Goal: Communication & Community: Answer question/provide support

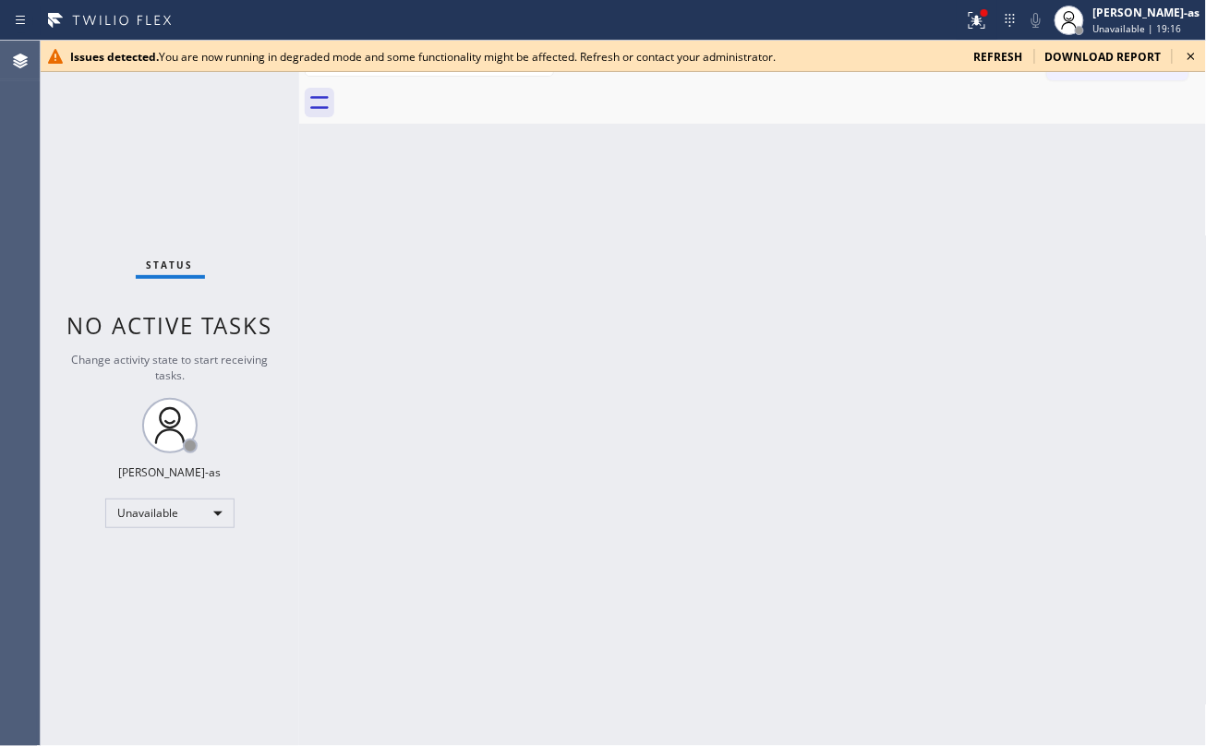
click at [319, 203] on div "Back to Dashboard Change Sender ID Customers Technicians Select a contact Outbo…" at bounding box center [753, 393] width 908 height 705
click at [904, 48] on icon at bounding box center [1191, 56] width 22 height 22
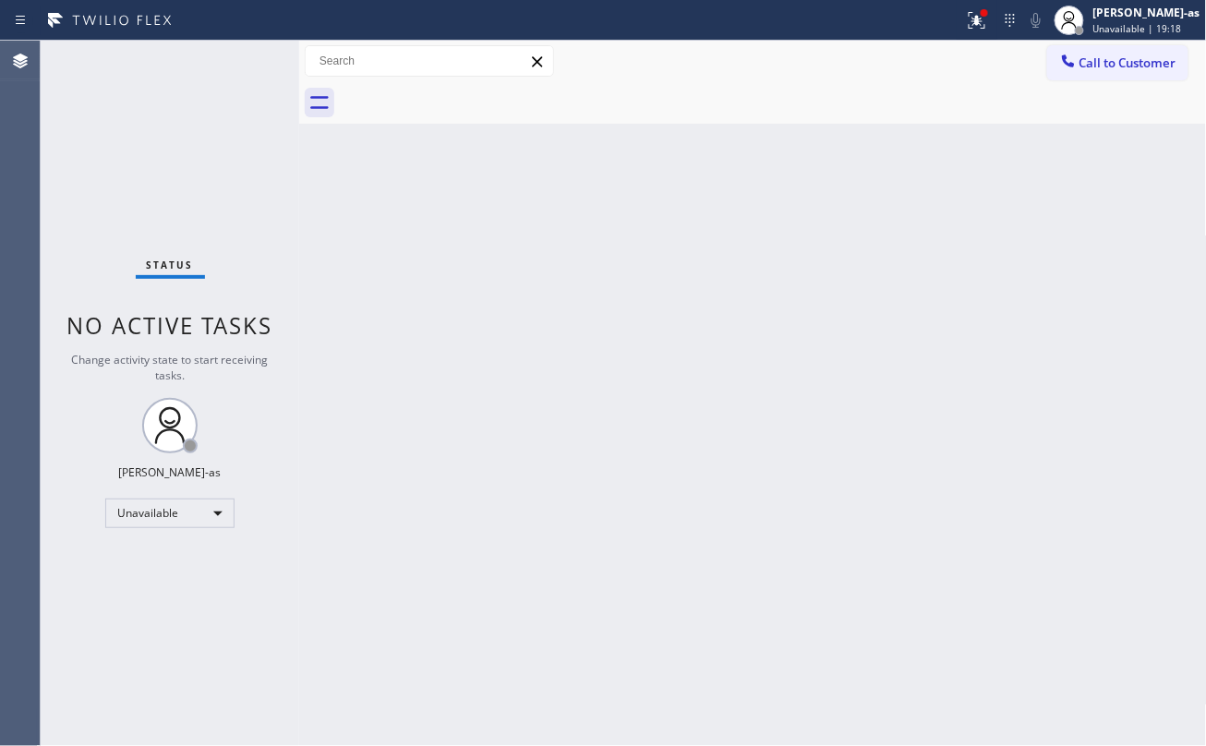
click at [659, 427] on div "Back to Dashboard Change Sender ID Customers Technicians Select a contact Outbo…" at bounding box center [753, 393] width 908 height 705
drag, startPoint x: 1120, startPoint y: 18, endPoint x: 1108, endPoint y: 53, distance: 36.2
click at [904, 22] on div "Jesica Jumao-as Unavailable | 19:21" at bounding box center [1147, 20] width 116 height 32
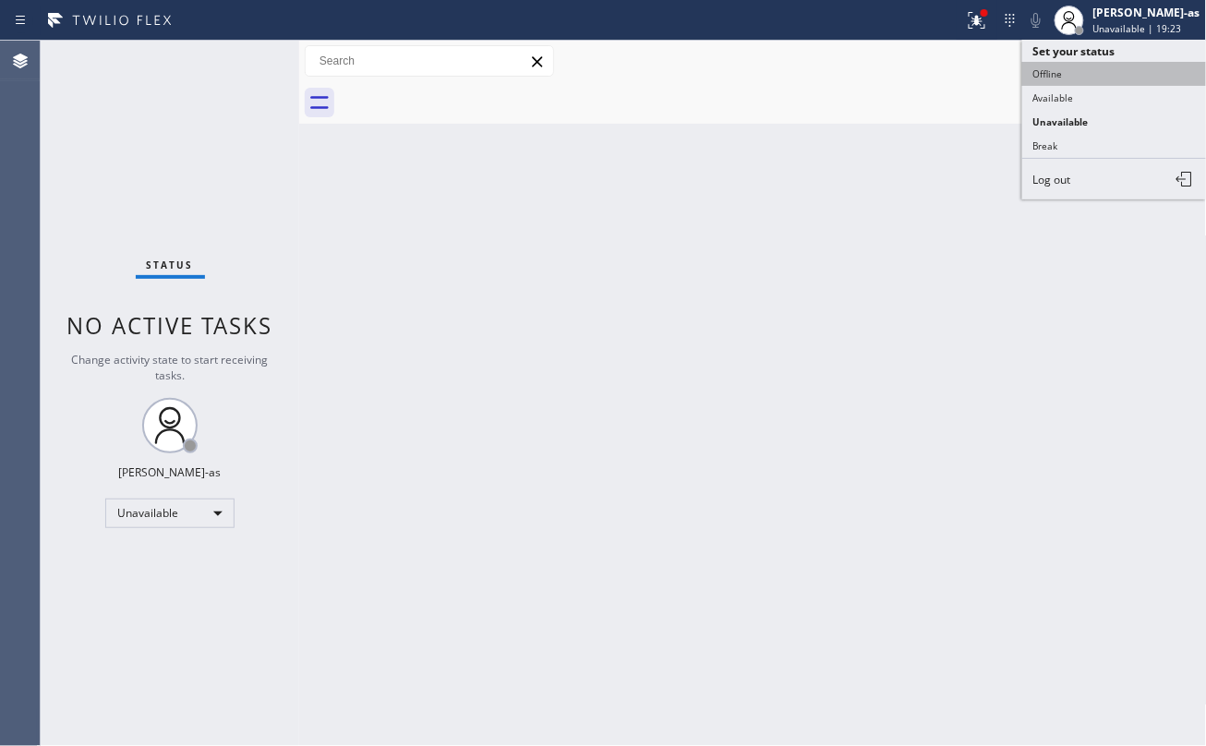
click at [904, 71] on button "Offline" at bounding box center [1114, 74] width 185 height 24
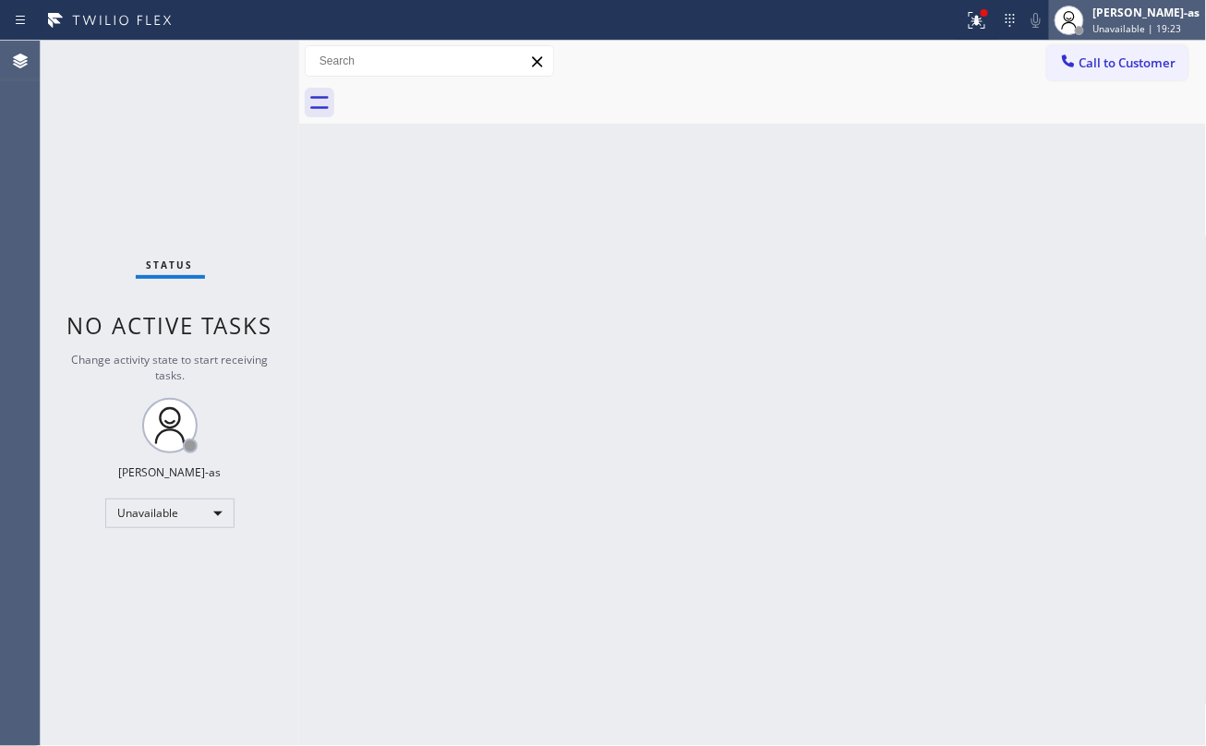
click at [904, 0] on div "Jesica Jumao-as Unavailable | 19:23" at bounding box center [1127, 20] width 157 height 41
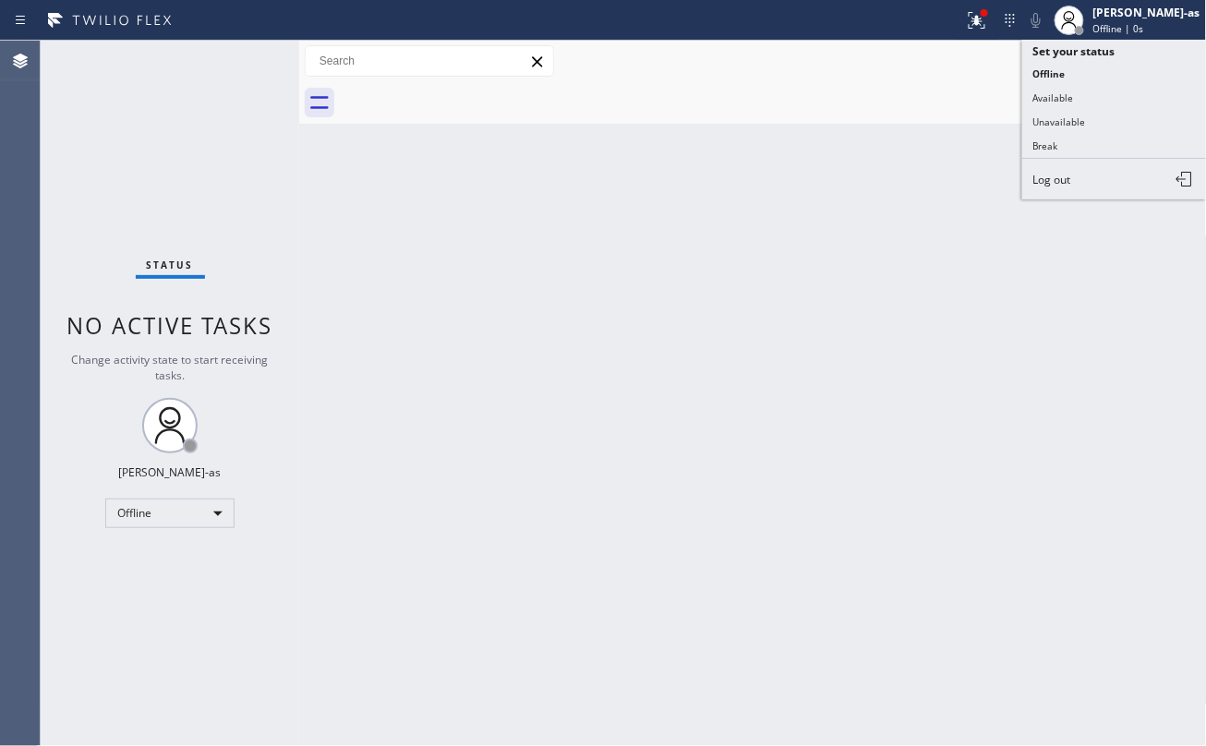
drag, startPoint x: 1076, startPoint y: 181, endPoint x: 1100, endPoint y: 122, distance: 63.8
click at [904, 174] on button "Log out" at bounding box center [1114, 179] width 185 height 41
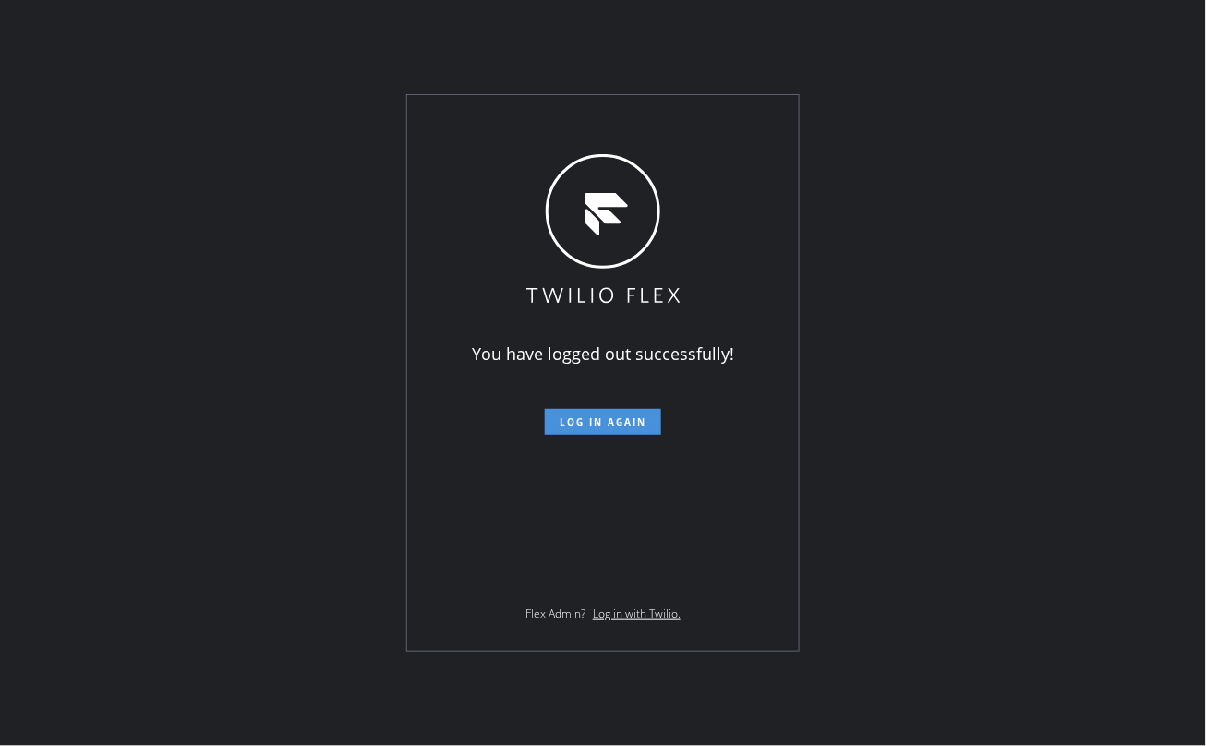
click at [600, 422] on span "Log in again" at bounding box center [602, 421] width 87 height 13
click at [613, 418] on span "Log in again" at bounding box center [602, 421] width 87 height 13
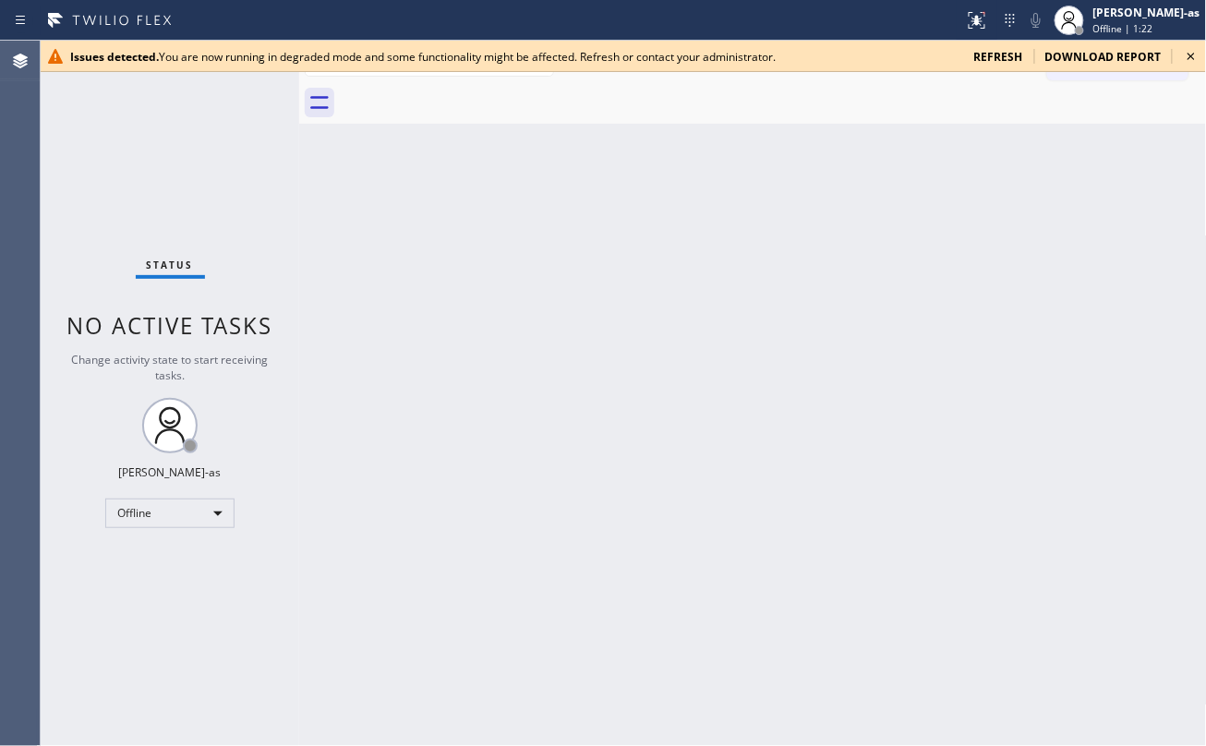
drag, startPoint x: 670, startPoint y: 203, endPoint x: 1014, endPoint y: 41, distance: 379.9
click at [672, 203] on div "Back to Dashboard Change Sender ID Customers Technicians Select a contact Outbo…" at bounding box center [753, 393] width 908 height 705
click at [166, 510] on div "Offline" at bounding box center [169, 514] width 129 height 30
click at [188, 588] on li "Unavailable" at bounding box center [168, 585] width 125 height 22
click at [334, 255] on div "Back to Dashboard Change Sender ID Customers Technicians Select a contact Outbo…" at bounding box center [753, 393] width 908 height 705
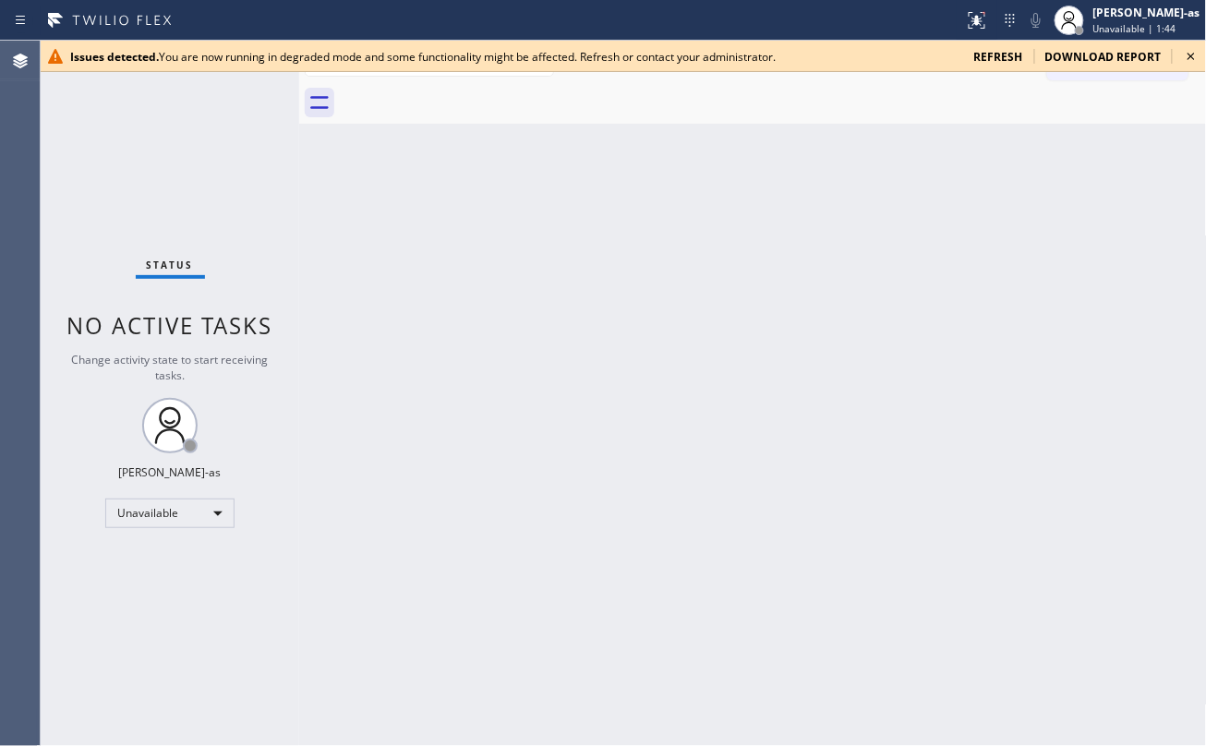
click at [325, 148] on div "Back to Dashboard Change Sender ID Customers Technicians Select a contact Outbo…" at bounding box center [753, 393] width 908 height 705
click at [294, 218] on div "Status No active tasks Change activity state to start receiving tasks. [PERSON_…" at bounding box center [623, 393] width 1165 height 705
click at [1187, 52] on icon at bounding box center [1191, 56] width 22 height 22
click at [319, 183] on div "Back to Dashboard Change Sender ID Customers Technicians Select a contact Outbo…" at bounding box center [753, 393] width 908 height 705
click at [277, 164] on div "Status No active tasks Change activity state to start receiving tasks. [PERSON_…" at bounding box center [170, 393] width 258 height 705
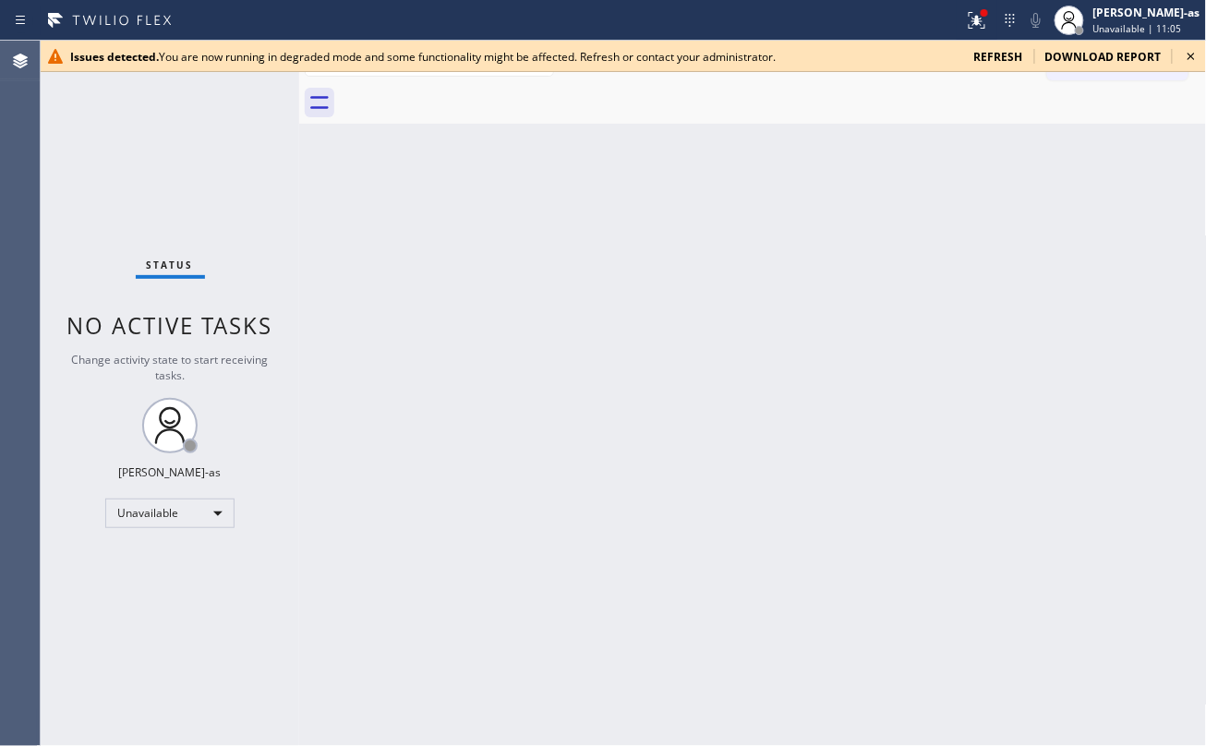
click at [1195, 55] on icon at bounding box center [1191, 56] width 22 height 22
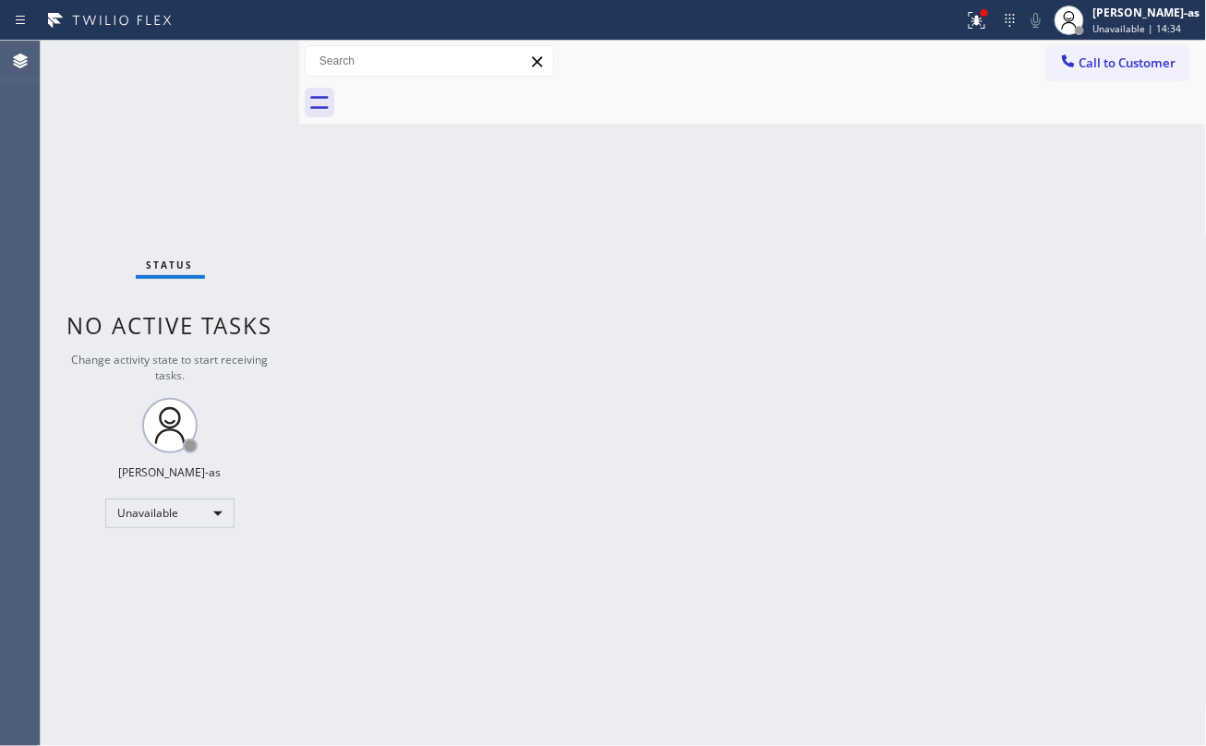
click at [279, 205] on div "Status No active tasks Change activity state to start receiving tasks. [PERSON_…" at bounding box center [170, 393] width 258 height 705
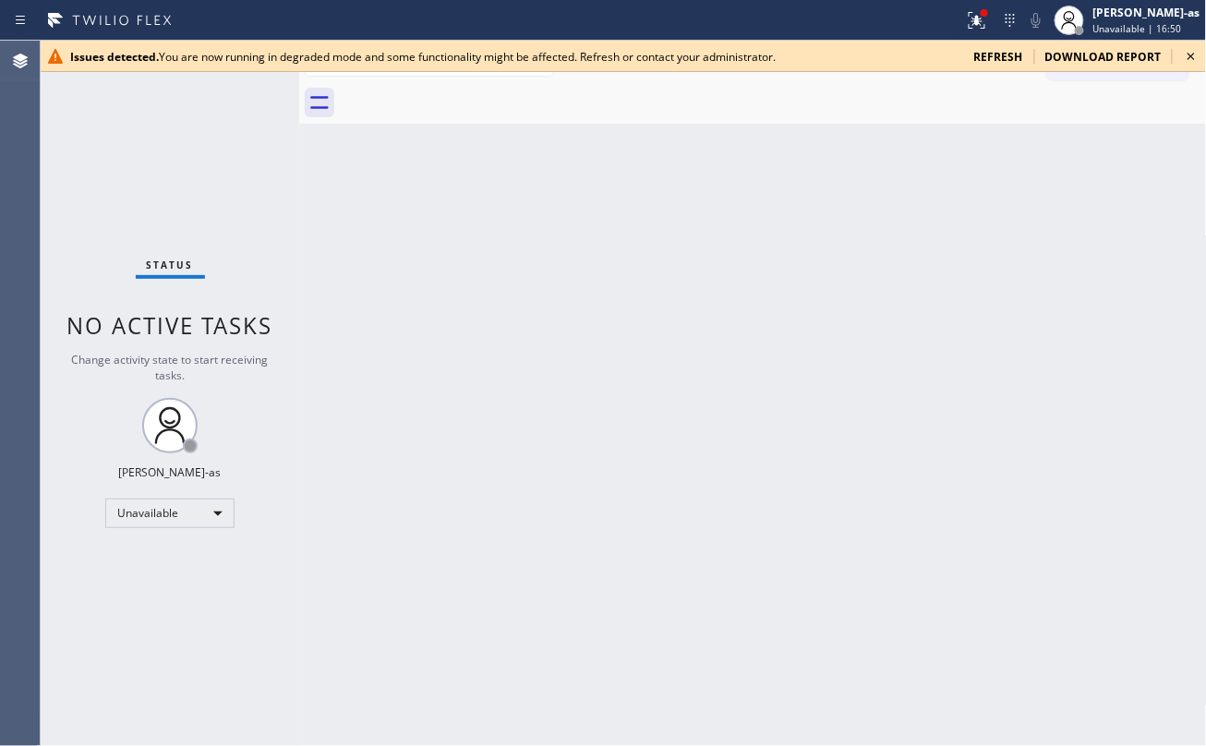
click at [1193, 55] on icon at bounding box center [1190, 56] width 7 height 7
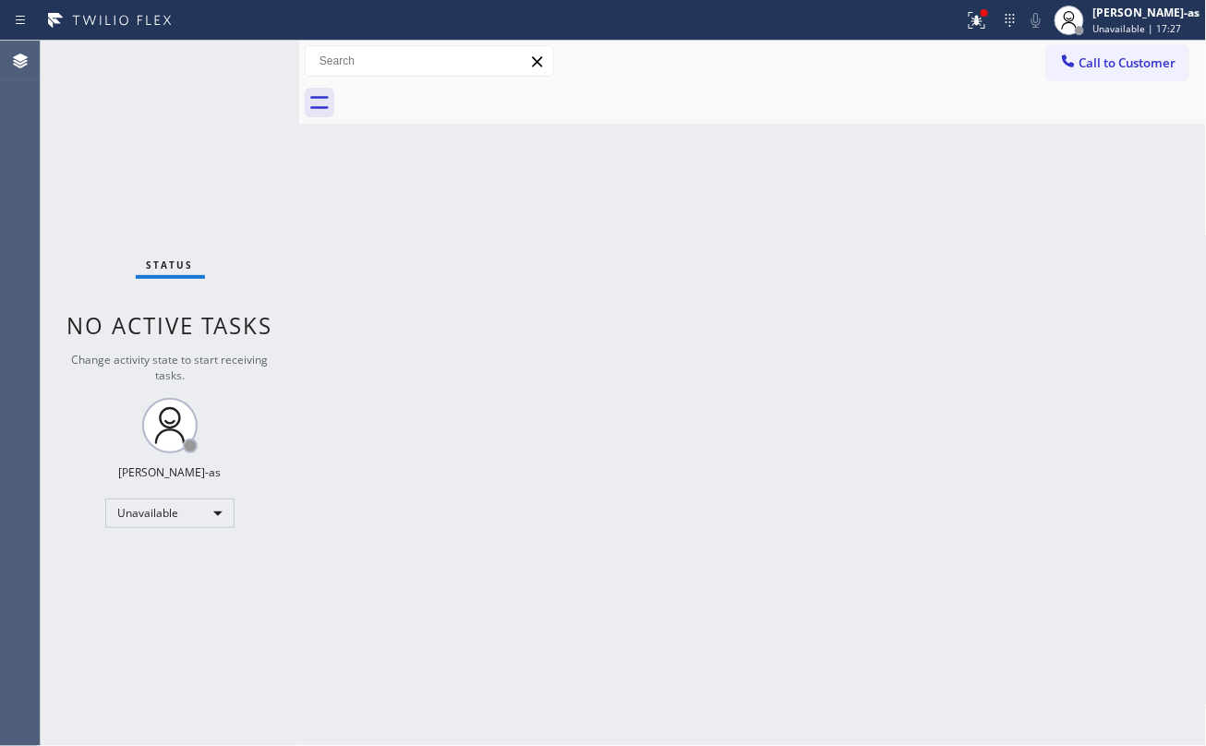
click at [271, 185] on div "Status No active tasks Change activity state to start receiving tasks. [PERSON_…" at bounding box center [170, 393] width 258 height 705
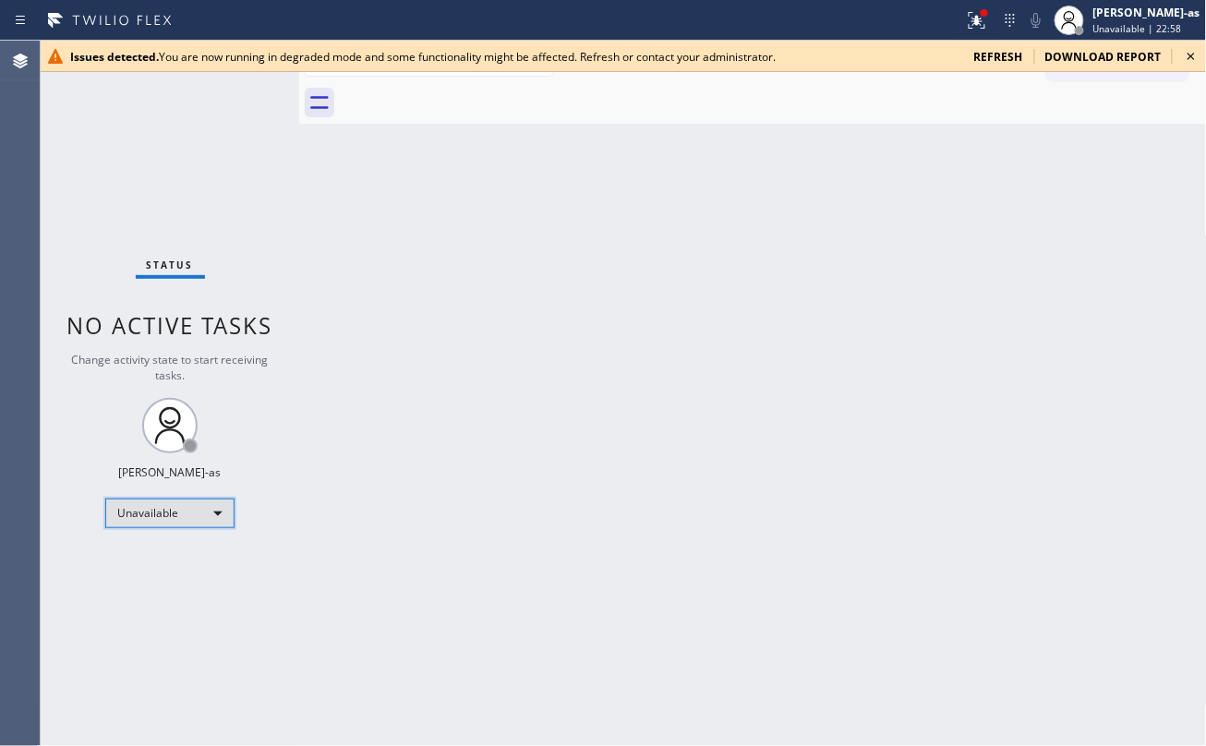
click at [190, 513] on div "Unavailable" at bounding box center [169, 514] width 129 height 30
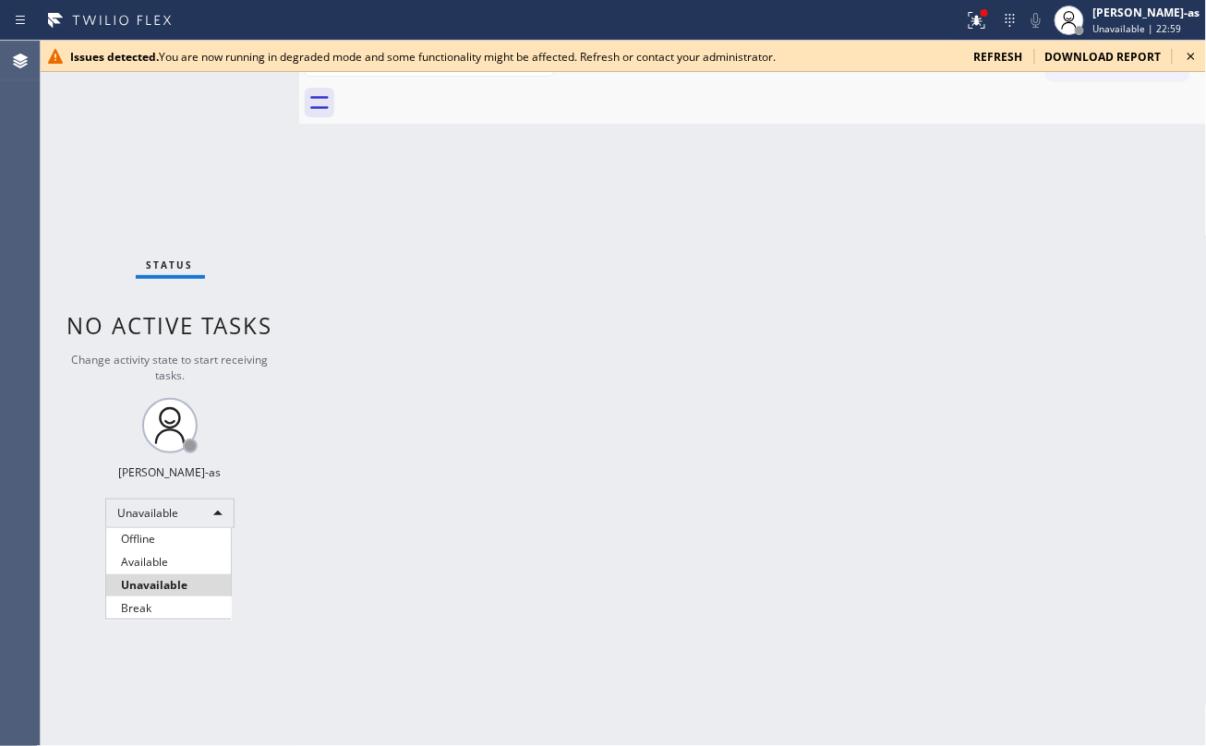
drag, startPoint x: 192, startPoint y: 607, endPoint x: 233, endPoint y: 609, distance: 40.7
click at [192, 607] on li "Break" at bounding box center [168, 608] width 125 height 22
drag, startPoint x: 602, startPoint y: 499, endPoint x: 647, endPoint y: 481, distance: 48.5
click at [603, 499] on div "Back to Dashboard Change Sender ID Customers Technicians Select a contact Outbo…" at bounding box center [753, 393] width 908 height 705
click at [1185, 49] on icon at bounding box center [1191, 56] width 22 height 22
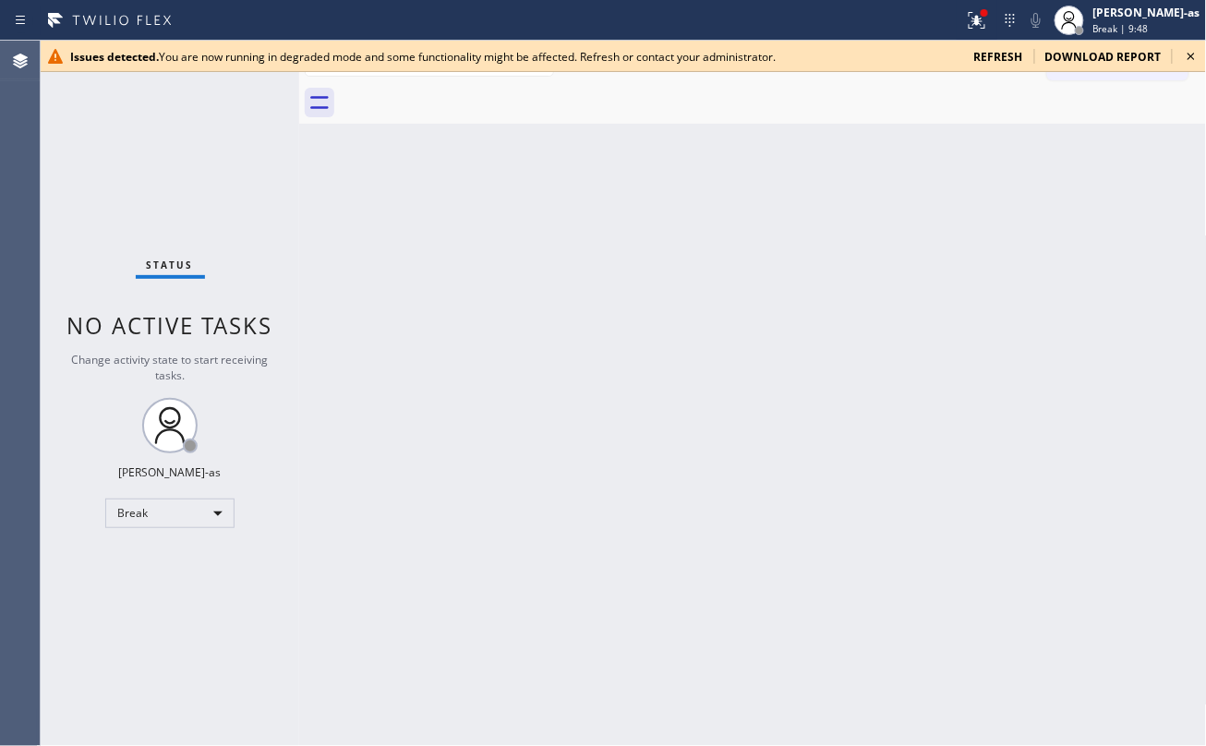
click at [421, 240] on div "Back to Dashboard Change Sender ID Customers Technicians Select a contact Outbo…" at bounding box center [753, 393] width 908 height 705
click at [199, 503] on div "Break" at bounding box center [169, 514] width 129 height 30
click at [193, 589] on li "Unavailable" at bounding box center [168, 585] width 125 height 22
click at [569, 428] on div "Back to Dashboard Change Sender ID Customers Technicians Select a contact Outbo…" at bounding box center [753, 393] width 908 height 705
click at [327, 242] on div "Back to Dashboard Change Sender ID Customers Technicians Select a contact Outbo…" at bounding box center [753, 393] width 908 height 705
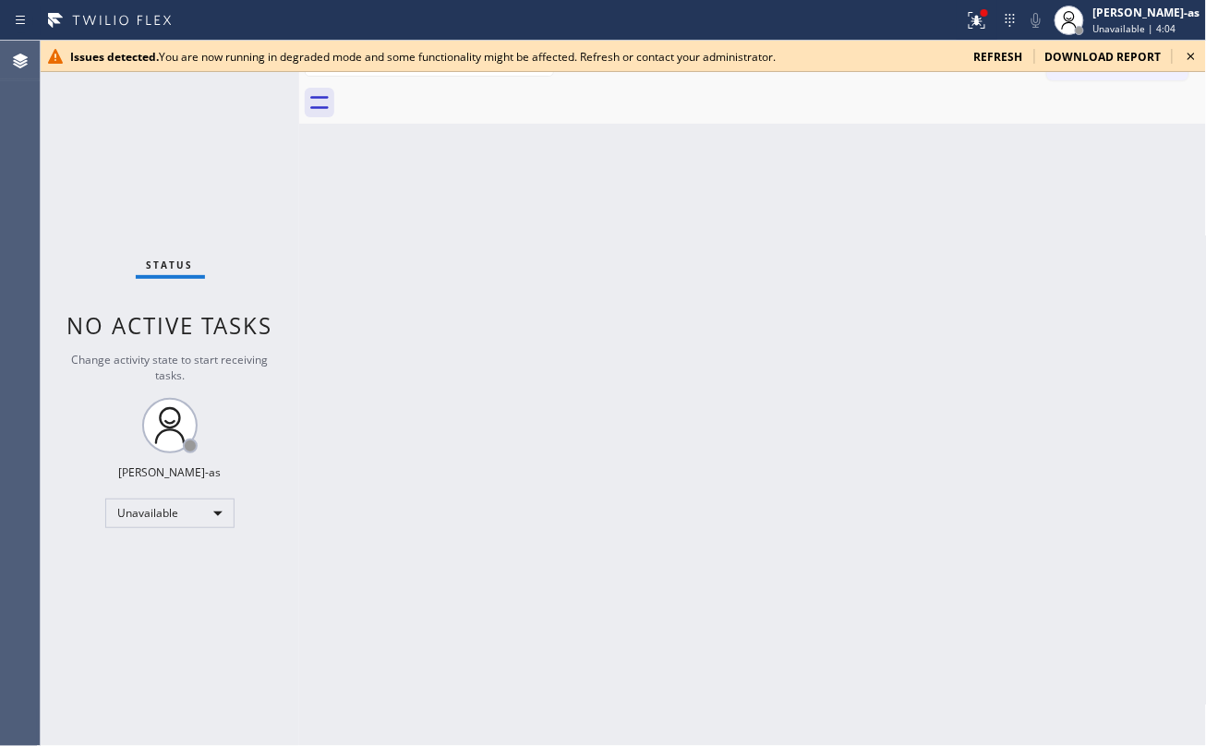
click at [1010, 61] on span "refresh" at bounding box center [998, 57] width 49 height 16
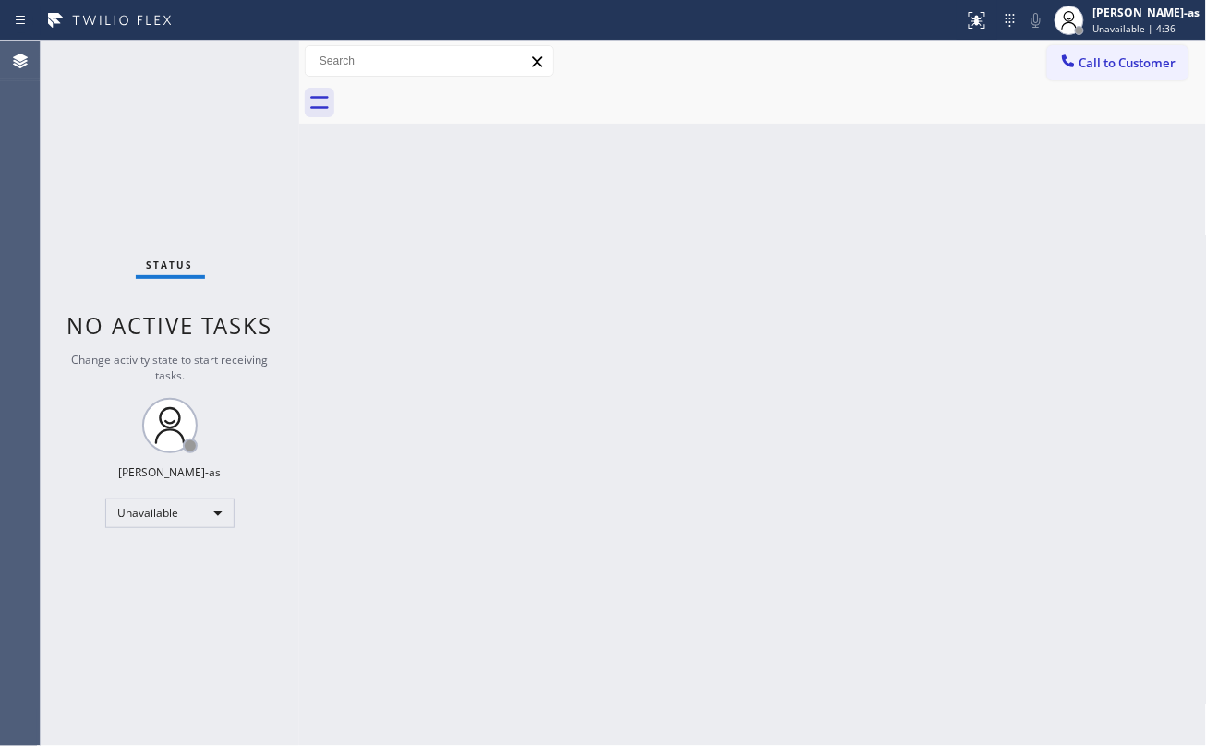
drag, startPoint x: 266, startPoint y: 219, endPoint x: 776, endPoint y: 223, distance: 510.6
click at [279, 219] on div "Status No active tasks Change activity state to start receiving tasks. [PERSON_…" at bounding box center [170, 393] width 258 height 705
click at [1084, 65] on span "Call to Customer" at bounding box center [1127, 62] width 97 height 17
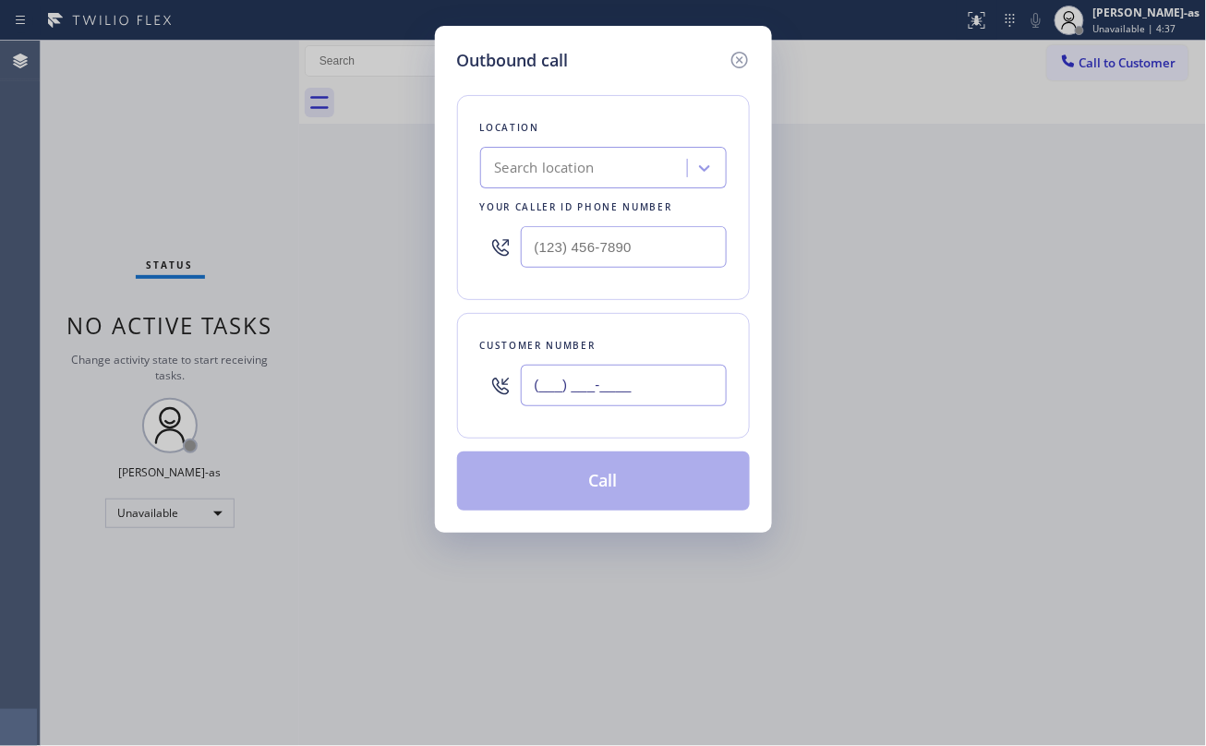
click at [629, 391] on input "(___) ___-____" at bounding box center [624, 386] width 206 height 42
paste input "626) 664-6054"
type input "(626) 664-6054"
click at [569, 170] on div "Search location" at bounding box center [545, 168] width 100 height 21
type input "hvac alliance expert"
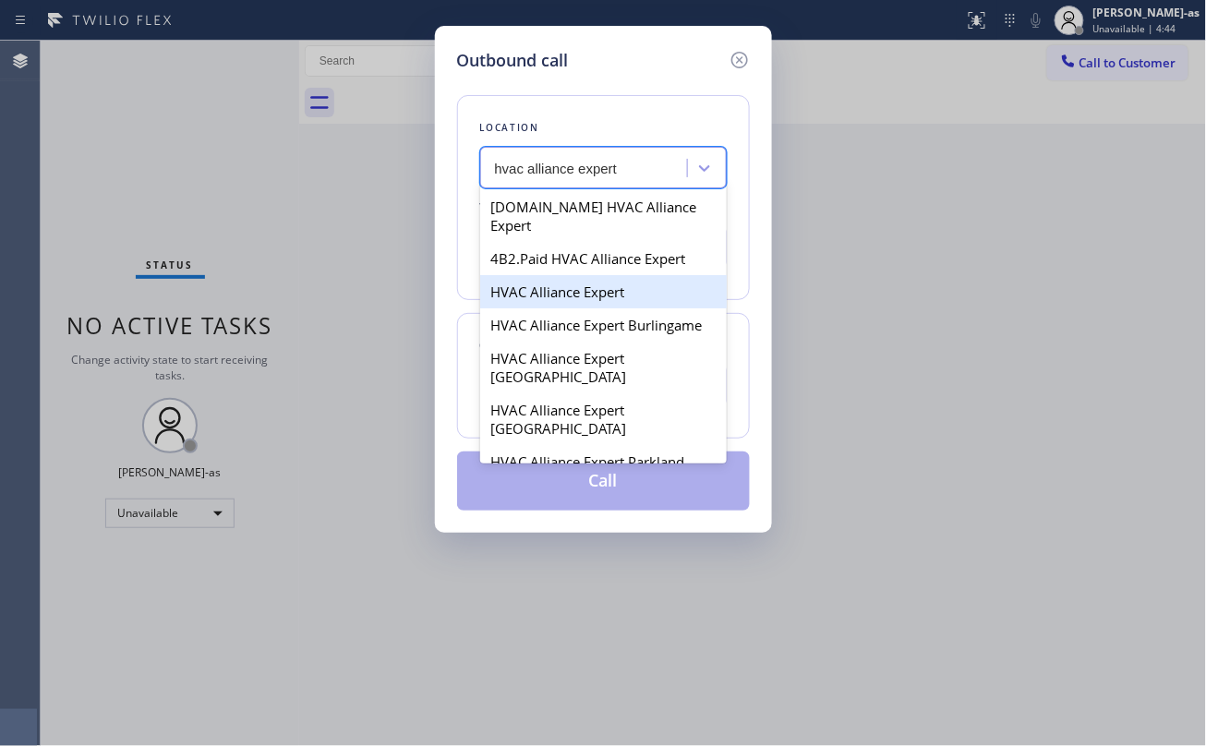
click at [530, 275] on div "HVAC Alliance Expert" at bounding box center [603, 291] width 246 height 33
type input "(323) 991-9198"
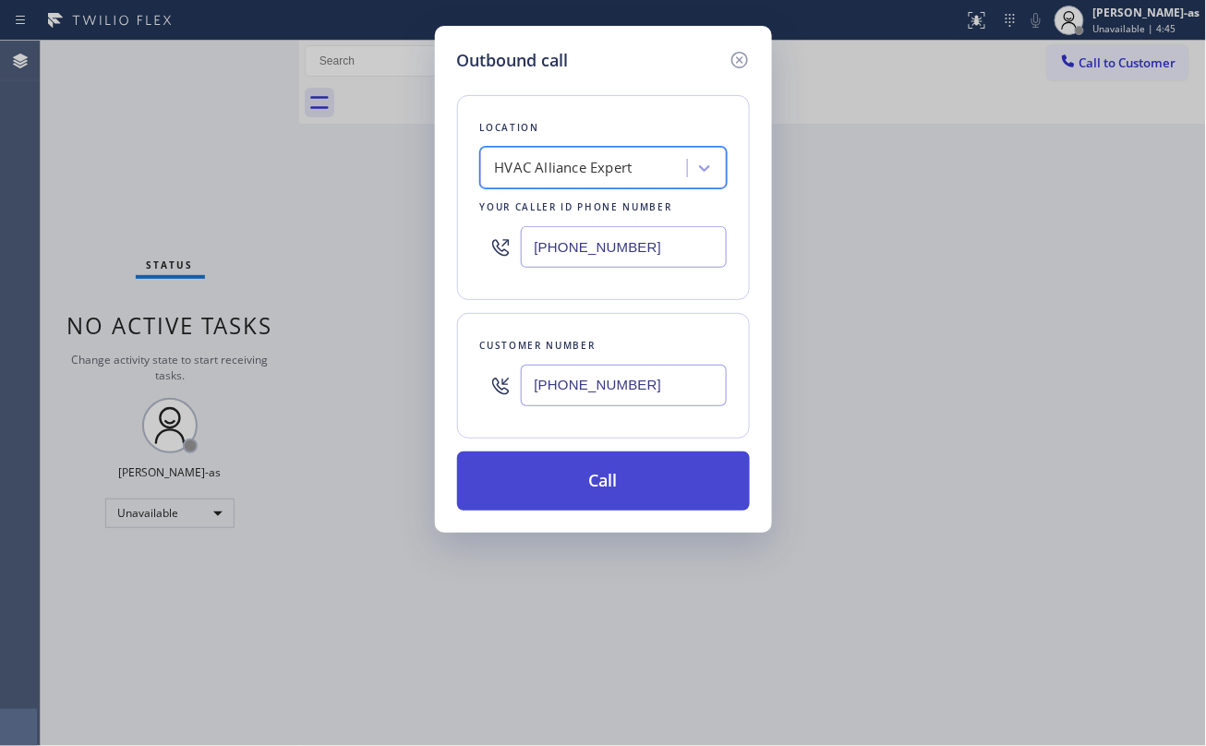
click at [584, 470] on button "Call" at bounding box center [603, 480] width 293 height 59
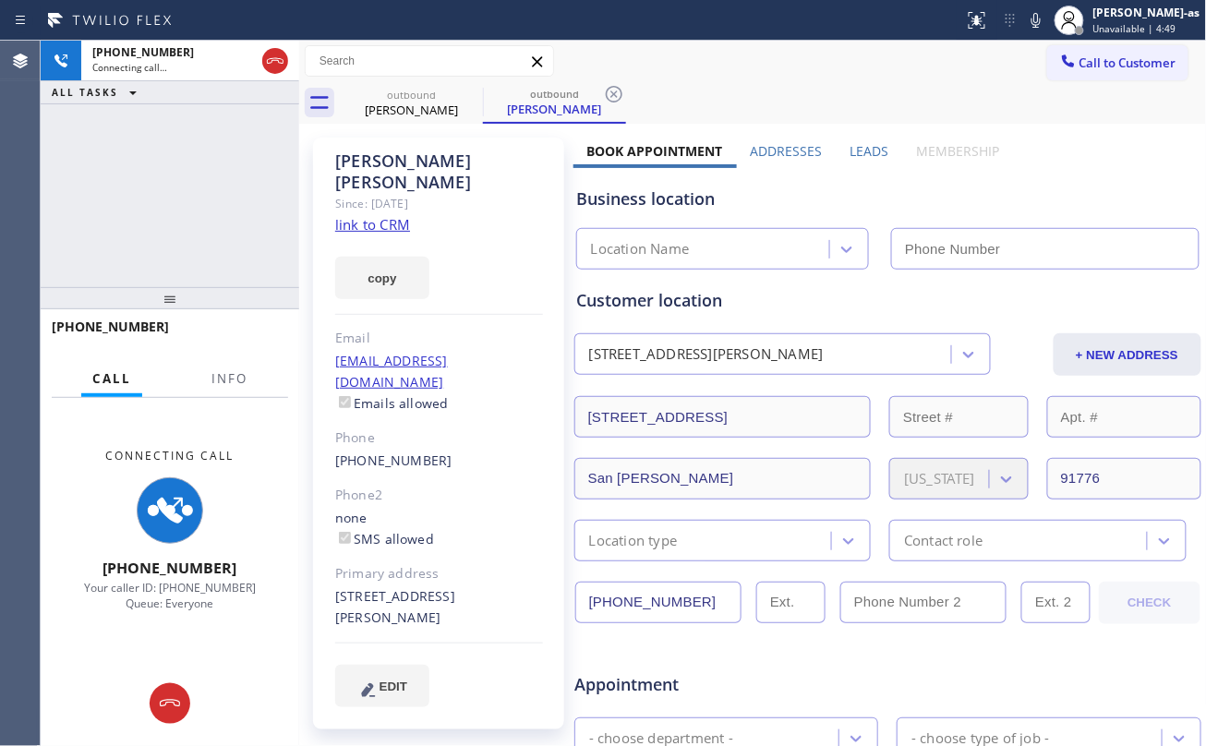
click at [247, 259] on div "+16266646054 Connecting call… ALL TASKS ALL TASKS ACTIVE TASKS TASKS IN WRAP UP" at bounding box center [170, 164] width 258 height 246
click at [362, 215] on link "link to CRM" at bounding box center [372, 224] width 75 height 18
type input "(323) 991-9198"
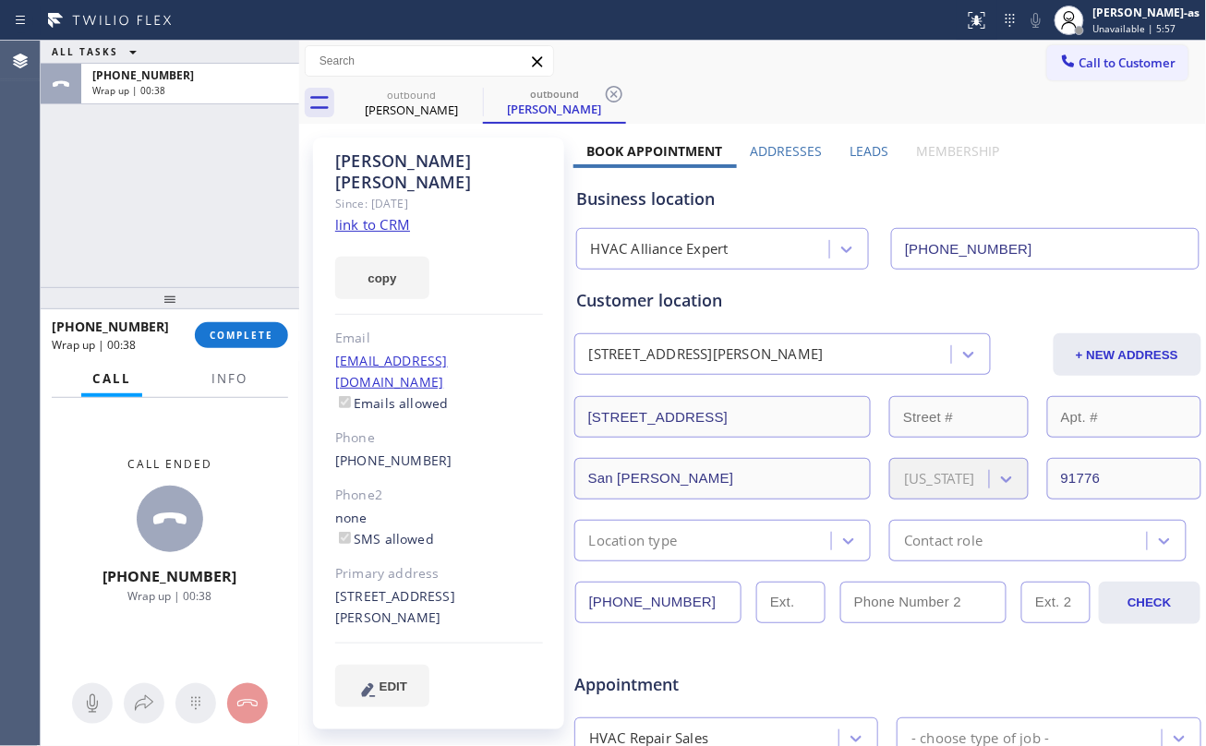
click at [655, 299] on div "Customer location" at bounding box center [887, 300] width 621 height 25
click at [245, 336] on span "COMPLETE" at bounding box center [242, 335] width 64 height 13
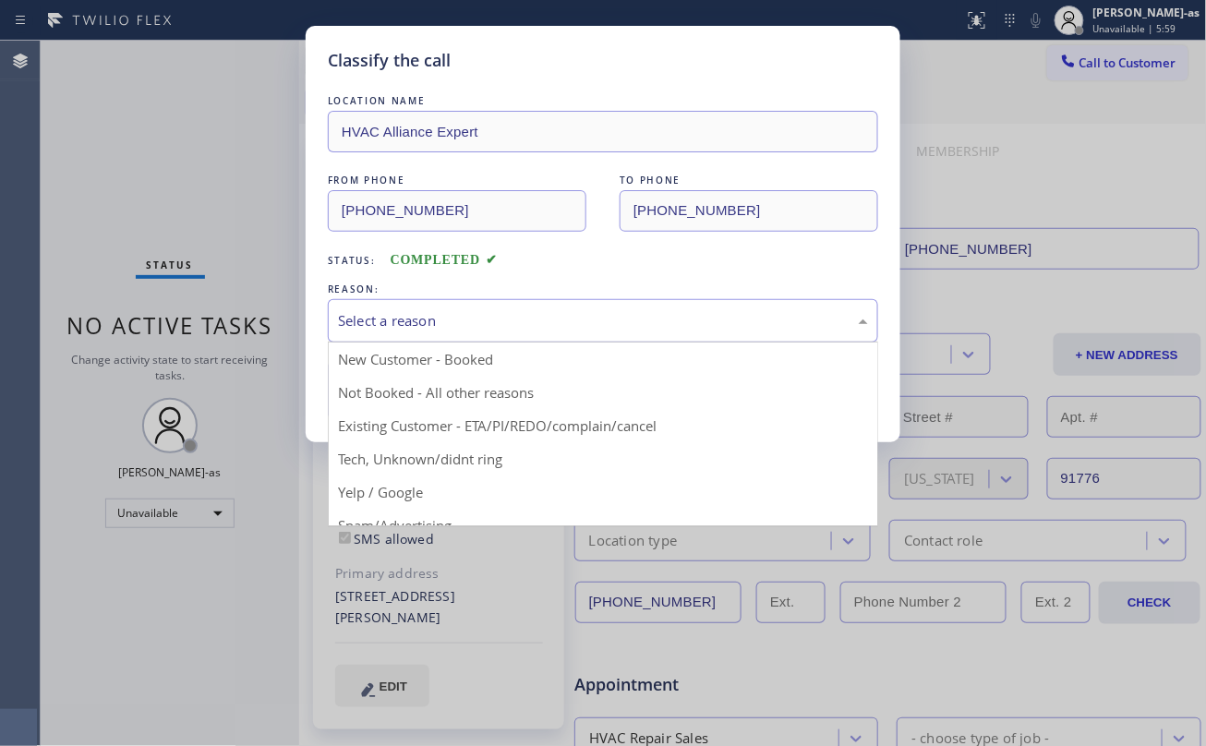
click at [485, 315] on div "Select a reason" at bounding box center [603, 320] width 530 height 21
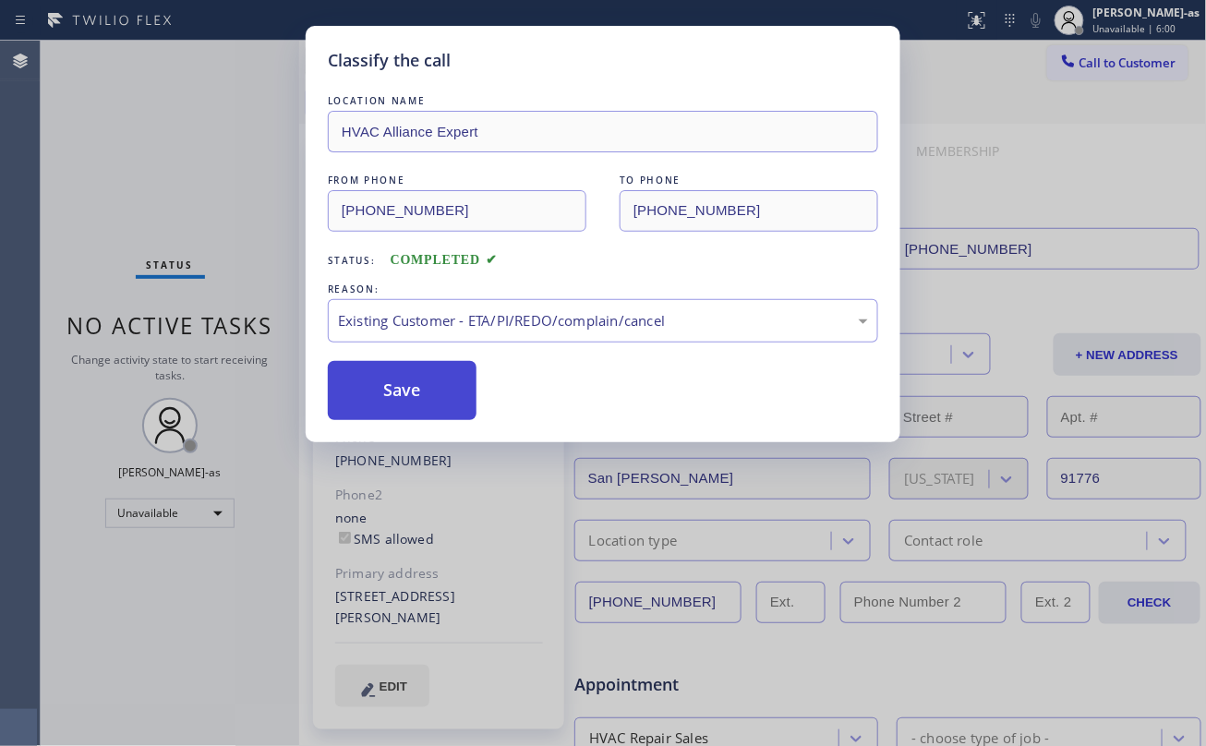
click at [400, 381] on button "Save" at bounding box center [402, 390] width 149 height 59
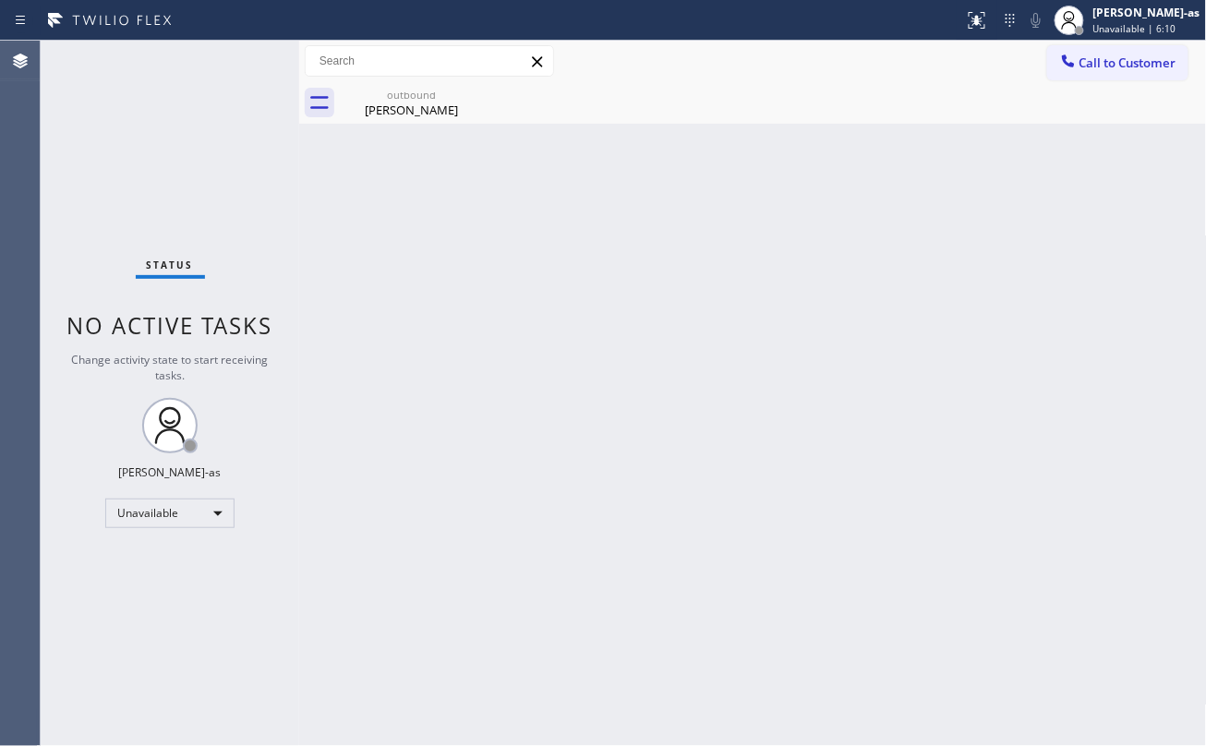
drag, startPoint x: 694, startPoint y: 278, endPoint x: 990, endPoint y: 172, distance: 313.9
click at [695, 277] on div "Back to Dashboard Change Sender ID Customers Technicians Select a contact Outbo…" at bounding box center [753, 393] width 908 height 705
click at [1104, 70] on button "Call to Customer" at bounding box center [1117, 62] width 141 height 35
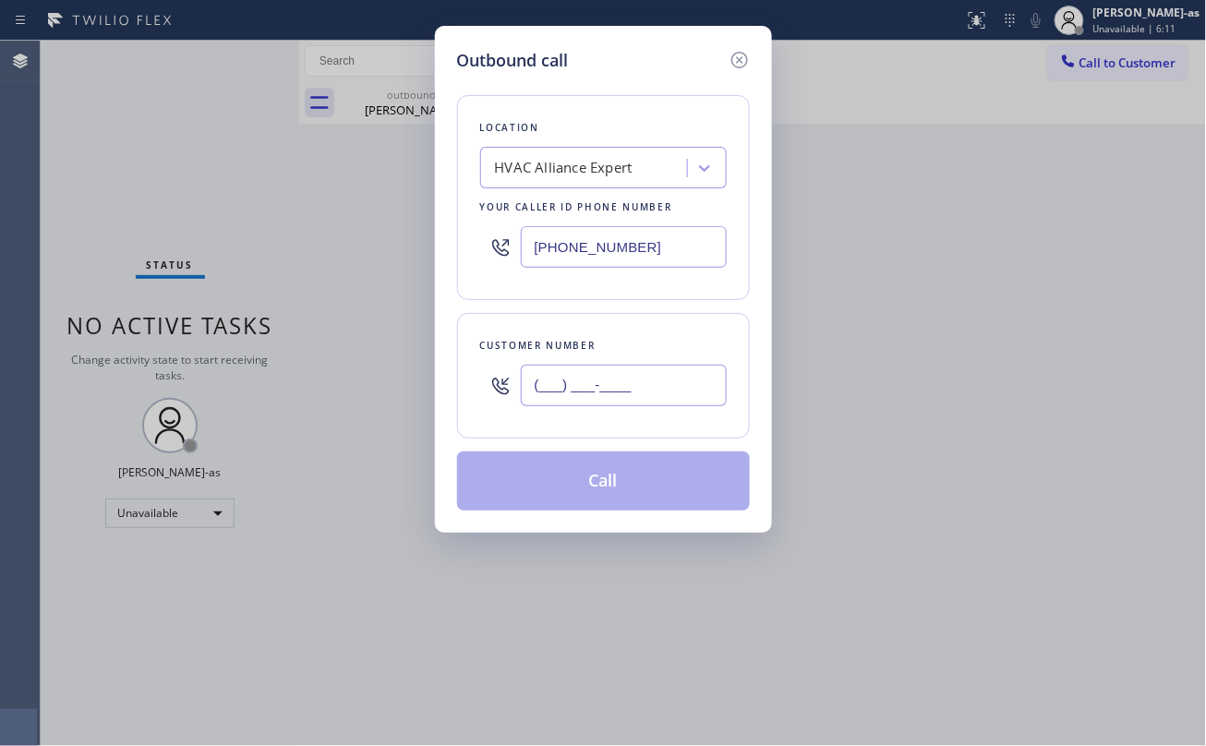
click at [666, 395] on input "(___) ___-____" at bounding box center [624, 386] width 206 height 42
paste input "562) 377-2606"
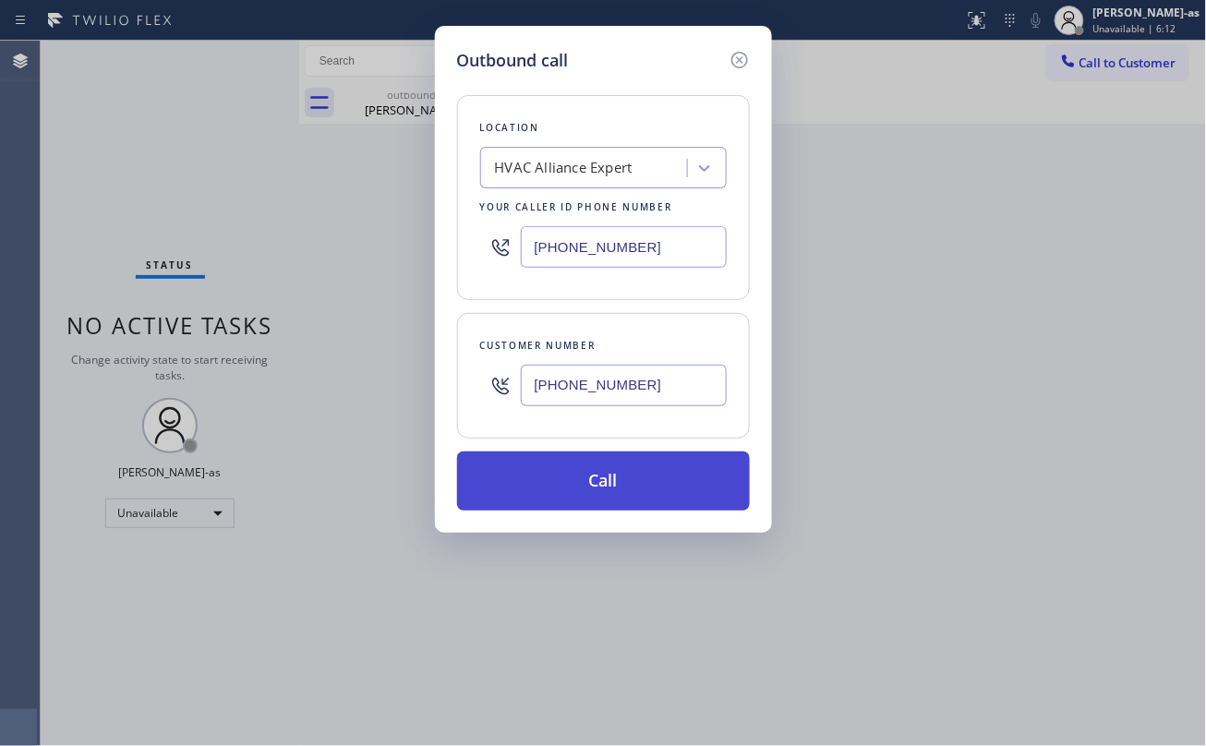
type input "(562) 377-2606"
drag, startPoint x: 624, startPoint y: 484, endPoint x: 651, endPoint y: 511, distance: 38.5
click at [624, 485] on button "Call" at bounding box center [603, 480] width 293 height 59
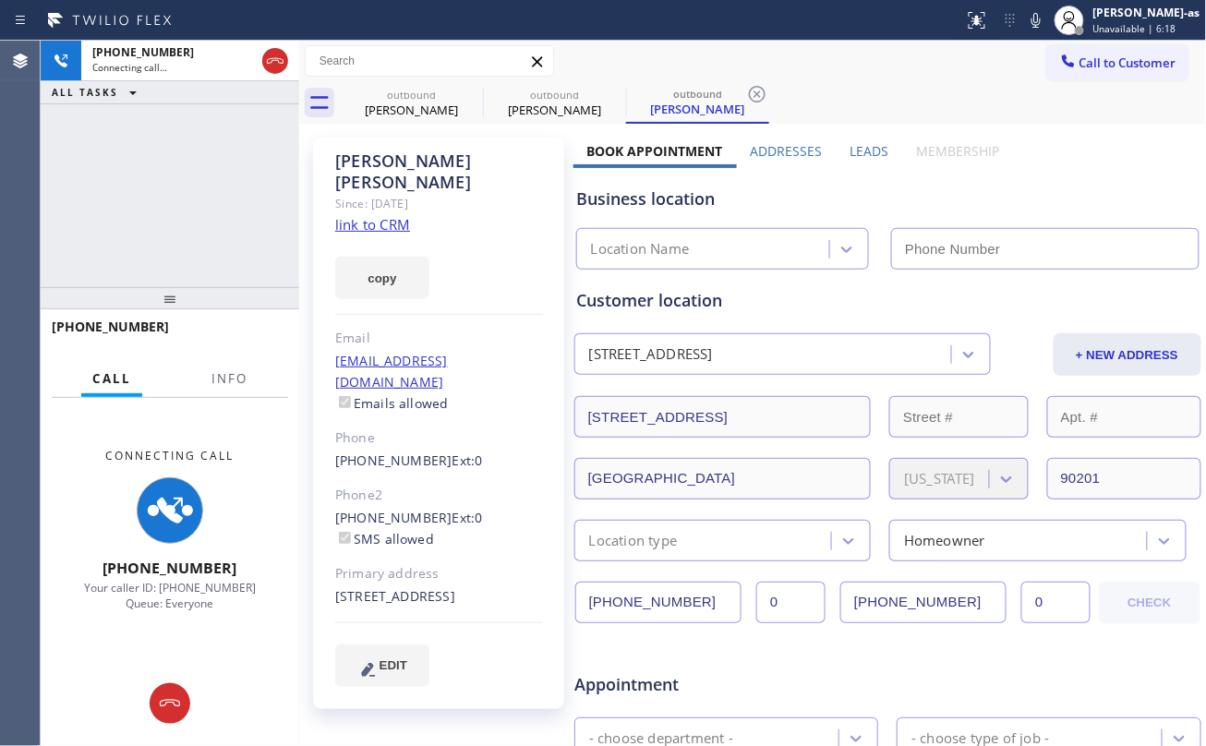
type input "(323) 991-9198"
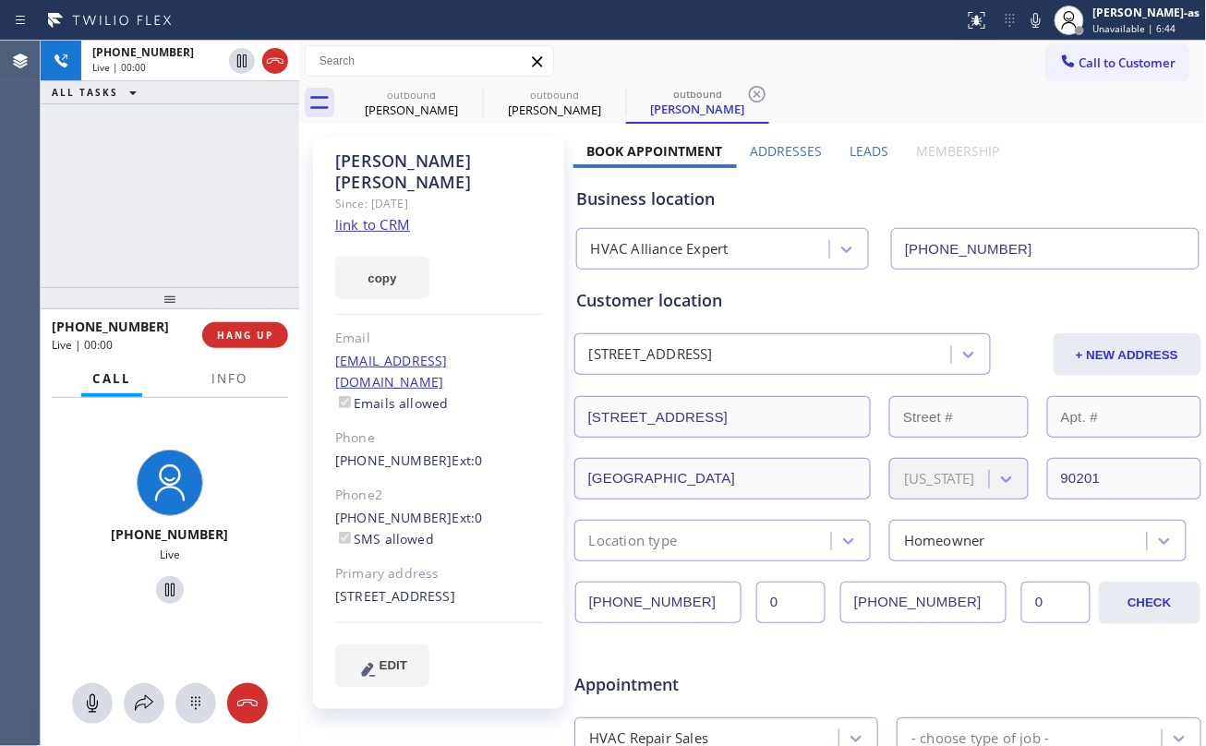
click at [178, 236] on div "+15623772606 Live | 00:00 ALL TASKS ALL TASKS ACTIVE TASKS TASKS IN WRAP UP" at bounding box center [170, 164] width 258 height 246
click at [257, 323] on button "HANG UP" at bounding box center [245, 335] width 86 height 26
click at [258, 322] on button "HANG UP" at bounding box center [245, 335] width 86 height 26
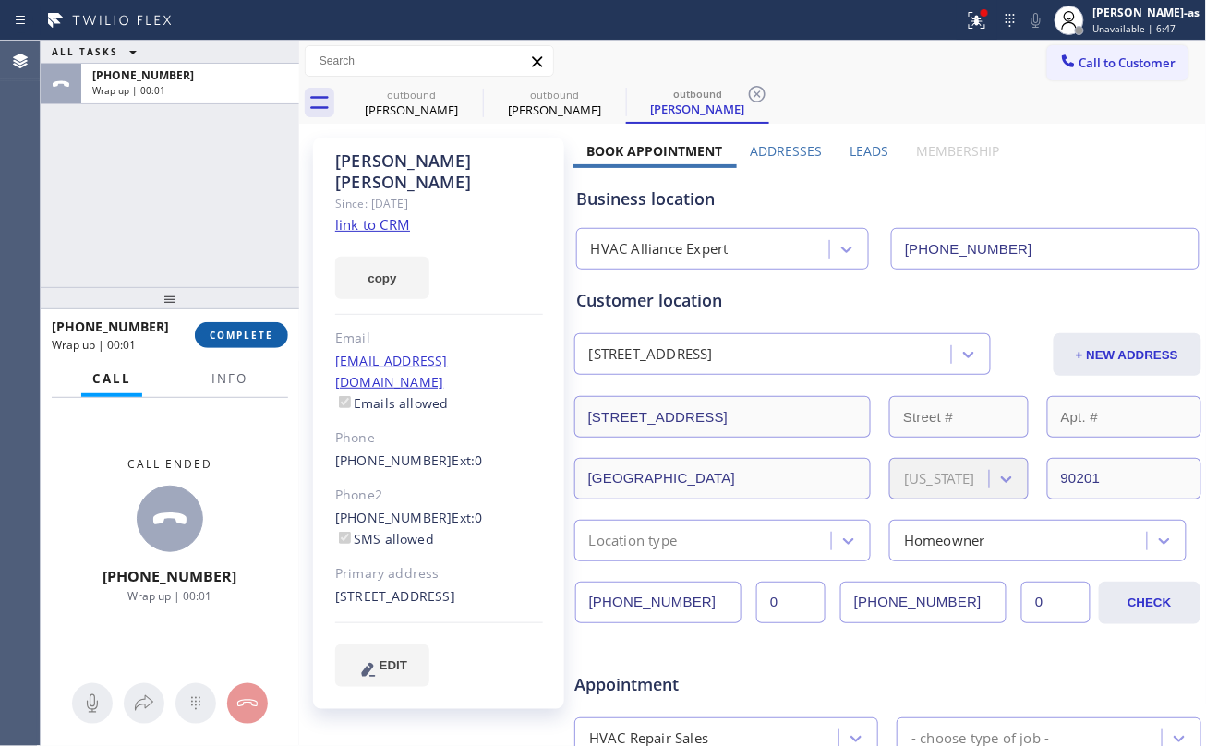
click at [258, 322] on button "COMPLETE" at bounding box center [241, 335] width 93 height 26
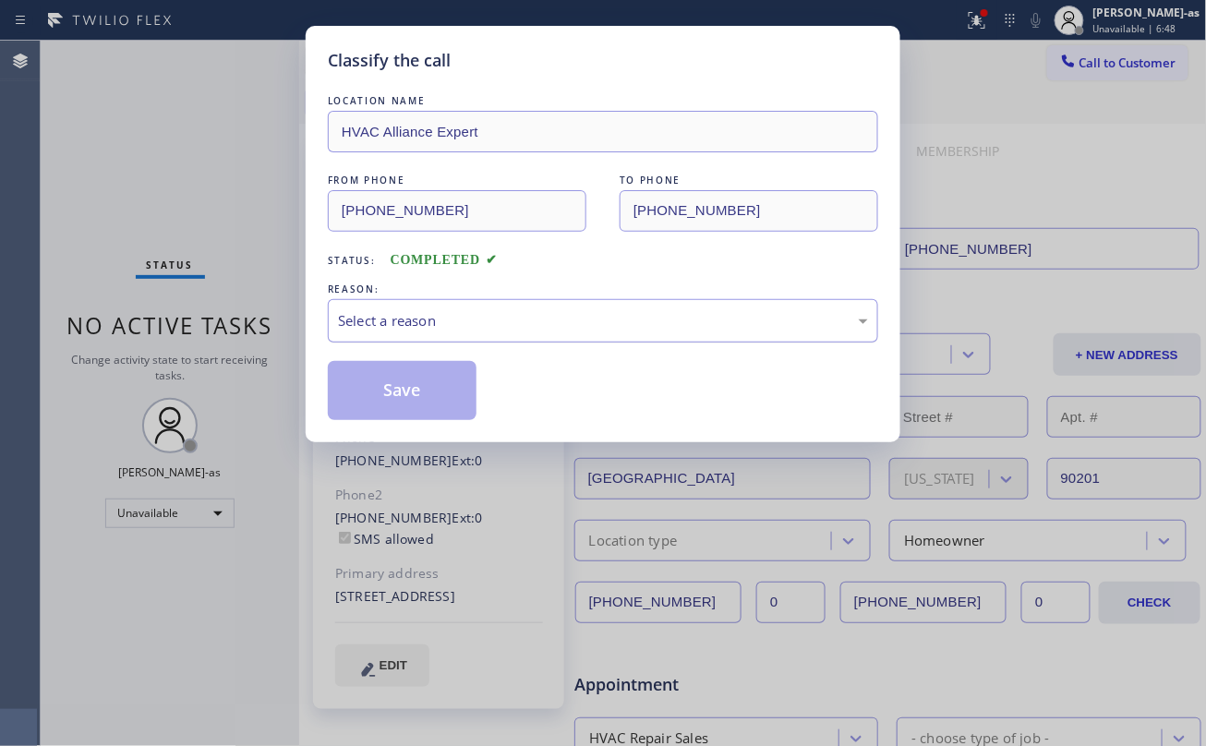
click at [415, 334] on div "Select a reason" at bounding box center [603, 320] width 550 height 43
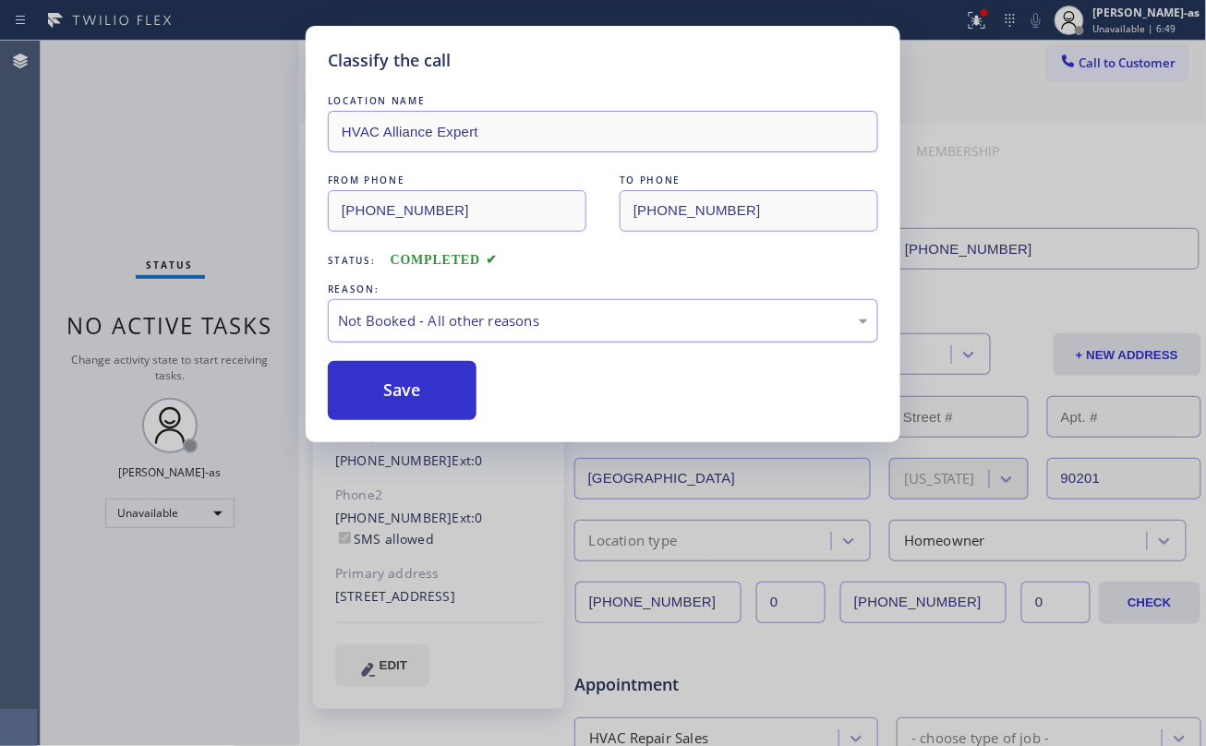
click at [423, 343] on div "Not Booked - All other reasons" at bounding box center [603, 320] width 550 height 43
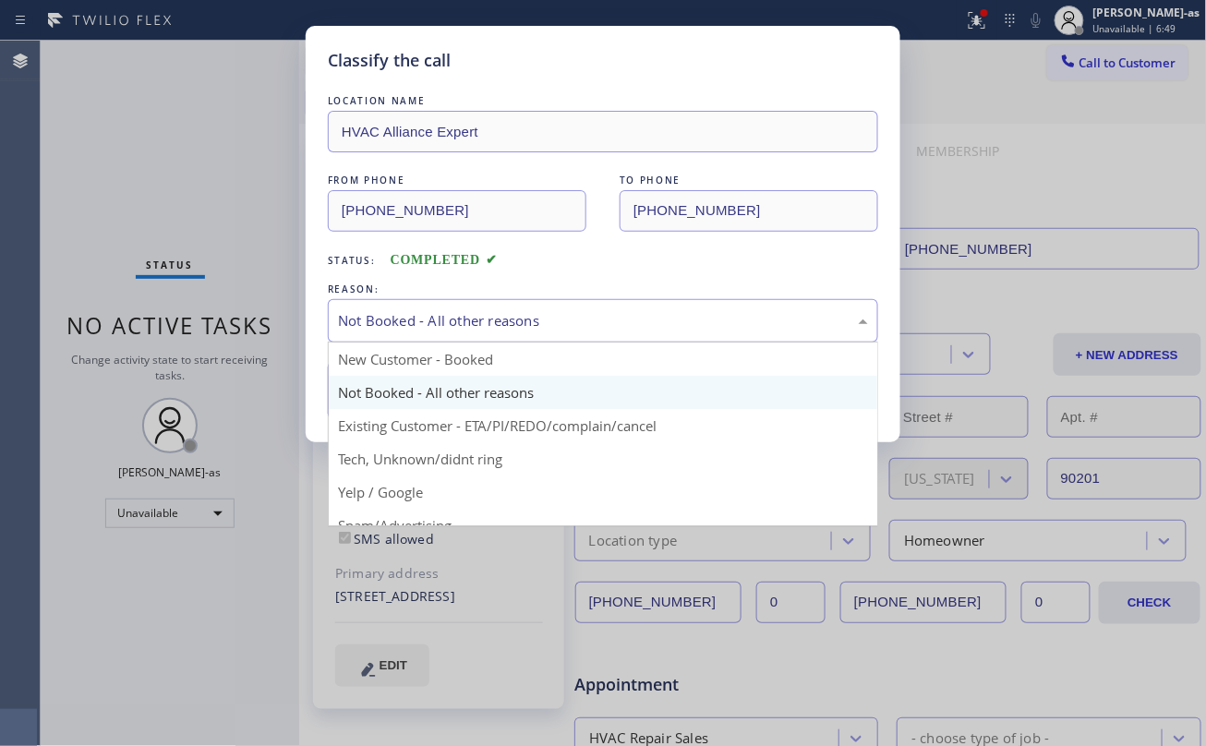
drag, startPoint x: 433, startPoint y: 330, endPoint x: 443, endPoint y: 334, distance: 11.2
click at [436, 331] on div "Not Booked - All other reasons" at bounding box center [603, 320] width 530 height 21
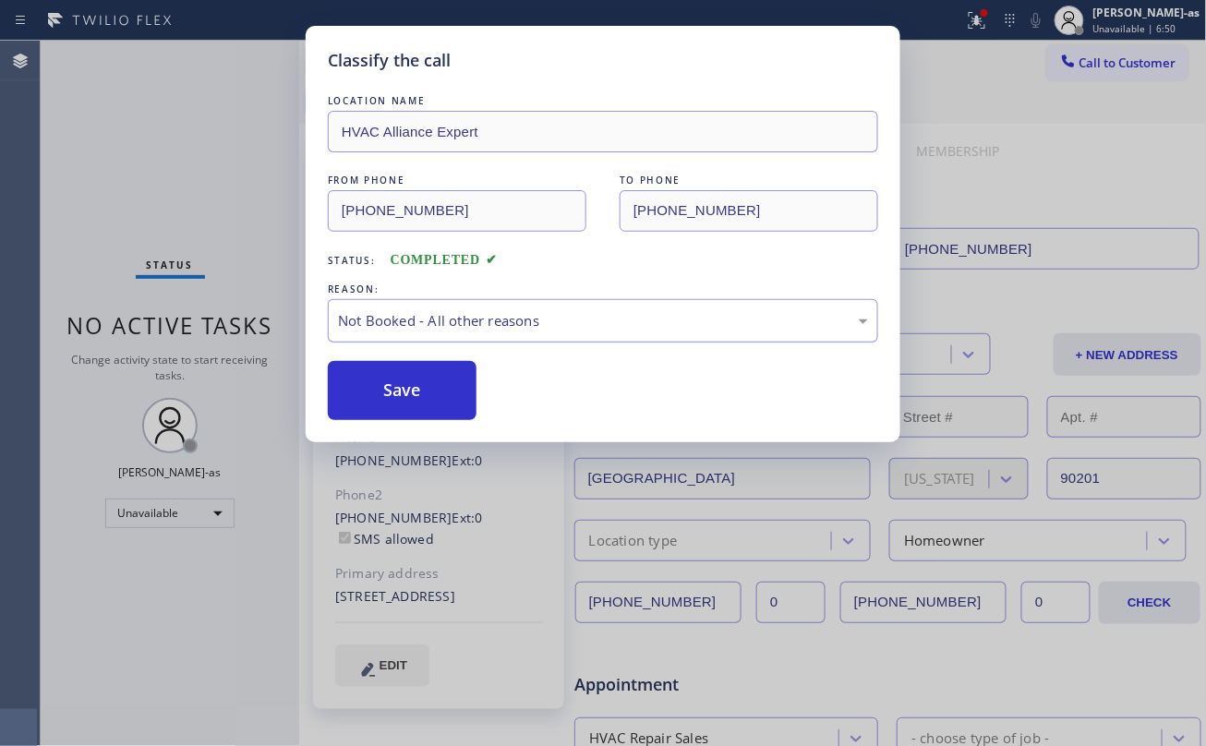
click at [477, 342] on div "Not Booked - All other reasons" at bounding box center [603, 320] width 550 height 43
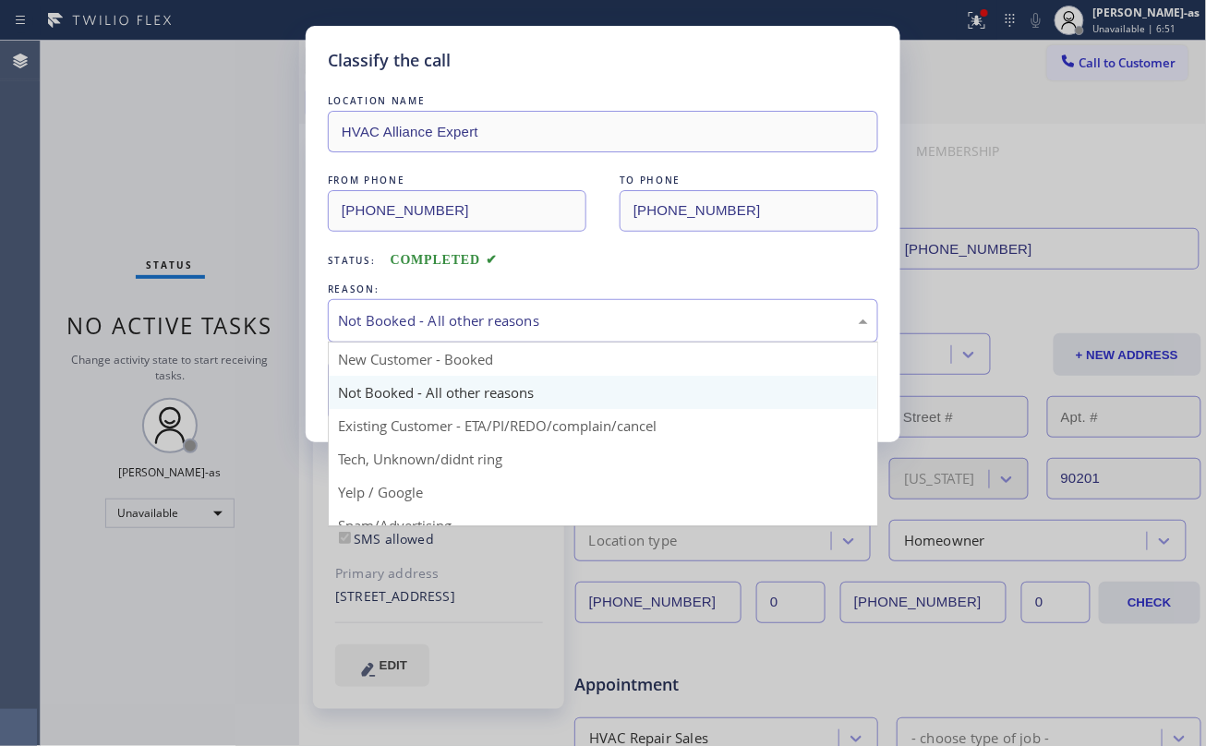
drag, startPoint x: 502, startPoint y: 422, endPoint x: 427, endPoint y: 393, distance: 80.9
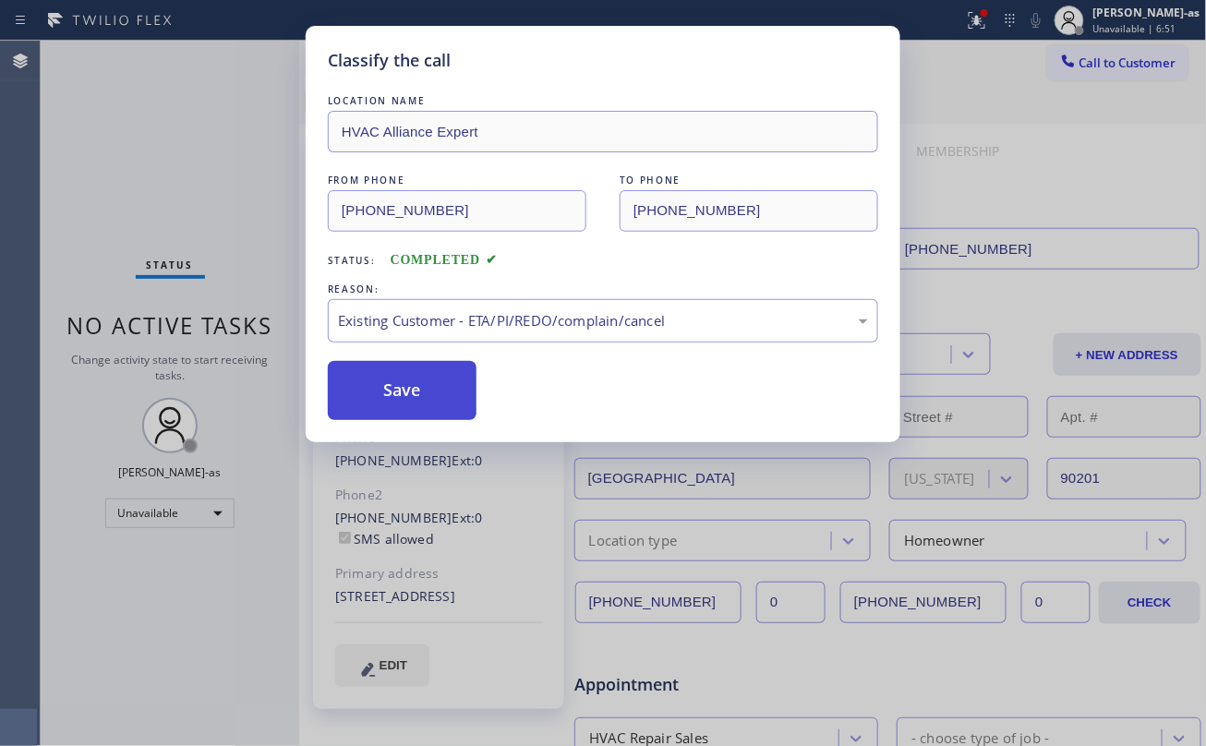
click at [421, 391] on button "Save" at bounding box center [402, 390] width 149 height 59
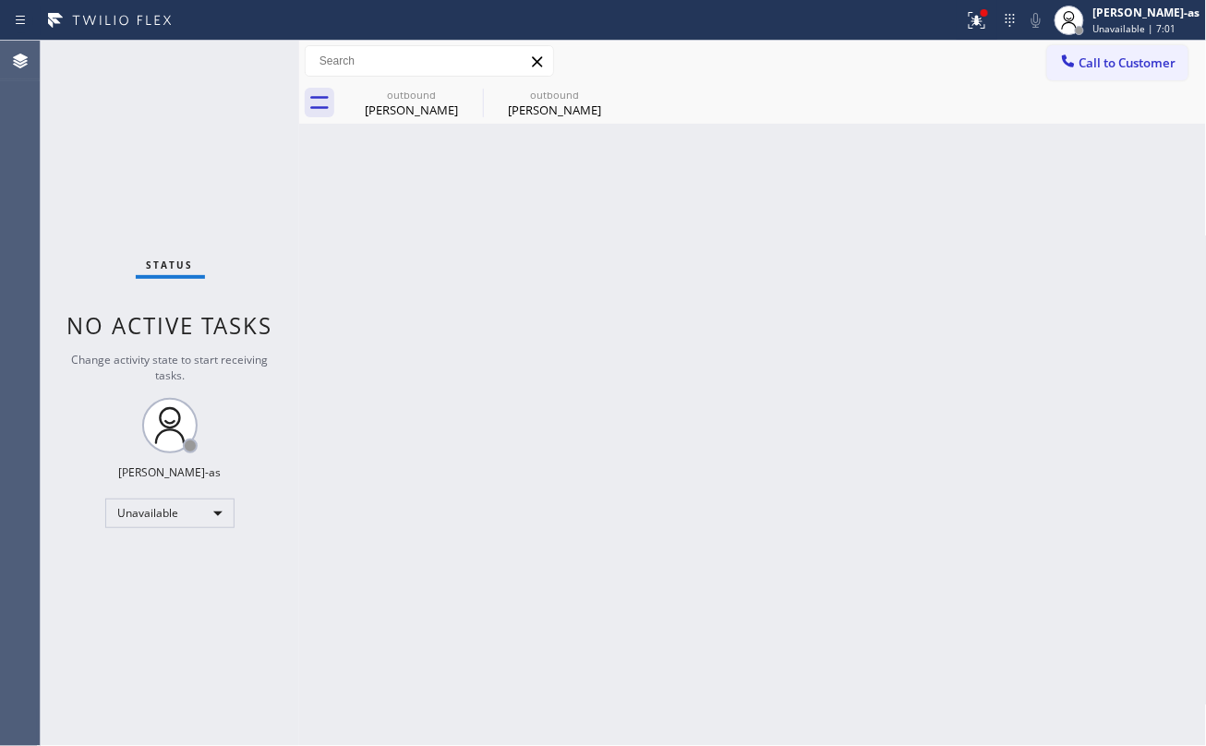
drag, startPoint x: 288, startPoint y: 262, endPoint x: 456, endPoint y: 126, distance: 216.6
click at [295, 258] on div "Status No active tasks Change activity state to start receiving tasks. Jesica J…" at bounding box center [623, 393] width 1165 height 705
click at [558, 94] on div "outbound" at bounding box center [554, 95] width 139 height 14
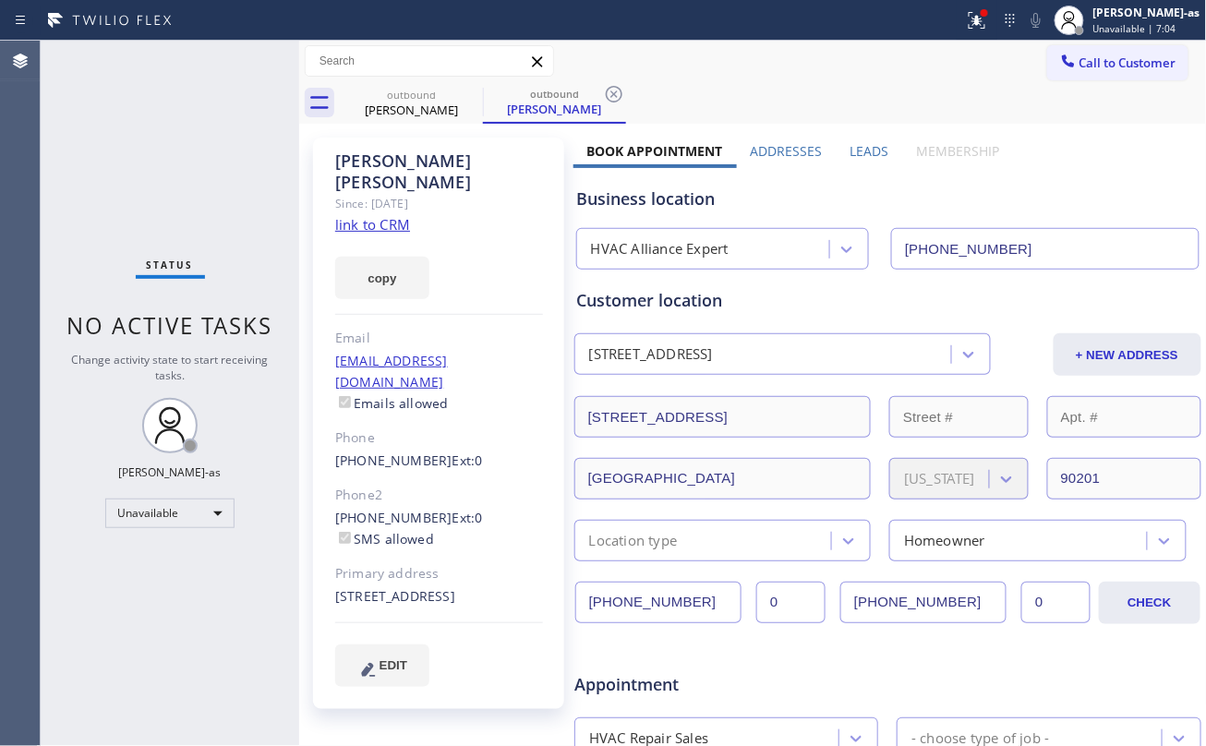
click at [388, 215] on link "link to CRM" at bounding box center [372, 224] width 75 height 18
click at [1099, 64] on span "Call to Customer" at bounding box center [1127, 62] width 97 height 17
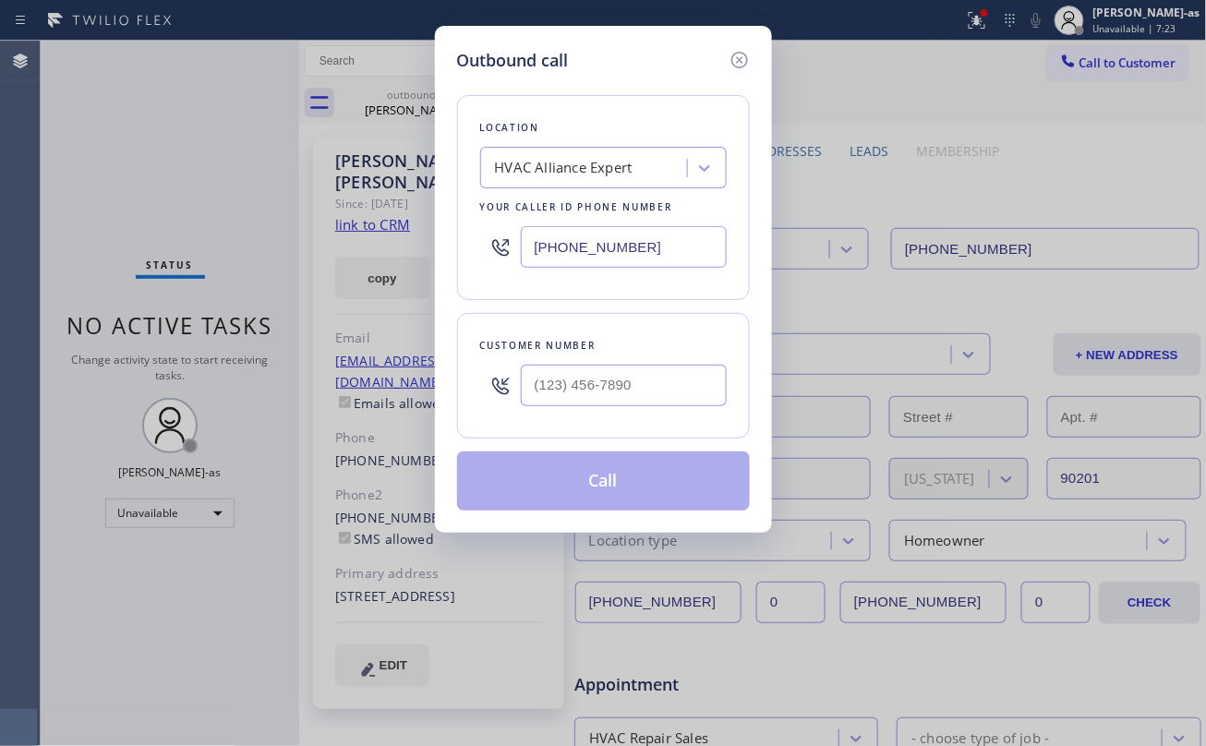
click at [609, 366] on div "Customer number" at bounding box center [603, 376] width 293 height 126
click at [665, 393] on input "(___) ___-____" at bounding box center [624, 386] width 206 height 42
paste input "503) 381-8643"
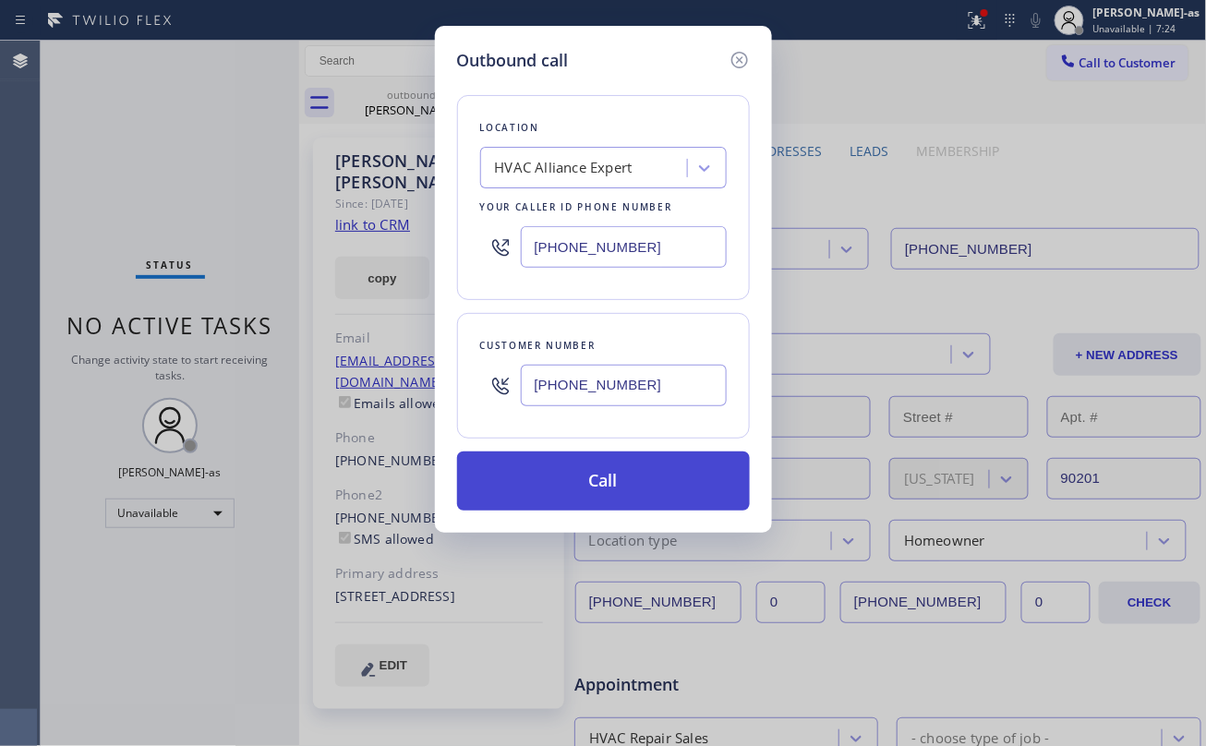
type input "(503) 381-8643"
click at [619, 487] on button "Call" at bounding box center [603, 480] width 293 height 59
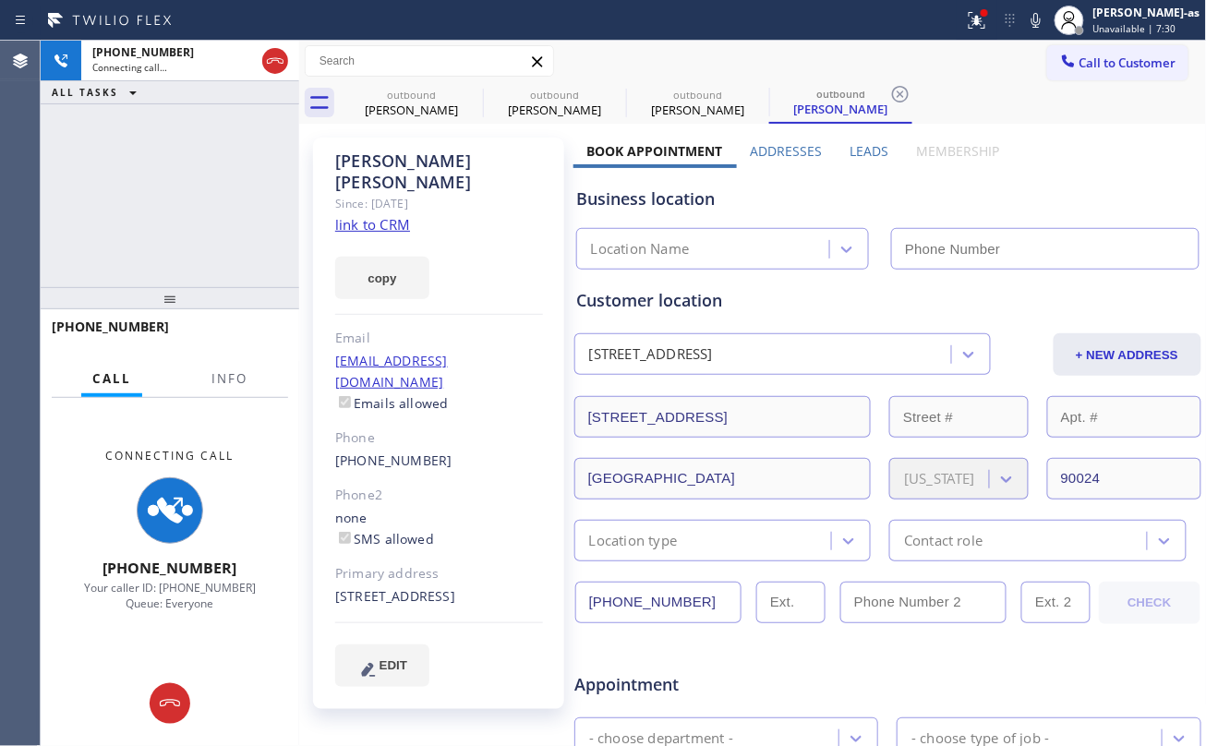
type input "(323) 991-9198"
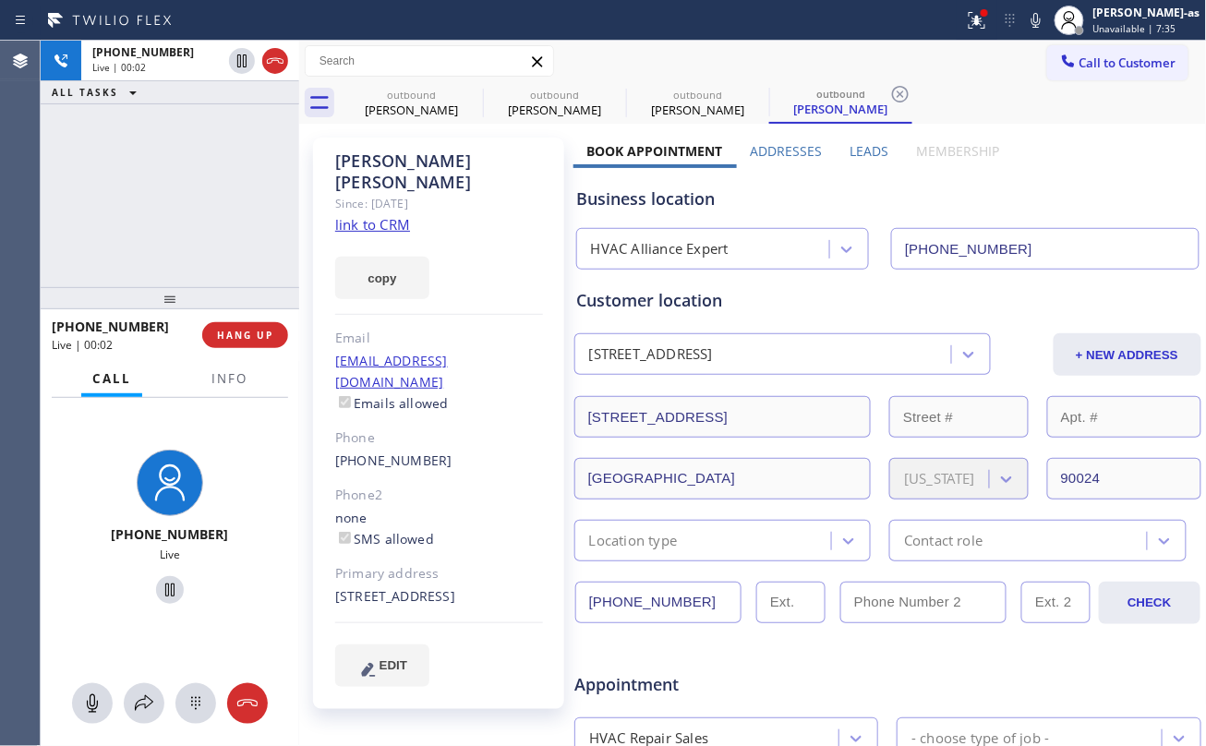
click at [211, 268] on div "+15033818643 Live | 00:02 ALL TASKS ALL TASKS ACTIVE TASKS TASKS IN WRAP UP" at bounding box center [170, 164] width 258 height 246
click at [248, 334] on span "HANG UP" at bounding box center [245, 335] width 56 height 13
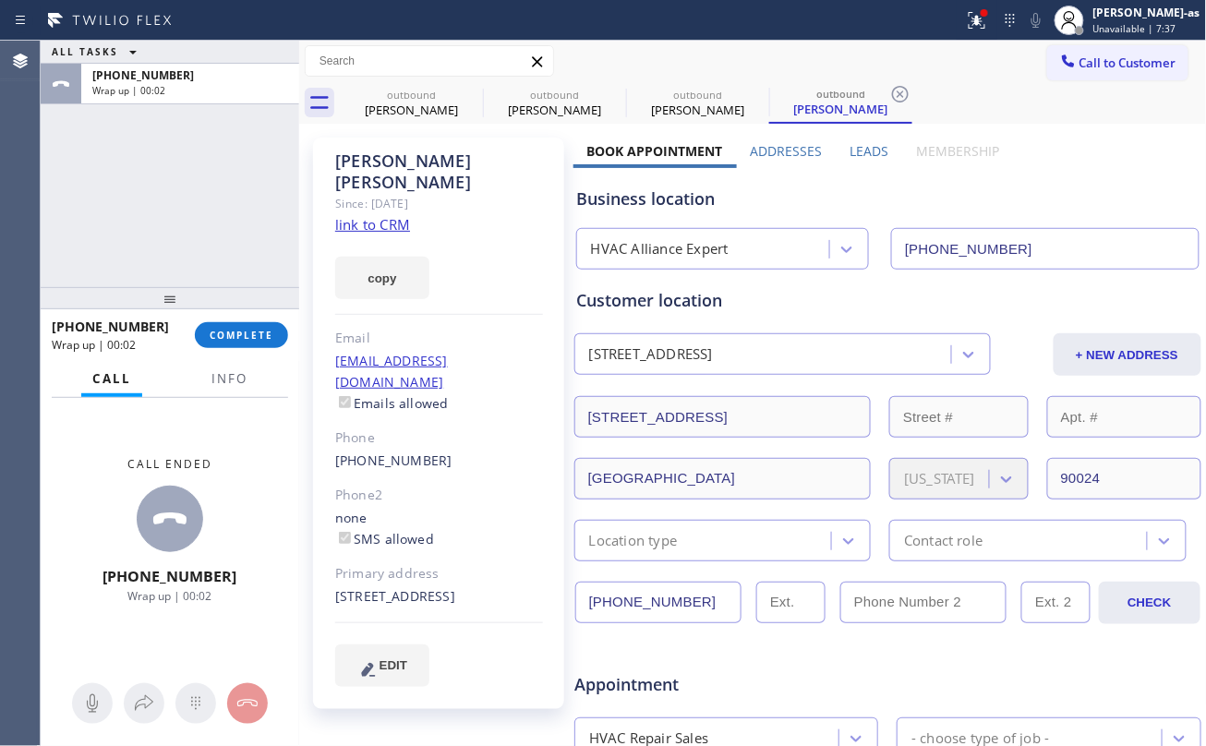
click at [183, 255] on div "ALL TASKS ALL TASKS ACTIVE TASKS TASKS IN WRAP UP +15033818643 Wrap up | 00:02" at bounding box center [170, 164] width 258 height 246
click at [218, 355] on div "+15033818643 Wrap up | 00:02 COMPLETE" at bounding box center [170, 335] width 236 height 48
click at [227, 342] on button "COMPLETE" at bounding box center [241, 335] width 93 height 26
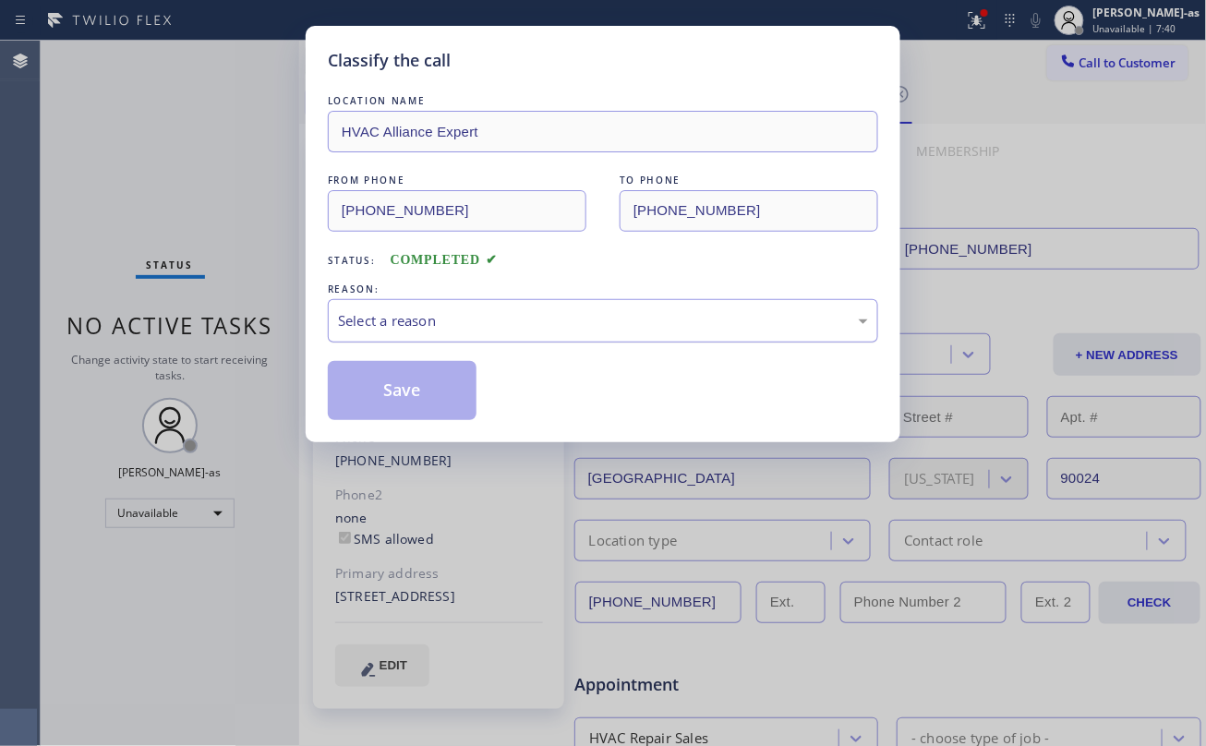
click at [430, 318] on div "Select a reason" at bounding box center [603, 320] width 530 height 21
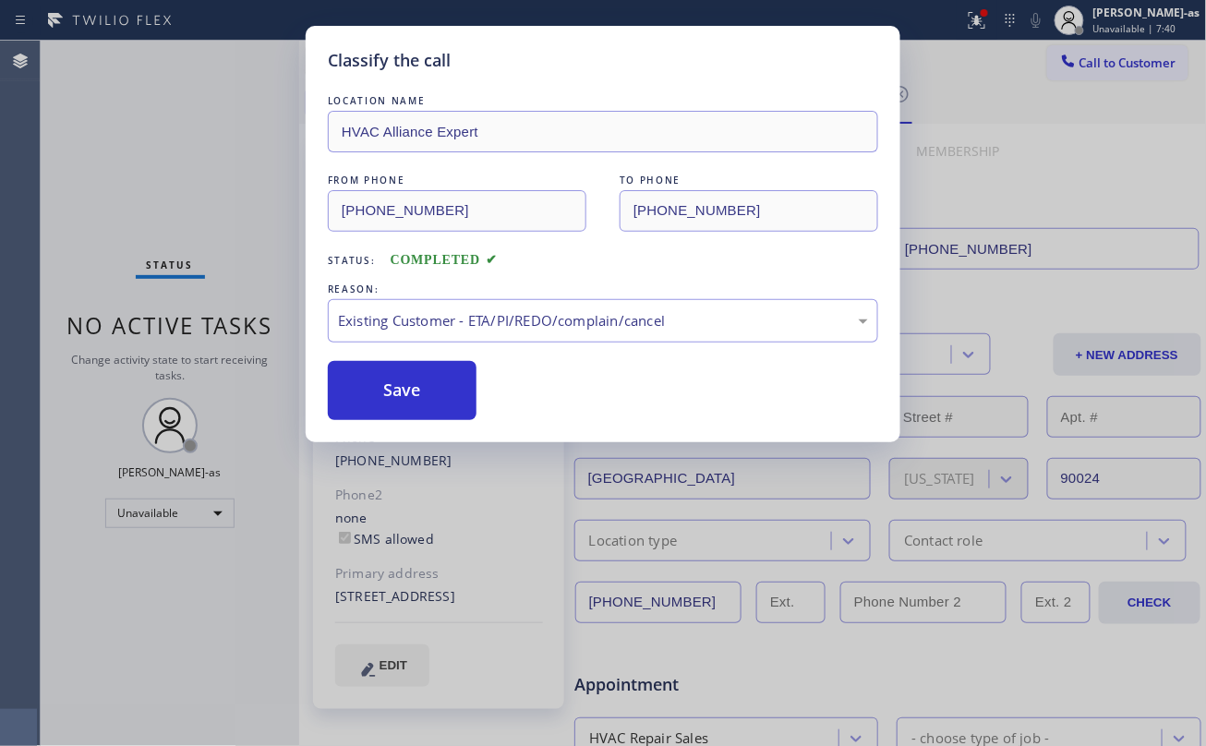
drag, startPoint x: 407, startPoint y: 385, endPoint x: 293, endPoint y: 193, distance: 223.6
click at [408, 380] on button "Save" at bounding box center [402, 390] width 149 height 59
drag, startPoint x: 229, startPoint y: 138, endPoint x: 242, endPoint y: 133, distance: 13.7
click at [230, 138] on div "Classify the call LOCATION NAME HVAC Alliance Expert FROM PHONE (323) 991-9198 …" at bounding box center [603, 373] width 1206 height 746
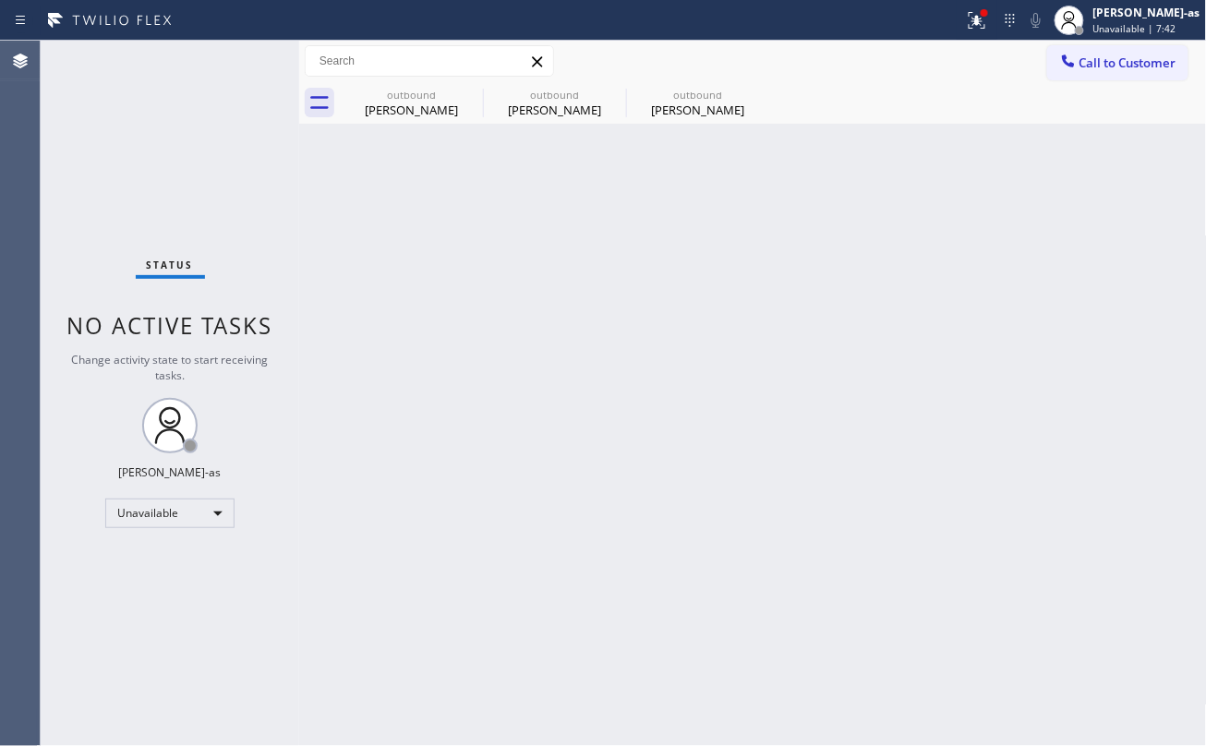
click at [689, 92] on div "outbound" at bounding box center [697, 95] width 139 height 14
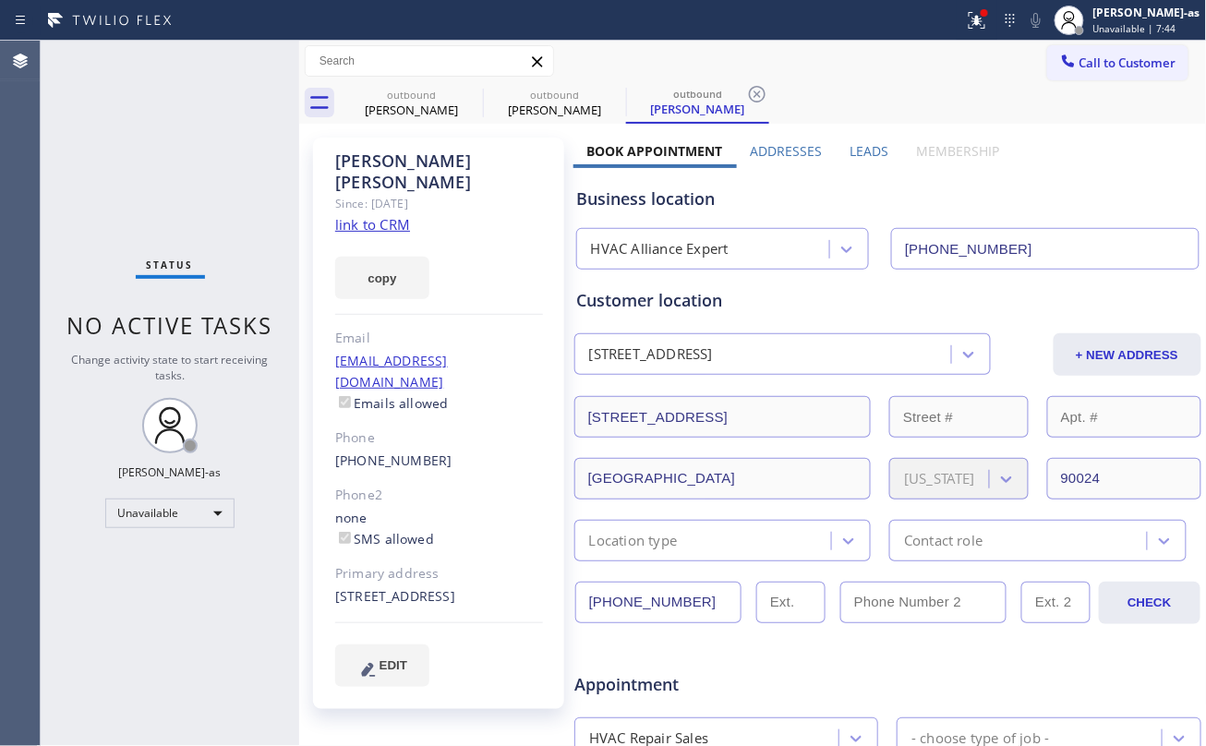
click at [375, 215] on link "link to CRM" at bounding box center [372, 224] width 75 height 18
click at [1079, 65] on span "Call to Customer" at bounding box center [1127, 62] width 97 height 17
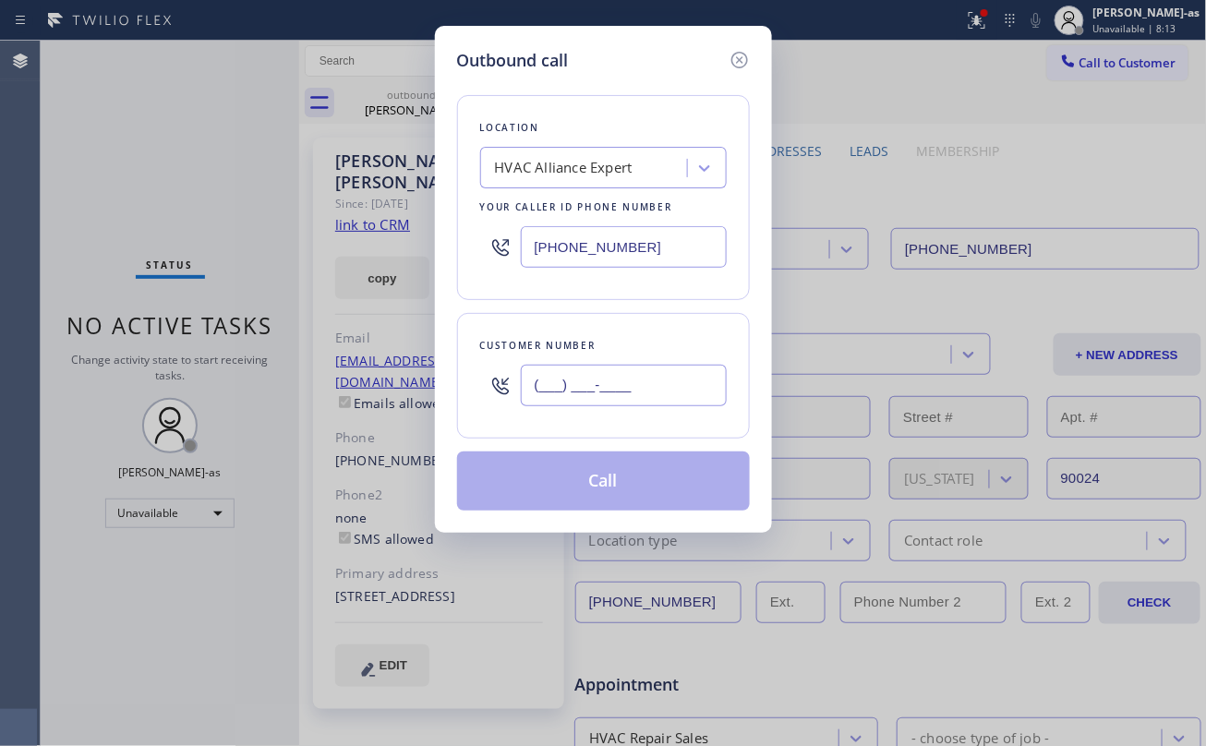
click at [648, 401] on input "(___) ___-____" at bounding box center [624, 386] width 206 height 42
paste input "626) 512-3311"
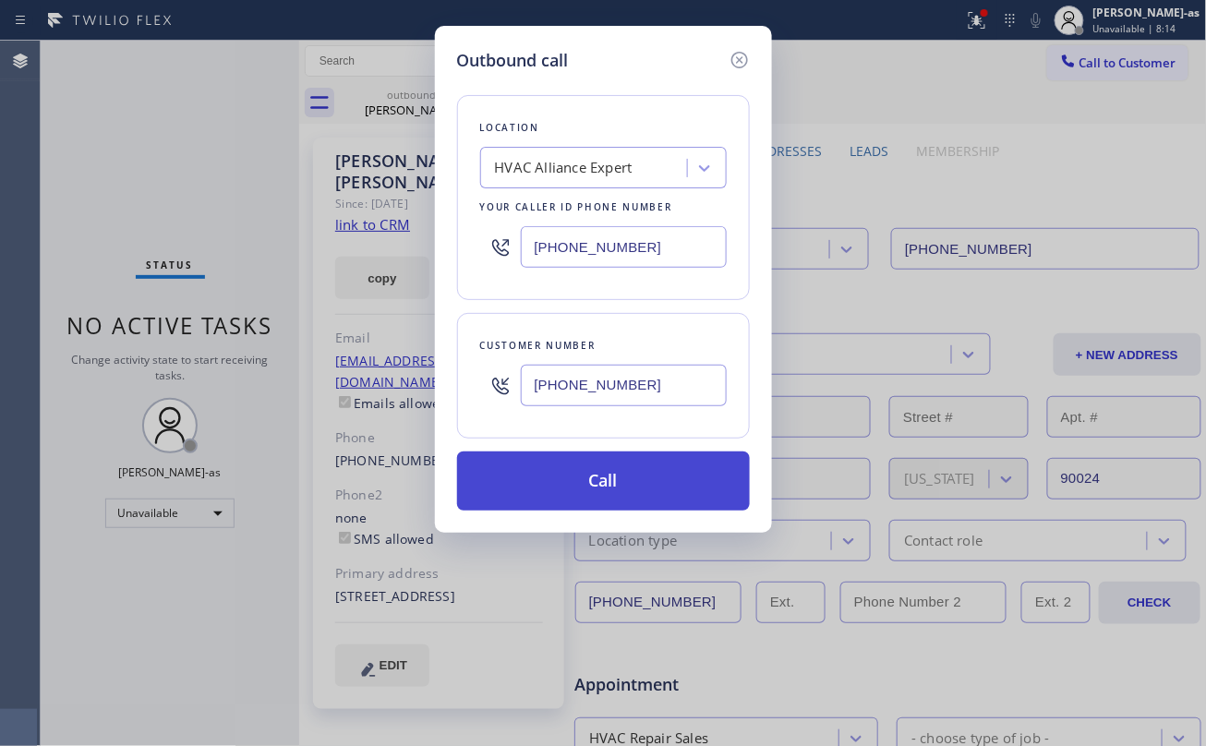
type input "(626) 512-3311"
drag, startPoint x: 603, startPoint y: 478, endPoint x: 615, endPoint y: 471, distance: 14.1
click at [604, 478] on button "Call" at bounding box center [603, 480] width 293 height 59
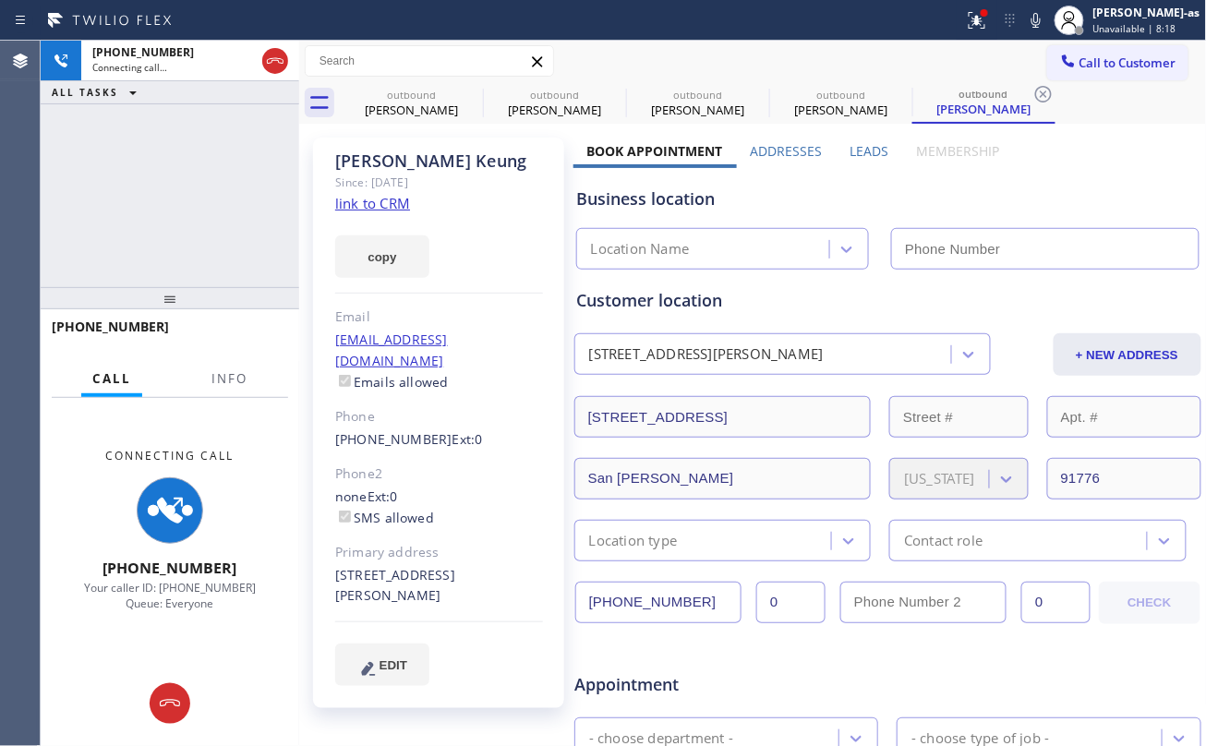
click at [199, 258] on div "+16265123311 Connecting call… ALL TASKS ALL TASKS ACTIVE TASKS TASKS IN WRAP UP" at bounding box center [170, 164] width 258 height 246
type input "(323) 991-9198"
click at [375, 194] on link "link to CRM" at bounding box center [372, 203] width 75 height 18
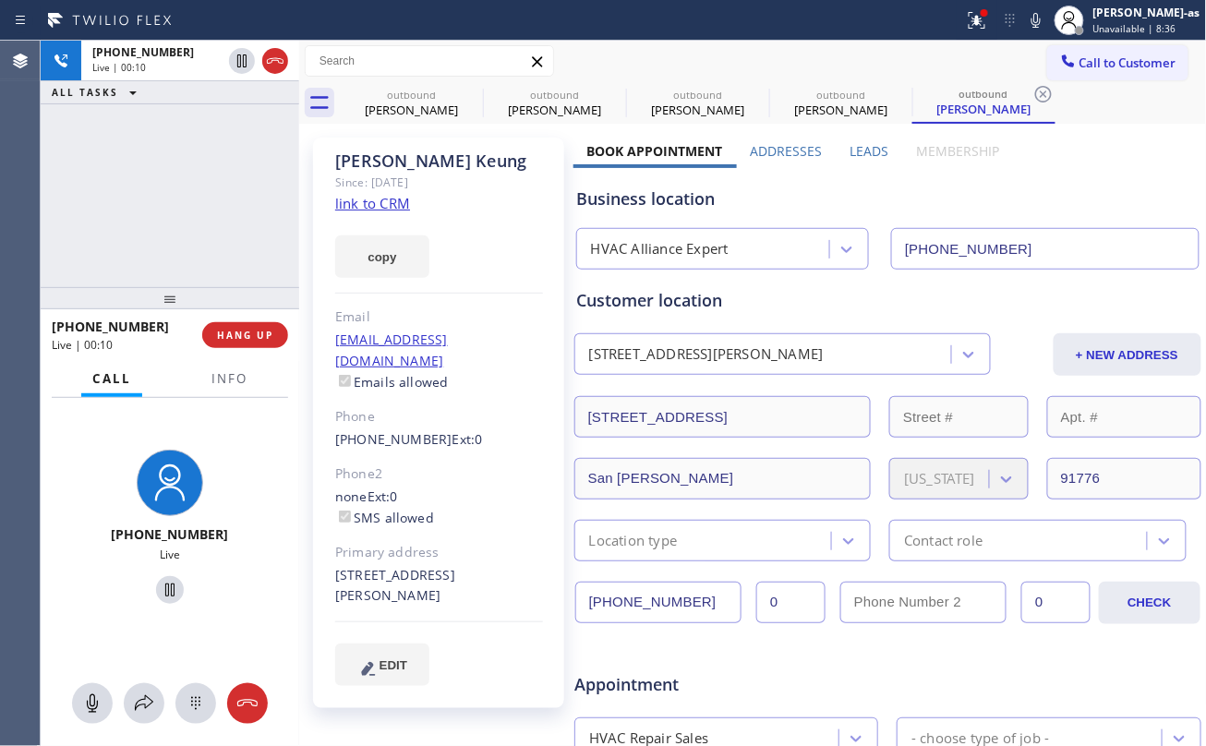
drag, startPoint x: 264, startPoint y: 63, endPoint x: 249, endPoint y: 130, distance: 69.0
click at [266, 63] on div at bounding box center [275, 61] width 26 height 22
click at [236, 309] on div at bounding box center [170, 298] width 258 height 22
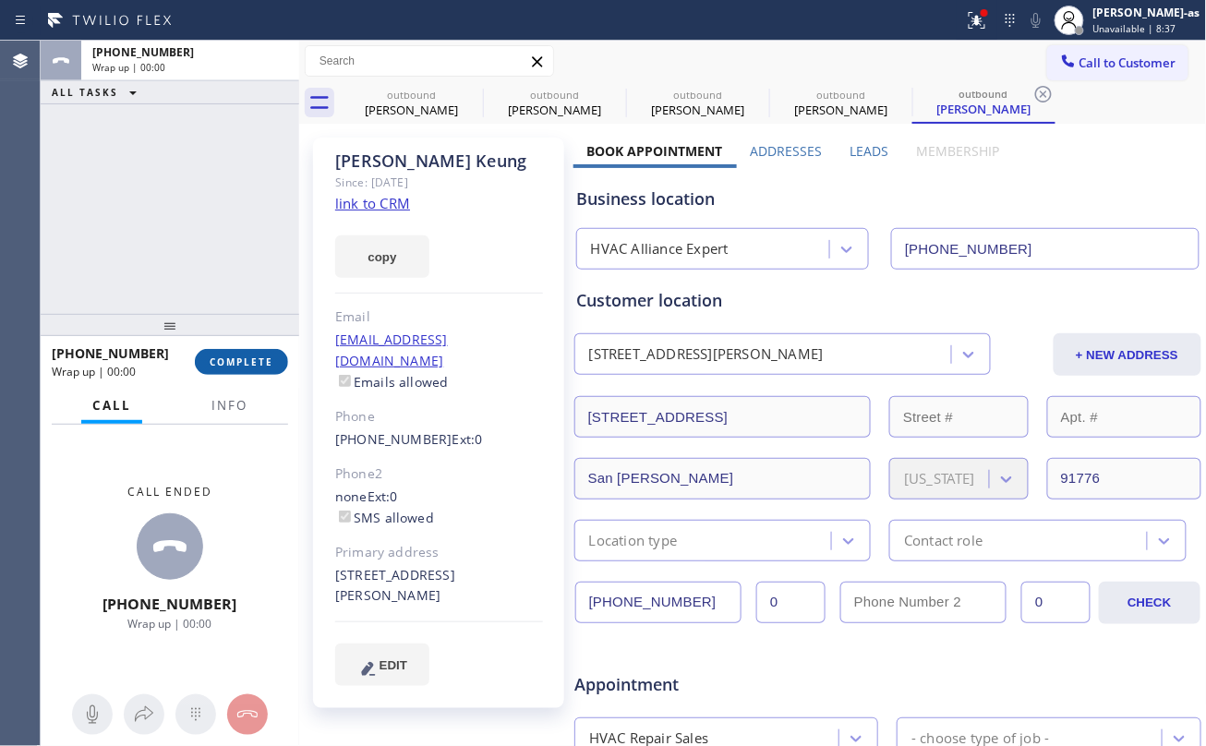
click at [244, 351] on button "COMPLETE" at bounding box center [241, 362] width 93 height 26
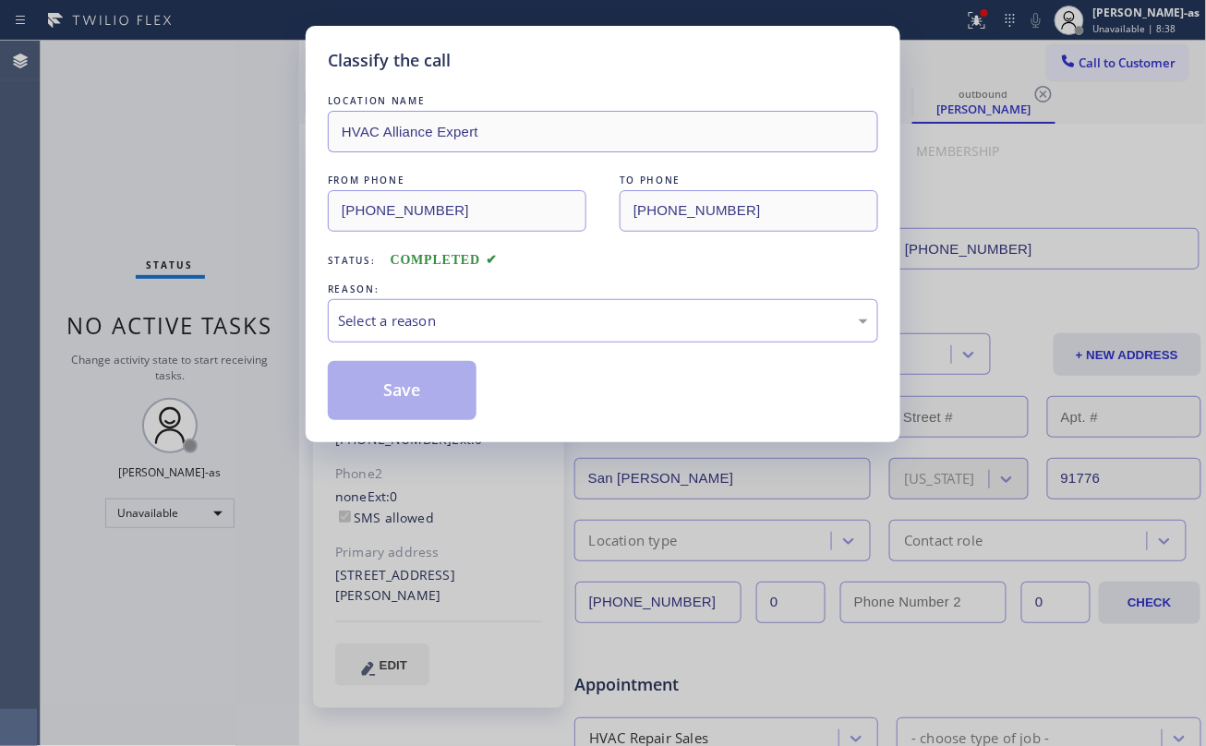
click at [246, 363] on div "Classify the call LOCATION NAME HVAC Alliance Expert FROM PHONE (323) 991-9198 …" at bounding box center [603, 373] width 1206 height 746
click at [419, 318] on div "Select a reason" at bounding box center [603, 320] width 530 height 21
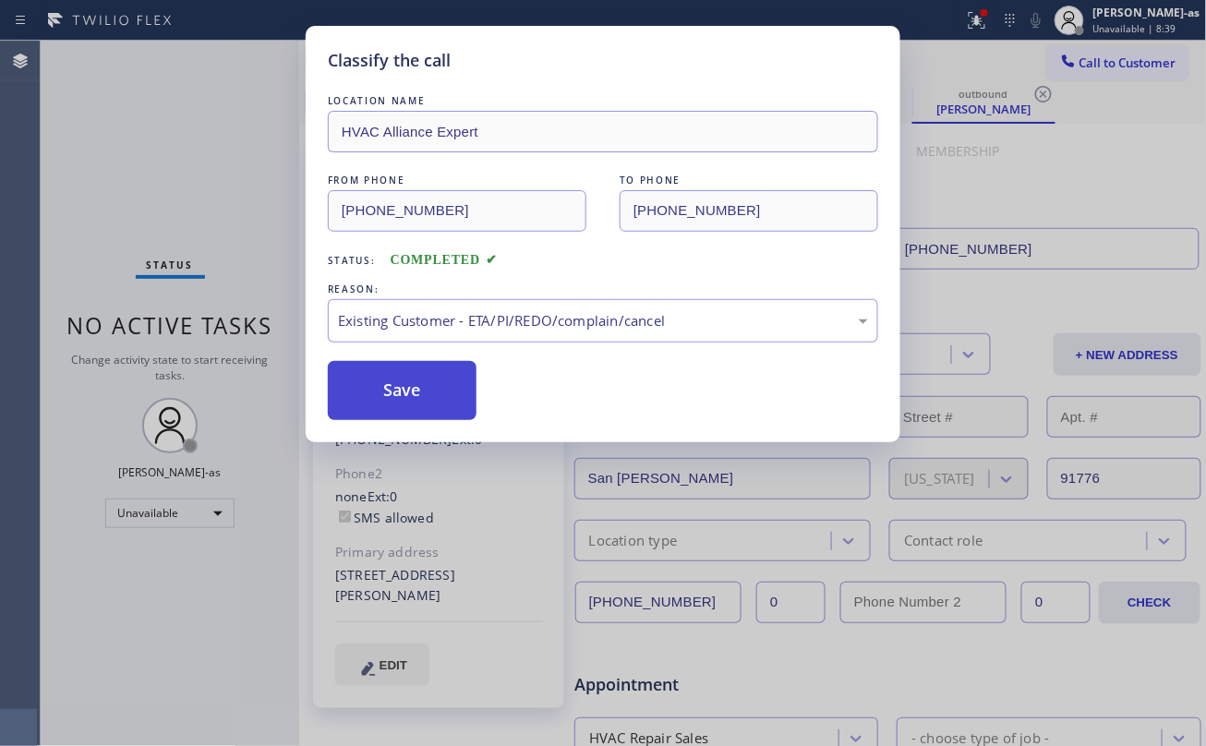
click at [433, 395] on button "Save" at bounding box center [402, 390] width 149 height 59
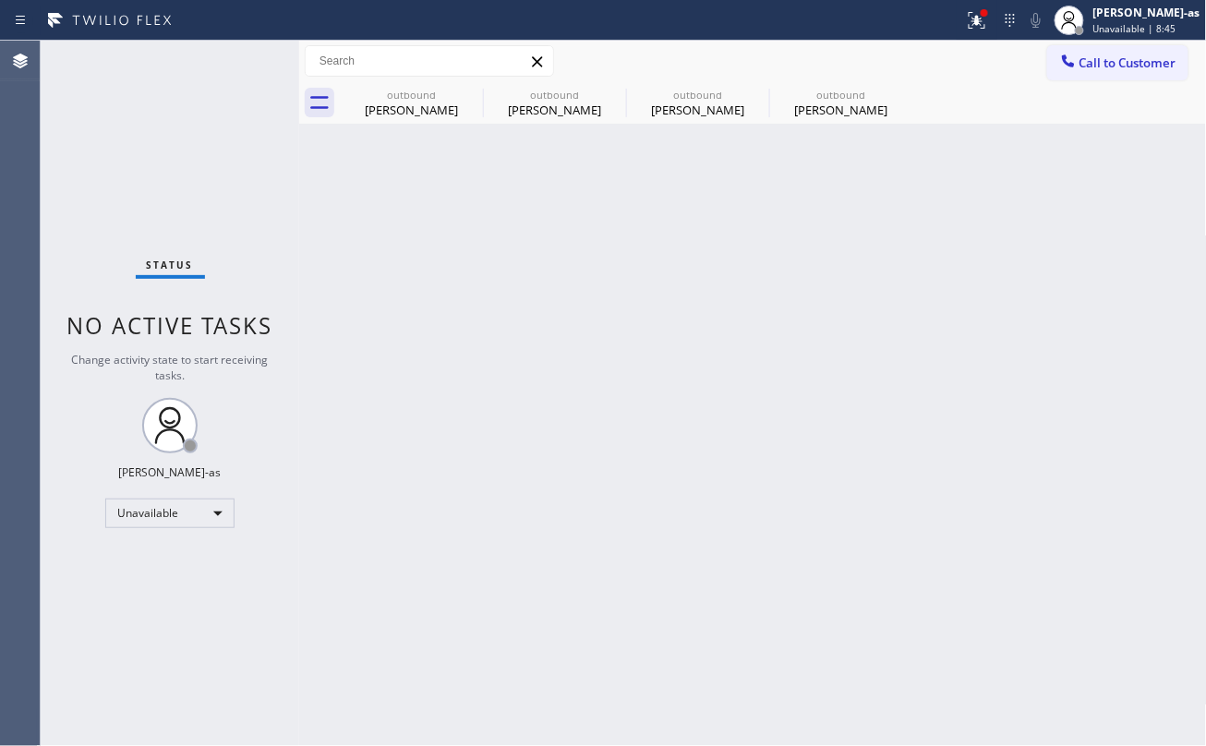
drag, startPoint x: 535, startPoint y: 204, endPoint x: 916, endPoint y: 123, distance: 388.9
click at [539, 204] on div "Back to Dashboard Change Sender ID Customers Technicians Select a contact Outbo…" at bounding box center [753, 393] width 908 height 705
click at [1152, 59] on span "Call to Customer" at bounding box center [1127, 62] width 97 height 17
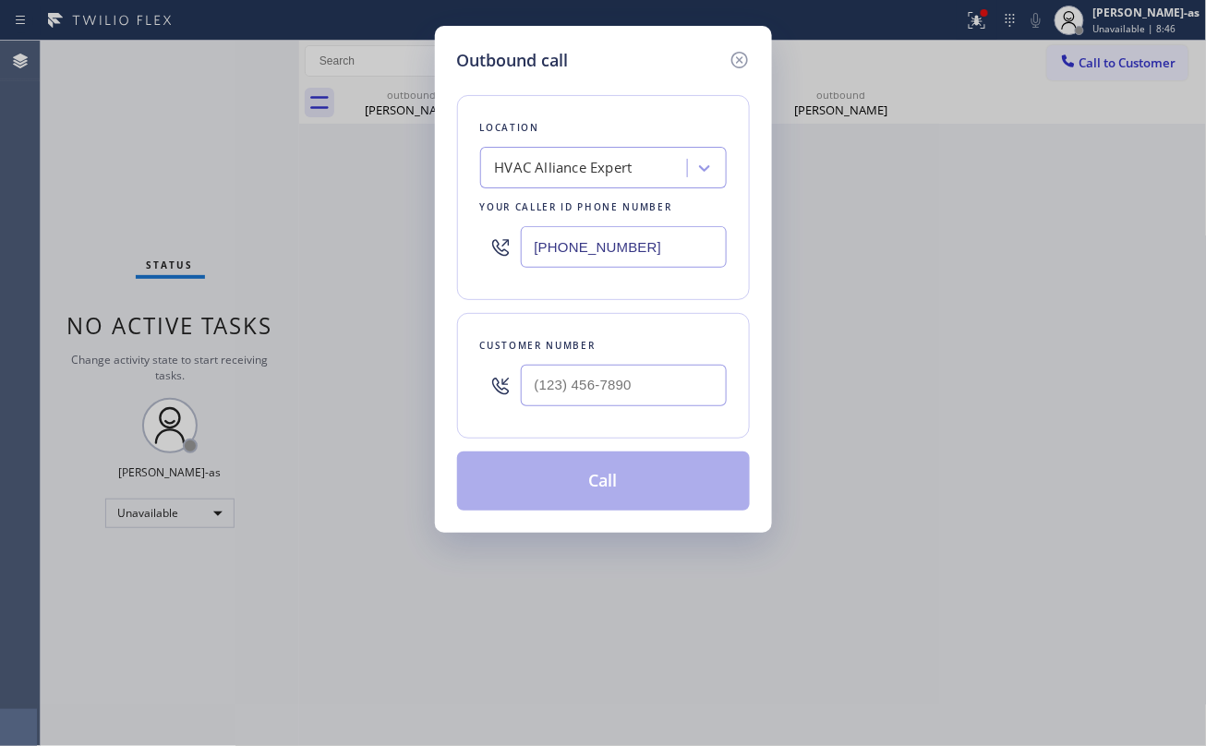
click at [654, 415] on div at bounding box center [624, 385] width 206 height 60
click at [655, 399] on input "(___) ___-____" at bounding box center [624, 386] width 206 height 42
paste input "323) 896-5482"
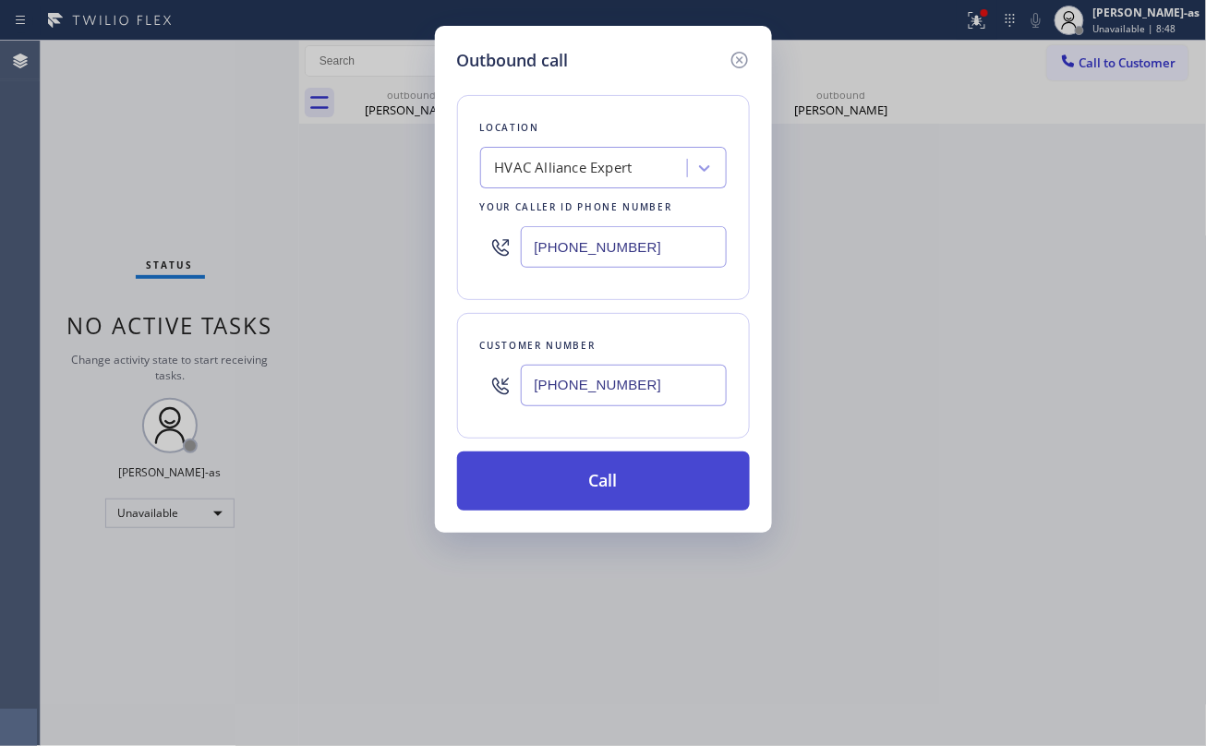
type input "(323) 896-5482"
drag, startPoint x: 596, startPoint y: 496, endPoint x: 654, endPoint y: 511, distance: 59.1
click at [599, 496] on button "Call" at bounding box center [603, 480] width 293 height 59
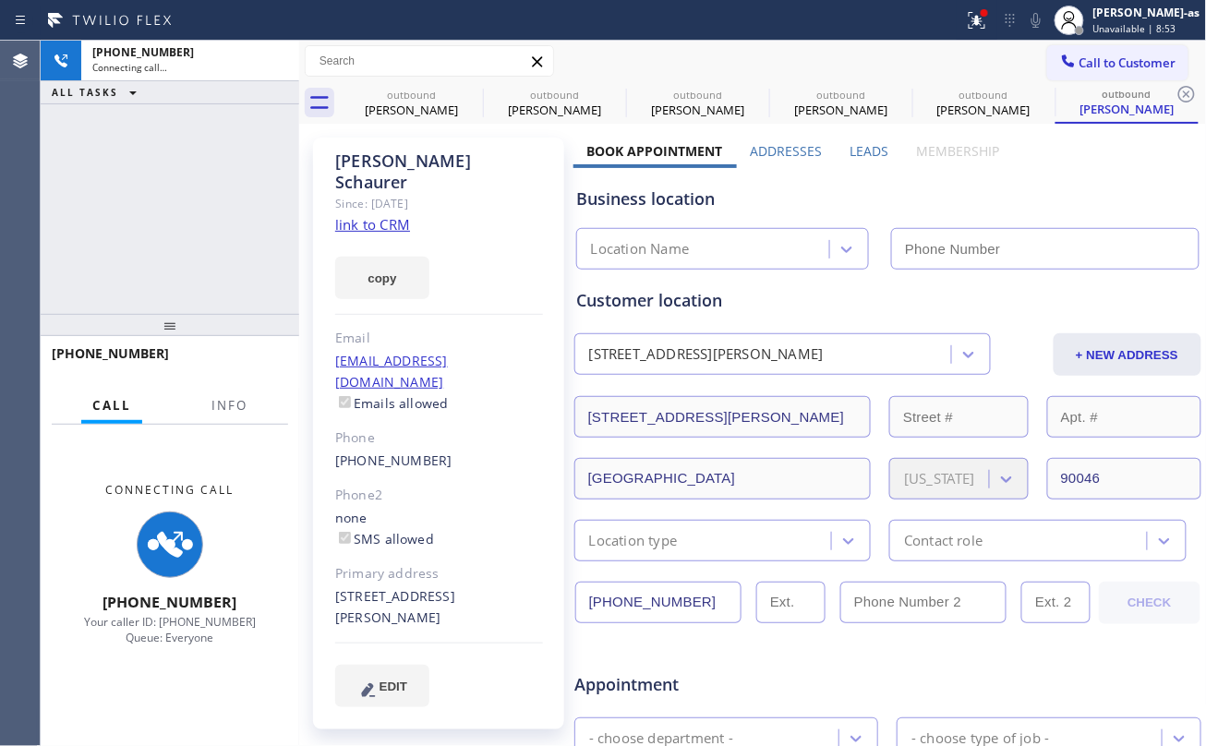
type input "(323) 991-9198"
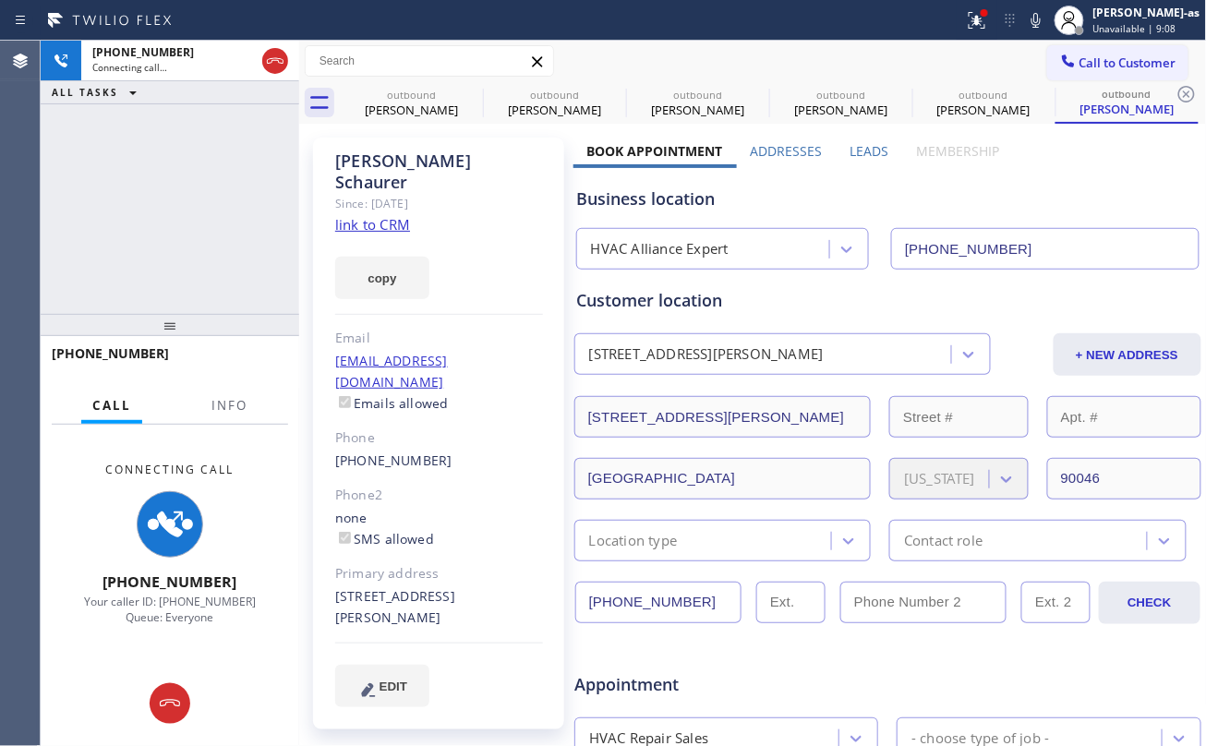
click at [215, 275] on div "+13238965482 Connecting call… ALL TASKS ALL TASKS ACTIVE TASKS TASKS IN WRAP UP" at bounding box center [170, 177] width 258 height 273
drag, startPoint x: 397, startPoint y: 86, endPoint x: 481, endPoint y: 96, distance: 84.6
click at [403, 86] on div "outbound Michael Flores" at bounding box center [411, 103] width 139 height 42
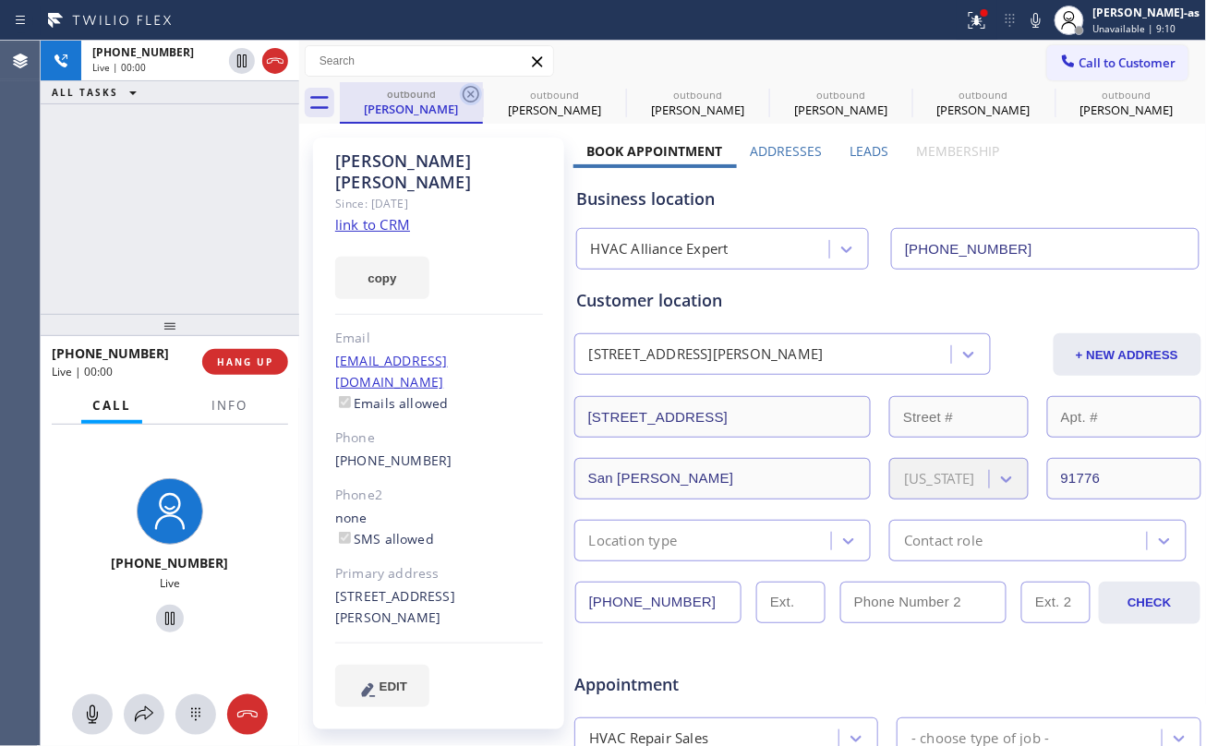
click at [471, 96] on icon at bounding box center [471, 94] width 22 height 22
click at [0, 0] on icon at bounding box center [0, 0] width 0 height 0
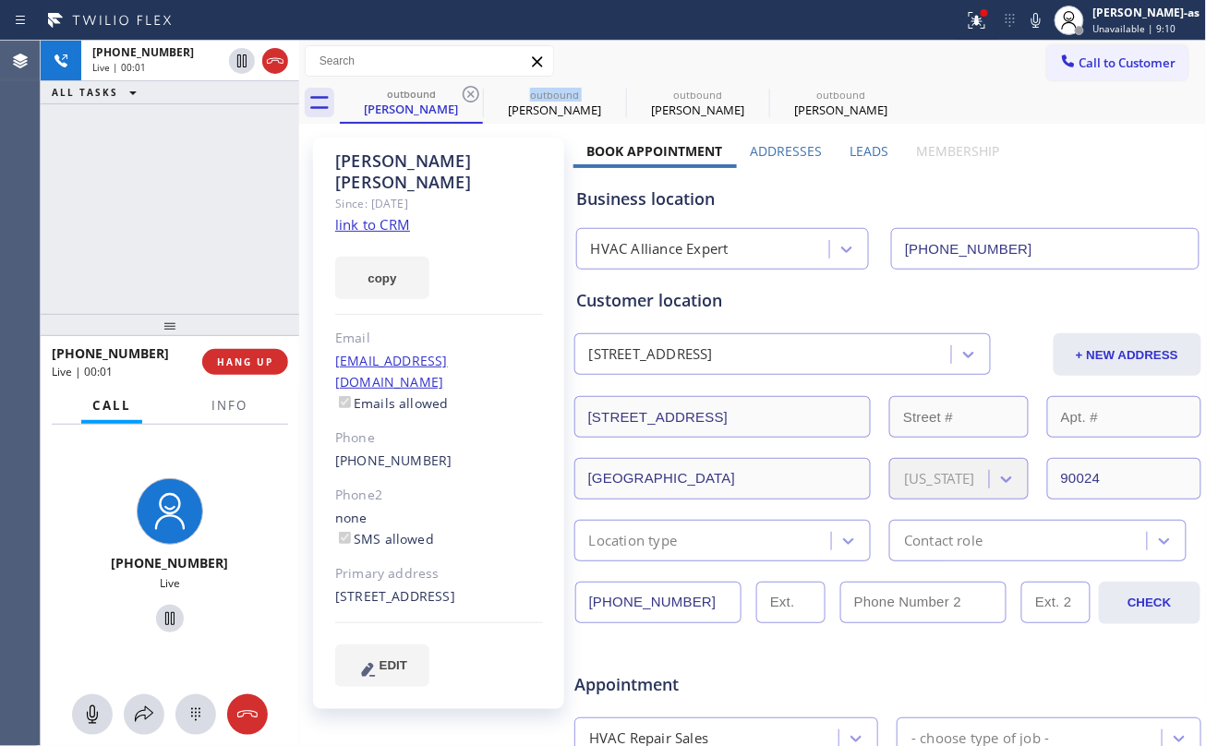
click at [471, 96] on icon at bounding box center [471, 94] width 22 height 22
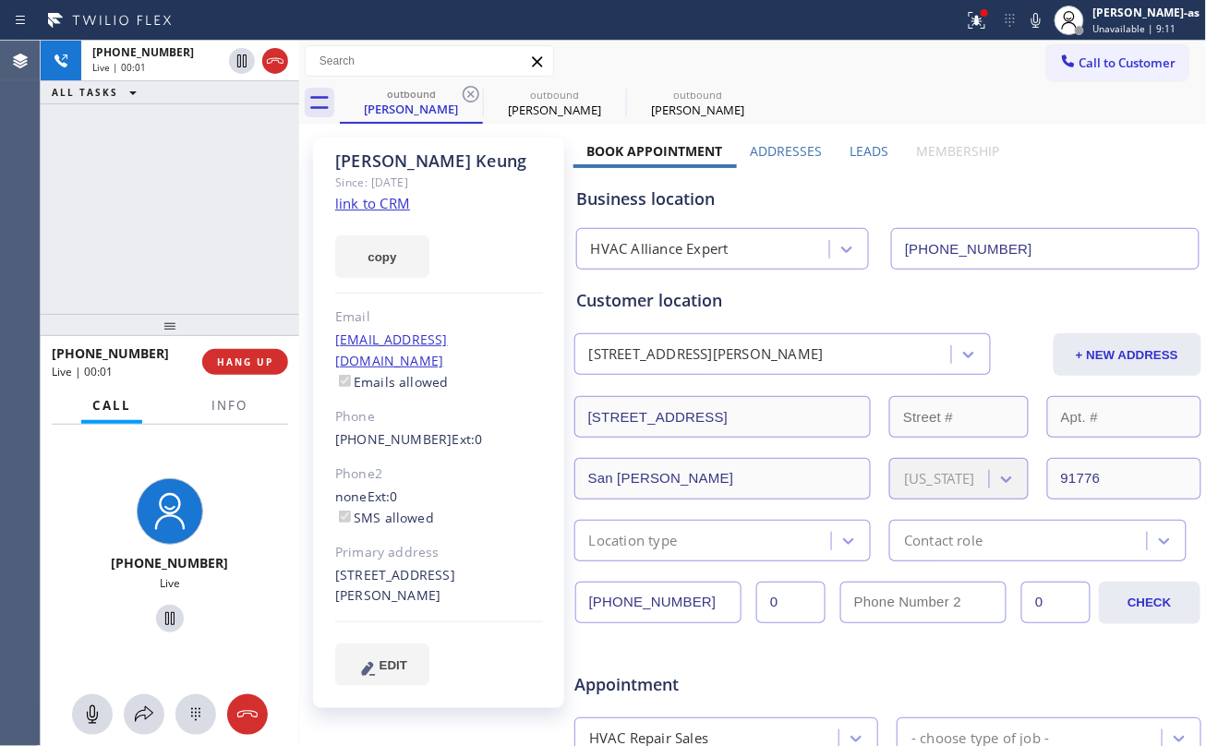
click at [227, 229] on div "+13238965482 Live | 00:01 ALL TASKS ALL TASKS ACTIVE TASKS TASKS IN WRAP UP" at bounding box center [170, 177] width 258 height 273
click at [226, 295] on div "+13238965482 Live | 00:03 ALL TASKS ALL TASKS ACTIVE TASKS TASKS IN WRAP UP" at bounding box center [170, 177] width 258 height 273
click at [246, 369] on button "HANG UP" at bounding box center [245, 362] width 86 height 26
click at [223, 307] on div "+13238965482 Live | 00:04 ALL TASKS ALL TASKS ACTIVE TASKS TASKS IN WRAP UP" at bounding box center [170, 177] width 258 height 273
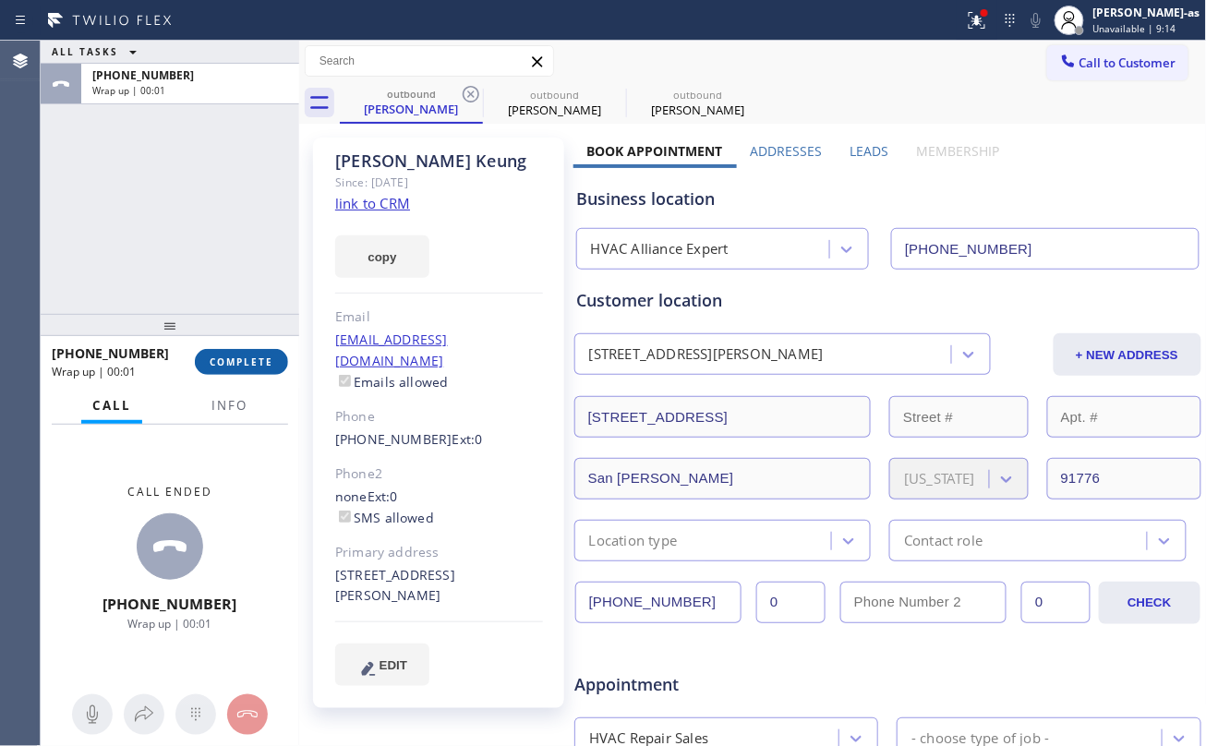
click at [234, 363] on span "COMPLETE" at bounding box center [242, 361] width 64 height 13
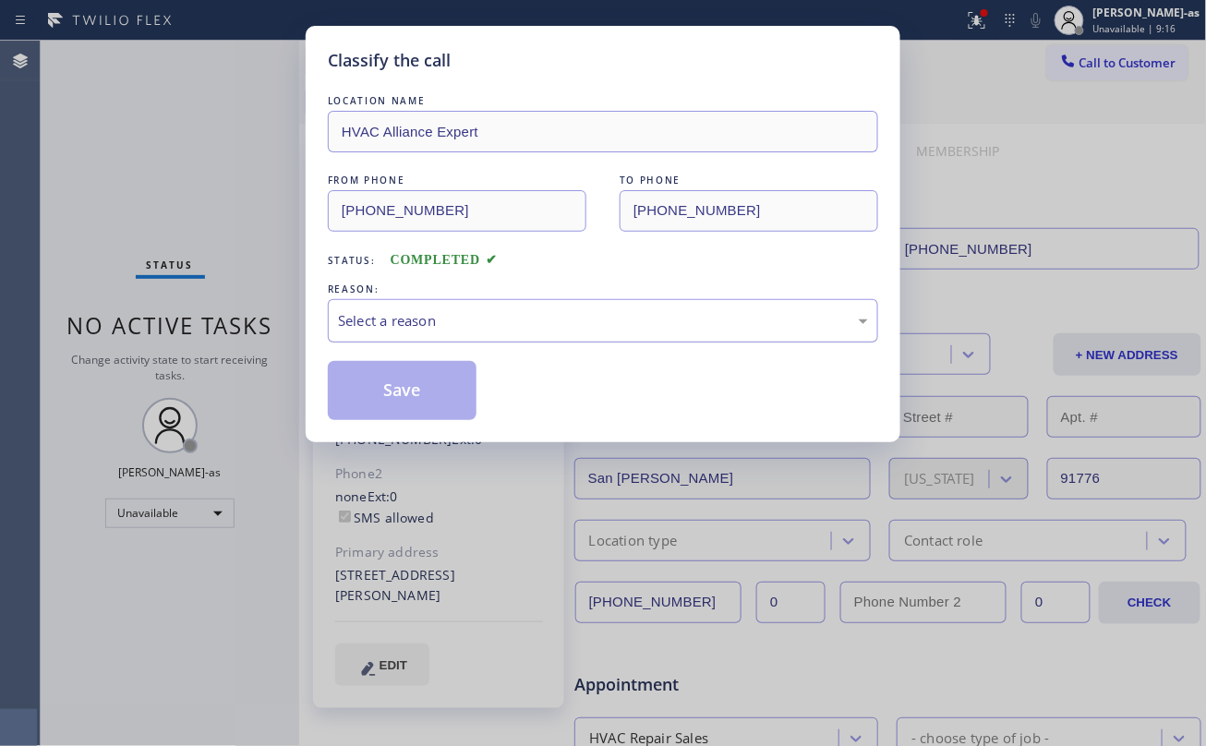
drag, startPoint x: 454, startPoint y: 319, endPoint x: 469, endPoint y: 338, distance: 24.4
click at [455, 319] on div "Select a reason" at bounding box center [603, 320] width 530 height 21
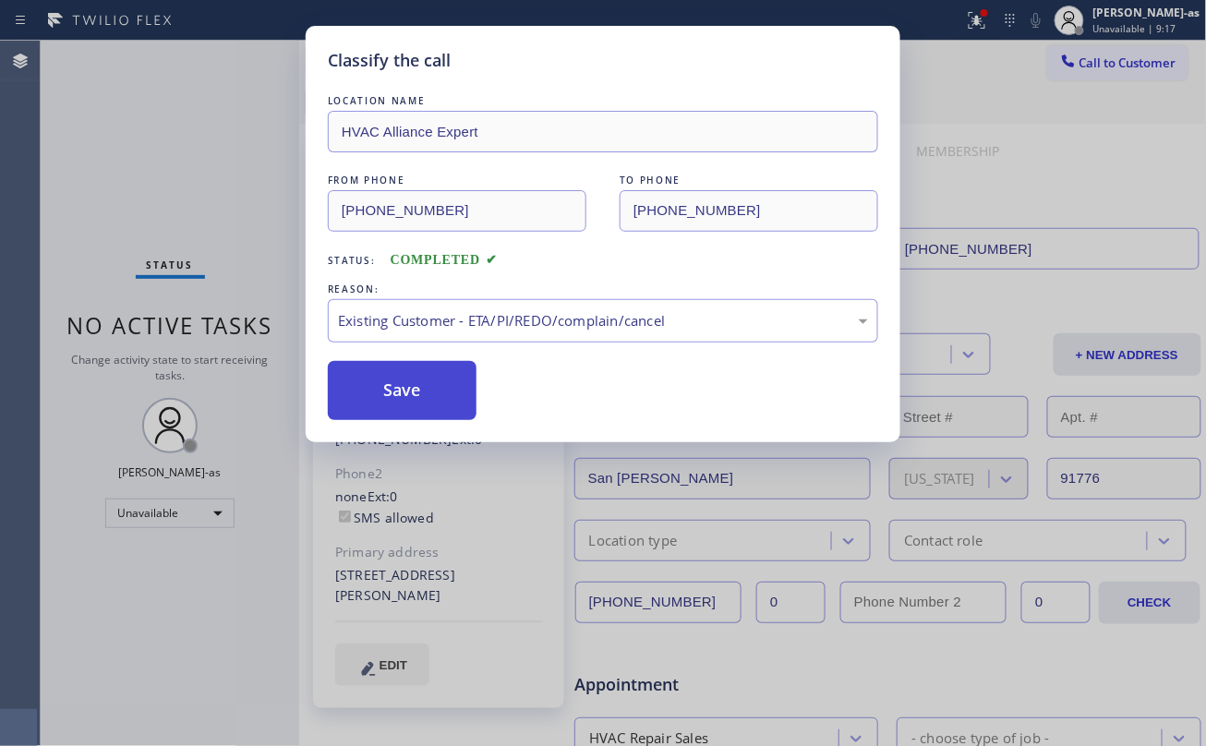
click at [422, 380] on button "Save" at bounding box center [402, 390] width 149 height 59
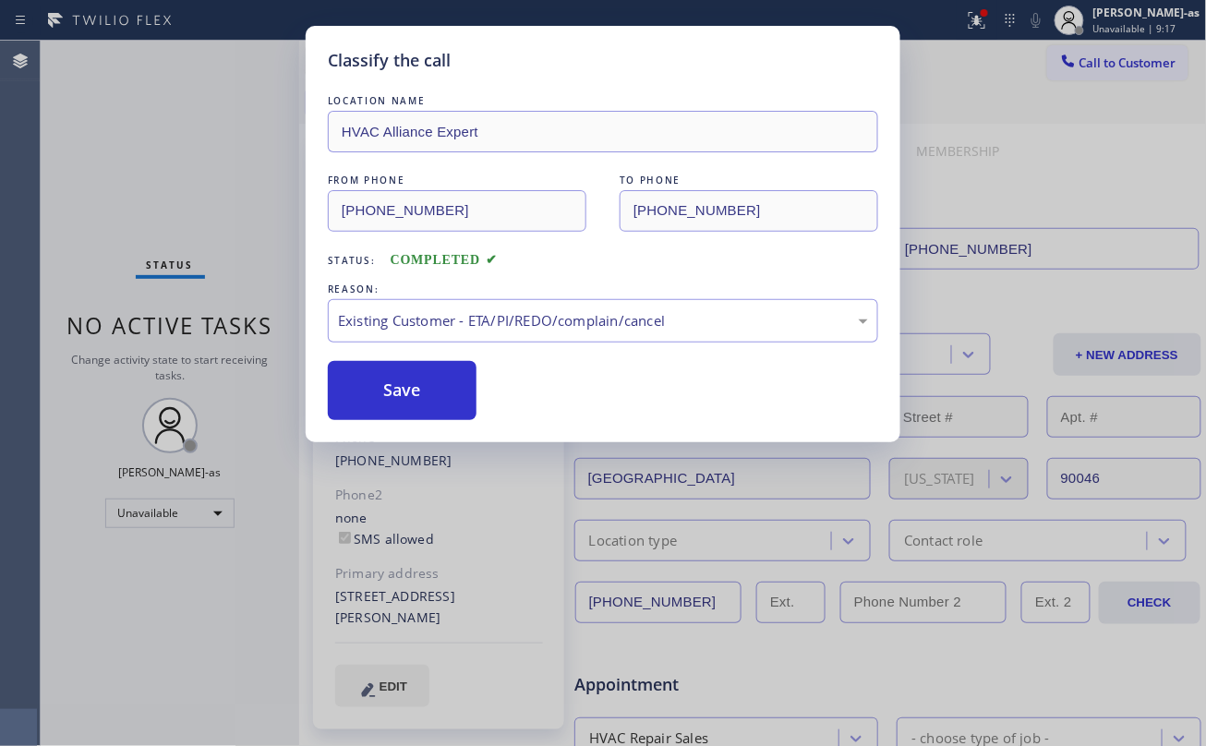
click at [215, 257] on div "Classify the call LOCATION NAME HVAC Alliance Expert FROM PHONE (323) 991-9198 …" at bounding box center [603, 373] width 1206 height 746
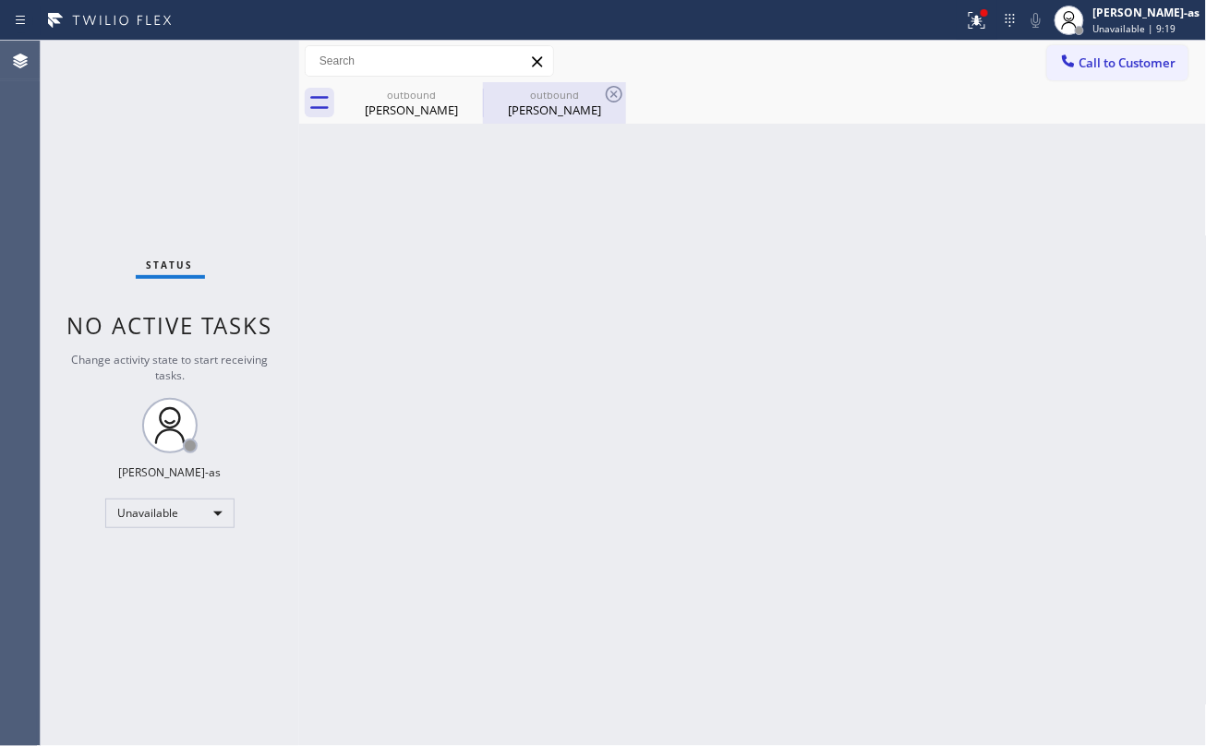
click at [591, 102] on div "Melonie Schaurer" at bounding box center [554, 110] width 139 height 17
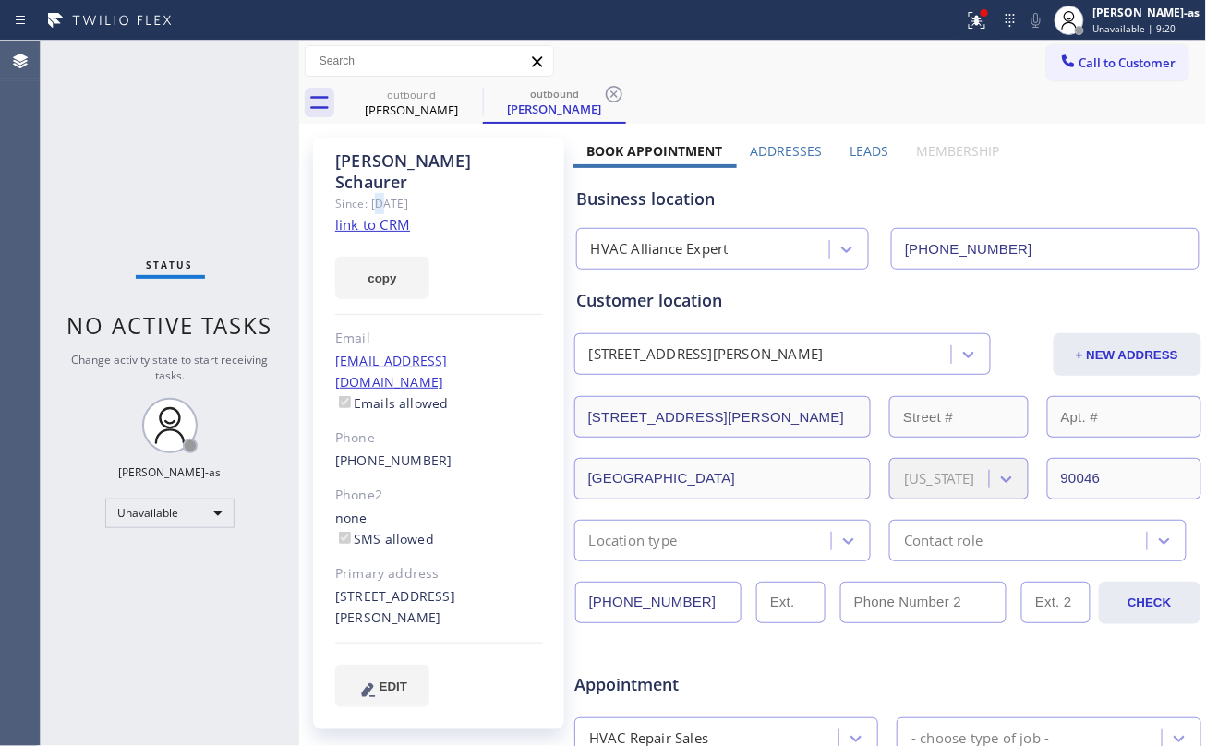
click at [380, 193] on div "Since: 20 may 2020" at bounding box center [439, 203] width 208 height 21
click at [390, 215] on link "link to CRM" at bounding box center [372, 224] width 75 height 18
click at [1124, 66] on span "Call to Customer" at bounding box center [1127, 62] width 97 height 17
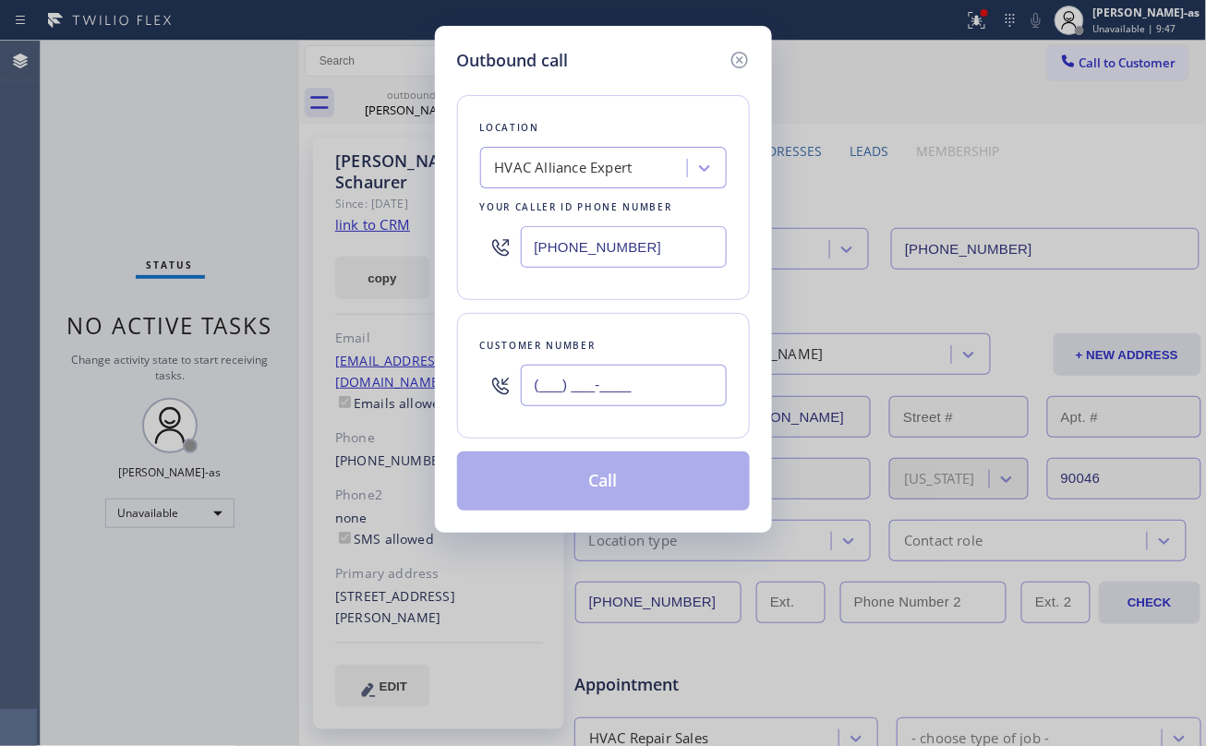
click at [643, 382] on input "(___) ___-____" at bounding box center [624, 386] width 206 height 42
paste input "323) 896-5482"
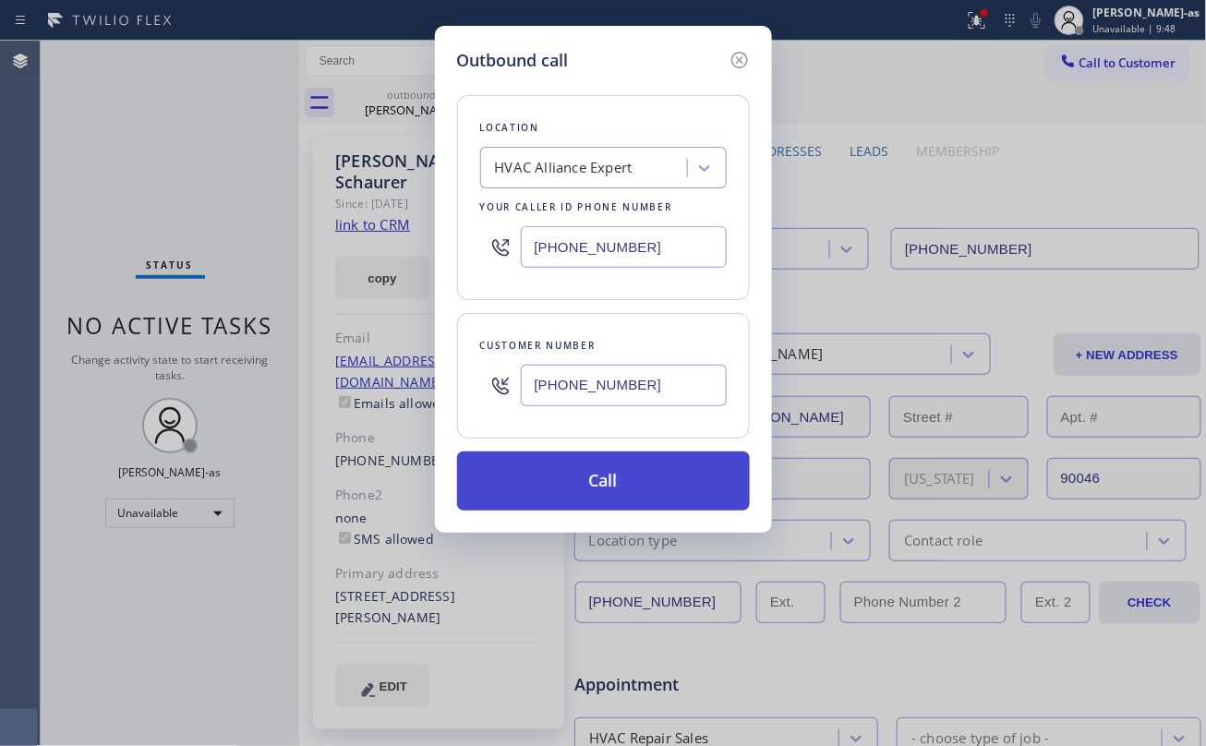
type input "(323) 896-5482"
click at [624, 497] on button "Call" at bounding box center [603, 480] width 293 height 59
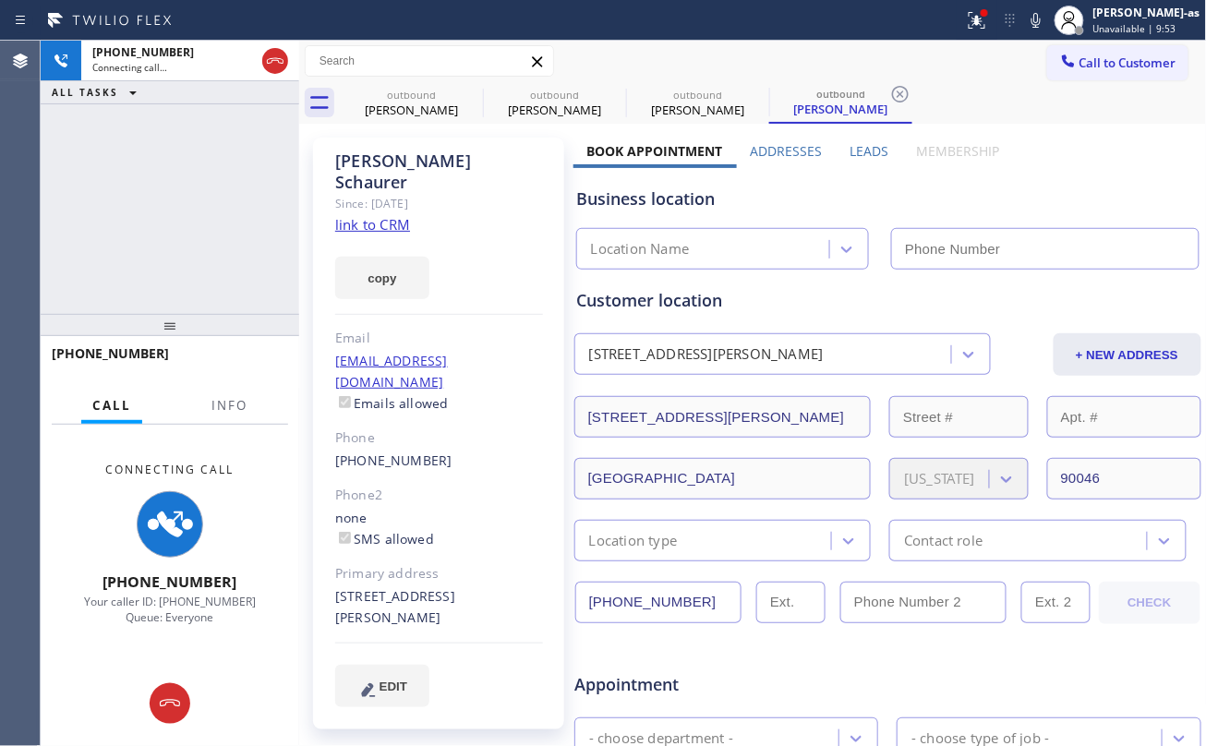
type input "(323) 991-9198"
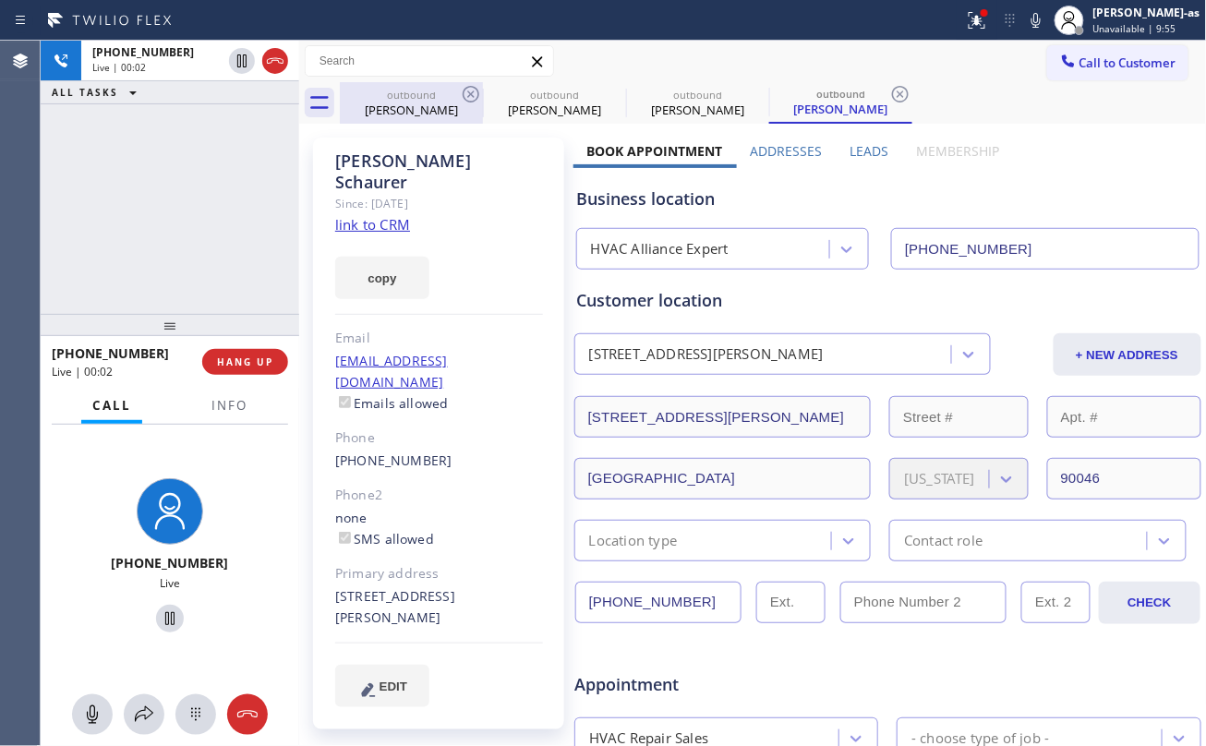
click at [407, 105] on div "Elton Keung" at bounding box center [411, 110] width 139 height 17
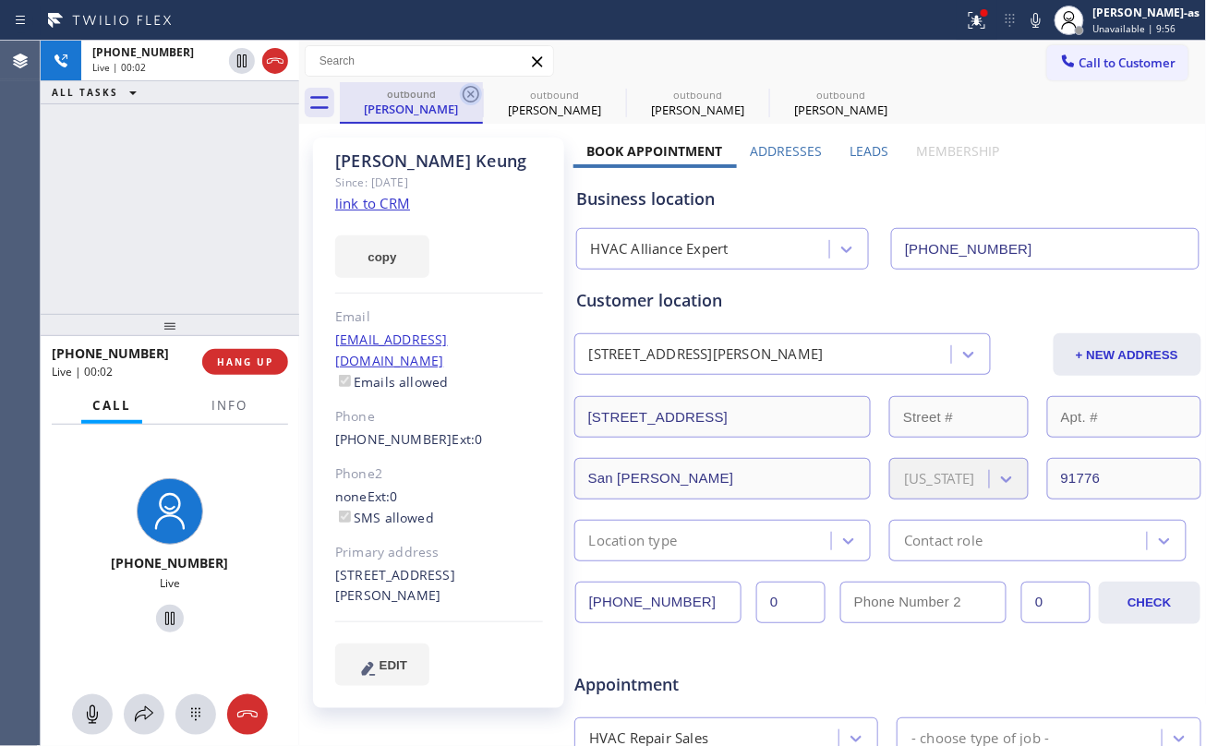
click at [471, 92] on icon at bounding box center [471, 94] width 22 height 22
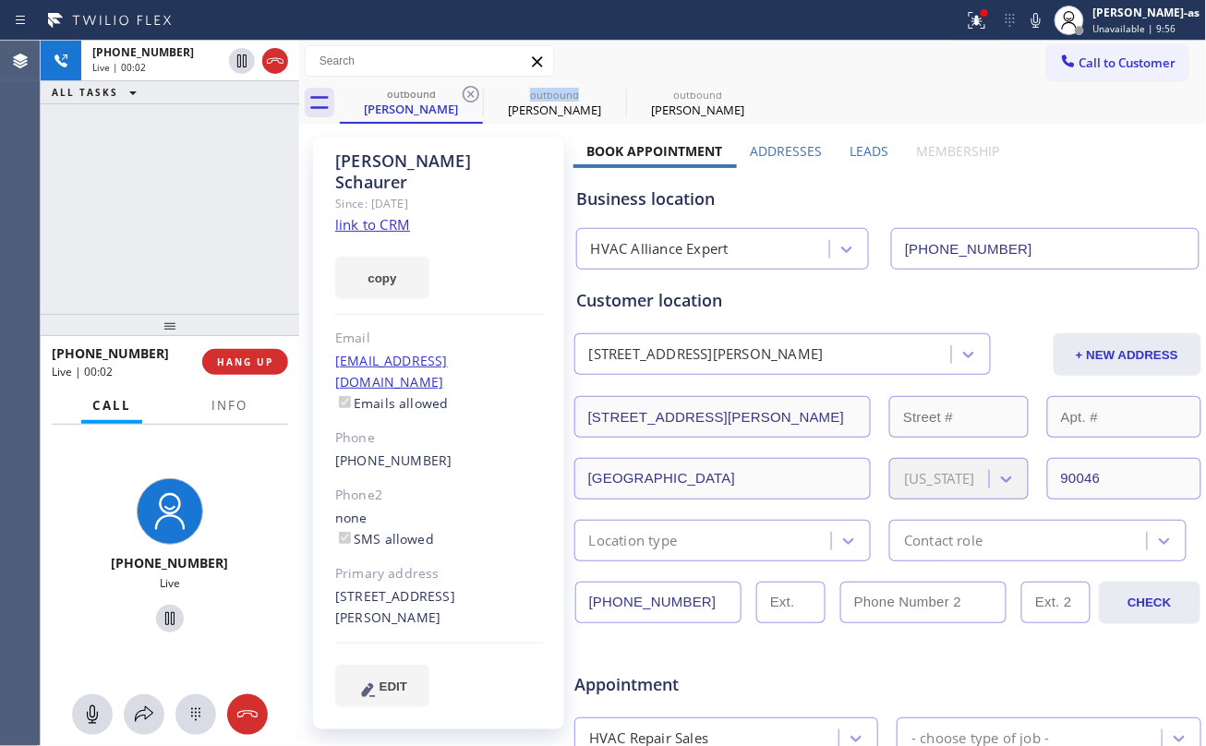
click at [471, 92] on icon at bounding box center [471, 94] width 22 height 22
click at [204, 203] on div "+13238965482 Live | 00:03 ALL TASKS ALL TASKS ACTIVE TASKS TASKS IN WRAP UP" at bounding box center [170, 177] width 258 height 273
click at [208, 241] on div "+13238965482 Live | 00:06 ALL TASKS ALL TASKS ACTIVE TASKS TASKS IN WRAP UP" at bounding box center [170, 177] width 258 height 273
click at [238, 352] on button "HANG UP" at bounding box center [245, 362] width 86 height 26
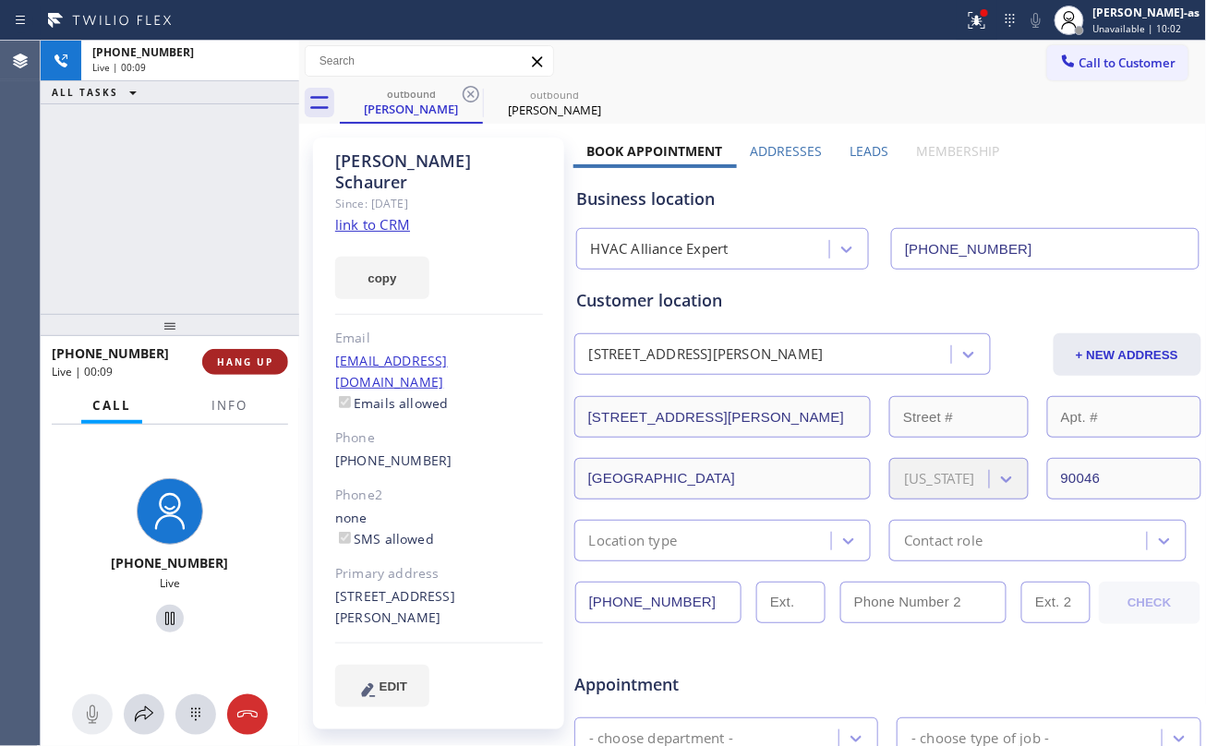
click at [238, 352] on button "HANG UP" at bounding box center [245, 362] width 86 height 26
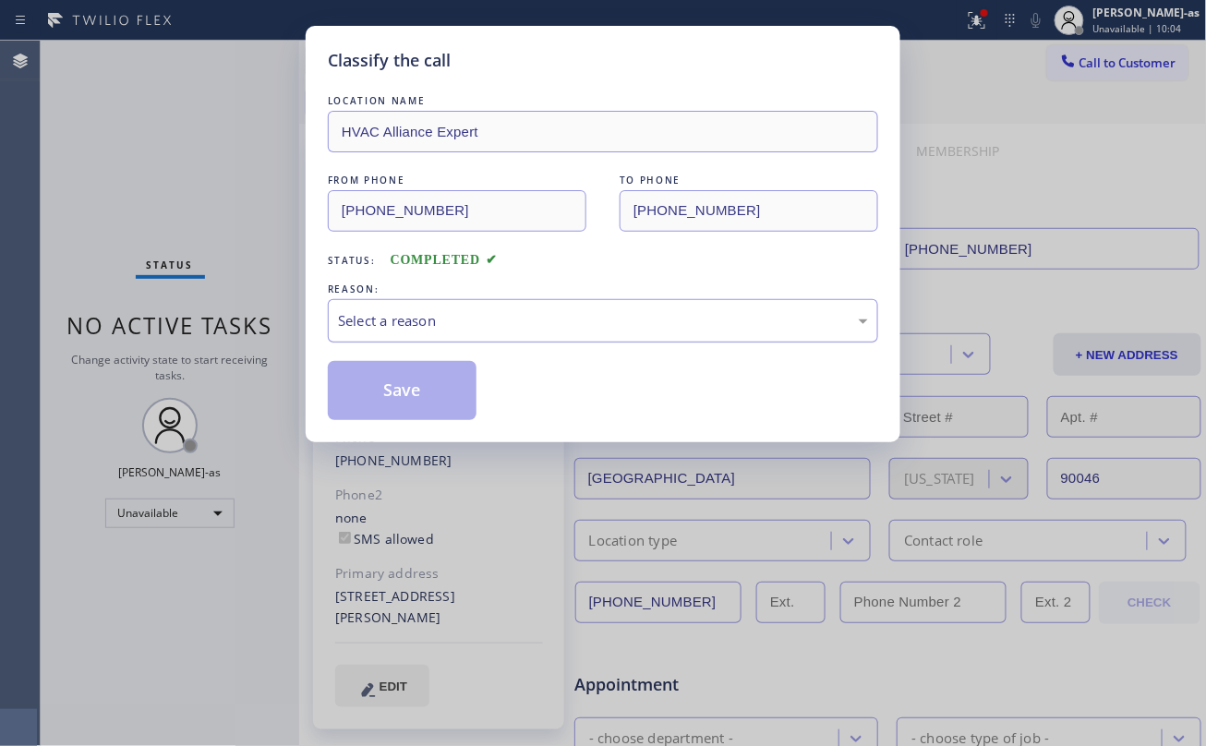
click at [445, 319] on div "Select a reason" at bounding box center [603, 320] width 530 height 21
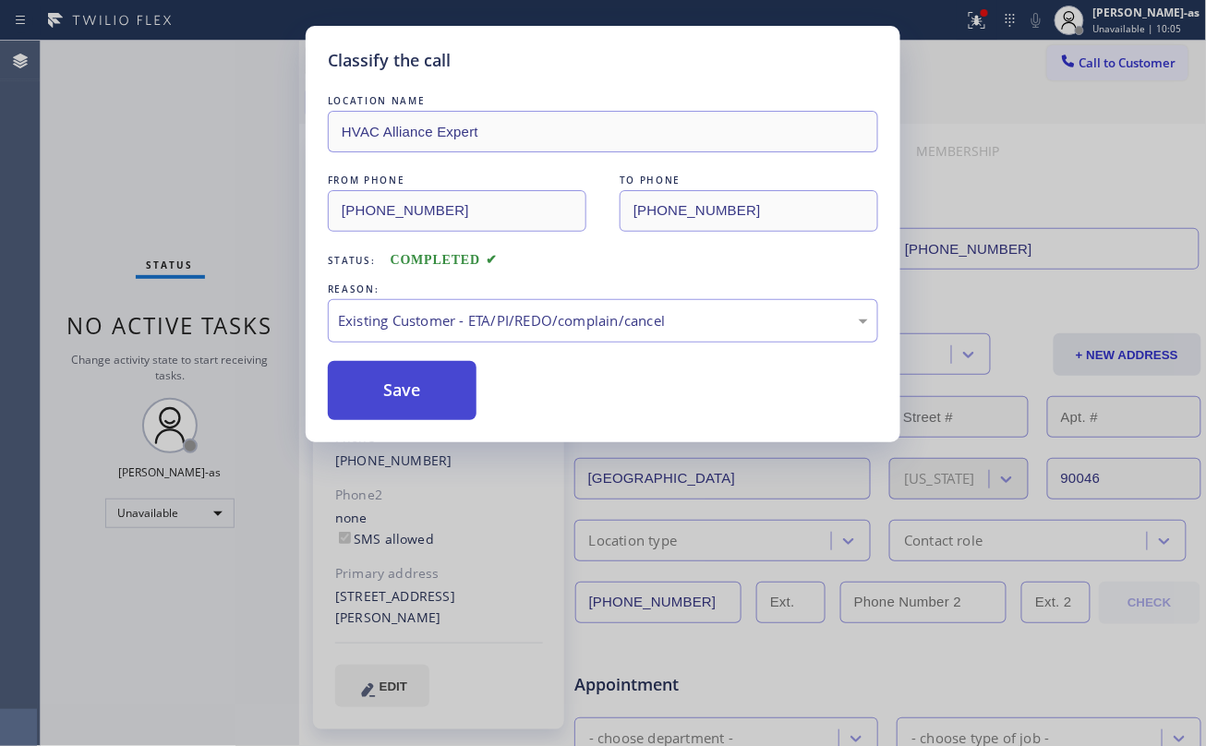
click at [385, 392] on button "Save" at bounding box center [402, 390] width 149 height 59
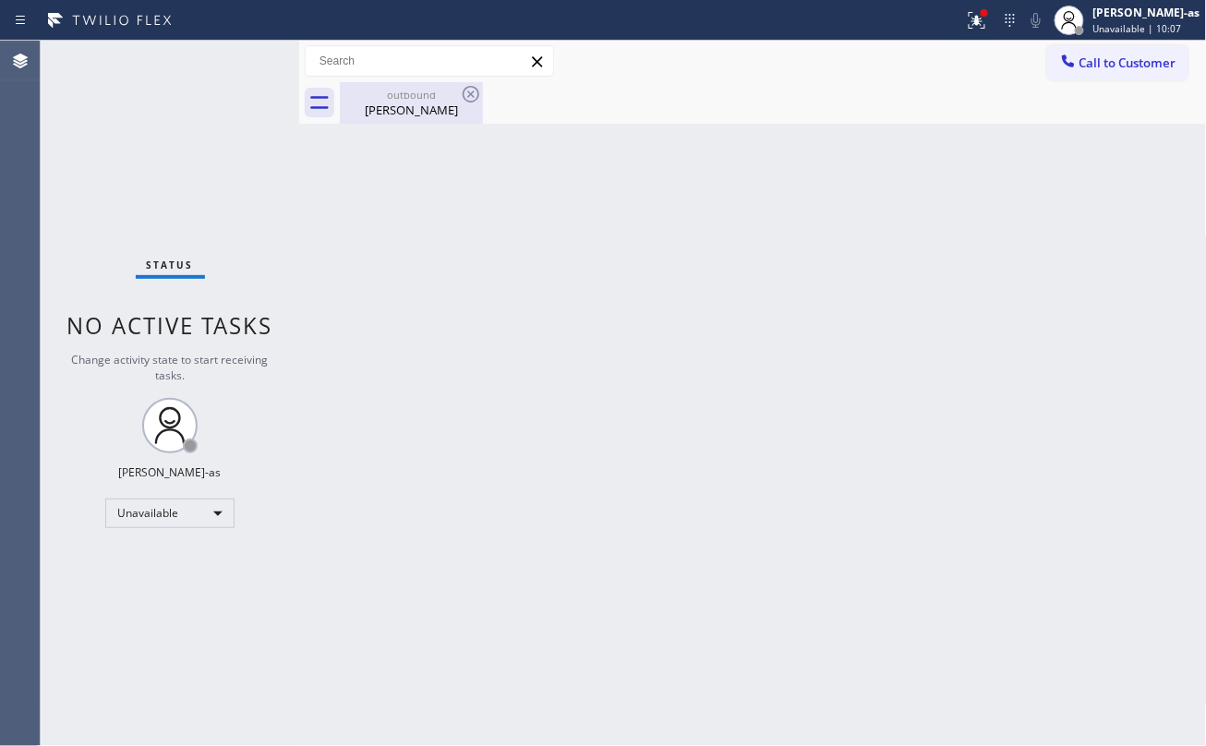
click at [408, 112] on div "Melonie Schaurer" at bounding box center [411, 110] width 139 height 17
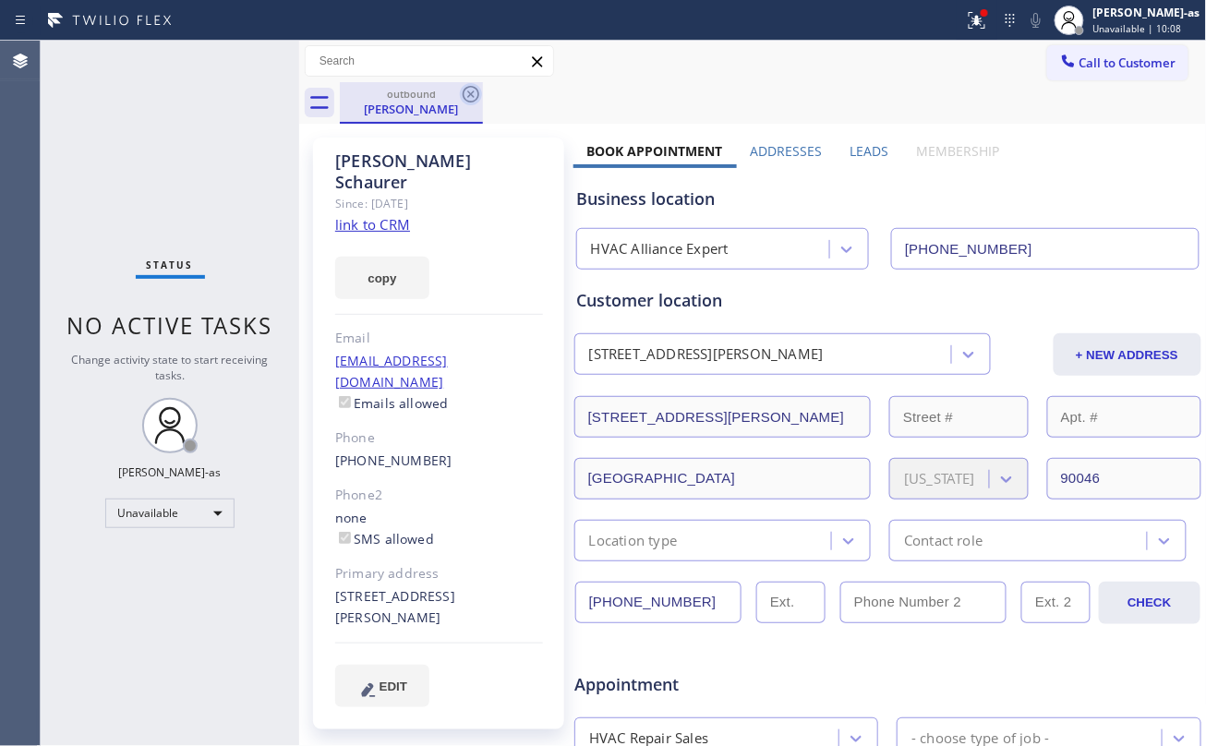
click at [480, 90] on icon at bounding box center [471, 94] width 22 height 22
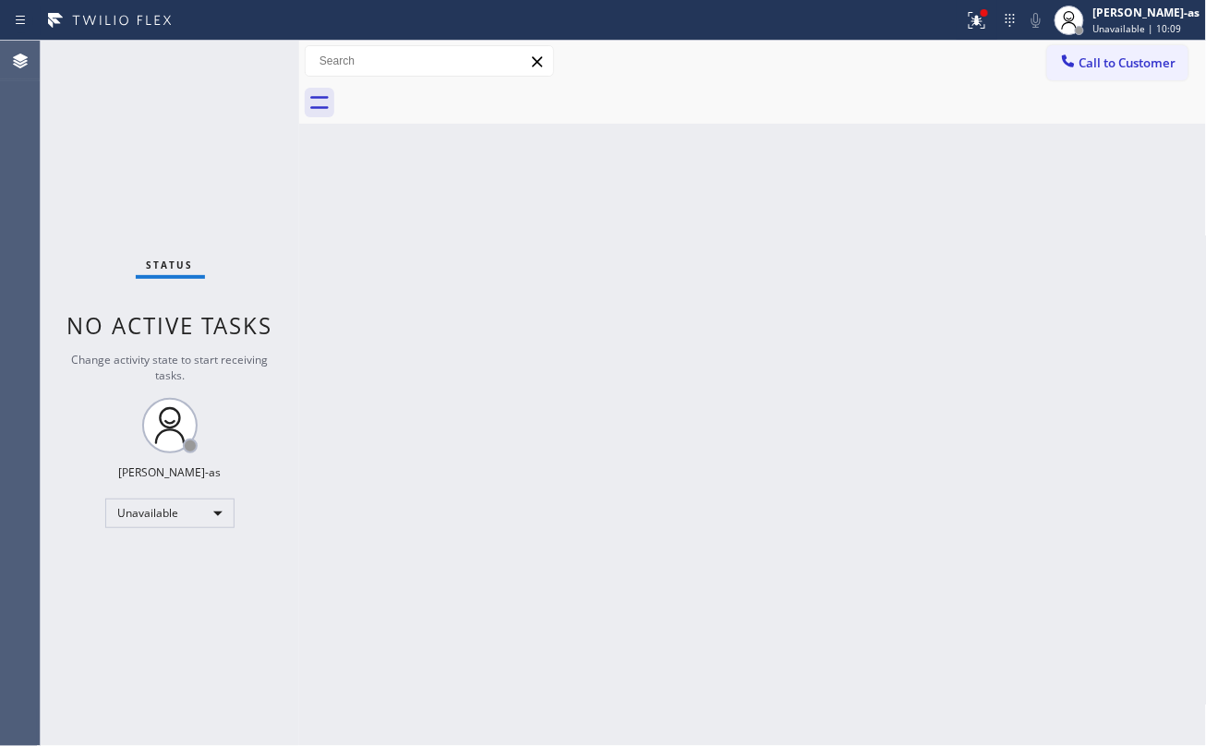
click at [914, 401] on div "Back to Dashboard Change Sender ID Customers Technicians Select a contact Outbo…" at bounding box center [753, 393] width 908 height 705
click at [532, 129] on div "Back to Dashboard Change Sender ID Customers Technicians Select a contact Outbo…" at bounding box center [753, 393] width 908 height 705
click at [1099, 64] on span "Call to Customer" at bounding box center [1127, 62] width 97 height 17
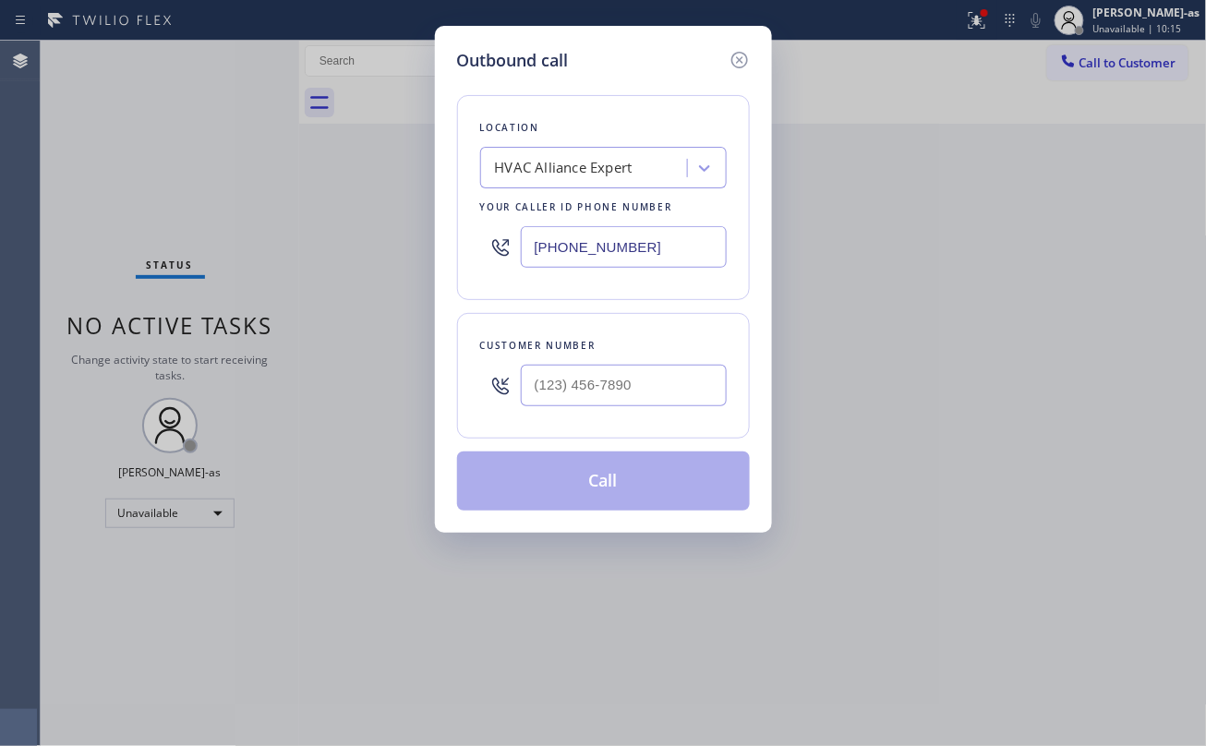
click at [613, 366] on div at bounding box center [624, 385] width 206 height 60
click at [647, 380] on input "(___) ___-____" at bounding box center [624, 386] width 206 height 42
paste input "626) 253-3286"
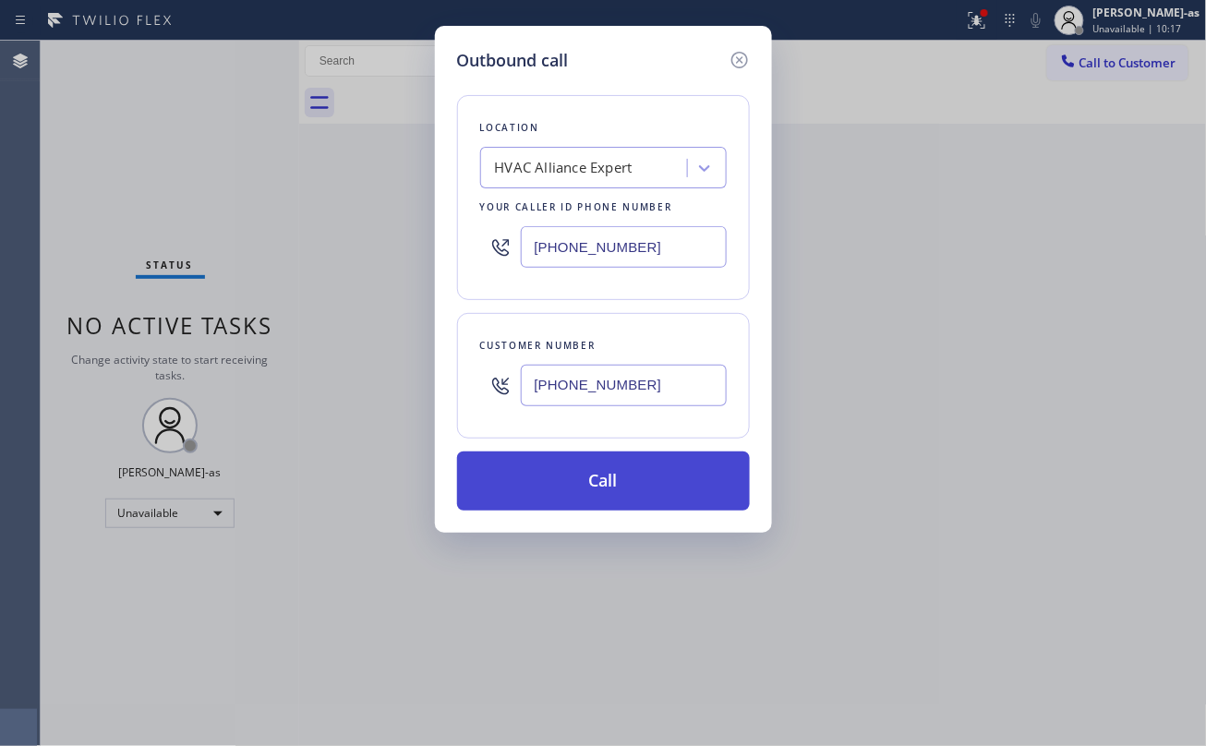
type input "(626) 253-3286"
click at [643, 486] on button "Call" at bounding box center [603, 480] width 293 height 59
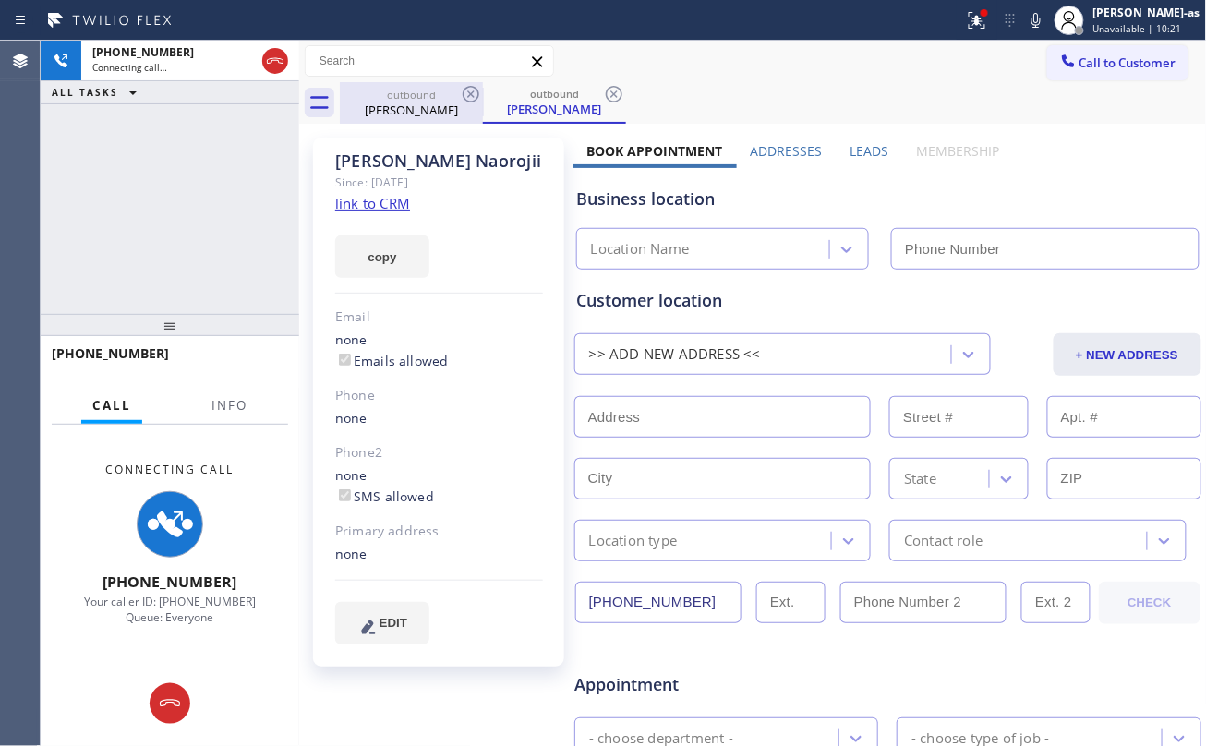
drag, startPoint x: 410, startPoint y: 103, endPoint x: 455, endPoint y: 97, distance: 45.7
click at [410, 103] on div "Sam Naorojii" at bounding box center [411, 110] width 139 height 17
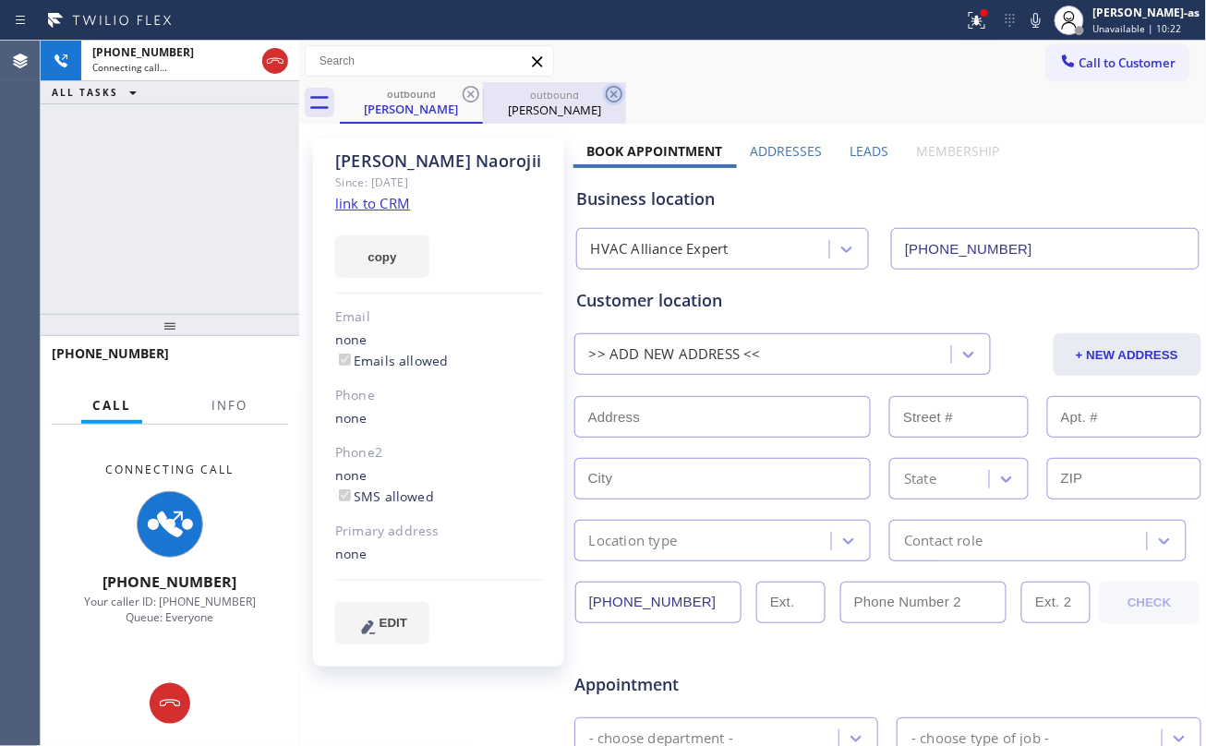
click at [465, 90] on icon at bounding box center [471, 94] width 22 height 22
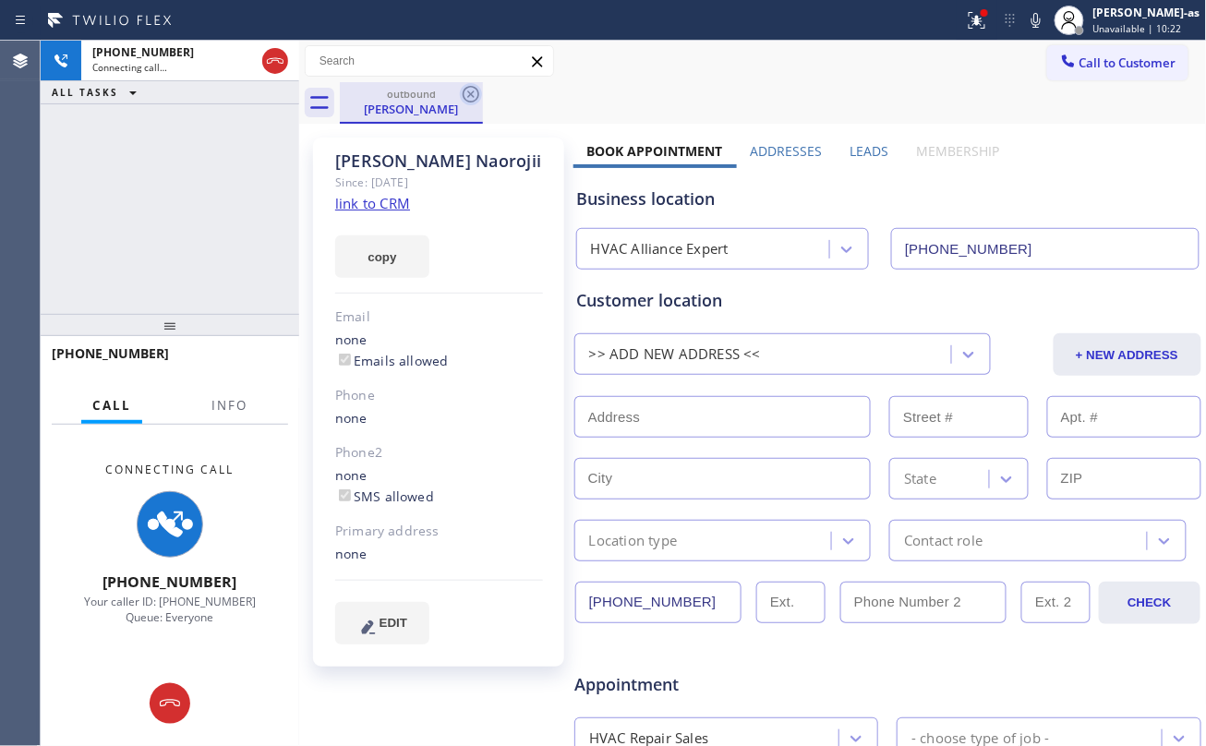
type input "(323) 991-9198"
drag, startPoint x: 123, startPoint y: 211, endPoint x: 140, endPoint y: 211, distance: 17.5
click at [124, 211] on div "+16262533286 Connecting call… ALL TASKS ALL TASKS ACTIVE TASKS TASKS IN WRAP UP" at bounding box center [170, 177] width 258 height 273
click at [220, 403] on span "Info" at bounding box center [229, 405] width 36 height 17
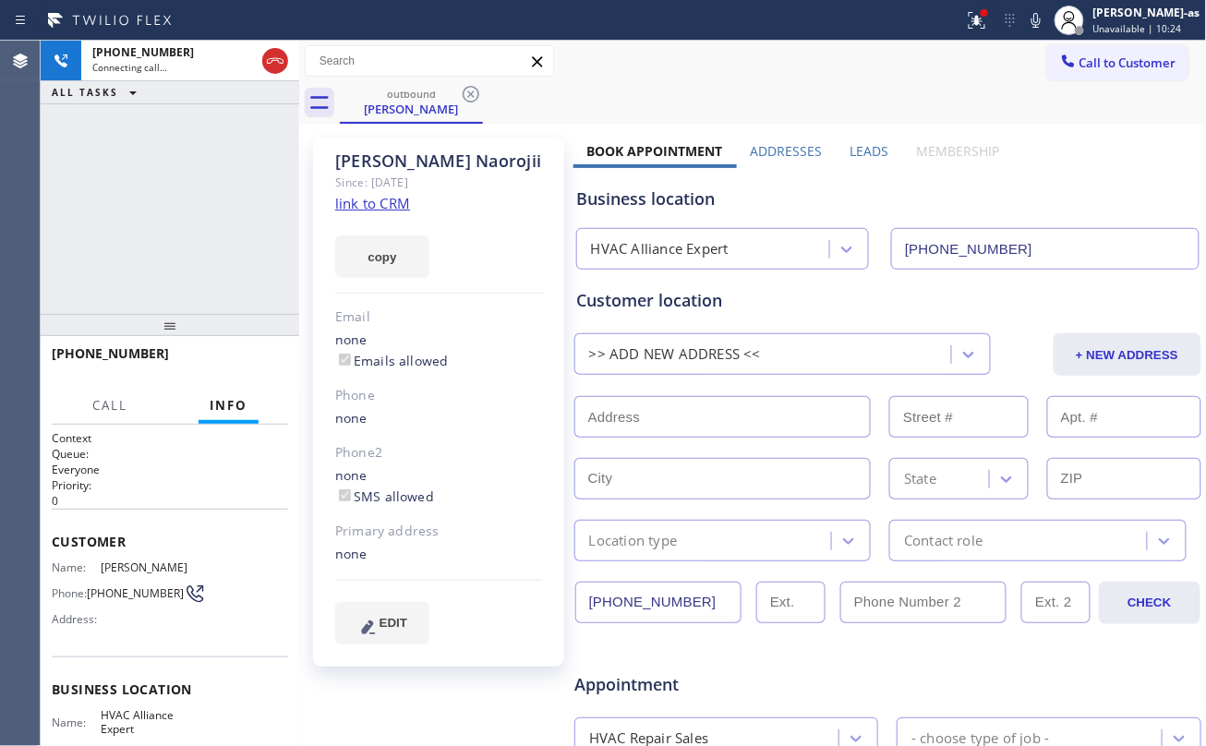
click at [198, 253] on div "+16262533286 Connecting call… ALL TASKS ALL TASKS ACTIVE TASKS TASKS IN WRAP UP" at bounding box center [170, 177] width 258 height 273
click at [388, 199] on link "link to CRM" at bounding box center [372, 203] width 75 height 18
drag, startPoint x: 172, startPoint y: 294, endPoint x: 220, endPoint y: 279, distance: 50.2
click at [174, 294] on div "+16262533286 Live | 00:05 ALL TASKS ALL TASKS ACTIVE TASKS TASKS IN WRAP UP" at bounding box center [170, 177] width 258 height 273
click at [253, 349] on button "HANG UP" at bounding box center [245, 362] width 86 height 26
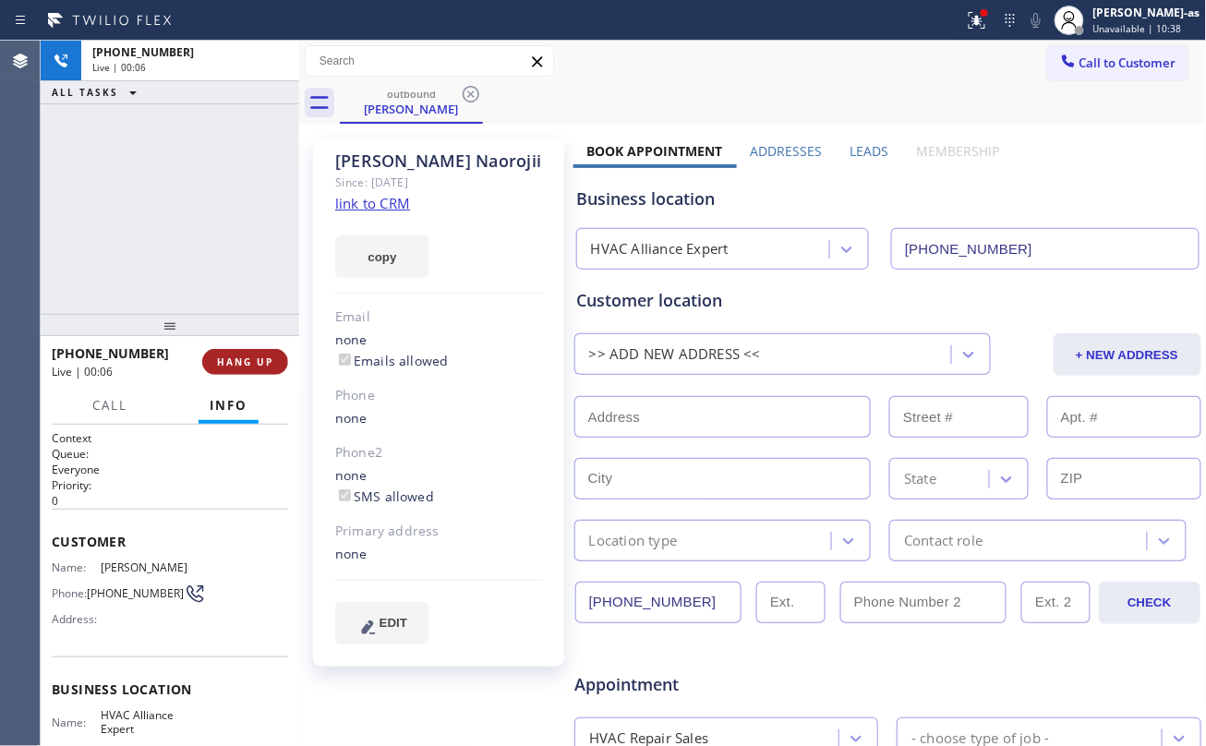
click at [258, 360] on span "HANG UP" at bounding box center [245, 361] width 56 height 13
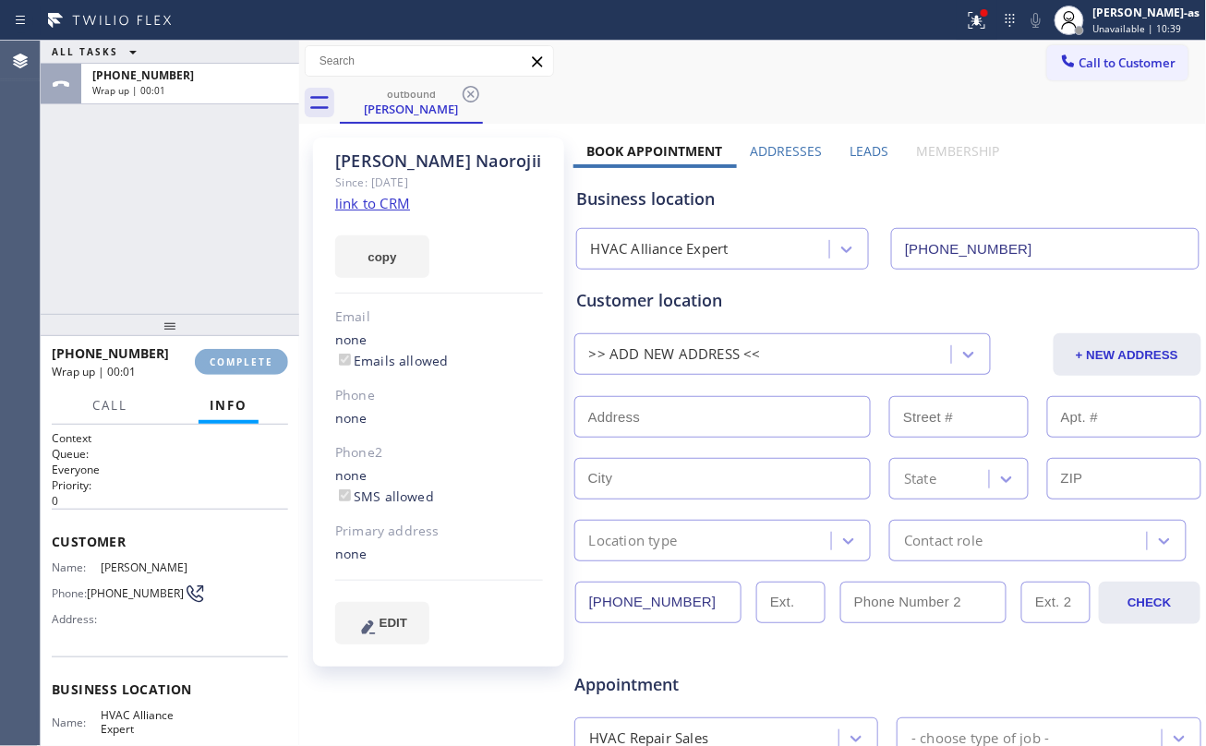
click at [258, 355] on span "COMPLETE" at bounding box center [242, 361] width 64 height 13
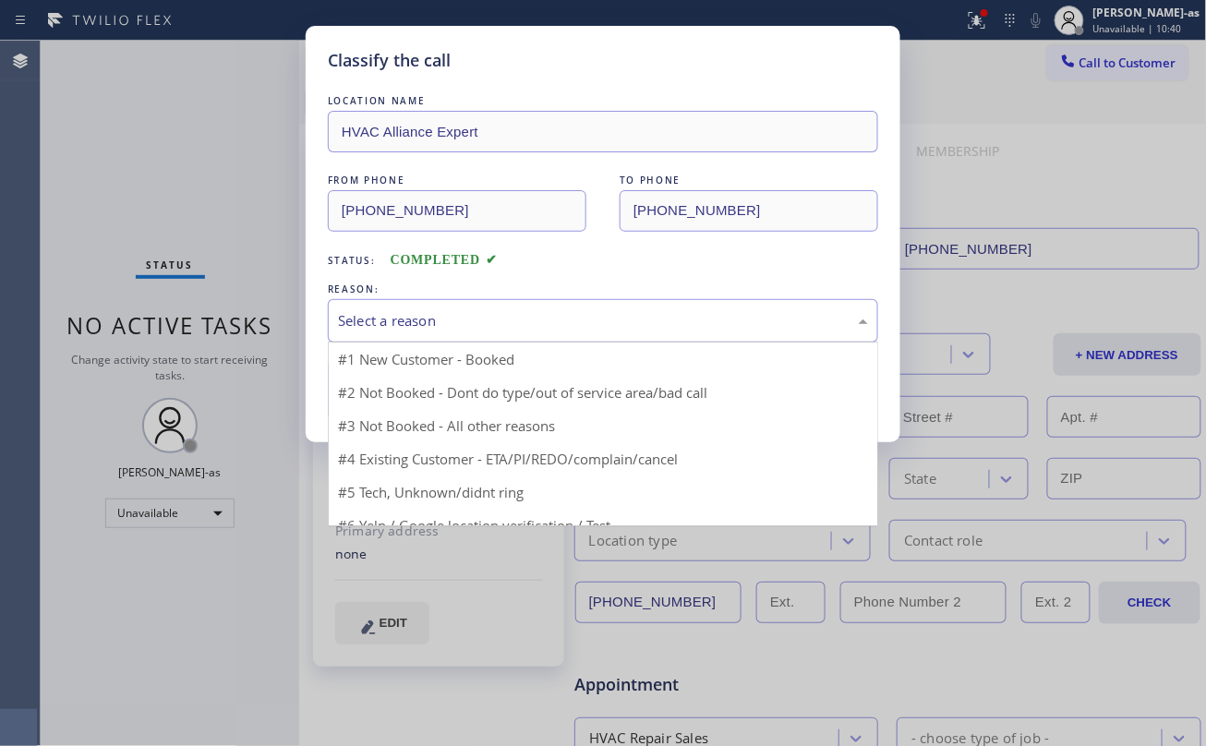
click at [578, 327] on div "Select a reason" at bounding box center [603, 320] width 530 height 21
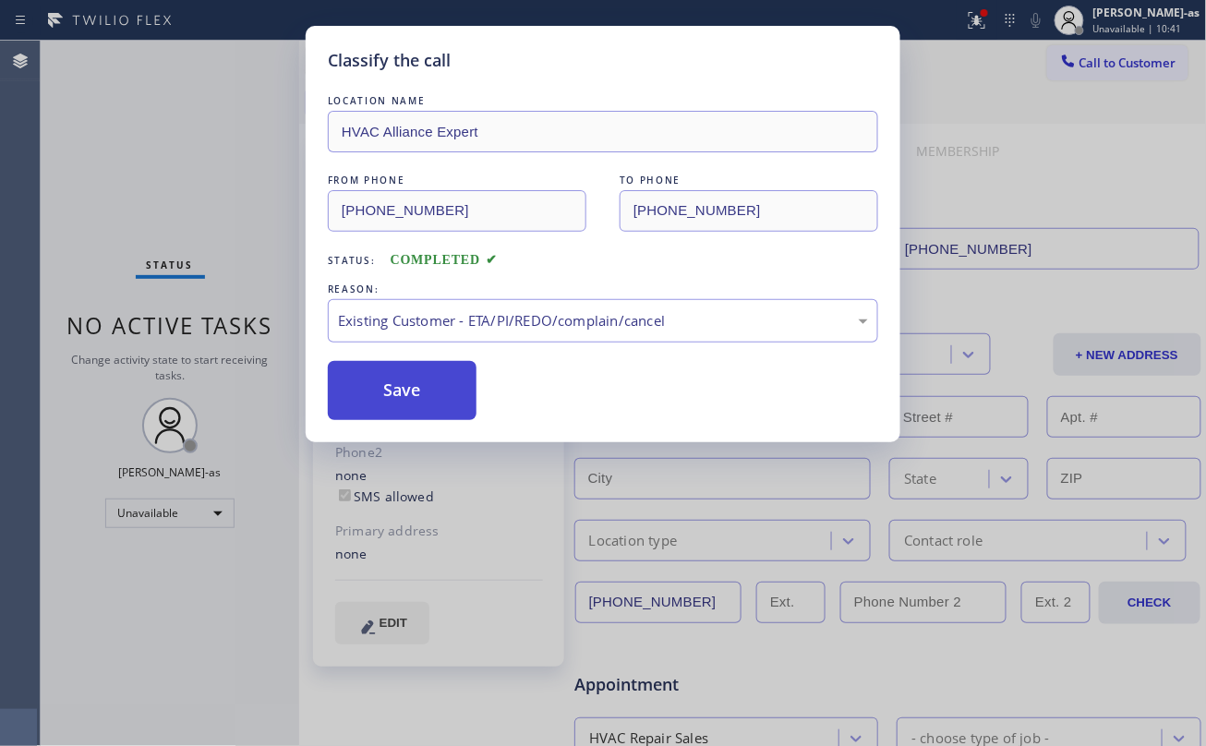
click at [389, 399] on button "Save" at bounding box center [402, 390] width 149 height 59
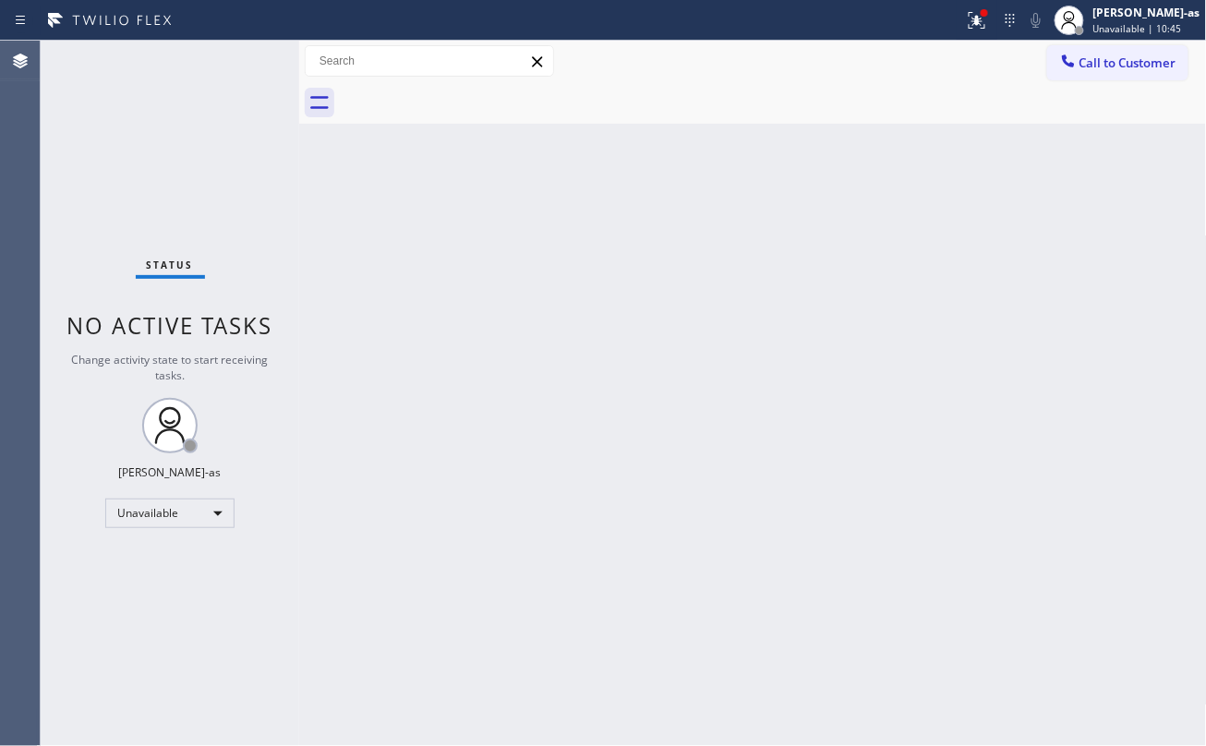
drag, startPoint x: 669, startPoint y: 245, endPoint x: 1002, endPoint y: 126, distance: 353.0
click at [680, 238] on div "Back to Dashboard Change Sender ID Customers Technicians Select a contact Outbo…" at bounding box center [753, 393] width 908 height 705
click at [1108, 54] on span "Call to Customer" at bounding box center [1127, 62] width 97 height 17
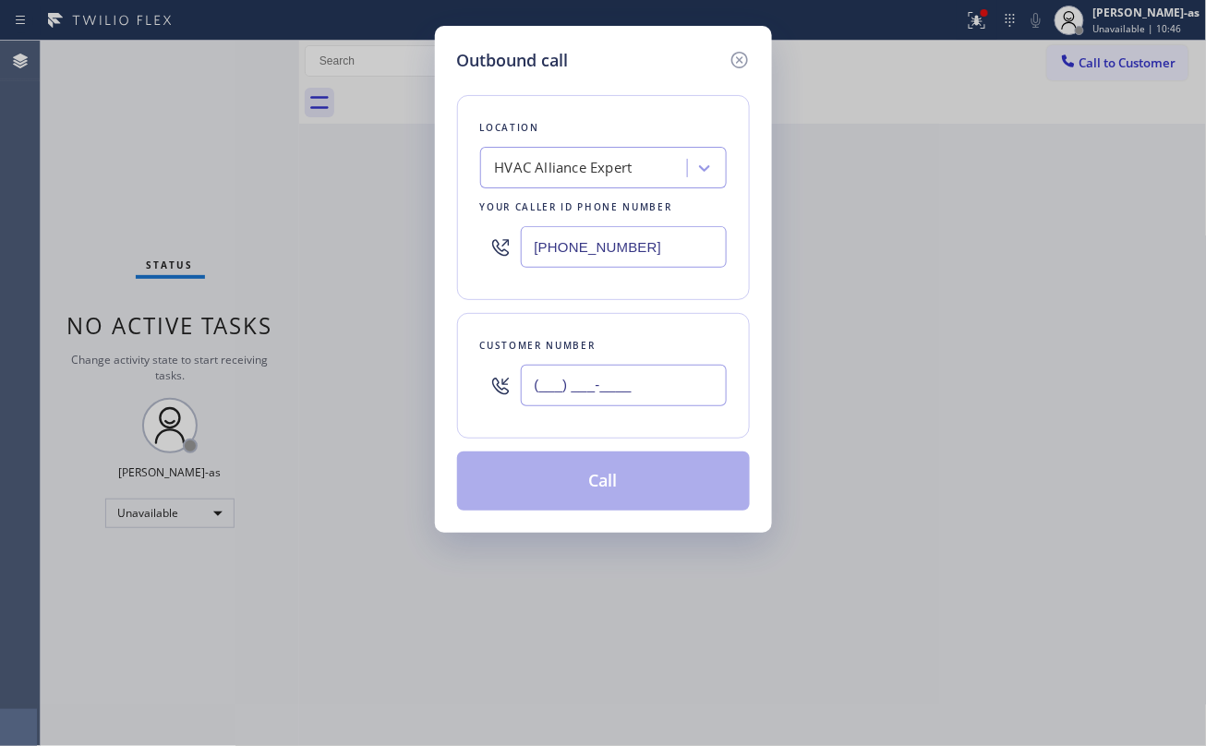
click at [641, 397] on input "(___) ___-____" at bounding box center [624, 386] width 206 height 42
paste input "917) 671-7266"
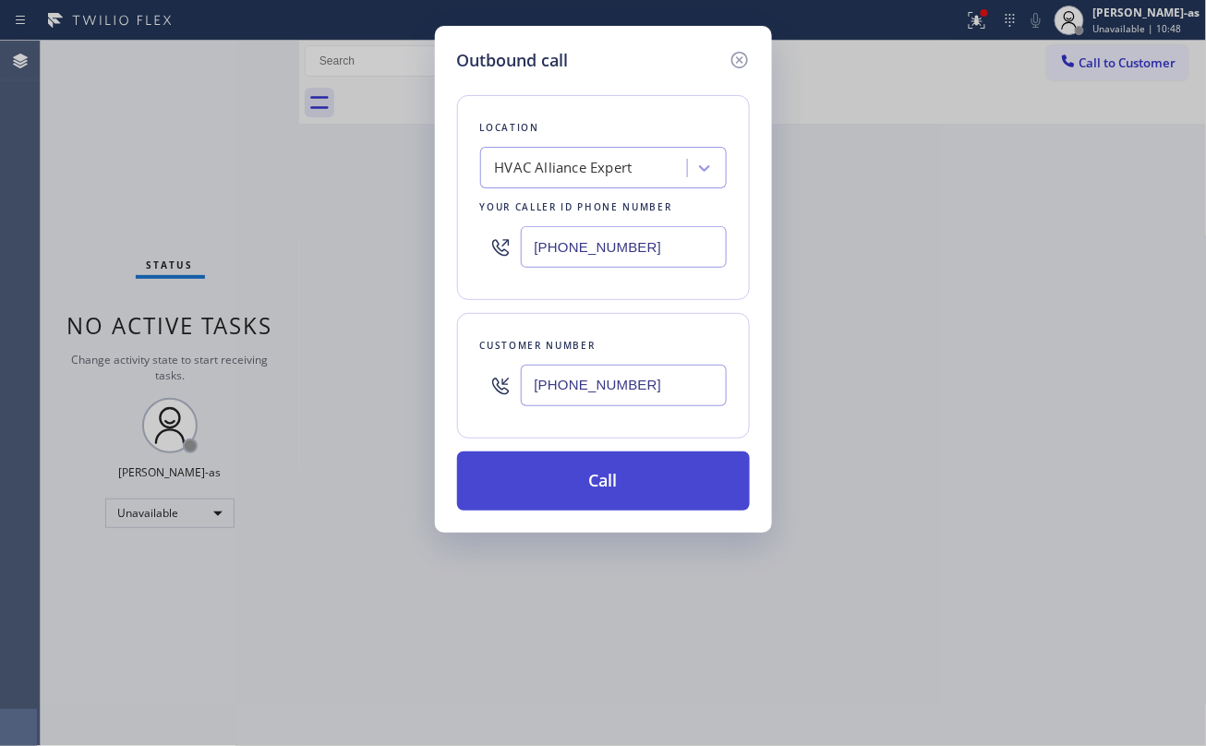
type input "(917) 671-7266"
click at [607, 487] on button "Call" at bounding box center [603, 480] width 293 height 59
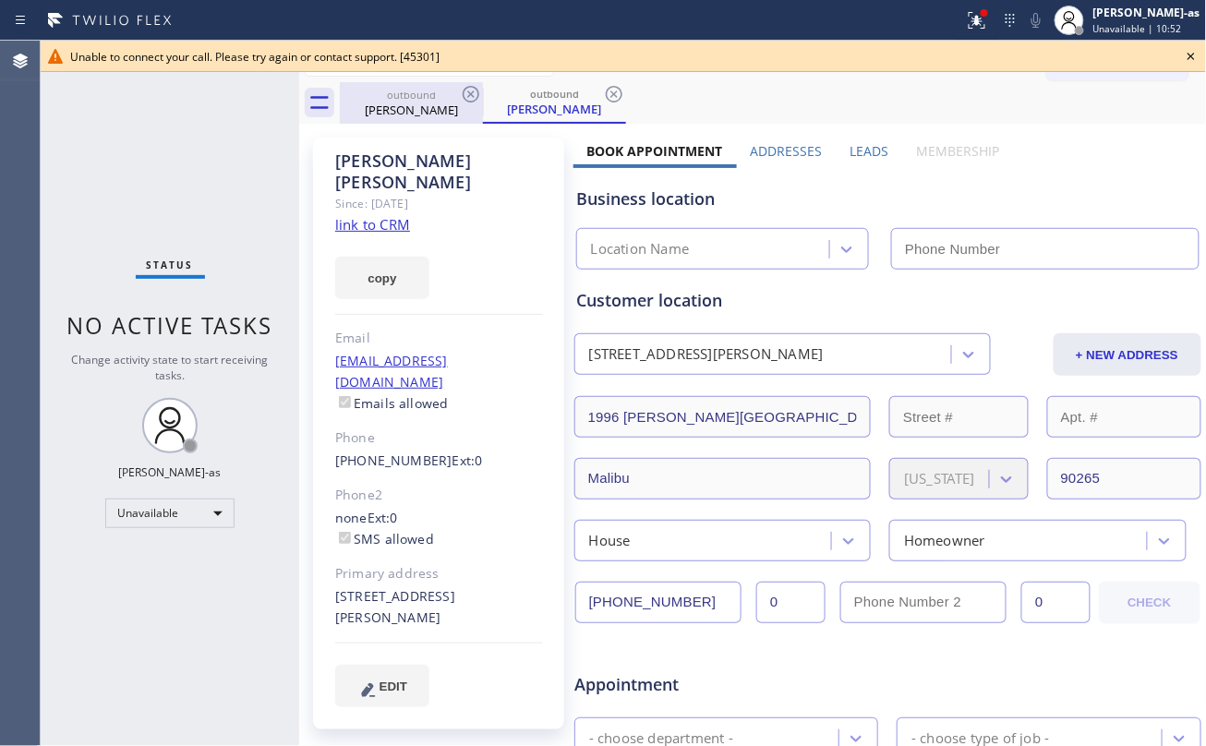
click at [418, 96] on div "outbound" at bounding box center [411, 95] width 139 height 14
click at [476, 92] on icon at bounding box center [471, 94] width 22 height 22
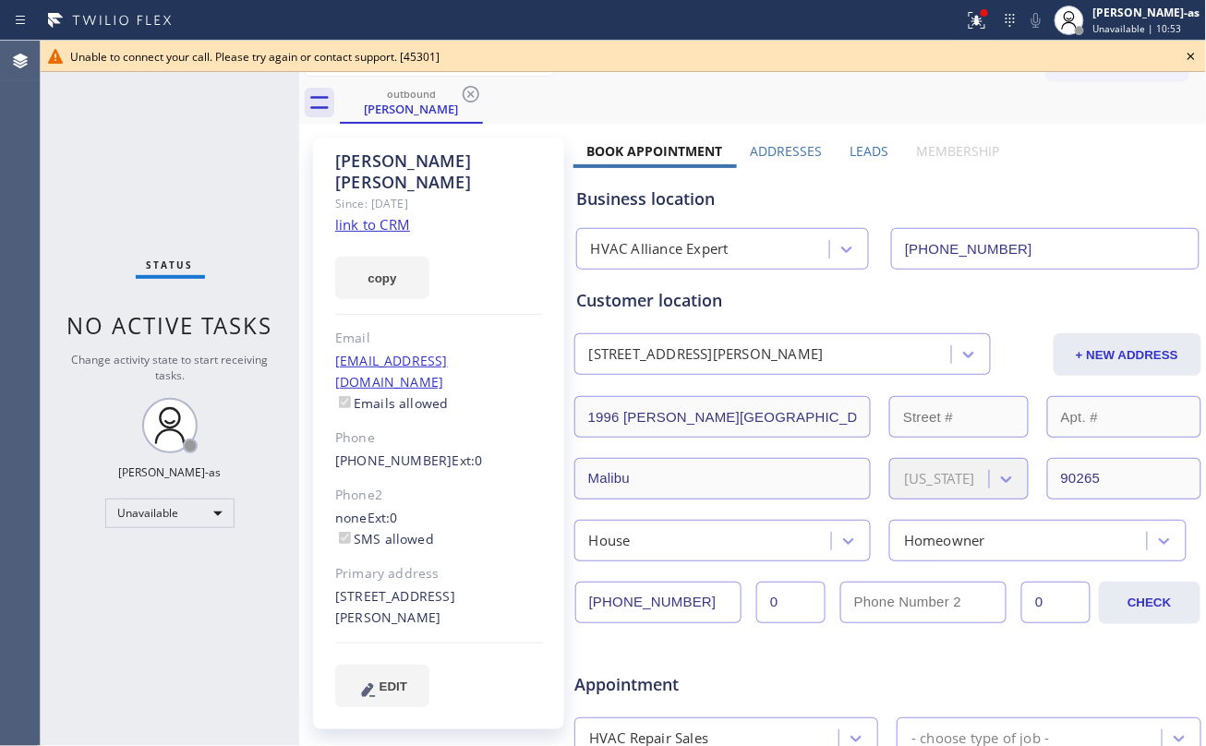
type input "(323) 991-9198"
click at [385, 215] on link "link to CRM" at bounding box center [372, 224] width 75 height 18
click at [1189, 56] on icon at bounding box center [1191, 56] width 22 height 22
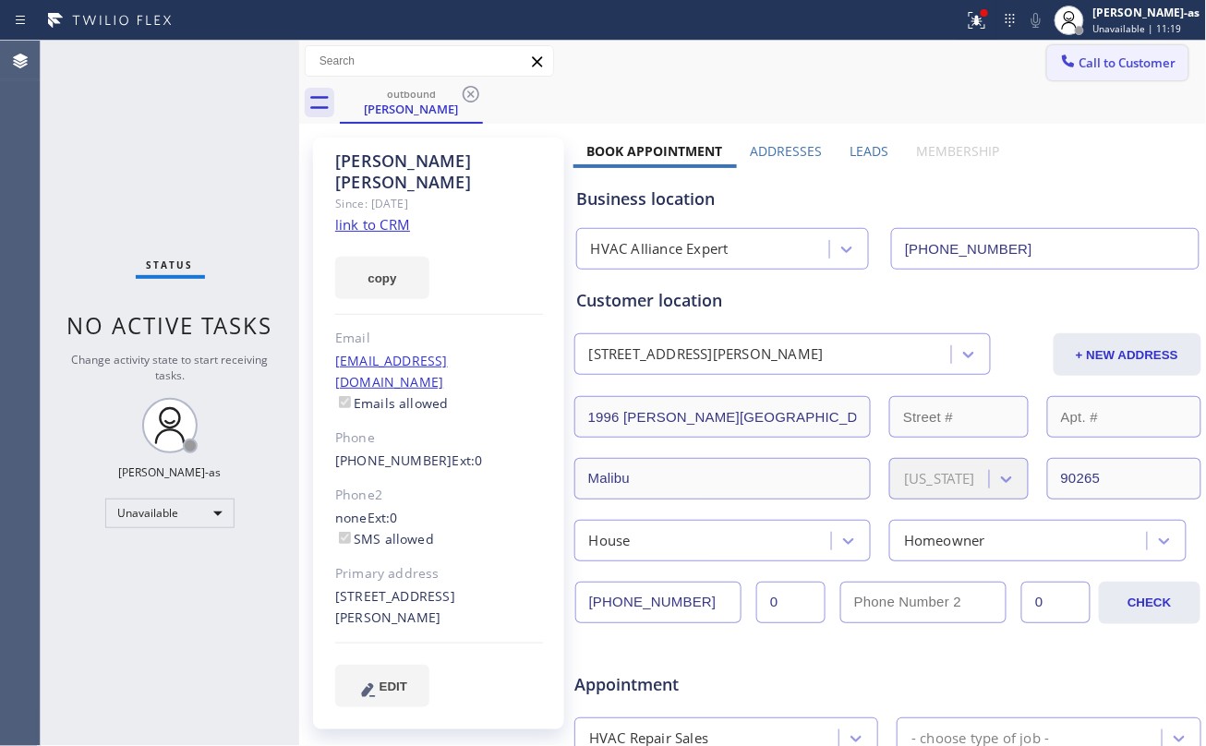
click at [1143, 55] on span "Call to Customer" at bounding box center [1127, 62] width 97 height 17
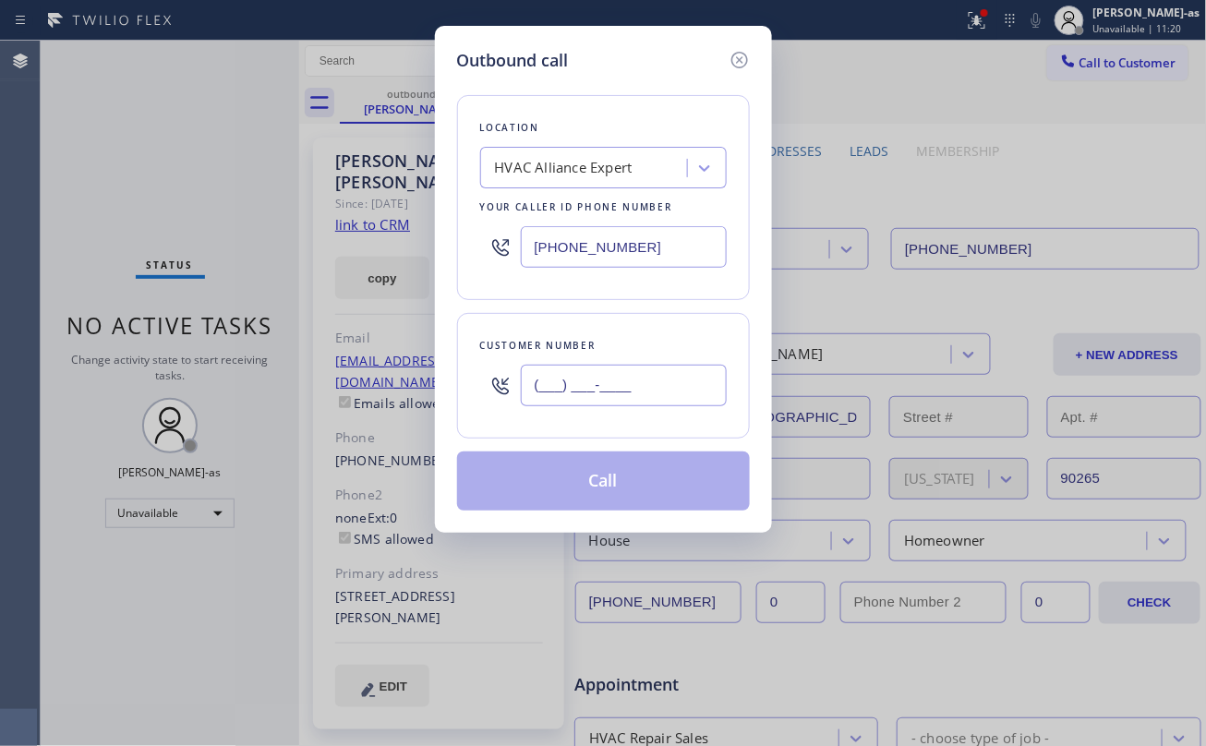
click at [643, 384] on input "(___) ___-____" at bounding box center [624, 386] width 206 height 42
paste input "818) 436-9825"
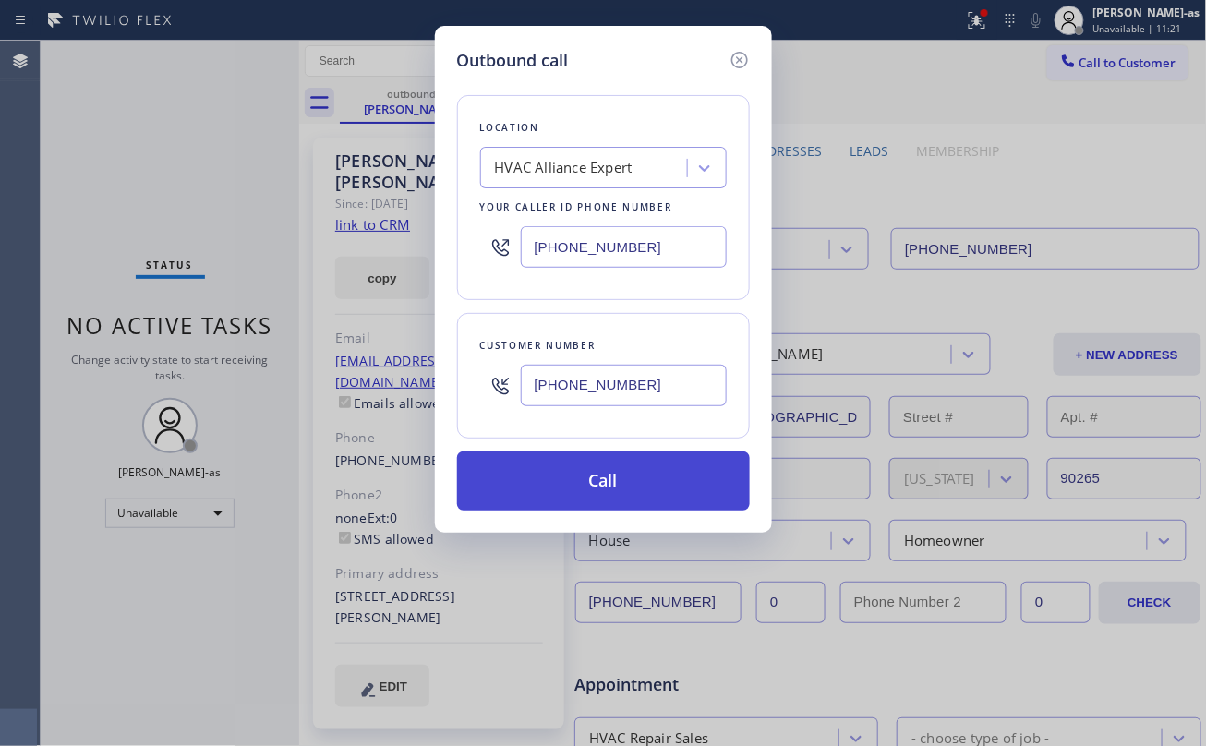
type input "(818) 436-9825"
click at [677, 500] on button "Call" at bounding box center [603, 480] width 293 height 59
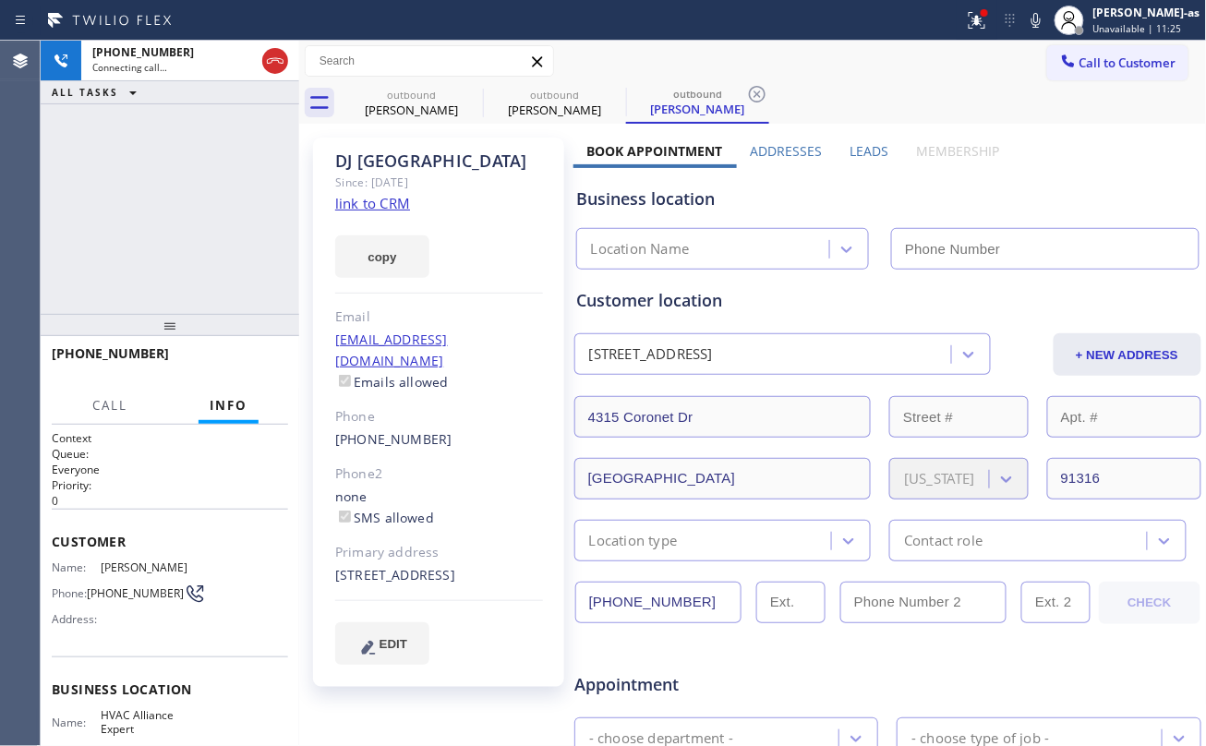
click at [362, 203] on link "link to CRM" at bounding box center [372, 203] width 75 height 18
type input "(323) 991-9198"
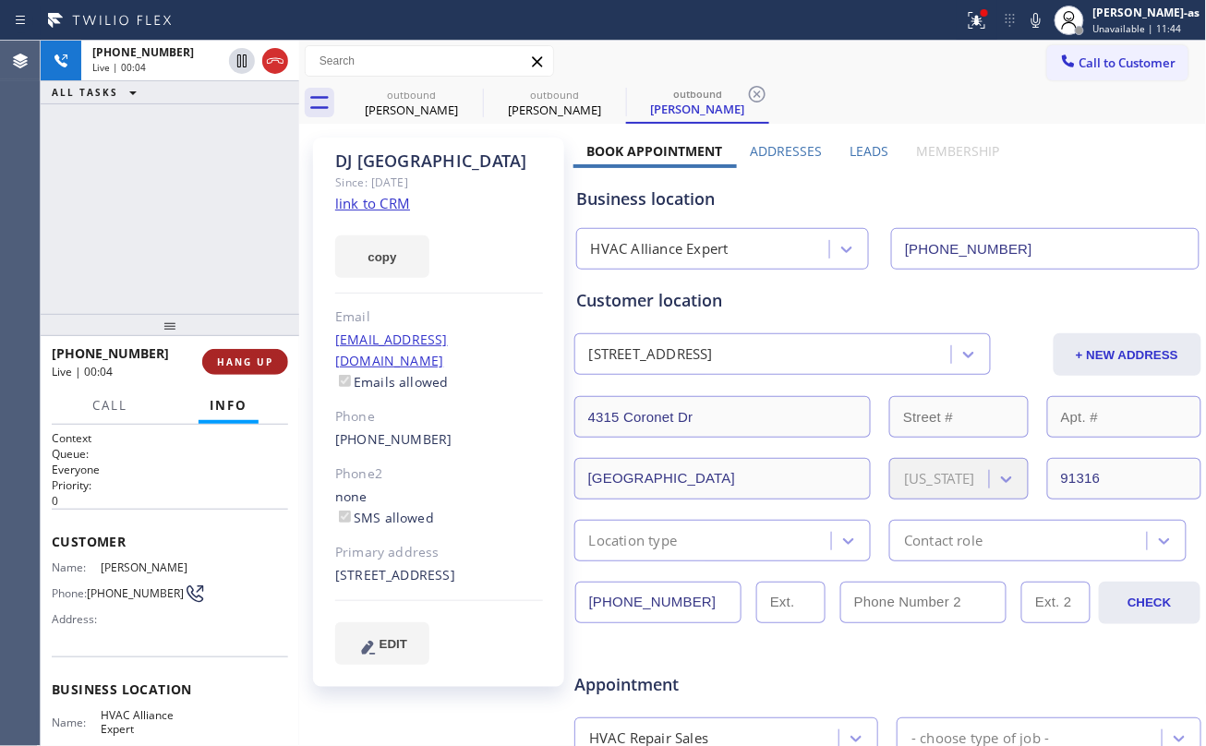
click at [238, 369] on button "HANG UP" at bounding box center [245, 362] width 86 height 26
click at [231, 314] on div at bounding box center [170, 325] width 258 height 22
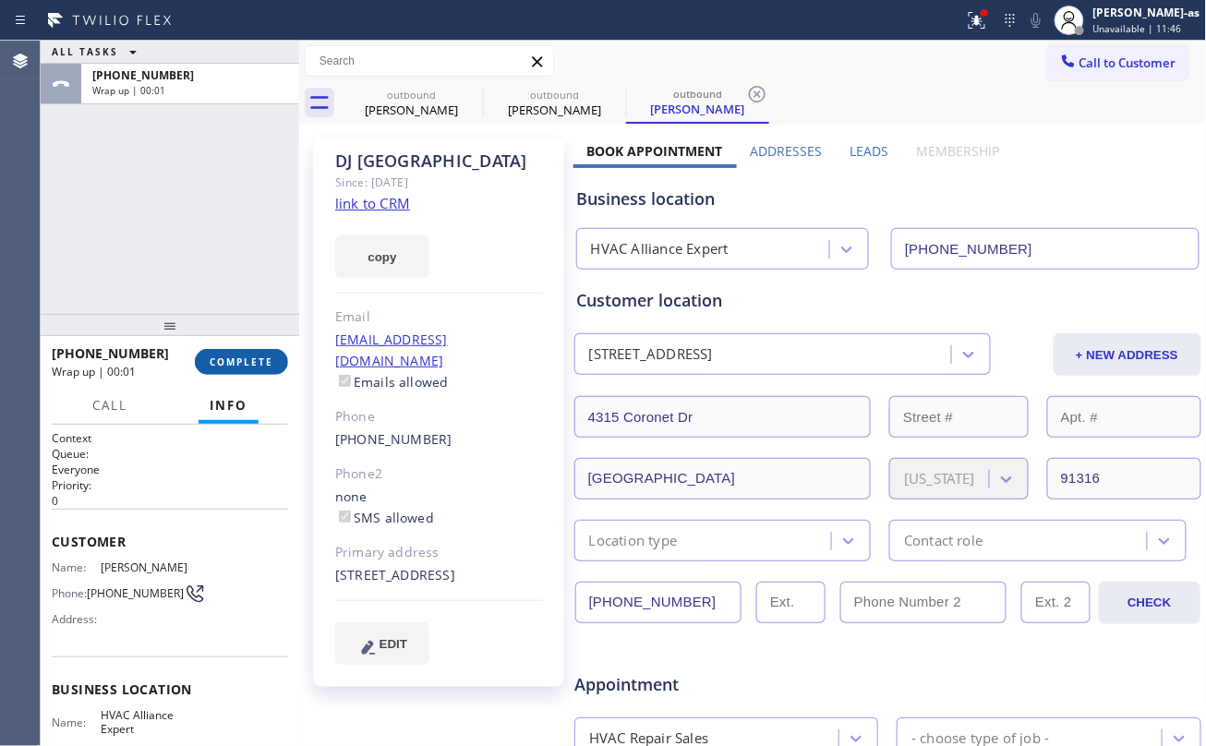
click at [259, 364] on span "COMPLETE" at bounding box center [242, 361] width 64 height 13
click at [241, 255] on div "ALL TASKS ALL TASKS ACTIVE TASKS TASKS IN WRAP UP +18184369825 Wrap up | 00:02" at bounding box center [170, 177] width 258 height 273
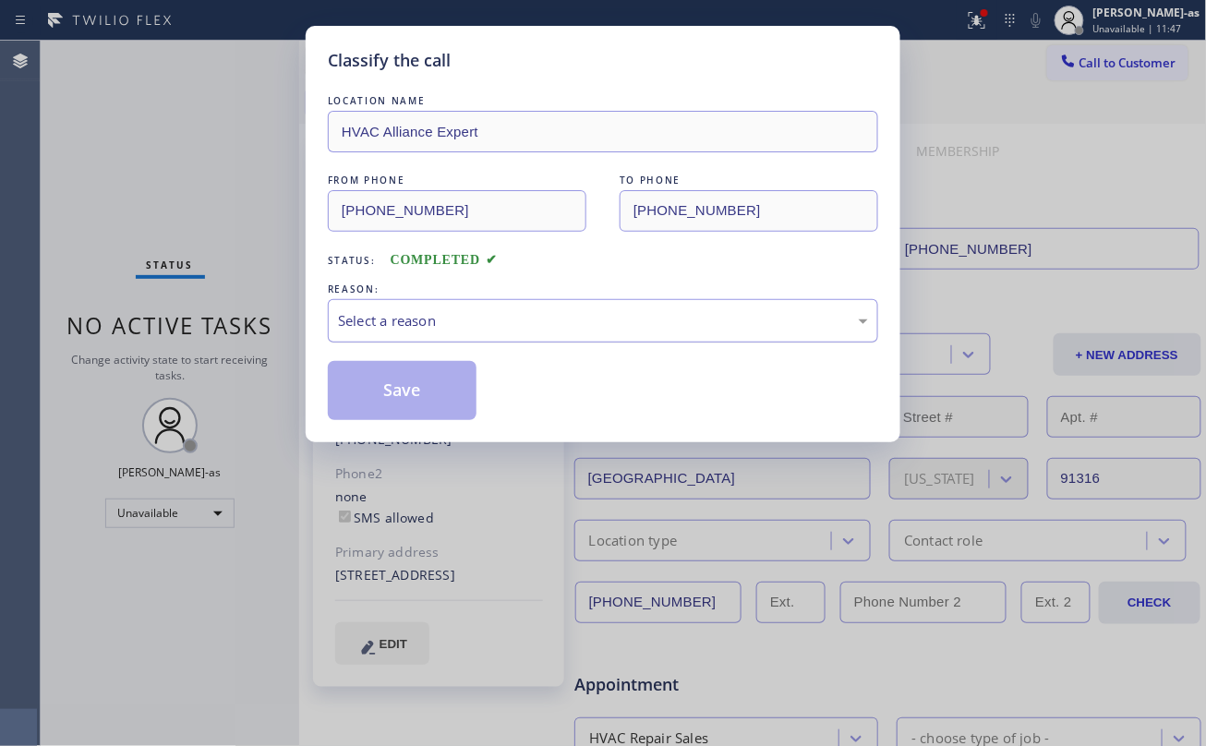
click at [521, 327] on div "Select a reason" at bounding box center [603, 320] width 530 height 21
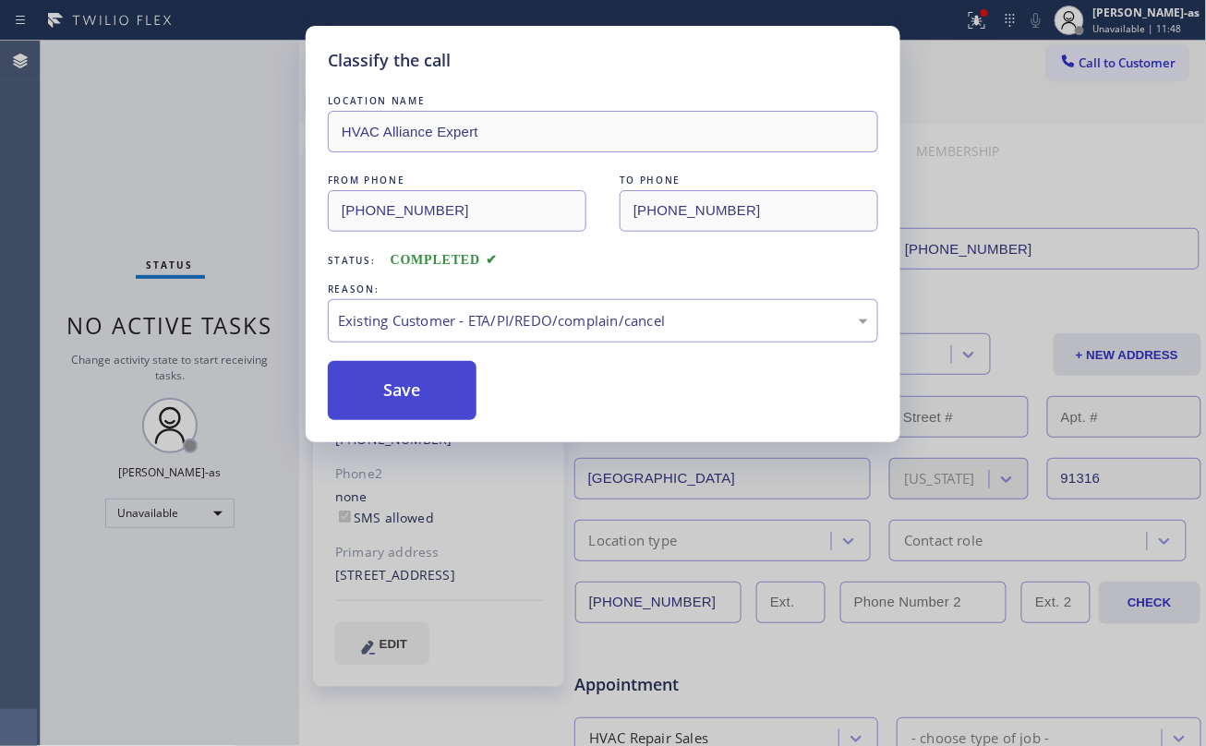
click at [429, 386] on button "Save" at bounding box center [402, 390] width 149 height 59
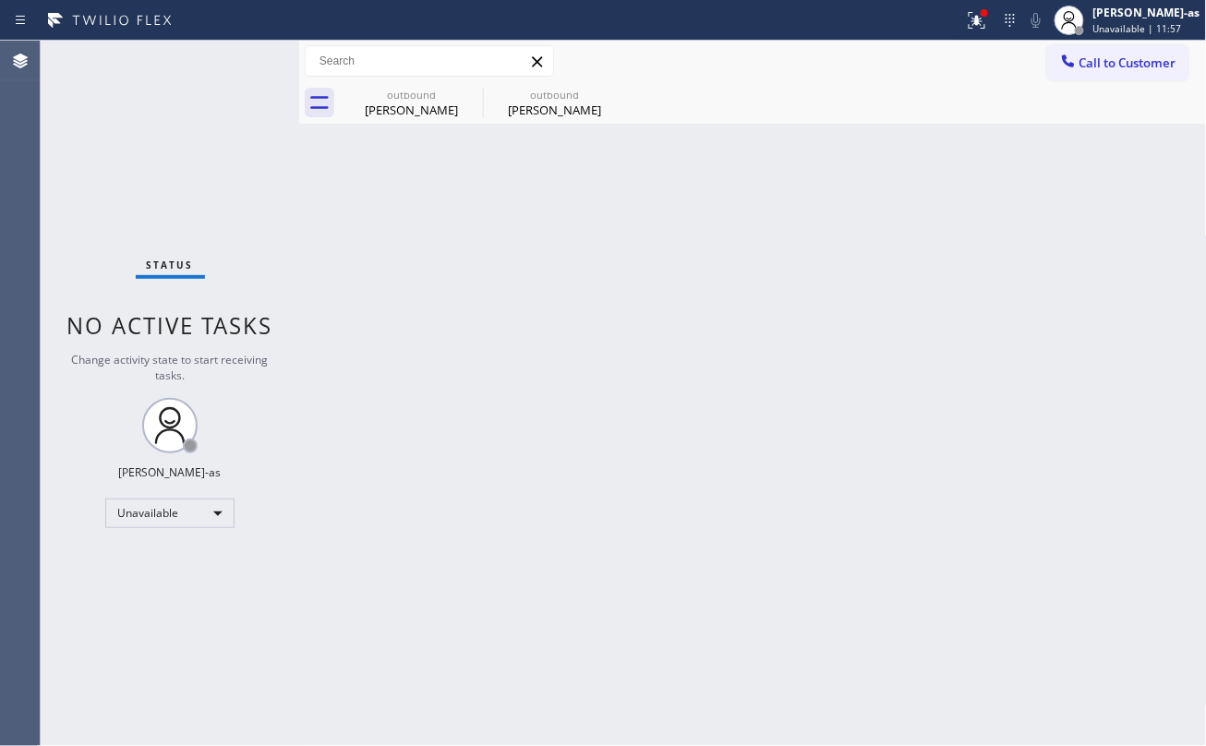
drag, startPoint x: 412, startPoint y: 134, endPoint x: 419, endPoint y: 126, distance: 10.4
click at [412, 133] on div "Back to Dashboard Change Sender ID Customers Technicians Select a contact Outbo…" at bounding box center [753, 393] width 908 height 705
click at [547, 100] on div "outbound" at bounding box center [554, 95] width 139 height 14
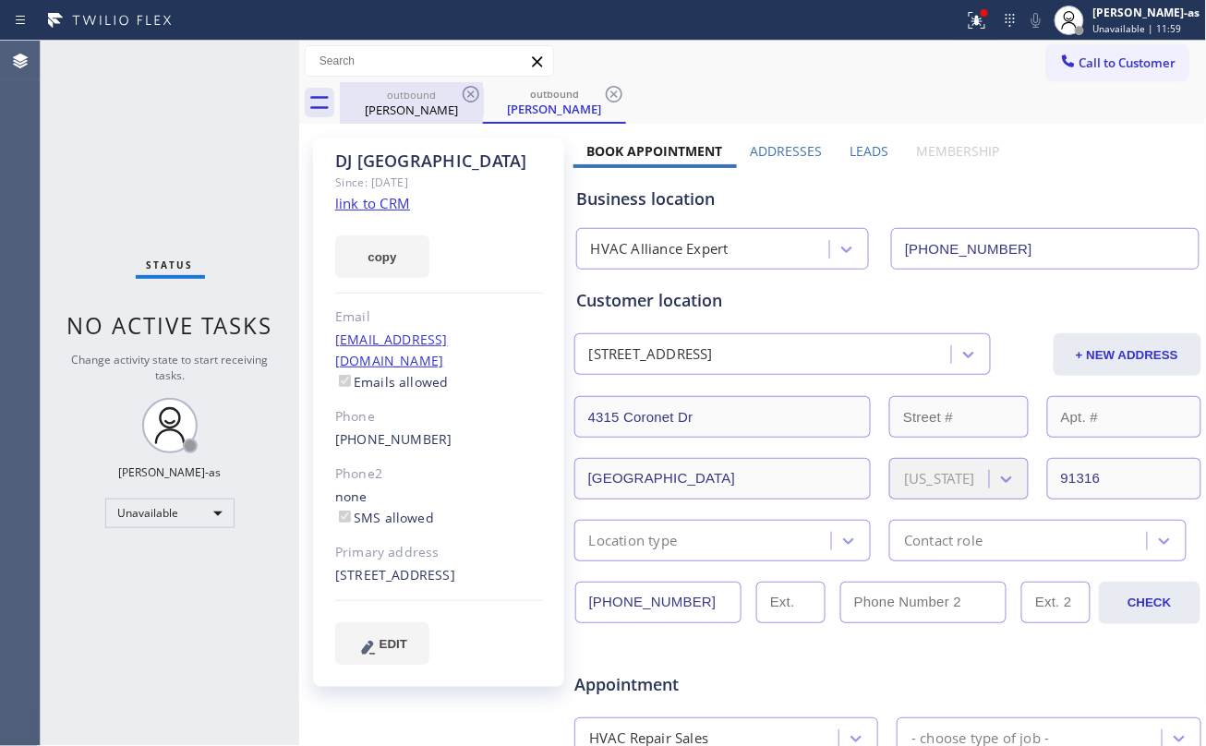
click at [428, 113] on div "John Kozlowski" at bounding box center [411, 110] width 139 height 17
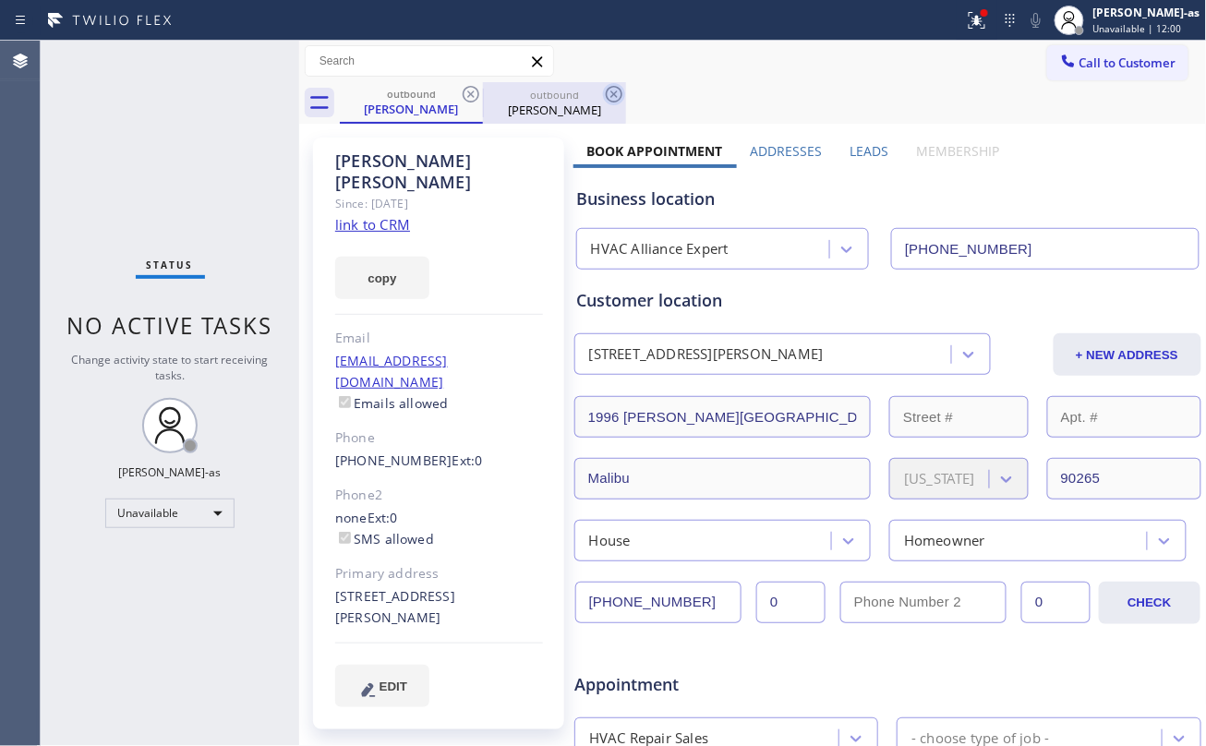
click at [467, 98] on icon at bounding box center [471, 94] width 22 height 22
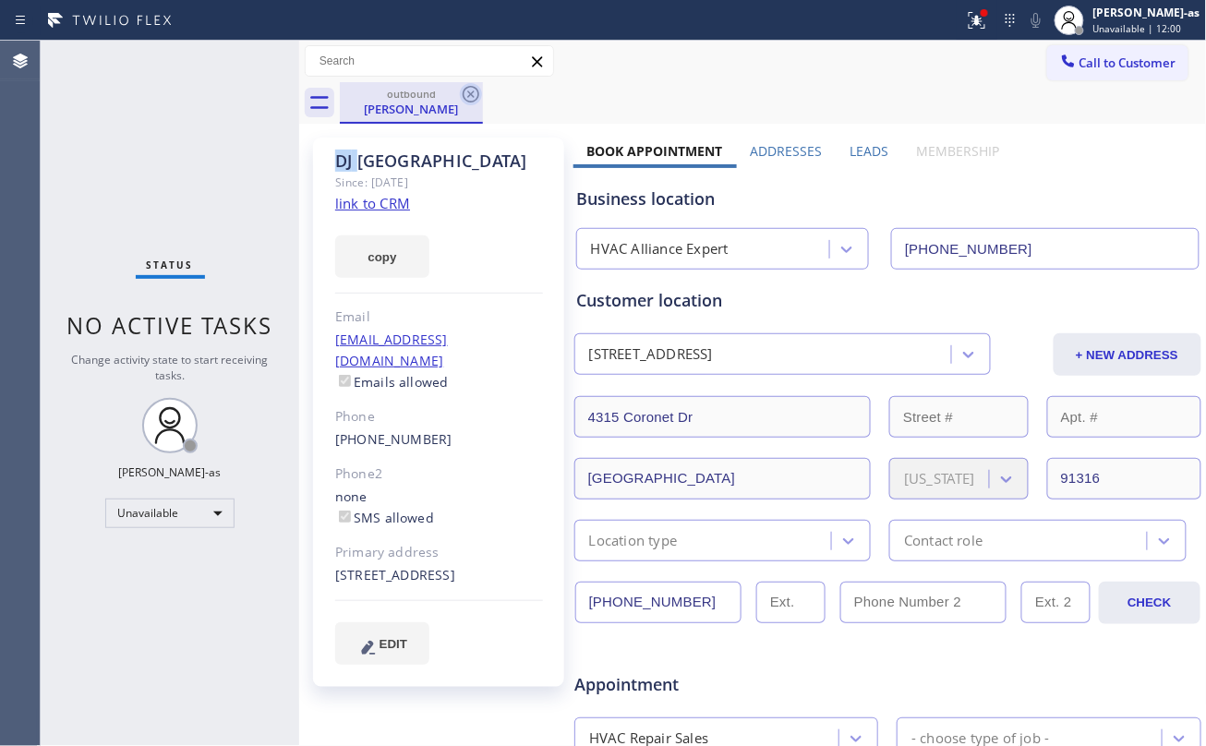
click at [467, 98] on icon at bounding box center [471, 94] width 22 height 22
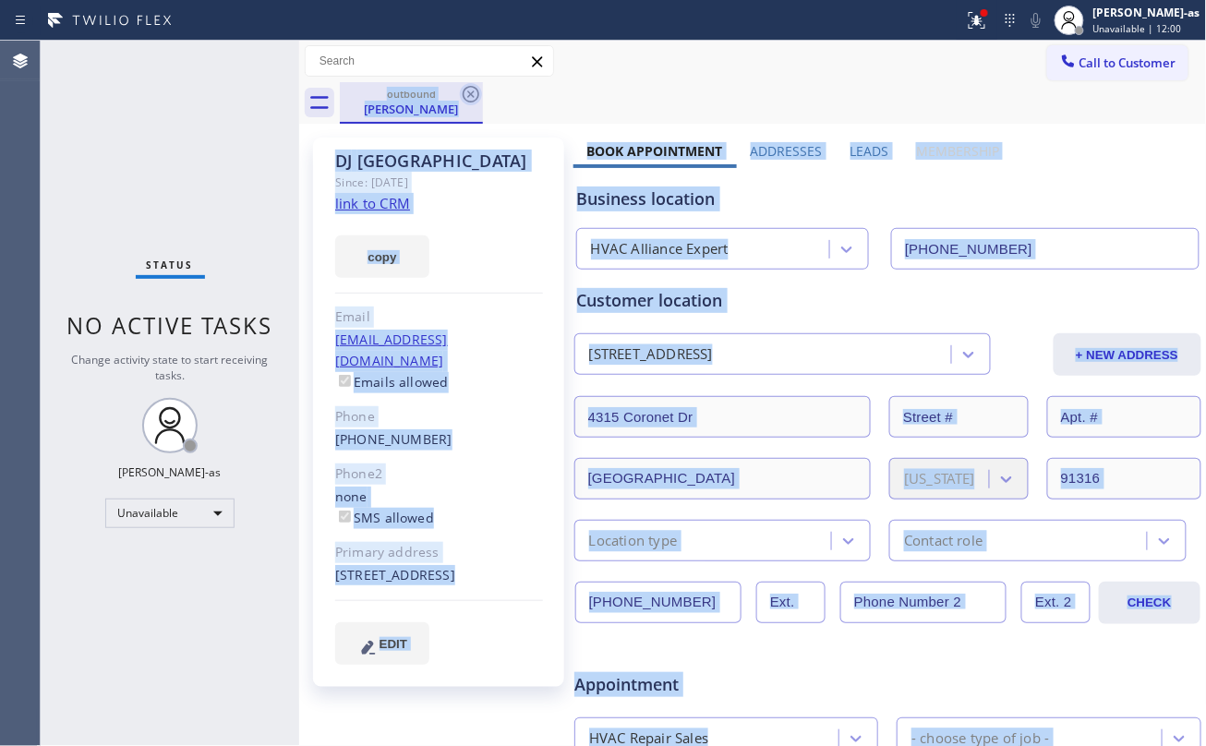
click at [467, 98] on div "outbound DJ Houston" at bounding box center [773, 103] width 867 height 42
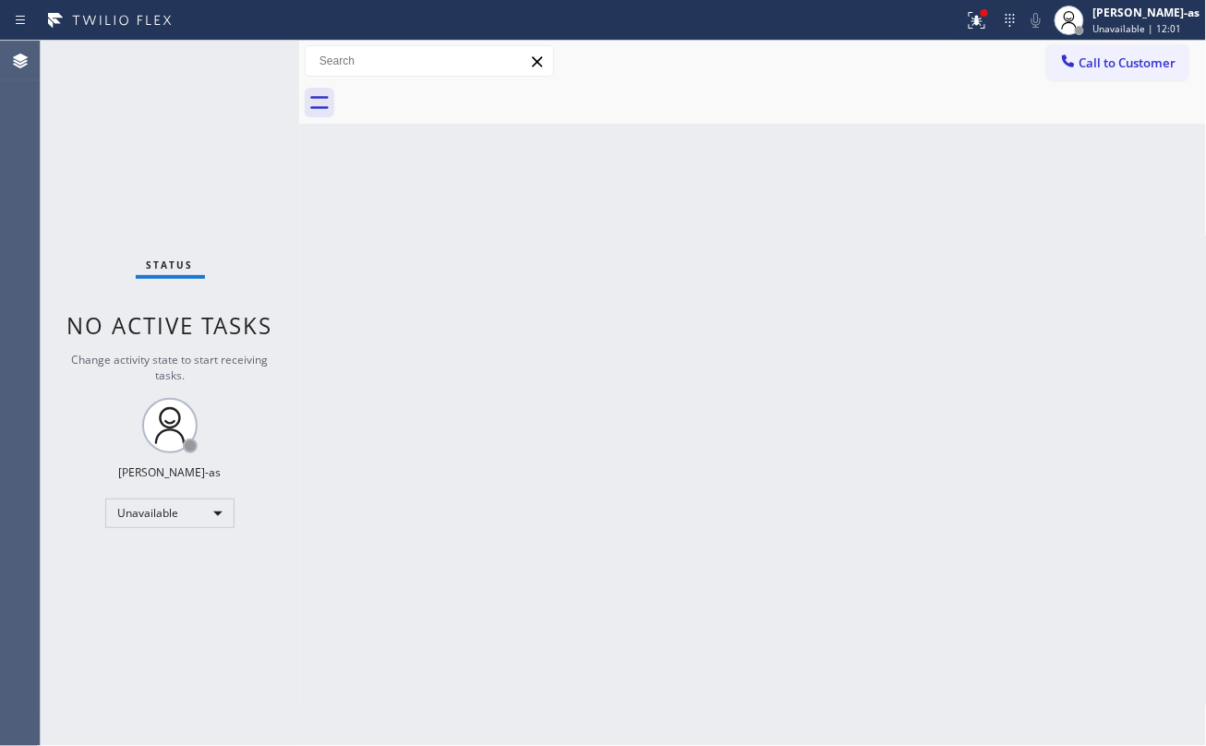
click at [1089, 65] on span "Call to Customer" at bounding box center [1127, 62] width 97 height 17
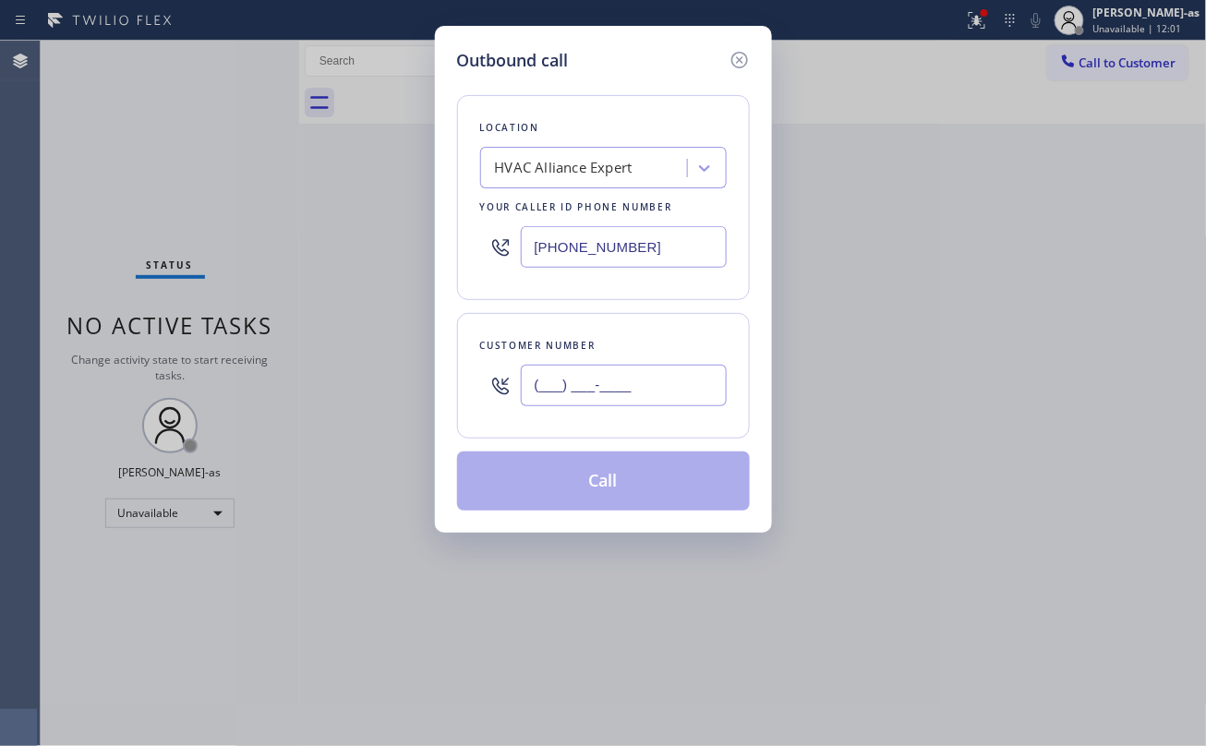
click at [631, 397] on input "(___) ___-____" at bounding box center [624, 386] width 206 height 42
paste input "562) 704-0693"
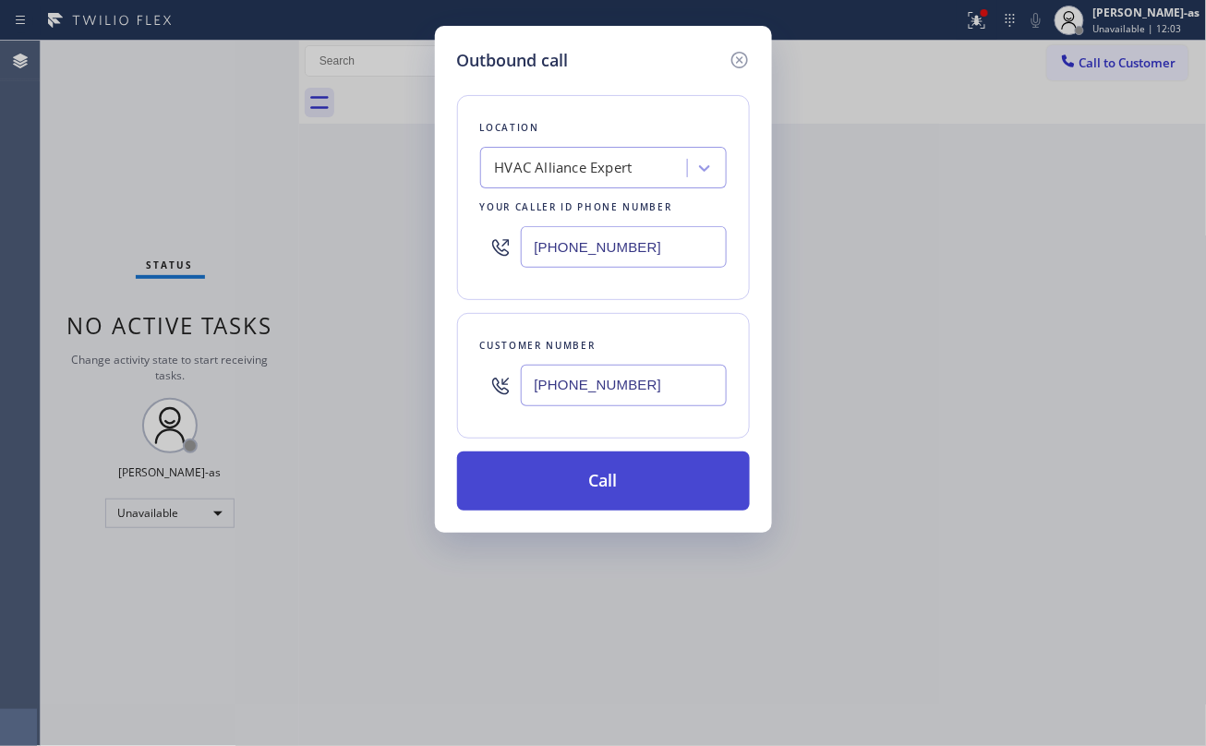
type input "(562) 704-0693"
click at [619, 473] on button "Call" at bounding box center [603, 480] width 293 height 59
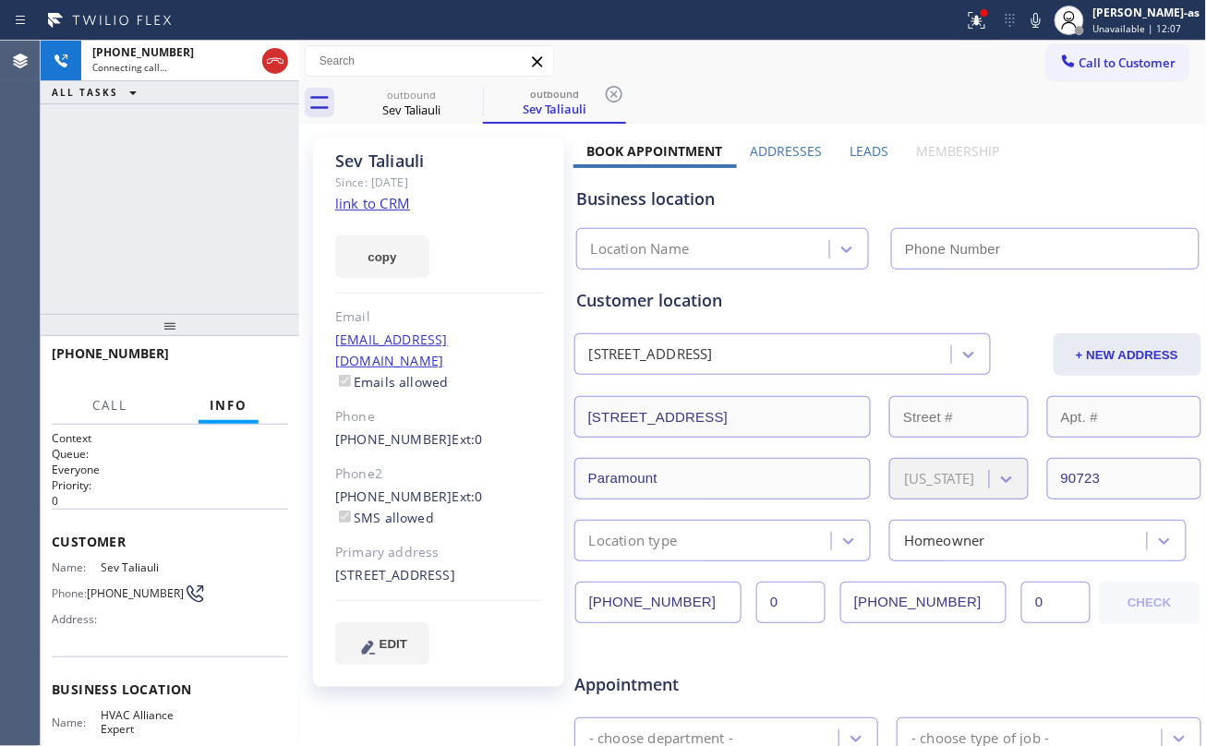
type input "(323) 991-9198"
click at [386, 207] on link "link to CRM" at bounding box center [372, 203] width 75 height 18
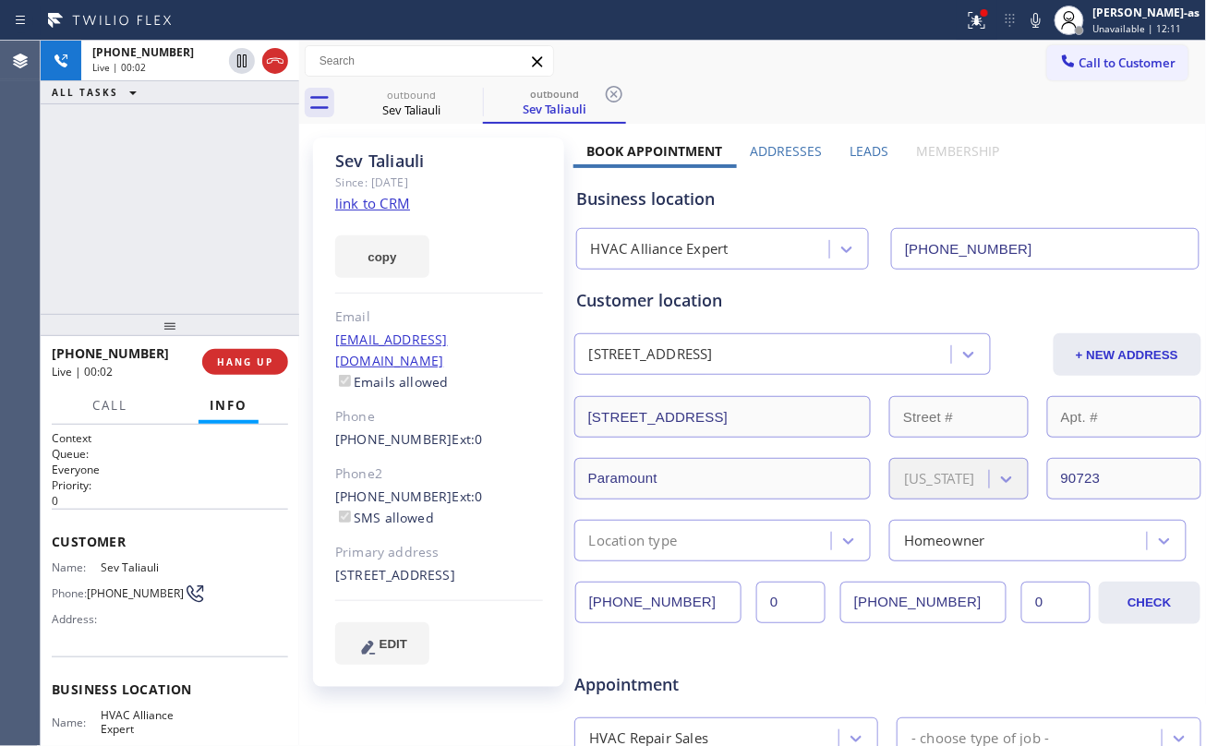
drag, startPoint x: 279, startPoint y: 60, endPoint x: 245, endPoint y: 198, distance: 141.7
click at [279, 65] on icon at bounding box center [275, 61] width 22 height 22
drag, startPoint x: 238, startPoint y: 204, endPoint x: 238, endPoint y: 375, distance: 170.8
click at [237, 222] on div "+15627040693 Live | 00:03 ALL TASKS ALL TASKS ACTIVE TASKS TASKS IN WRAP UP" at bounding box center [170, 177] width 258 height 273
click at [238, 358] on span "COMPLETE" at bounding box center [242, 361] width 64 height 13
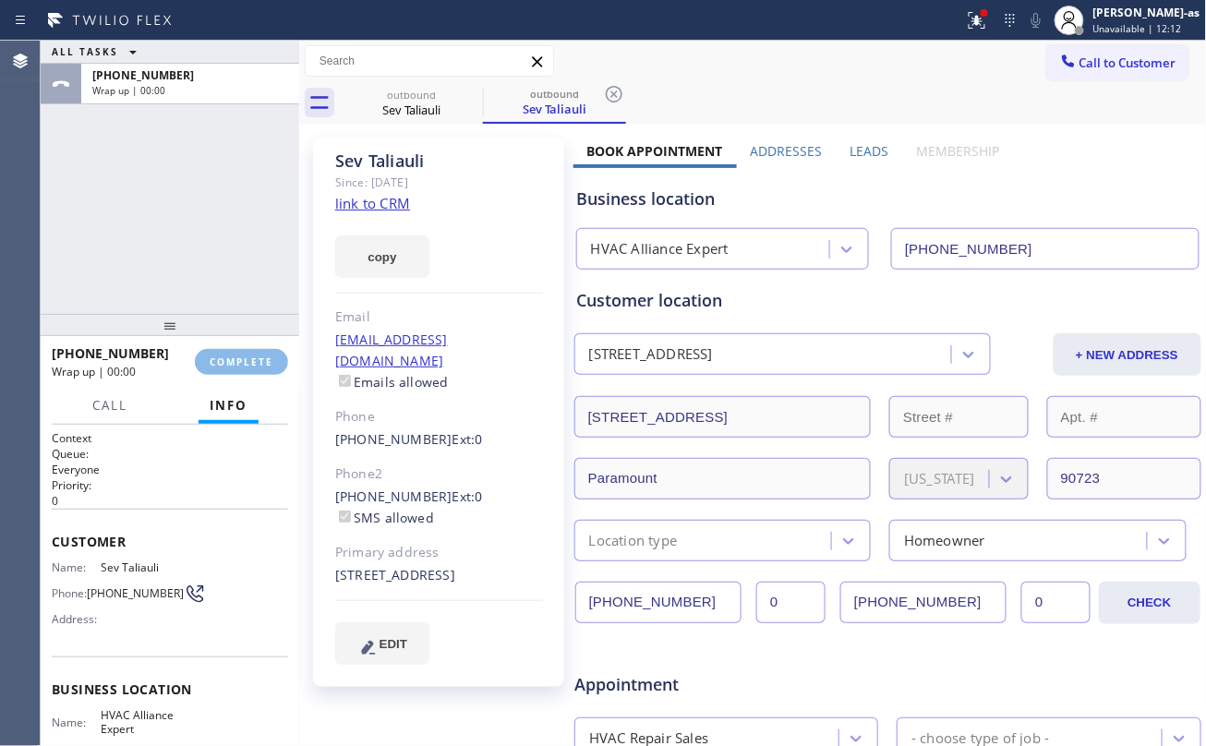
click at [197, 266] on div "ALL TASKS ALL TASKS ACTIVE TASKS TASKS IN WRAP UP +15627040693 Wrap up | 00:00" at bounding box center [170, 177] width 258 height 273
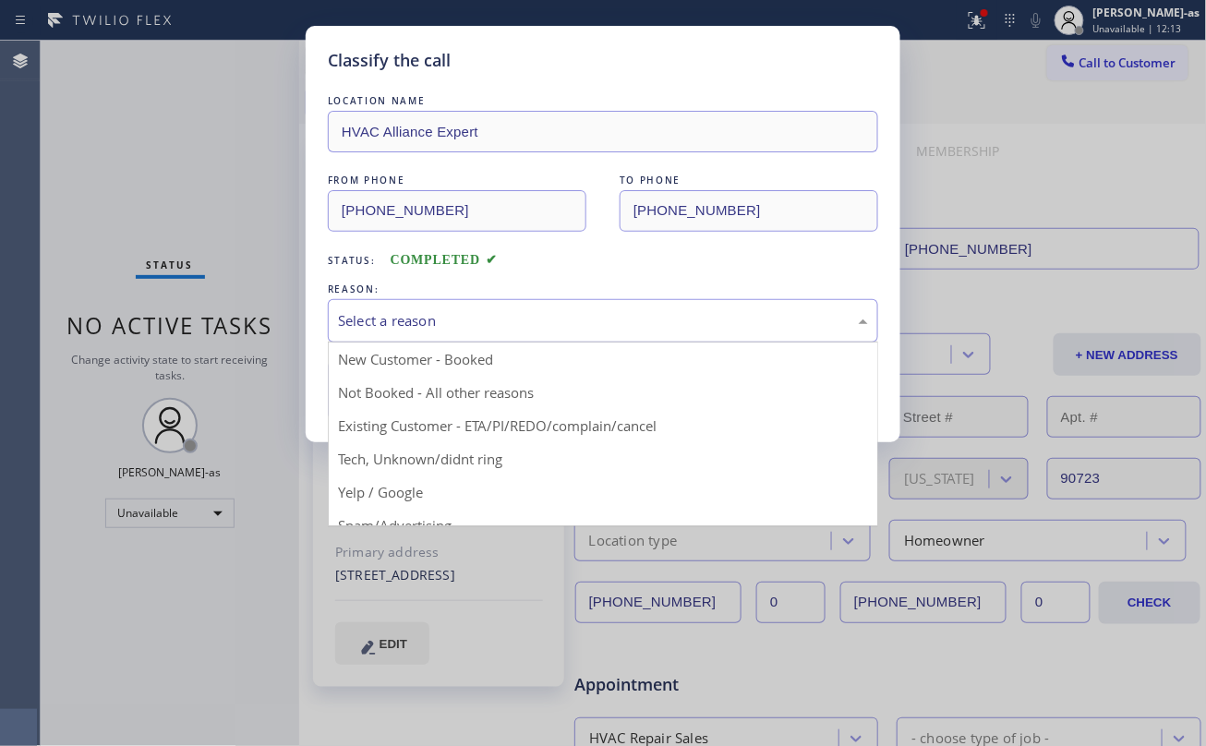
drag, startPoint x: 444, startPoint y: 312, endPoint x: 460, endPoint y: 310, distance: 15.8
click at [445, 312] on div "Select a reason" at bounding box center [603, 320] width 530 height 21
drag, startPoint x: 603, startPoint y: 434, endPoint x: 555, endPoint y: 410, distance: 53.7
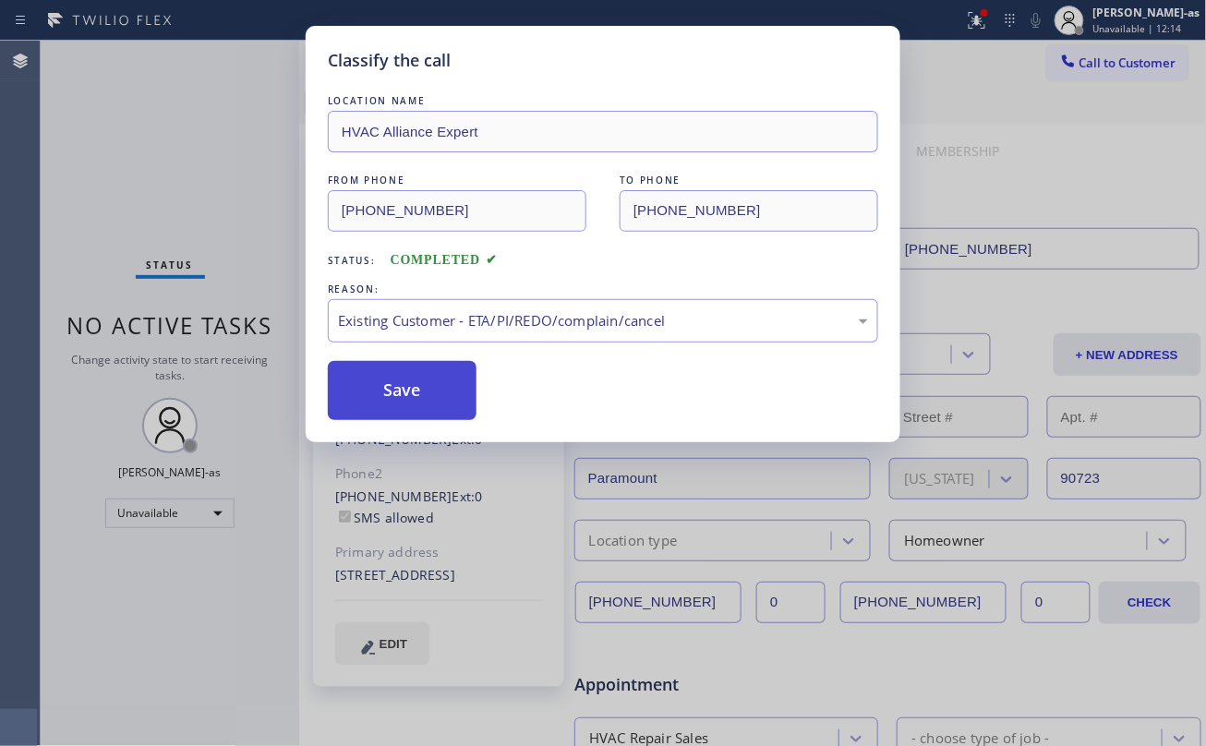
click at [375, 384] on button "Save" at bounding box center [402, 390] width 149 height 59
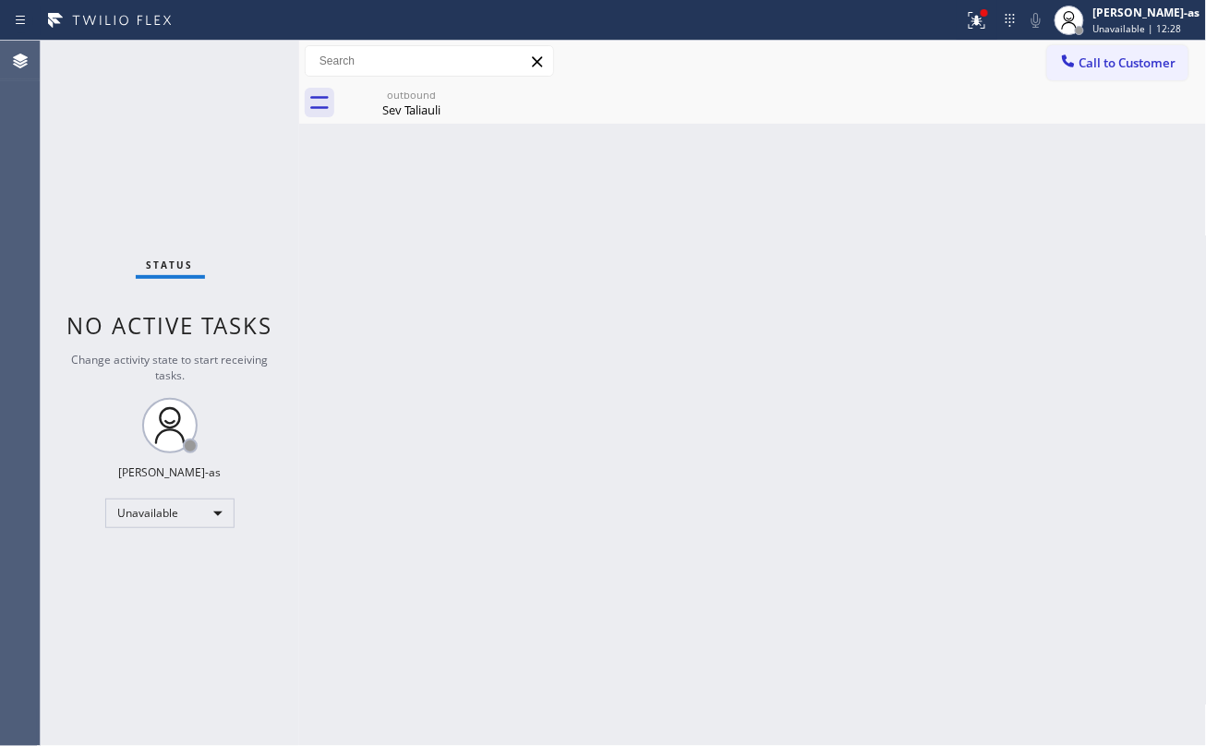
click at [321, 301] on div "Back to Dashboard Change Sender ID Customers Technicians Select a contact Outbo…" at bounding box center [753, 393] width 908 height 705
click at [425, 122] on div "outbound Sev Taliauli" at bounding box center [411, 103] width 139 height 42
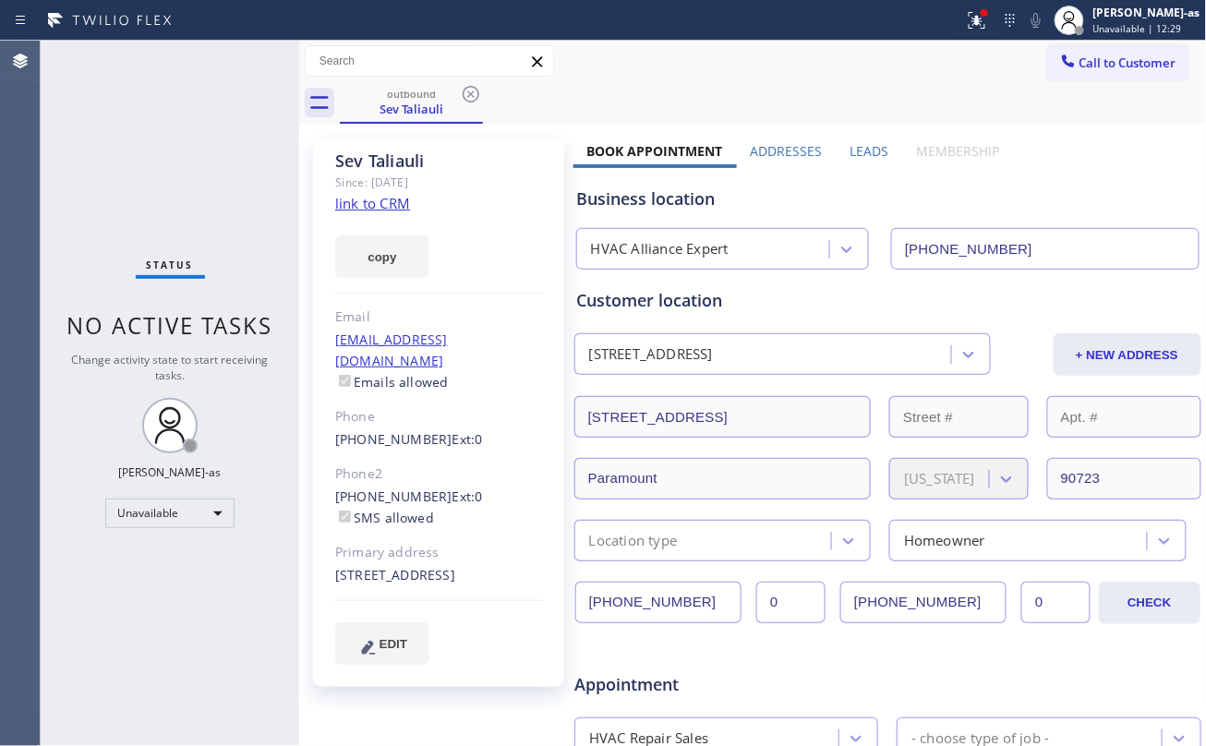
click at [497, 96] on div "outbound Sev Taliauli" at bounding box center [773, 103] width 867 height 42
click at [477, 96] on icon at bounding box center [471, 94] width 22 height 22
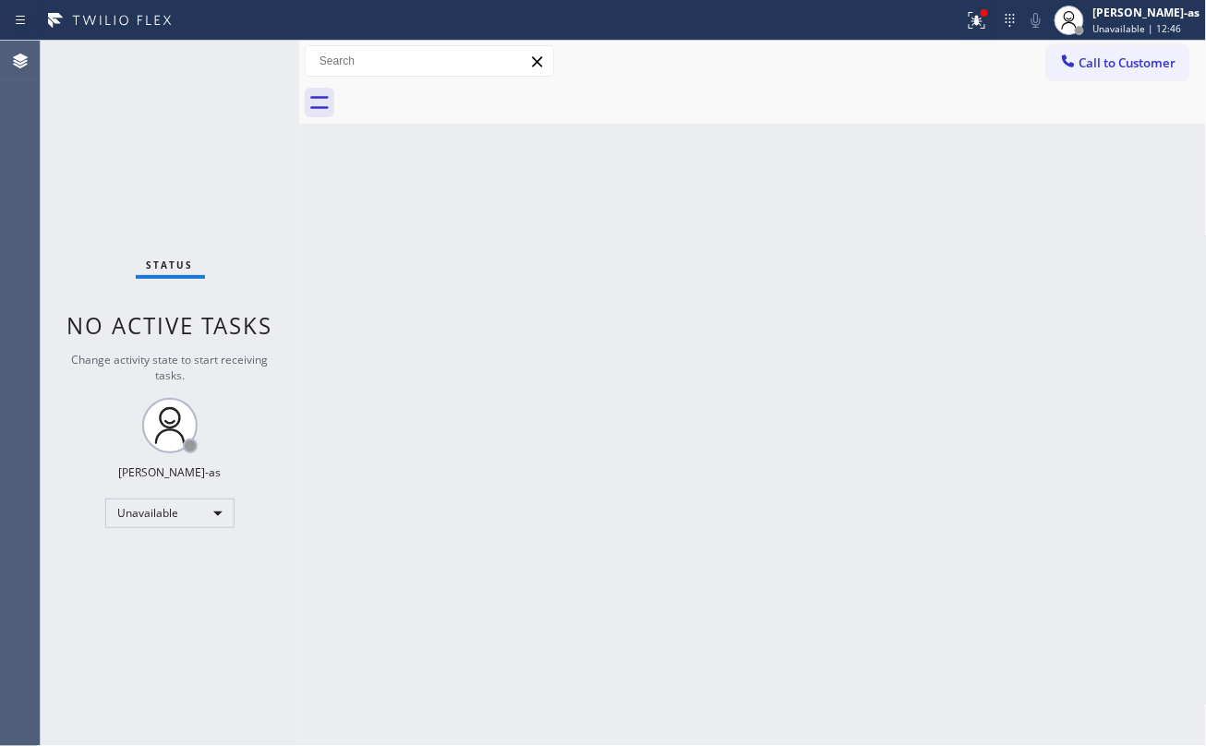
click at [1094, 66] on span "Call to Customer" at bounding box center [1127, 62] width 97 height 17
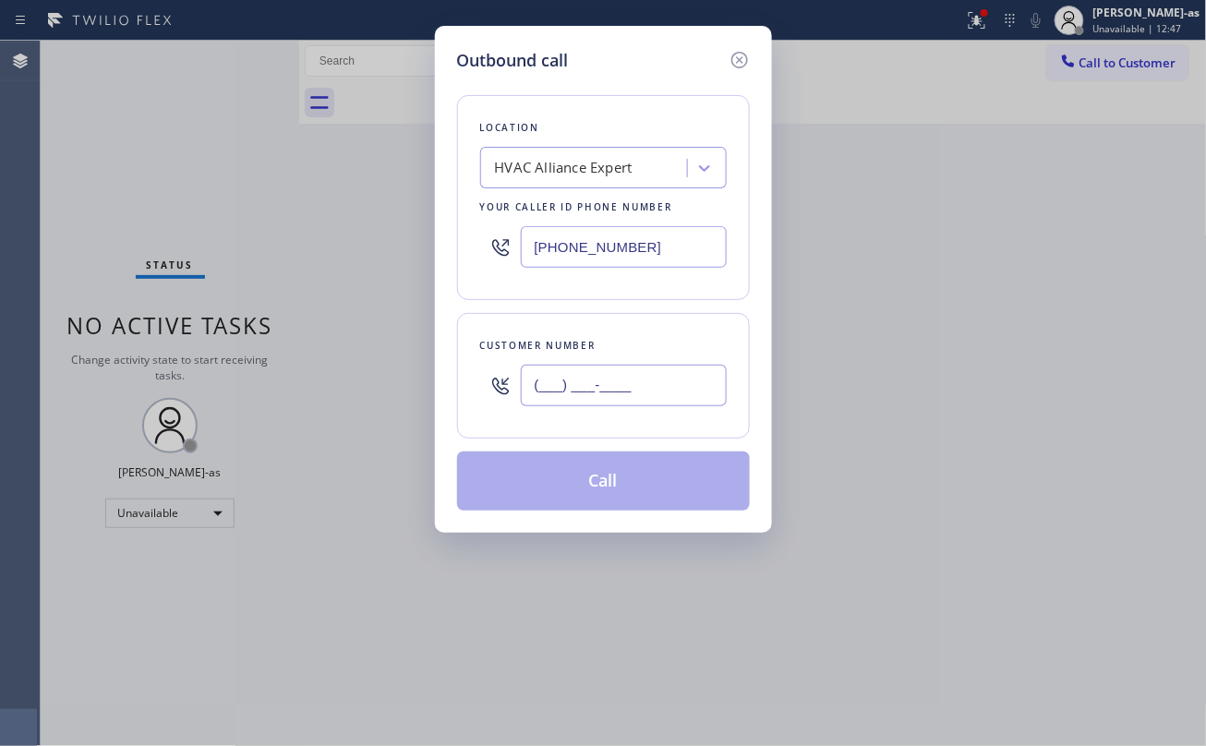
click at [641, 386] on input "(___) ___-____" at bounding box center [624, 386] width 206 height 42
paste input "562) 704-0637"
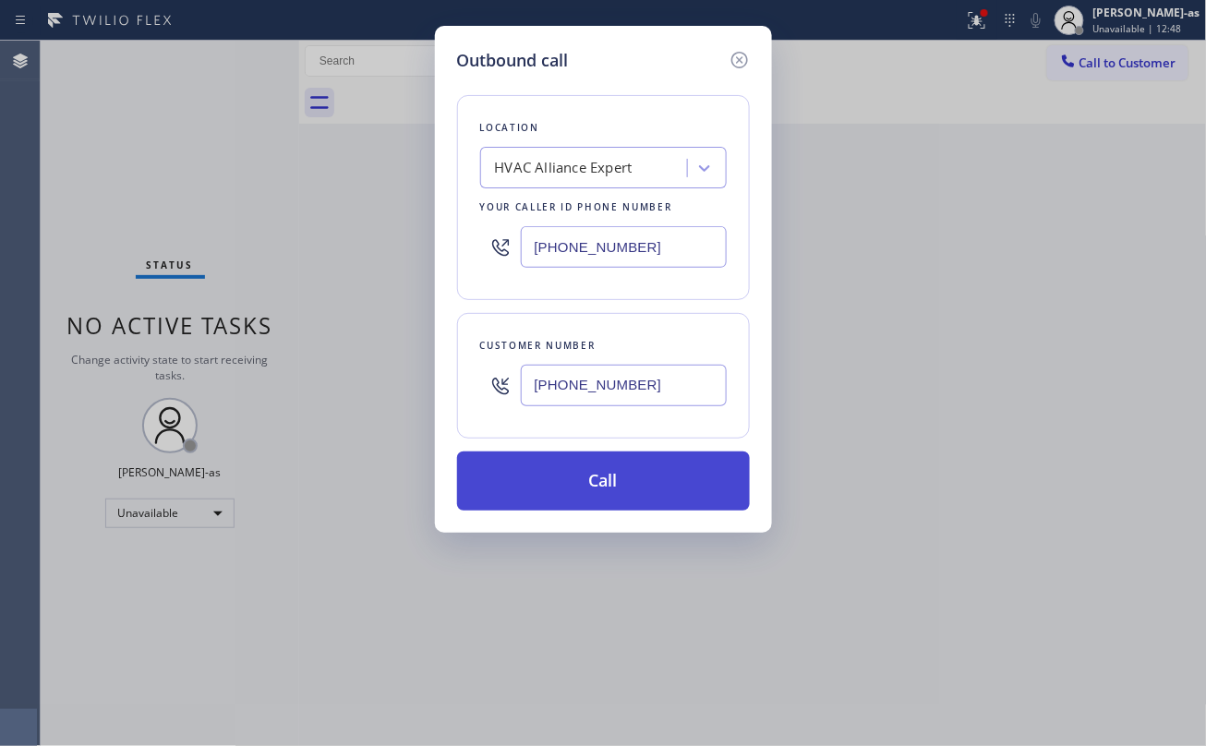
type input "(562) 704-0637"
drag, startPoint x: 637, startPoint y: 489, endPoint x: 643, endPoint y: 478, distance: 12.4
click at [643, 481] on button "Call" at bounding box center [603, 480] width 293 height 59
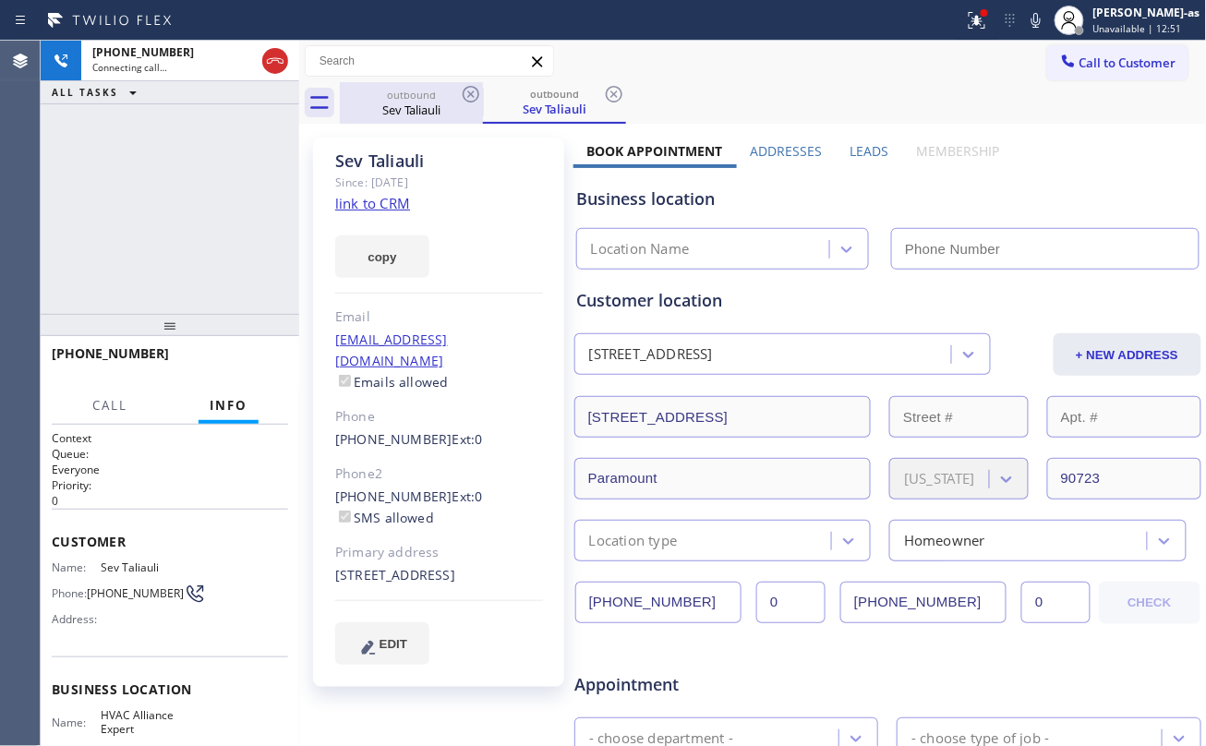
click at [400, 103] on div "Sev Taliauli" at bounding box center [411, 110] width 139 height 17
click at [481, 94] on icon at bounding box center [471, 94] width 22 height 22
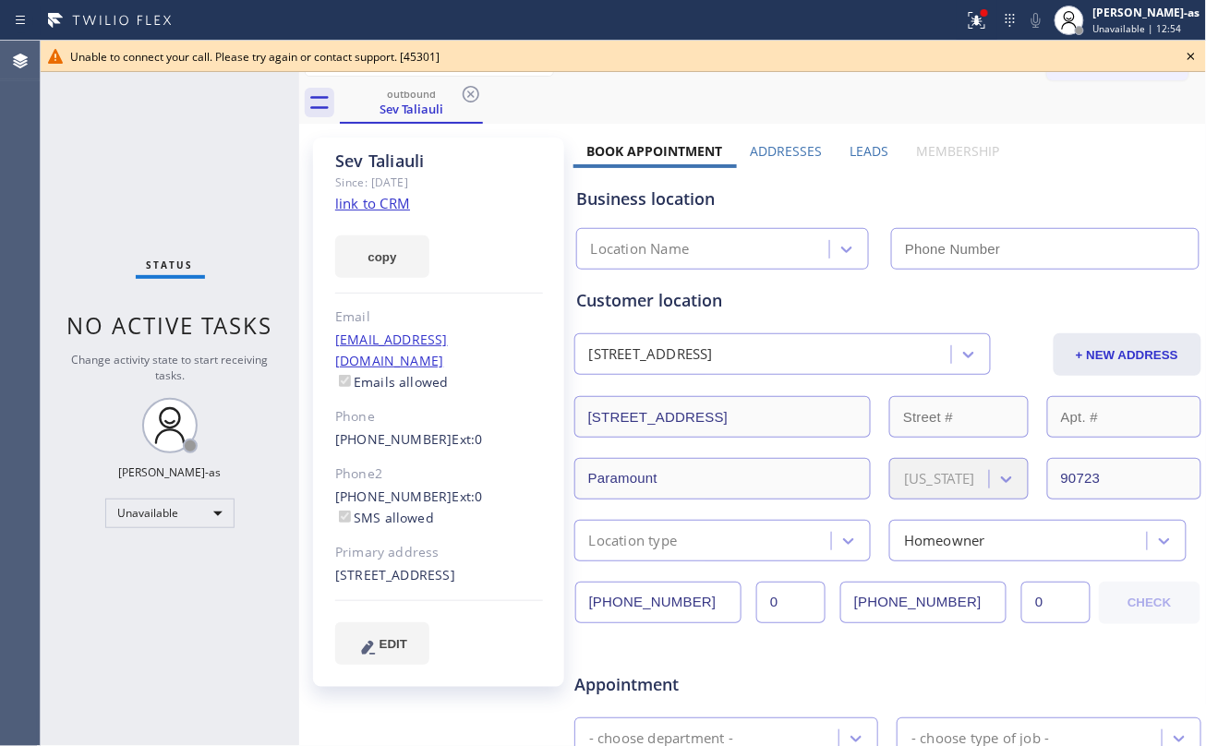
drag, startPoint x: 181, startPoint y: 252, endPoint x: 244, endPoint y: 230, distance: 66.6
click at [185, 252] on div "Status No active tasks Change activity state to start receiving tasks. [PERSON_…" at bounding box center [170, 393] width 258 height 705
type input "(323) 991-9198"
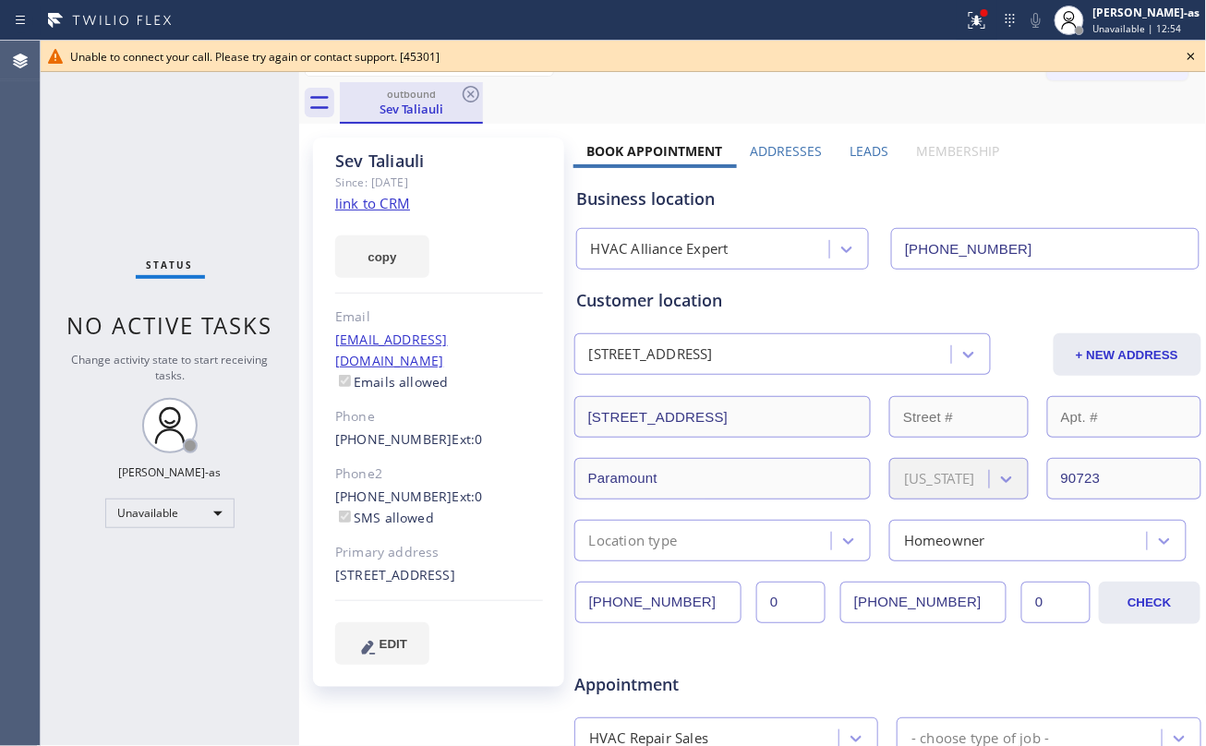
click at [407, 115] on div "Sev Taliauli" at bounding box center [411, 109] width 139 height 17
click at [463, 100] on icon at bounding box center [471, 94] width 22 height 22
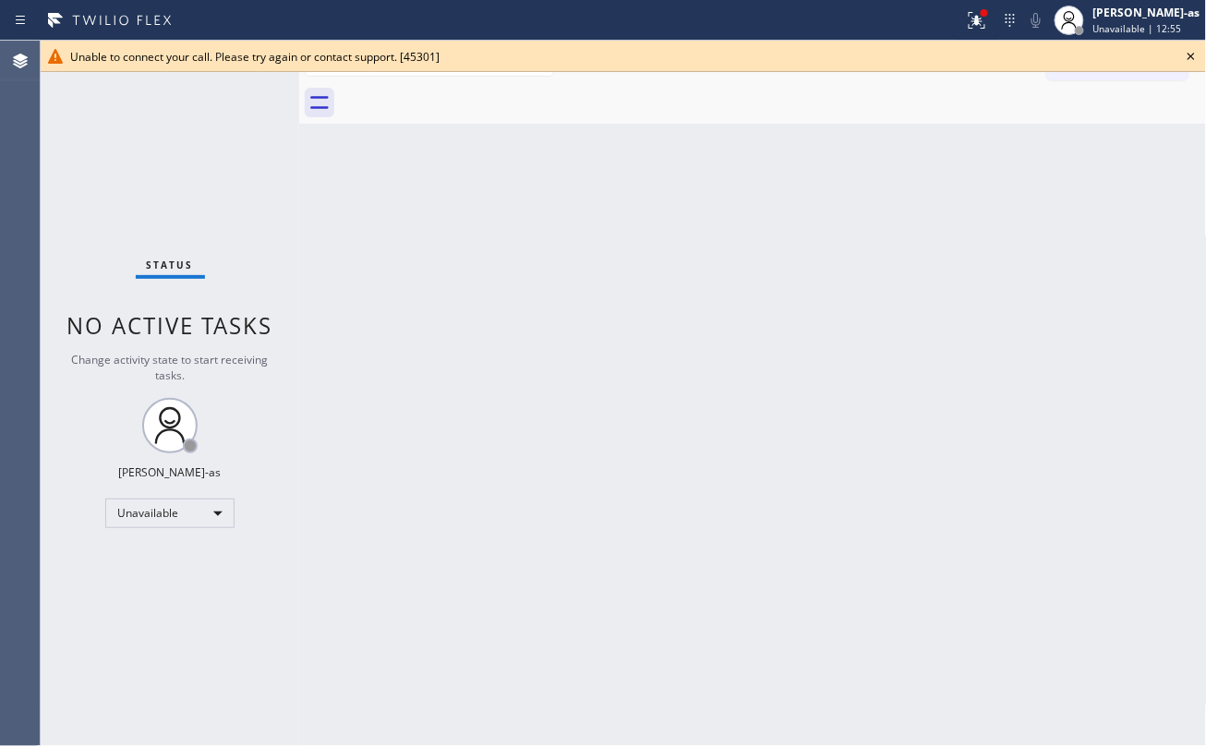
click at [465, 98] on div at bounding box center [773, 103] width 867 height 42
click at [1191, 56] on icon at bounding box center [1190, 56] width 7 height 7
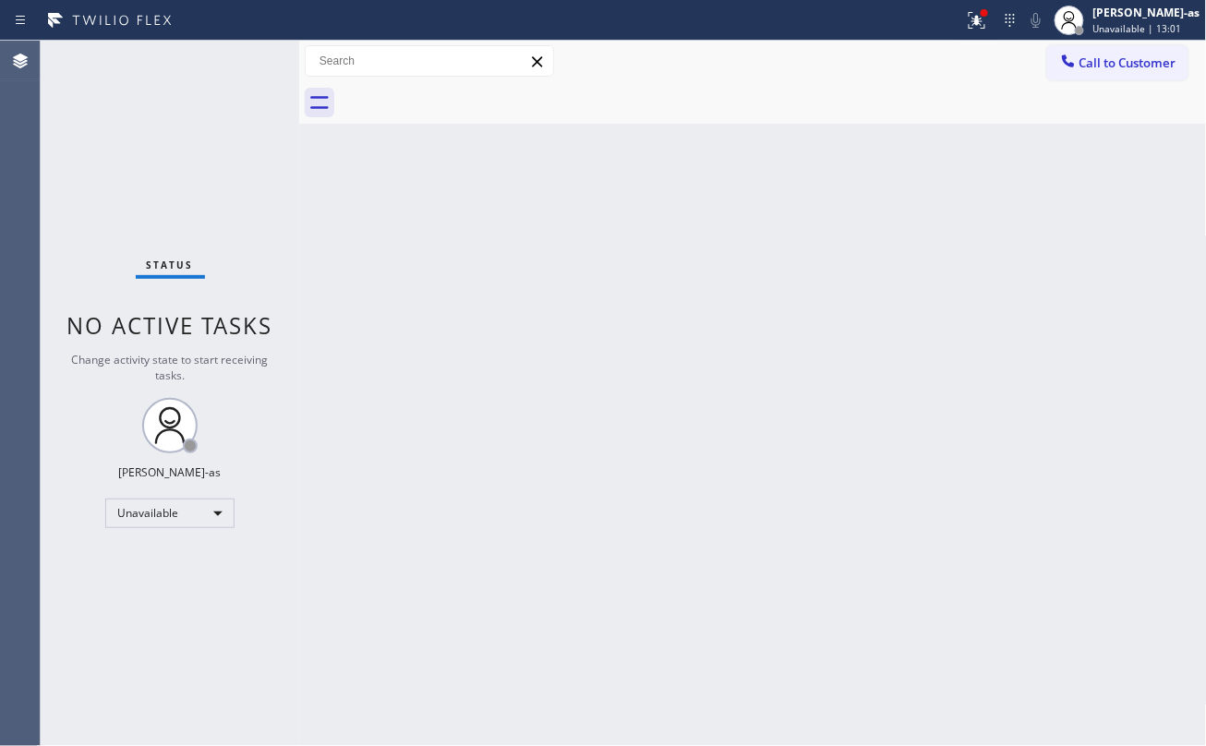
drag, startPoint x: 814, startPoint y: 229, endPoint x: 838, endPoint y: 207, distance: 32.7
click at [814, 229] on div "Back to Dashboard Change Sender ID Customers Technicians Select a contact Outbo…" at bounding box center [753, 393] width 908 height 705
click at [1138, 56] on span "Call to Customer" at bounding box center [1127, 62] width 97 height 17
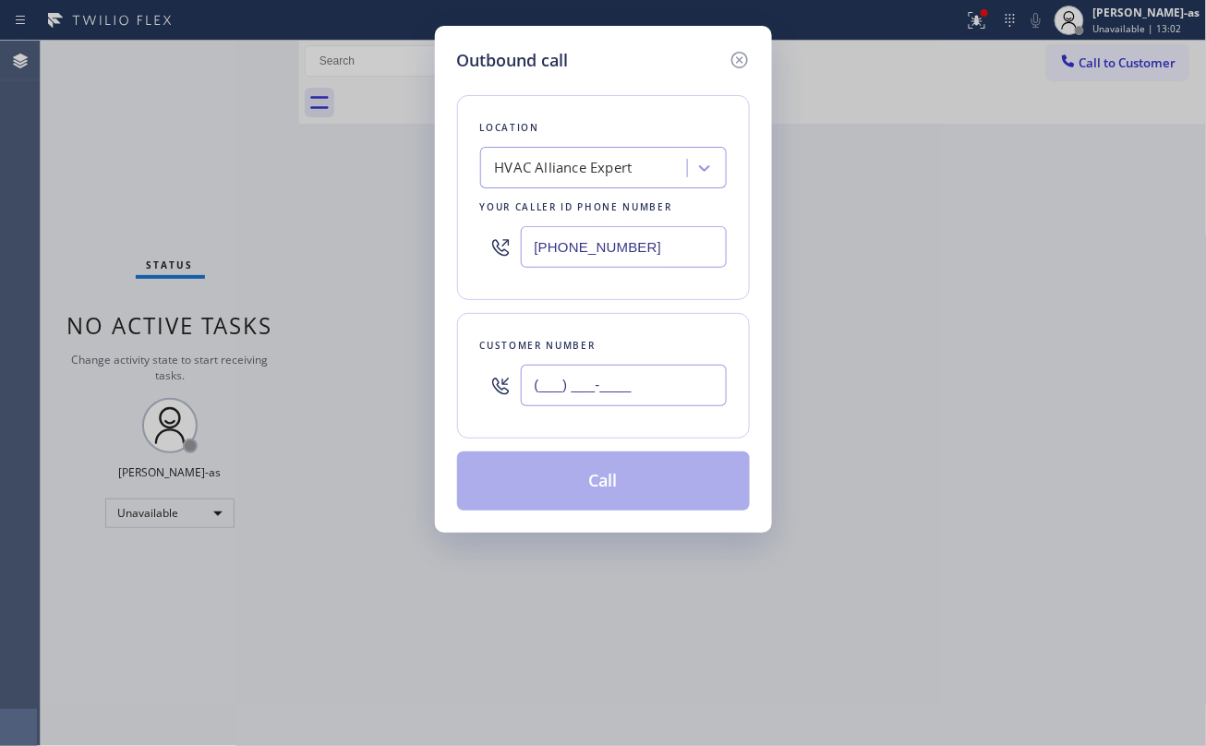
click at [650, 379] on input "(___) ___-____" at bounding box center [624, 386] width 206 height 42
paste input "657) 394-8062"
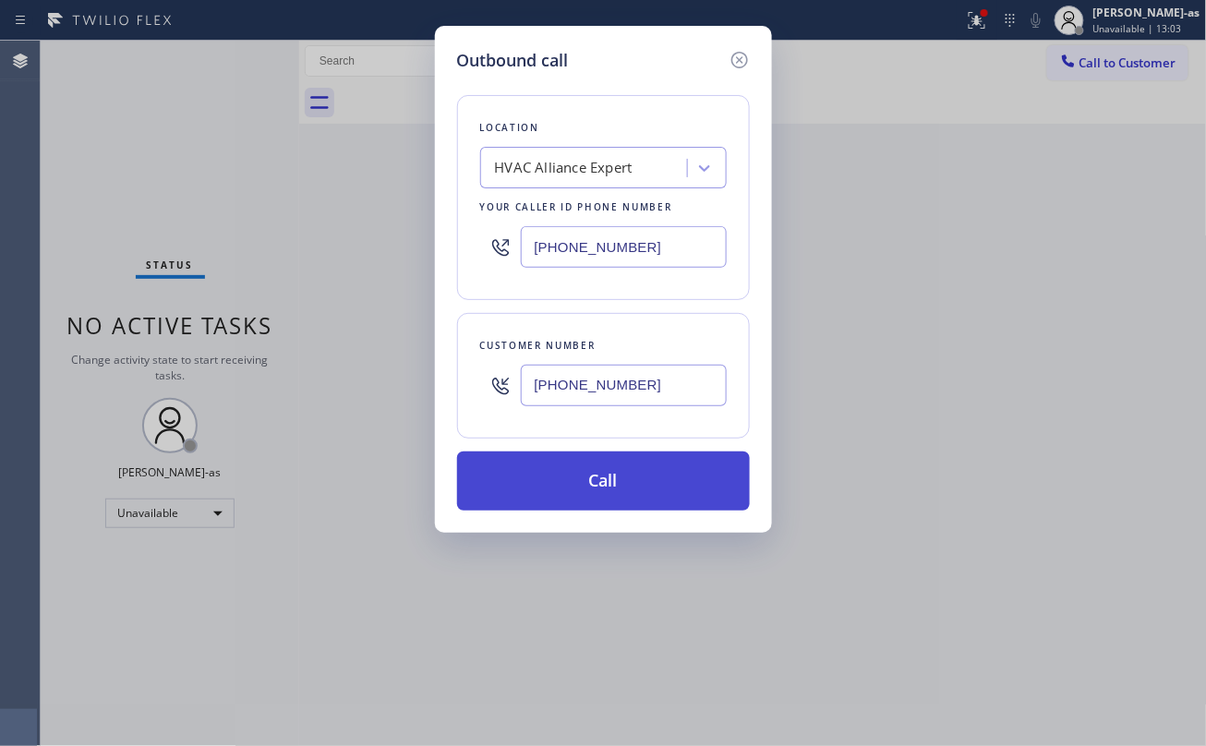
type input "(657) 394-8062"
drag, startPoint x: 607, startPoint y: 489, endPoint x: 617, endPoint y: 484, distance: 11.6
click at [610, 487] on button "Call" at bounding box center [603, 480] width 293 height 59
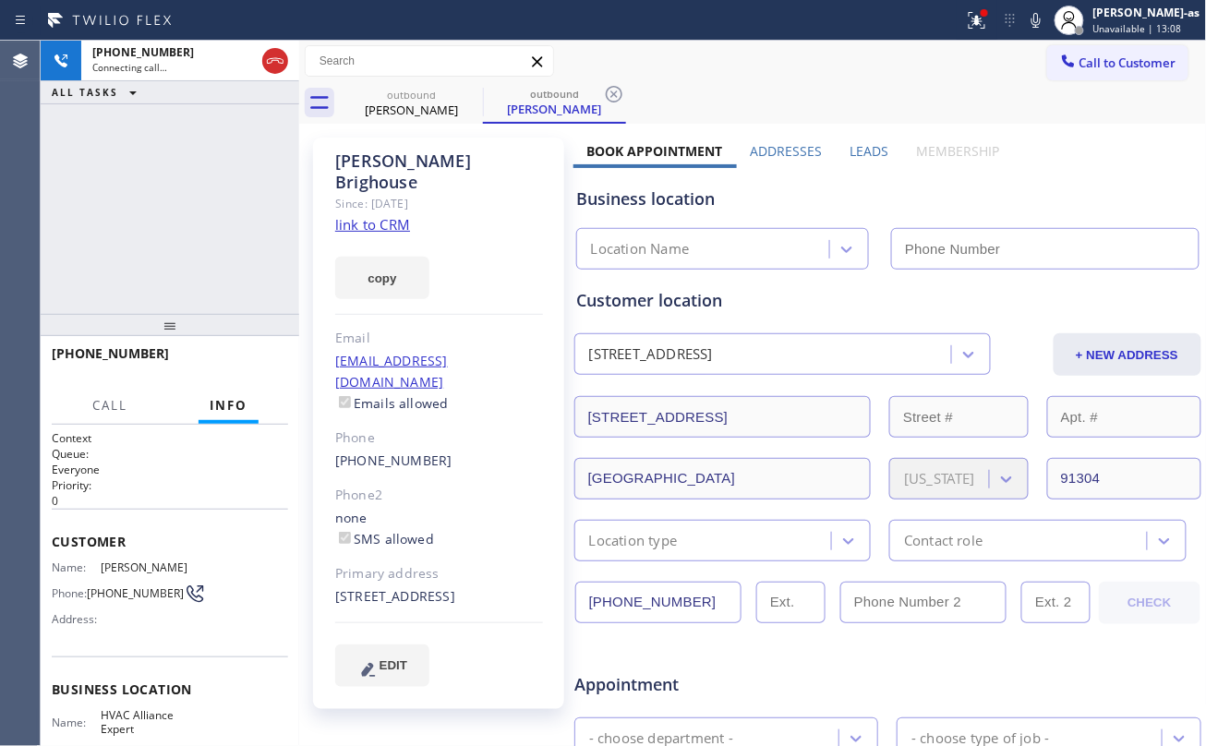
type input "(323) 991-9198"
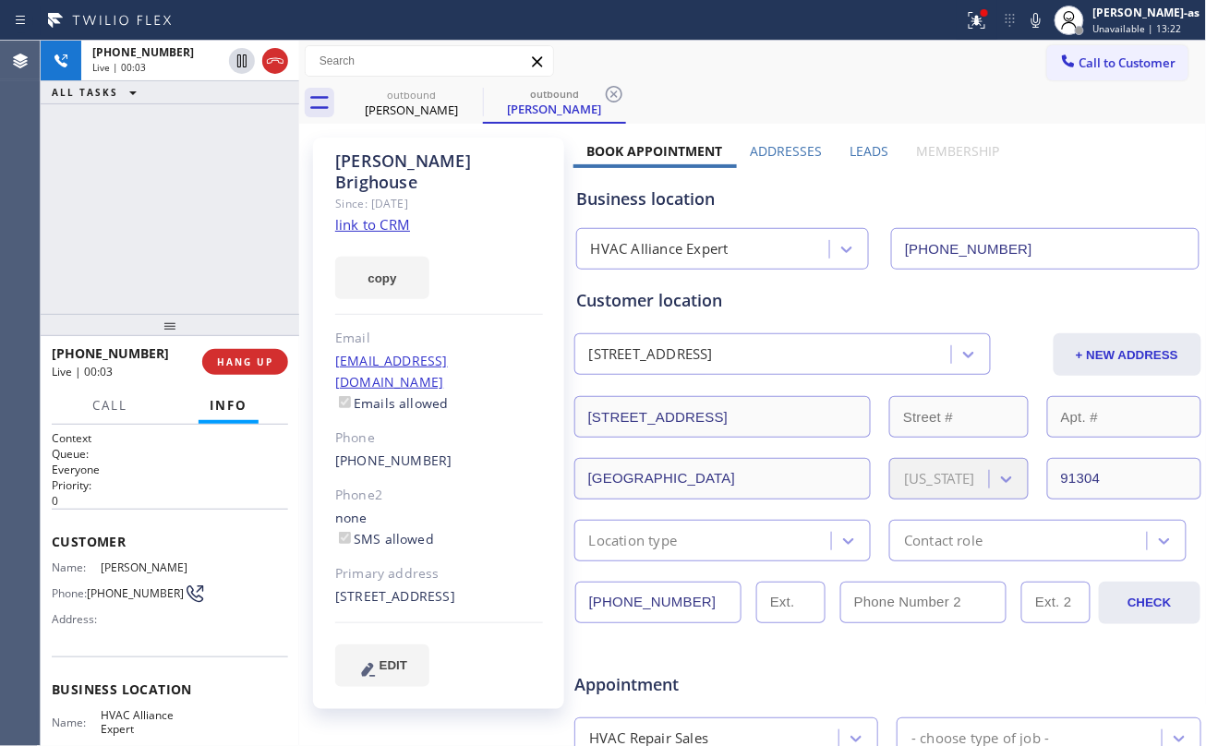
click at [392, 215] on link "link to CRM" at bounding box center [372, 224] width 75 height 18
drag, startPoint x: 174, startPoint y: 208, endPoint x: 378, endPoint y: 153, distance: 211.2
click at [175, 208] on div "+16573948062 Live | 01:39 ALL TASKS ALL TASKS ACTIVE TASKS TASKS IN WRAP UP" at bounding box center [170, 177] width 258 height 273
click at [412, 97] on div "outbound" at bounding box center [411, 95] width 139 height 14
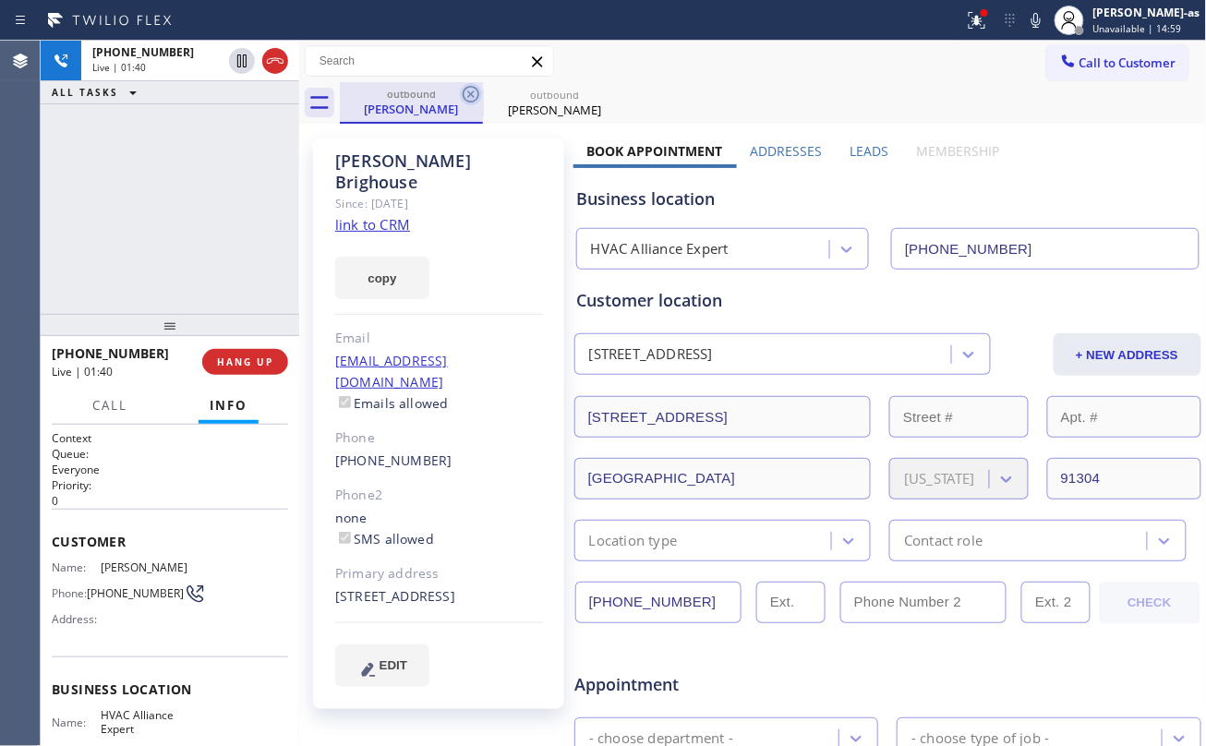
drag, startPoint x: 482, startPoint y: 89, endPoint x: 473, endPoint y: 90, distance: 9.3
click at [484, 90] on div "outbound Brandon Brighouse" at bounding box center [554, 103] width 143 height 42
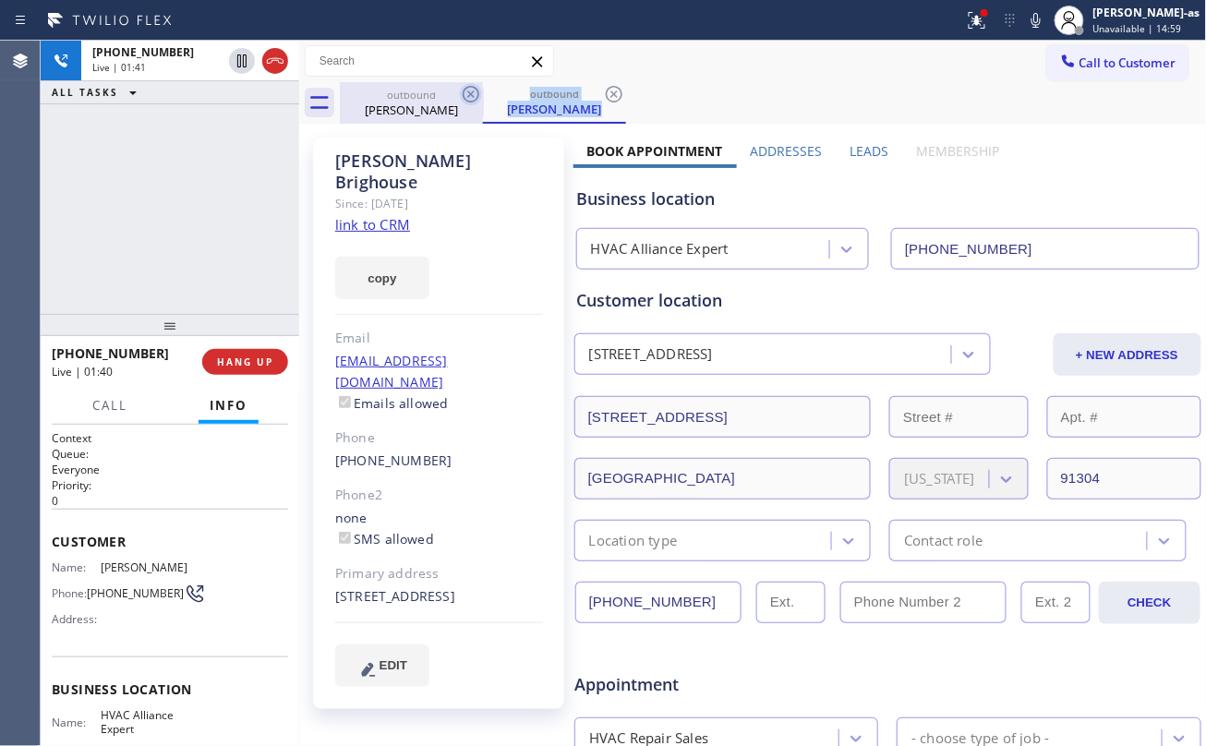
click at [463, 90] on icon at bounding box center [471, 94] width 17 height 17
click at [149, 253] on div "+16573948062 Live | 01:41 ALL TASKS ALL TASKS ACTIVE TASKS TASKS IN WRAP UP" at bounding box center [170, 177] width 258 height 273
click at [448, 102] on div "Brandon Brighouse" at bounding box center [411, 110] width 139 height 17
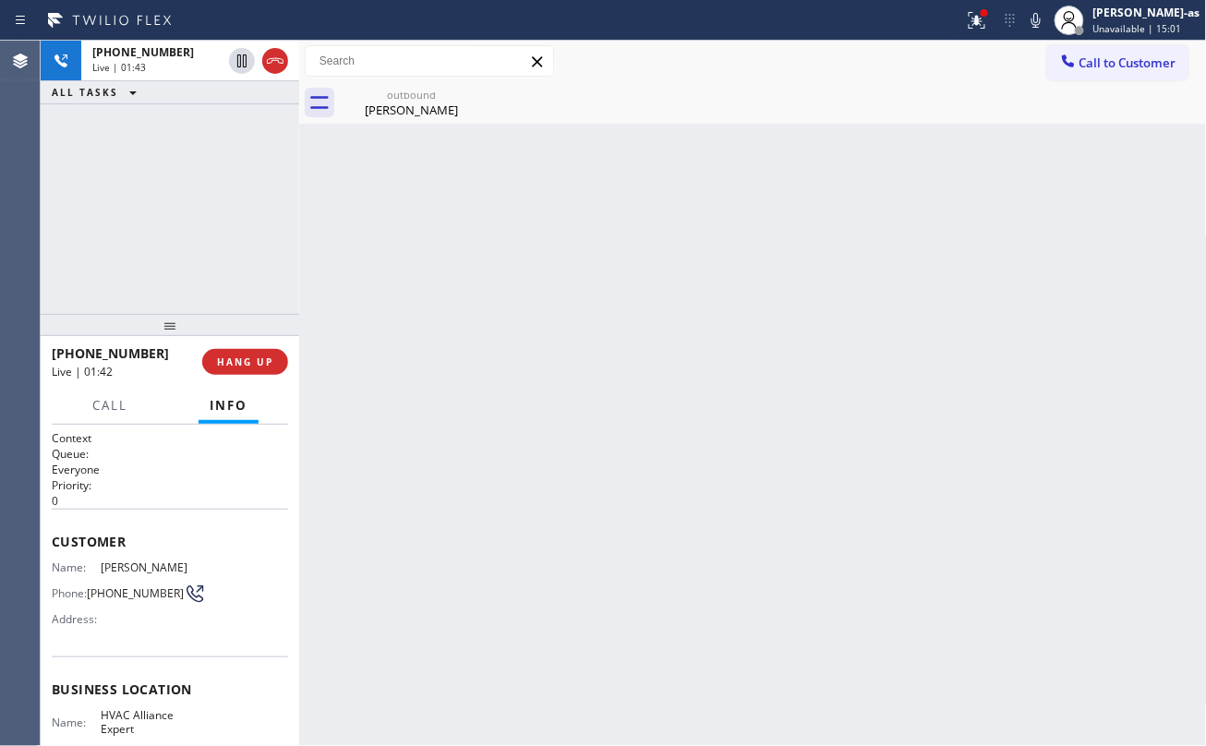
click at [0, 0] on icon at bounding box center [0, 0] width 0 height 0
click at [198, 246] on div "+16573948062 Live | 01:44 ALL TASKS ALL TASKS ACTIVE TASKS TASKS IN WRAP UP" at bounding box center [170, 177] width 258 height 273
drag, startPoint x: 332, startPoint y: 205, endPoint x: 342, endPoint y: 204, distance: 9.3
click at [332, 208] on div "Back to Dashboard Change Sender ID Customers Technicians Select a contact Outbo…" at bounding box center [753, 393] width 908 height 705
drag, startPoint x: 166, startPoint y: 285, endPoint x: 234, endPoint y: 363, distance: 103.3
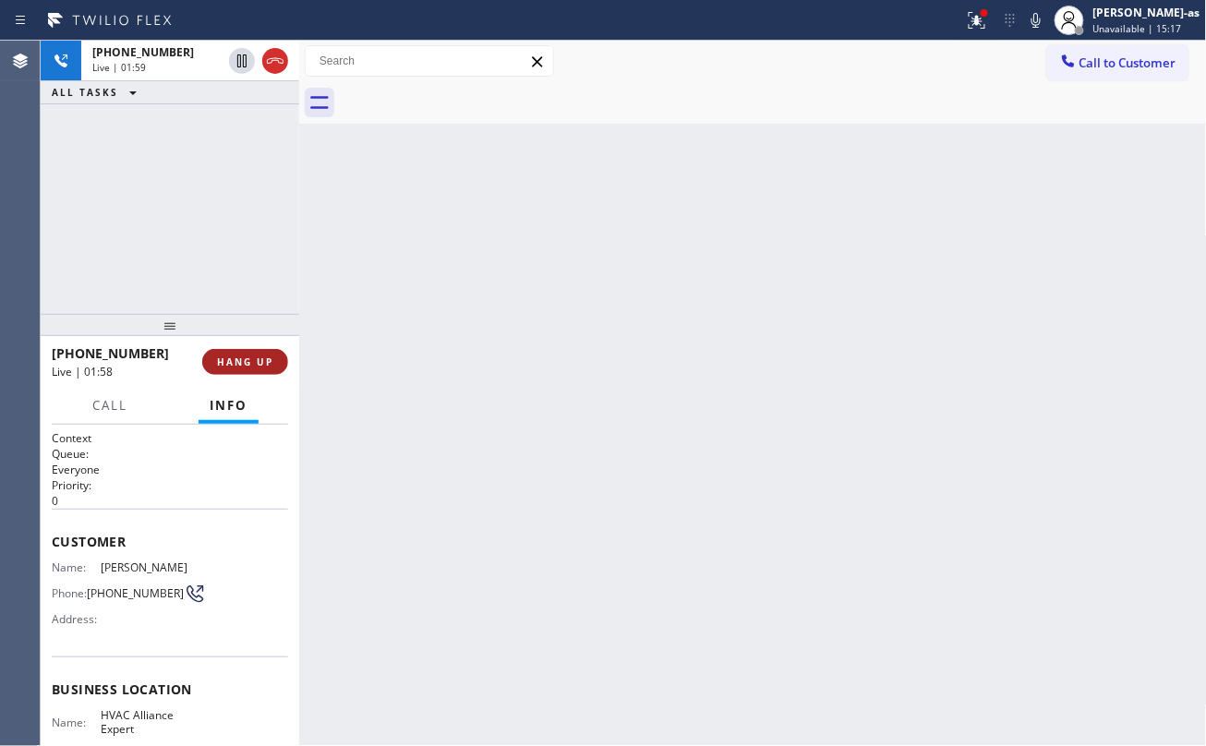
click at [171, 295] on div "+16573948062 Live | 01:59 ALL TASKS ALL TASKS ACTIVE TASKS TASKS IN WRAP UP" at bounding box center [170, 177] width 258 height 273
drag, startPoint x: 252, startPoint y: 356, endPoint x: 288, endPoint y: 360, distance: 36.2
click at [252, 362] on span "HANG UP" at bounding box center [245, 361] width 56 height 13
click at [247, 360] on span "HANG UP" at bounding box center [245, 361] width 56 height 13
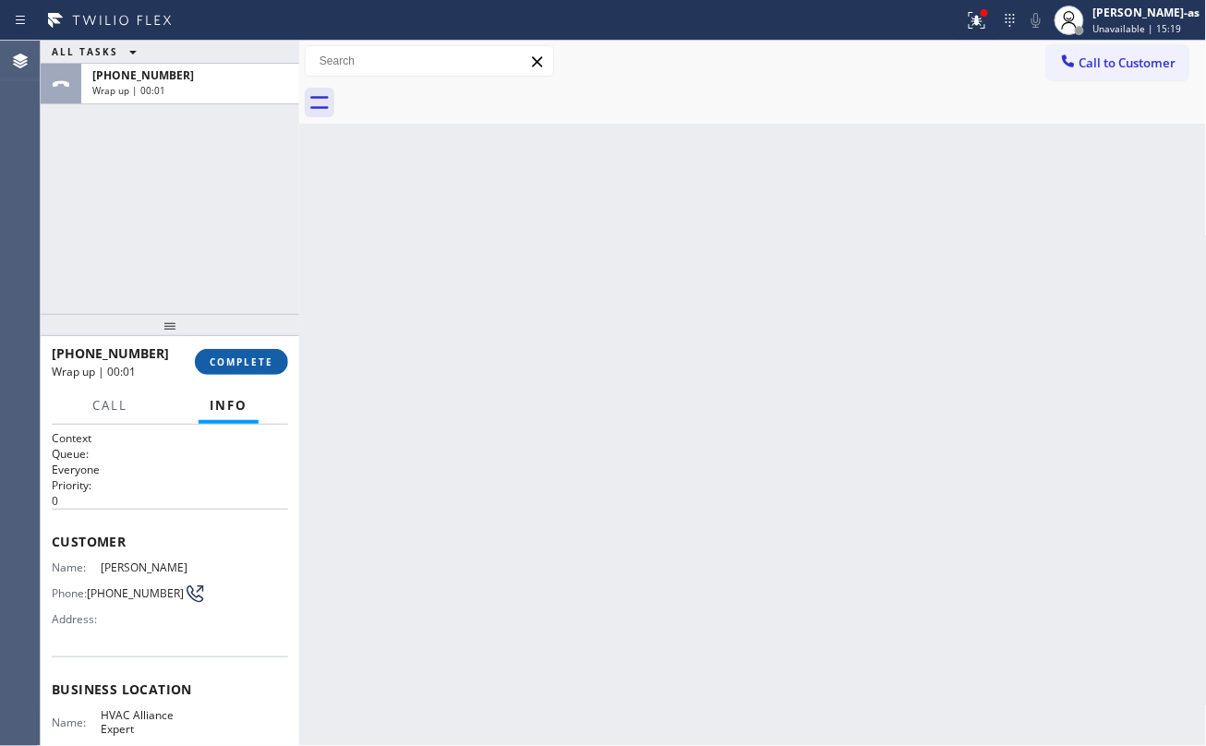
click at [247, 362] on span "COMPLETE" at bounding box center [242, 361] width 64 height 13
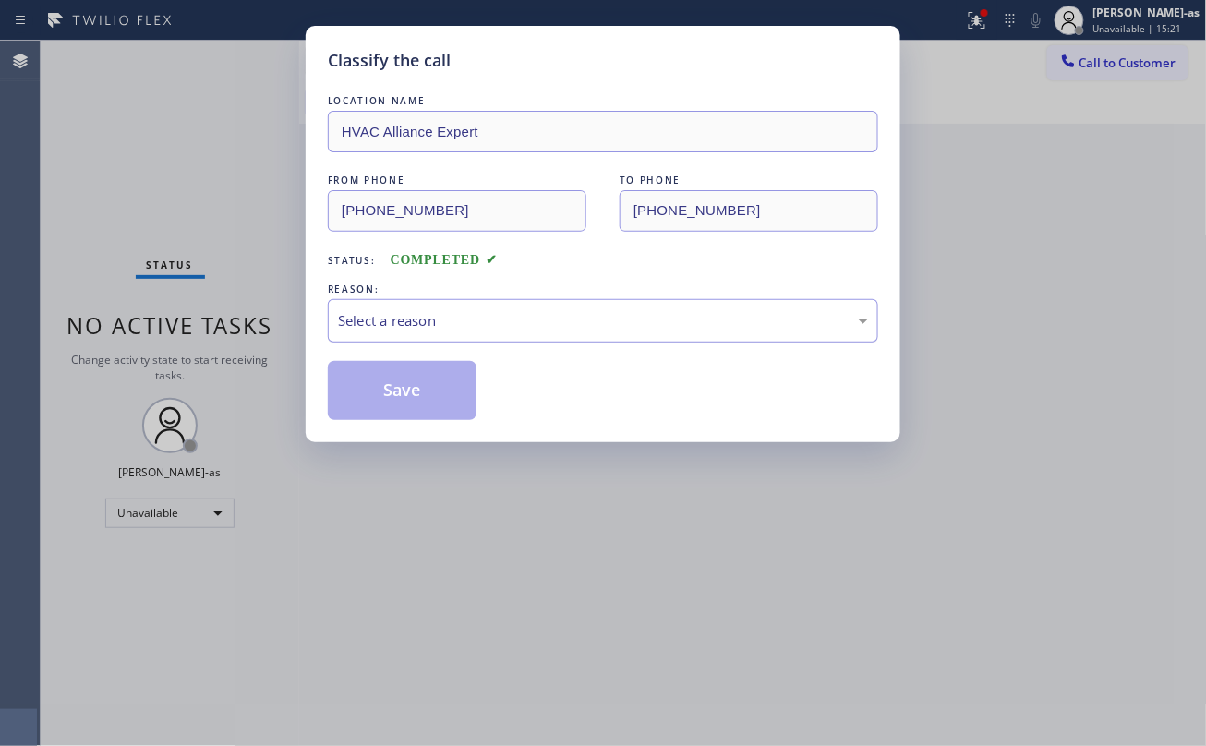
click at [481, 331] on div "Select a reason" at bounding box center [603, 320] width 530 height 21
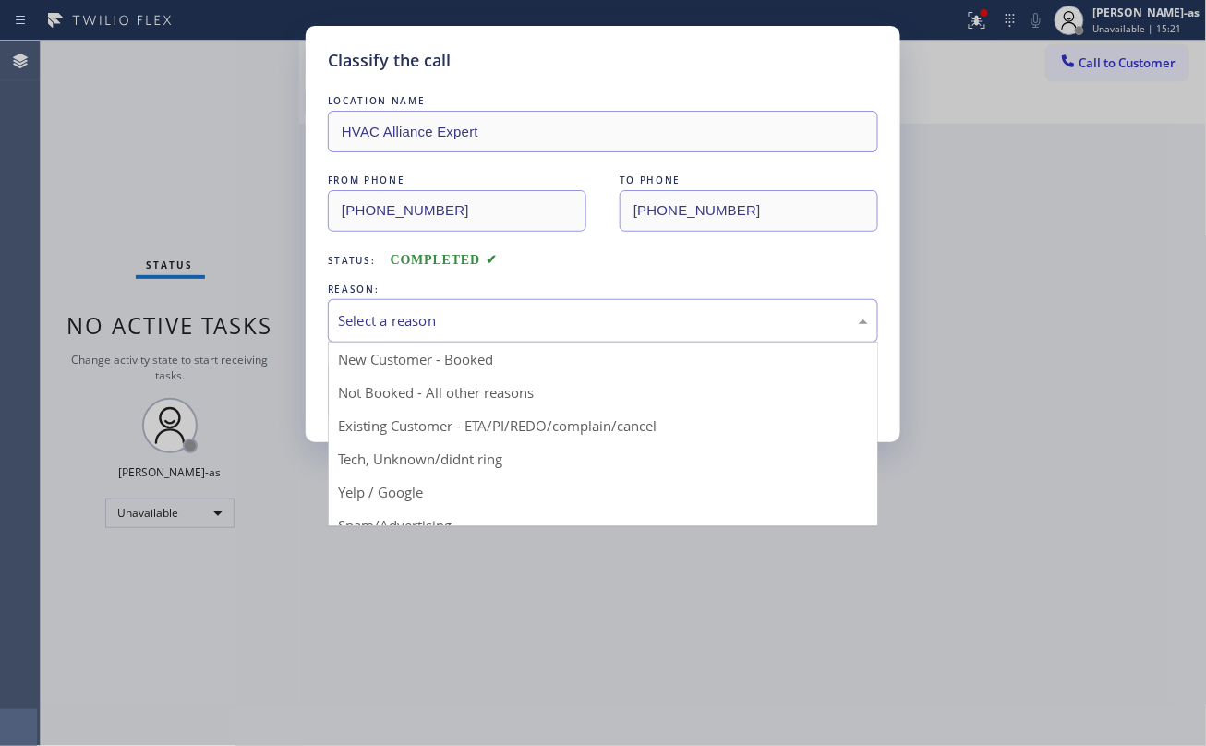
drag, startPoint x: 489, startPoint y: 433, endPoint x: 432, endPoint y: 400, distance: 66.2
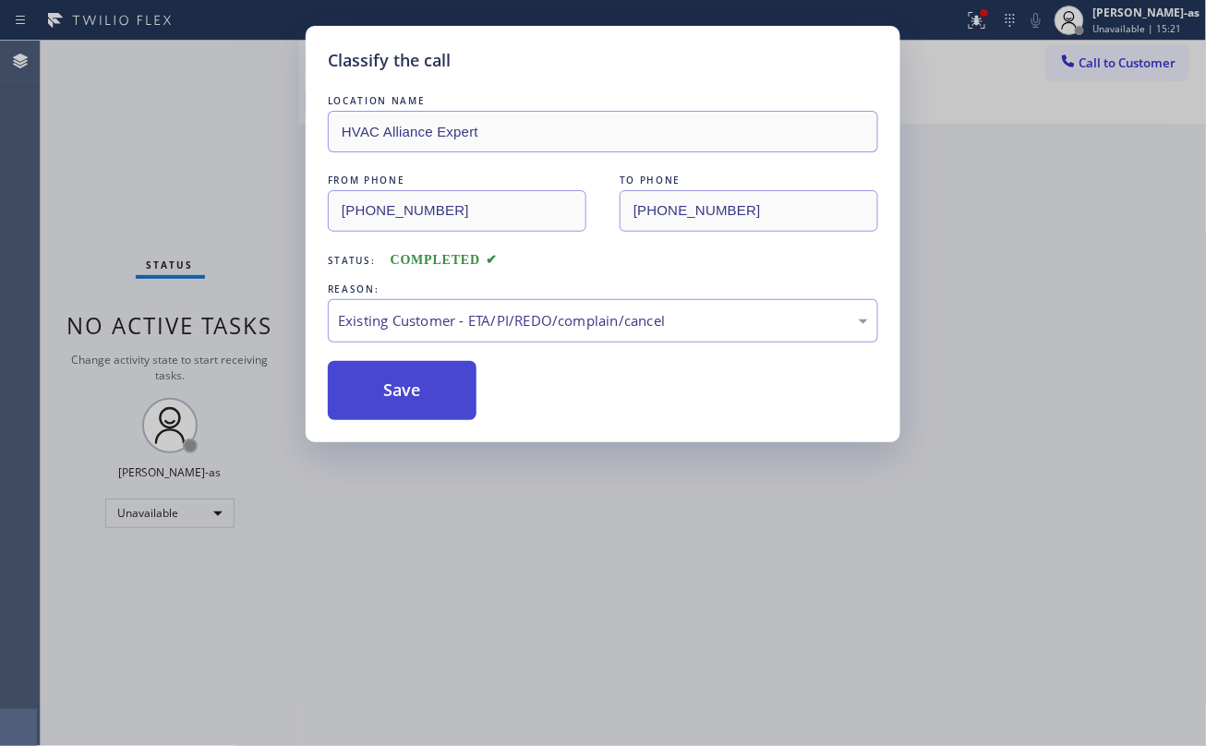
click at [412, 395] on button "Save" at bounding box center [402, 390] width 149 height 59
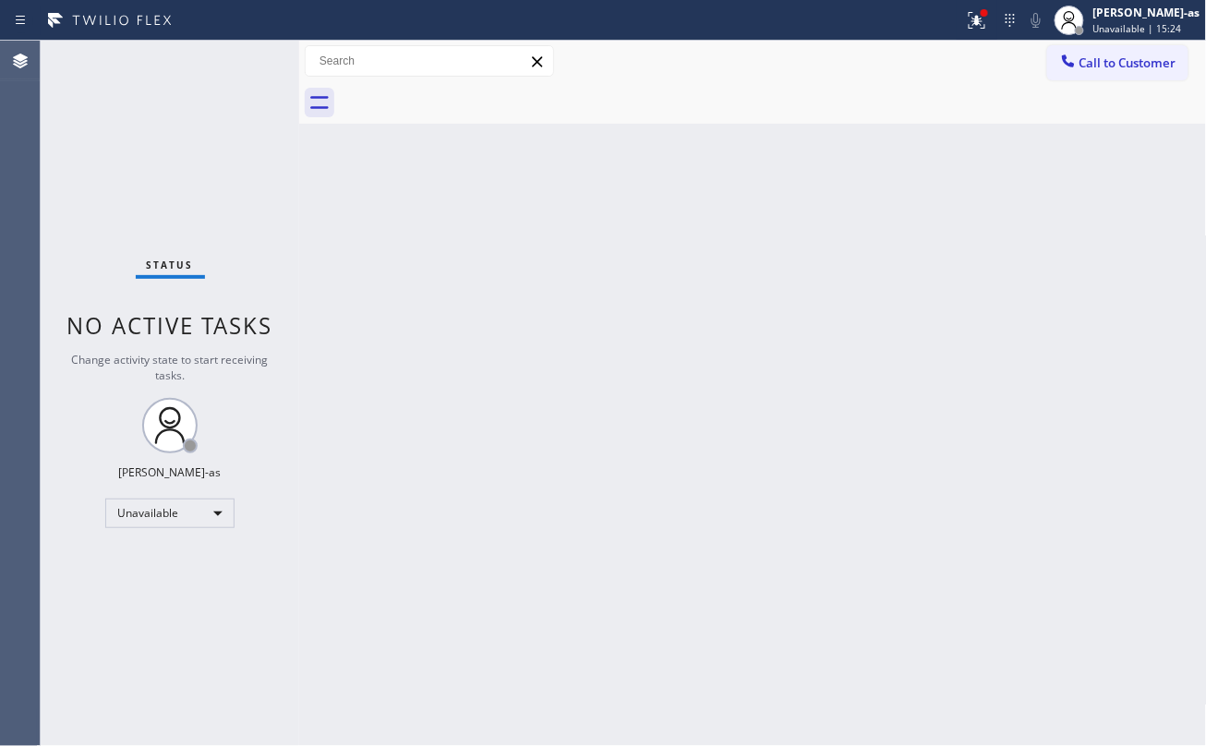
drag, startPoint x: 651, startPoint y: 327, endPoint x: 1031, endPoint y: 135, distance: 426.1
click at [654, 326] on div "Back to Dashboard Change Sender ID Customers Technicians Select a contact Outbo…" at bounding box center [753, 393] width 908 height 705
drag, startPoint x: 1117, startPoint y: 64, endPoint x: 779, endPoint y: 319, distance: 423.8
click at [1117, 65] on span "Call to Customer" at bounding box center [1127, 62] width 97 height 17
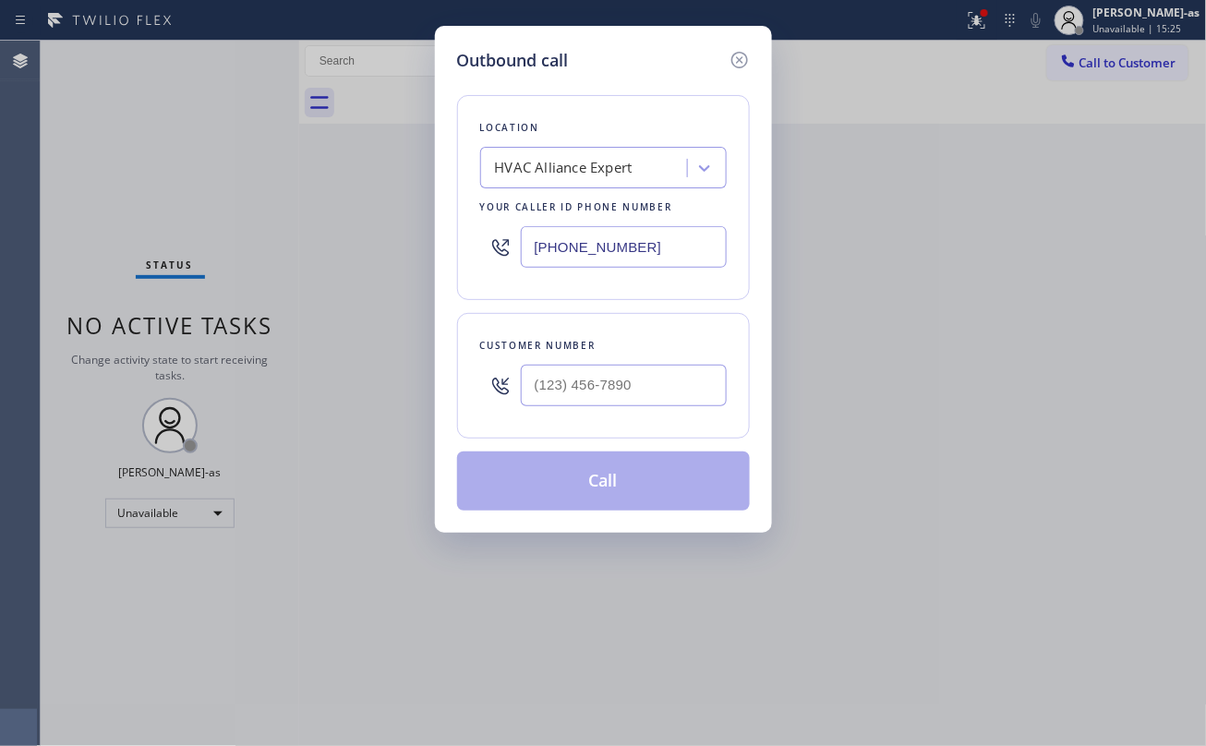
drag, startPoint x: 630, startPoint y: 417, endPoint x: 644, endPoint y: 388, distance: 33.0
click at [631, 414] on div at bounding box center [624, 385] width 206 height 60
click at [644, 389] on input "(___) ___-____" at bounding box center [624, 386] width 206 height 42
paste input "530) 443-0577"
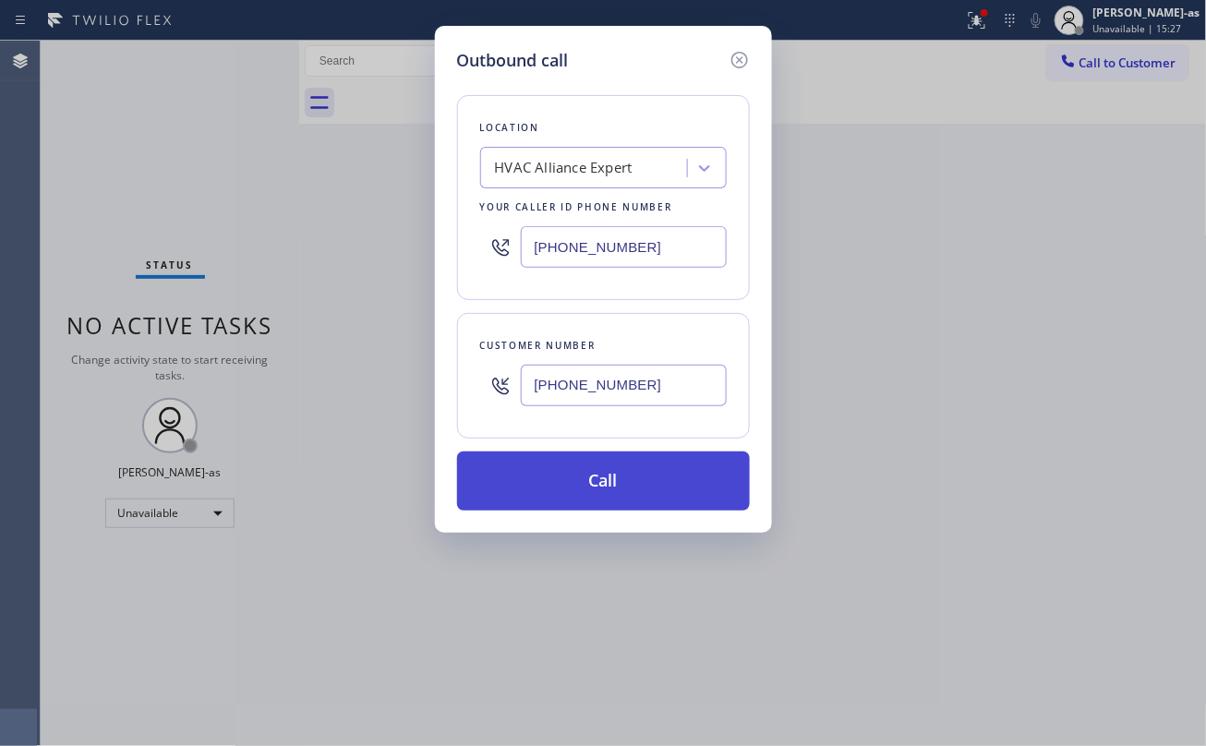
type input "(530) 443-0577"
click at [620, 496] on button "Call" at bounding box center [603, 480] width 293 height 59
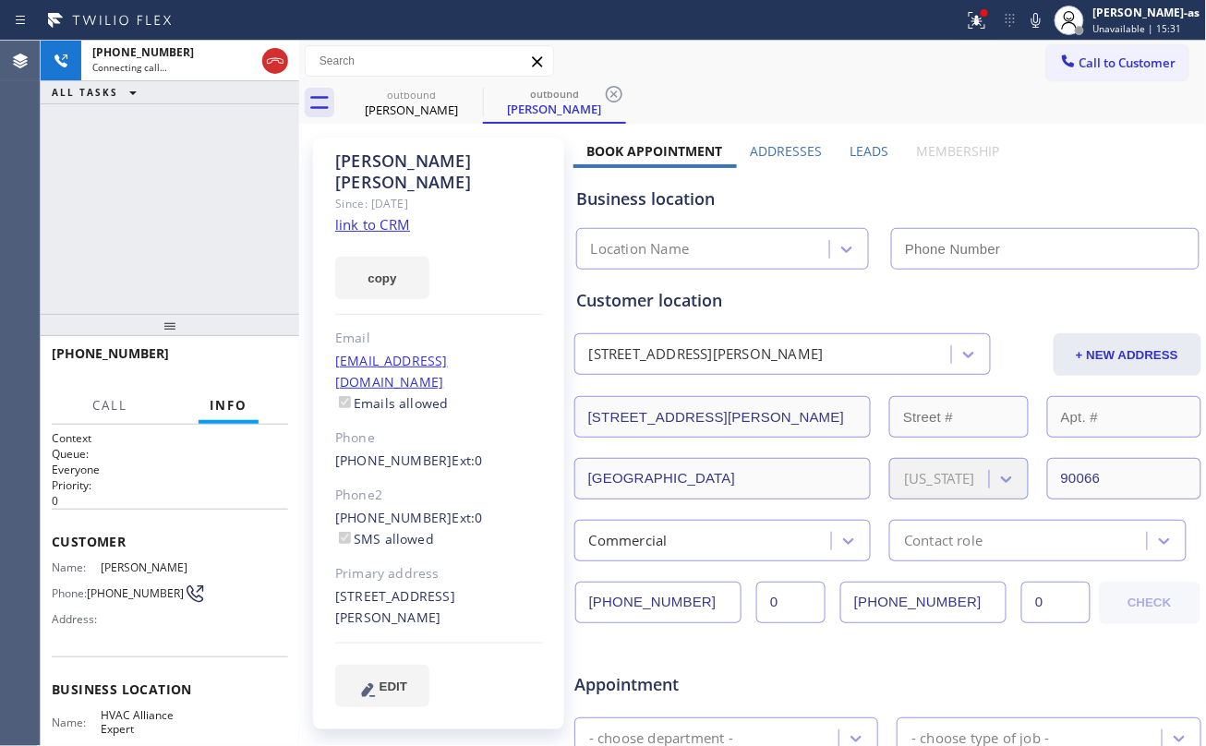
type input "(323) 991-9198"
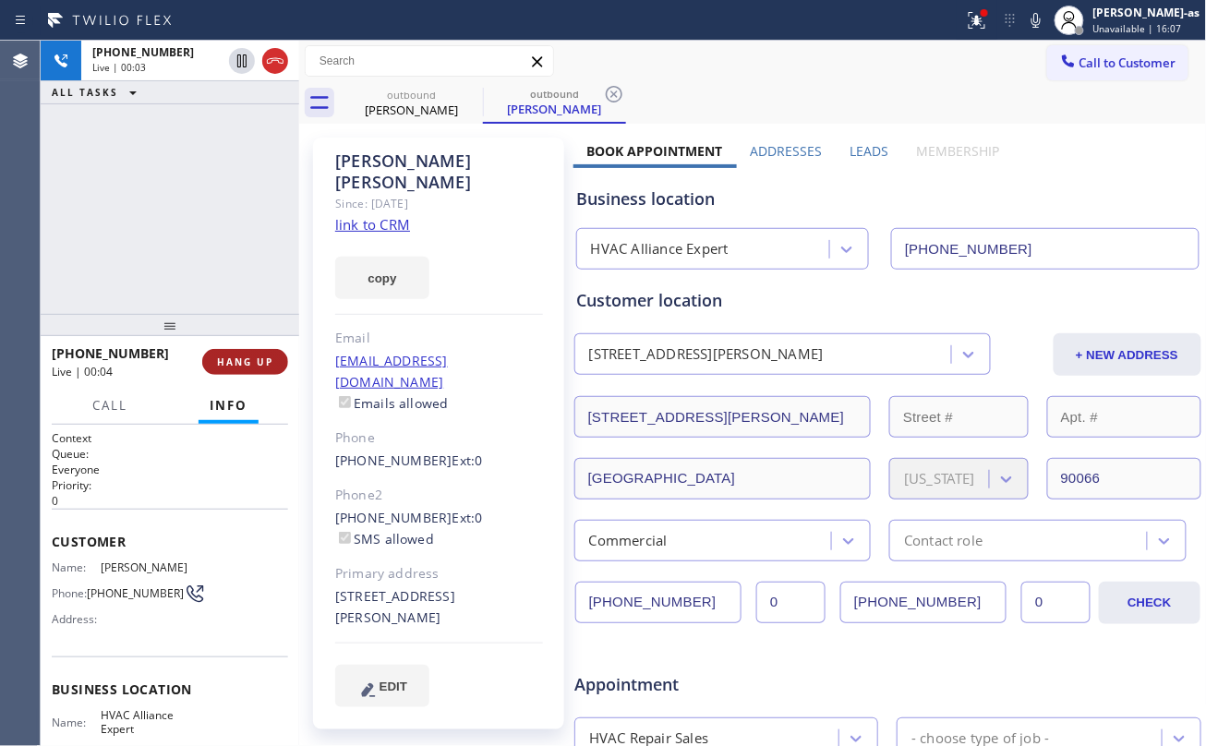
click at [258, 358] on span "HANG UP" at bounding box center [245, 361] width 56 height 13
click at [258, 355] on span "HANG UP" at bounding box center [245, 361] width 56 height 13
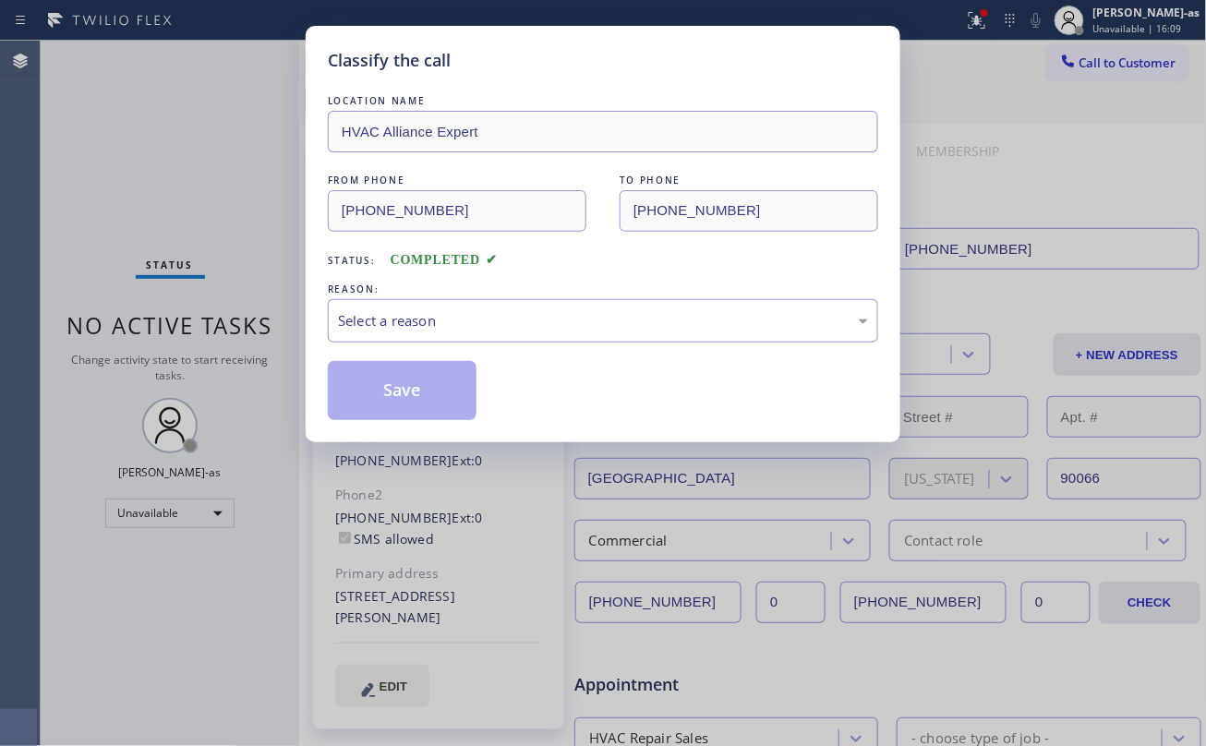
click at [258, 355] on div "Classify the call LOCATION NAME HVAC Alliance Expert FROM PHONE (323) 991-9198 …" at bounding box center [603, 373] width 1206 height 746
drag, startPoint x: 519, startPoint y: 314, endPoint x: 519, endPoint y: 332, distance: 18.5
click at [519, 316] on div "Select a reason" at bounding box center [603, 320] width 530 height 21
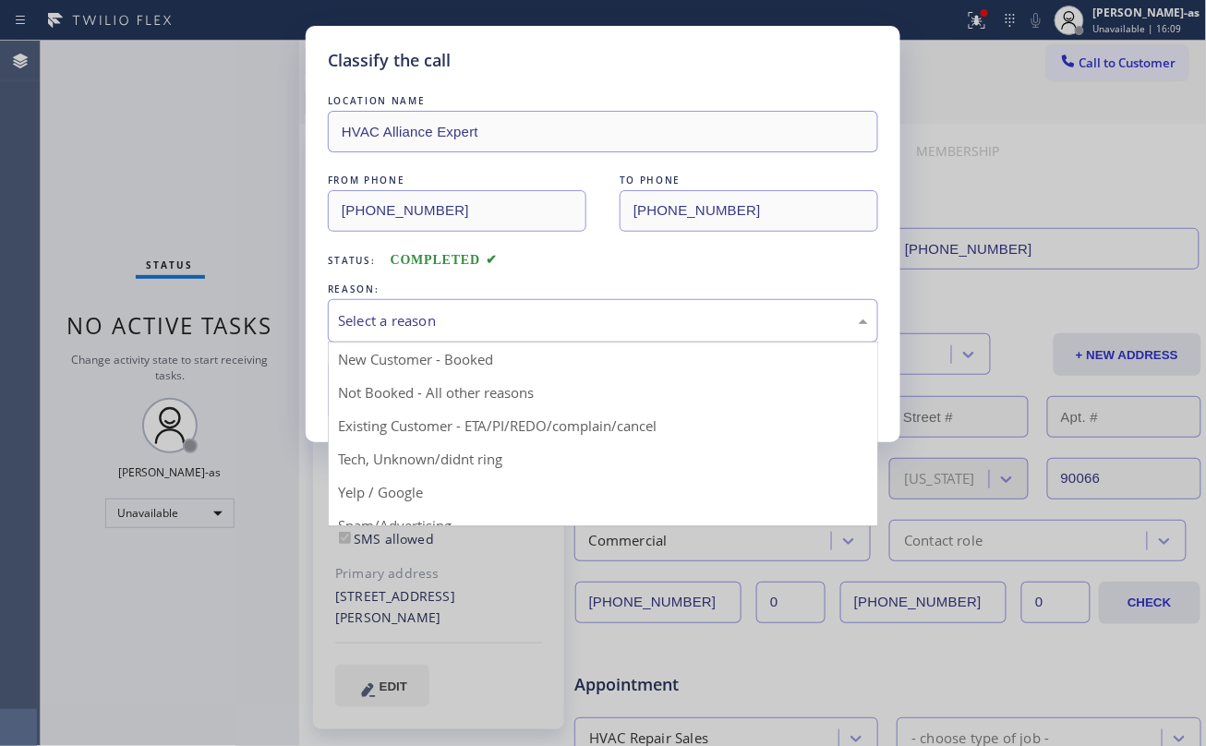
drag, startPoint x: 547, startPoint y: 412, endPoint x: 504, endPoint y: 404, distance: 44.0
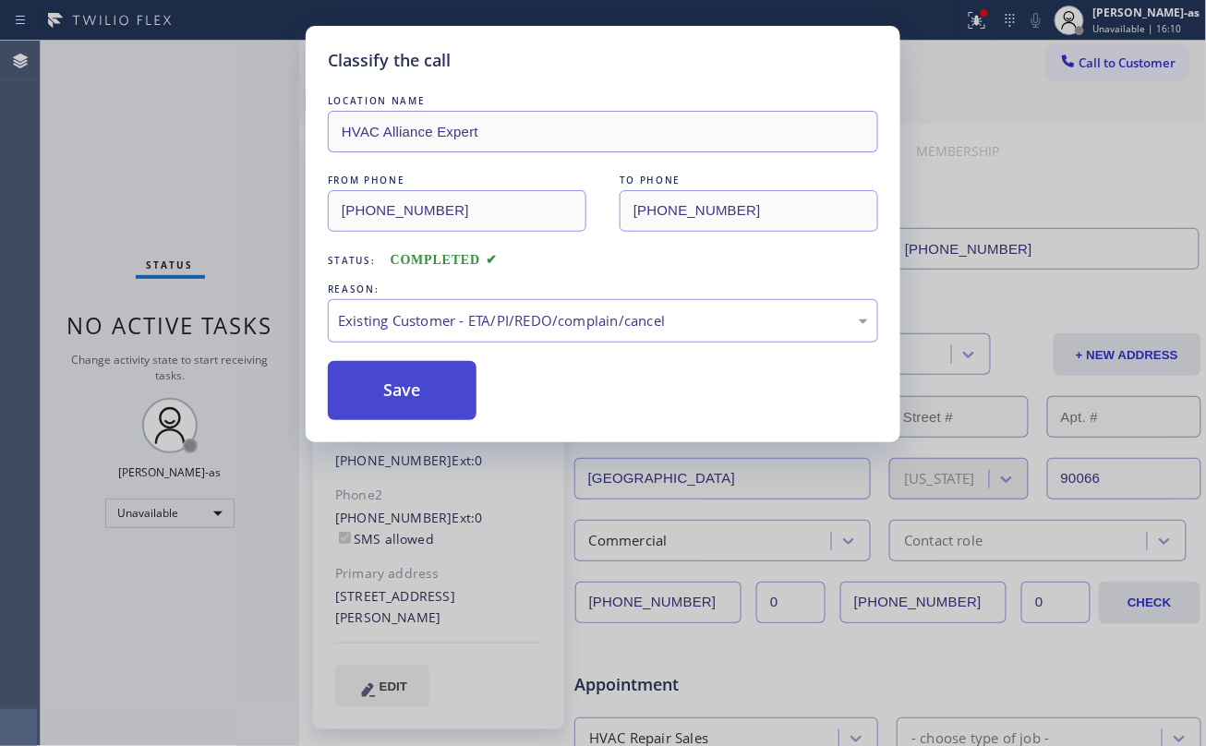
click at [434, 390] on button "Save" at bounding box center [402, 390] width 149 height 59
click at [186, 159] on div "Classify the call LOCATION NAME HVAC Alliance Expert FROM PHONE (323) 991-9198 …" at bounding box center [603, 373] width 1206 height 746
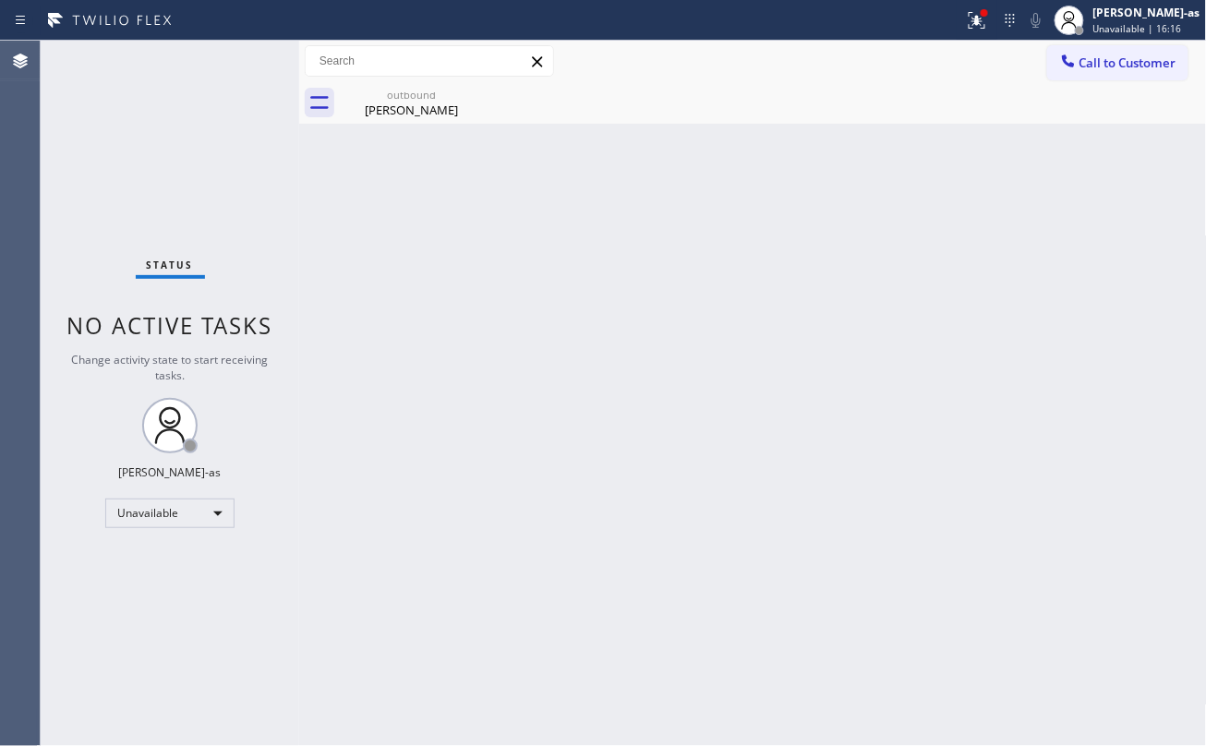
click at [755, 281] on div "Back to Dashboard Change Sender ID Customers Technicians Select a contact Outbo…" at bounding box center [753, 393] width 908 height 705
drag, startPoint x: 399, startPoint y: 97, endPoint x: 444, endPoint y: 292, distance: 200.0
click at [399, 97] on div "outbound" at bounding box center [411, 95] width 139 height 14
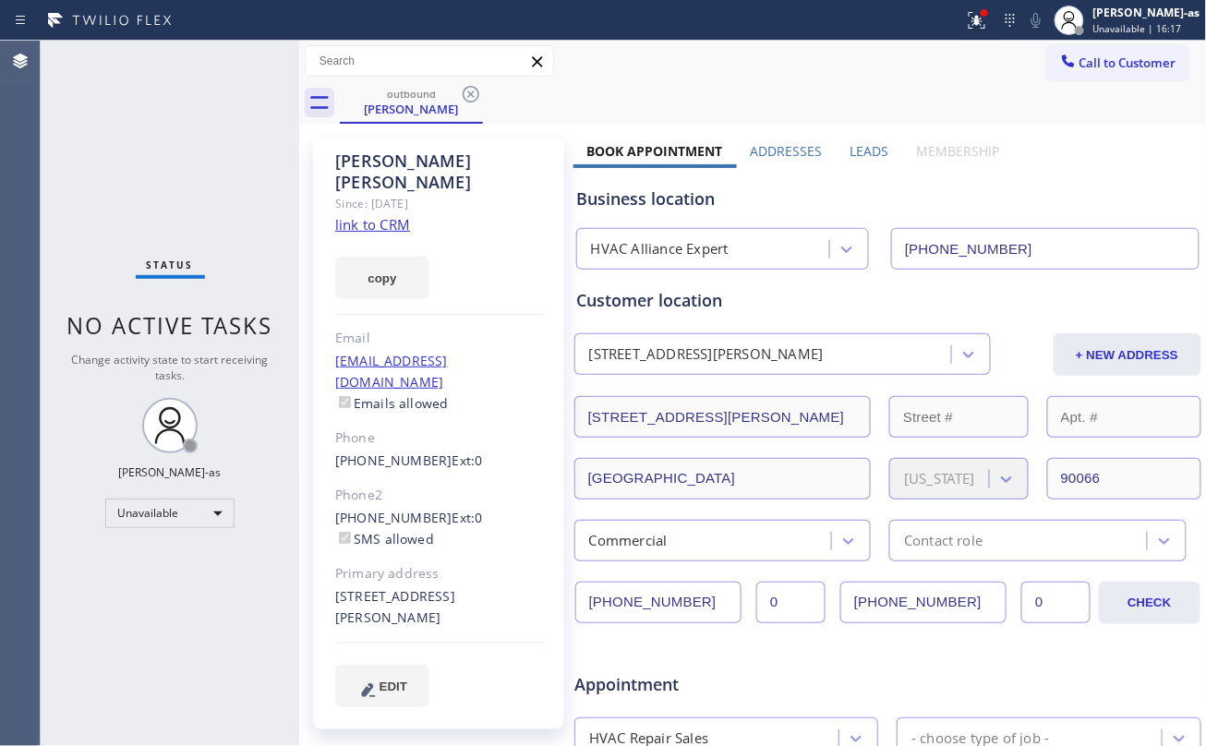
click at [389, 215] on link "link to CRM" at bounding box center [372, 224] width 75 height 18
click at [1090, 55] on span "Call to Customer" at bounding box center [1127, 62] width 97 height 17
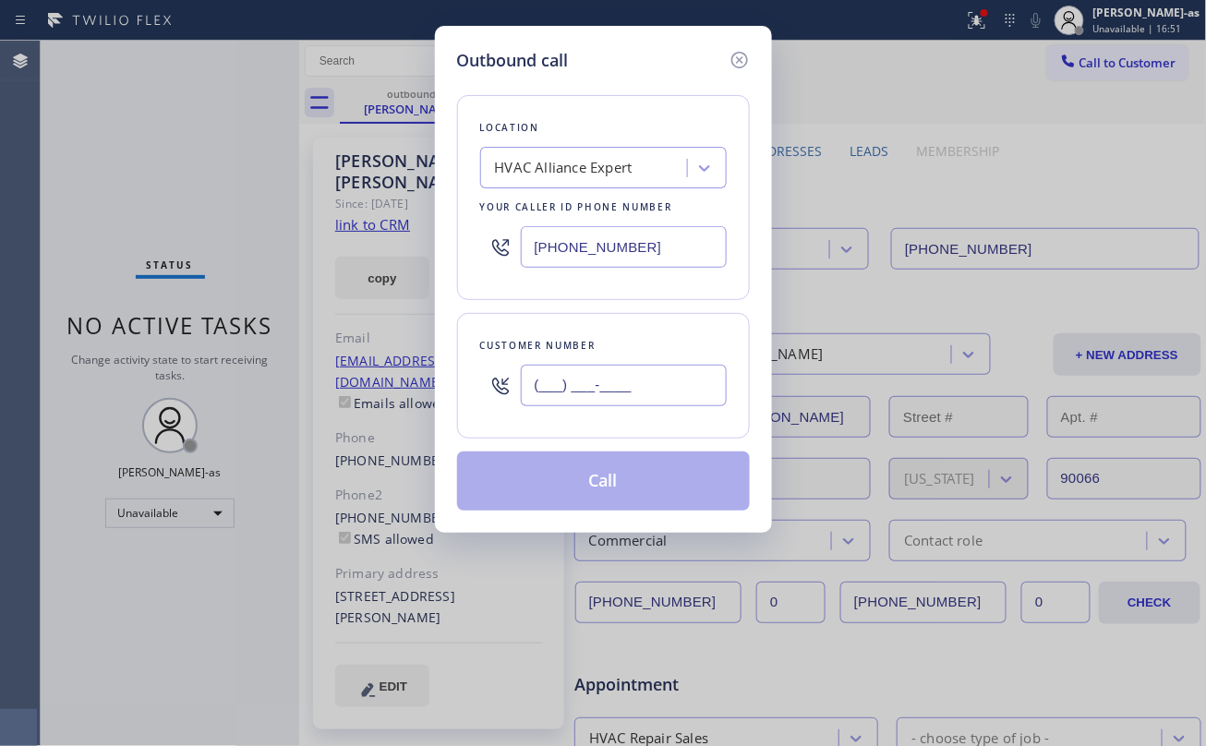
click at [641, 380] on input "(___) ___-____" at bounding box center [624, 386] width 206 height 42
paste input "614) 596-3776"
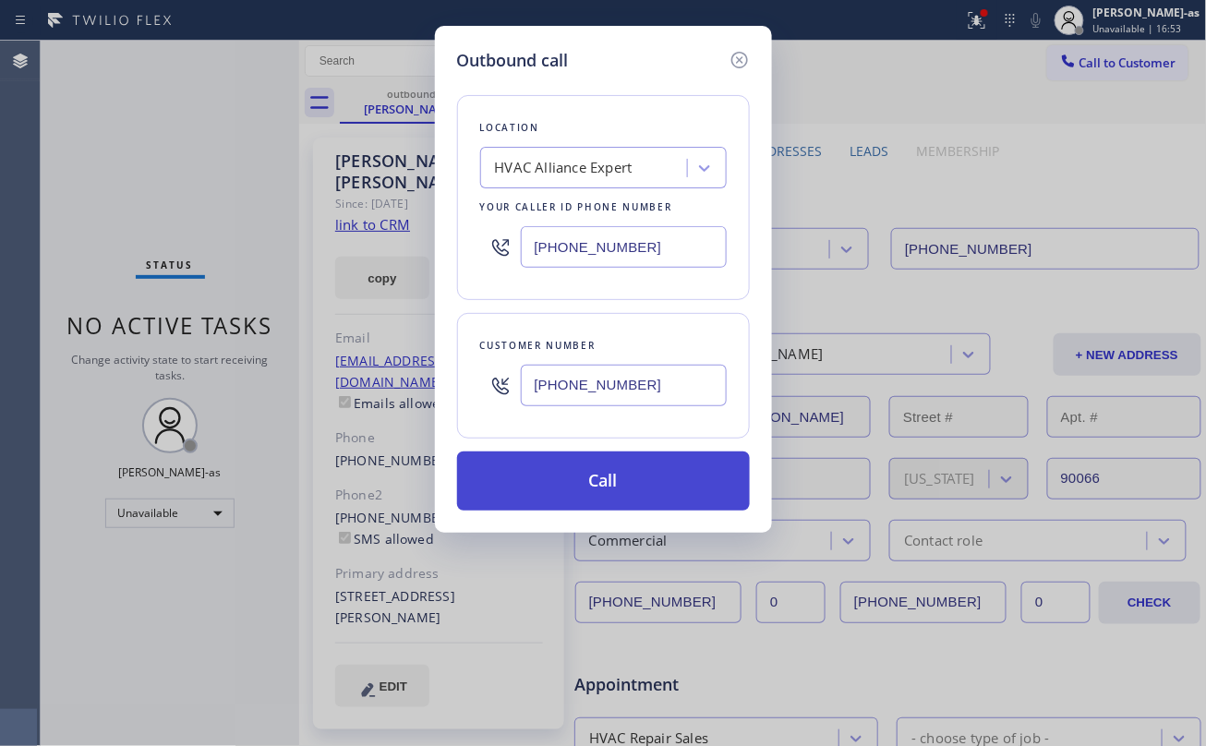
type input "(614) 596-3776"
click at [677, 485] on button "Call" at bounding box center [603, 480] width 293 height 59
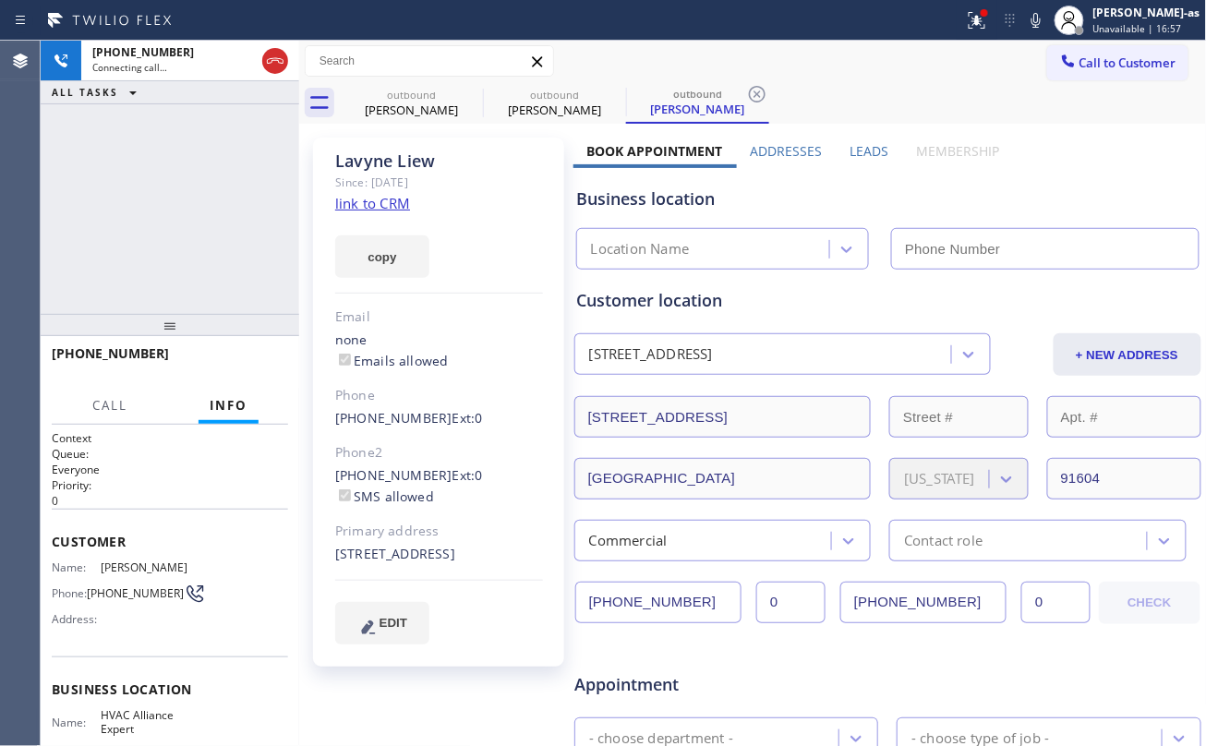
type input "(323) 991-9198"
drag, startPoint x: 146, startPoint y: 240, endPoint x: 305, endPoint y: 219, distance: 160.2
click at [150, 241] on div "+16145963776 Connecting call… ALL TASKS ALL TASKS ACTIVE TASKS TASKS IN WRAP UP" at bounding box center [170, 177] width 258 height 273
click at [363, 207] on link "link to CRM" at bounding box center [372, 203] width 75 height 18
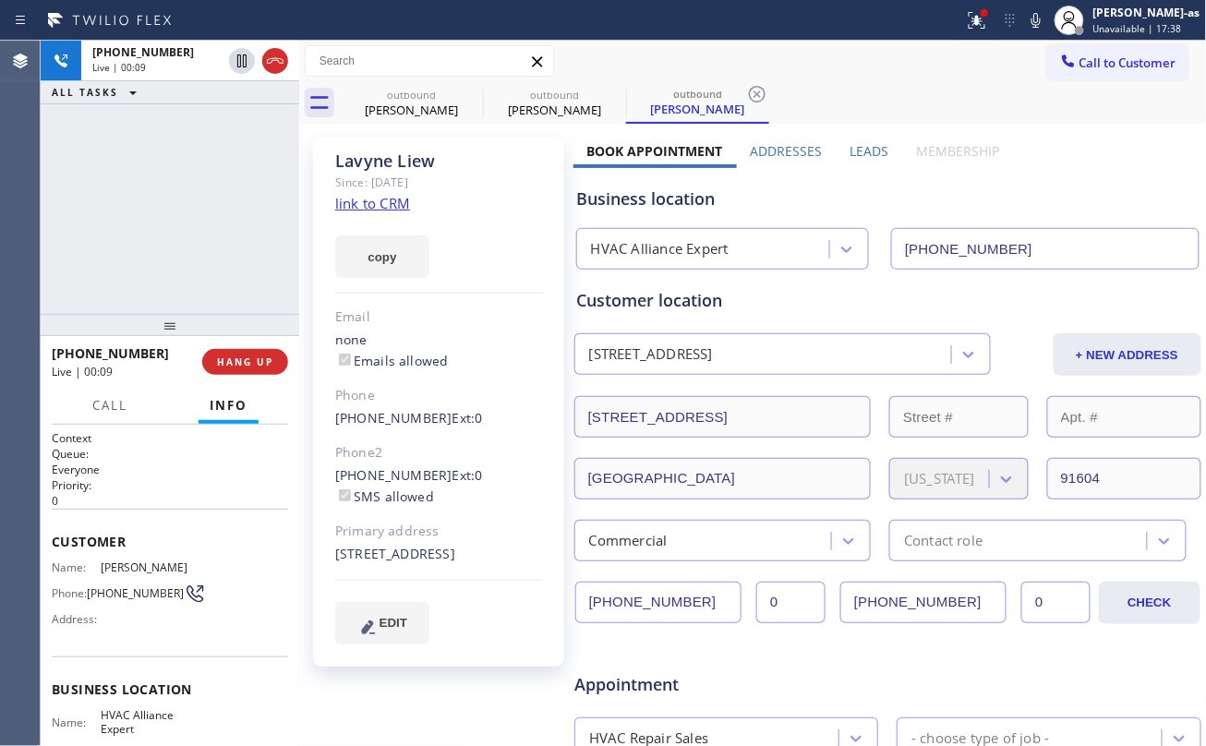
click at [148, 237] on div "+16145963776 Live | 00:09 ALL TASKS ALL TASKS ACTIVE TASKS TASKS IN WRAP UP" at bounding box center [170, 177] width 258 height 273
click at [244, 359] on span "HANG UP" at bounding box center [245, 361] width 56 height 13
click at [251, 353] on button "HANG UP" at bounding box center [245, 362] width 86 height 26
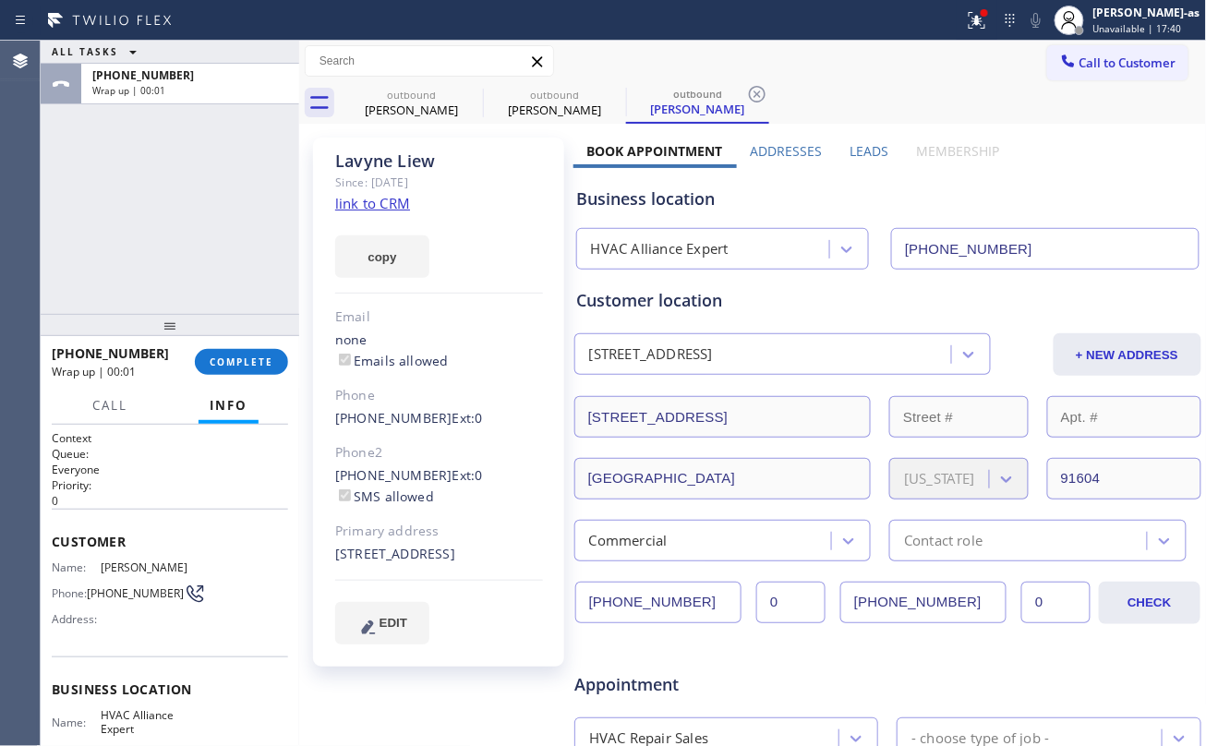
click at [270, 366] on span "COMPLETE" at bounding box center [242, 361] width 64 height 13
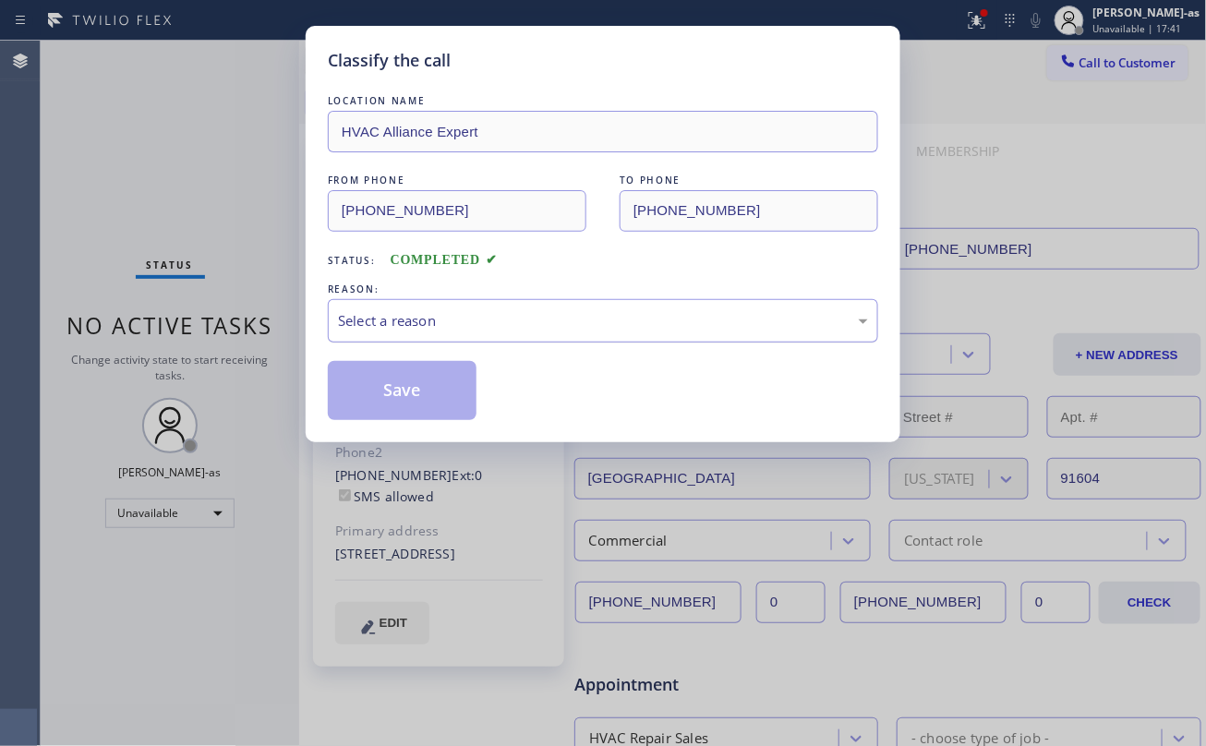
click at [502, 316] on div "Select a reason" at bounding box center [603, 320] width 530 height 21
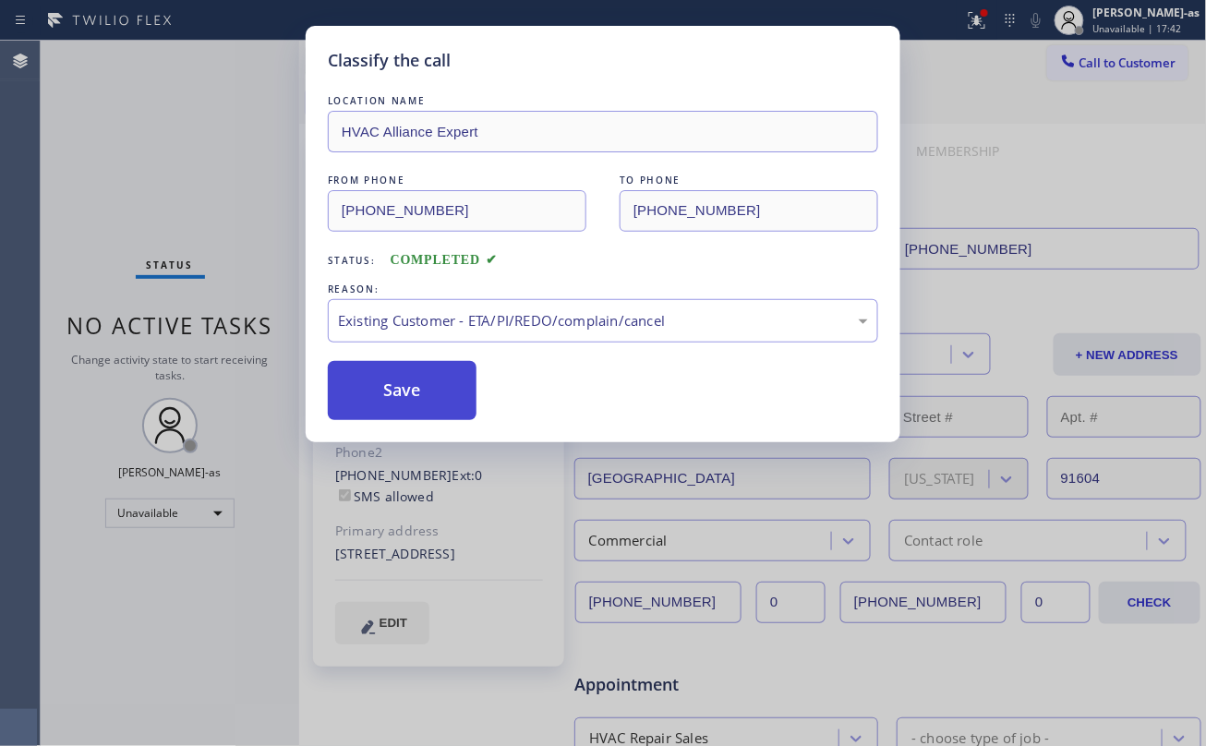
click at [366, 417] on button "Save" at bounding box center [402, 390] width 149 height 59
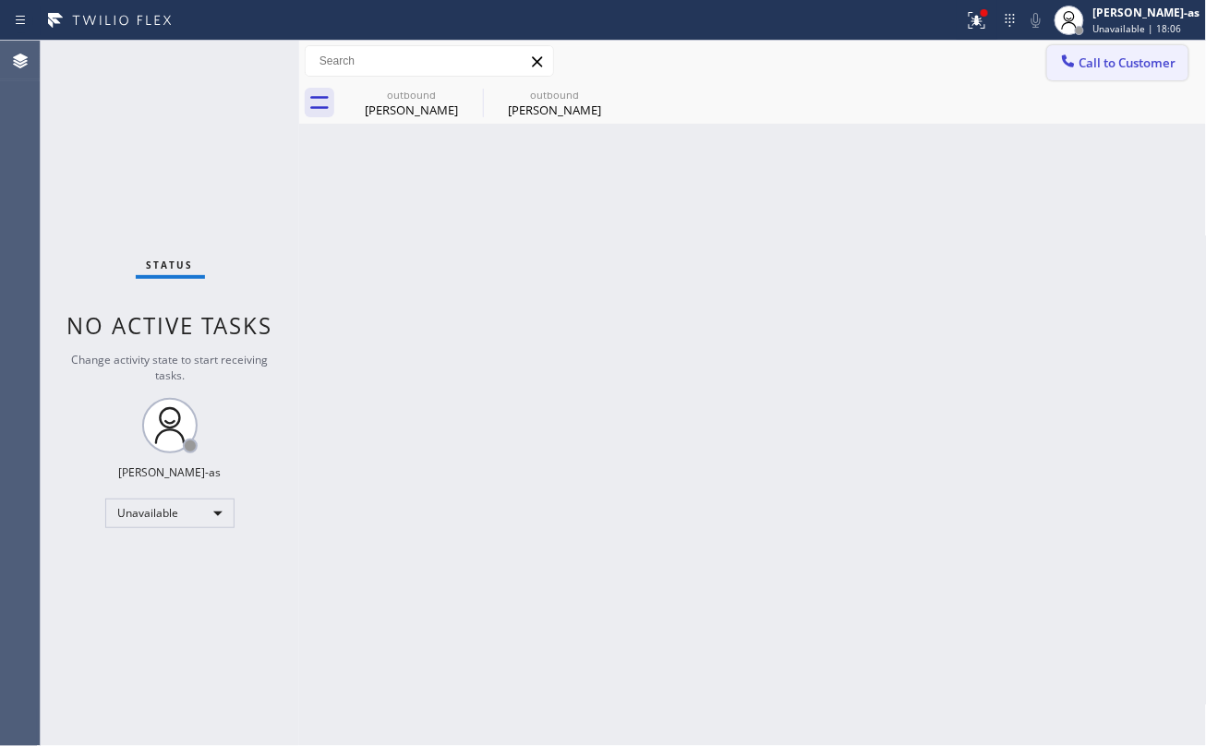
click at [1127, 60] on span "Call to Customer" at bounding box center [1127, 62] width 97 height 17
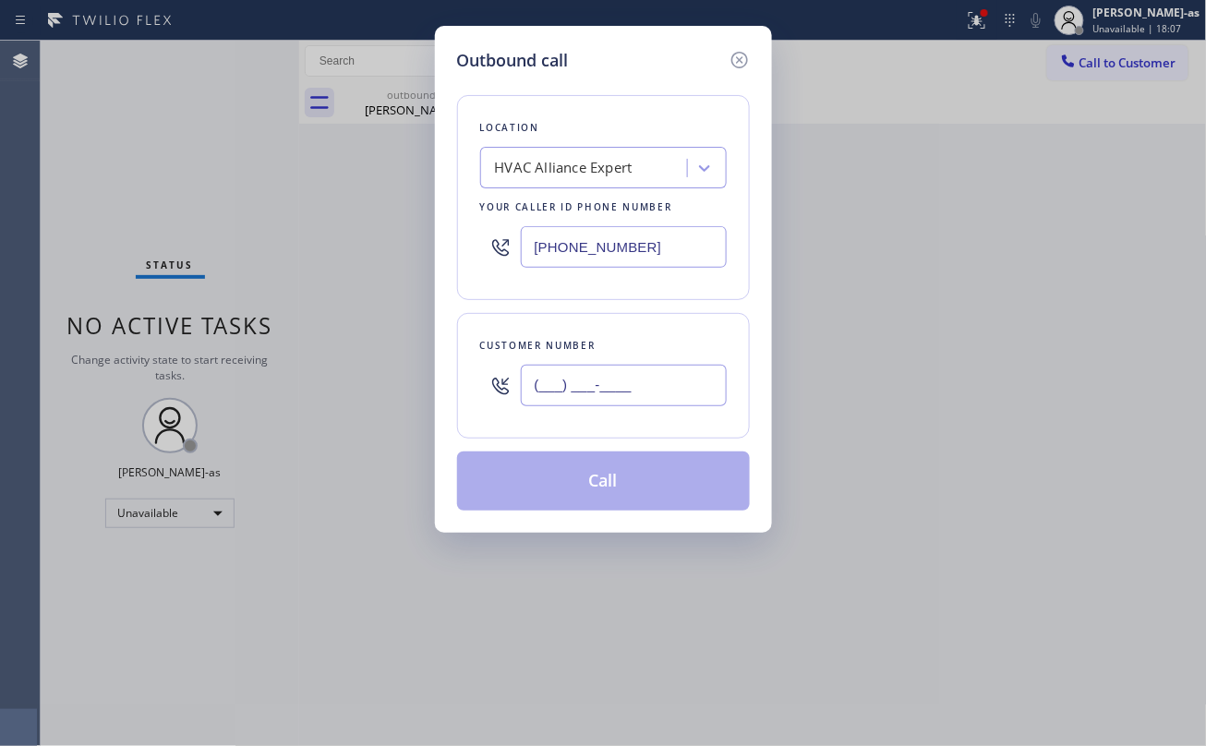
click at [655, 391] on input "(___) ___-____" at bounding box center [624, 386] width 206 height 42
paste input "323) 352-8986"
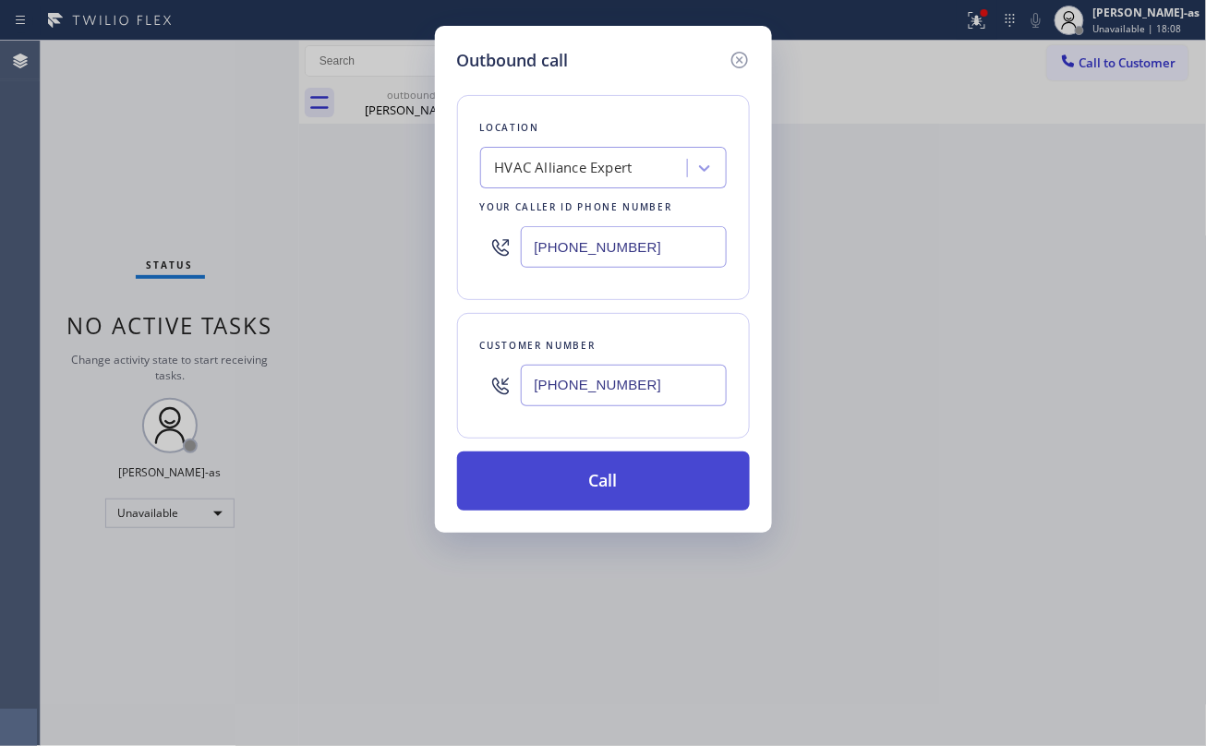
type input "(323) 352-8986"
click at [662, 482] on button "Call" at bounding box center [603, 480] width 293 height 59
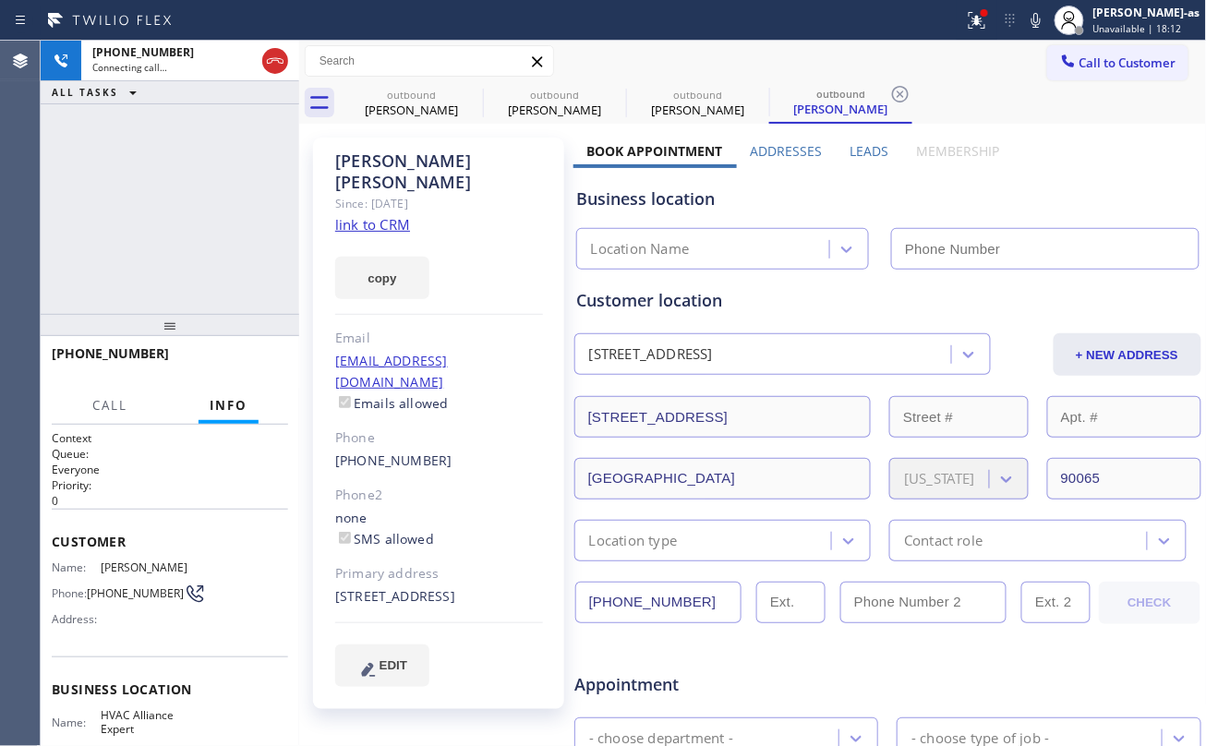
click at [385, 215] on link "link to CRM" at bounding box center [372, 224] width 75 height 18
type input "(323) 991-9198"
drag, startPoint x: 161, startPoint y: 222, endPoint x: 234, endPoint y: 210, distance: 73.8
click at [162, 222] on div "+13233528986 Connecting call… ALL TASKS ALL TASKS ACTIVE TASKS TASKS IN WRAP UP" at bounding box center [170, 177] width 258 height 273
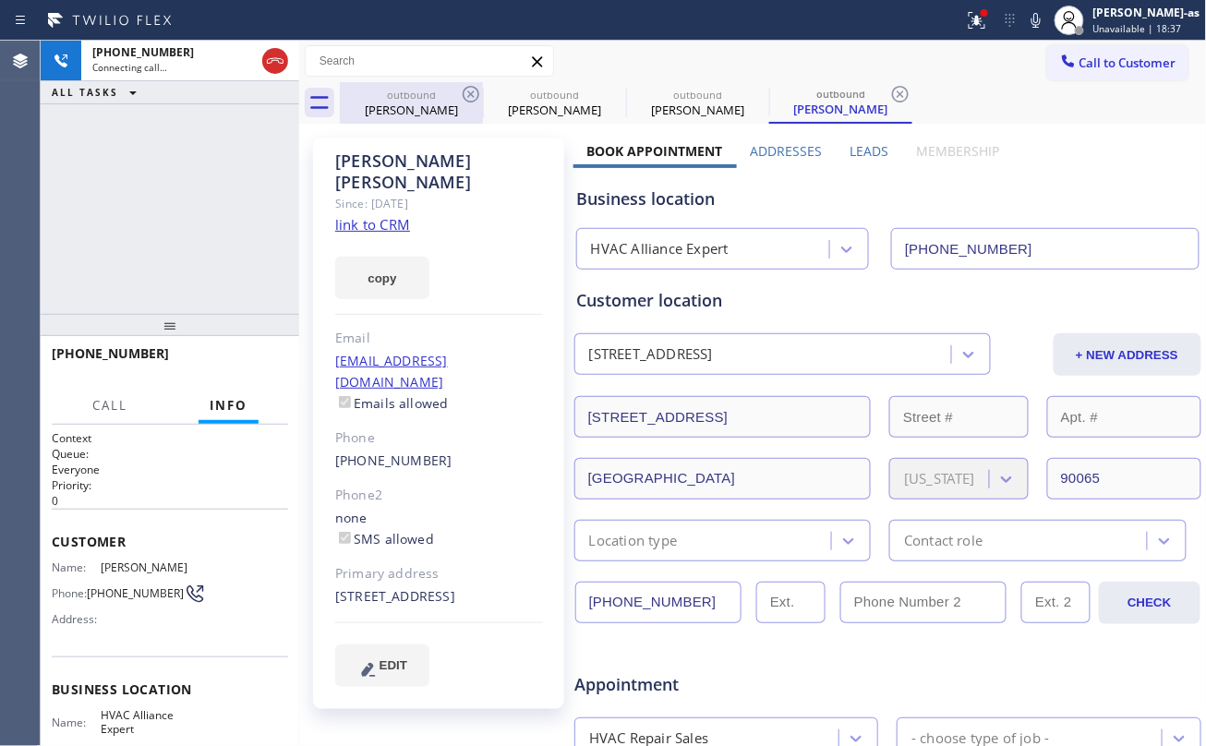
click at [412, 104] on div "Randy Cotten" at bounding box center [411, 110] width 139 height 17
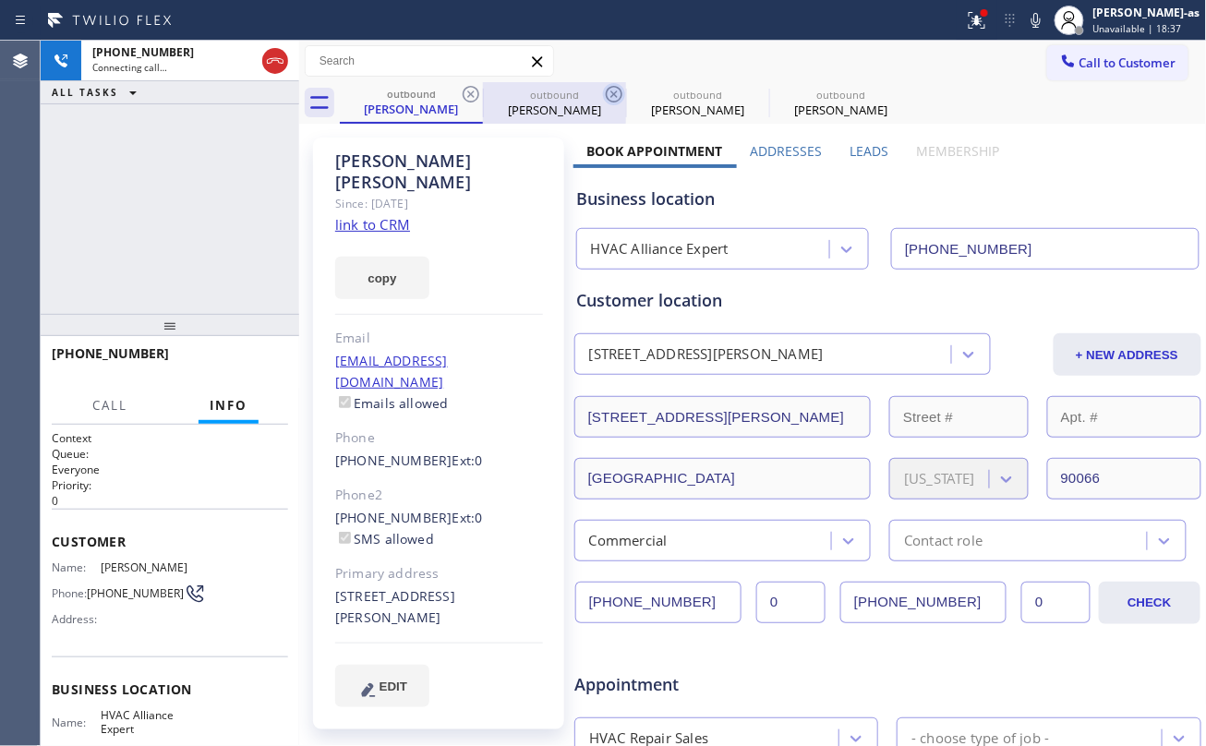
click at [467, 92] on icon at bounding box center [471, 94] width 22 height 22
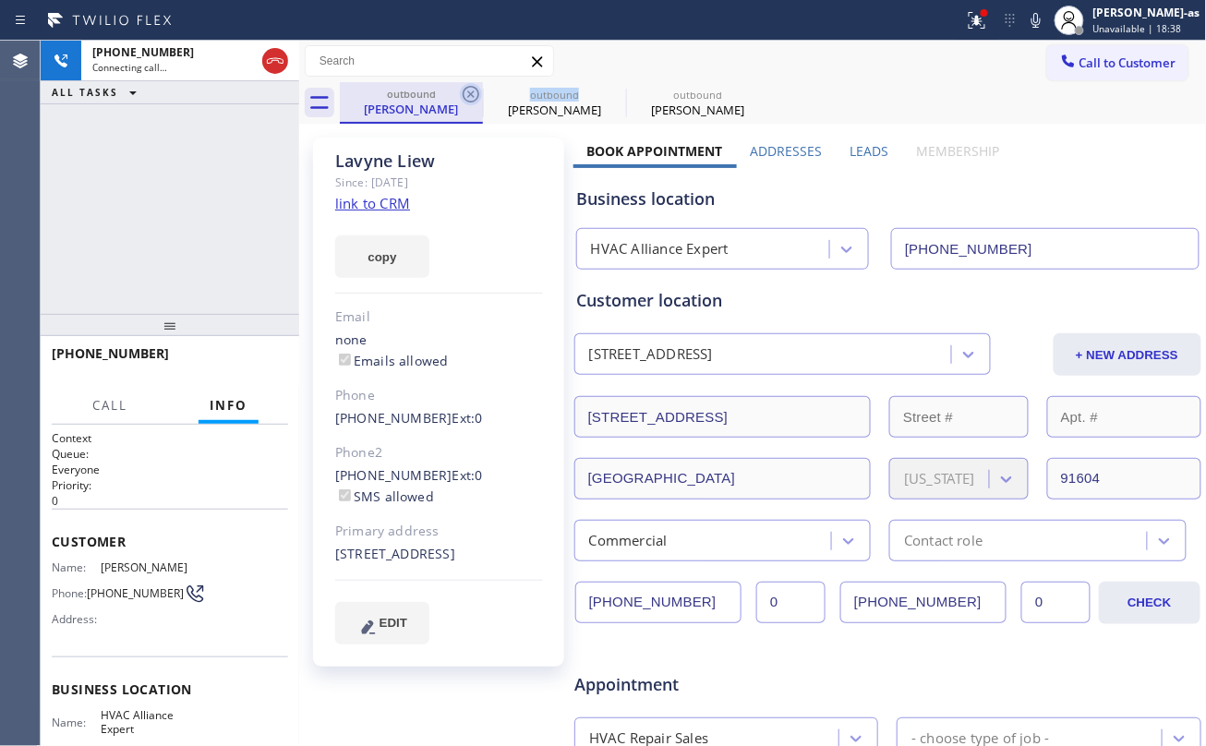
click at [467, 90] on icon at bounding box center [471, 94] width 17 height 17
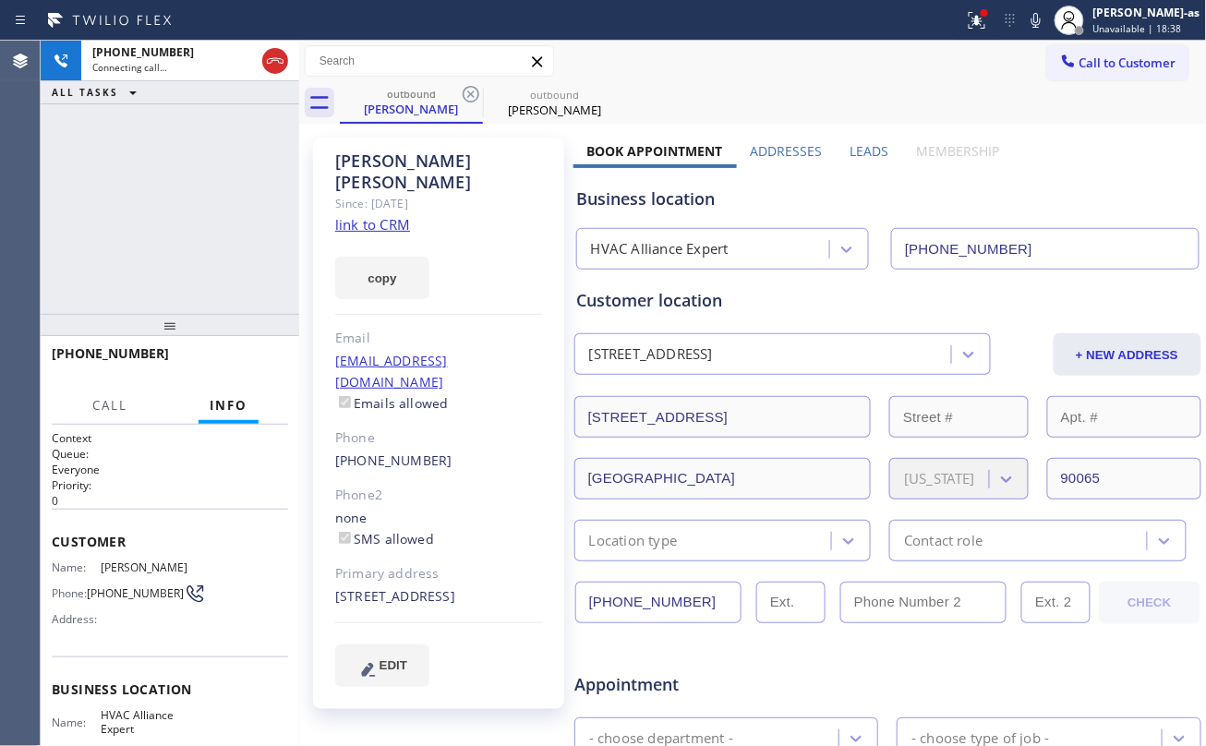
click at [189, 222] on div "+13233528986 Connecting call… ALL TASKS ALL TASKS ACTIVE TASKS TASKS IN WRAP UP" at bounding box center [170, 177] width 258 height 273
click at [208, 271] on div "+13233528986 Live | 00:38 ALL TASKS ALL TASKS ACTIVE TASKS TASKS IN WRAP UP" at bounding box center [170, 177] width 258 height 273
click at [209, 266] on div "+13233528986 Live | 00:39 ALL TASKS ALL TASKS ACTIVE TASKS TASKS IN WRAP UP" at bounding box center [170, 177] width 258 height 273
click at [172, 238] on div "+13233528986 Live | 00:41 ALL TASKS ALL TASKS ACTIVE TASKS TASKS IN WRAP UP" at bounding box center [170, 177] width 258 height 273
click at [242, 353] on button "HANG UP" at bounding box center [245, 362] width 86 height 26
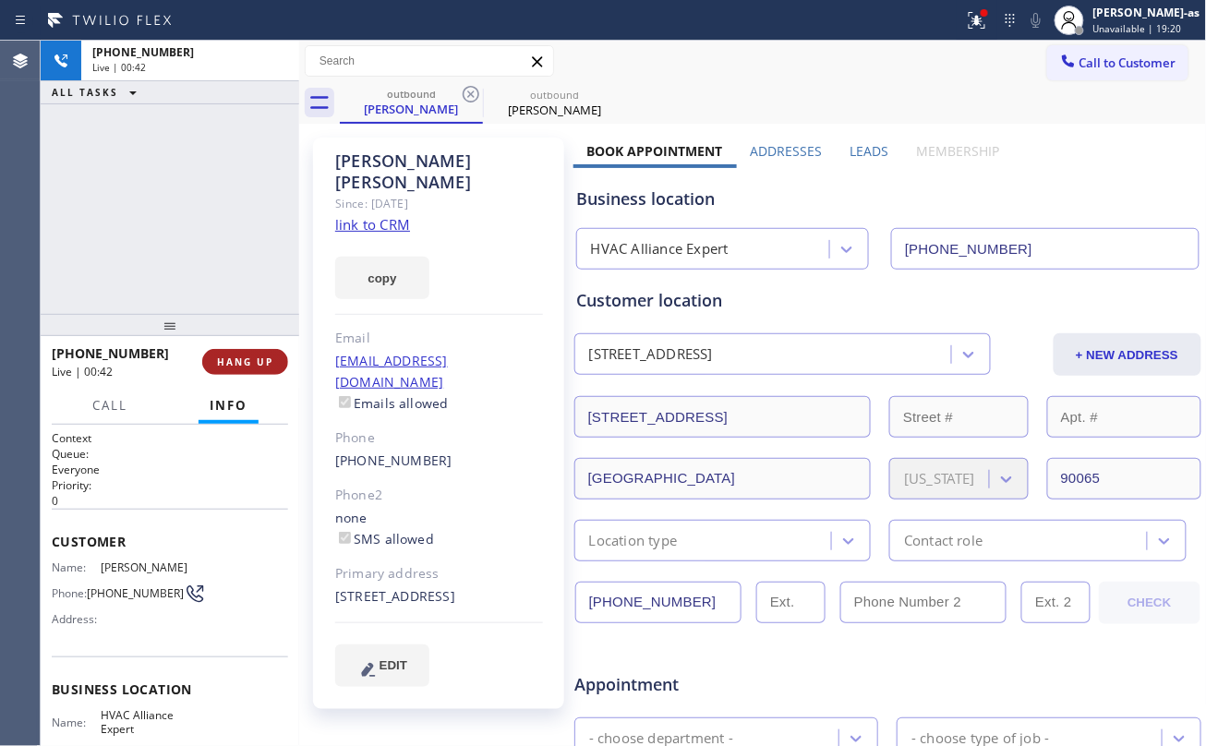
click at [249, 364] on span "HANG UP" at bounding box center [245, 361] width 56 height 13
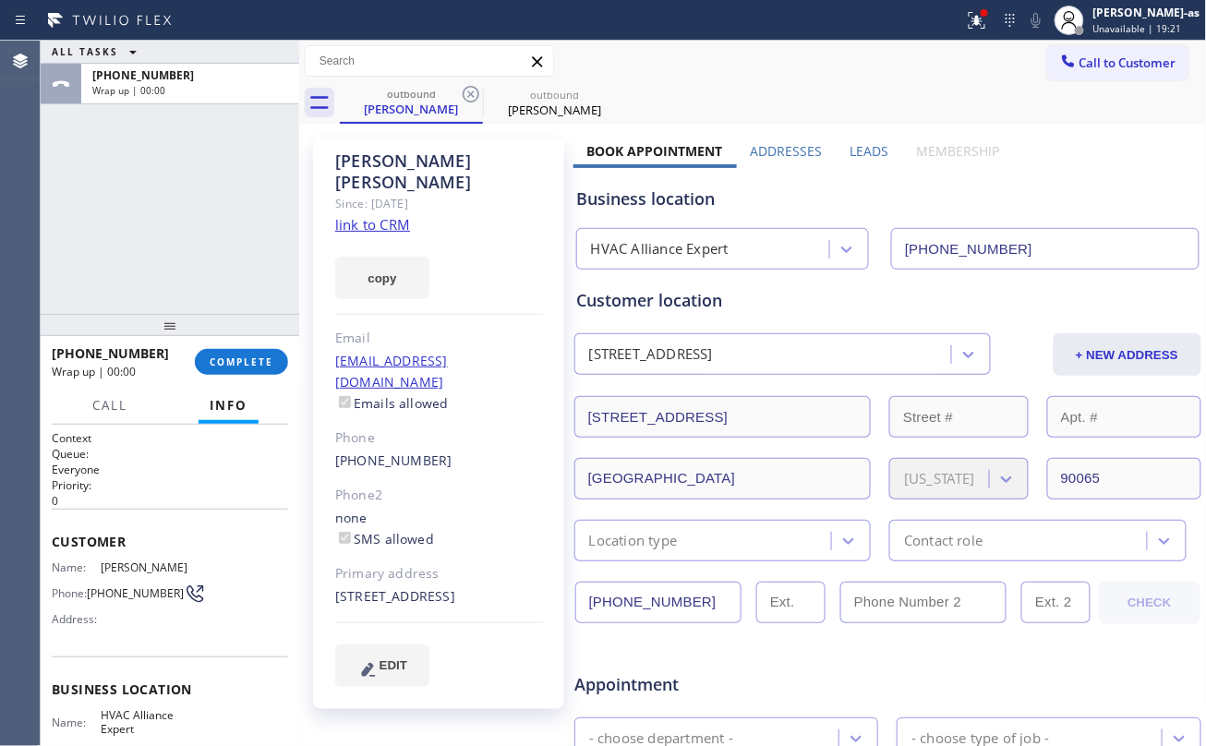
click at [253, 360] on span "COMPLETE" at bounding box center [242, 361] width 64 height 13
drag, startPoint x: 183, startPoint y: 234, endPoint x: 192, endPoint y: 237, distance: 9.6
click at [183, 238] on div "ALL TASKS ALL TASKS ACTIVE TASKS TASKS IN WRAP UP +13233528986 Wrap up | 00:01" at bounding box center [170, 177] width 258 height 273
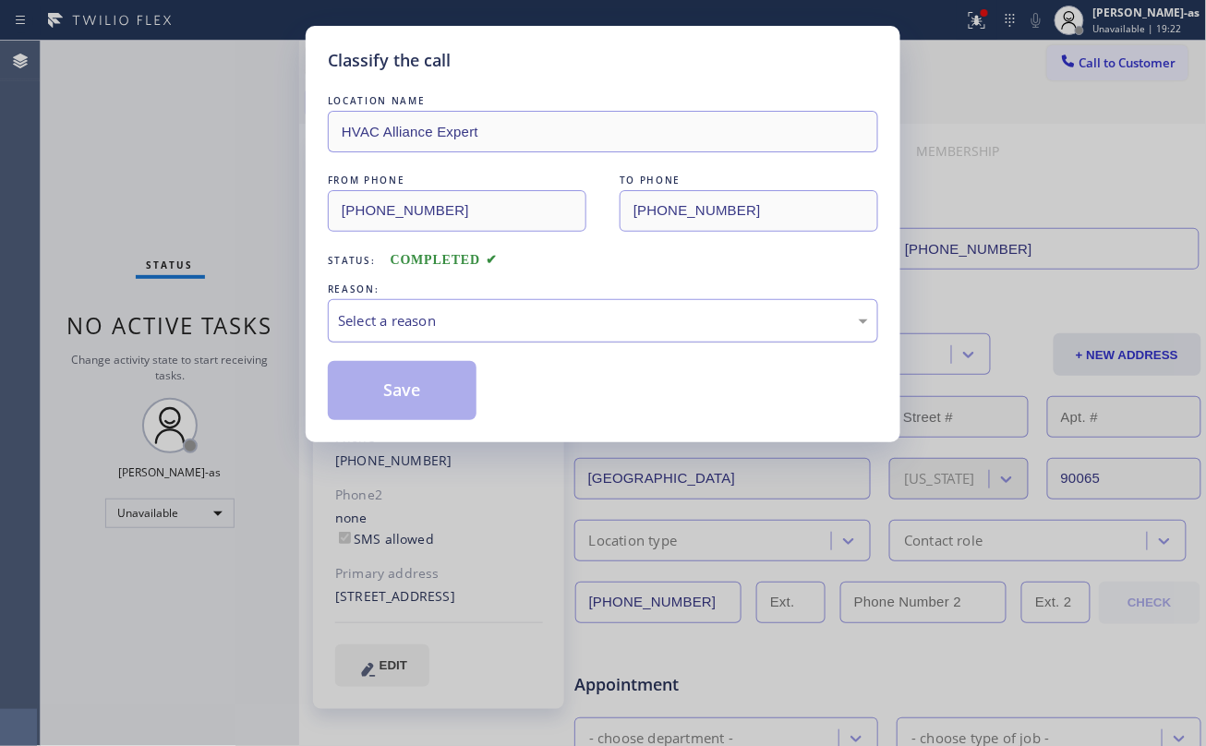
click at [452, 315] on div "Select a reason" at bounding box center [603, 320] width 550 height 43
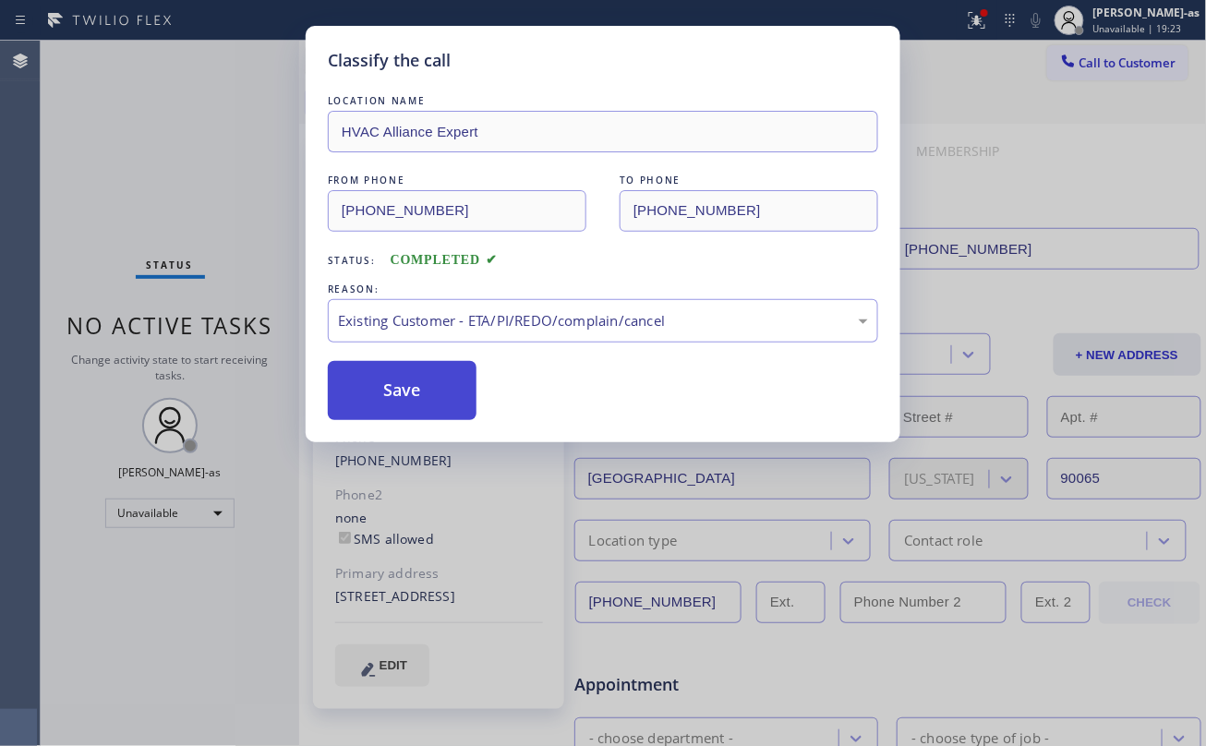
click at [352, 408] on button "Save" at bounding box center [402, 390] width 149 height 59
click at [353, 406] on button "Save" at bounding box center [402, 390] width 149 height 59
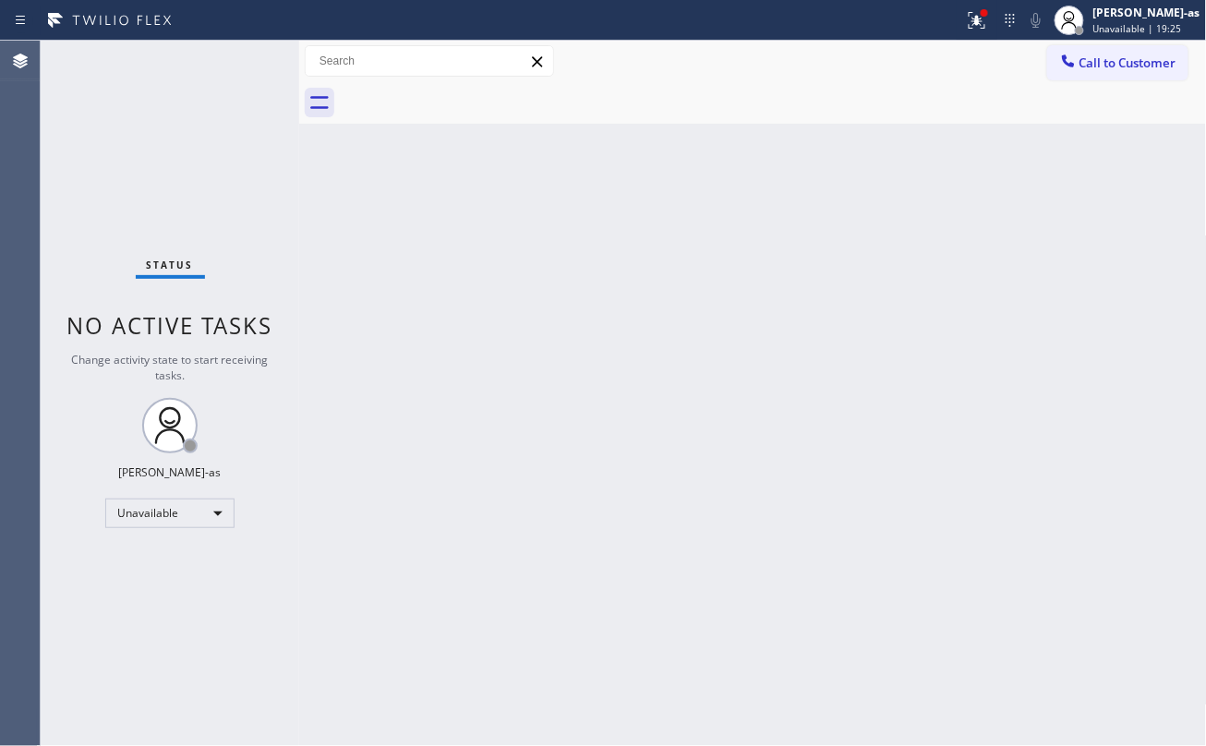
drag, startPoint x: 489, startPoint y: 379, endPoint x: 562, endPoint y: 419, distance: 83.5
click at [493, 379] on div "Back to Dashboard Change Sender ID Customers Technicians Select a contact Outbo…" at bounding box center [753, 393] width 908 height 705
drag, startPoint x: 1082, startPoint y: 65, endPoint x: 848, endPoint y: 216, distance: 279.1
click at [1082, 64] on span "Call to Customer" at bounding box center [1127, 62] width 97 height 17
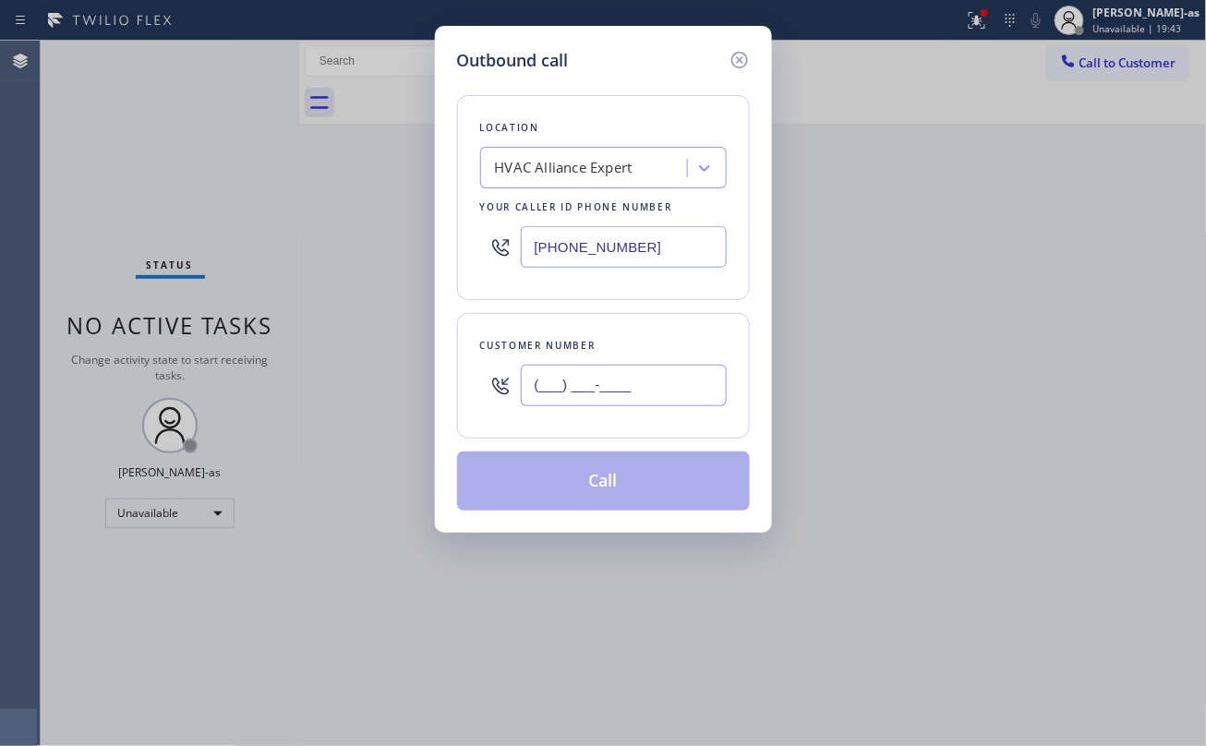
click at [581, 379] on input "(___) ___-____" at bounding box center [624, 386] width 206 height 42
paste input "323) 445-5417"
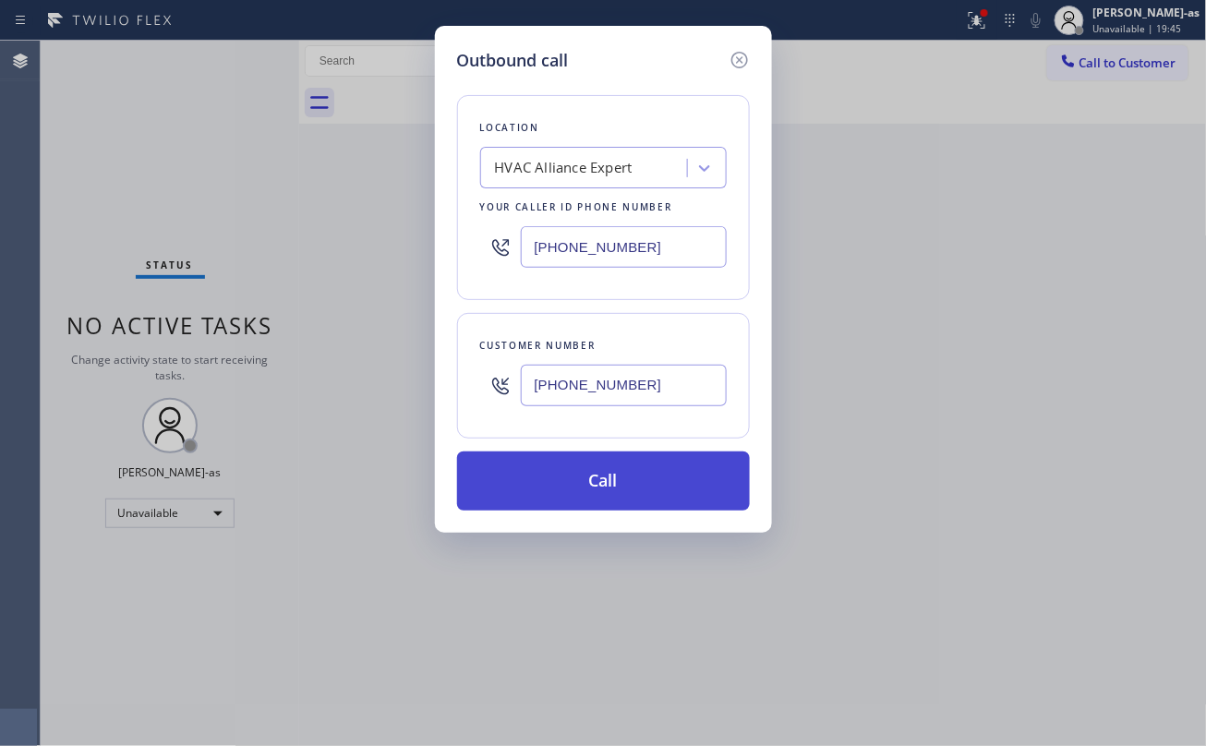
type input "(323) 445-5417"
click at [639, 476] on button "Call" at bounding box center [603, 480] width 293 height 59
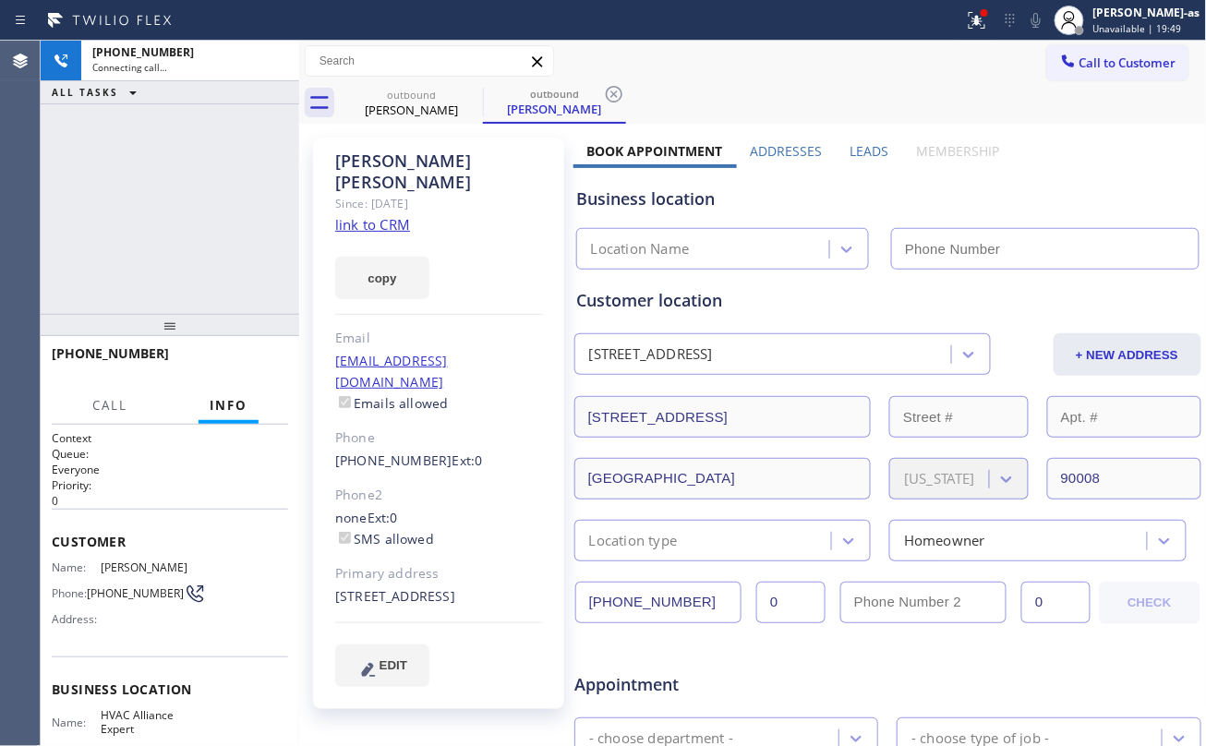
type input "(323) 991-9198"
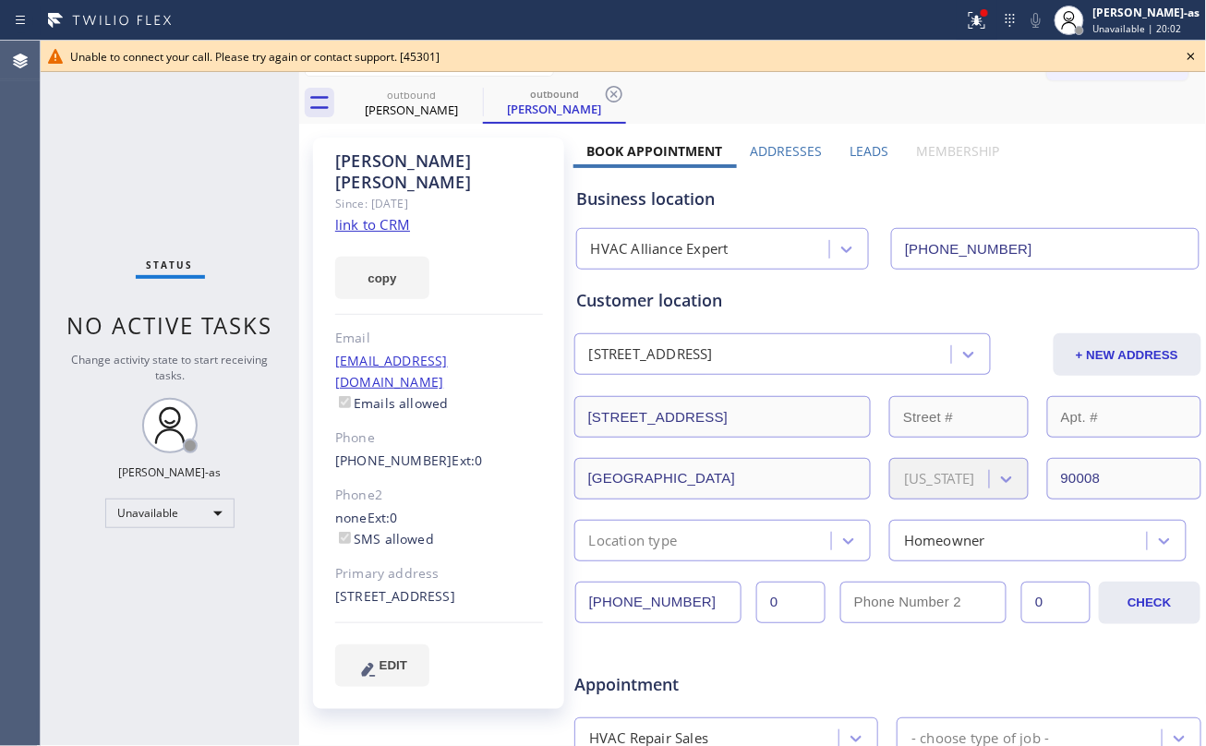
click at [371, 215] on link "link to CRM" at bounding box center [372, 224] width 75 height 18
click at [1190, 57] on icon at bounding box center [1190, 56] width 7 height 7
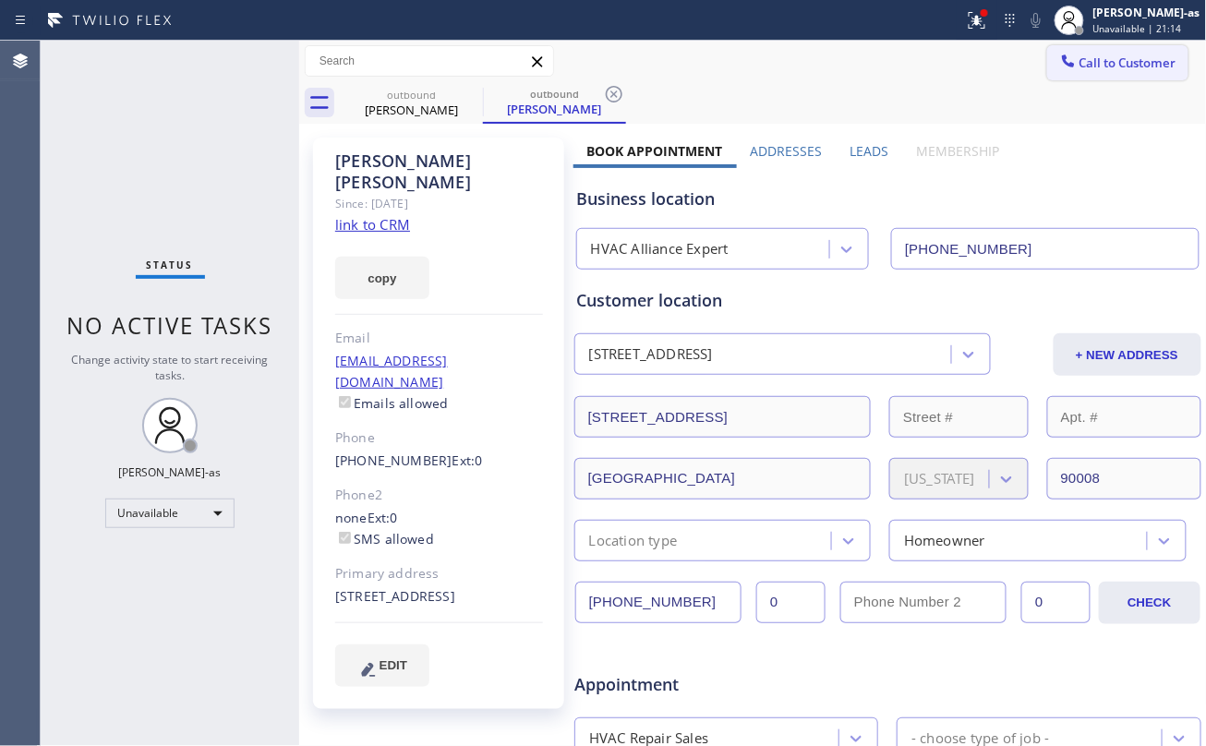
click at [1136, 61] on span "Call to Customer" at bounding box center [1127, 62] width 97 height 17
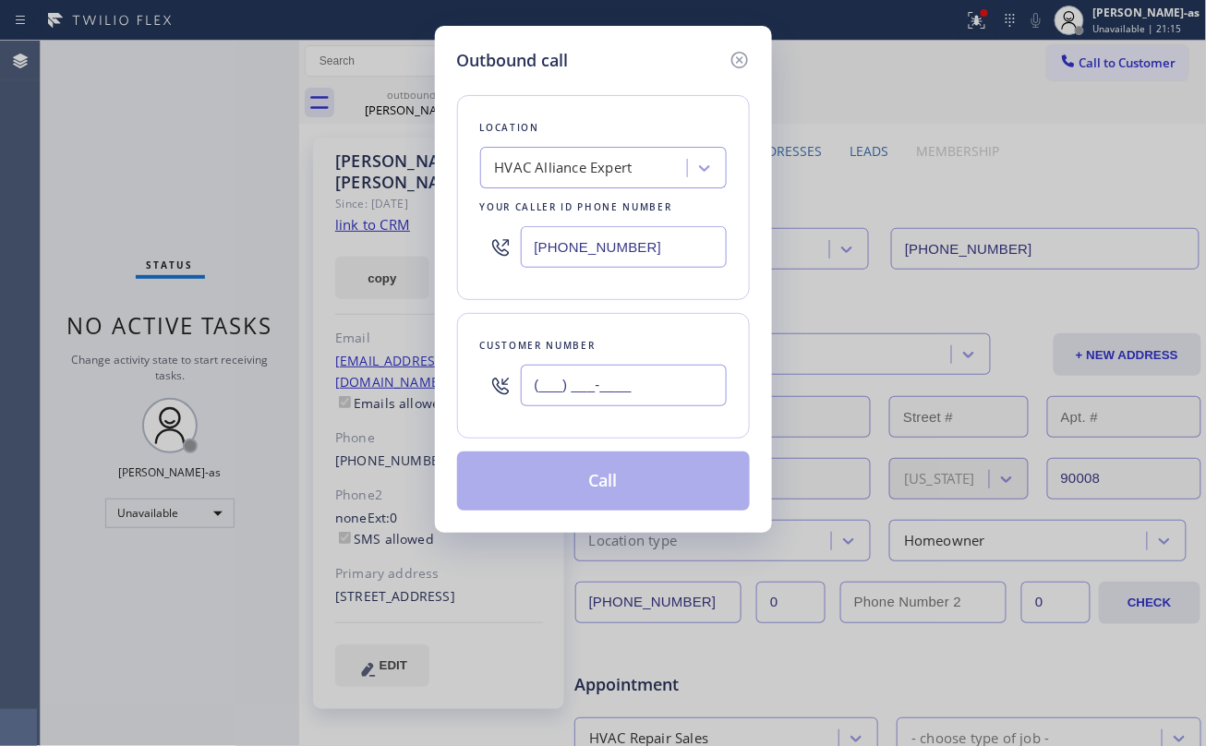
click at [644, 404] on input "(___) ___-____" at bounding box center [624, 386] width 206 height 42
paste input "213) 268-4418"
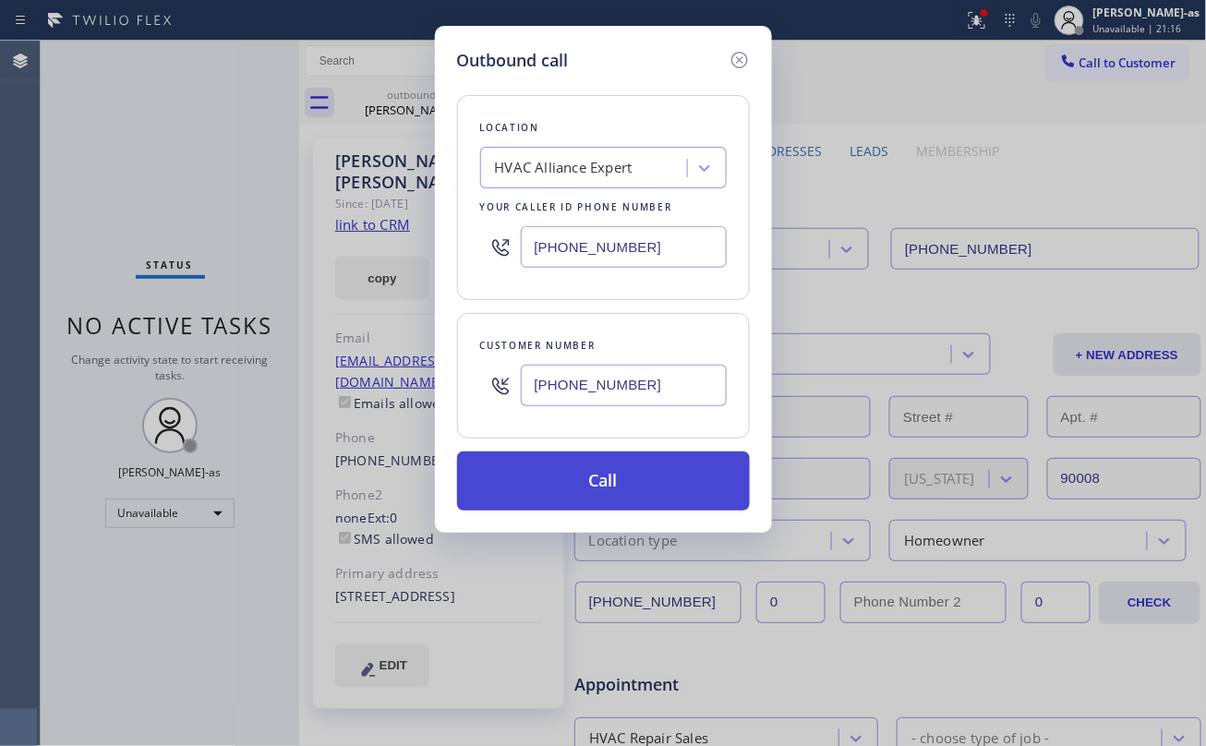
type input "(213) 268-4418"
click at [619, 484] on button "Call" at bounding box center [603, 480] width 293 height 59
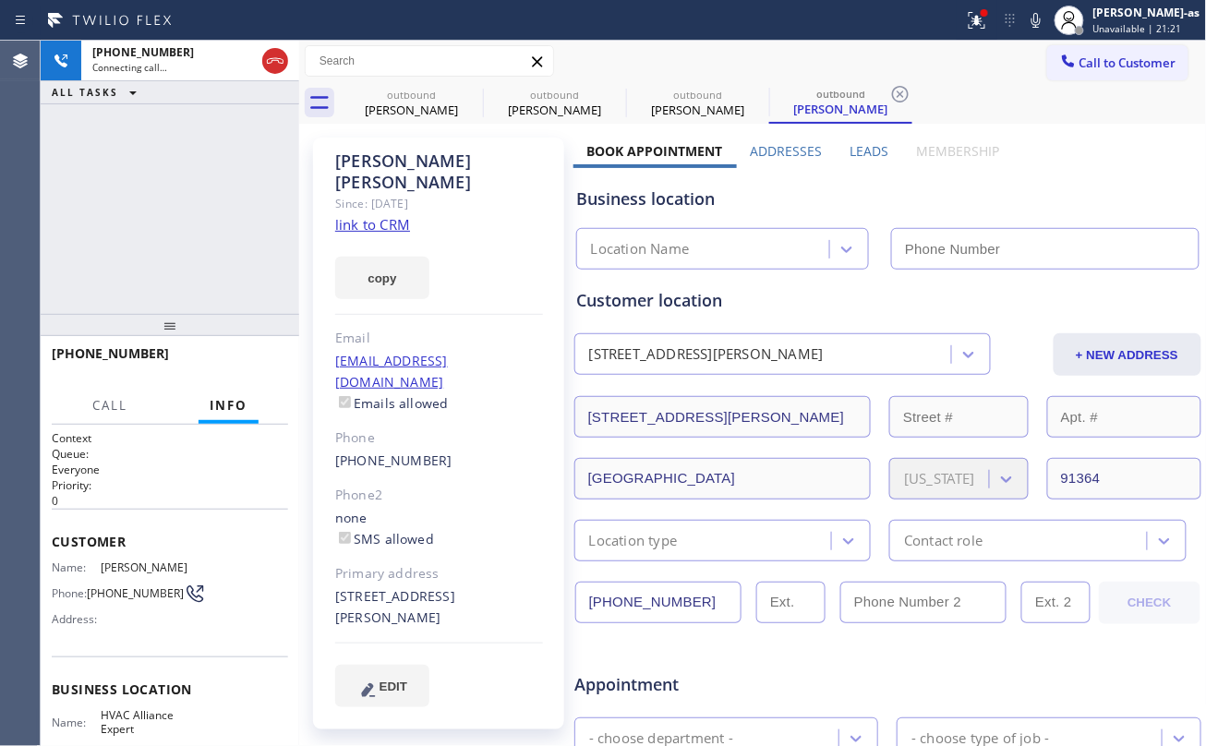
type input "(323) 991-9198"
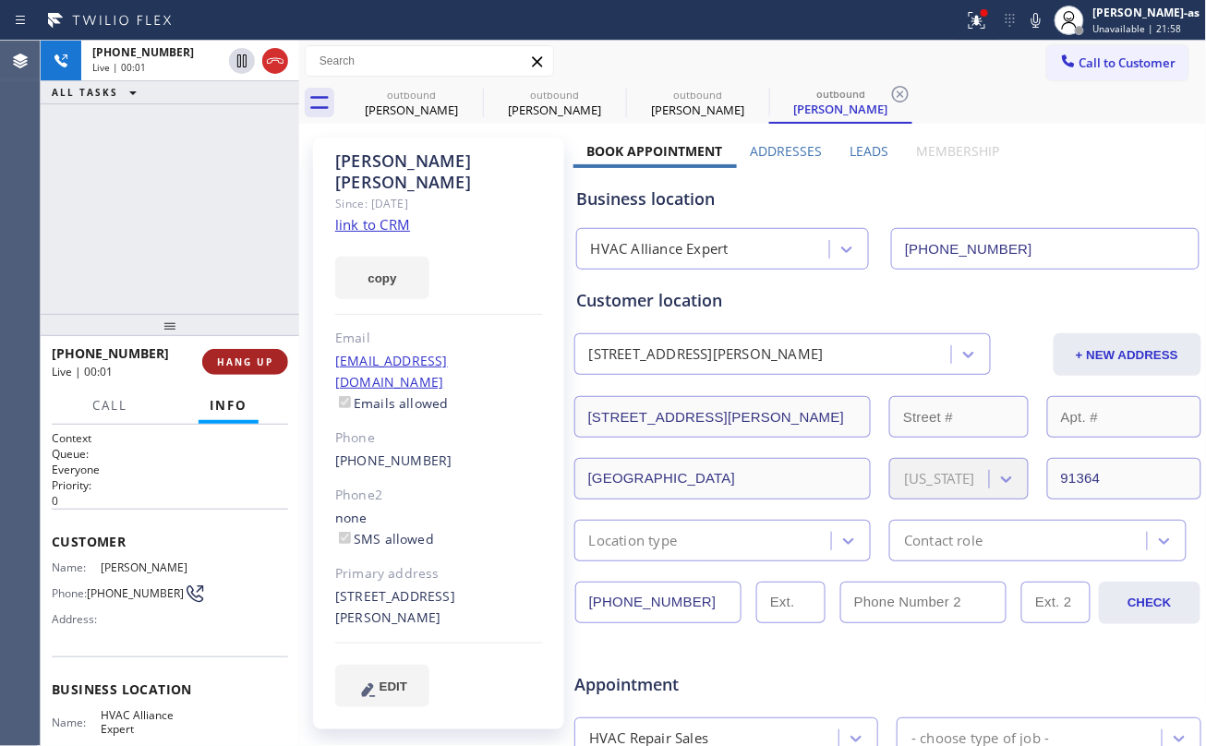
click at [255, 367] on span "HANG UP" at bounding box center [245, 361] width 56 height 13
drag, startPoint x: 192, startPoint y: 186, endPoint x: 252, endPoint y: 334, distance: 159.4
click at [192, 189] on div "+12132684418 Live | 00:02 ALL TASKS ALL TASKS ACTIVE TASKS TASKS IN WRAP UP" at bounding box center [170, 177] width 258 height 273
click at [249, 355] on button "HANG UP" at bounding box center [245, 362] width 86 height 26
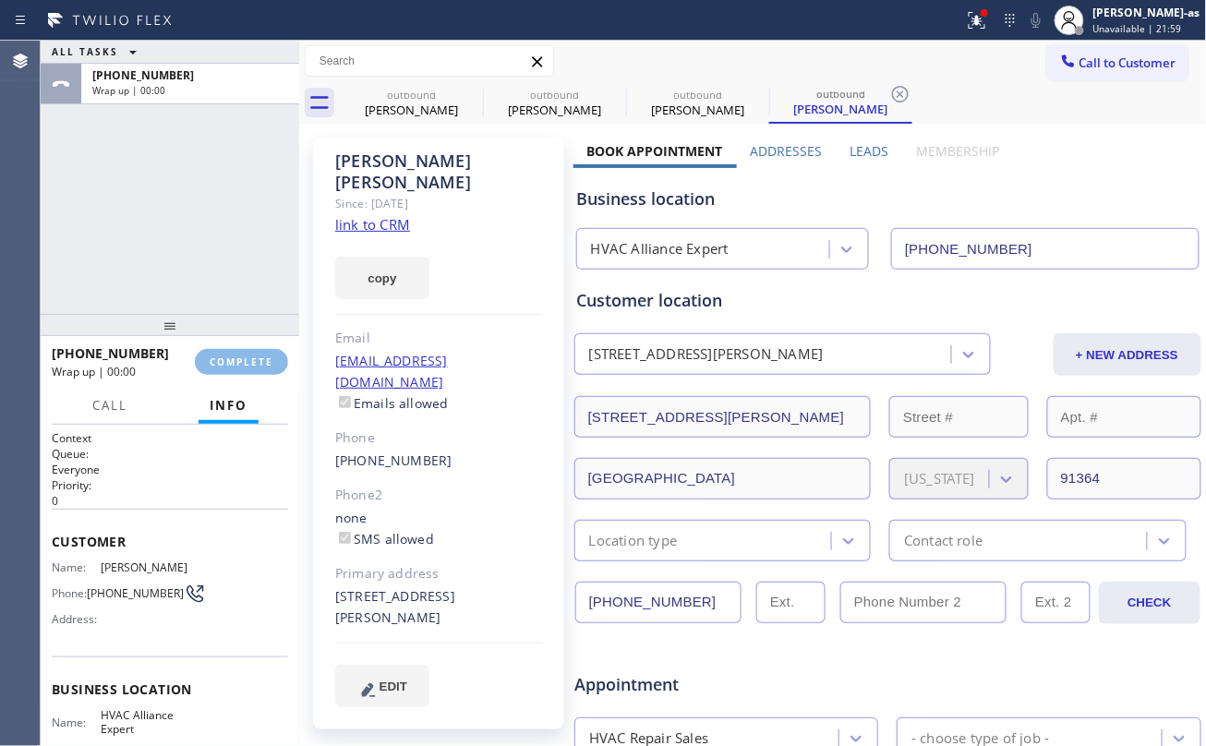
click at [230, 286] on div "ALL TASKS ALL TASKS ACTIVE TASKS TASKS IN WRAP UP +12132684418 Wrap up | 00:00" at bounding box center [170, 177] width 258 height 273
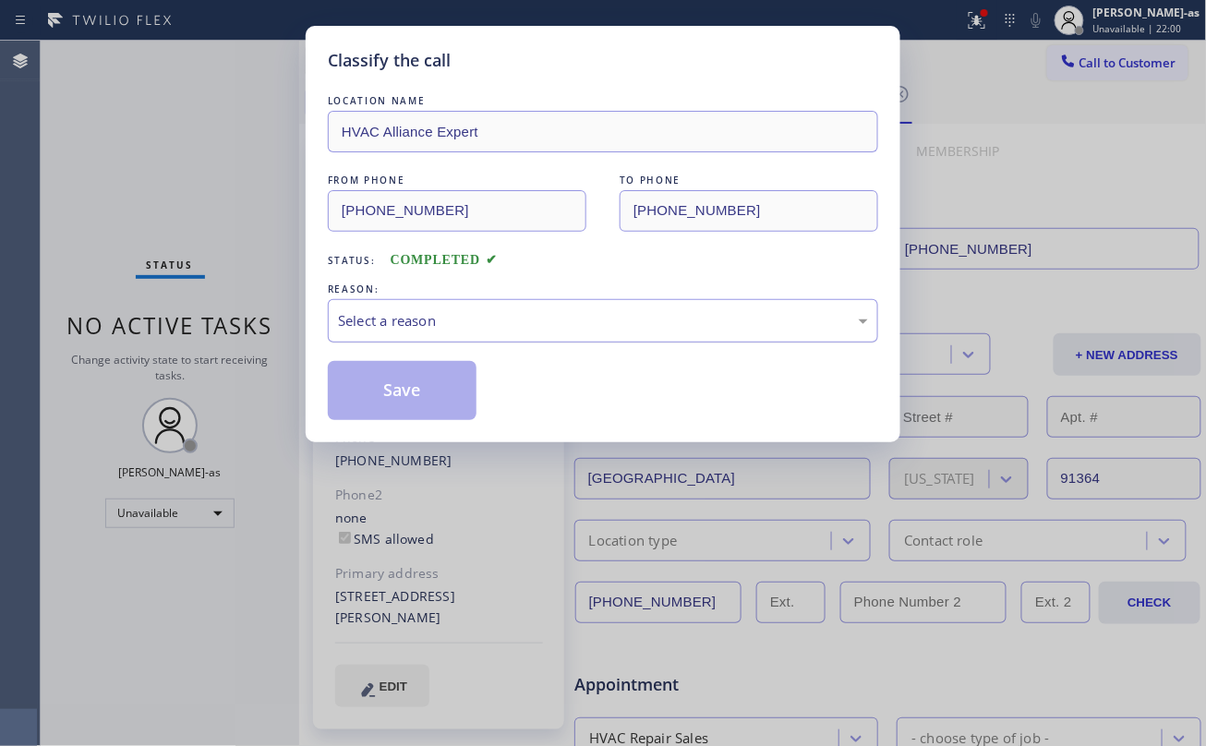
click at [547, 314] on div "Select a reason" at bounding box center [603, 320] width 530 height 21
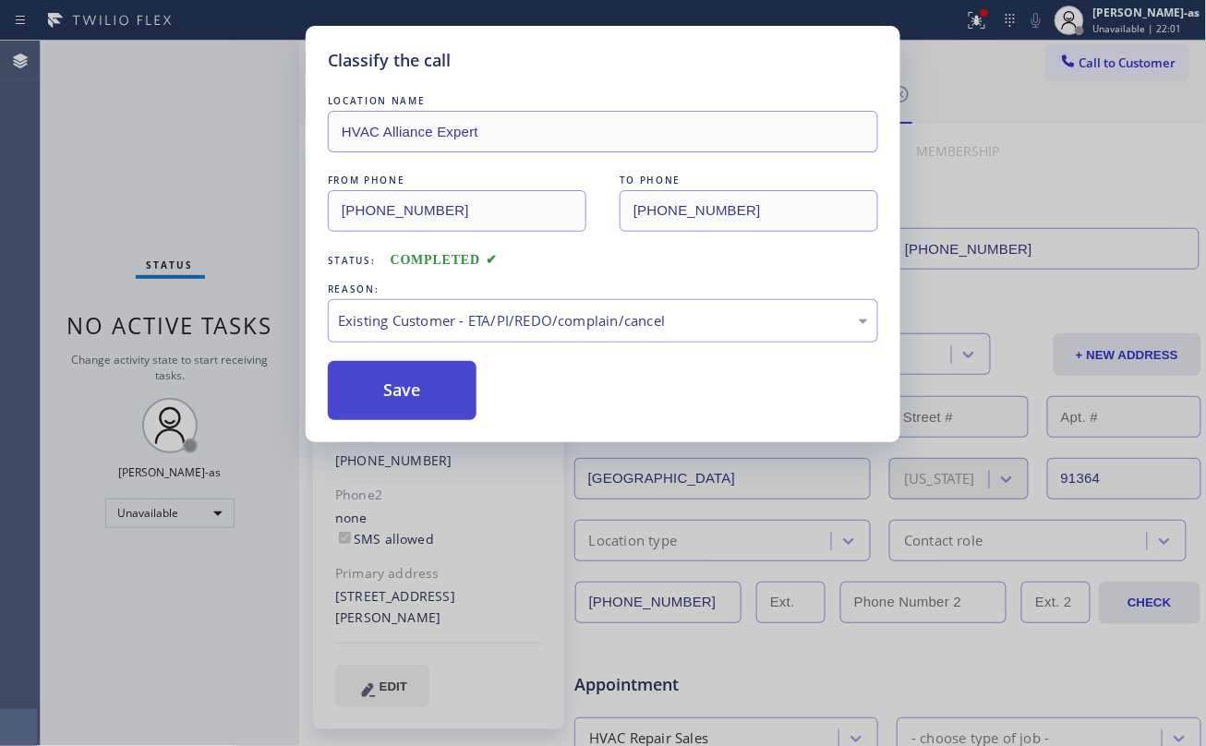
click at [399, 403] on button "Save" at bounding box center [402, 390] width 149 height 59
click at [207, 193] on div "Classify the call LOCATION NAME HVAC Alliance Expert FROM PHONE (323) 991-9198 …" at bounding box center [603, 373] width 1206 height 746
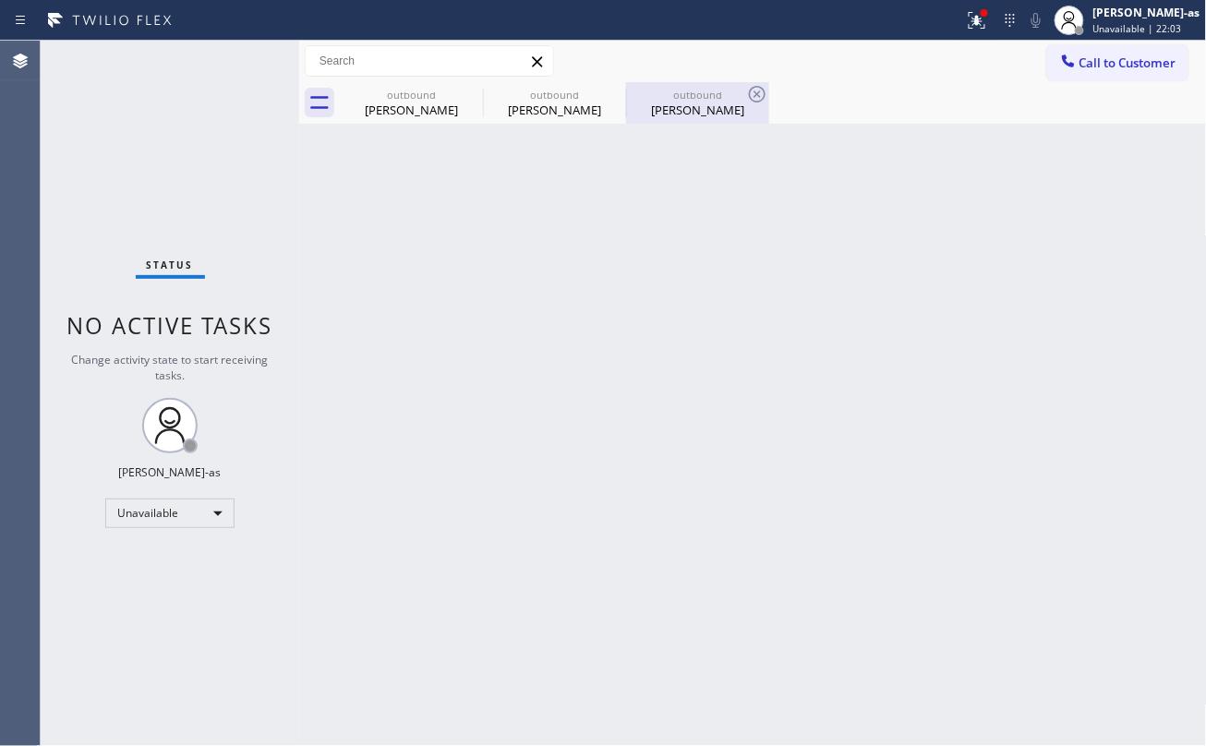
click at [732, 97] on div "outbound" at bounding box center [697, 95] width 139 height 14
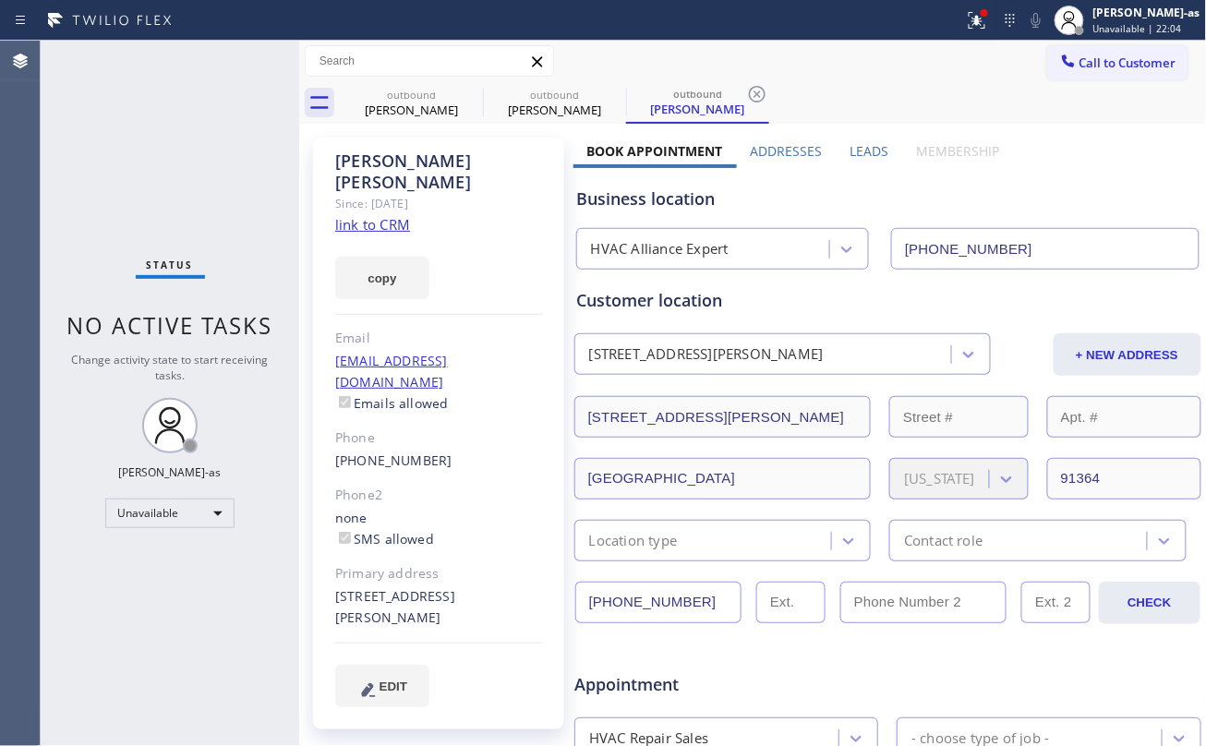
click at [360, 215] on link "link to CRM" at bounding box center [372, 224] width 75 height 18
click at [1065, 53] on button "Call to Customer" at bounding box center [1117, 62] width 141 height 35
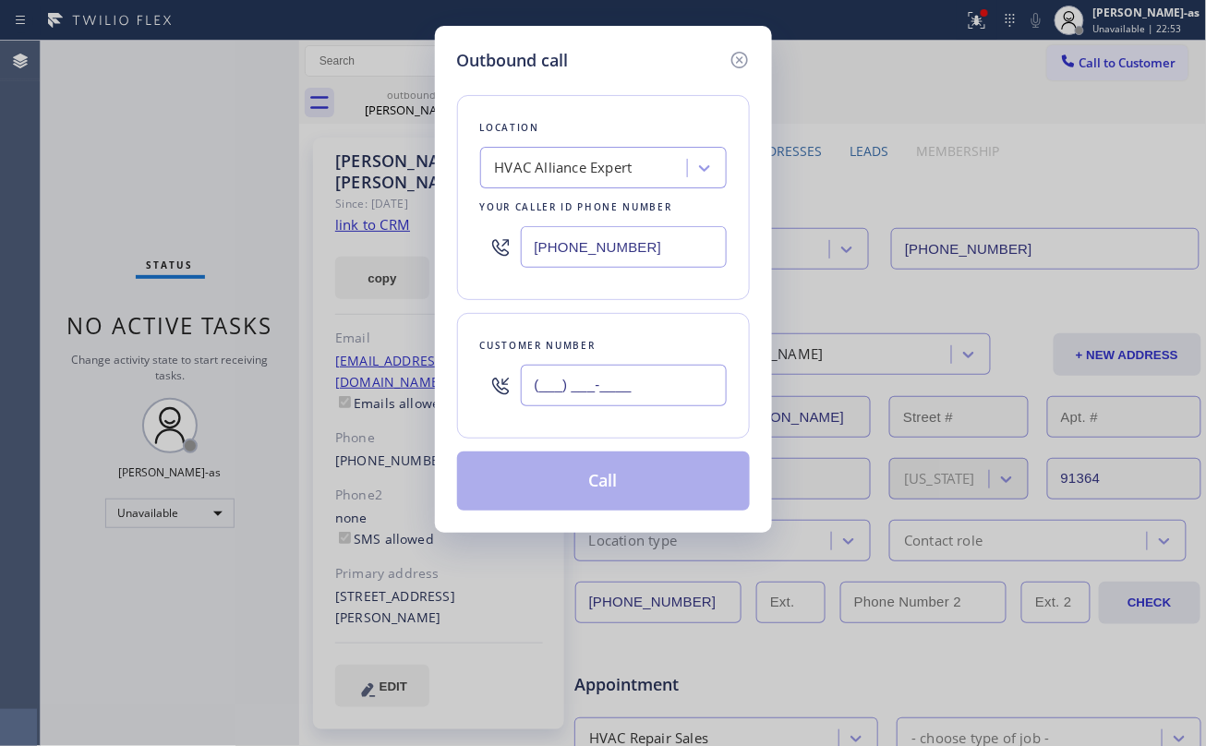
click at [639, 385] on input "(___) ___-____" at bounding box center [624, 386] width 206 height 42
paste input "310) 995-8644"
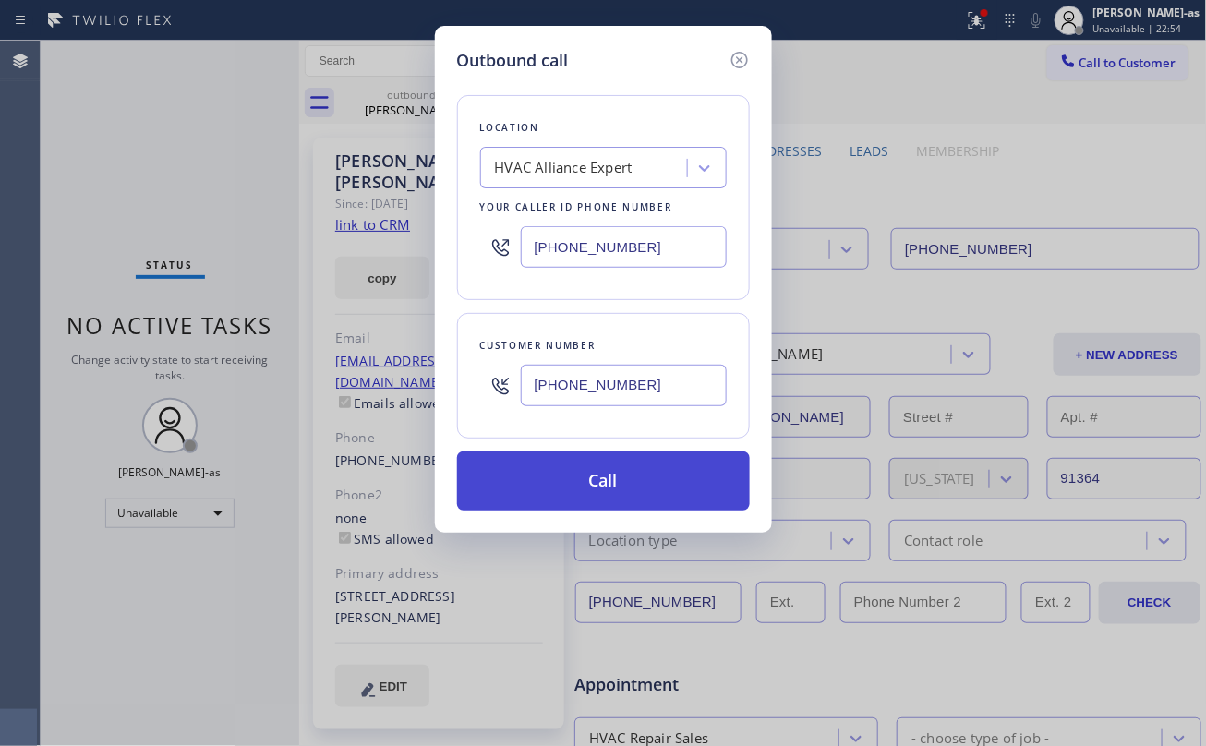
type input "(310) 995-8644"
click at [641, 491] on button "Call" at bounding box center [603, 480] width 293 height 59
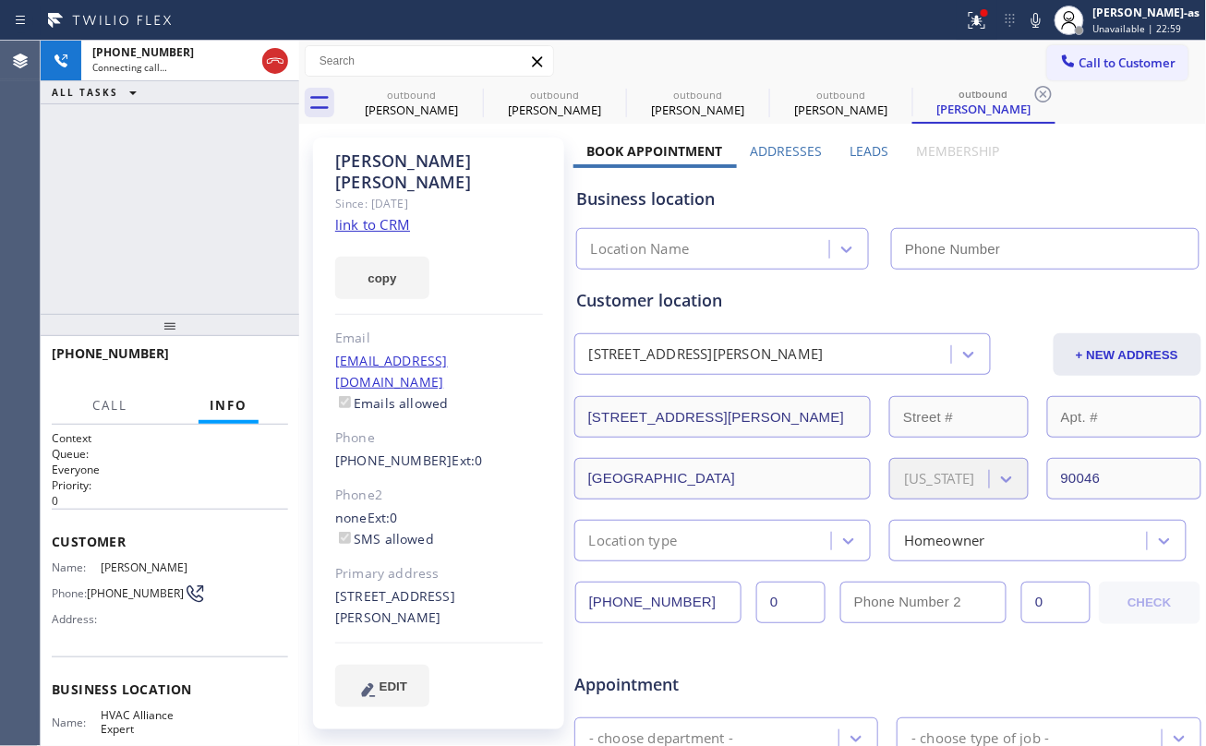
type input "(323) 991-9198"
click at [380, 215] on link "link to CRM" at bounding box center [372, 224] width 75 height 18
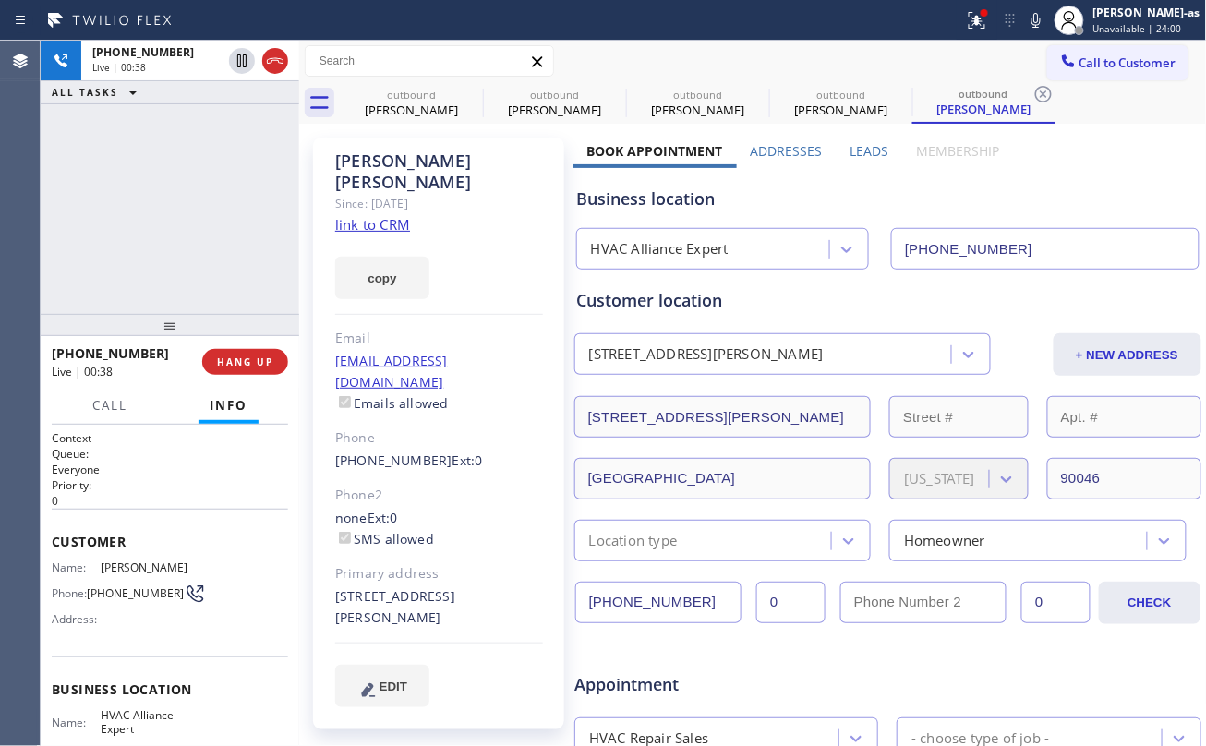
click at [150, 237] on div "+13109958644 Live | 00:38 ALL TASKS ALL TASKS ACTIVE TASKS TASKS IN WRAP UP" at bounding box center [170, 177] width 258 height 273
click at [155, 234] on div "+13109958644 Live | 00:39 ALL TASKS ALL TASKS ACTIVE TASKS TASKS IN WRAP UP" at bounding box center [170, 177] width 258 height 273
click at [227, 360] on span "HANG UP" at bounding box center [245, 361] width 56 height 13
click at [233, 355] on span "HANG UP" at bounding box center [245, 361] width 56 height 13
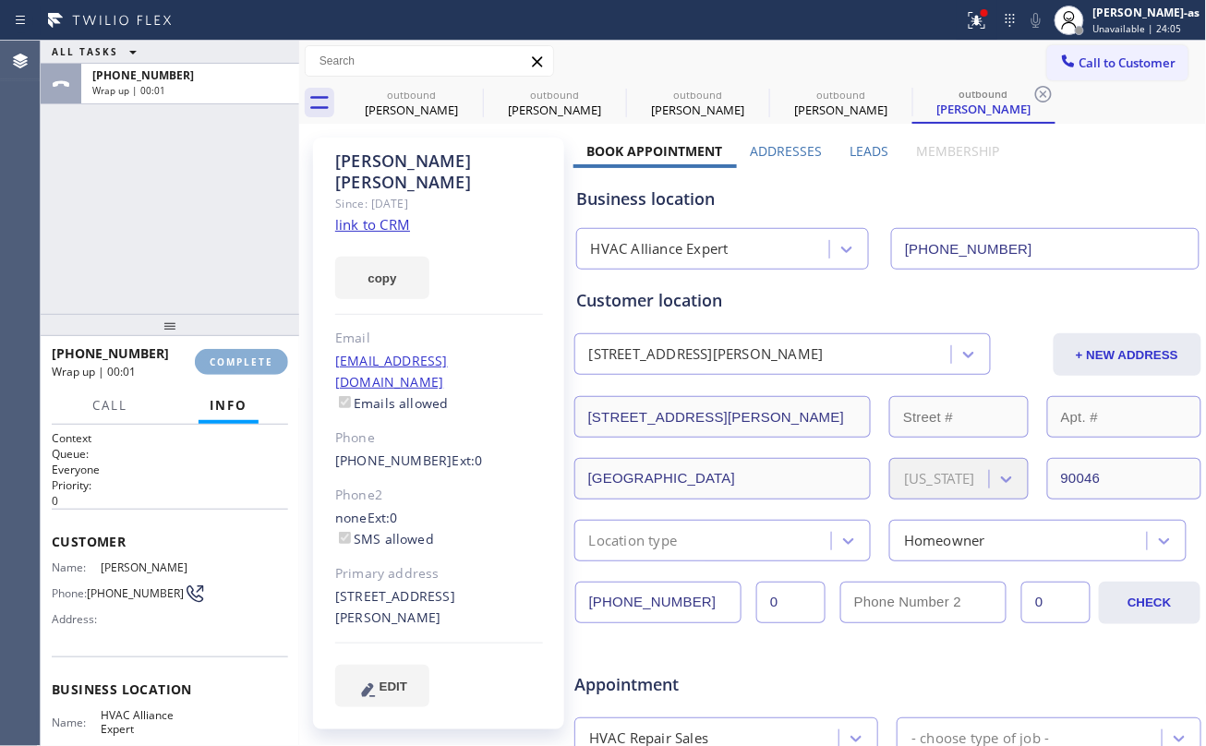
click at [234, 355] on button "COMPLETE" at bounding box center [241, 362] width 93 height 26
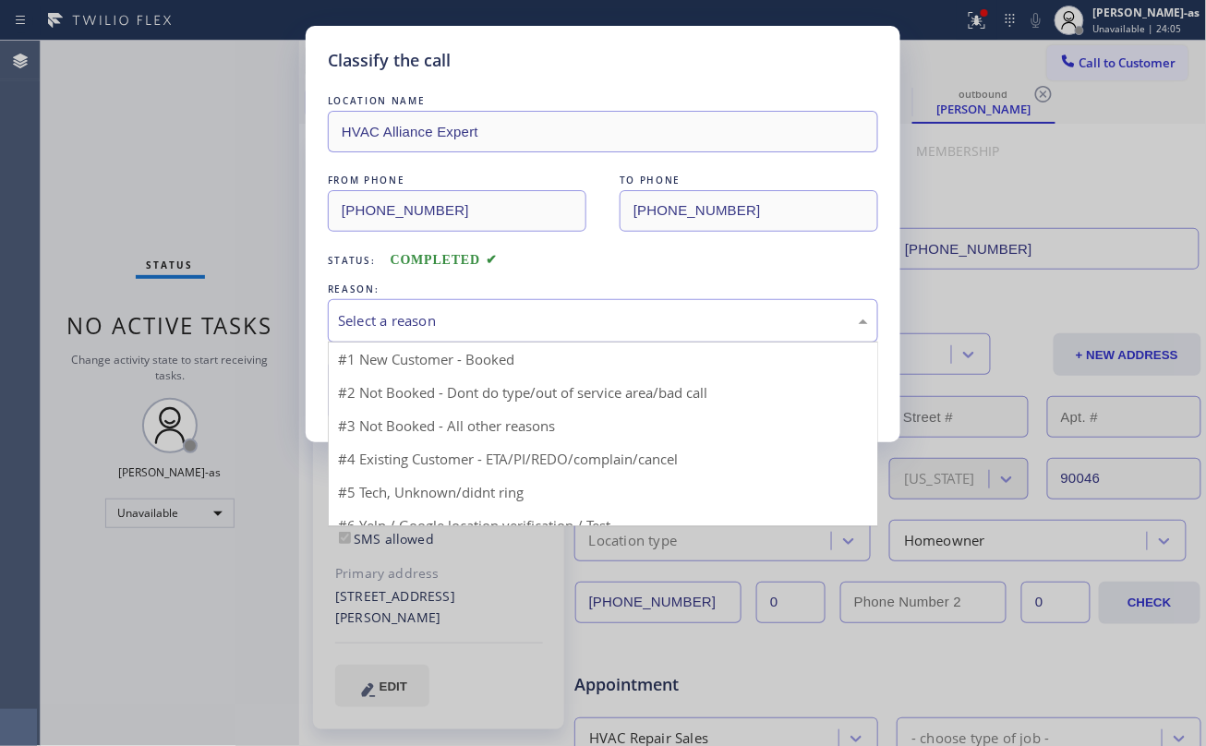
click at [463, 316] on div "Select a reason" at bounding box center [603, 320] width 530 height 21
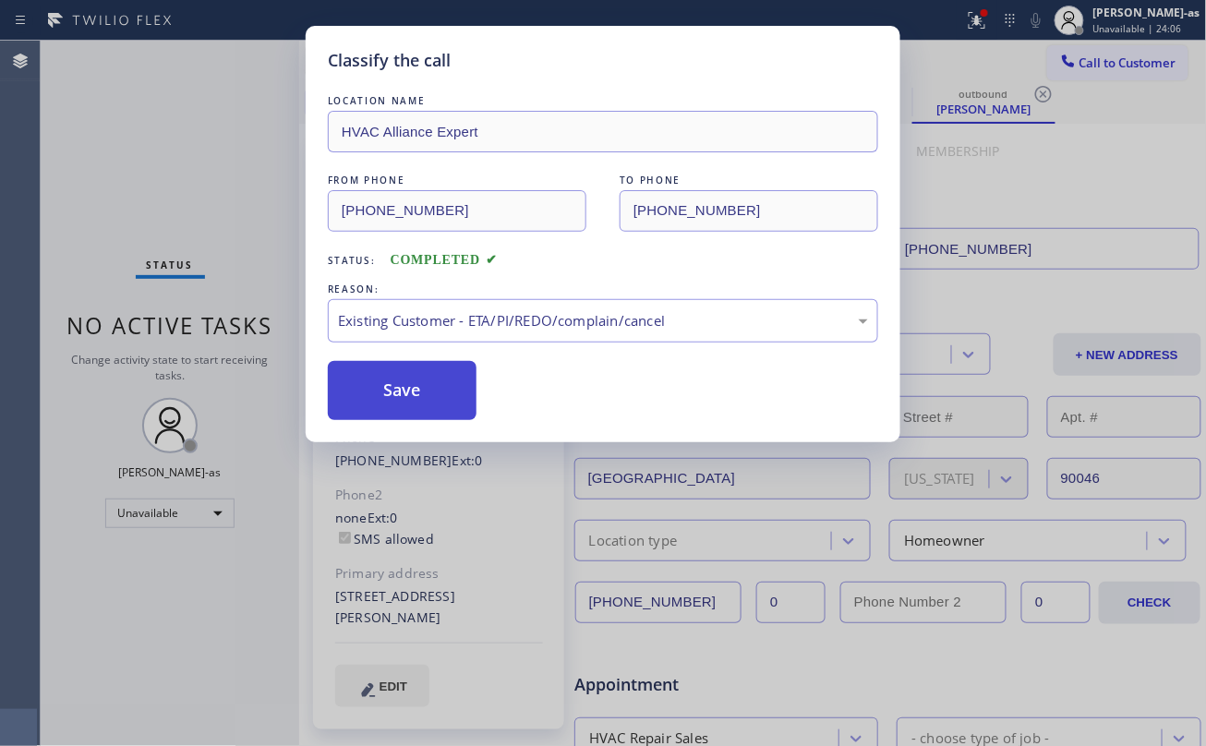
click at [404, 392] on button "Save" at bounding box center [402, 390] width 149 height 59
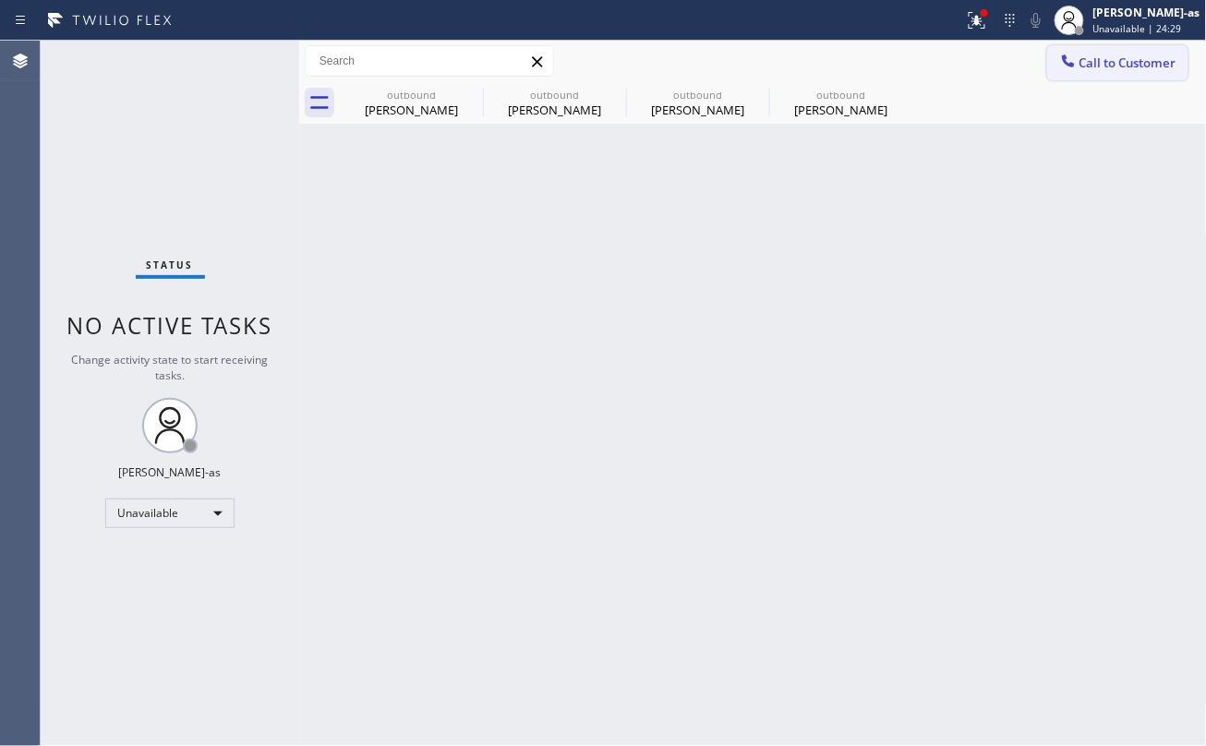
click at [1105, 50] on button "Call to Customer" at bounding box center [1117, 62] width 141 height 35
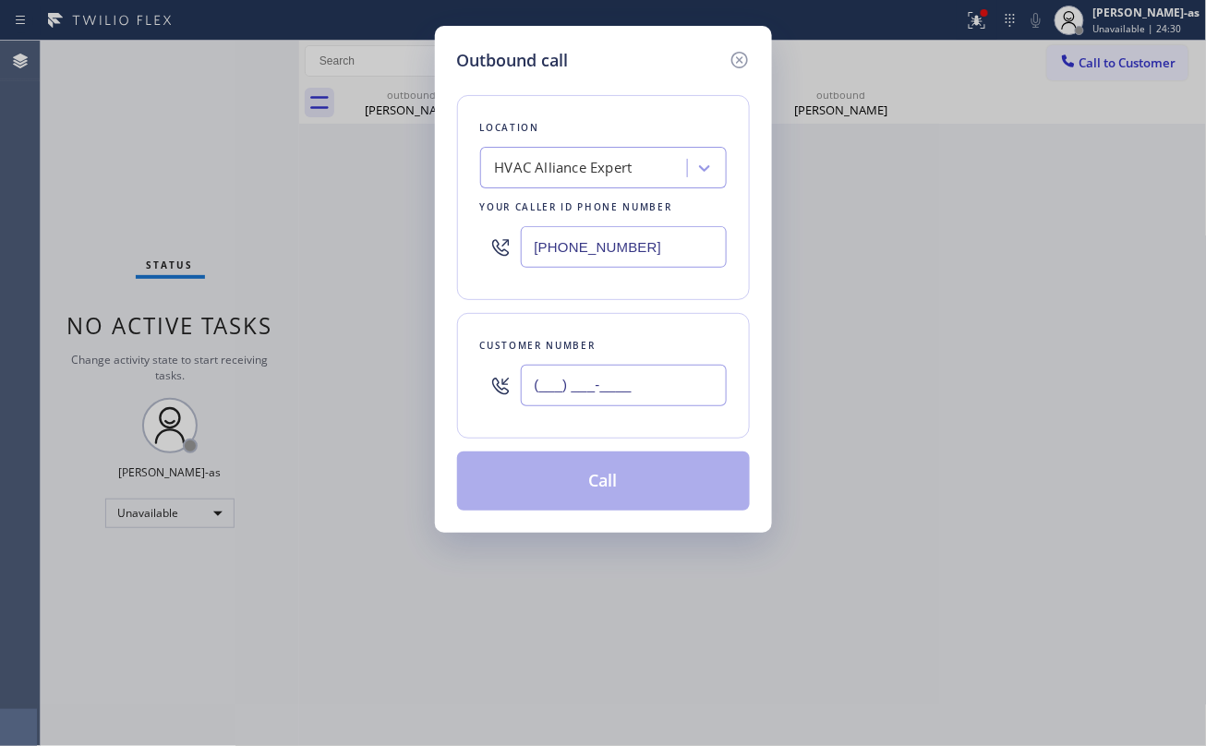
click at [625, 390] on input "(___) ___-____" at bounding box center [624, 386] width 206 height 42
paste input "323) 901-1006"
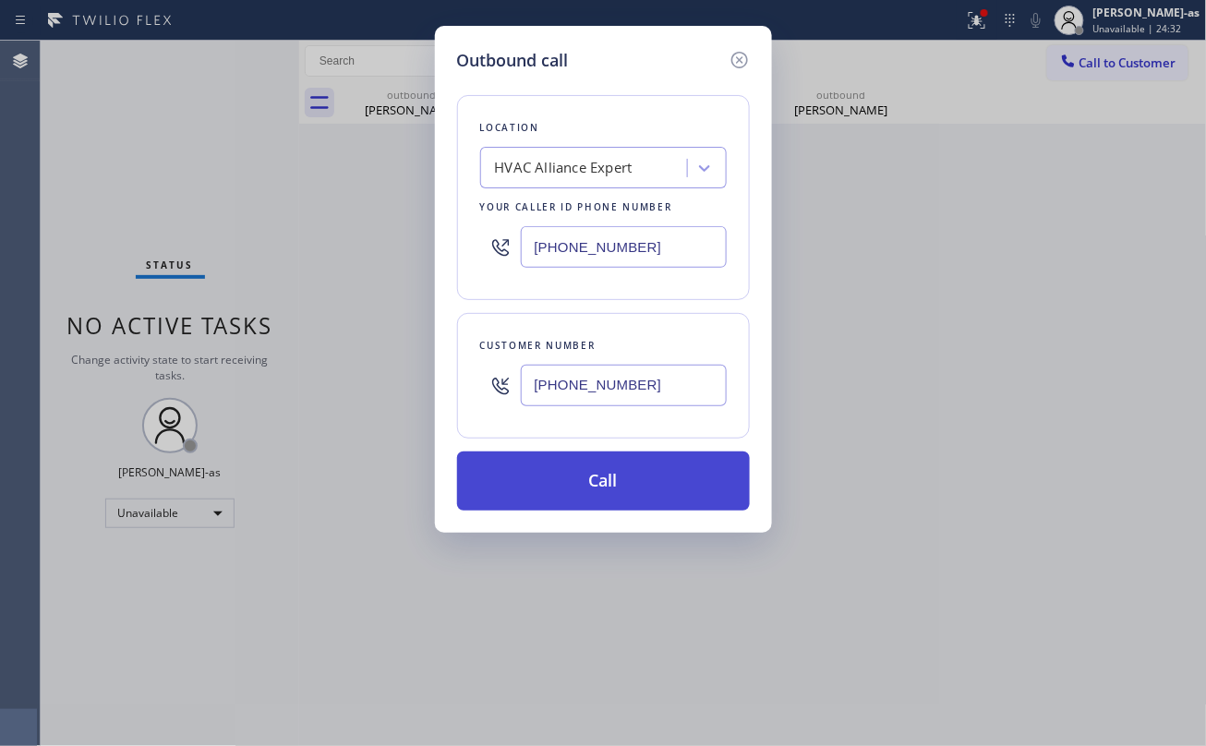
type input "(323) 901-1006"
click at [659, 495] on button "Call" at bounding box center [603, 480] width 293 height 59
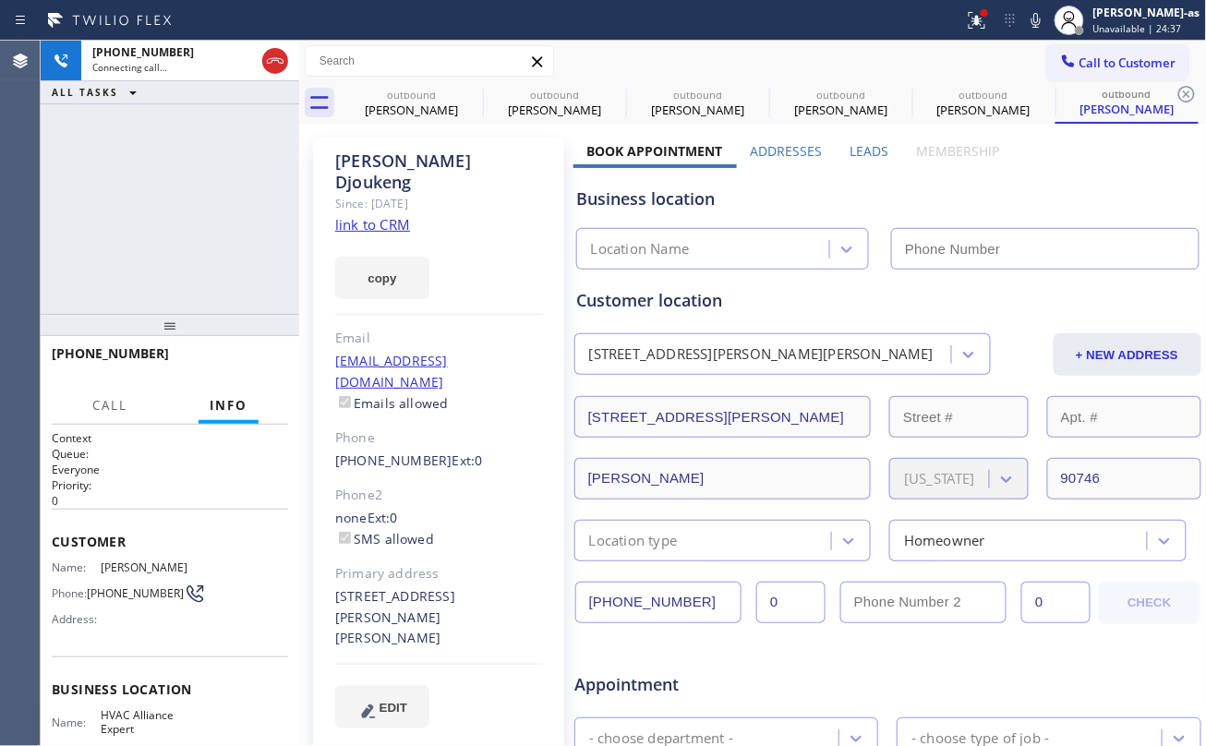
click at [380, 215] on link "link to CRM" at bounding box center [372, 224] width 75 height 18
type input "(323) 991-9198"
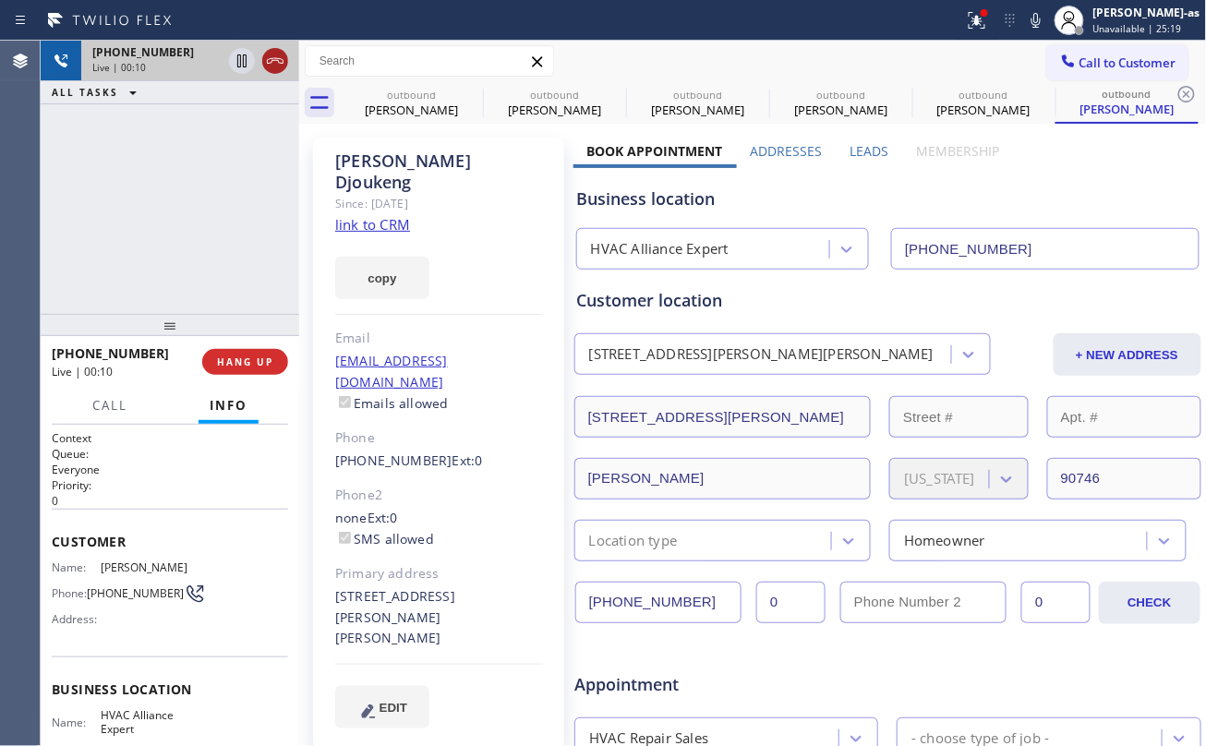
click at [283, 63] on icon at bounding box center [275, 61] width 17 height 6
drag, startPoint x: 226, startPoint y: 281, endPoint x: 286, endPoint y: 427, distance: 157.7
click at [233, 294] on div "+13239011006 Live | 00:11 ALL TASKS ALL TASKS ACTIVE TASKS TASKS IN WRAP UP" at bounding box center [170, 177] width 258 height 273
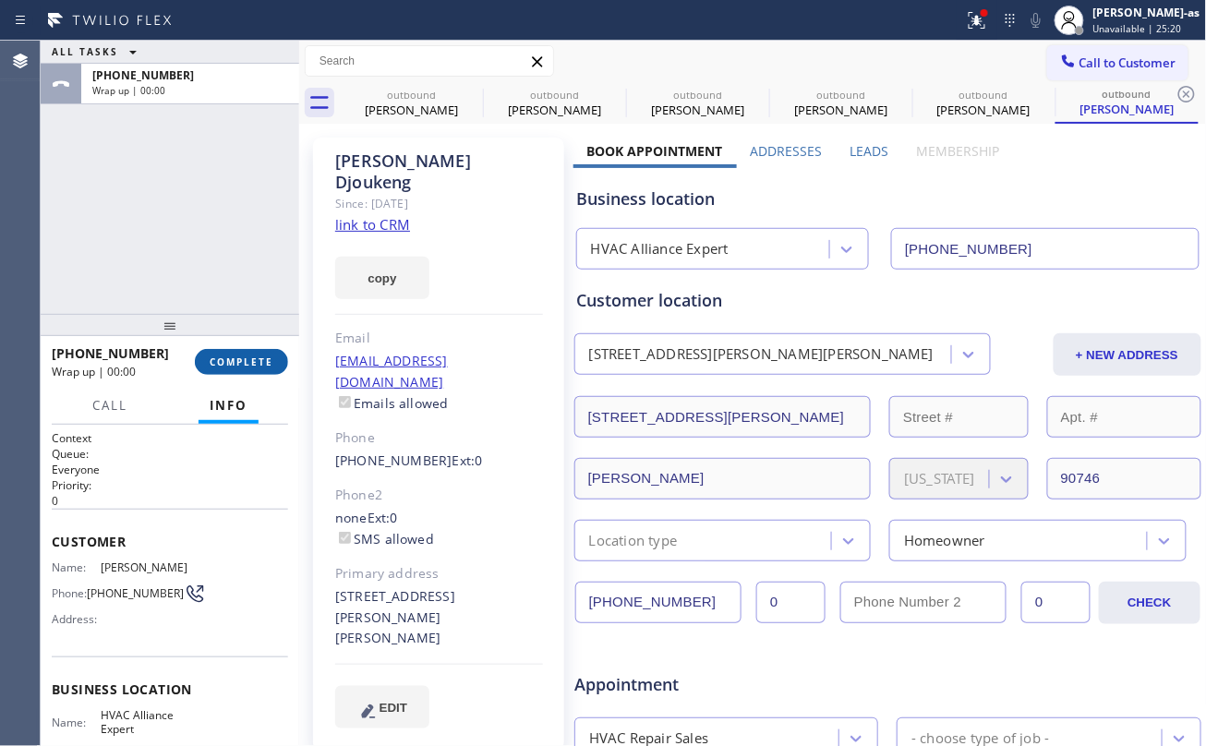
click at [240, 355] on button "COMPLETE" at bounding box center [241, 362] width 93 height 26
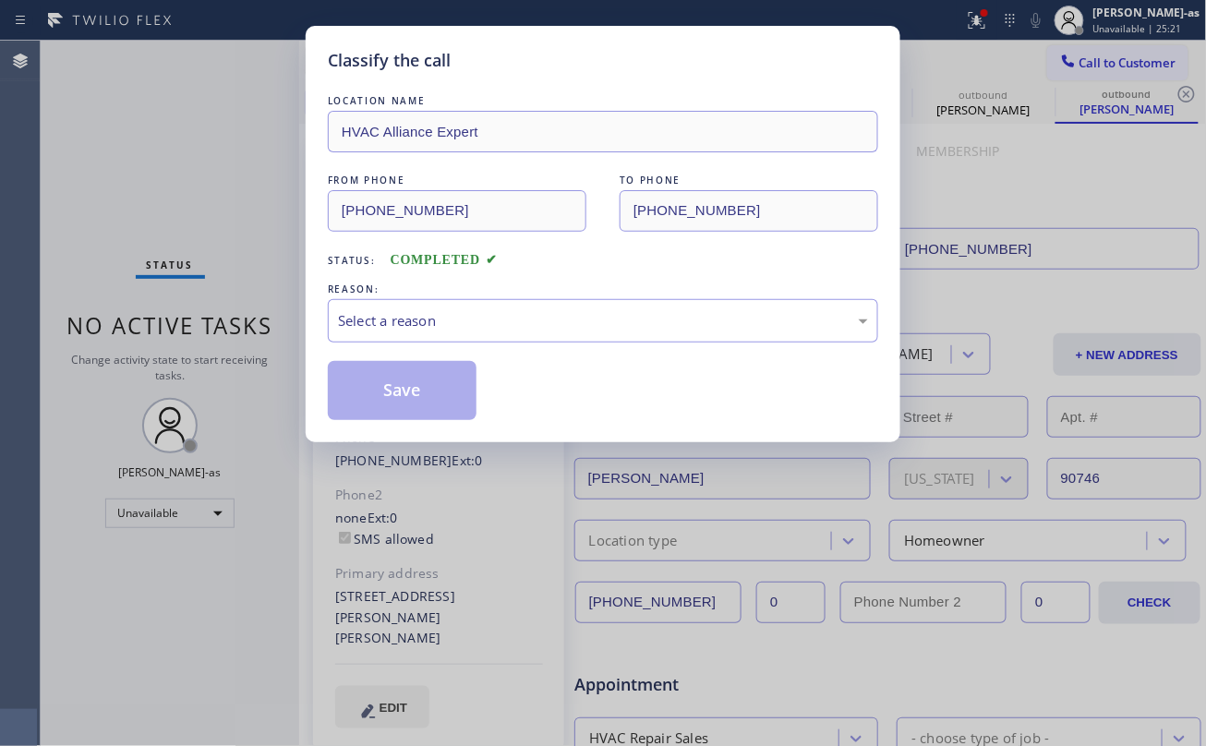
drag, startPoint x: 203, startPoint y: 256, endPoint x: 336, endPoint y: 323, distance: 149.0
click at [205, 257] on div "Classify the call LOCATION NAME HVAC Alliance Expert FROM PHONE (323) 991-9198 …" at bounding box center [603, 373] width 1206 height 746
drag, startPoint x: 415, startPoint y: 315, endPoint x: 465, endPoint y: 341, distance: 56.2
click at [430, 319] on div "Select a reason" at bounding box center [603, 320] width 530 height 21
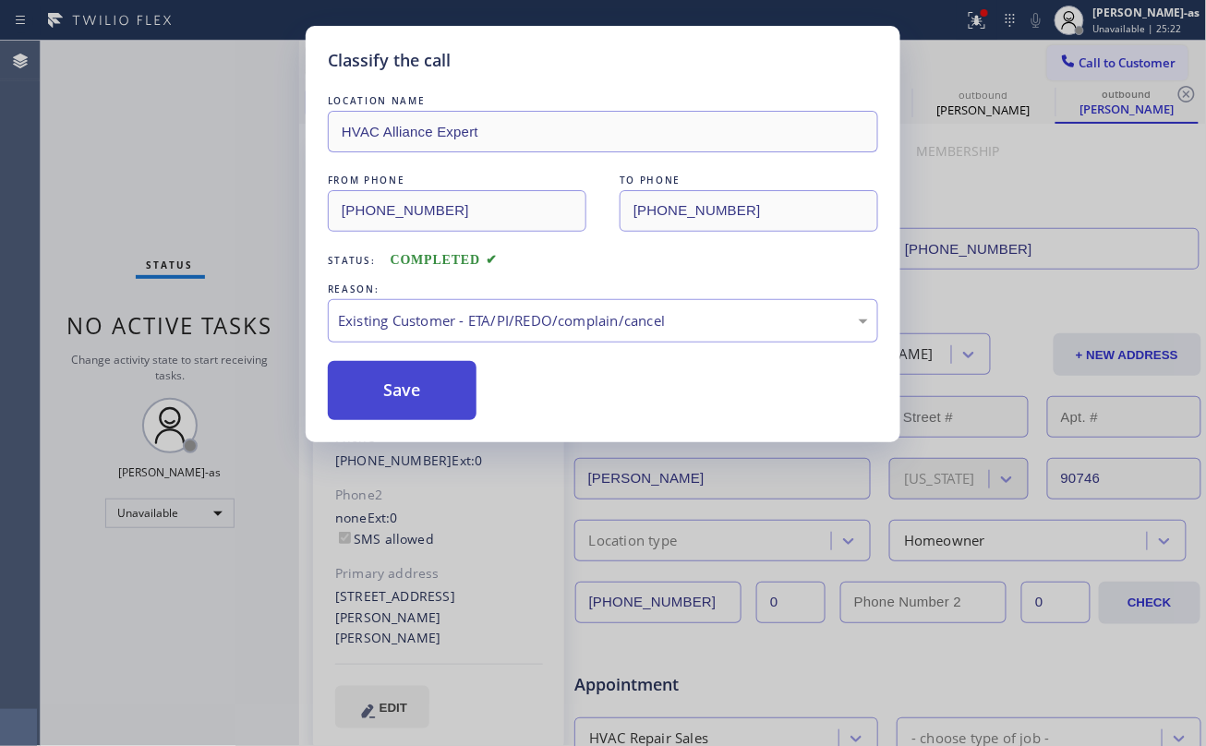
click at [417, 388] on button "Save" at bounding box center [402, 390] width 149 height 59
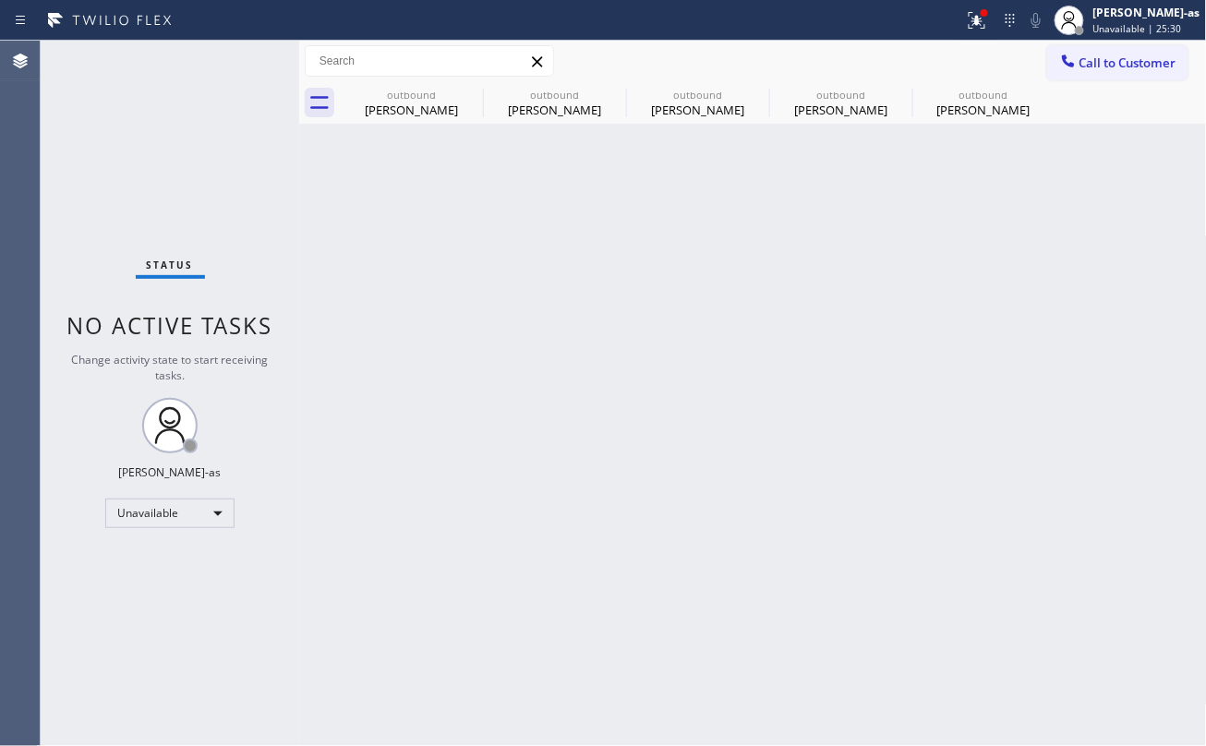
click at [763, 366] on div "Back to Dashboard Change Sender ID Customers Technicians Select a contact Outbo…" at bounding box center [753, 393] width 908 height 705
click at [427, 114] on div "Greg Thompson" at bounding box center [411, 110] width 139 height 17
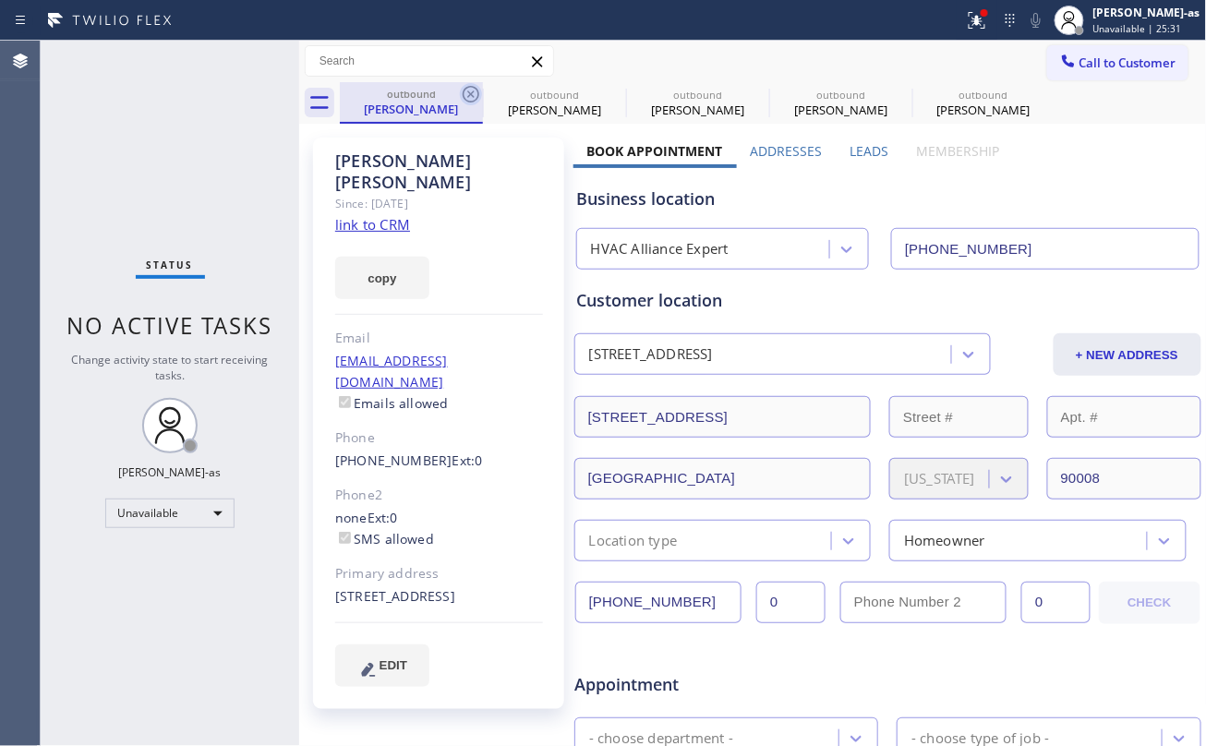
click at [481, 92] on icon at bounding box center [471, 94] width 22 height 22
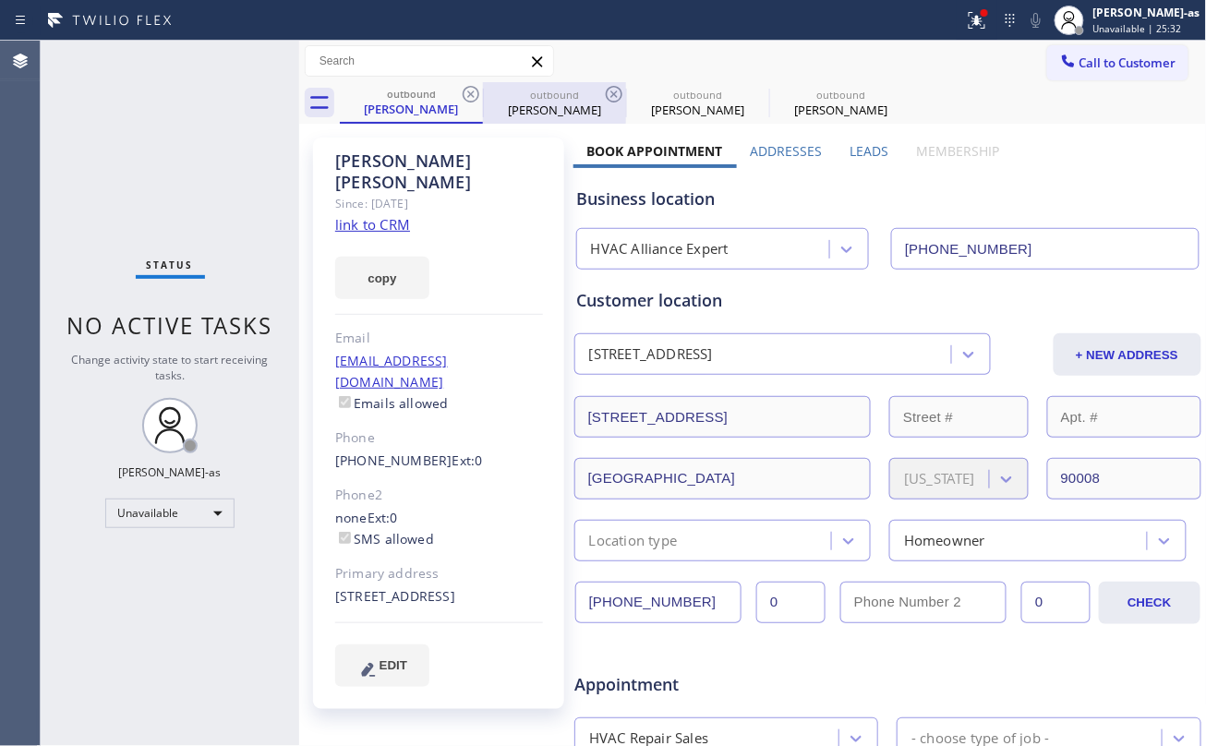
click at [483, 92] on div at bounding box center [483, 104] width 1 height 30
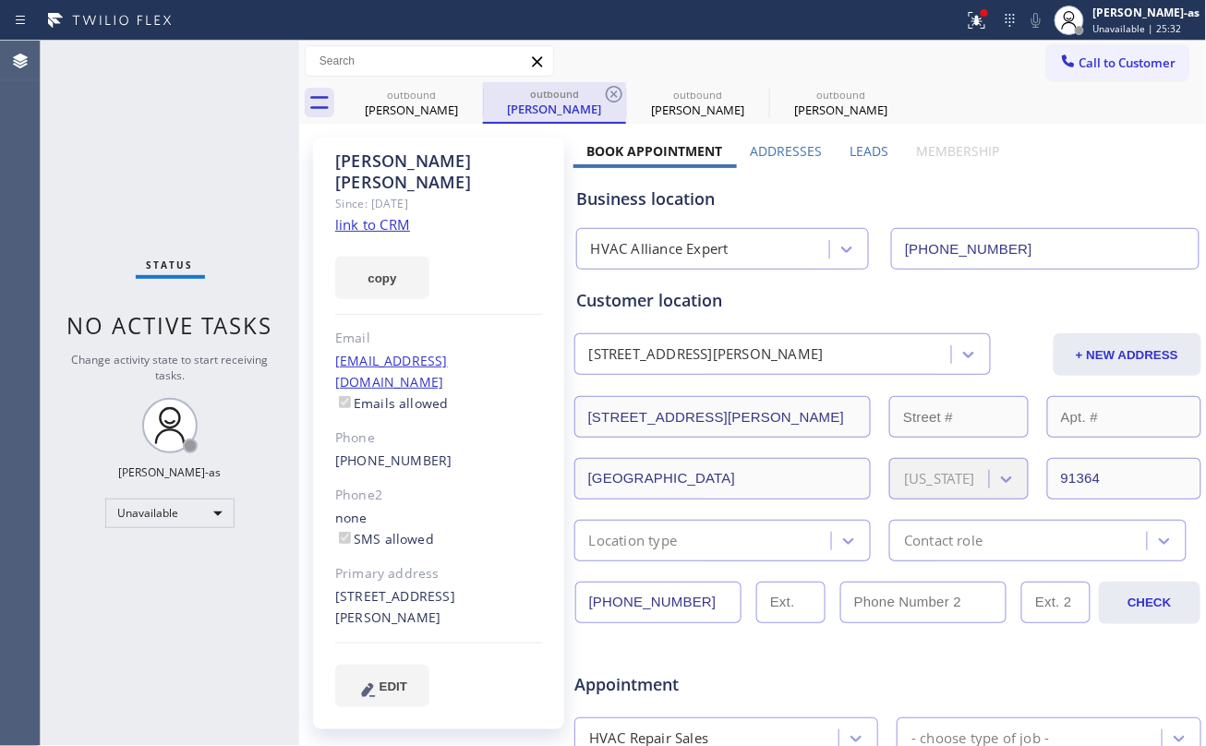
click at [483, 92] on div at bounding box center [483, 102] width 1 height 28
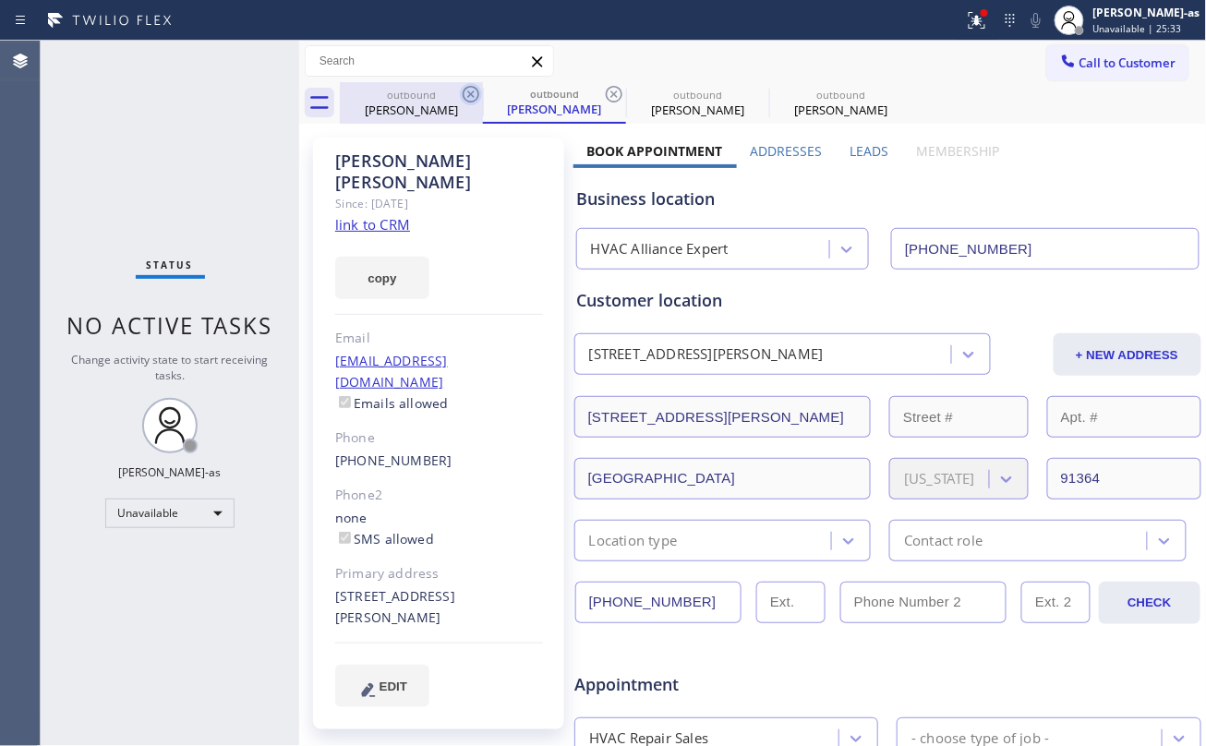
click at [470, 98] on icon at bounding box center [471, 94] width 22 height 22
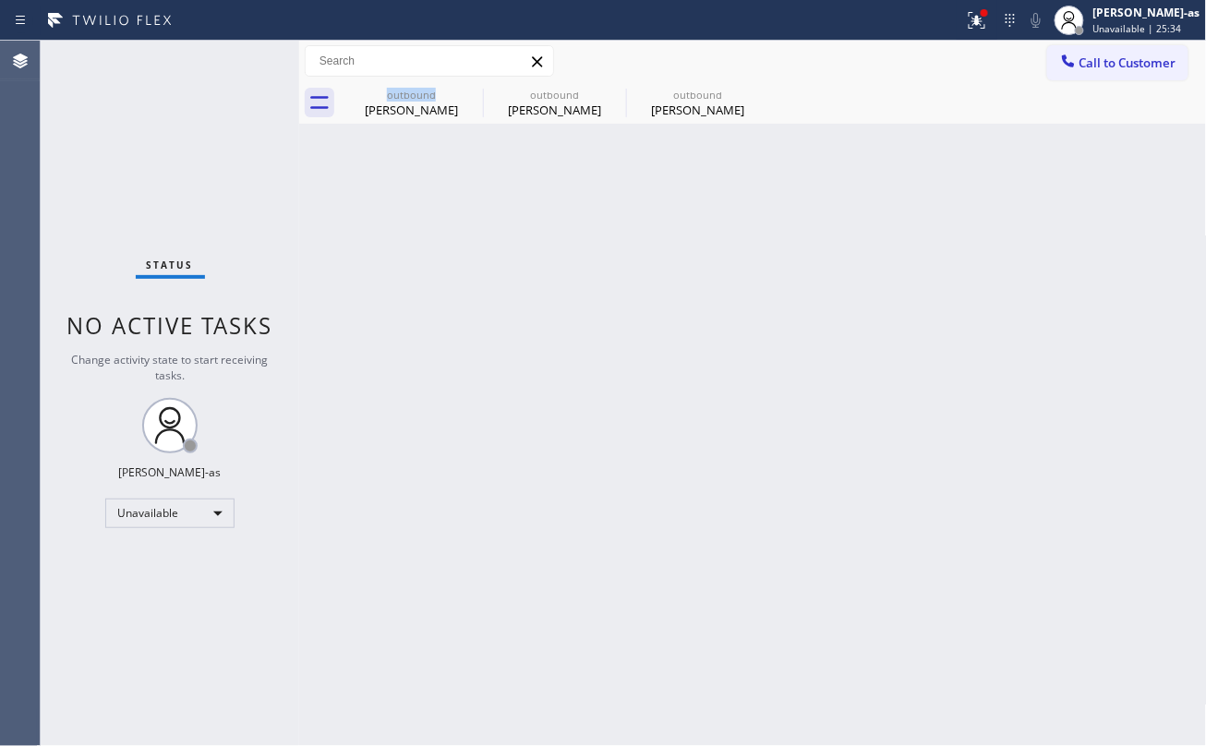
click at [470, 98] on div "outbound Connie Kim" at bounding box center [411, 103] width 143 height 42
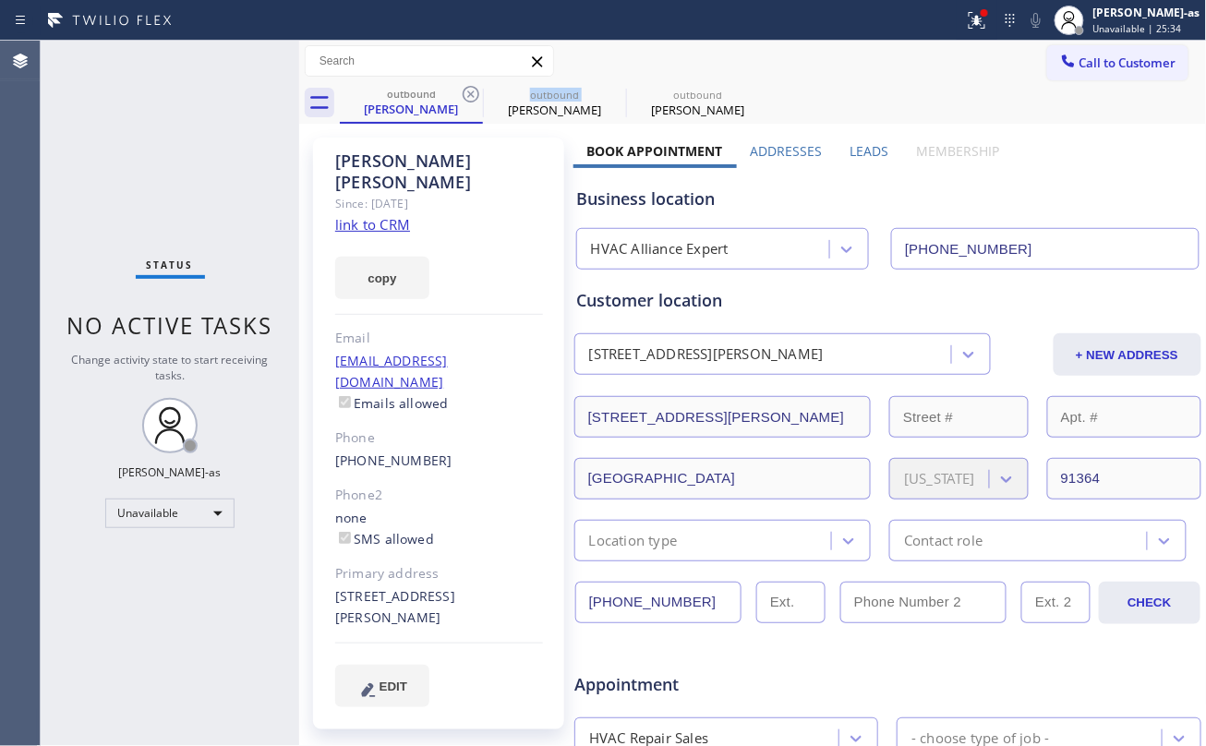
click at [470, 98] on icon at bounding box center [471, 94] width 22 height 22
click at [0, 0] on icon at bounding box center [0, 0] width 0 height 0
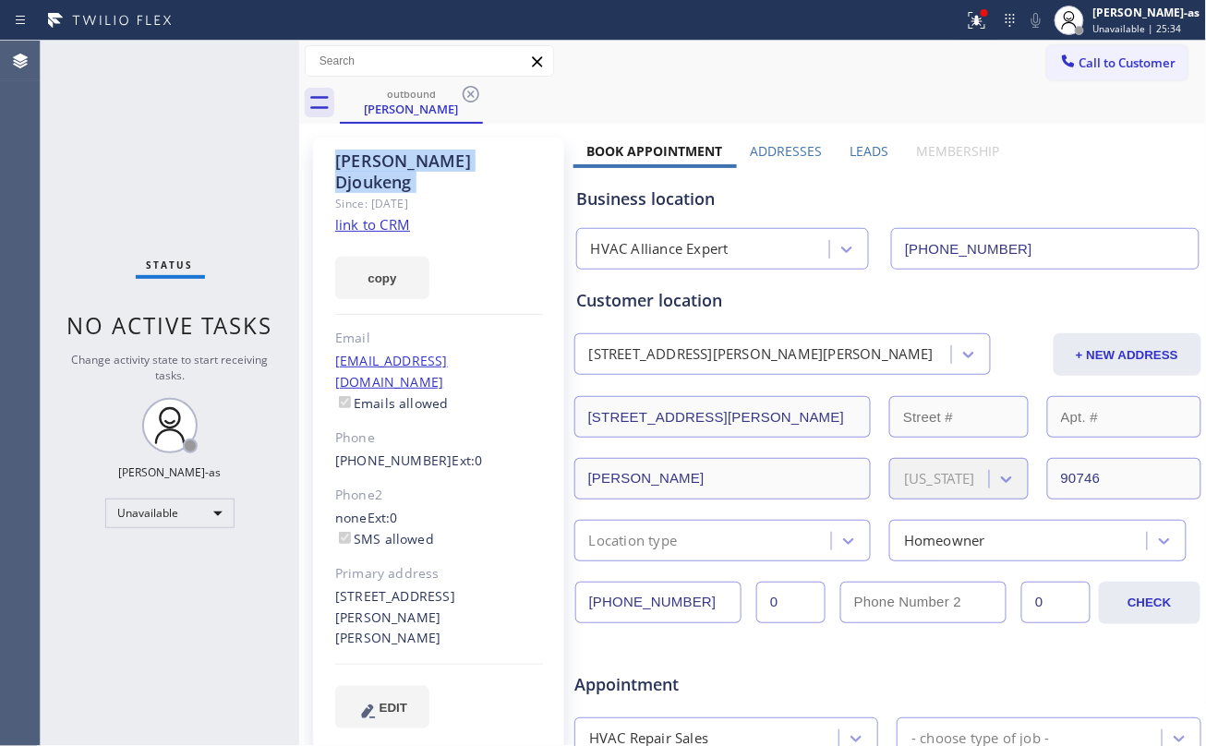
click at [470, 98] on icon at bounding box center [471, 94] width 22 height 22
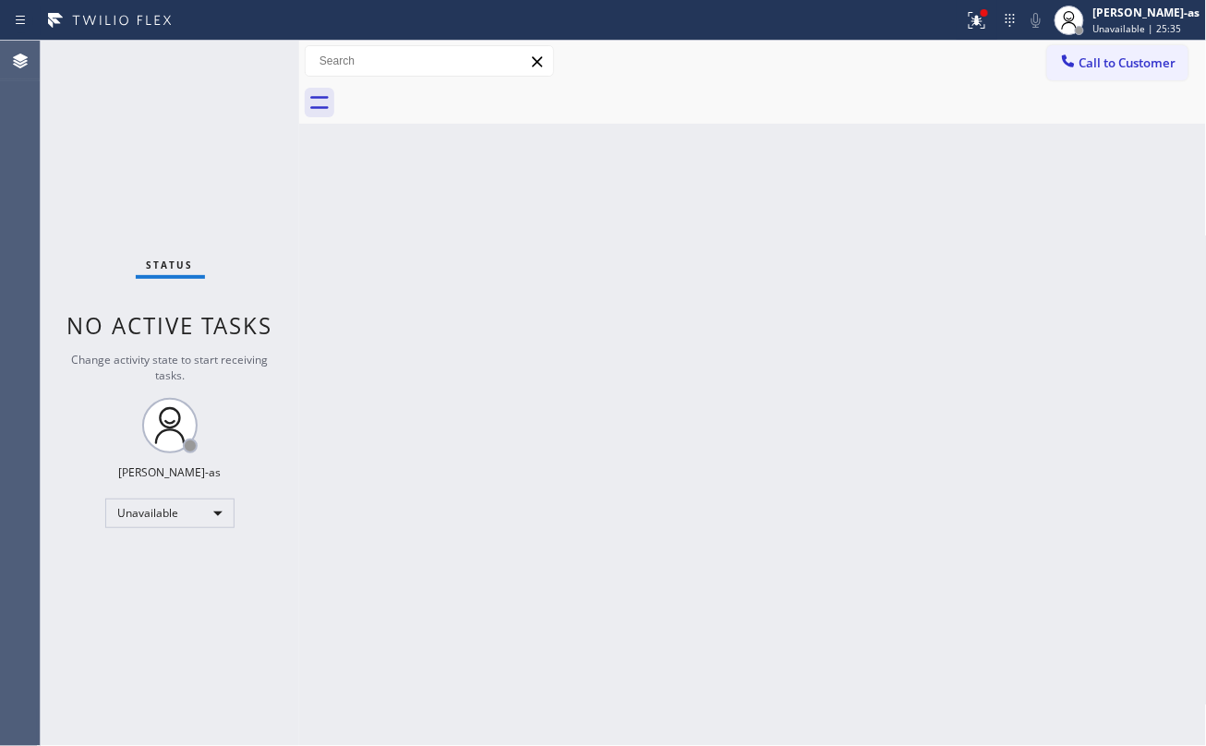
drag, startPoint x: 565, startPoint y: 282, endPoint x: 584, endPoint y: 277, distance: 19.9
click at [584, 277] on div "Back to Dashboard Change Sender ID Customers Technicians Select a contact Outbo…" at bounding box center [753, 393] width 908 height 705
click at [1124, 71] on button "Call to Customer" at bounding box center [1117, 62] width 141 height 35
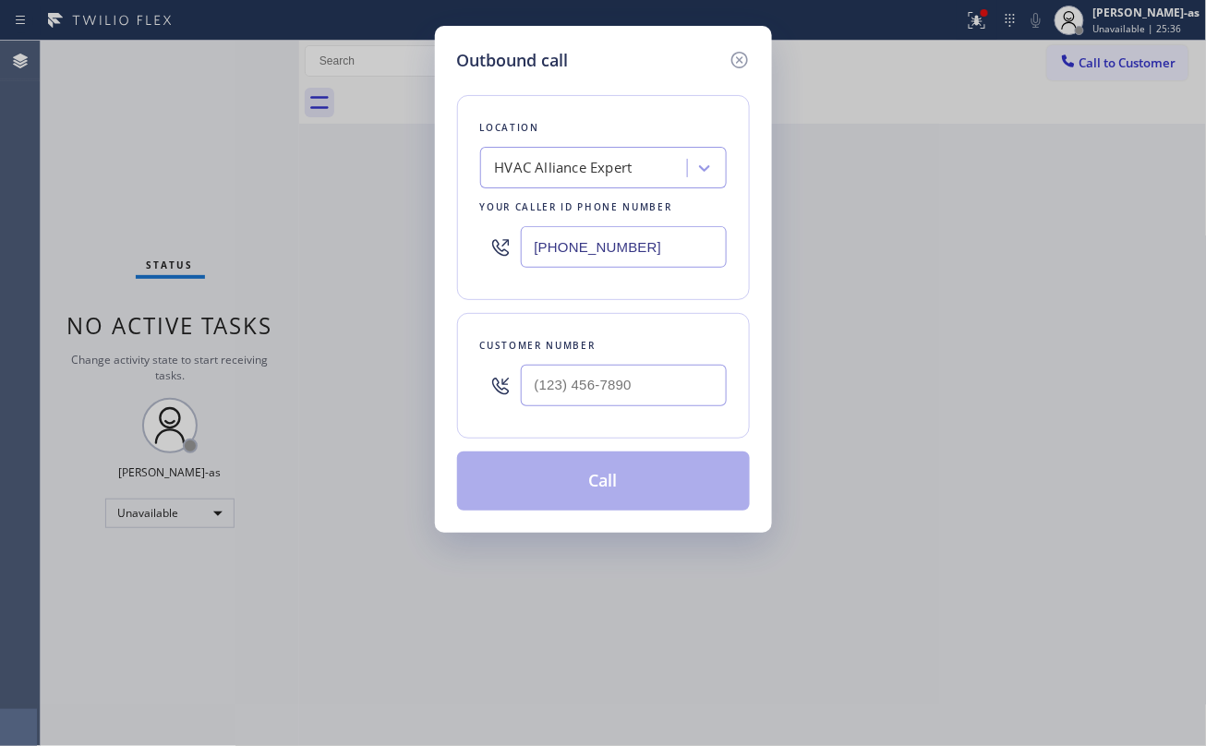
click at [646, 399] on div at bounding box center [624, 385] width 206 height 60
click at [646, 395] on input "(___) ___-____" at bounding box center [624, 386] width 206 height 42
paste input "424) 666-9734"
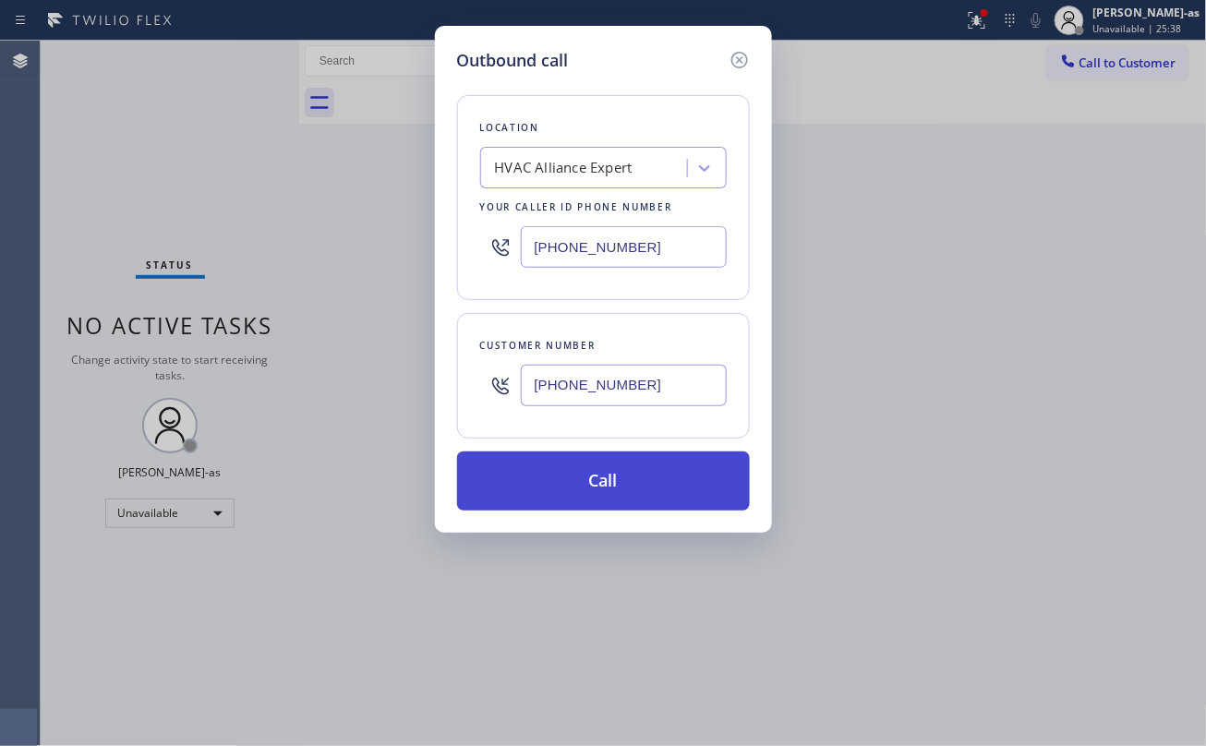
type input "(424) 666-9734"
click at [631, 485] on button "Call" at bounding box center [603, 480] width 293 height 59
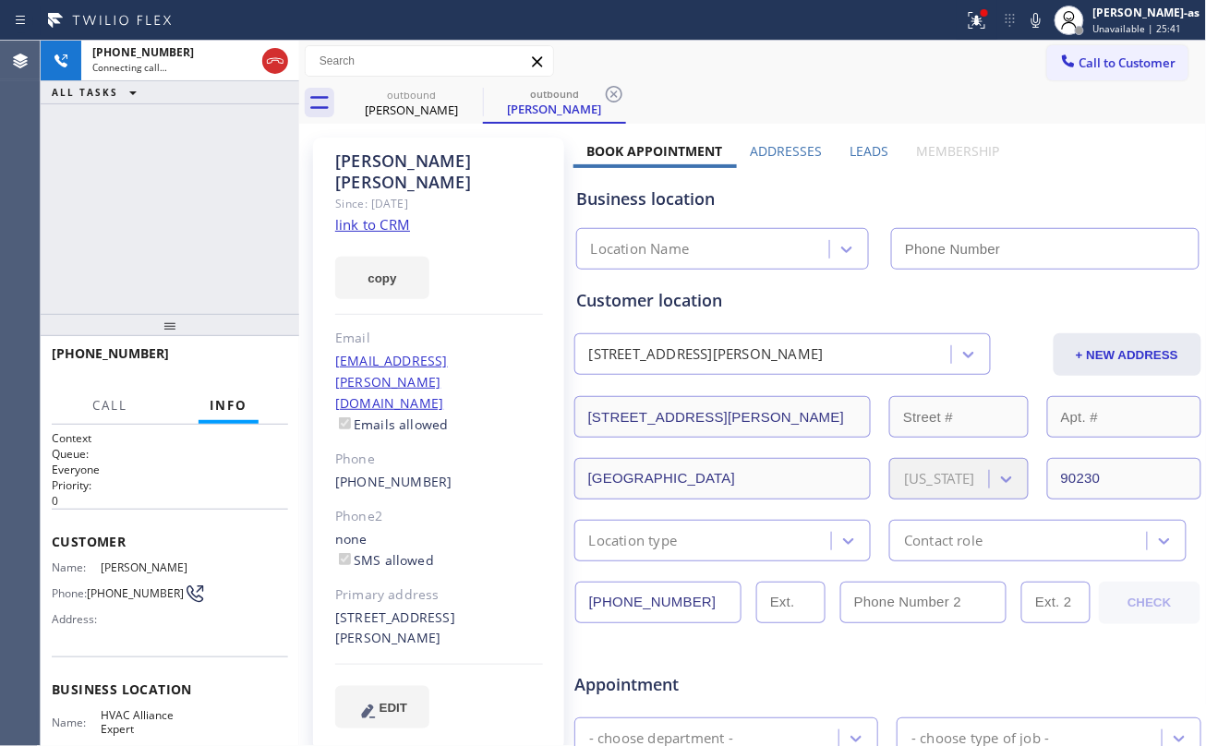
click at [369, 193] on div "Since: 20 may 2020" at bounding box center [439, 203] width 208 height 21
type input "(323) 991-9198"
click at [375, 215] on link "link to CRM" at bounding box center [372, 224] width 75 height 18
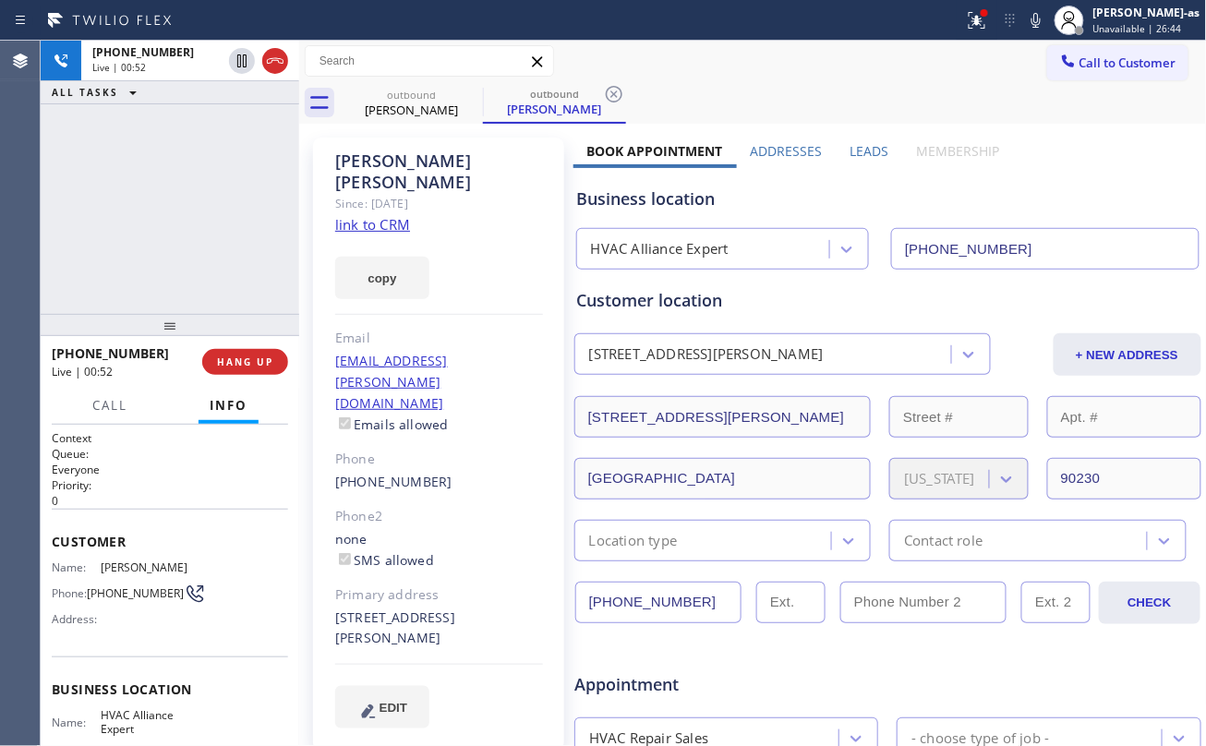
click at [161, 288] on div "+14246669734 Live | 00:52 ALL TASKS ALL TASKS ACTIVE TASKS TASKS IN WRAP UP" at bounding box center [170, 177] width 258 height 273
drag, startPoint x: 161, startPoint y: 284, endPoint x: 164, endPoint y: 275, distance: 9.9
click at [161, 282] on div "+14246669734 Live | 00:53 ALL TASKS ALL TASKS ACTIVE TASKS TASKS IN WRAP UP" at bounding box center [170, 177] width 258 height 273
drag, startPoint x: 160, startPoint y: 266, endPoint x: 237, endPoint y: 260, distance: 77.7
click at [161, 266] on div "+14246669734 Live | 00:54 ALL TASKS ALL TASKS ACTIVE TASKS TASKS IN WRAP UP" at bounding box center [170, 177] width 258 height 273
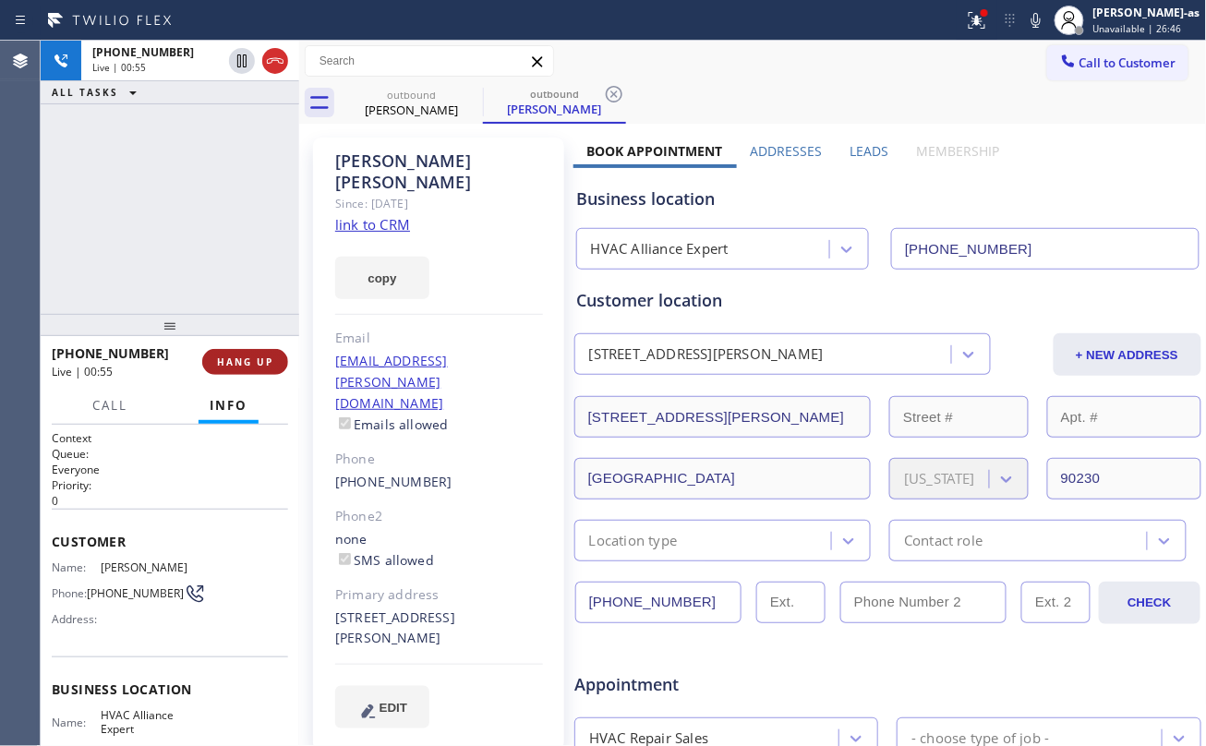
click at [248, 364] on span "HANG UP" at bounding box center [245, 361] width 56 height 13
click at [268, 367] on span "HANG UP" at bounding box center [245, 361] width 56 height 13
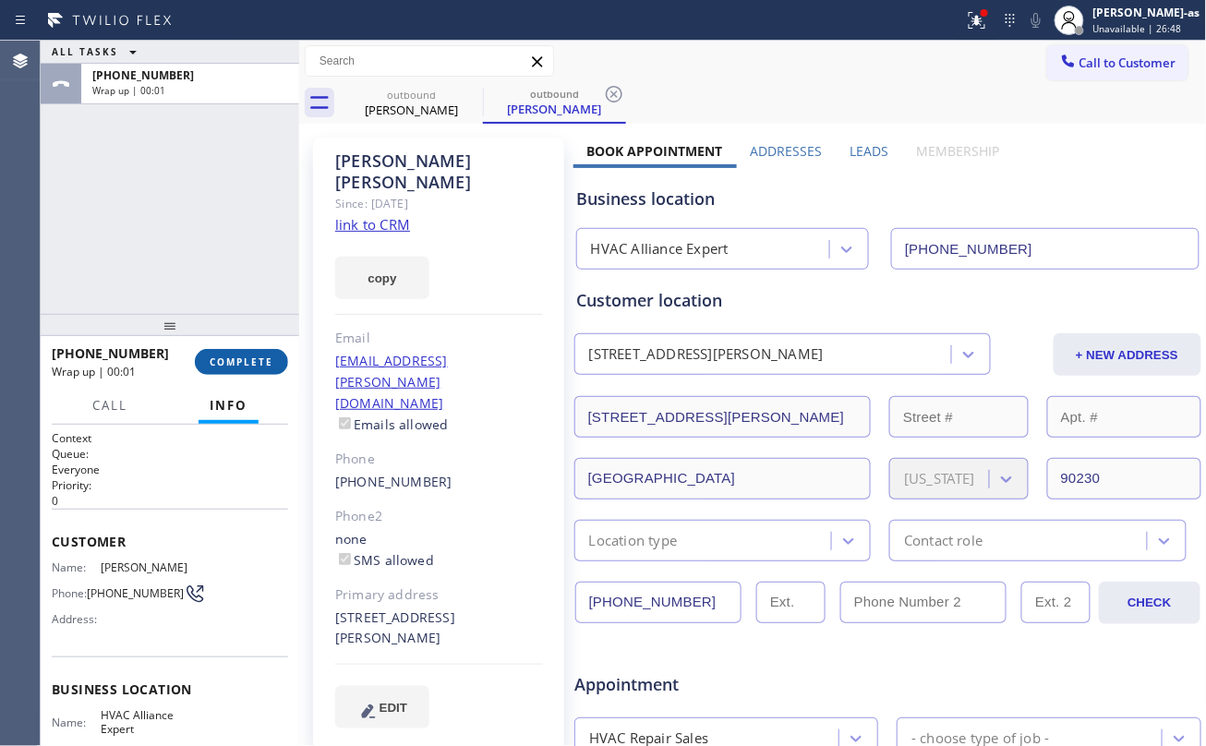
click at [255, 359] on span "COMPLETE" at bounding box center [242, 361] width 64 height 13
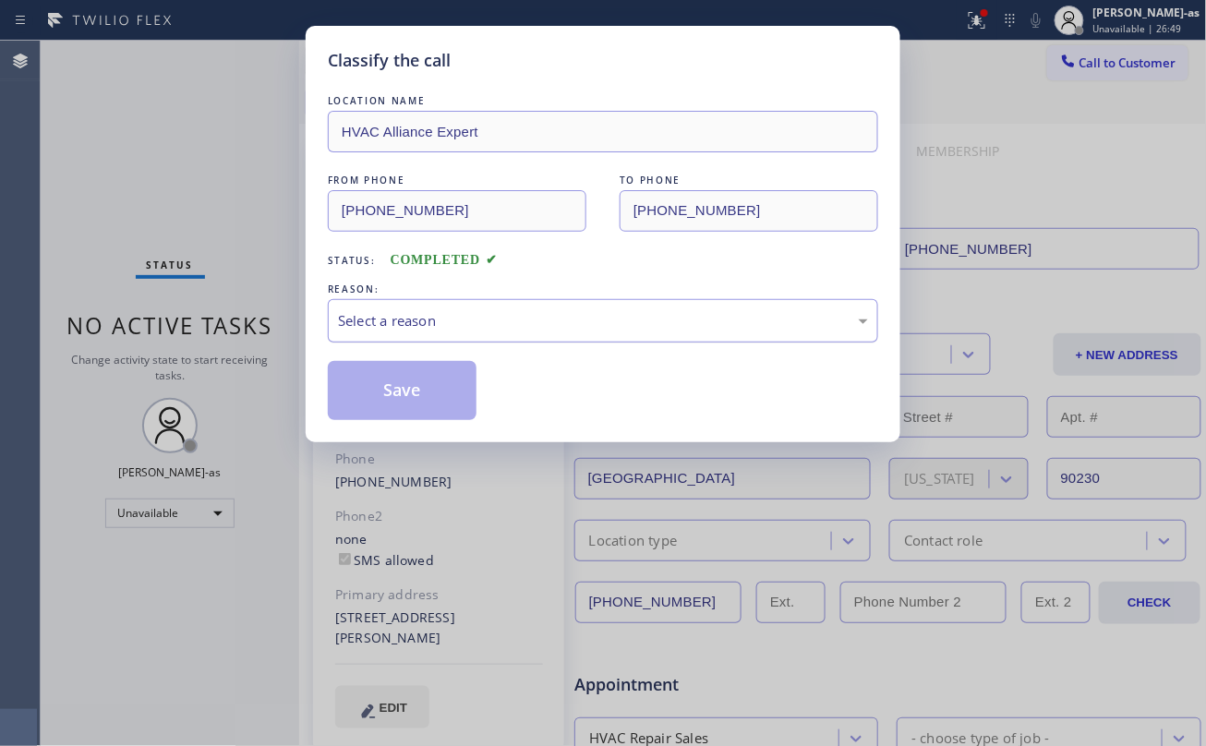
click at [475, 297] on div "REASON:" at bounding box center [603, 289] width 550 height 19
click at [492, 326] on div "Select a reason" at bounding box center [603, 320] width 530 height 21
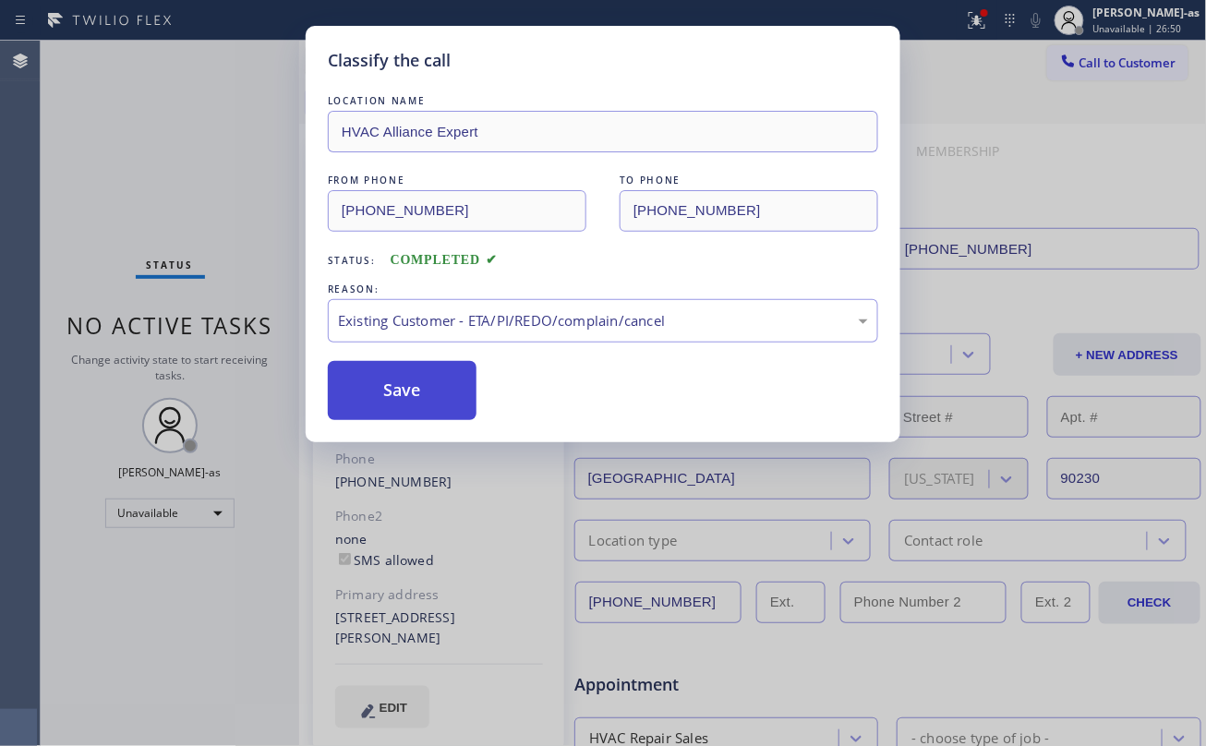
click at [389, 399] on button "Save" at bounding box center [402, 390] width 149 height 59
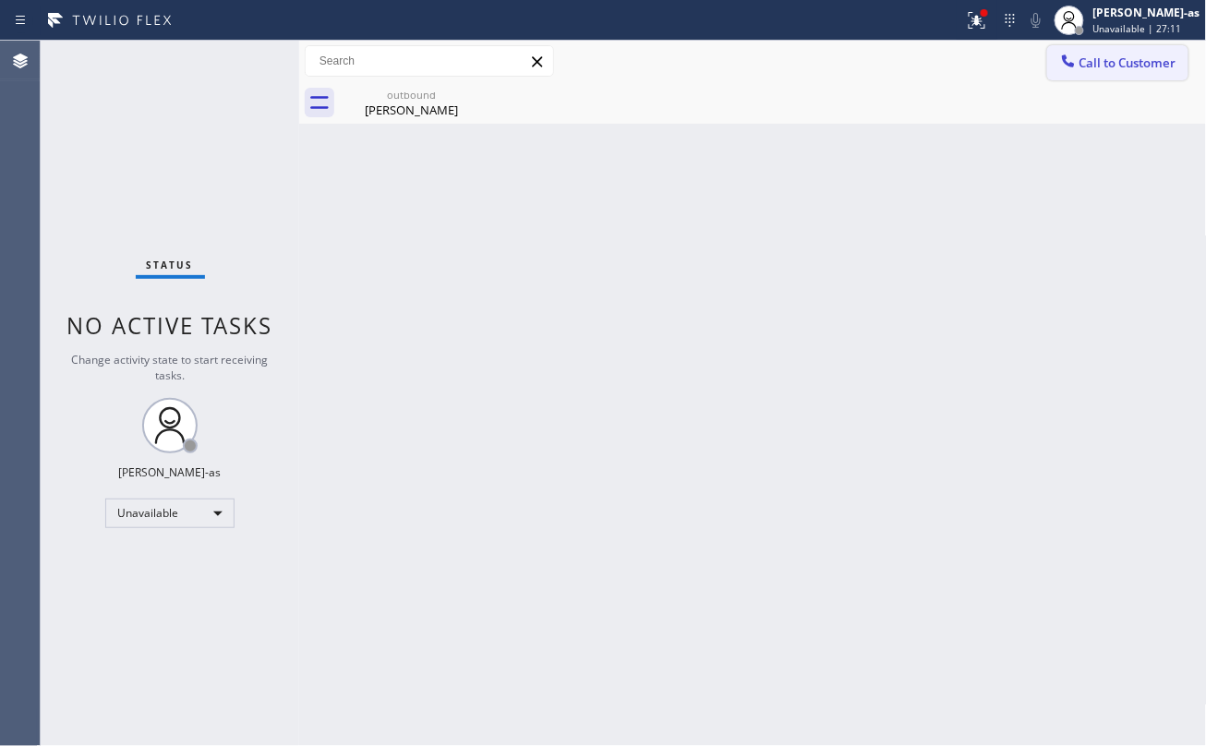
click at [1120, 59] on span "Call to Customer" at bounding box center [1127, 62] width 97 height 17
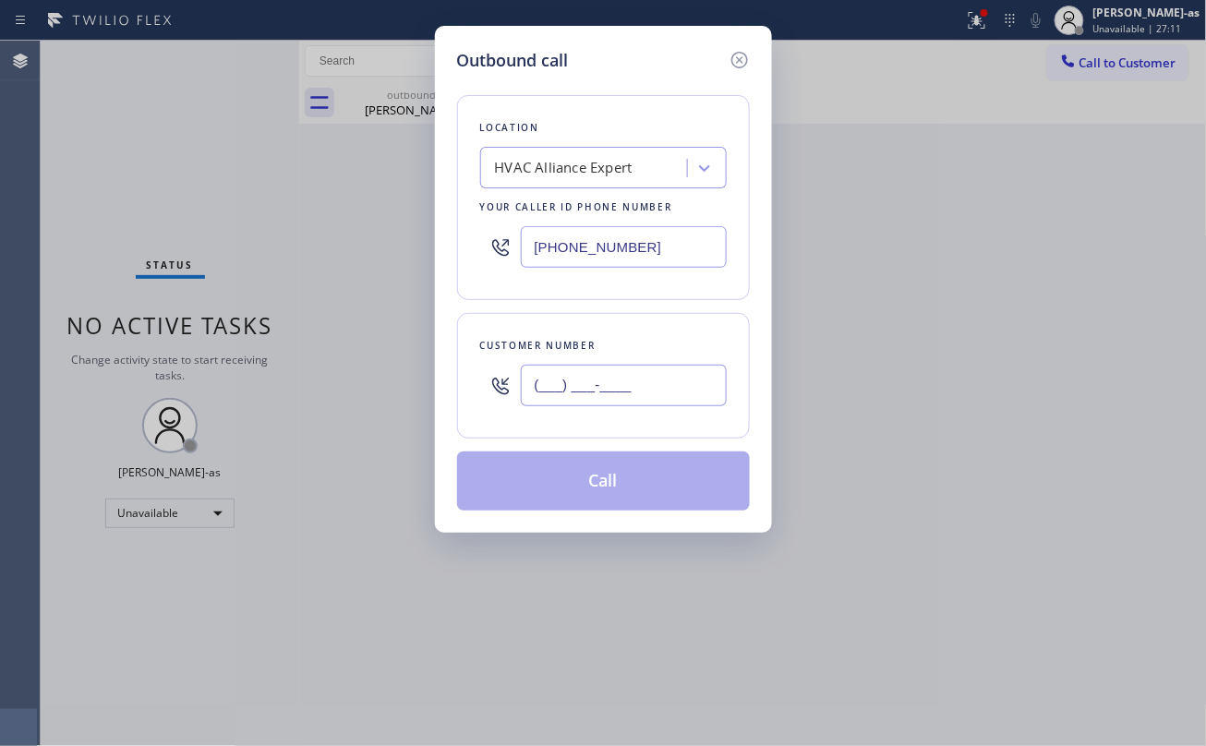
click at [626, 385] on input "(___) ___-____" at bounding box center [624, 386] width 206 height 42
paste input "562) 525-9831"
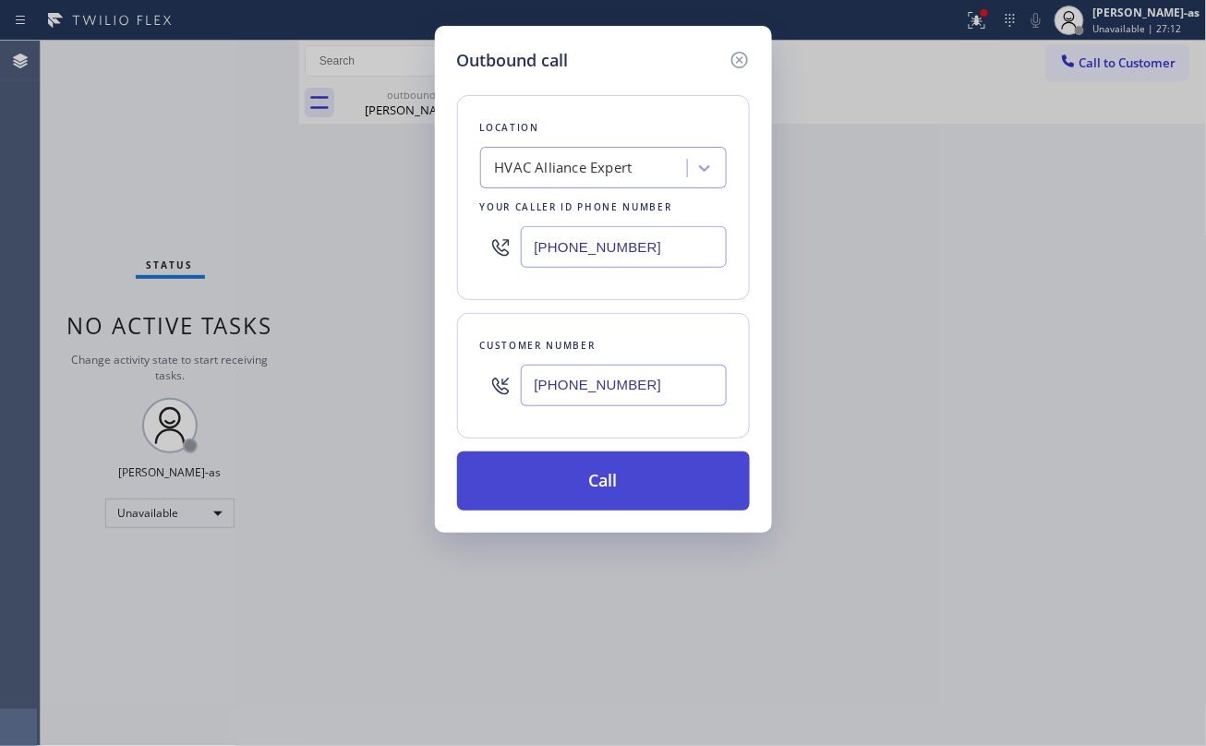
type input "(562) 525-9831"
click at [628, 469] on button "Call" at bounding box center [603, 480] width 293 height 59
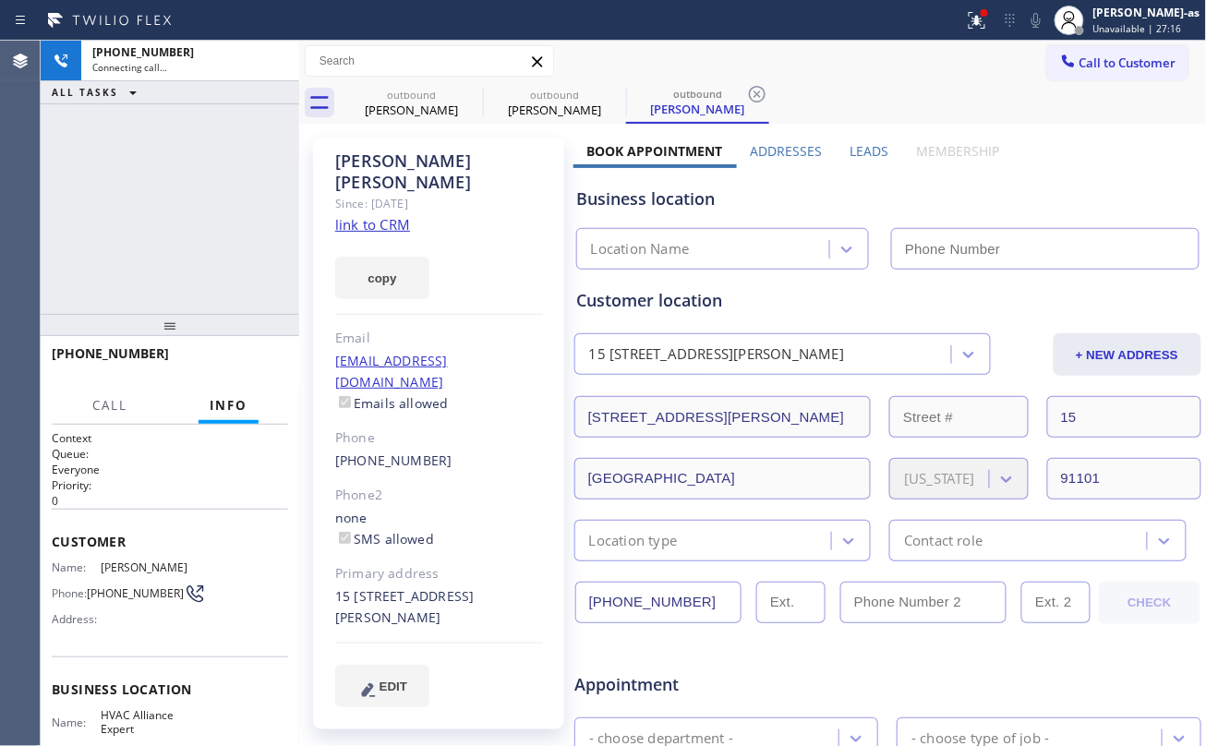
click at [388, 215] on link "link to CRM" at bounding box center [372, 224] width 75 height 18
type input "(323) 991-9198"
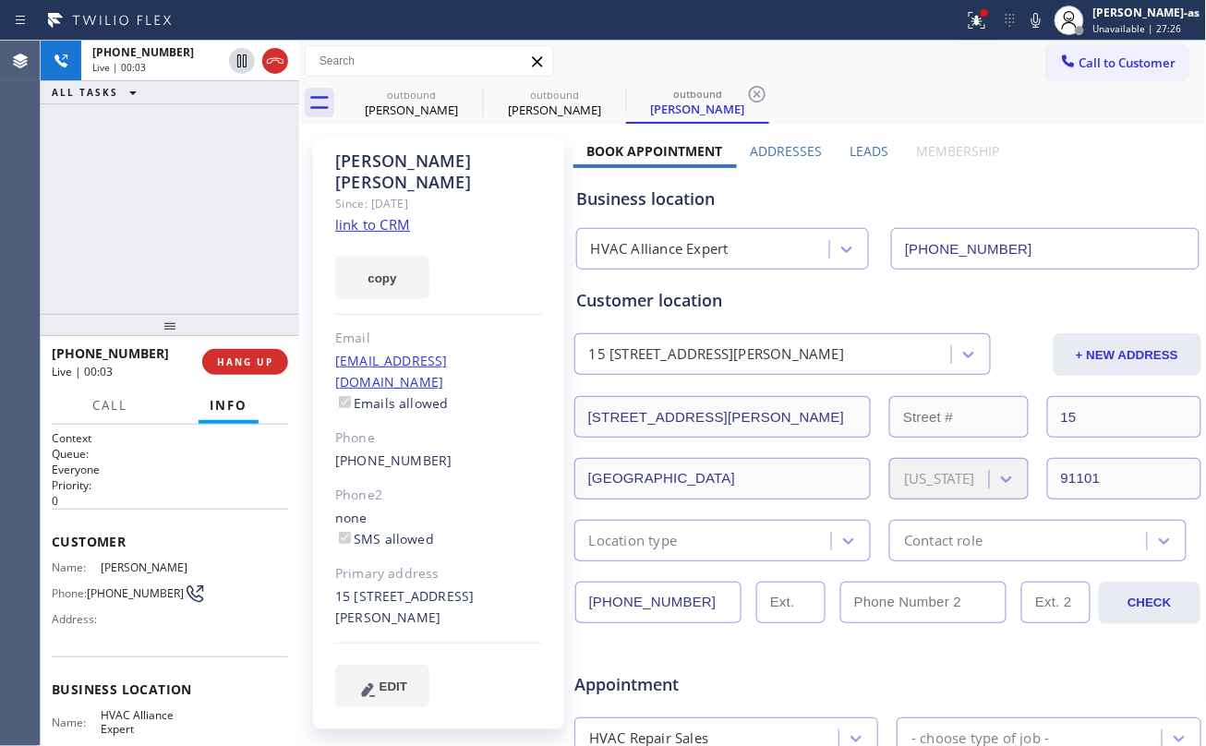
click at [127, 199] on div "+15625259831 Live | 00:03 ALL TASKS ALL TASKS ACTIVE TASKS TASKS IN WRAP UP" at bounding box center [170, 177] width 258 height 273
click at [277, 50] on icon at bounding box center [275, 61] width 22 height 22
drag, startPoint x: 192, startPoint y: 222, endPoint x: 196, endPoint y: 274, distance: 51.8
click at [196, 274] on div "+15625259831 Live | 00:04 ALL TASKS ALL TASKS ACTIVE TASKS TASKS IN WRAP UP" at bounding box center [170, 177] width 258 height 273
click at [255, 355] on span "HANG UP" at bounding box center [245, 361] width 56 height 13
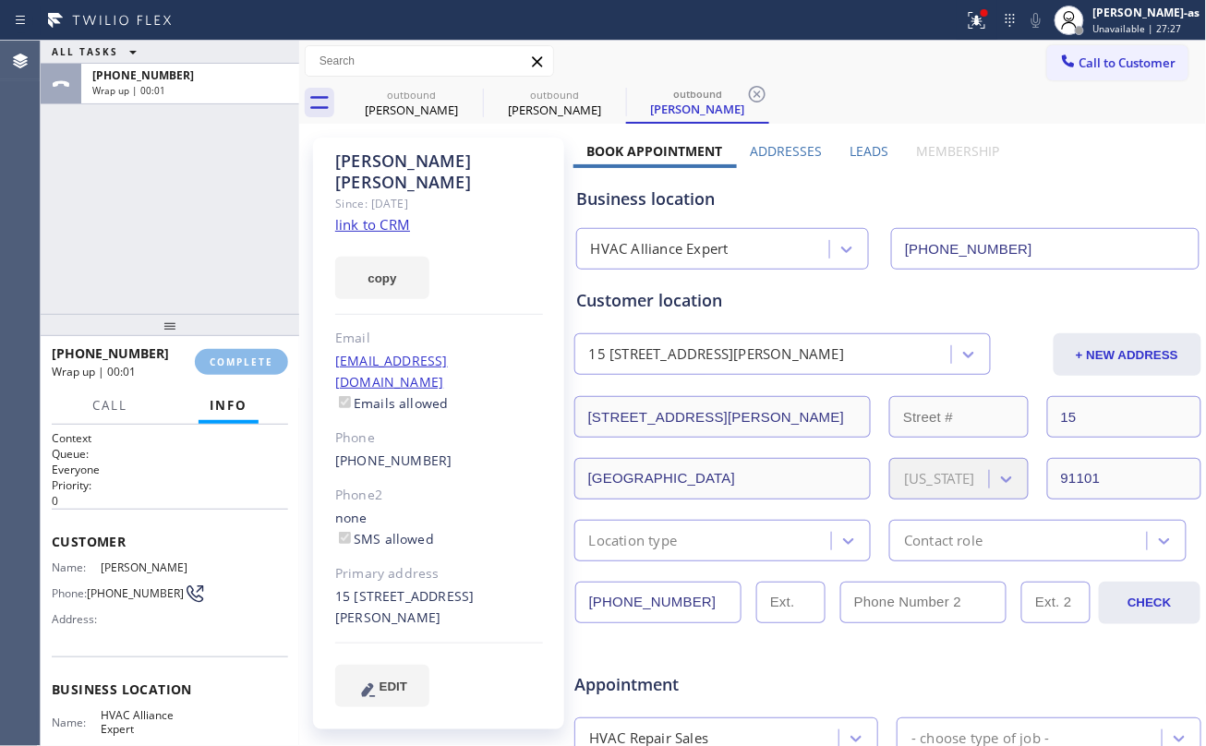
click at [188, 199] on div "ALL TASKS ALL TASKS ACTIVE TASKS TASKS IN WRAP UP +15625259831 Wrap up | 00:01" at bounding box center [170, 177] width 258 height 273
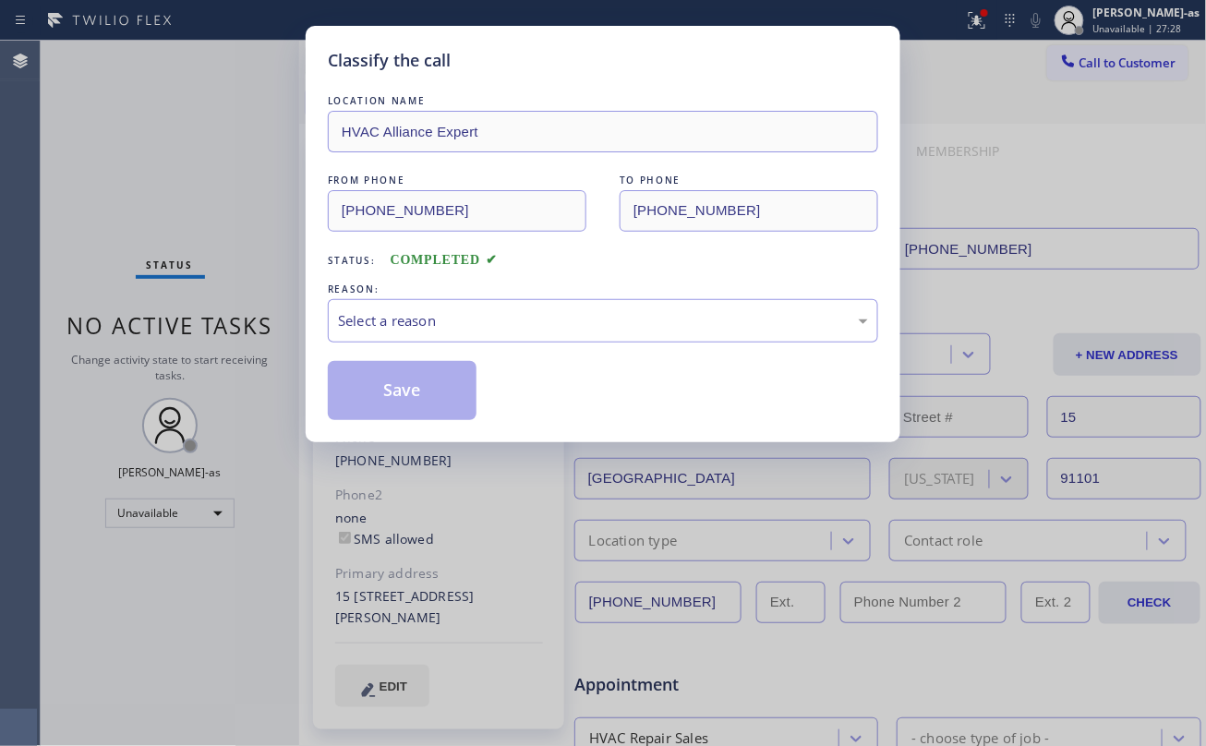
click at [493, 293] on div "REASON:" at bounding box center [603, 289] width 550 height 19
click at [537, 327] on div "Select a reason" at bounding box center [603, 320] width 530 height 21
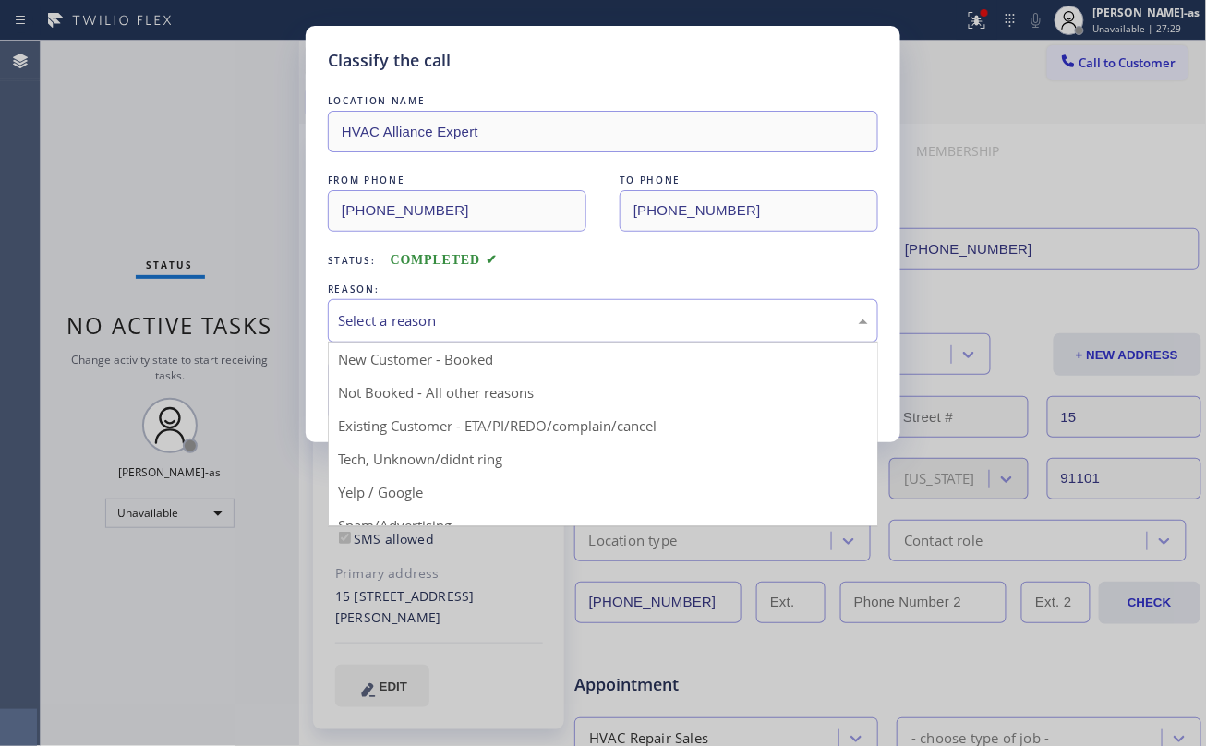
drag, startPoint x: 569, startPoint y: 427, endPoint x: 486, endPoint y: 406, distance: 85.5
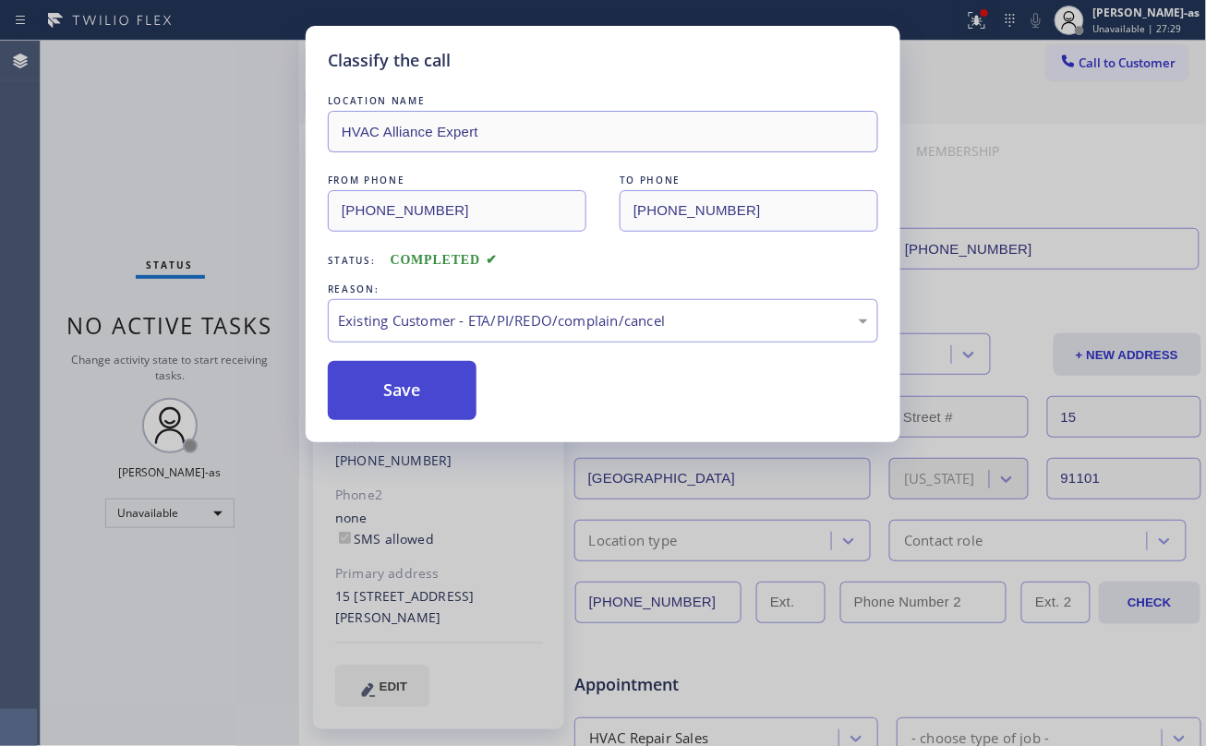
click at [367, 385] on button "Save" at bounding box center [402, 390] width 149 height 59
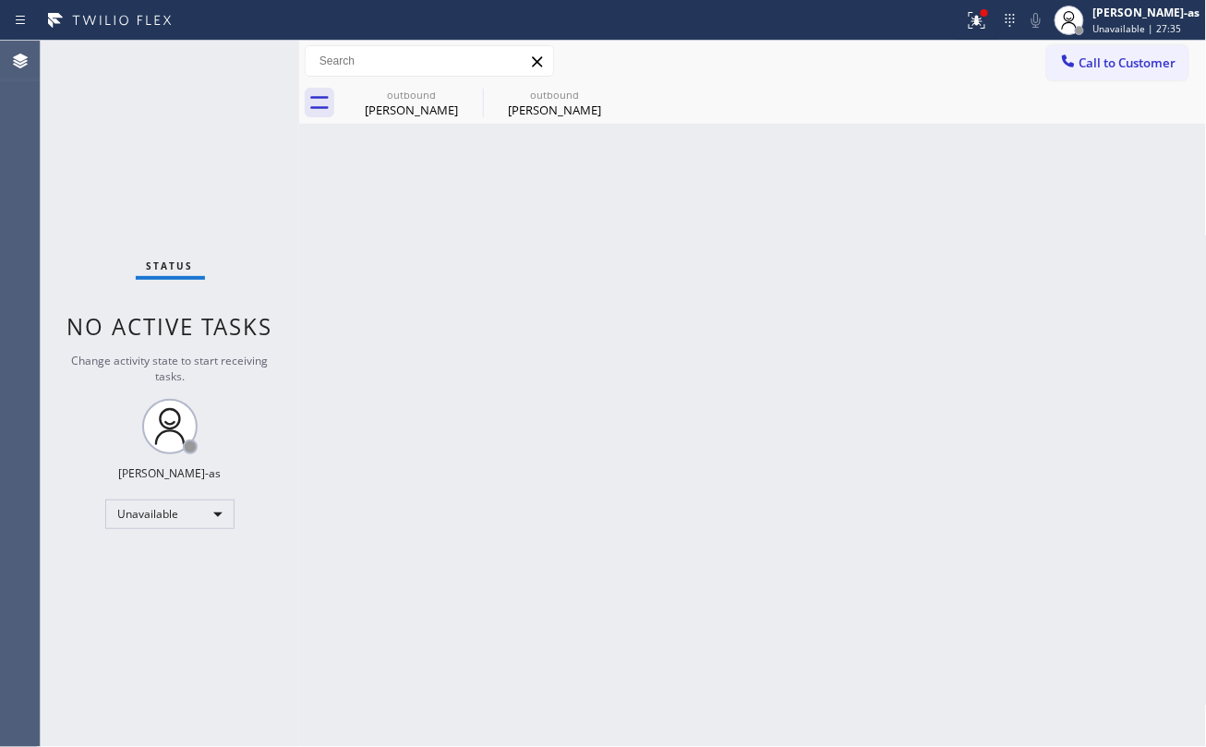
click at [566, 104] on div "Choi Kwan" at bounding box center [554, 110] width 139 height 17
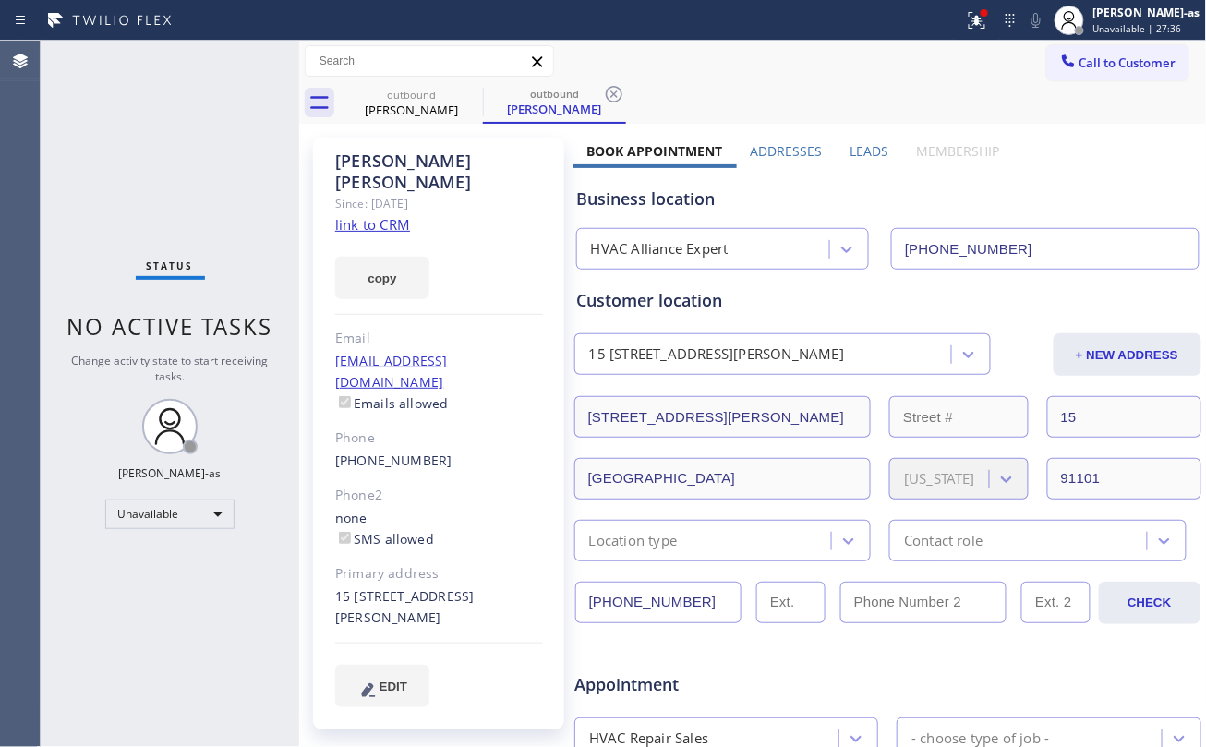
click at [377, 193] on div "Since: 20 may 2020" at bounding box center [439, 203] width 208 height 21
click at [378, 215] on link "link to CRM" at bounding box center [372, 224] width 75 height 18
click at [872, 157] on div "Book Appointment Addresses Leads Membership Business location HVAC Alliance Exp…" at bounding box center [887, 733] width 629 height 1183
click at [1143, 63] on span "Call to Customer" at bounding box center [1127, 62] width 97 height 17
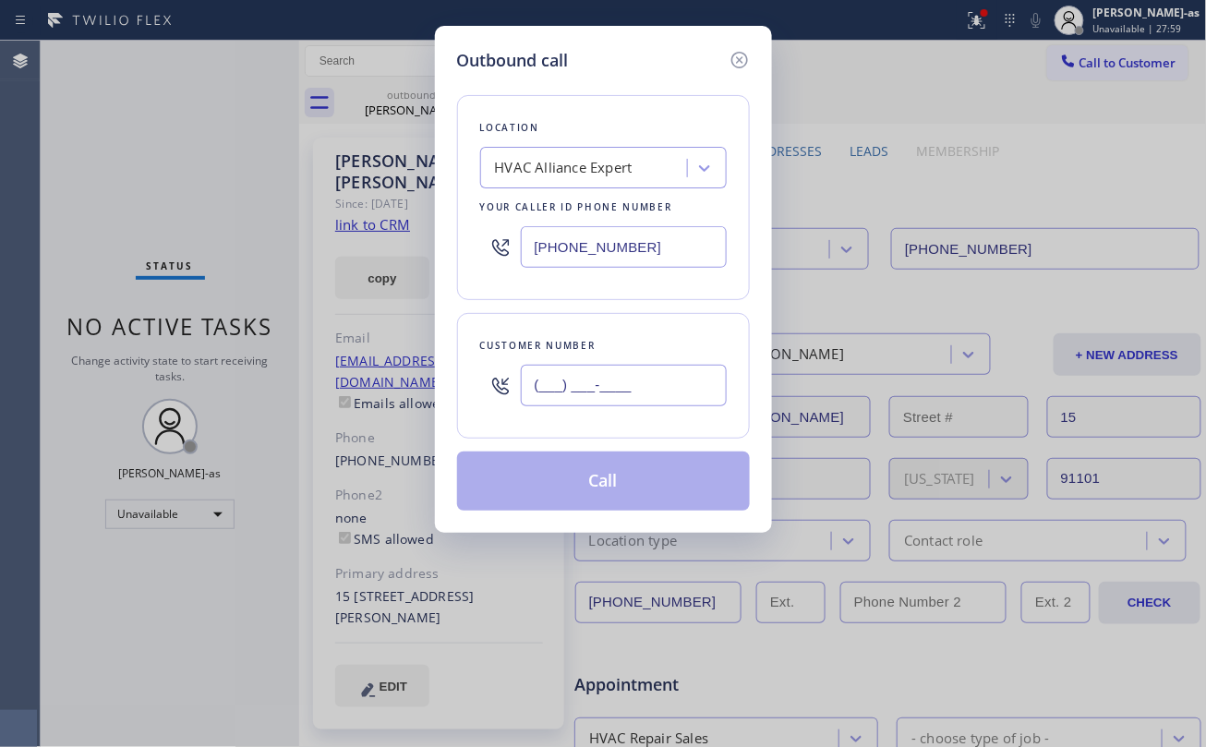
click at [611, 391] on input "(___) ___-____" at bounding box center [624, 386] width 206 height 42
paste input "323) 328-6970"
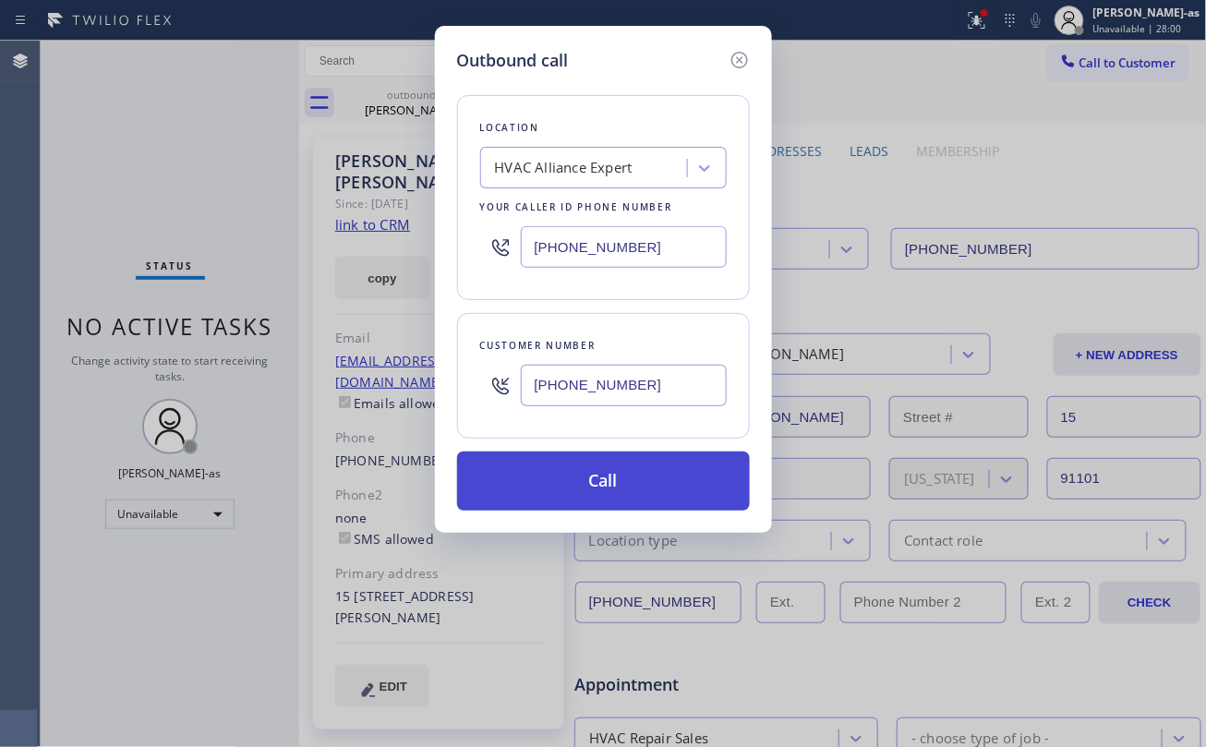
type input "(323) 328-6970"
click at [619, 486] on button "Call" at bounding box center [603, 480] width 293 height 59
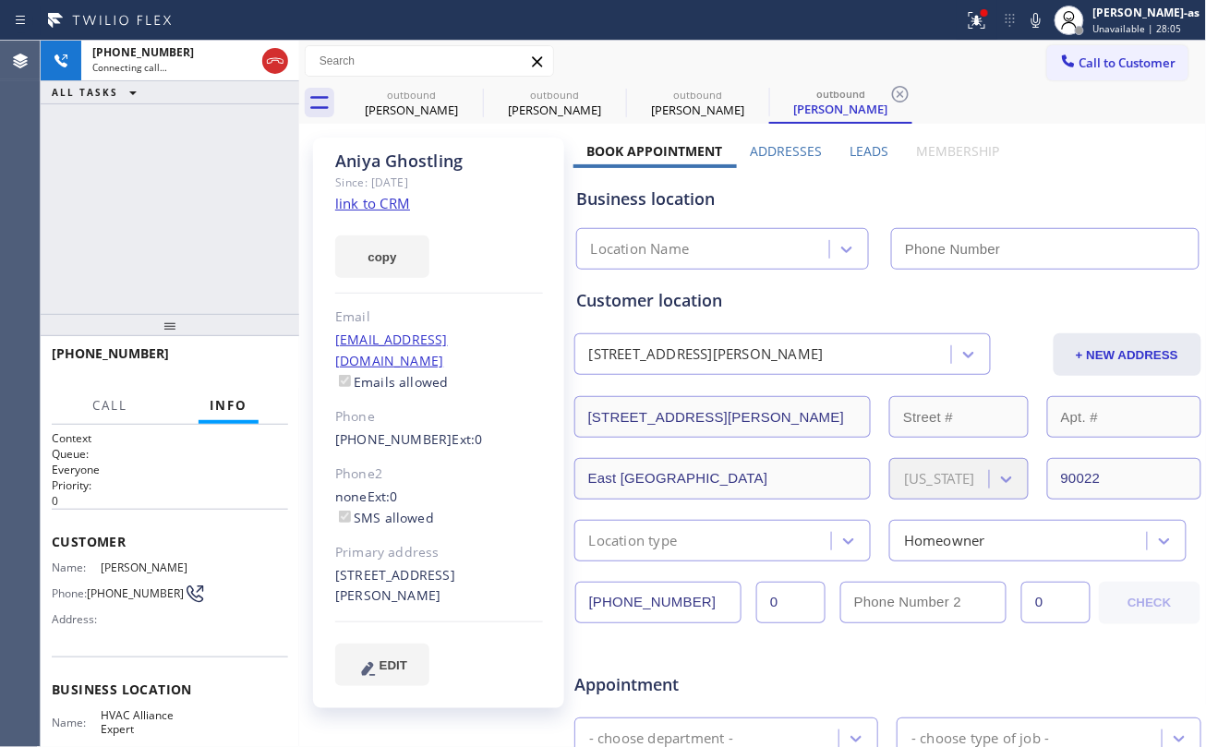
type input "(323) 991-9198"
click at [370, 214] on div "copy" at bounding box center [439, 246] width 208 height 64
click at [236, 212] on div "+13233286970 Connecting call… ALL TASKS ALL TASKS ACTIVE TASKS TASKS IN WRAP UP" at bounding box center [170, 177] width 258 height 273
click at [386, 203] on link "link to CRM" at bounding box center [372, 203] width 75 height 18
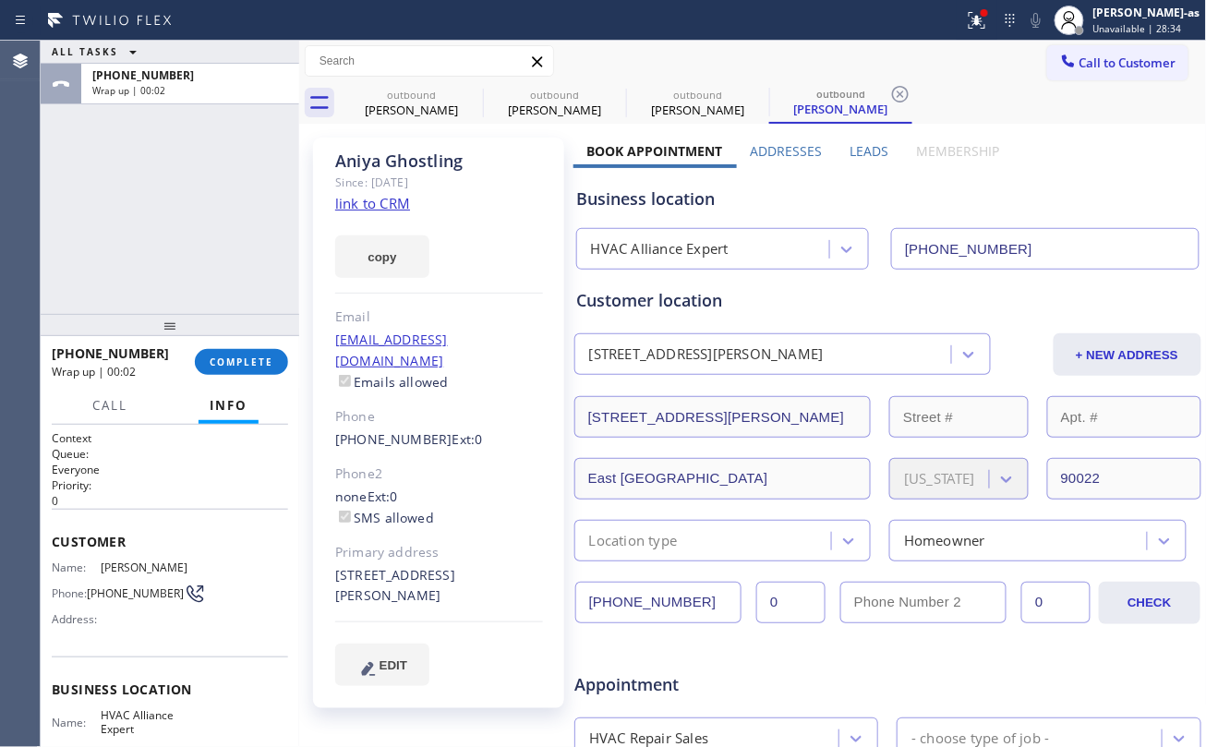
click at [171, 381] on div "+13233286970 Wrap up | 00:02" at bounding box center [123, 362] width 143 height 48
click at [233, 362] on span "COMPLETE" at bounding box center [242, 361] width 64 height 13
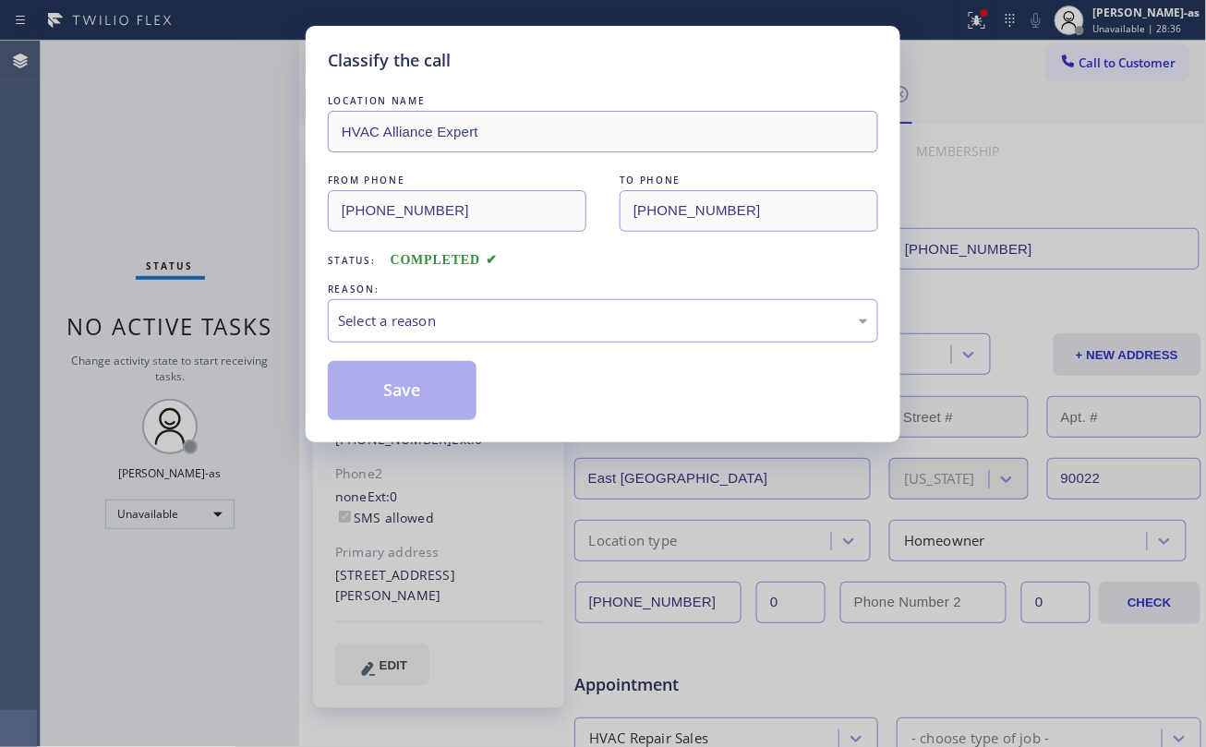
click at [233, 362] on div "Classify the call LOCATION NAME HVAC Alliance Expert FROM PHONE (323) 991-9198 …" at bounding box center [603, 373] width 1206 height 747
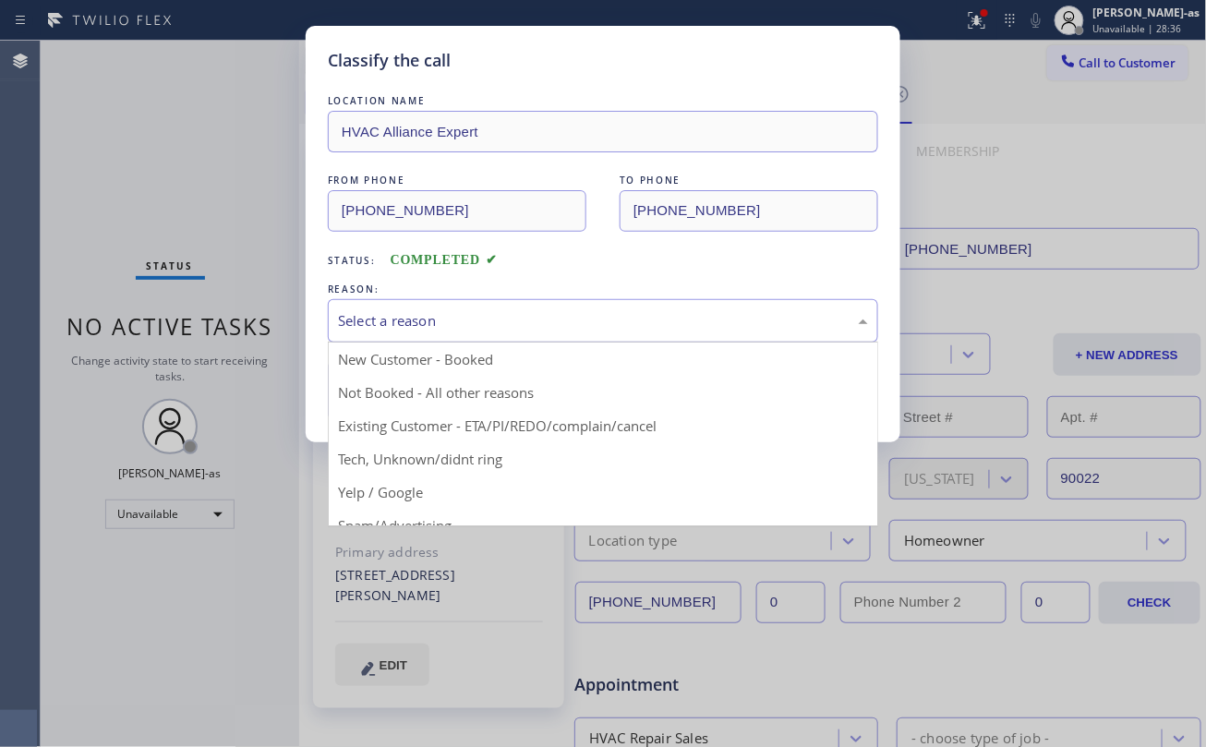
click at [436, 331] on div "Select a reason" at bounding box center [603, 320] width 530 height 21
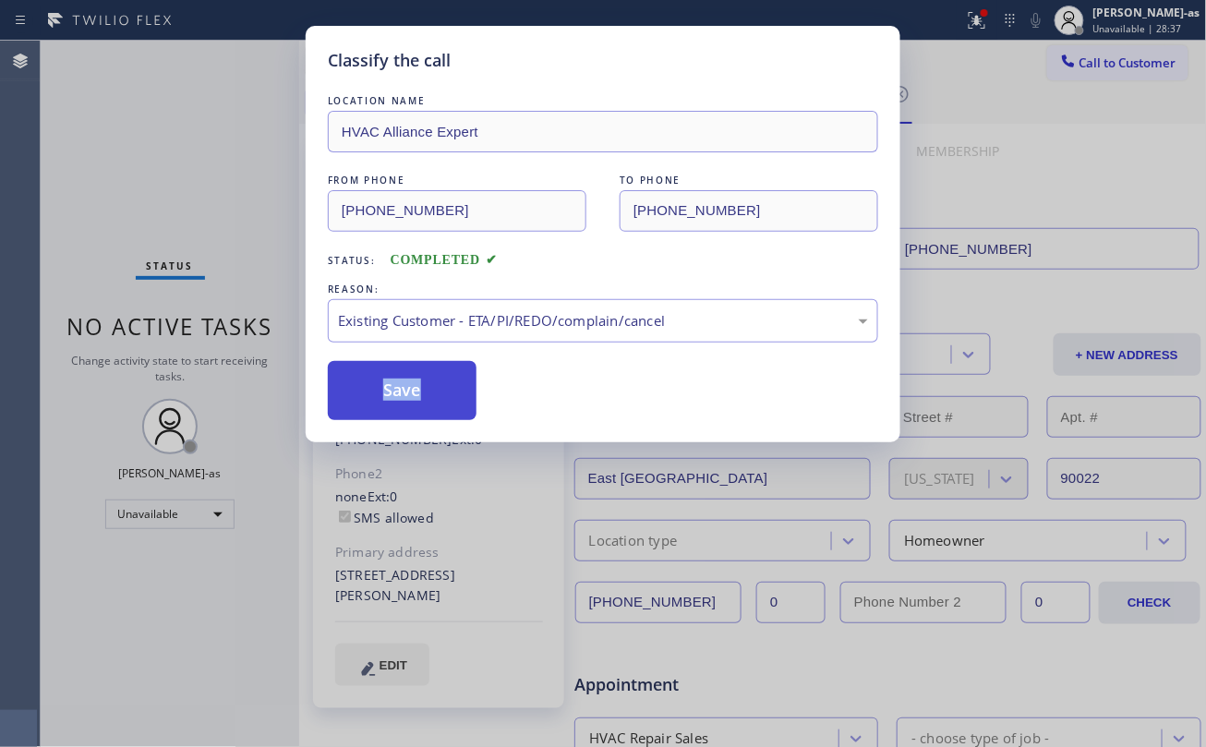
click at [443, 403] on button "Save" at bounding box center [402, 390] width 149 height 59
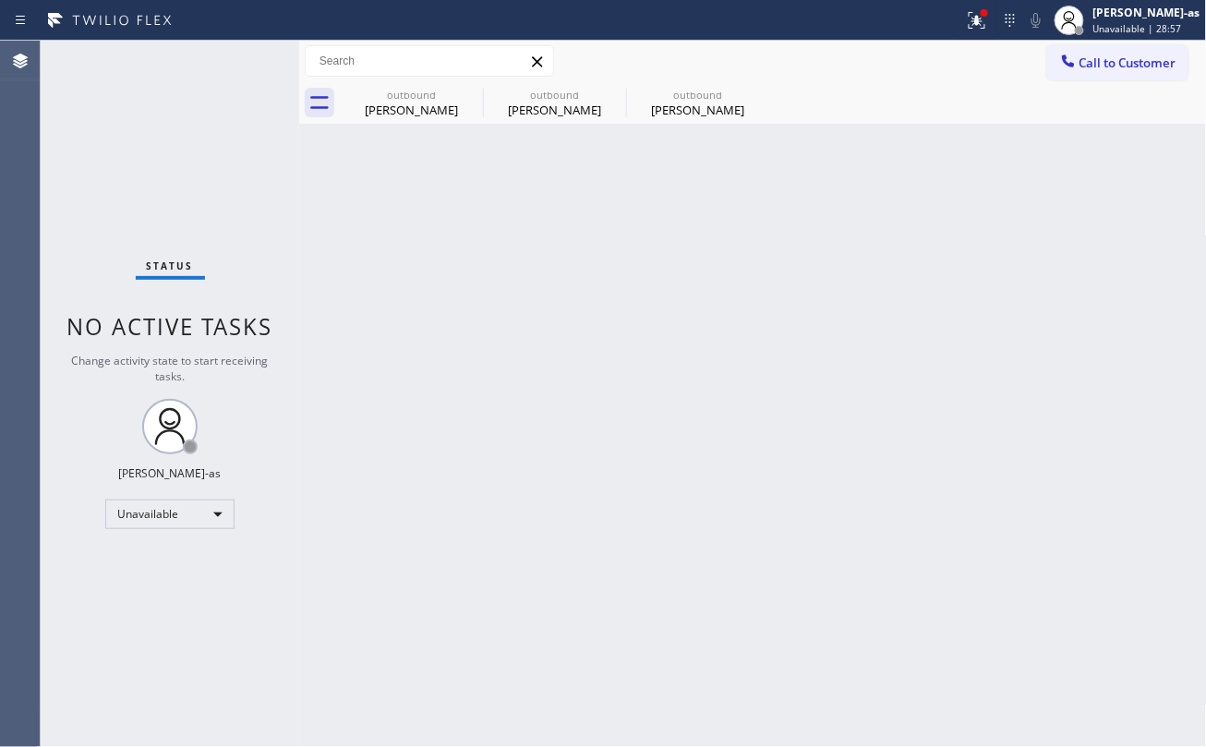
click at [312, 367] on div "Back to Dashboard Change Sender ID Customers Technicians Select a contact Outbo…" at bounding box center [753, 394] width 908 height 706
click at [667, 116] on div "Aniya Ghostling" at bounding box center [697, 110] width 139 height 17
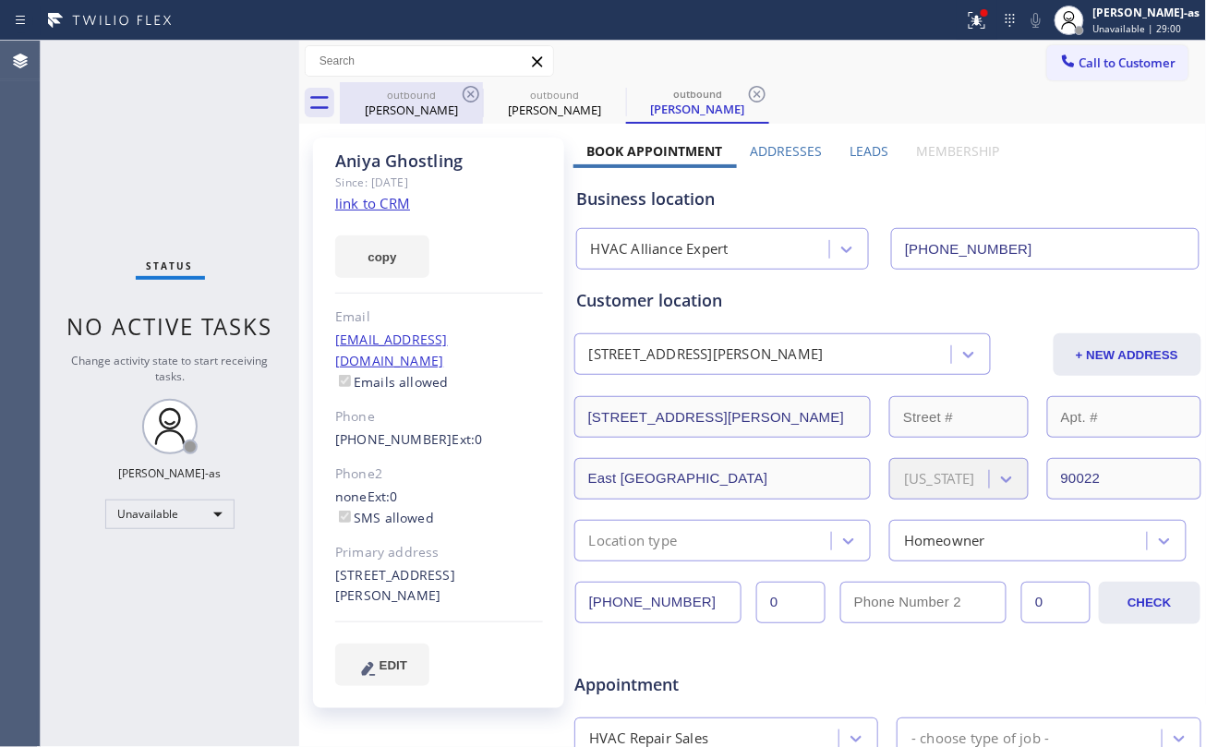
click at [419, 102] on div "Niklas Lommel" at bounding box center [411, 110] width 139 height 17
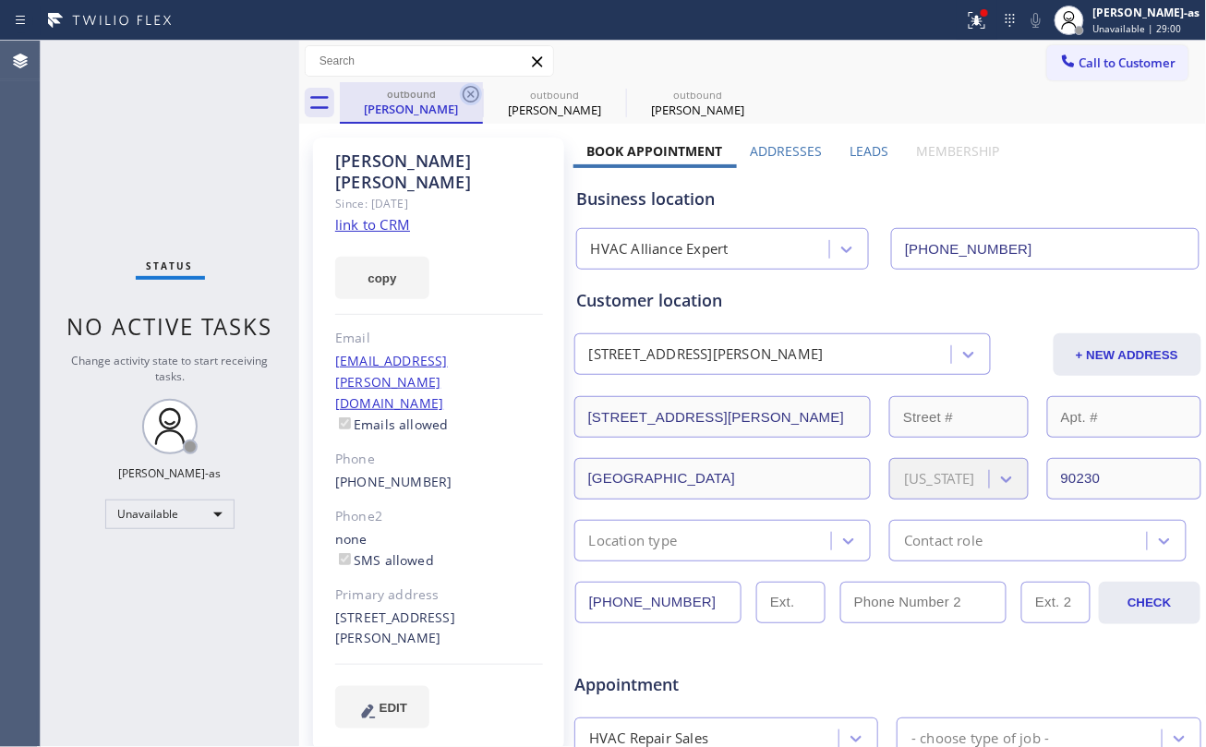
click at [477, 92] on icon at bounding box center [471, 94] width 17 height 17
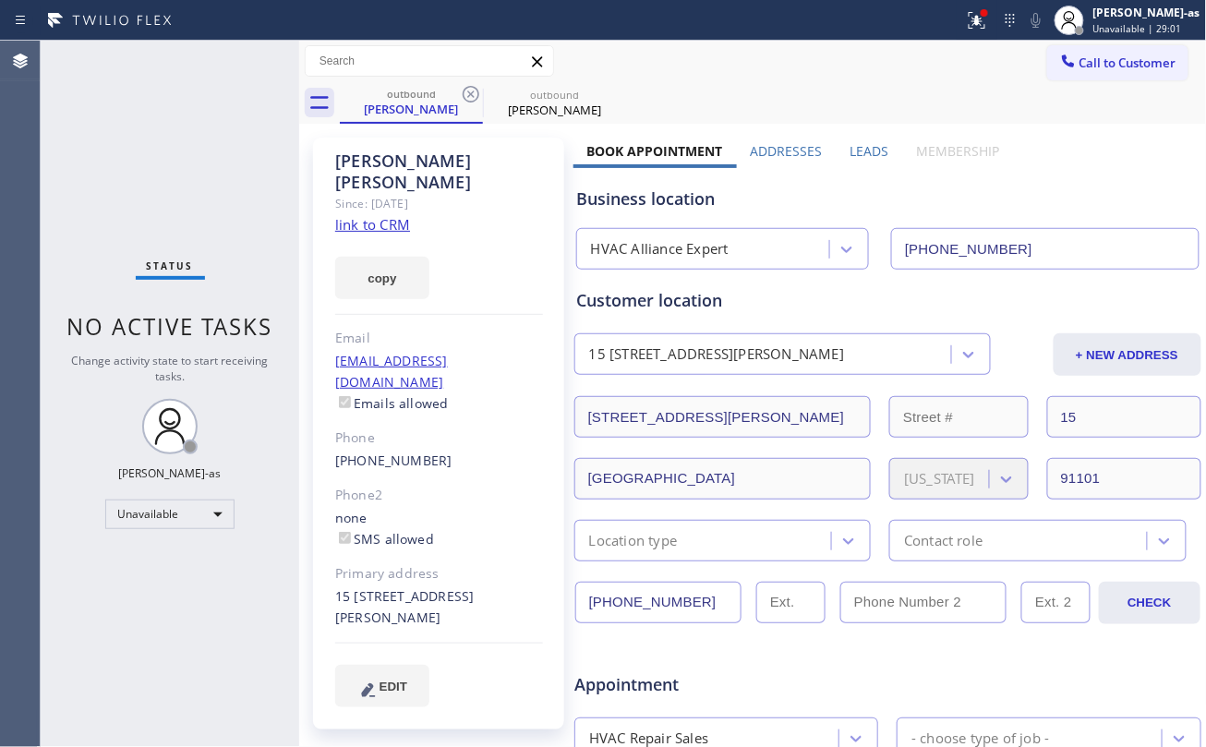
click at [477, 92] on icon at bounding box center [471, 94] width 17 height 17
click at [0, 0] on icon at bounding box center [0, 0] width 0 height 0
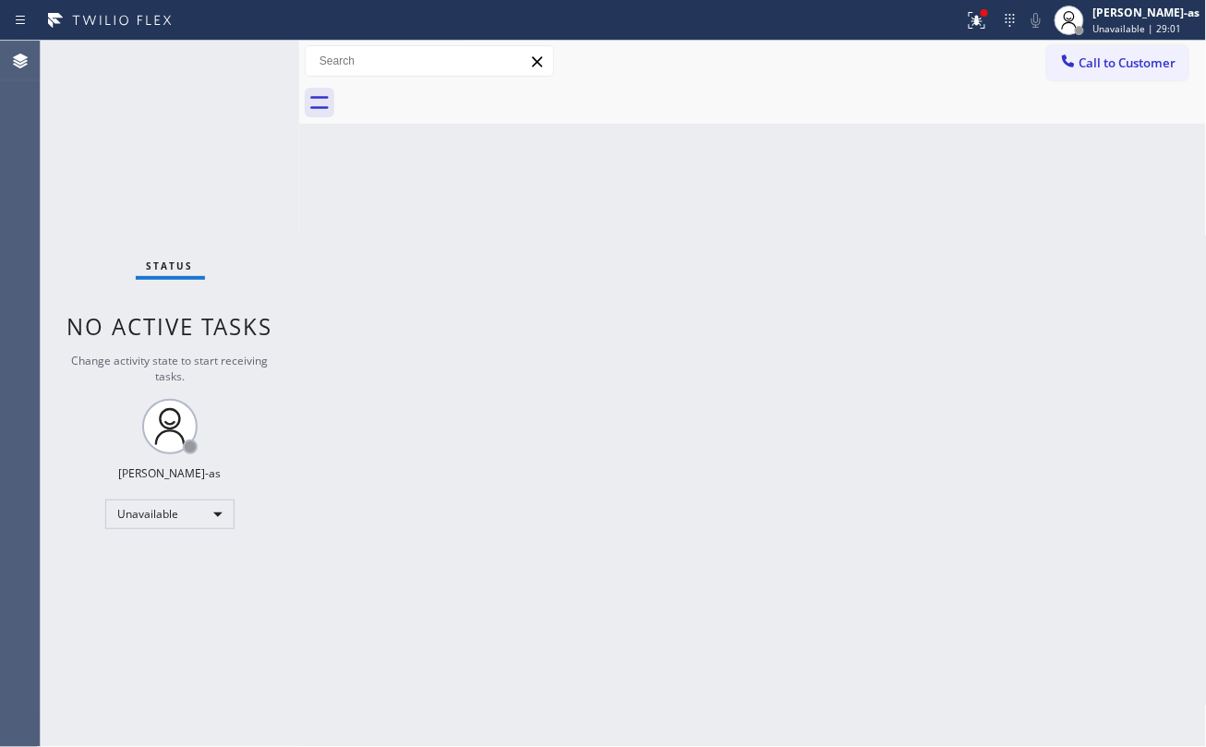
click at [477, 92] on div at bounding box center [773, 103] width 867 height 42
click at [1101, 66] on span "Call to Customer" at bounding box center [1127, 62] width 97 height 17
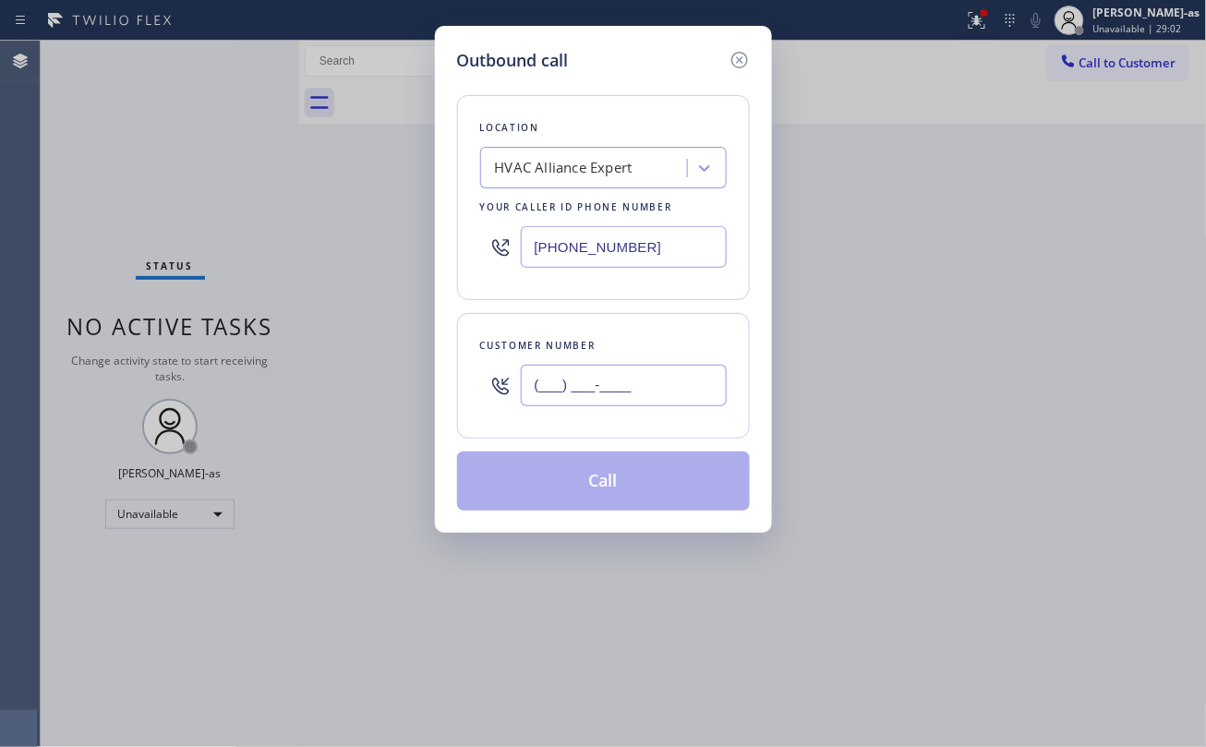
click at [641, 393] on input "(___) ___-____" at bounding box center [624, 386] width 206 height 42
paste input "text"
click at [606, 385] on input "(___) ___-____" at bounding box center [624, 386] width 206 height 42
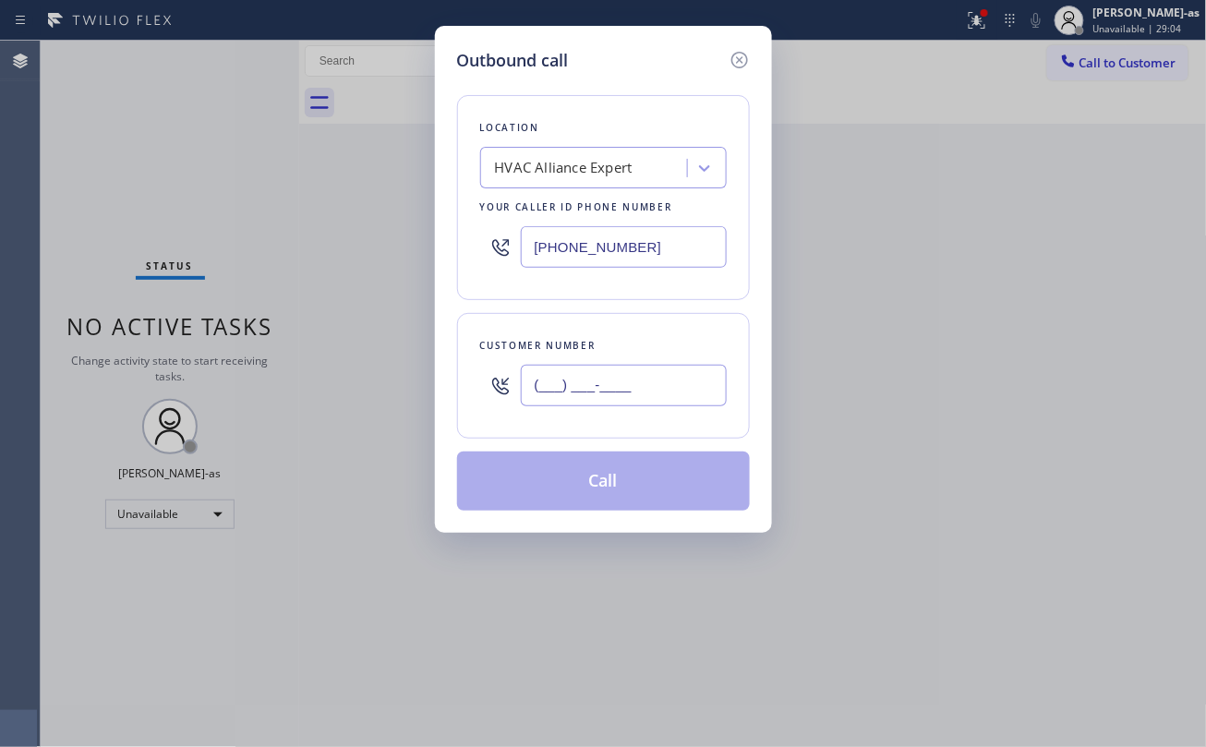
paste input "209) 846-7288"
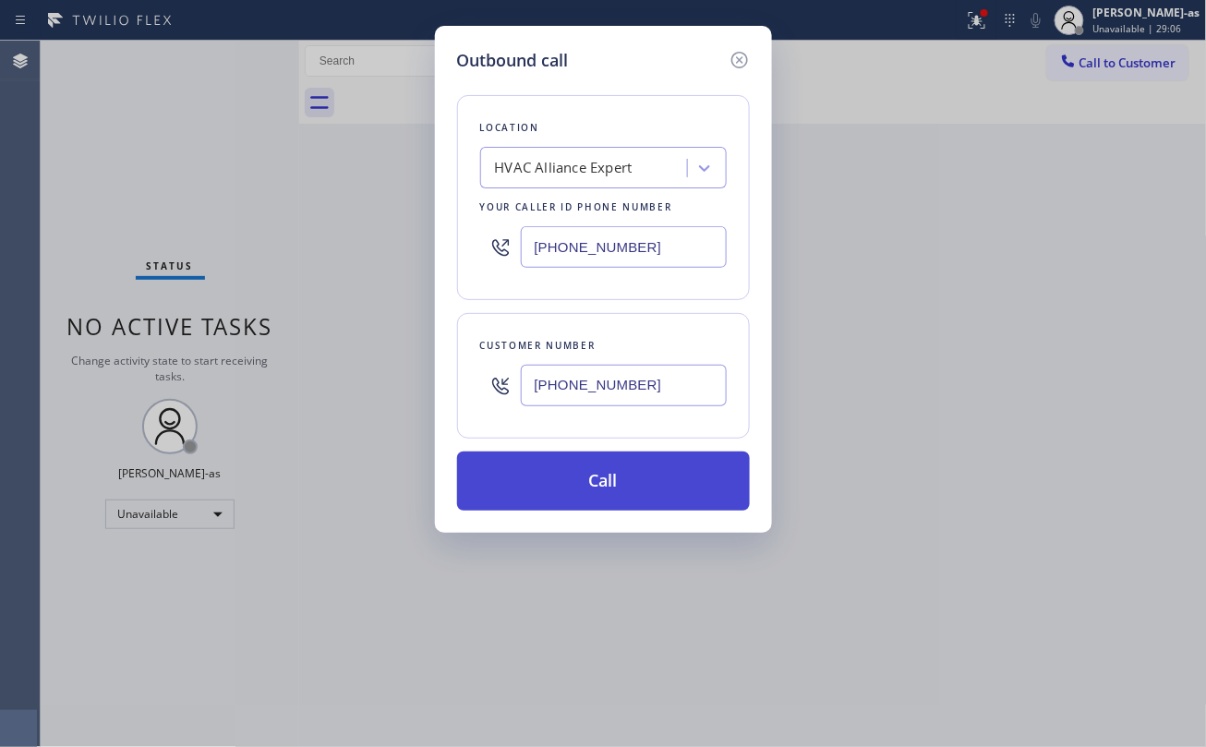
type input "(209) 846-7288"
click at [667, 480] on button "Call" at bounding box center [603, 480] width 293 height 59
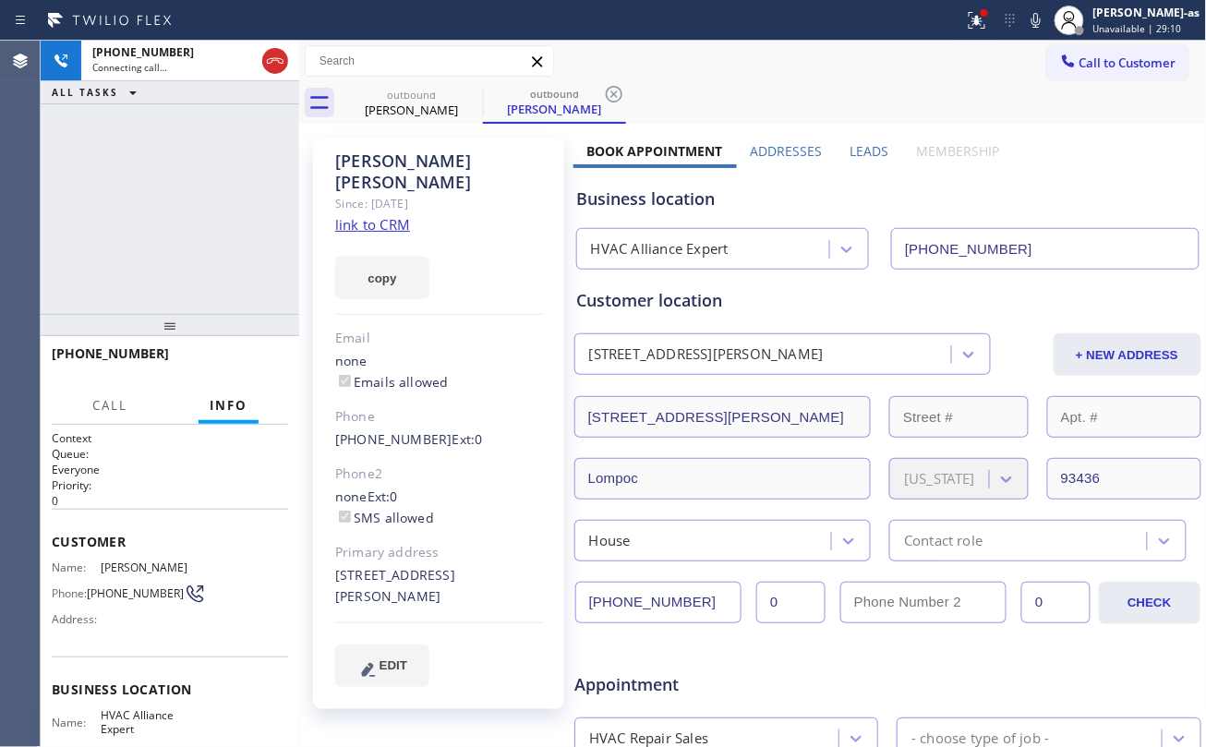
type input "(323) 991-9198"
click at [227, 367] on span "HANG UP" at bounding box center [245, 361] width 56 height 13
click at [205, 218] on div "+12098467288 Live | 00:05 ALL TASKS ALL TASKS ACTIVE TASKS TASKS IN WRAP UP" at bounding box center [170, 177] width 258 height 273
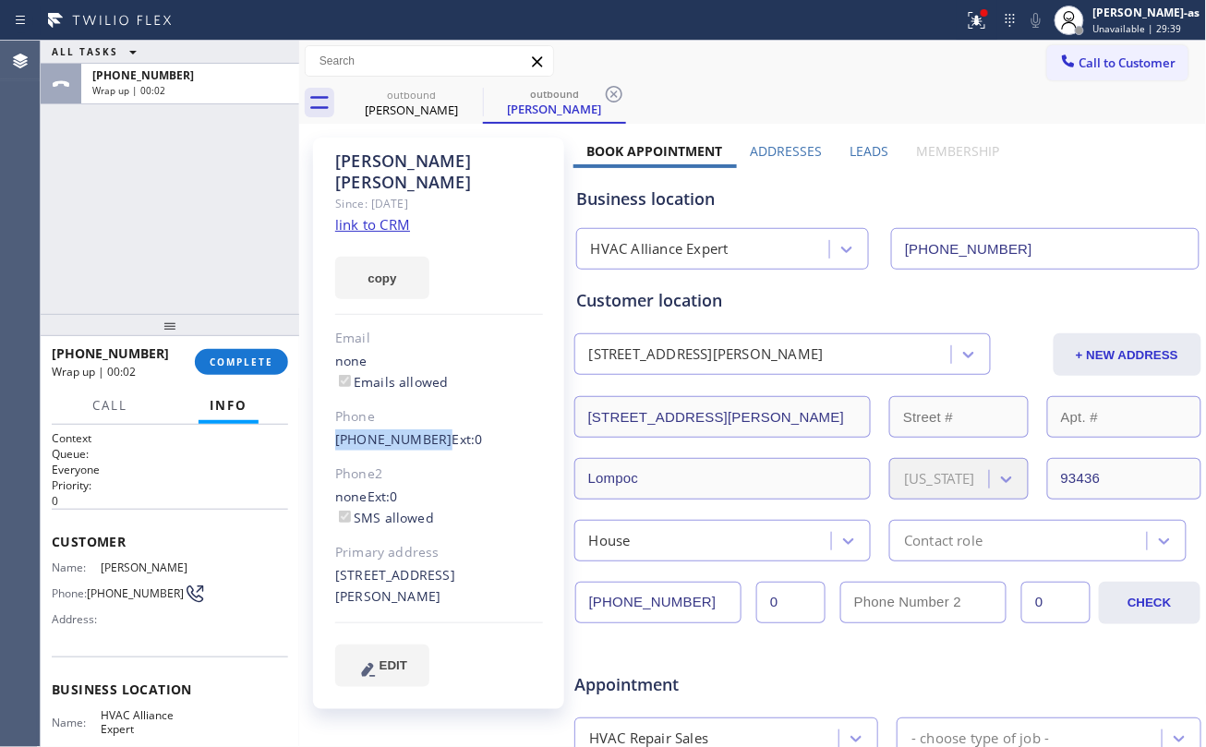
drag, startPoint x: 327, startPoint y: 419, endPoint x: 428, endPoint y: 422, distance: 101.6
click at [428, 422] on div "Guadalupe Reynoso Since: 20 may 2020 link to CRM copy Email none Emails allowed…" at bounding box center [438, 423] width 251 height 571
copy link "(209) 846-7288"
click at [246, 362] on span "COMPLETE" at bounding box center [242, 361] width 64 height 13
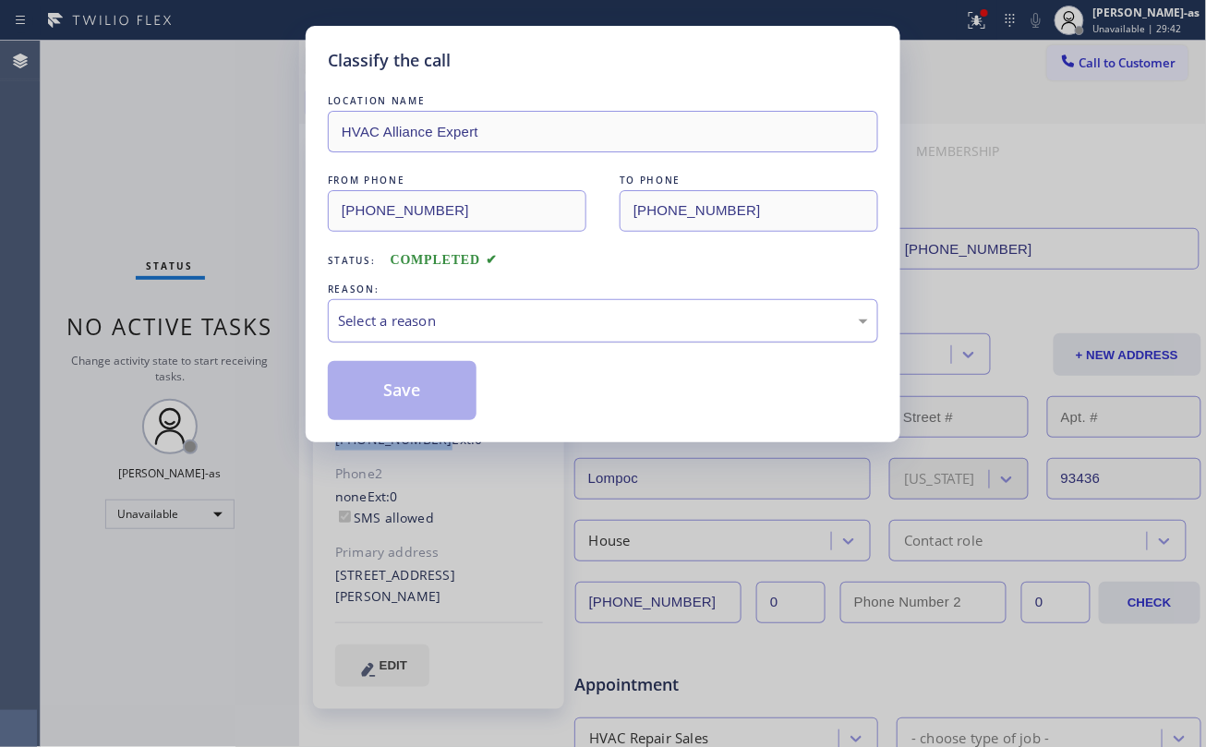
drag, startPoint x: 488, startPoint y: 311, endPoint x: 513, endPoint y: 322, distance: 27.3
click at [491, 312] on div "Select a reason" at bounding box center [603, 320] width 530 height 21
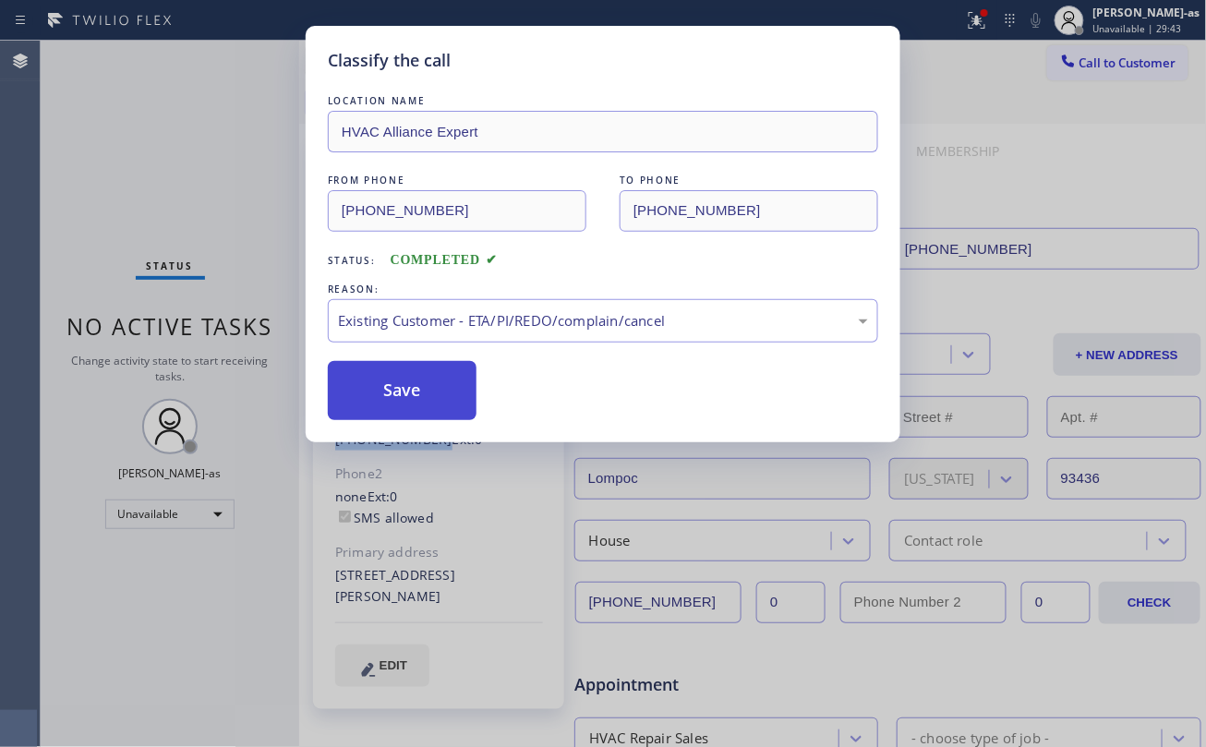
click at [421, 379] on button "Save" at bounding box center [402, 390] width 149 height 59
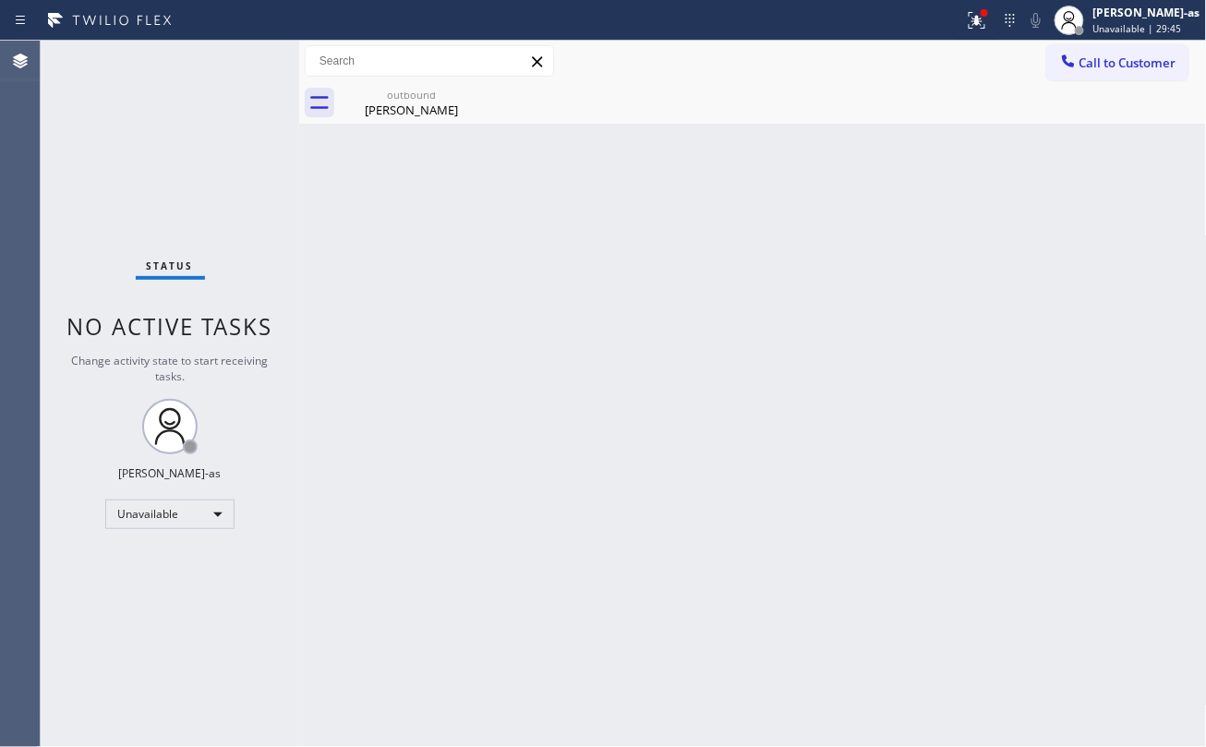
click at [203, 149] on div "Status No active tasks Change activity state to start receiving tasks. [PERSON_…" at bounding box center [170, 394] width 258 height 706
click at [379, 112] on div "Guadalupe Reynoso" at bounding box center [411, 110] width 139 height 17
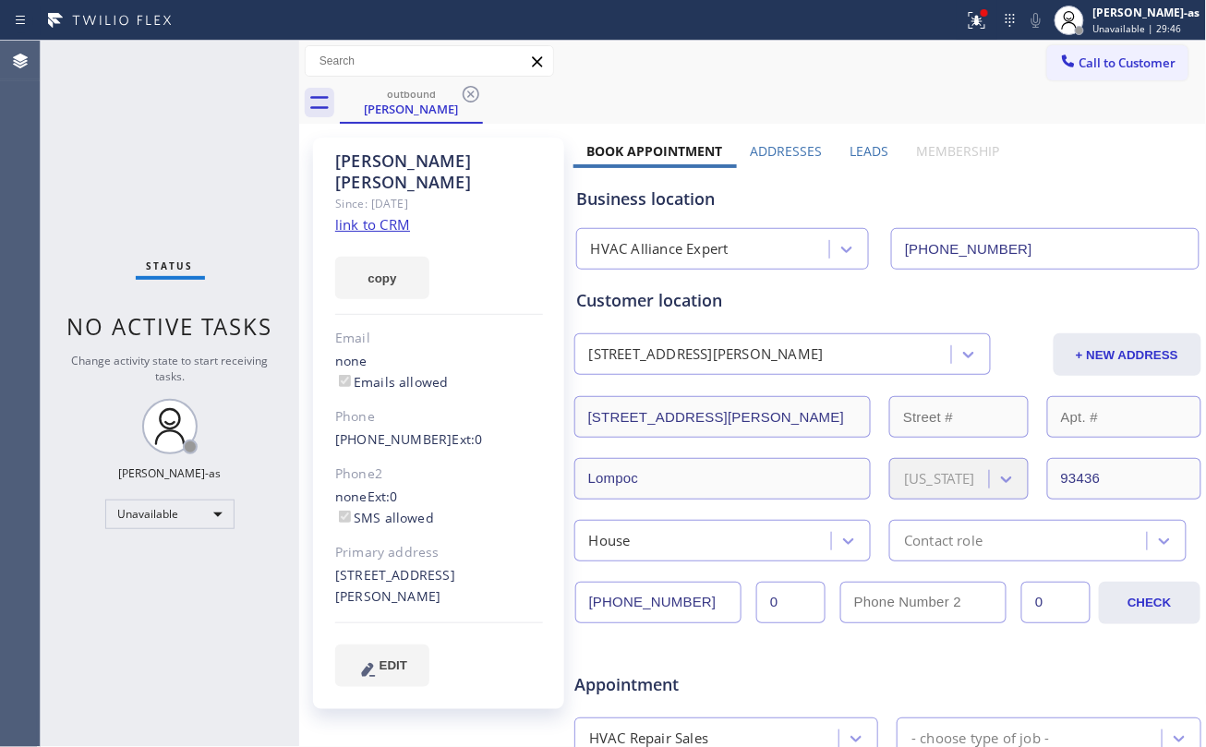
click at [358, 215] on link "link to CRM" at bounding box center [372, 224] width 75 height 18
click at [471, 93] on icon at bounding box center [471, 94] width 17 height 17
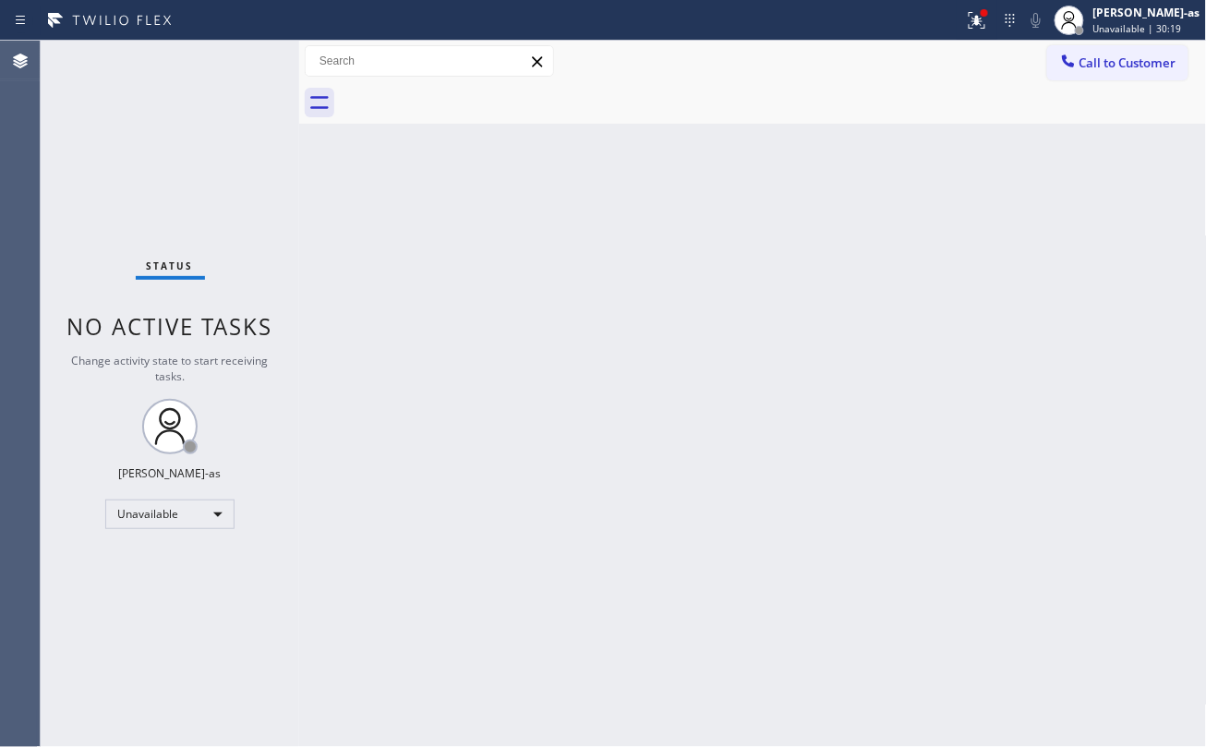
click at [1112, 42] on div "Call to Customer Outbound call Location HVAC Alliance Expert Your caller id pho…" at bounding box center [753, 62] width 908 height 42
click at [1121, 68] on span "Call to Customer" at bounding box center [1127, 62] width 97 height 17
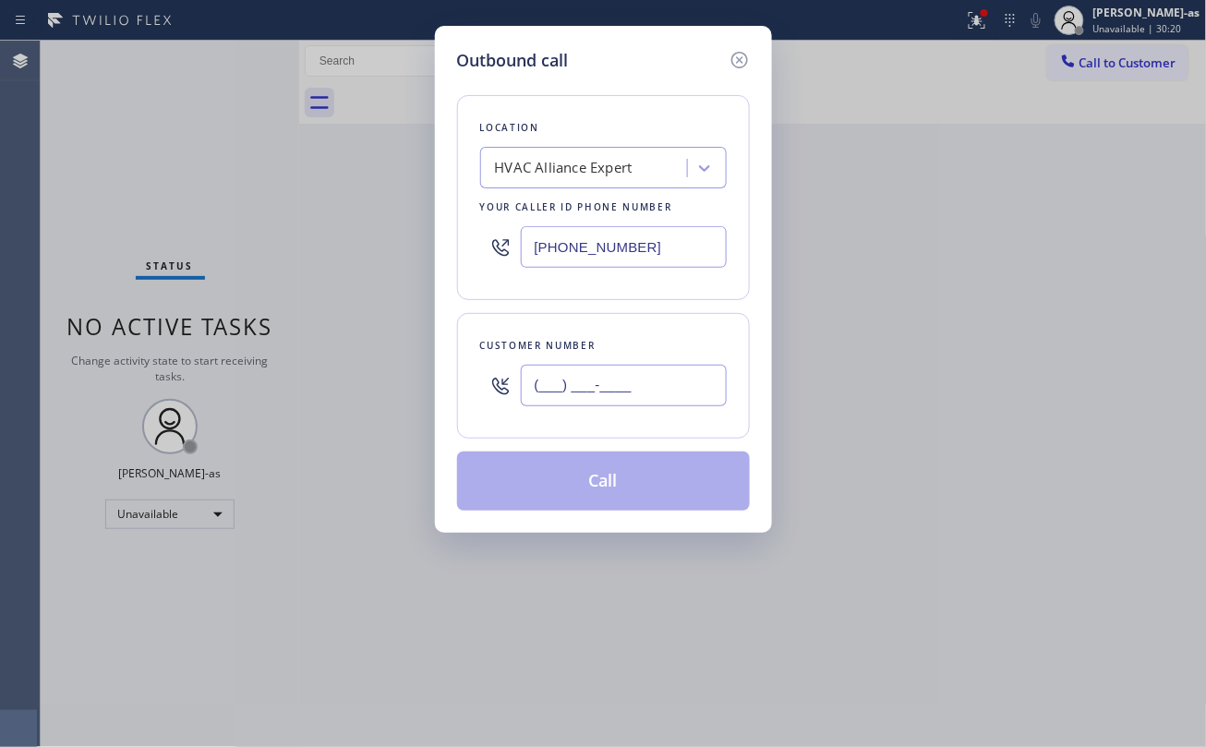
click at [640, 399] on input "(___) ___-____" at bounding box center [624, 386] width 206 height 42
paste input "310) 435-0223"
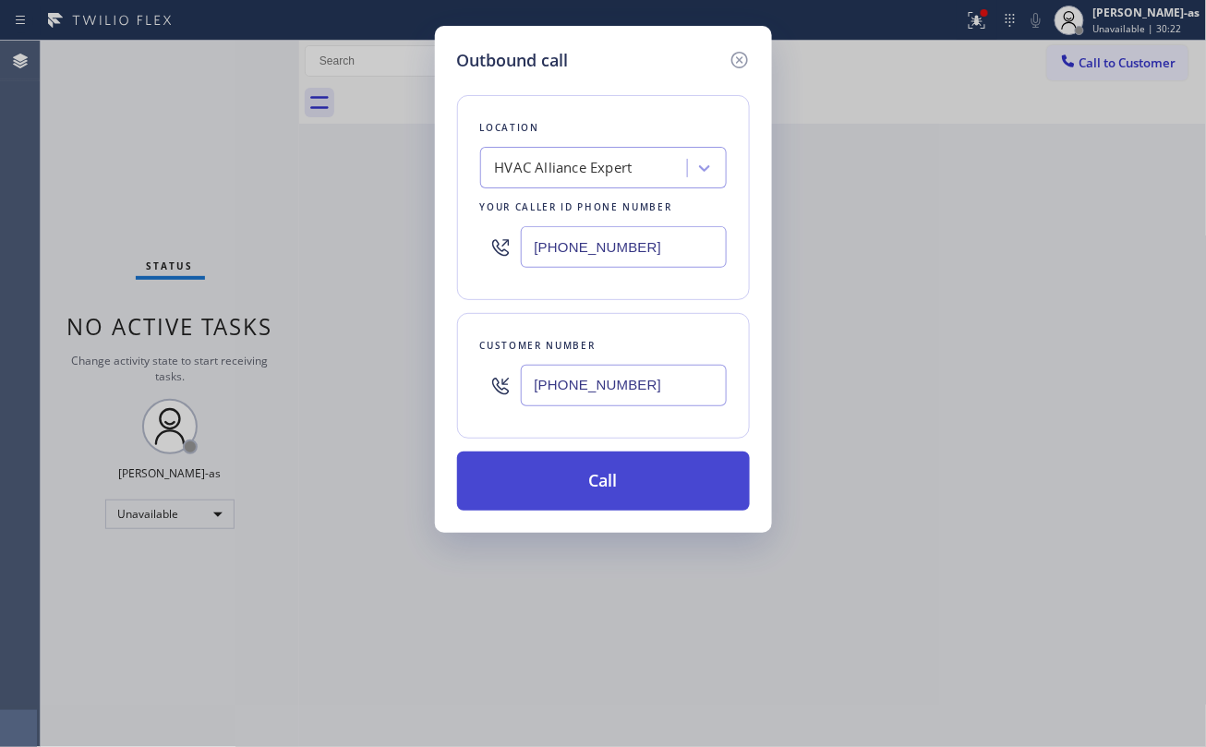
type input "(310) 435-0223"
click at [611, 476] on button "Call" at bounding box center [603, 480] width 293 height 59
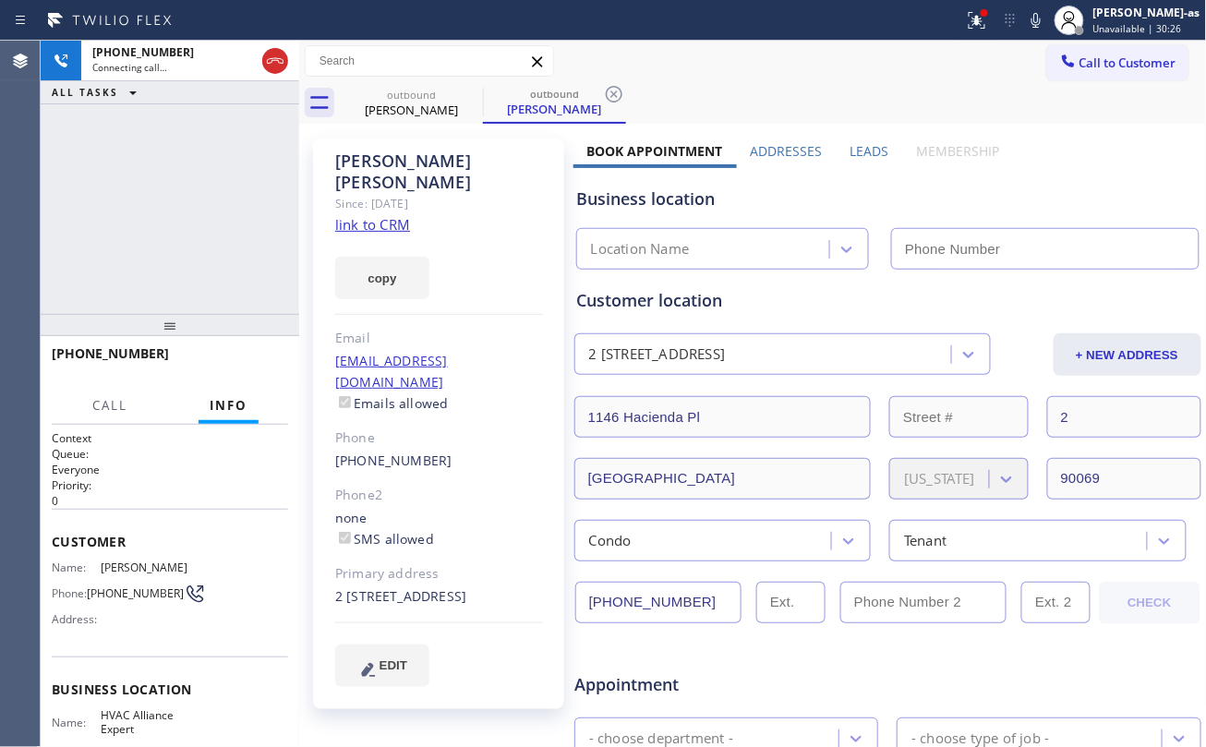
type input "(323) 991-9198"
click at [166, 259] on div "+13104350223 Connecting call… ALL TASKS ALL TASKS ACTIVE TASKS TASKS IN WRAP UP" at bounding box center [170, 177] width 258 height 273
drag, startPoint x: 281, startPoint y: 55, endPoint x: 374, endPoint y: 140, distance: 126.1
click at [281, 55] on icon at bounding box center [275, 61] width 22 height 22
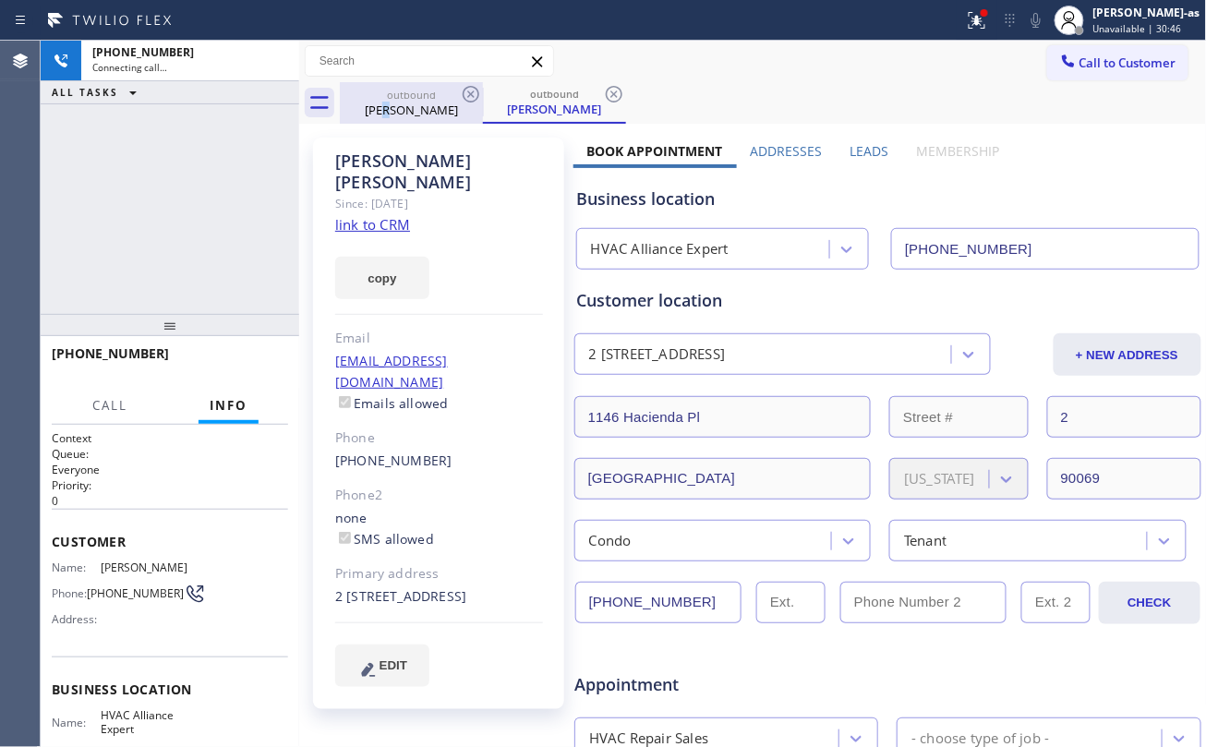
drag, startPoint x: 399, startPoint y: 105, endPoint x: 439, endPoint y: 103, distance: 40.7
click at [406, 109] on div "Paul Boisvert" at bounding box center [411, 110] width 139 height 17
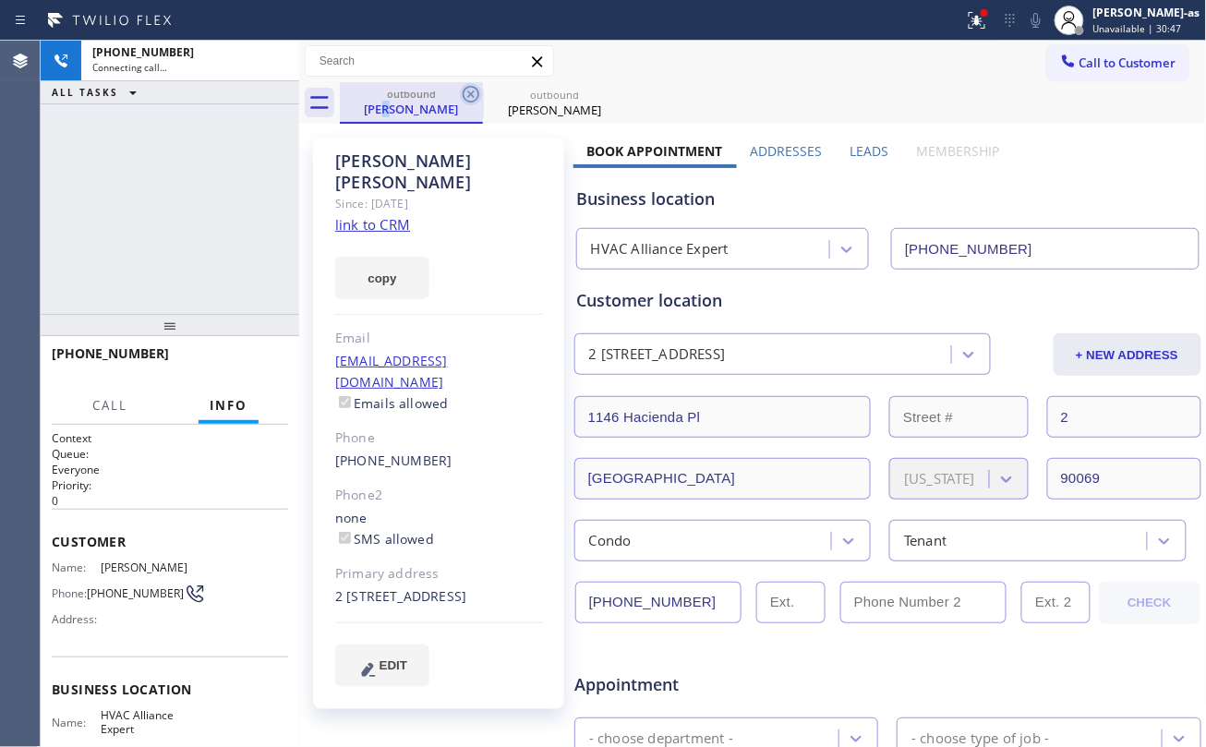
click at [466, 92] on icon at bounding box center [471, 94] width 22 height 22
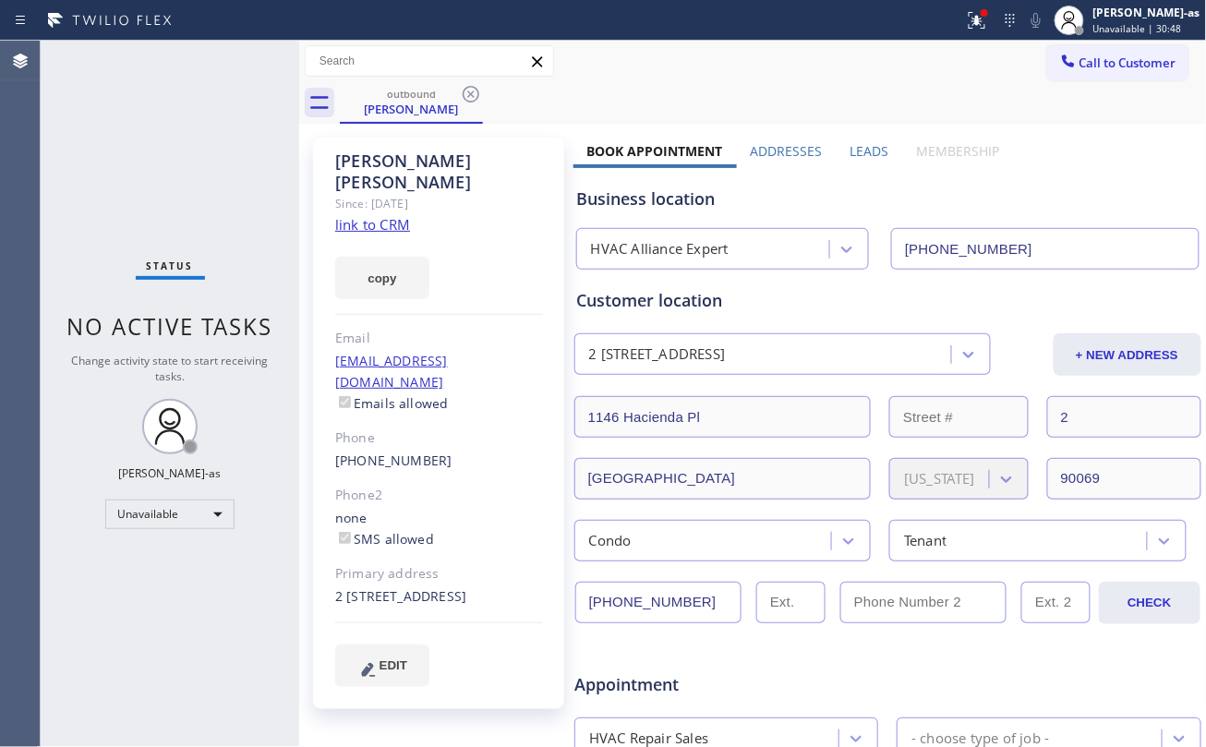
drag, startPoint x: 466, startPoint y: 92, endPoint x: 319, endPoint y: 211, distance: 189.7
click at [256, 204] on div "Status No active tasks Change activity state to start receiving tasks. [PERSON_…" at bounding box center [170, 394] width 258 height 706
click at [380, 215] on link "link to CRM" at bounding box center [372, 224] width 75 height 18
drag, startPoint x: 506, startPoint y: 304, endPoint x: 535, endPoint y: 288, distance: 33.5
click at [507, 304] on div "Paul Boisvert Since: 20 may 2020 link to CRM copy Email paulwb1975@gmail.com Em…" at bounding box center [438, 423] width 251 height 571
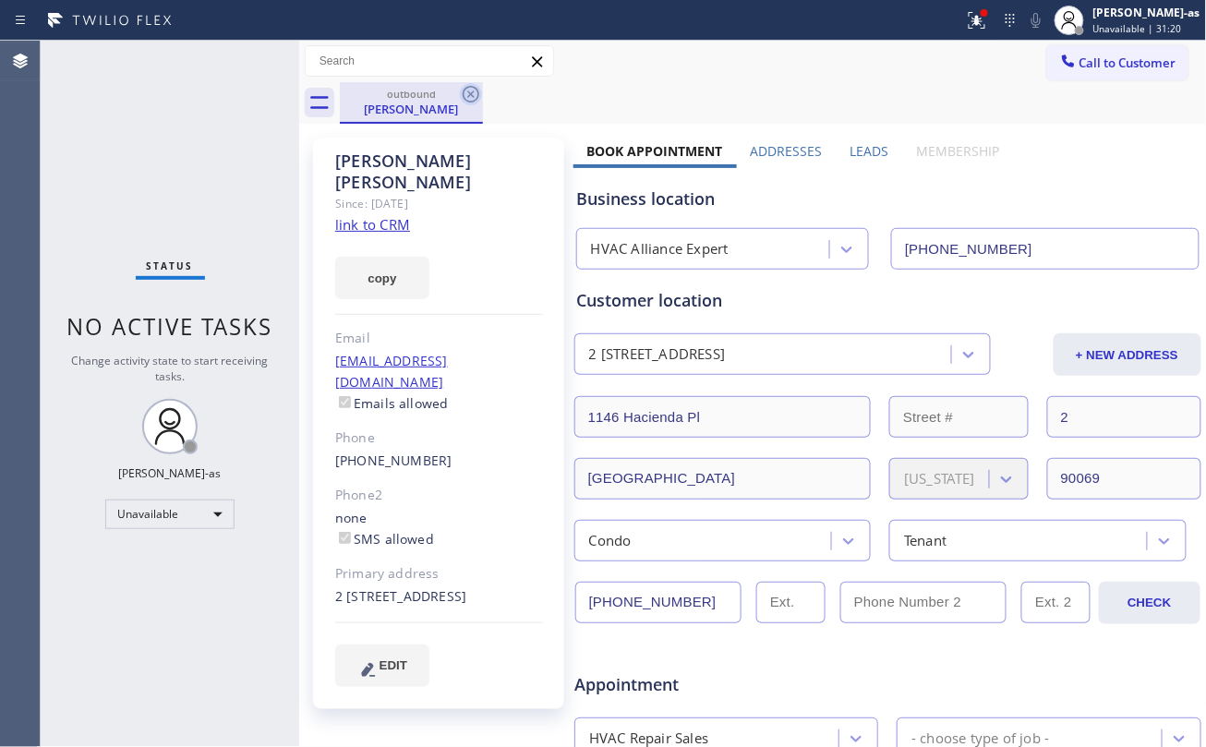
click at [466, 96] on icon at bounding box center [471, 94] width 22 height 22
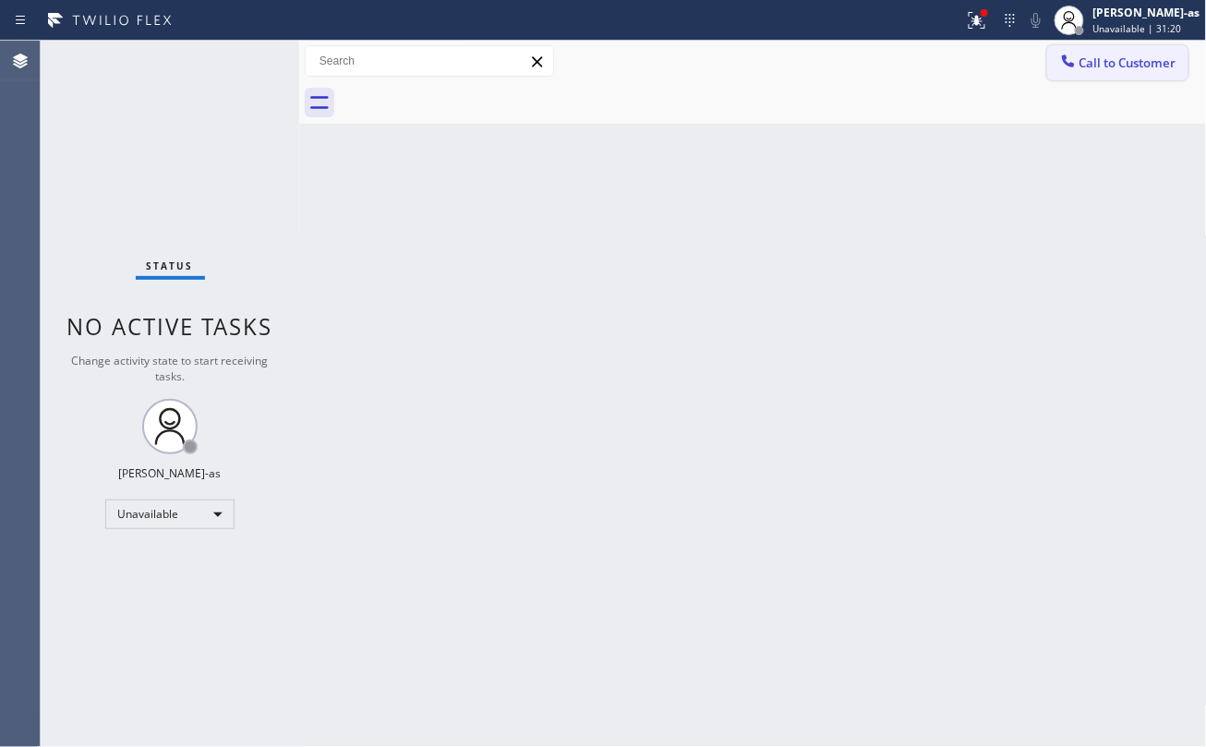
click at [1090, 60] on span "Call to Customer" at bounding box center [1127, 62] width 97 height 17
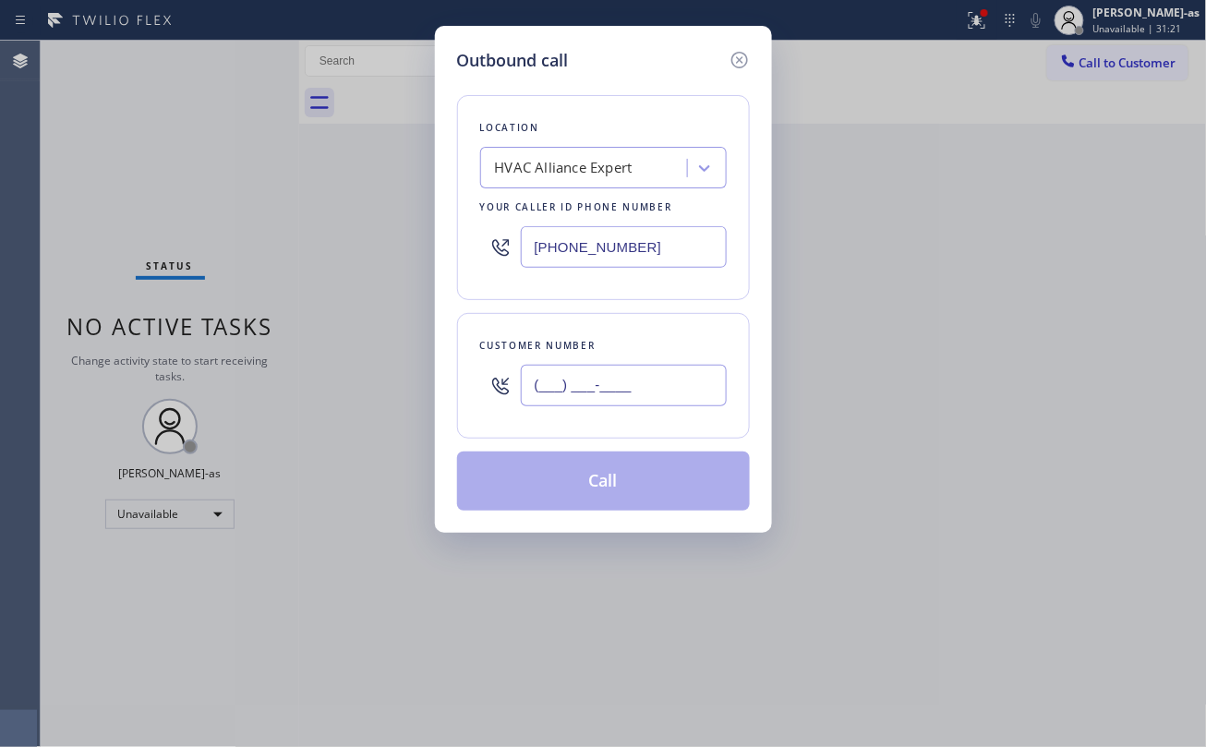
click at [604, 406] on input "(___) ___-____" at bounding box center [624, 386] width 206 height 42
paste input "310) 435-0223"
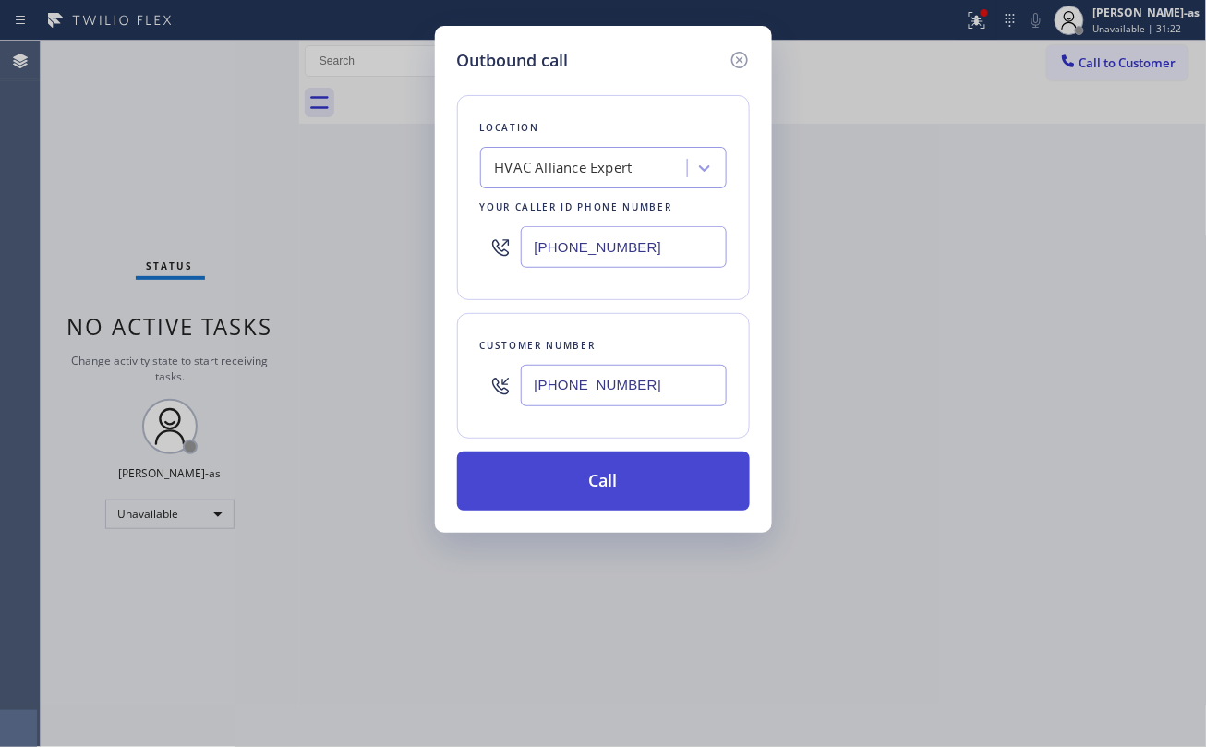
type input "(310) 435-0223"
click at [614, 480] on button "Call" at bounding box center [603, 480] width 293 height 59
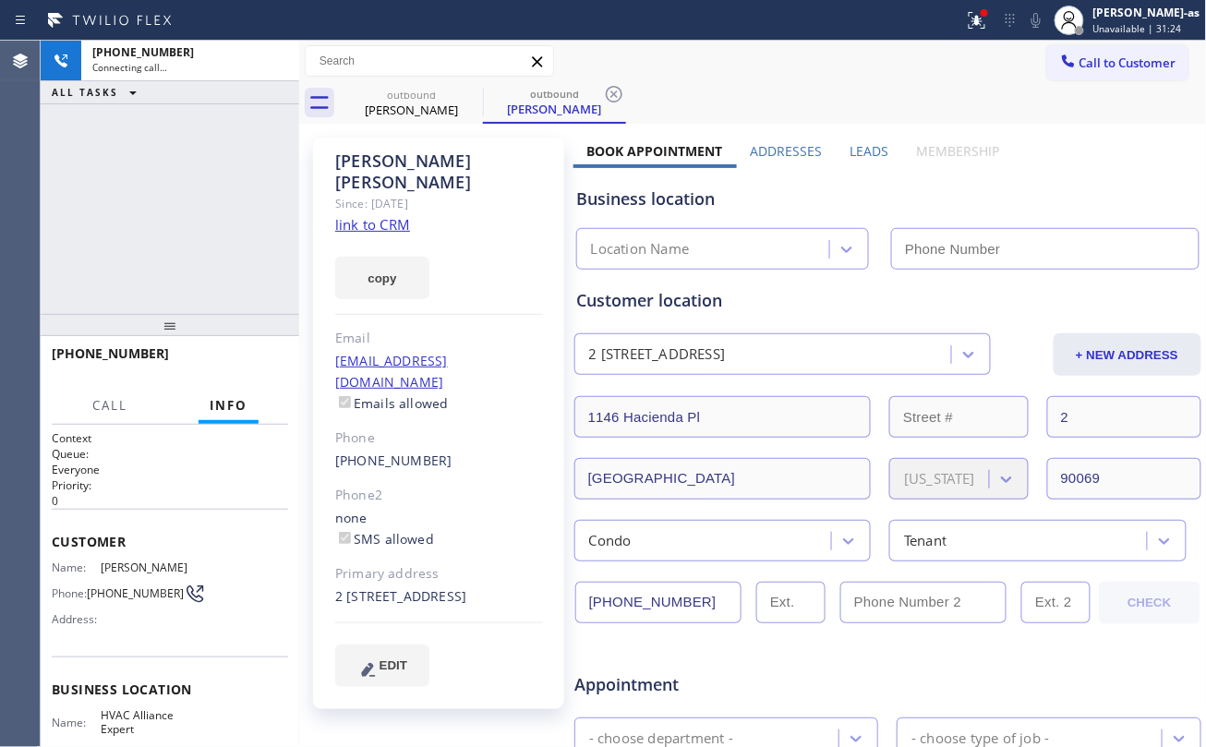
click at [364, 215] on link "link to CRM" at bounding box center [372, 224] width 75 height 18
type input "(323) 991-9198"
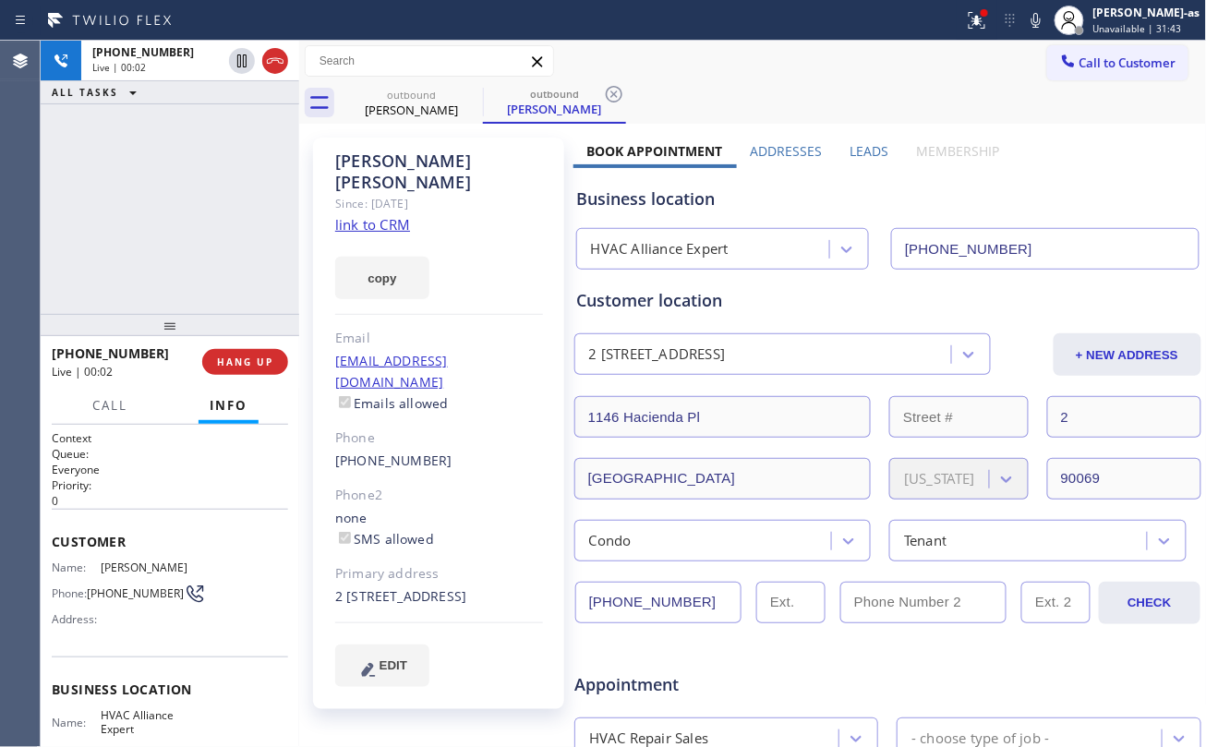
drag, startPoint x: 218, startPoint y: 266, endPoint x: 282, endPoint y: 124, distance: 155.8
click at [219, 266] on div "+13104350223 Live | 00:02 ALL TASKS ALL TASKS ACTIVE TASKS TASKS IN WRAP UP" at bounding box center [170, 177] width 258 height 273
drag, startPoint x: 273, startPoint y: 60, endPoint x: 245, endPoint y: 186, distance: 128.8
click at [273, 65] on icon at bounding box center [275, 61] width 22 height 22
drag, startPoint x: 225, startPoint y: 262, endPoint x: 227, endPoint y: 286, distance: 24.1
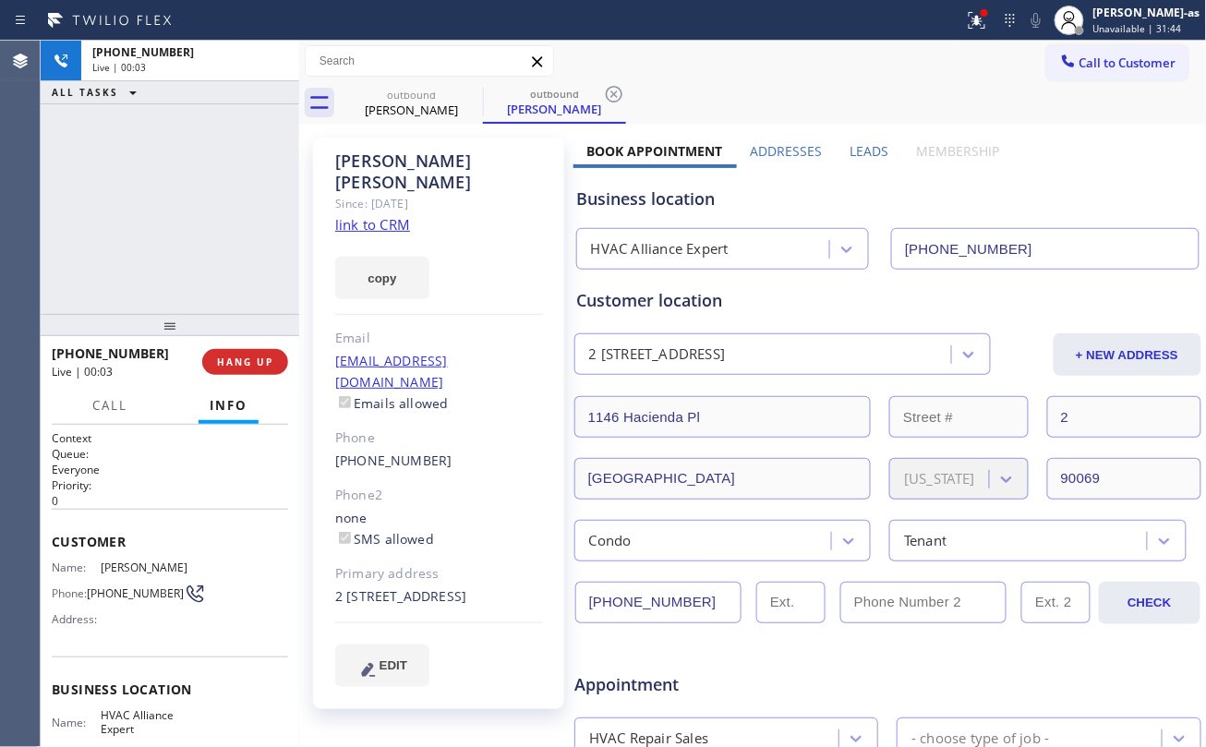
click at [227, 286] on div "+13104350223 Live | 00:03 ALL TASKS ALL TASKS ACTIVE TASKS TASKS IN WRAP UP" at bounding box center [170, 177] width 258 height 273
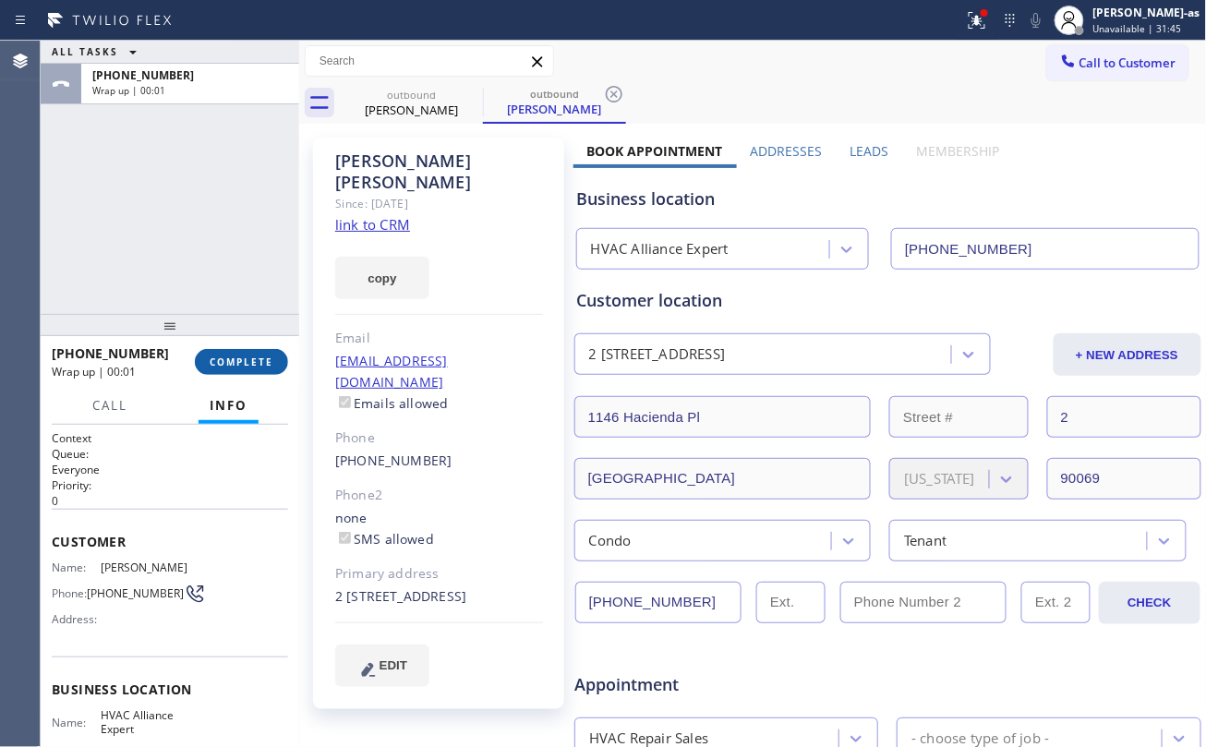
click at [251, 370] on button "COMPLETE" at bounding box center [241, 362] width 93 height 26
drag, startPoint x: 218, startPoint y: 283, endPoint x: 259, endPoint y: 366, distance: 92.9
click at [219, 289] on div "ALL TASKS ALL TASKS ACTIVE TASKS TASKS IN WRAP UP +13104350223 Wrap up | 00:01" at bounding box center [170, 177] width 258 height 273
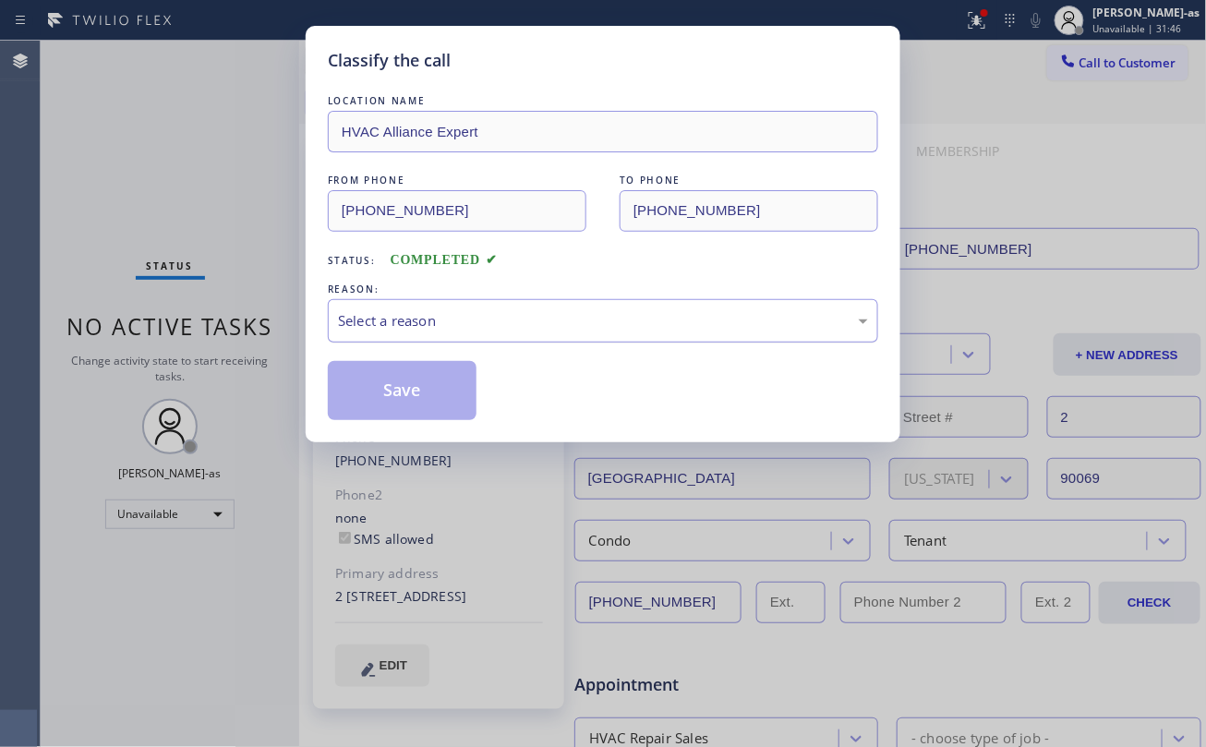
click at [547, 318] on div "Select a reason" at bounding box center [603, 320] width 530 height 21
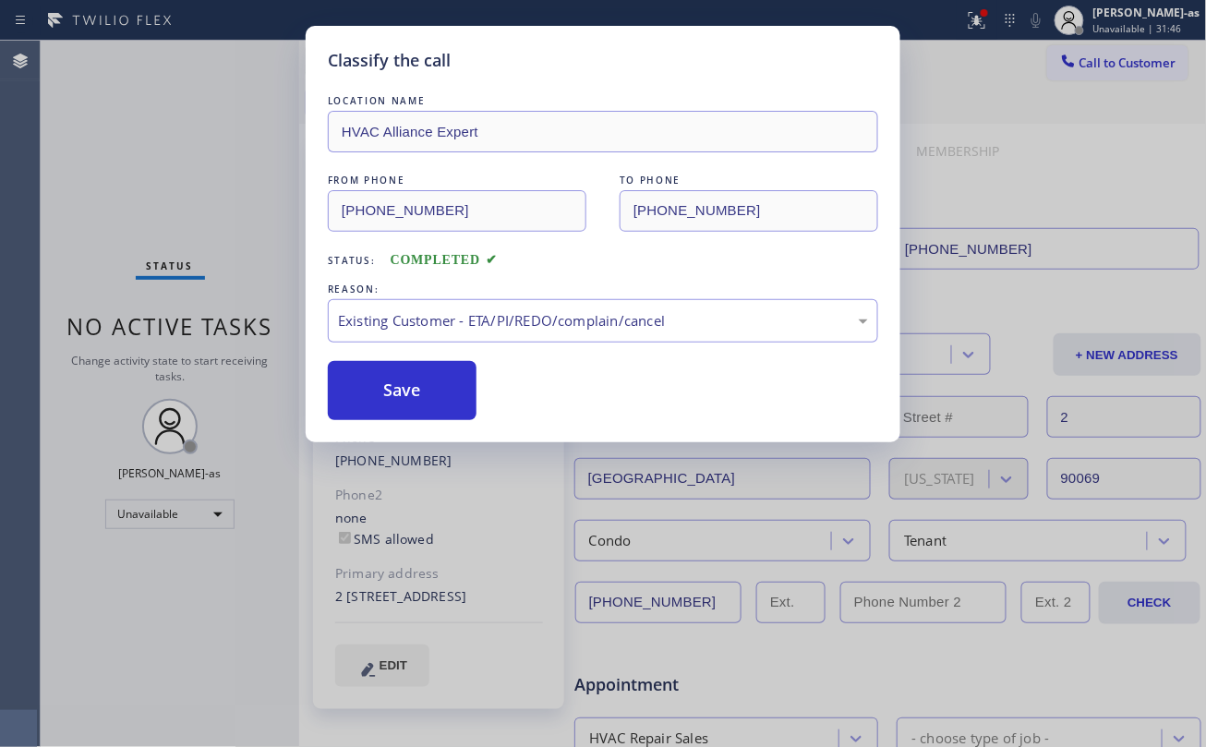
drag, startPoint x: 536, startPoint y: 422, endPoint x: 448, endPoint y: 422, distance: 88.6
click at [422, 401] on button "Save" at bounding box center [402, 390] width 149 height 59
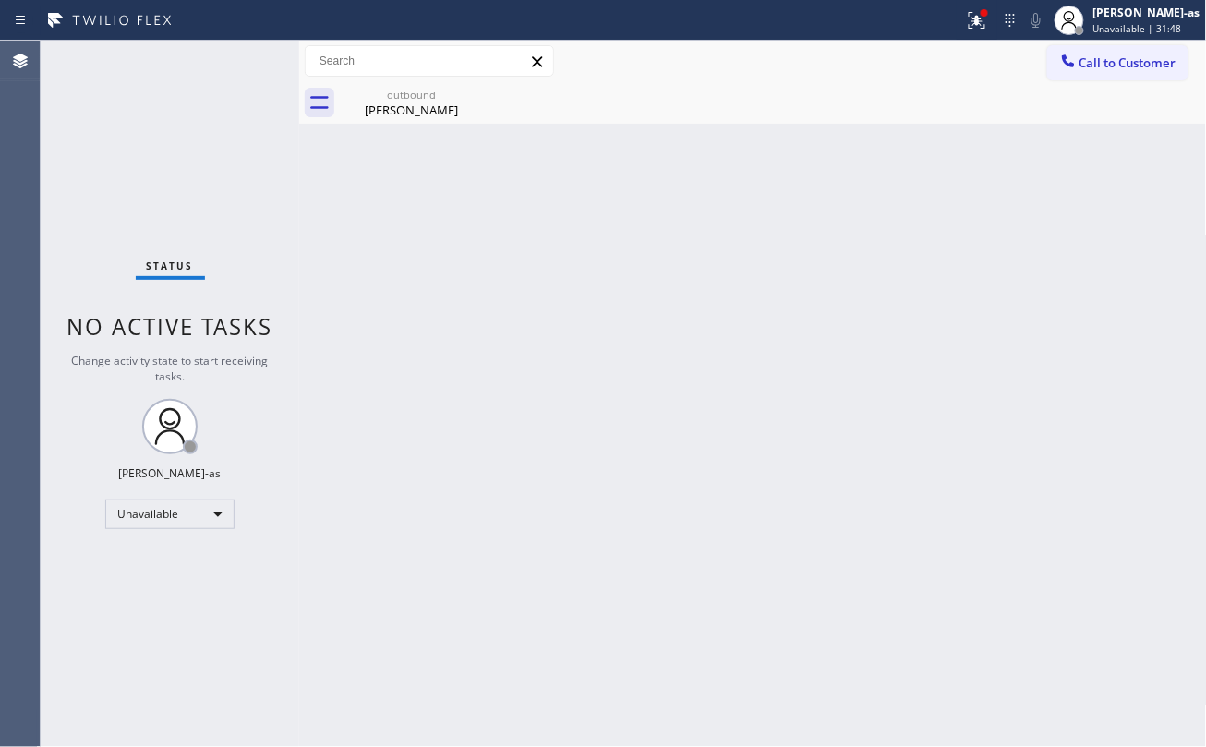
click at [186, 130] on div "Status No active tasks Change activity state to start receiving tasks. [PERSON_…" at bounding box center [170, 394] width 258 height 706
click at [817, 425] on div "Back to Dashboard Change Sender ID Customers Technicians Select a contact Outbo…" at bounding box center [753, 394] width 908 height 706
click at [419, 115] on div "Paul Boisvert" at bounding box center [411, 110] width 139 height 17
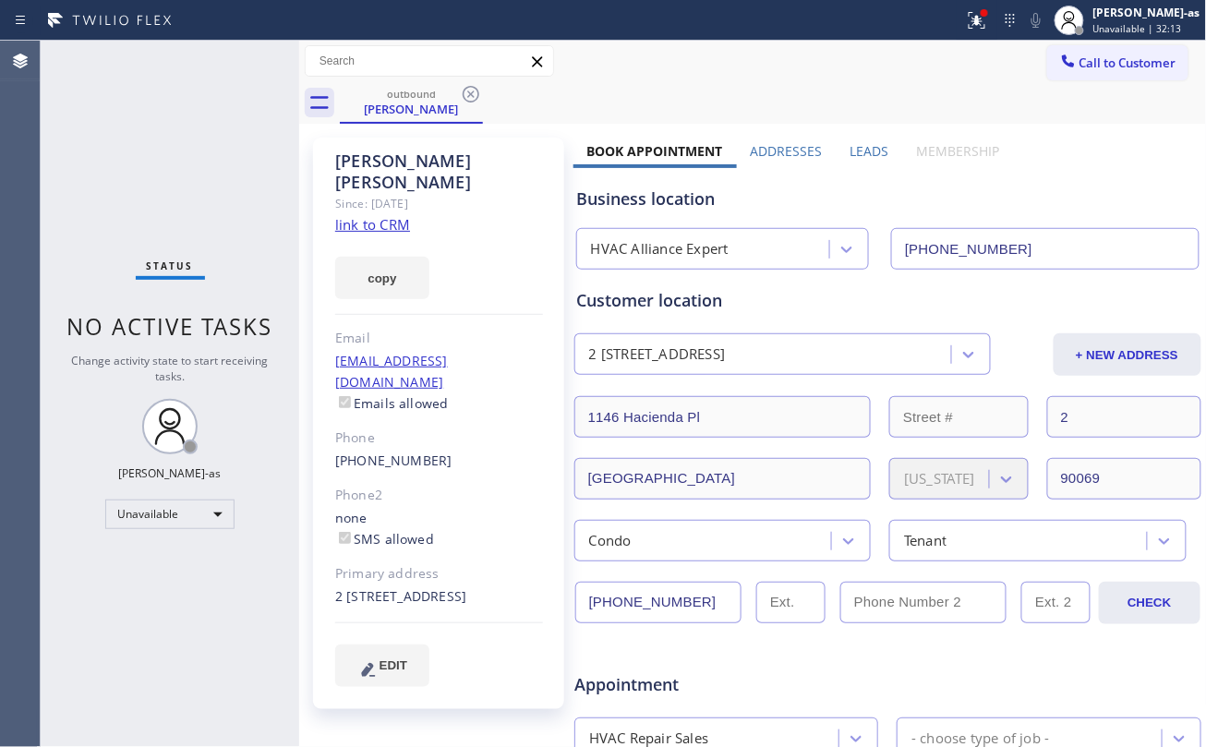
drag, startPoint x: 172, startPoint y: 90, endPoint x: 508, endPoint y: 60, distance: 337.4
click at [172, 92] on div "Status No active tasks Change activity state to start receiving tasks. [PERSON_…" at bounding box center [170, 394] width 258 height 706
click at [475, 100] on icon at bounding box center [471, 94] width 17 height 17
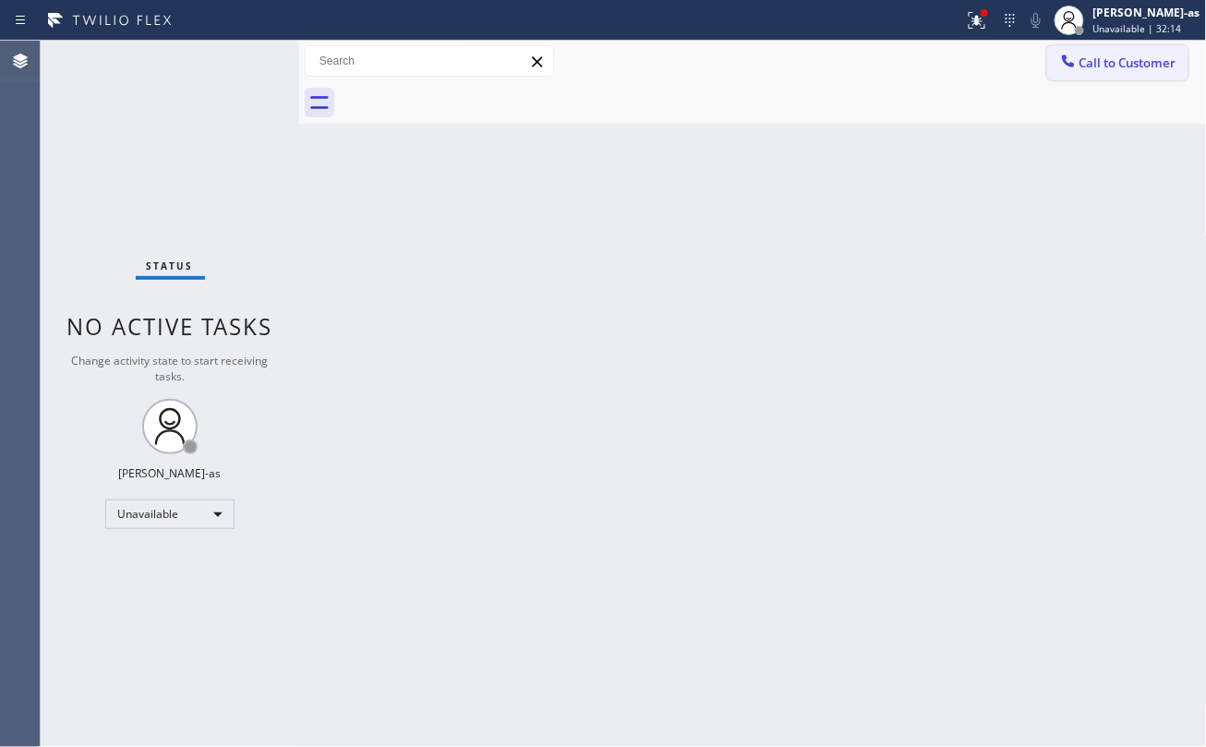
click at [1099, 67] on span "Call to Customer" at bounding box center [1127, 62] width 97 height 17
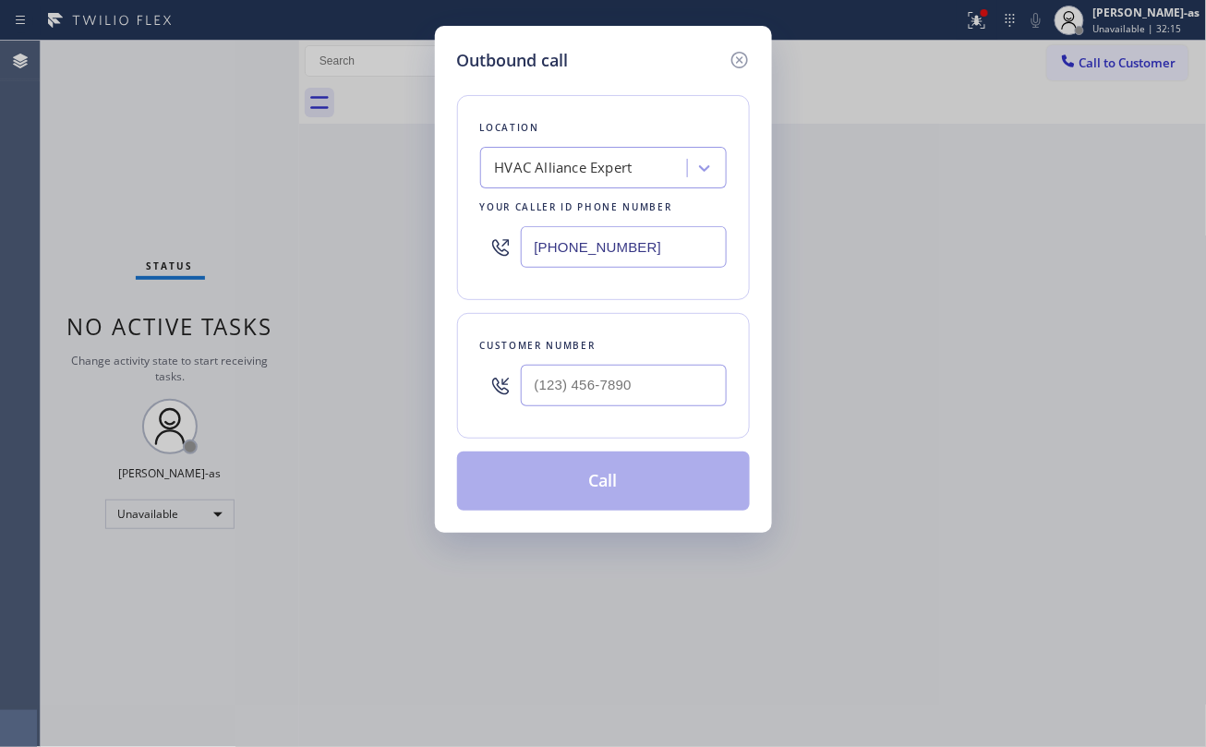
click at [652, 356] on div "Customer number" at bounding box center [603, 376] width 293 height 126
click at [658, 380] on input "(___) ___-____" at bounding box center [624, 386] width 206 height 42
paste input "626) 262-8287"
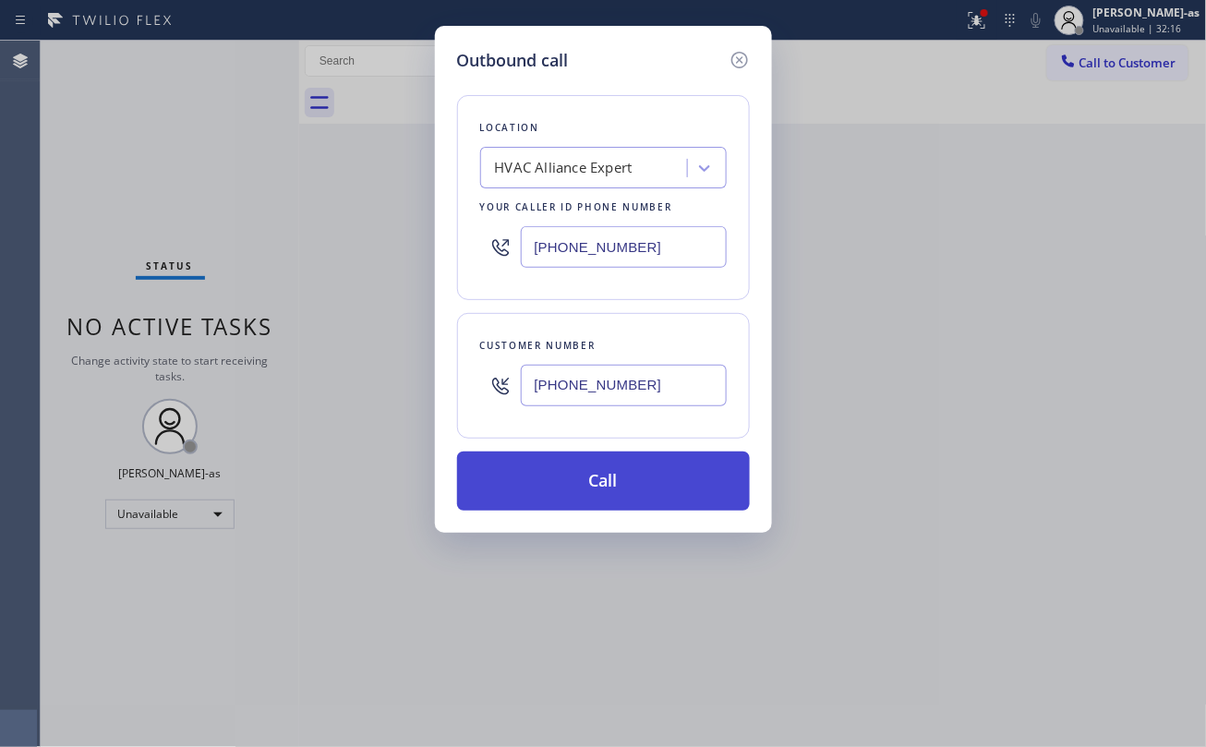
type input "(626) 262-8287"
click at [582, 489] on button "Call" at bounding box center [603, 480] width 293 height 59
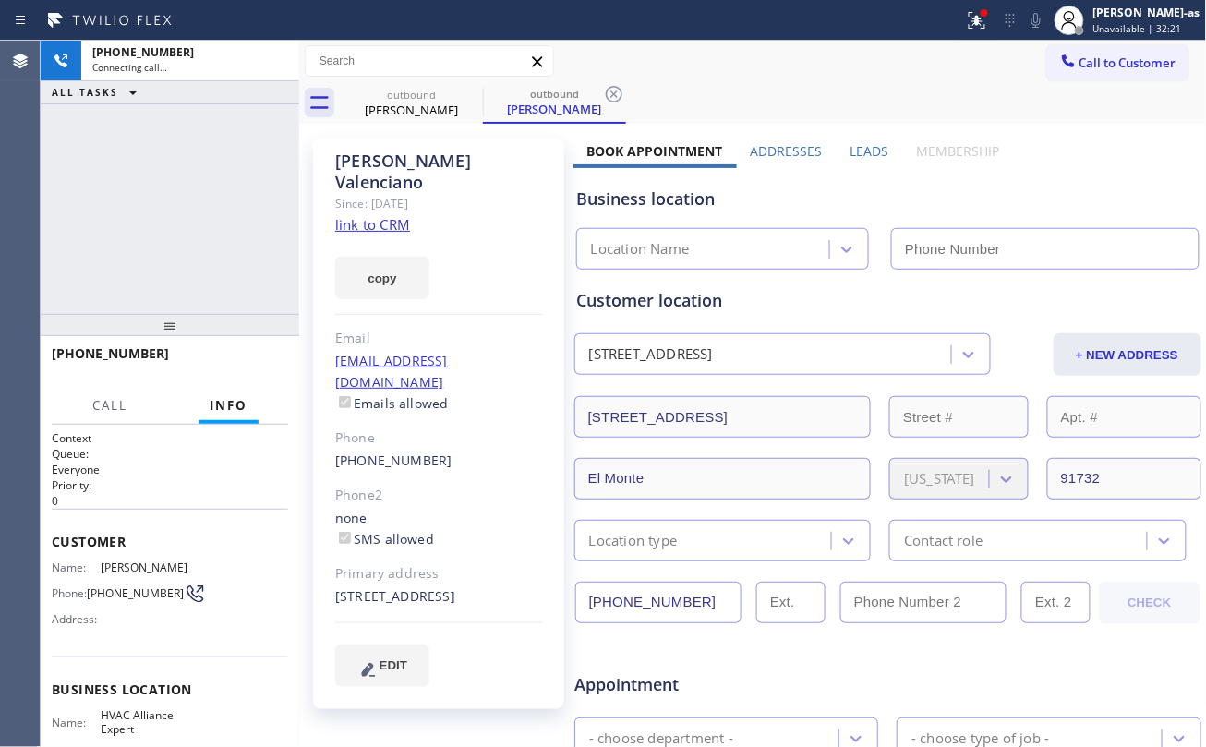
type input "(323) 991-9198"
click at [384, 235] on div "copy" at bounding box center [439, 267] width 208 height 64
click at [386, 215] on link "link to CRM" at bounding box center [372, 224] width 75 height 18
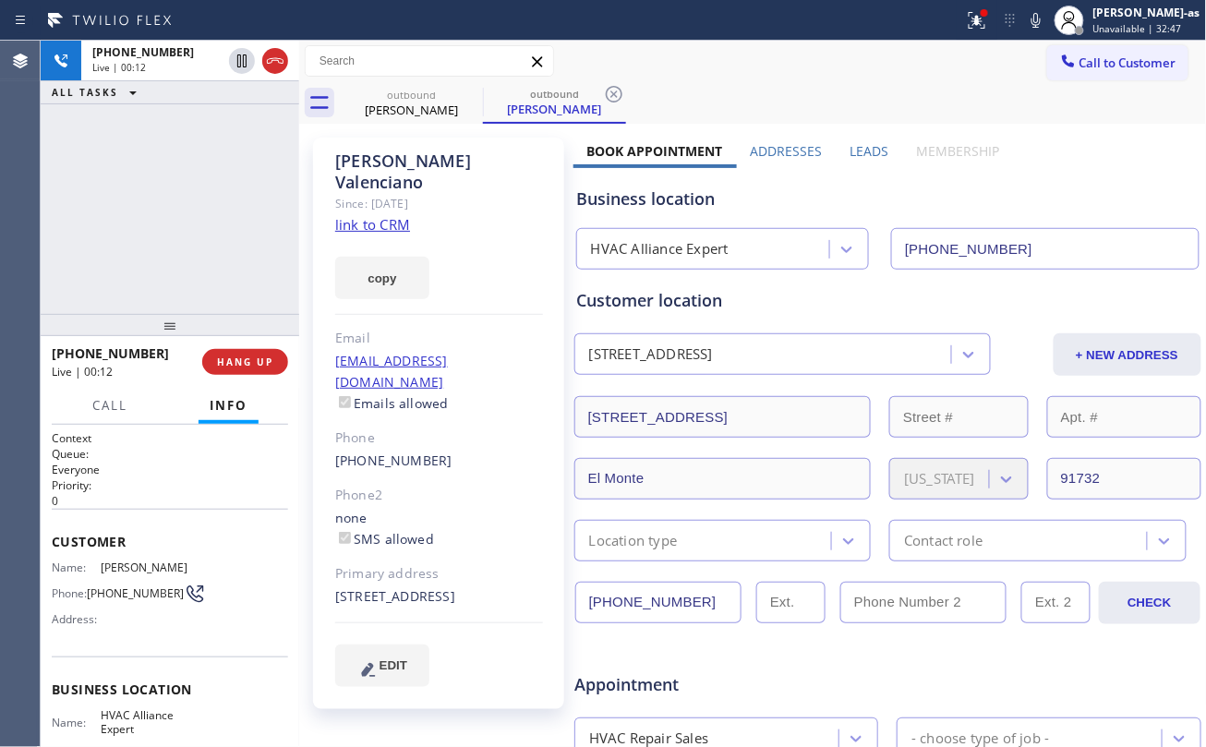
drag, startPoint x: 142, startPoint y: 312, endPoint x: 185, endPoint y: 284, distance: 50.7
click at [150, 314] on div at bounding box center [170, 325] width 258 height 22
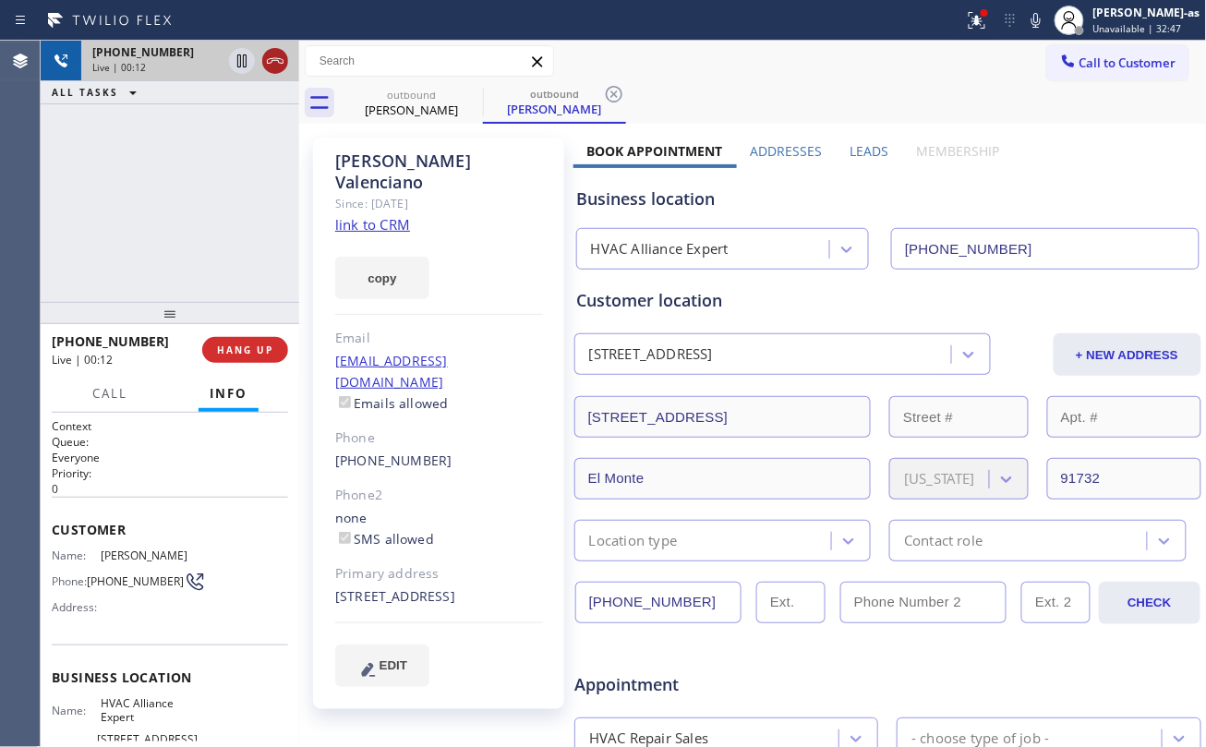
click at [264, 55] on icon at bounding box center [275, 61] width 22 height 22
drag, startPoint x: 189, startPoint y: 262, endPoint x: 215, endPoint y: 391, distance: 131.8
click at [189, 264] on div "+16262628287 Live | 00:13 ALL TASKS ALL TASKS ACTIVE TASKS TASKS IN WRAP UP" at bounding box center [170, 171] width 258 height 261
click at [229, 345] on span "HANG UP" at bounding box center [245, 349] width 56 height 13
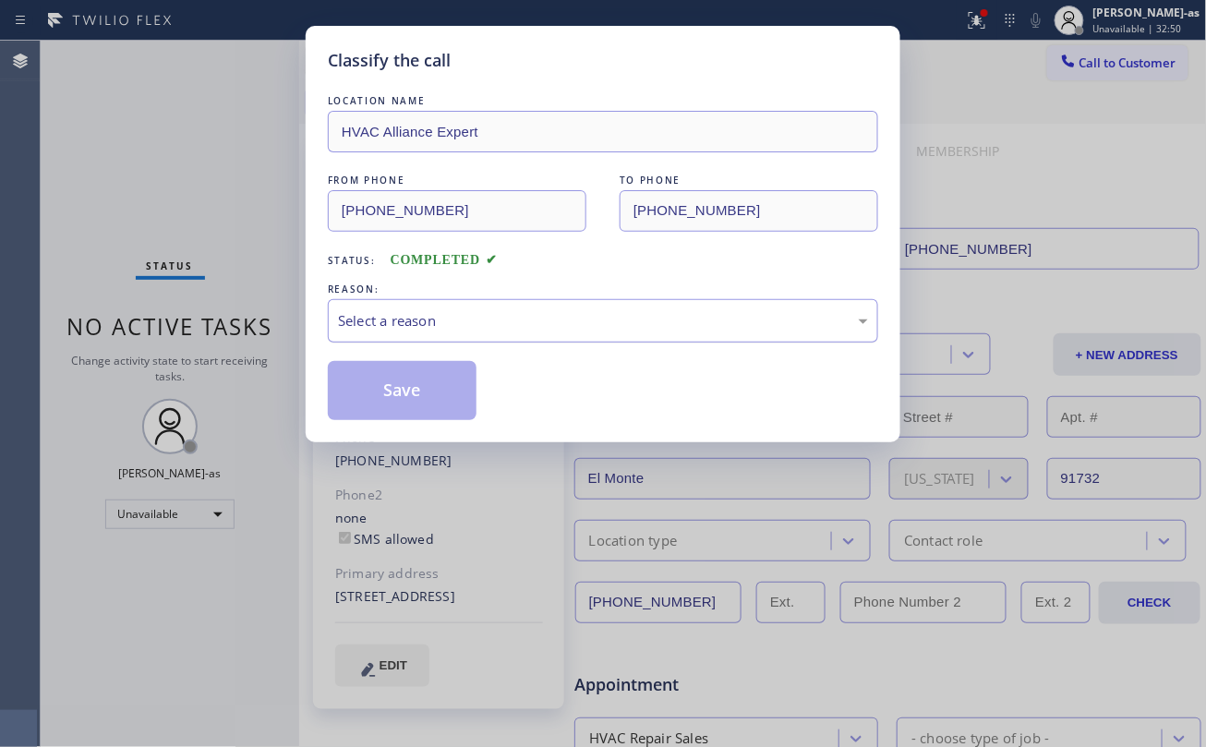
click at [563, 331] on div "Select a reason" at bounding box center [603, 320] width 530 height 21
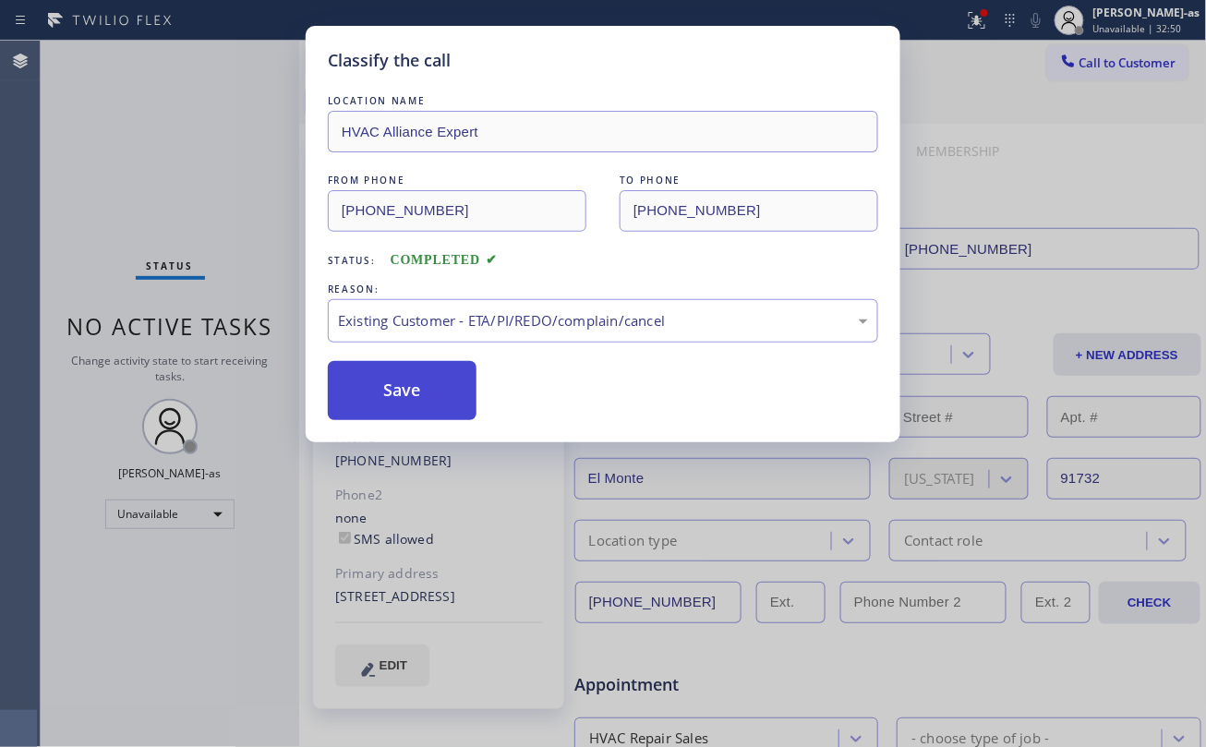
click at [392, 395] on button "Save" at bounding box center [402, 390] width 149 height 59
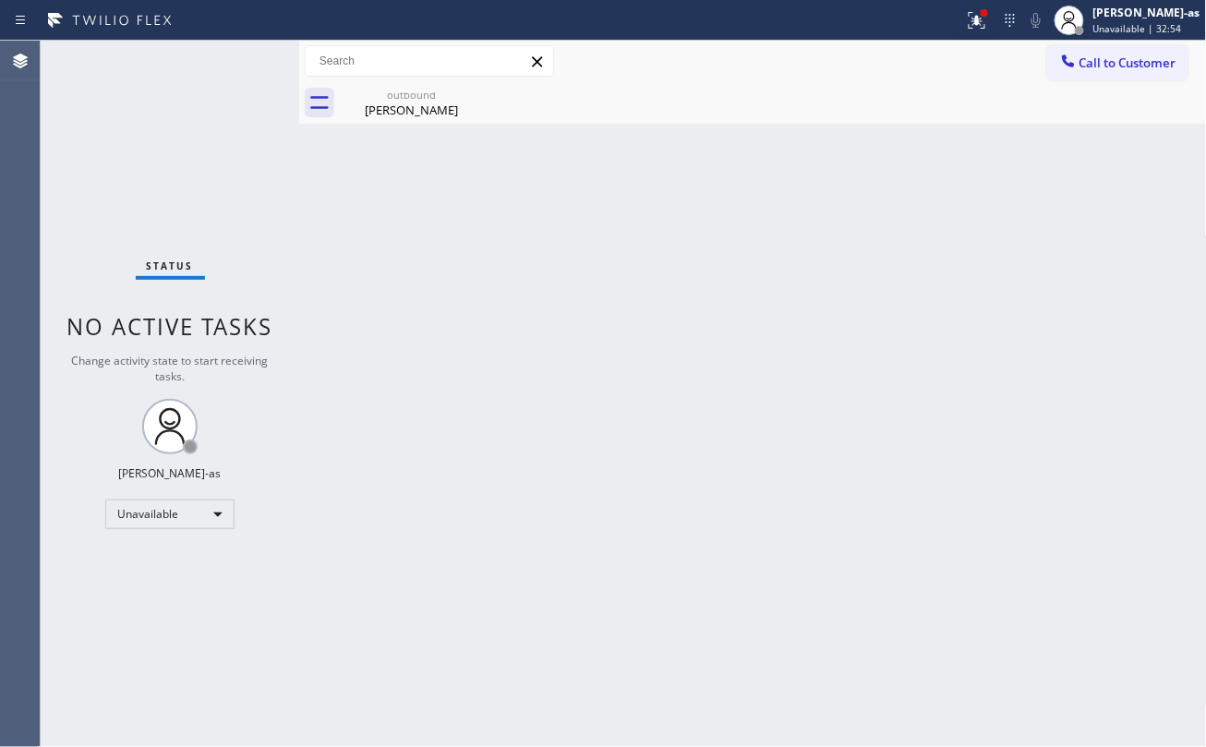
click at [569, 273] on div "Back to Dashboard Change Sender ID Customers Technicians Select a contact Outbo…" at bounding box center [753, 394] width 908 height 706
click at [412, 102] on div "Francisco Valenciano" at bounding box center [411, 110] width 139 height 17
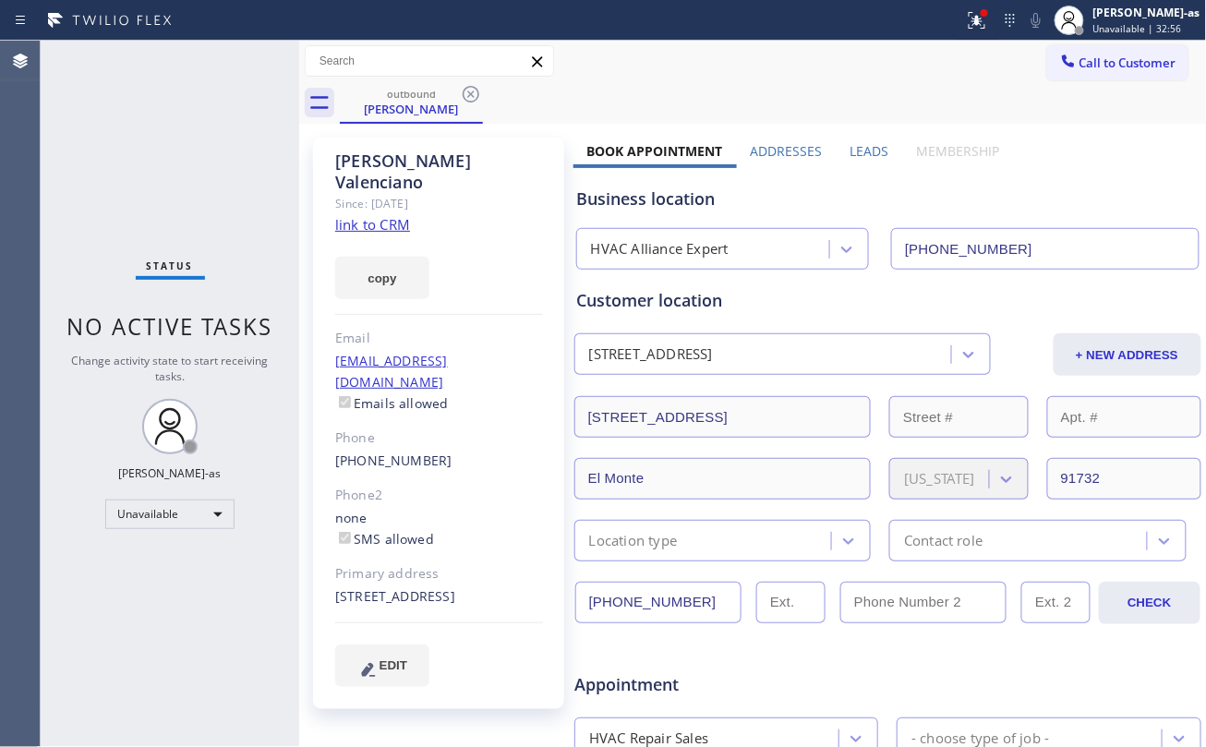
click at [388, 215] on link "link to CRM" at bounding box center [372, 224] width 75 height 18
click at [343, 215] on link "link to CRM" at bounding box center [372, 224] width 75 height 18
click at [396, 328] on div "Email" at bounding box center [439, 338] width 208 height 21
click at [478, 96] on icon at bounding box center [471, 94] width 17 height 17
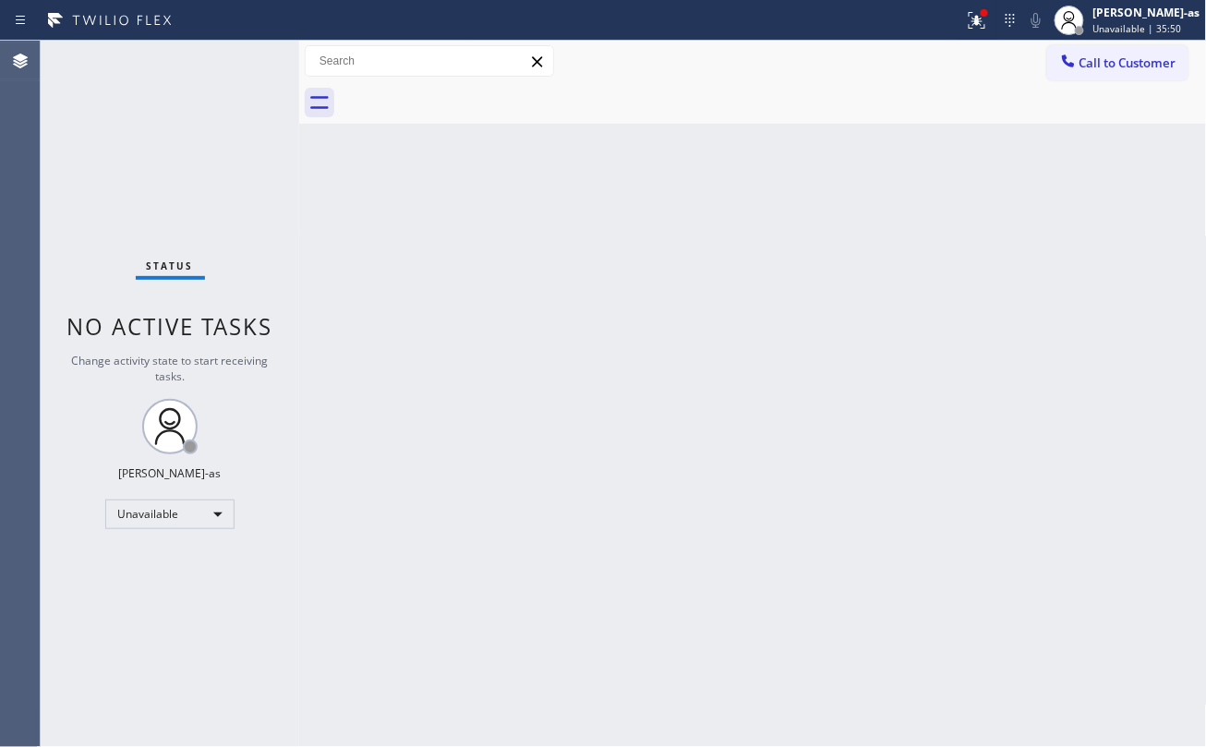
click at [410, 234] on div "Back to Dashboard Change Sender ID Customers Technicians Select a contact Outbo…" at bounding box center [753, 394] width 908 height 706
click at [400, 455] on div "Back to Dashboard Change Sender ID Customers Technicians Select a contact Outbo…" at bounding box center [753, 394] width 908 height 706
click at [1095, 61] on span "Call to Customer" at bounding box center [1127, 62] width 97 height 17
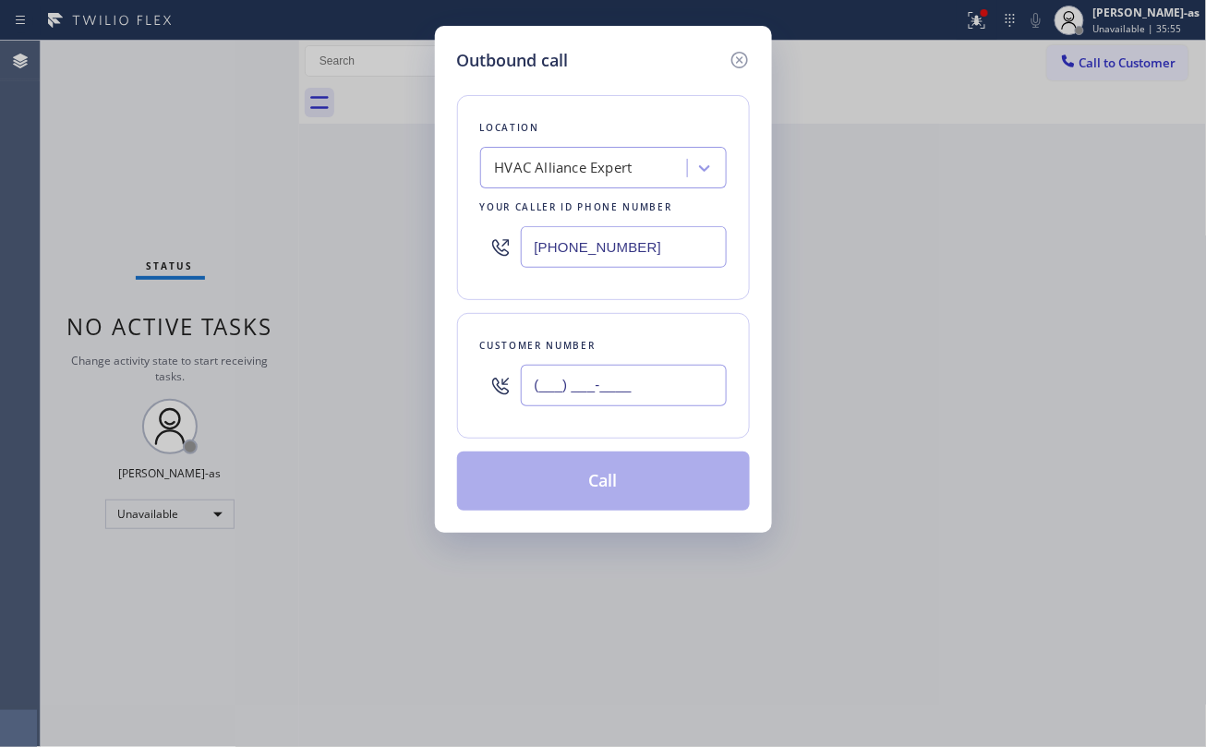
click at [595, 389] on input "(___) ___-____" at bounding box center [624, 386] width 206 height 42
paste input "213) 309-7592"
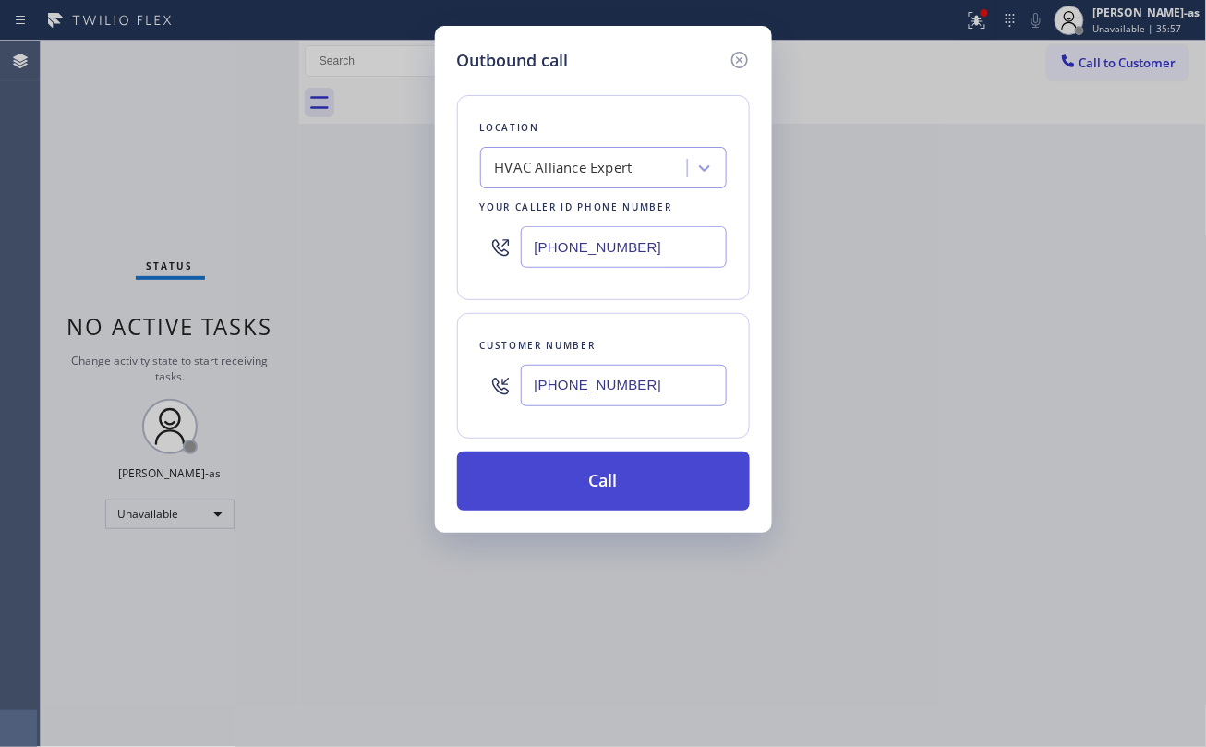
type input "(213) 309-7592"
click at [633, 488] on button "Call" at bounding box center [603, 480] width 293 height 59
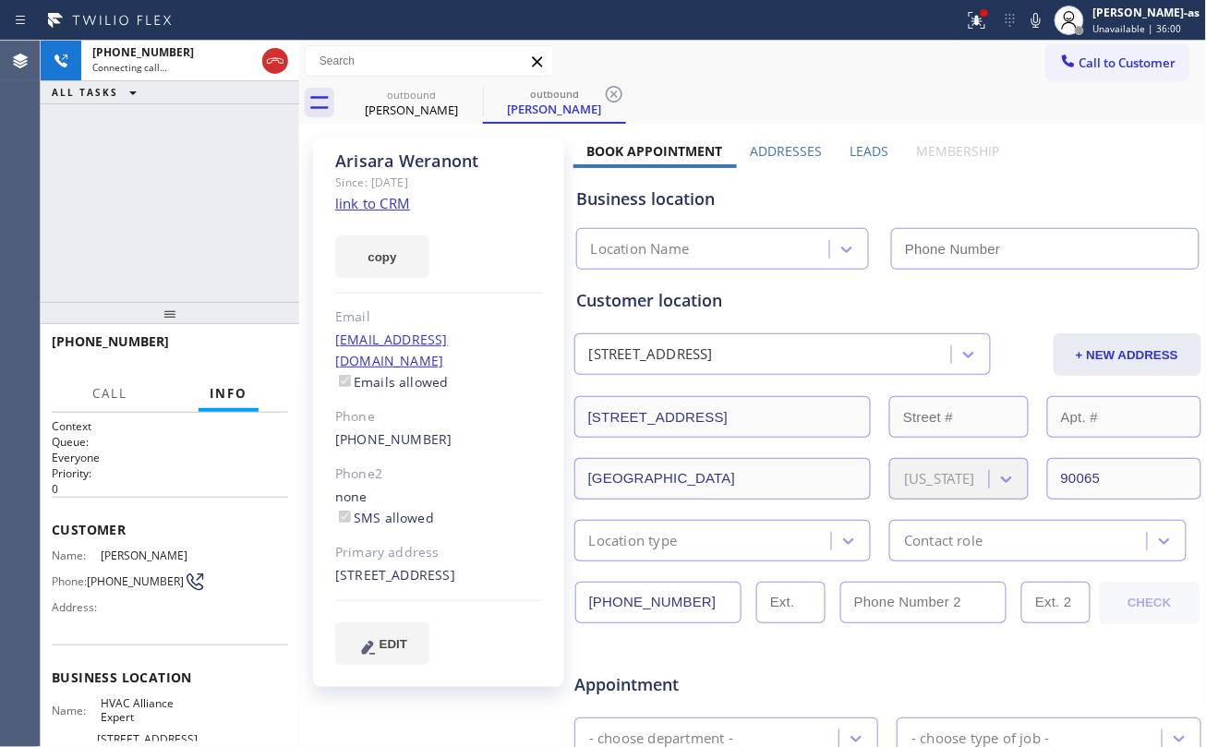
click at [366, 194] on link "link to CRM" at bounding box center [372, 203] width 75 height 18
type input "(323) 991-9198"
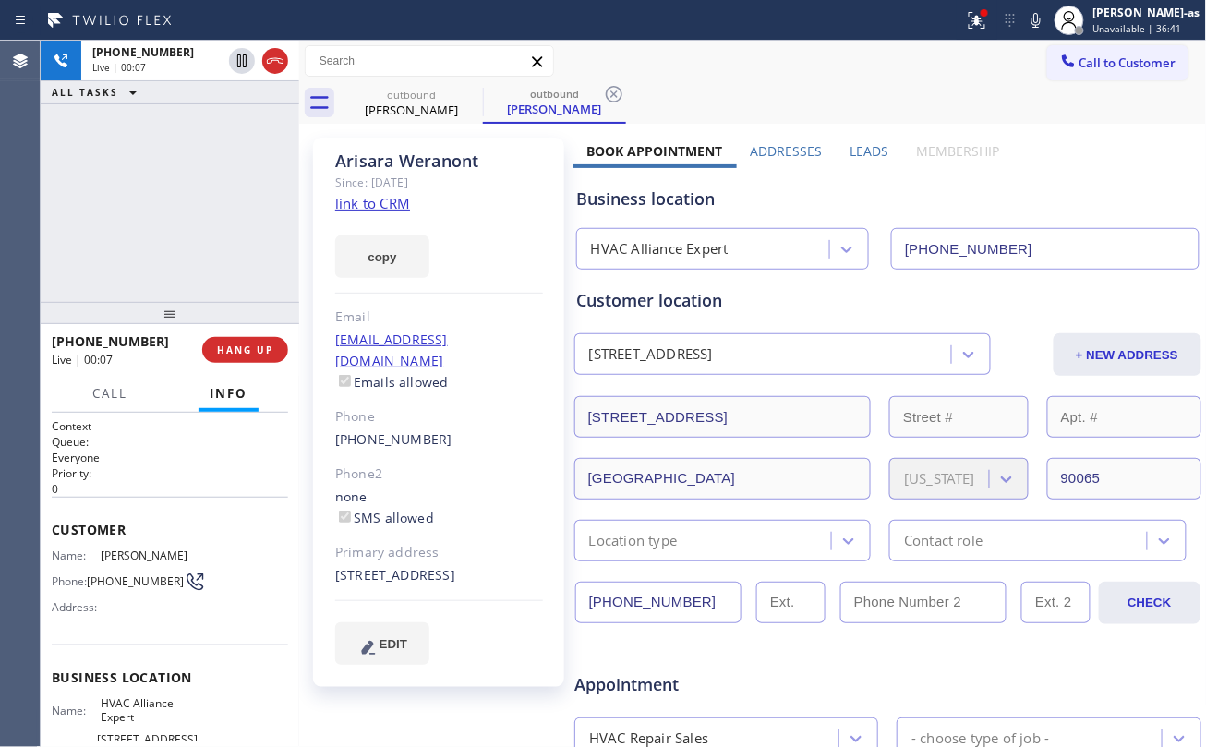
click at [157, 172] on div "+12133097592 Live | 00:07 ALL TASKS ALL TASKS ACTIVE TASKS TASKS IN WRAP UP" at bounding box center [170, 171] width 258 height 261
drag, startPoint x: 277, startPoint y: 63, endPoint x: 267, endPoint y: 86, distance: 25.2
click at [277, 61] on icon at bounding box center [275, 61] width 22 height 22
click at [230, 236] on div "+12133097592 Live | 00:08 ALL TASKS ALL TASKS ACTIVE TASKS TASKS IN WRAP UP" at bounding box center [170, 171] width 258 height 261
click at [240, 355] on span "HANG UP" at bounding box center [245, 349] width 56 height 13
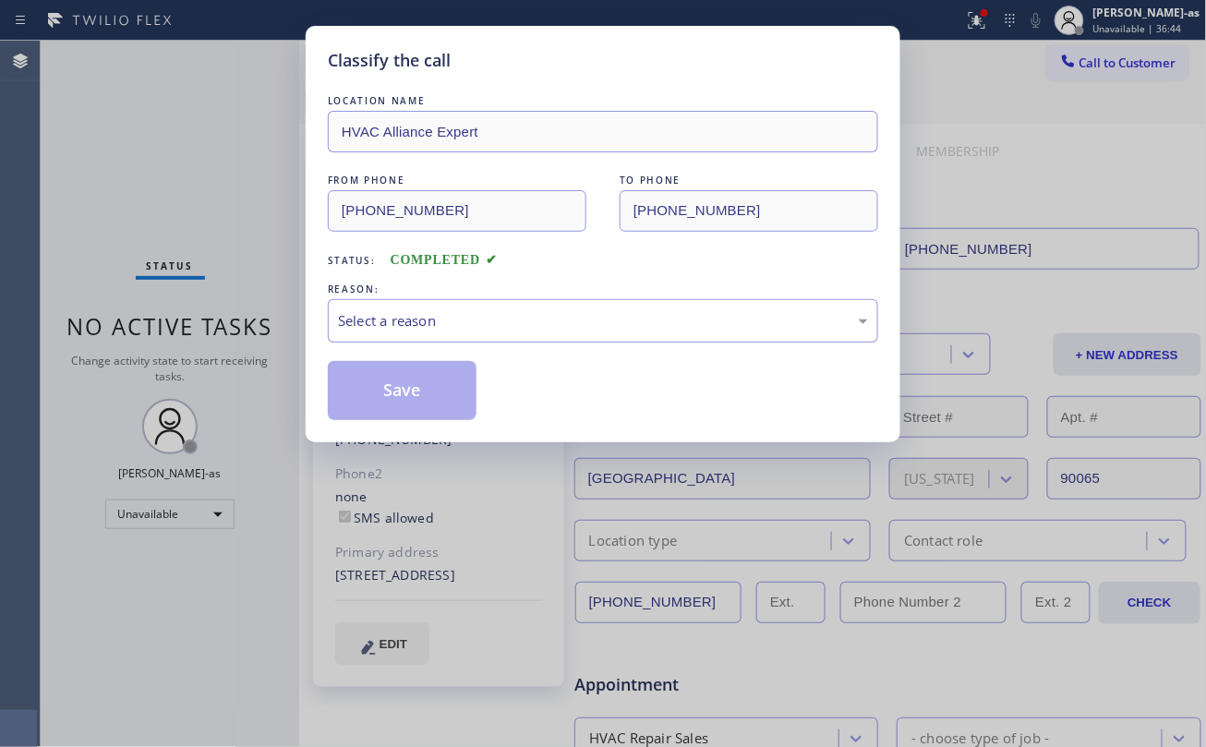
click at [429, 323] on div "Select a reason" at bounding box center [603, 320] width 530 height 21
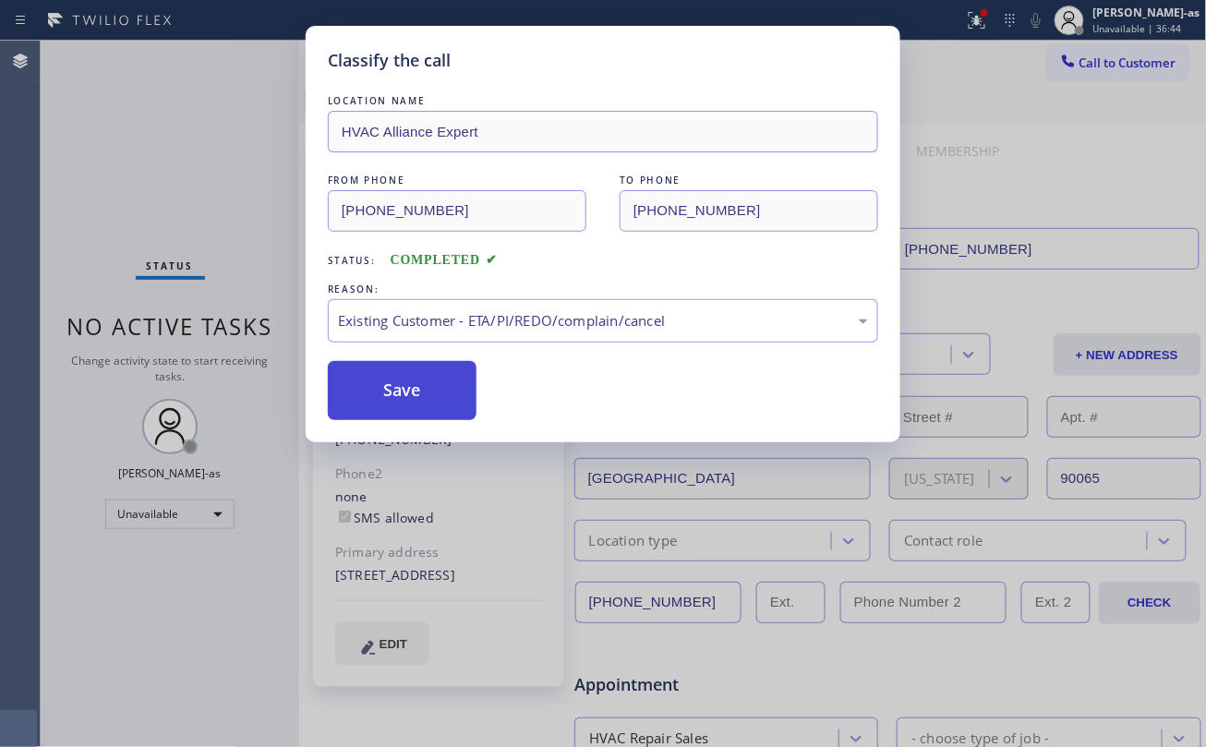
click at [441, 392] on button "Save" at bounding box center [402, 390] width 149 height 59
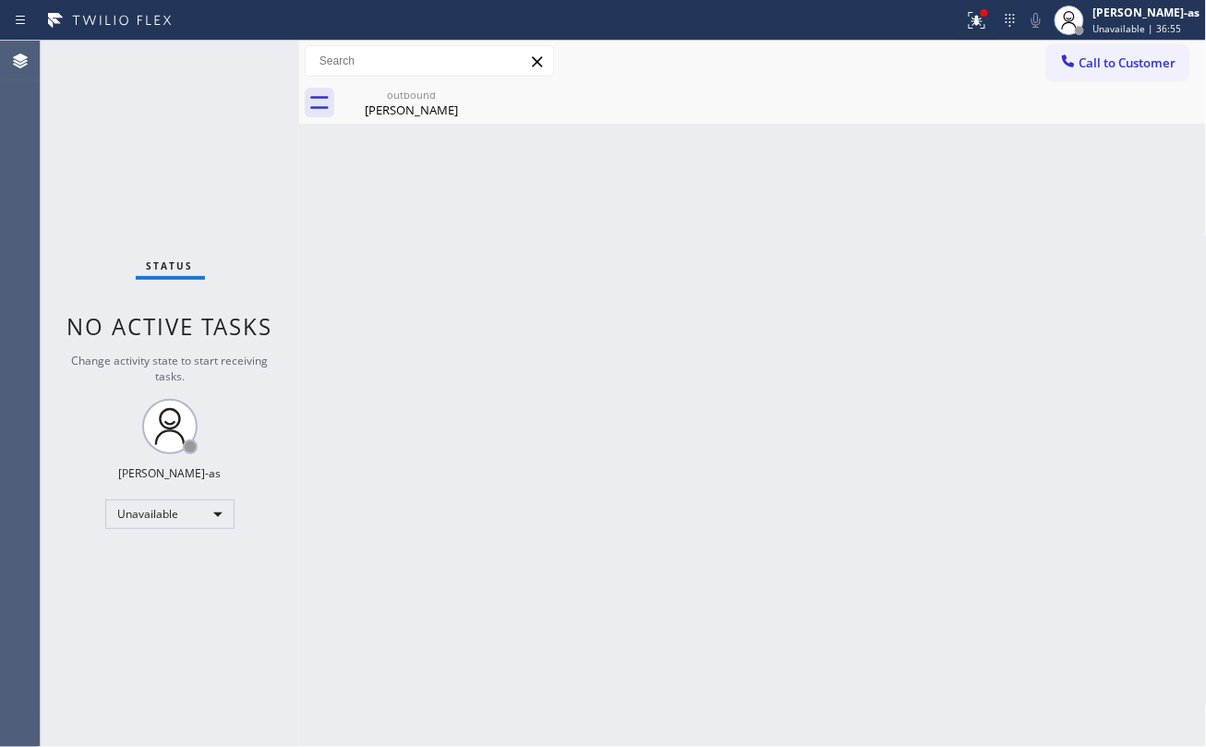
click at [644, 271] on div "Back to Dashboard Change Sender ID Customers Technicians Select a contact Outbo…" at bounding box center [753, 394] width 908 height 706
click at [1113, 64] on span "Call to Customer" at bounding box center [1127, 62] width 97 height 17
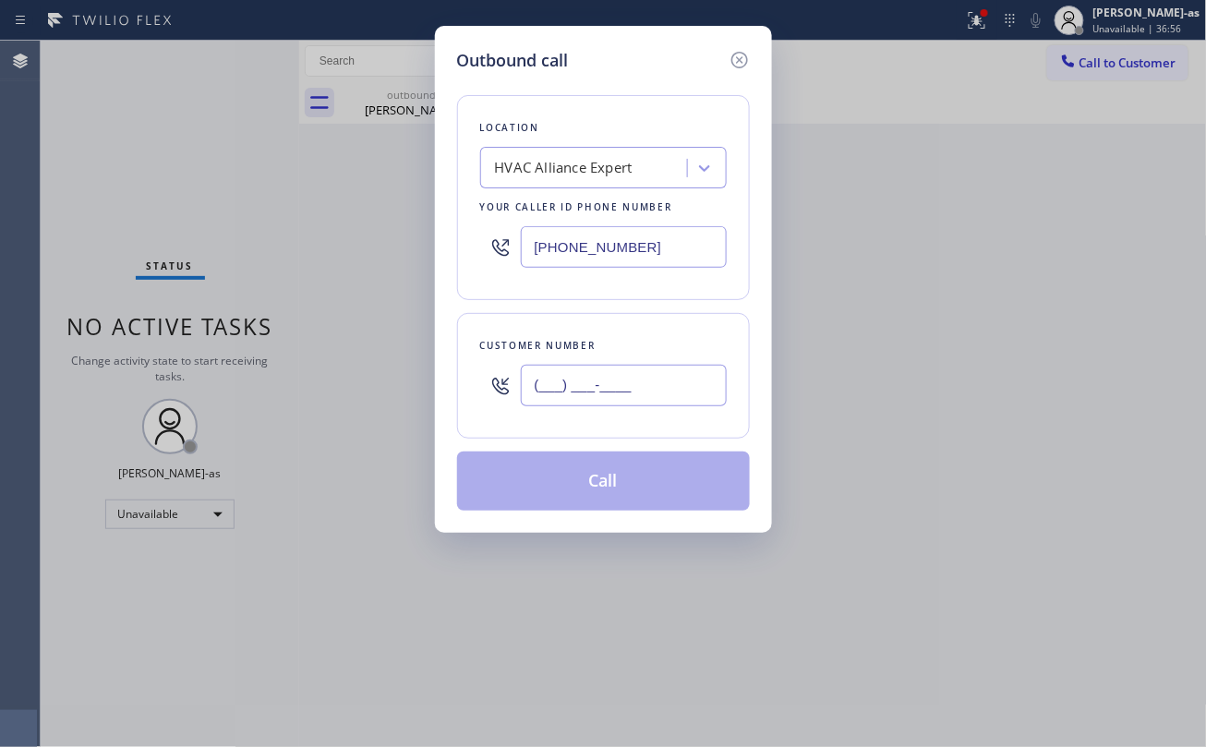
click at [659, 384] on input "(___) ___-____" at bounding box center [624, 386] width 206 height 42
paste input "562) 457-9724"
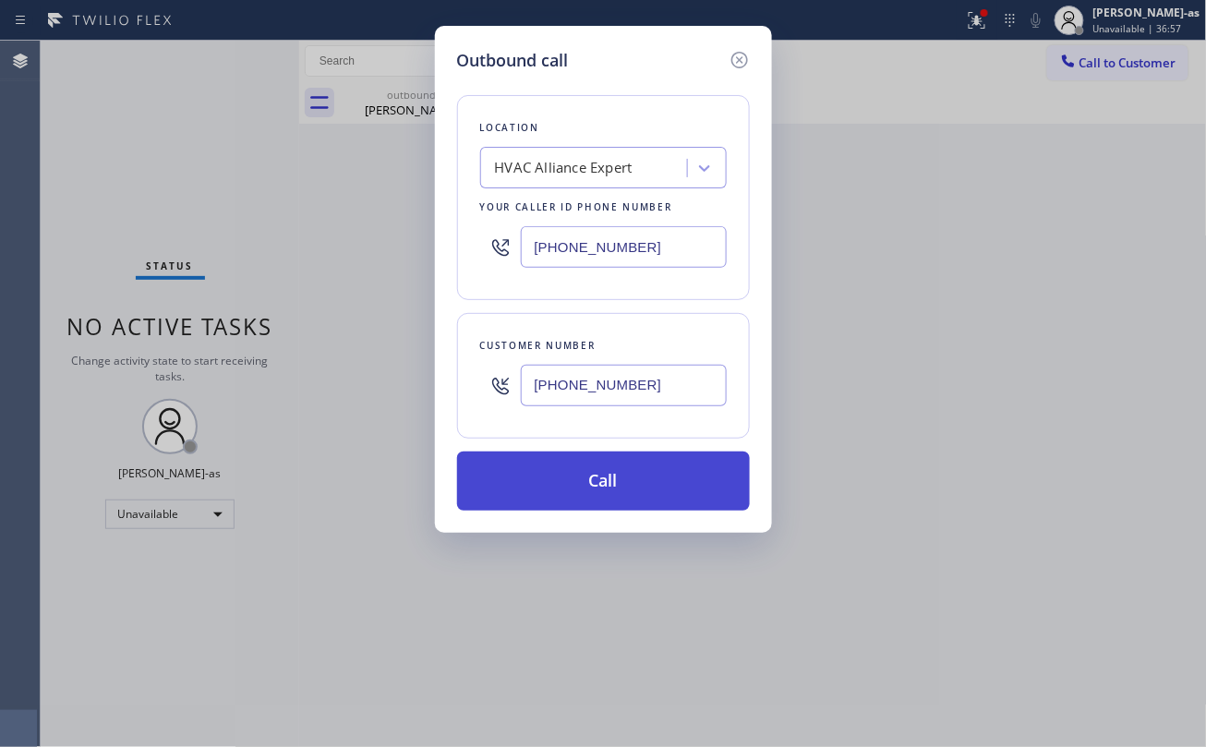
type input "(562) 457-9724"
click at [558, 502] on button "Call" at bounding box center [603, 480] width 293 height 59
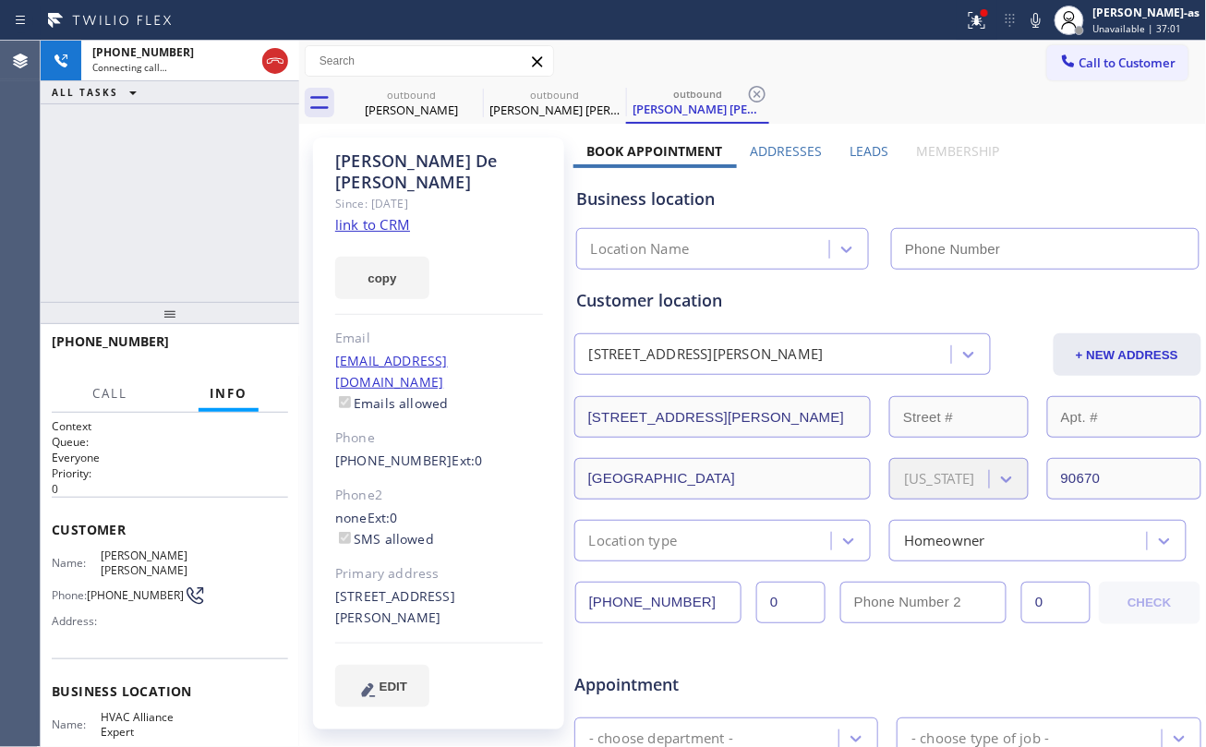
click at [392, 215] on link "link to CRM" at bounding box center [372, 224] width 75 height 18
type input "(323) 991-9198"
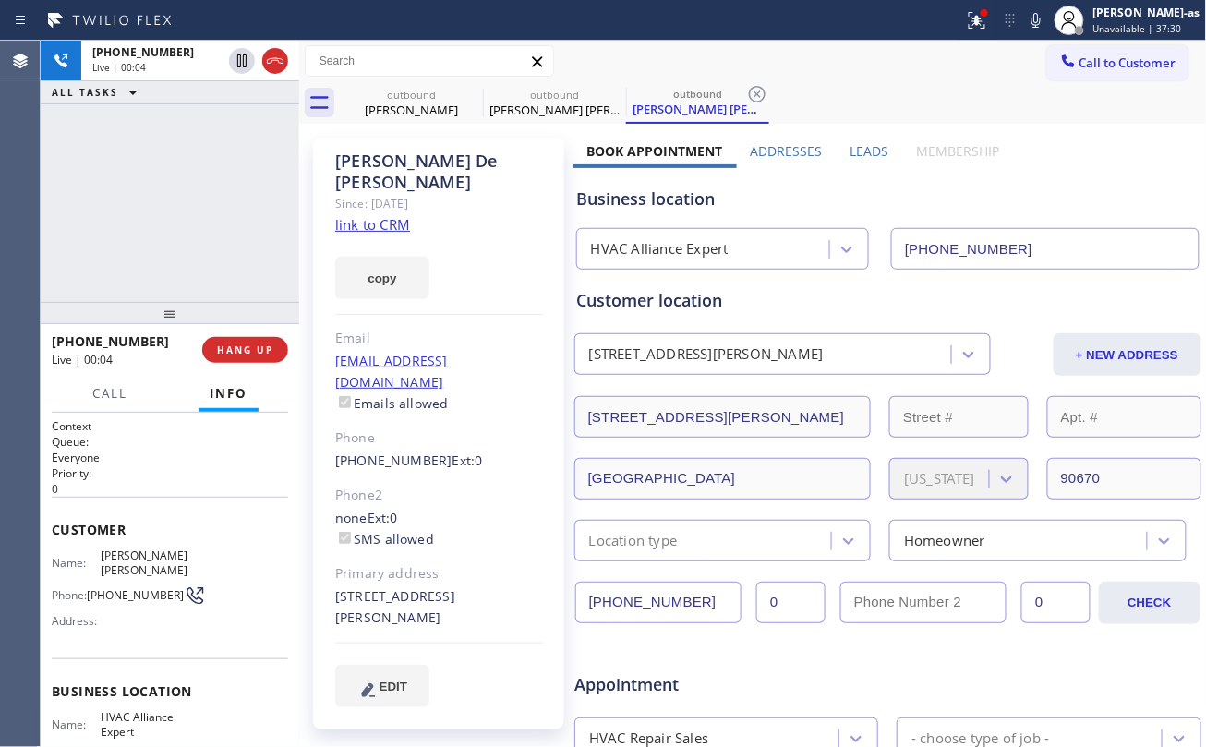
click at [163, 156] on div "+15624579724 Live | 00:04 ALL TASKS ALL TASKS ACTIVE TASKS TASKS IN WRAP UP" at bounding box center [170, 171] width 258 height 261
click at [289, 66] on div at bounding box center [258, 61] width 66 height 41
click at [271, 61] on icon at bounding box center [275, 61] width 22 height 22
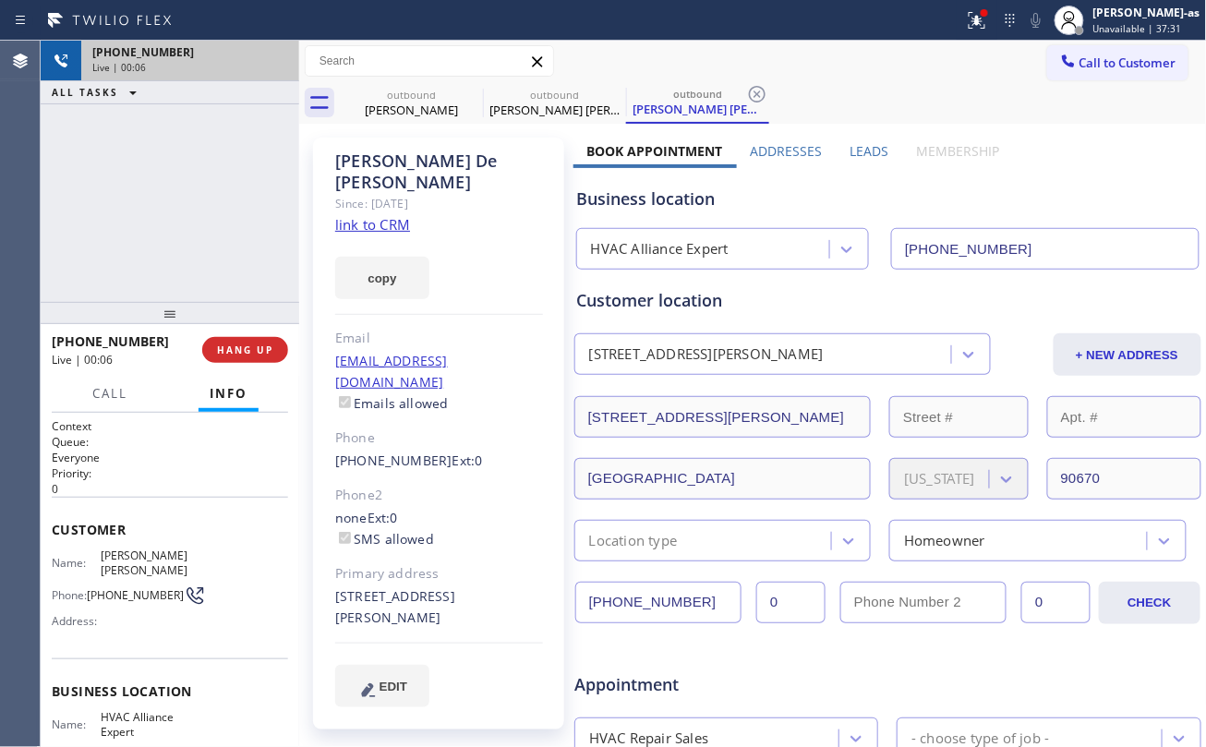
click at [237, 263] on div "+15624579724 Live | 00:06 ALL TASKS ALL TASKS ACTIVE TASKS TASKS IN WRAP UP" at bounding box center [170, 171] width 258 height 261
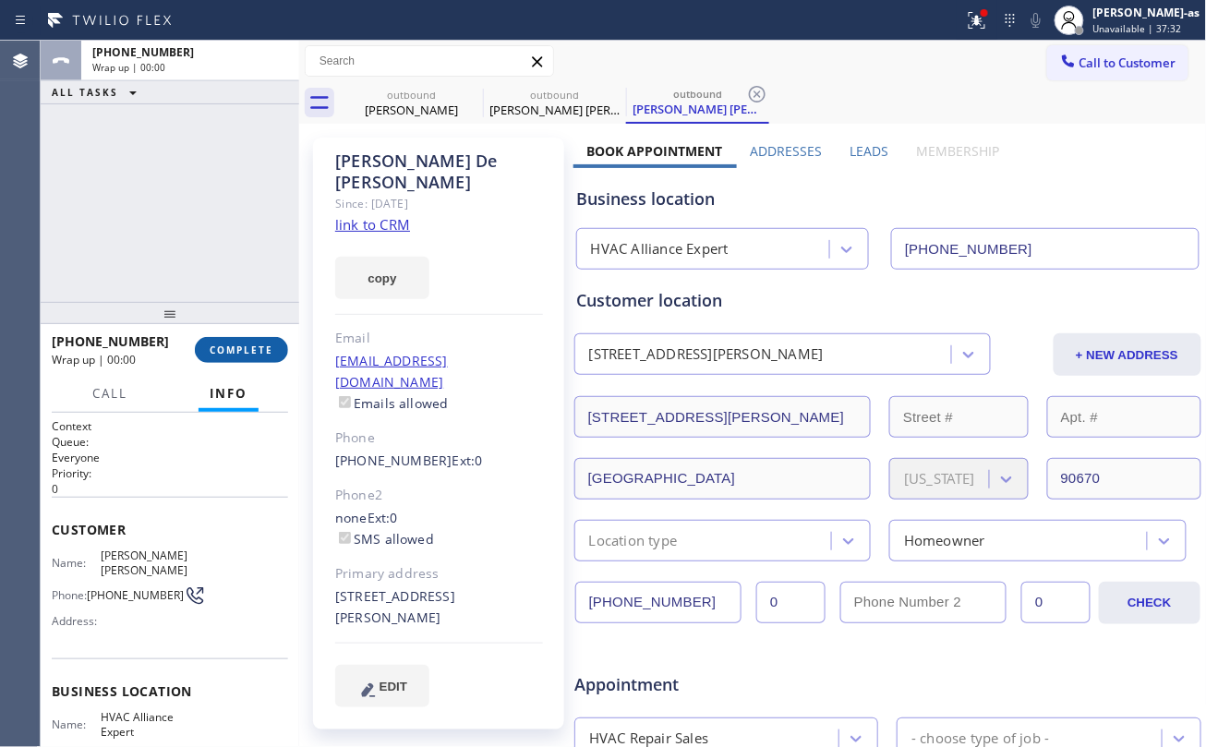
click at [256, 353] on span "COMPLETE" at bounding box center [242, 349] width 64 height 13
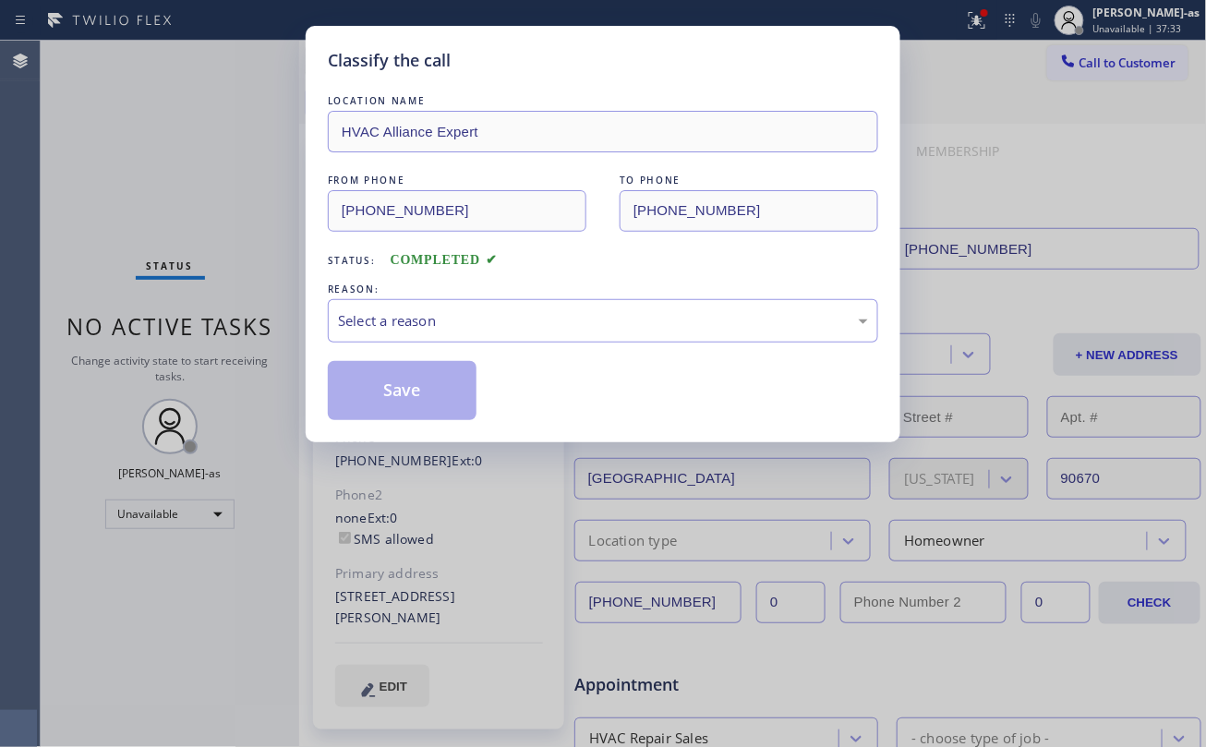
drag, startPoint x: 255, startPoint y: 353, endPoint x: 308, endPoint y: 348, distance: 53.7
click at [268, 352] on div "Classify the call LOCATION NAME HVAC Alliance Expert FROM PHONE (323) 991-9198 …" at bounding box center [603, 373] width 1206 height 747
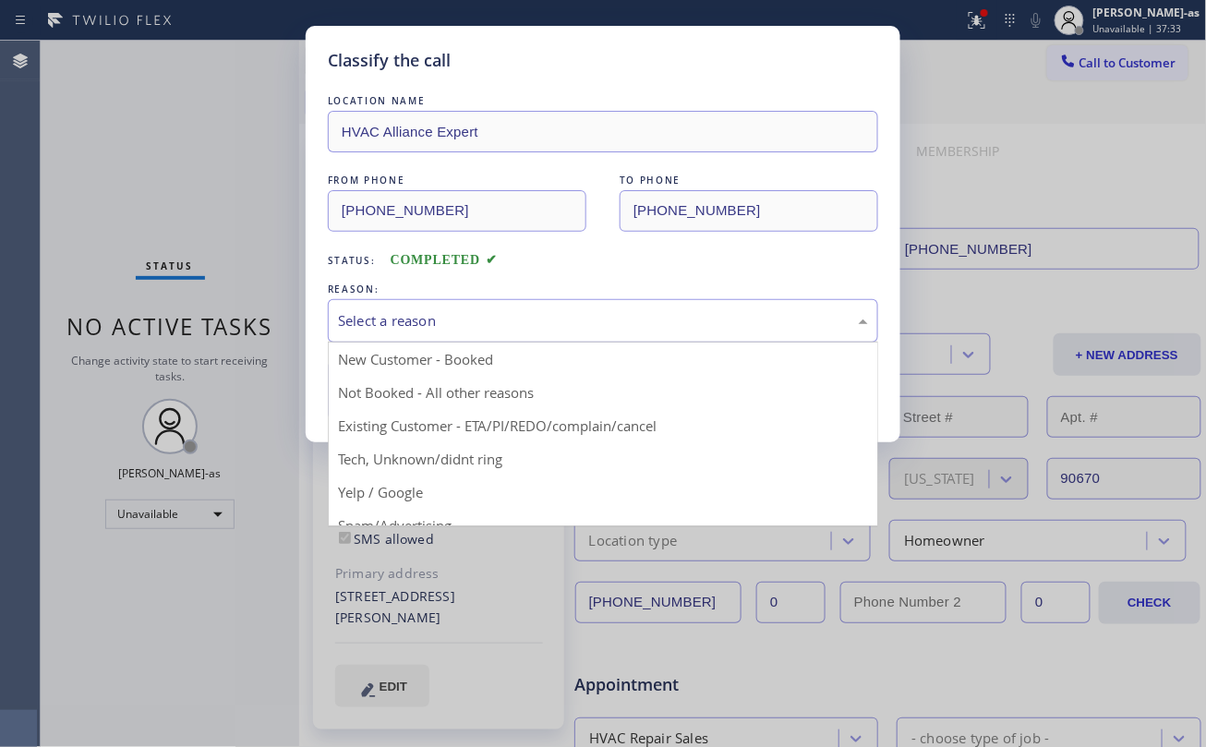
click at [422, 322] on div "Select a reason" at bounding box center [603, 320] width 530 height 21
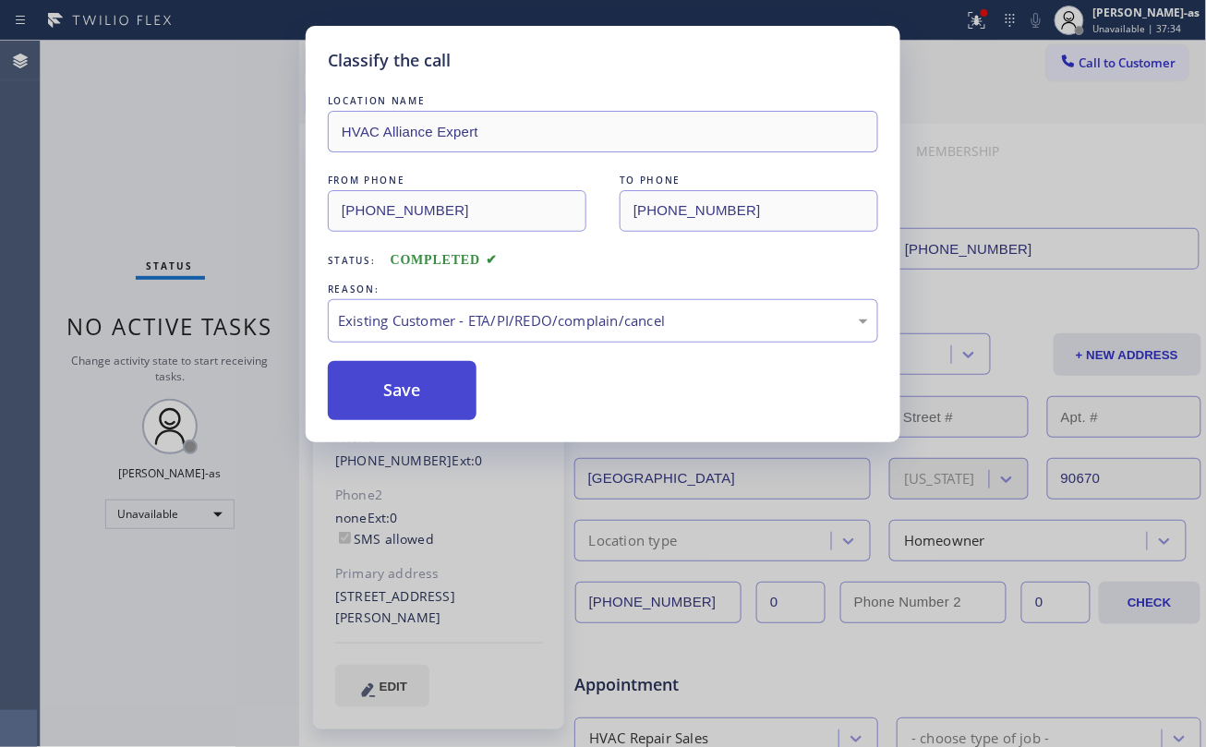
click at [410, 391] on button "Save" at bounding box center [402, 390] width 149 height 59
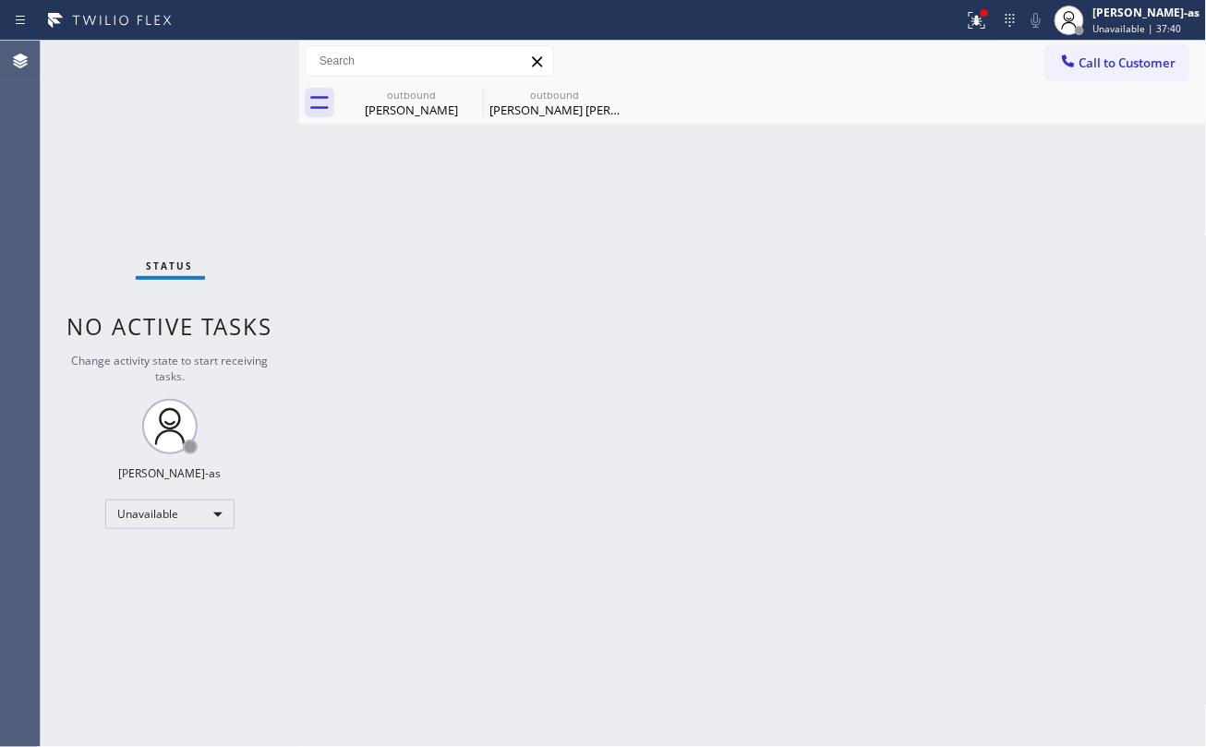
click at [770, 336] on div "Back to Dashboard Change Sender ID Customers Technicians Select a contact Outbo…" at bounding box center [753, 394] width 908 height 706
drag, startPoint x: 1110, startPoint y: 82, endPoint x: 1113, endPoint y: 68, distance: 14.3
click at [1113, 70] on div "Call to Customer Outbound call Location HVAC Alliance Expert Your caller id pho…" at bounding box center [753, 82] width 908 height 83
click at [949, 129] on div "Back to Dashboard Change Sender ID Customers Technicians Select a contact Outbo…" at bounding box center [753, 394] width 908 height 706
drag, startPoint x: 1060, startPoint y: 75, endPoint x: 879, endPoint y: 245, distance: 248.2
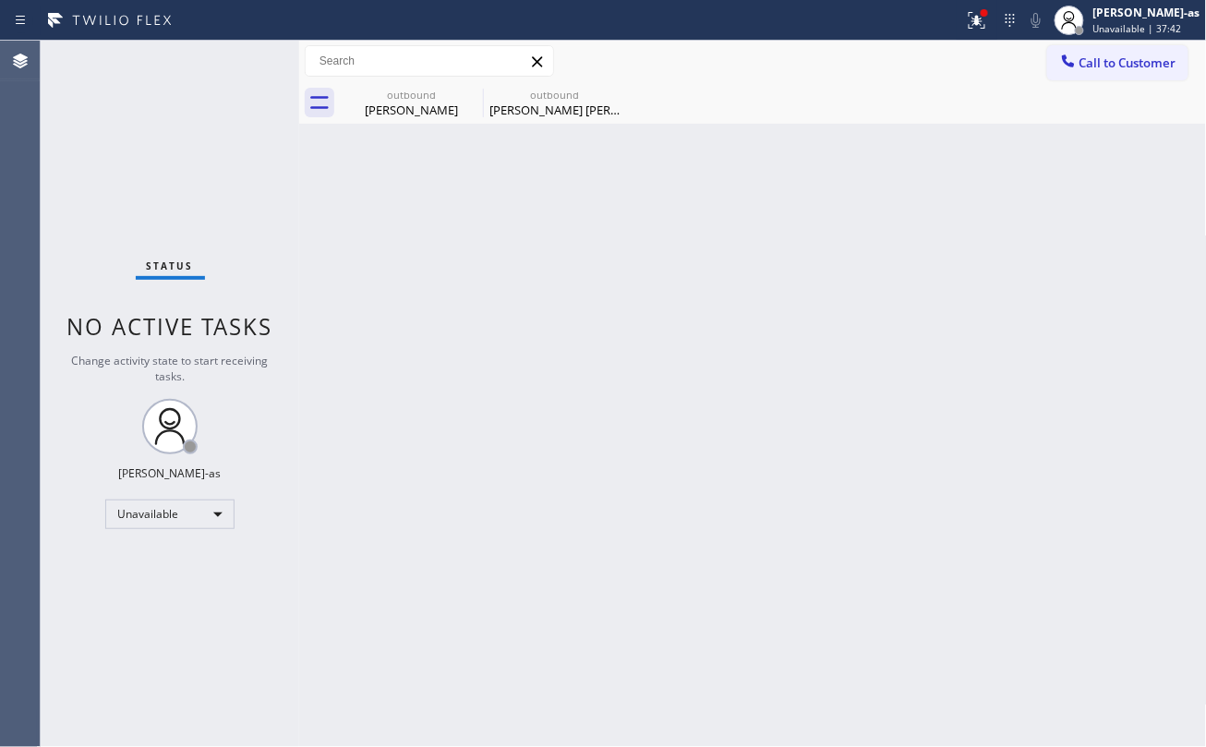
click at [1060, 74] on button "Call to Customer" at bounding box center [1117, 62] width 141 height 35
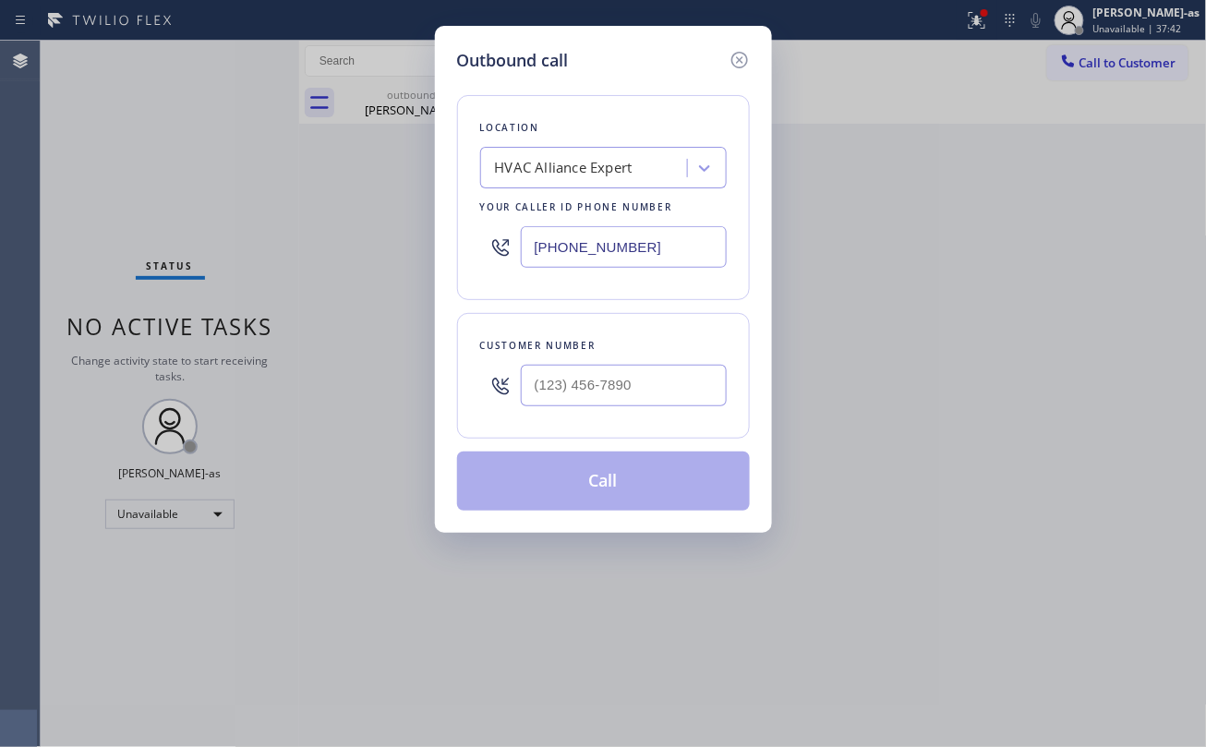
click at [755, 359] on div "Outbound call Location HVAC Alliance Expert Your caller id phone number (323) 9…" at bounding box center [603, 279] width 337 height 507
click at [753, 360] on div "Outbound call Location HVAC Alliance Expert Your caller id phone number (323) 9…" at bounding box center [603, 279] width 337 height 507
click at [721, 377] on input "(___) ___-____" at bounding box center [624, 386] width 206 height 42
click at [632, 377] on input "(___) ___-____" at bounding box center [624, 386] width 206 height 42
paste input "text"
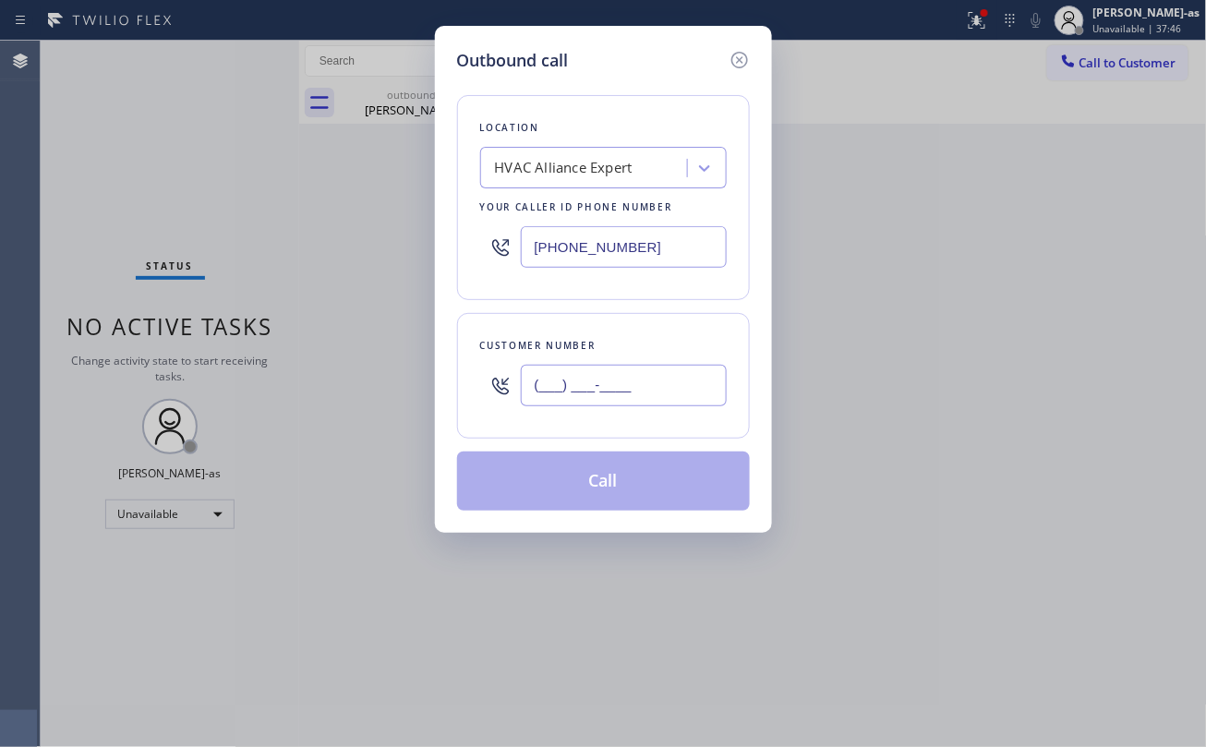
click at [596, 381] on input "(___) ___-____" at bounding box center [624, 386] width 206 height 42
paste input "216) 225-1620"
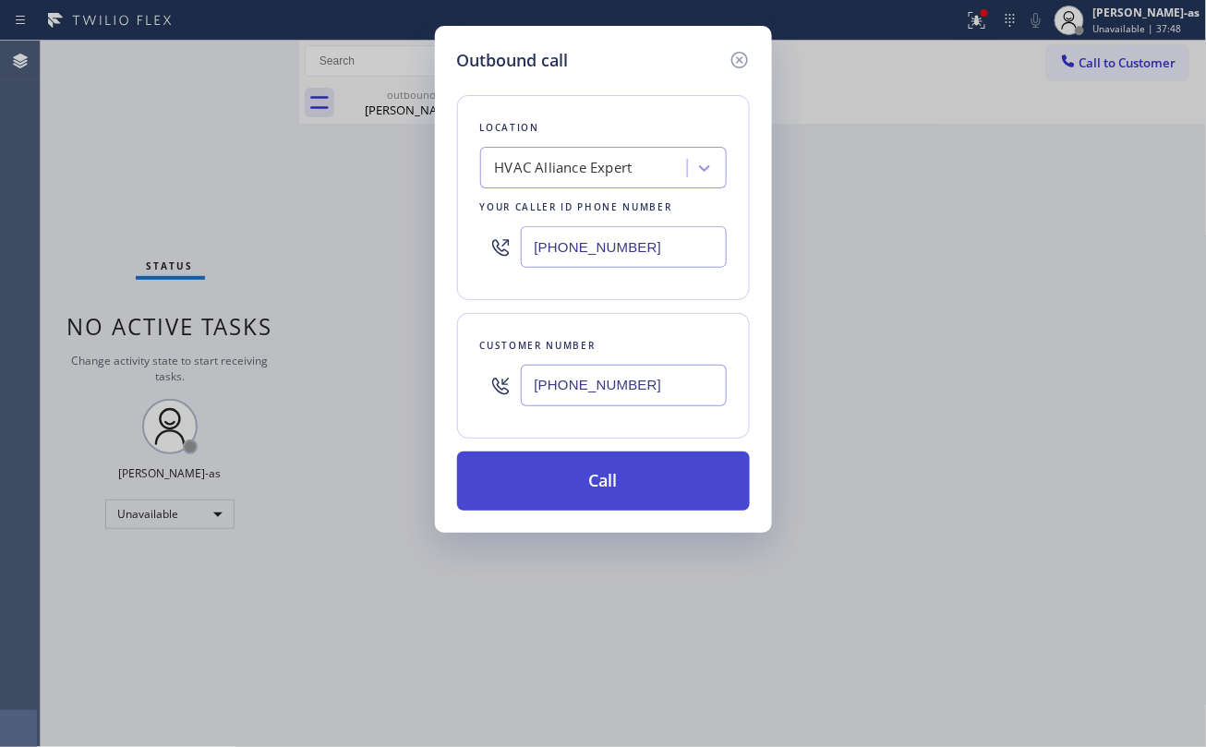
type input "(216) 225-1620"
click at [613, 486] on button "Call" at bounding box center [603, 480] width 293 height 59
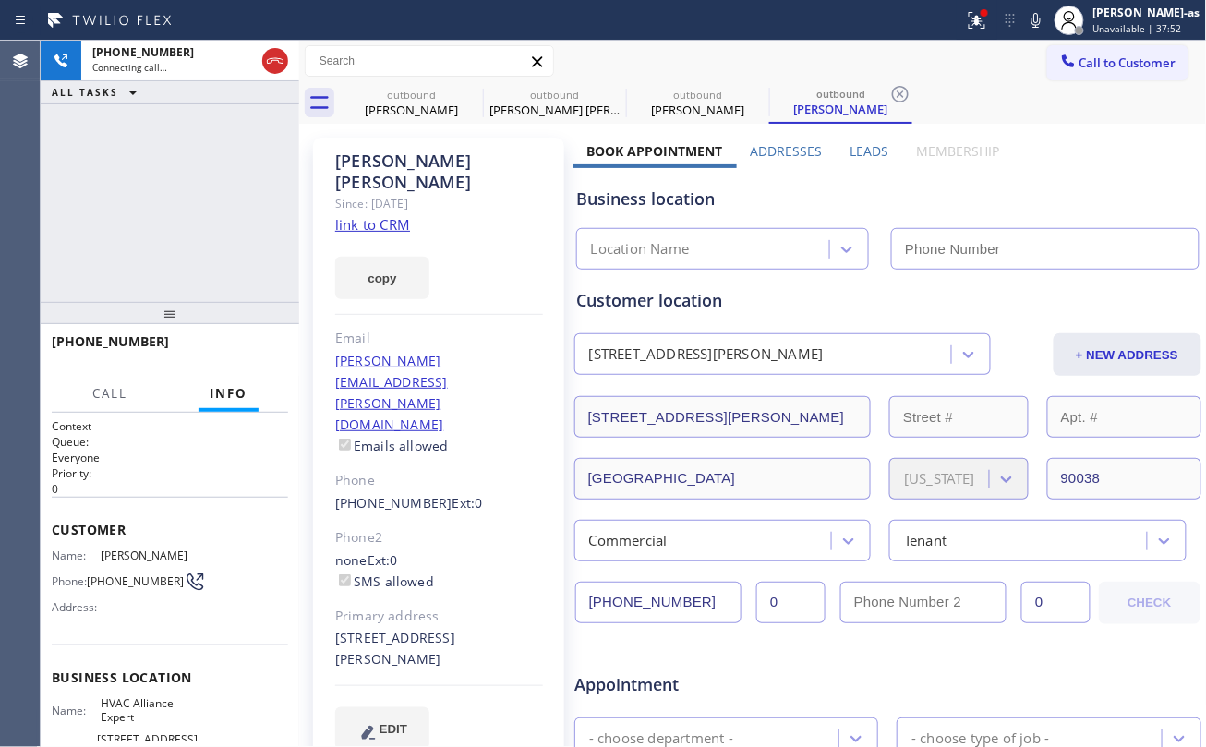
type input "(323) 991-9198"
click at [381, 215] on link "link to CRM" at bounding box center [372, 224] width 75 height 18
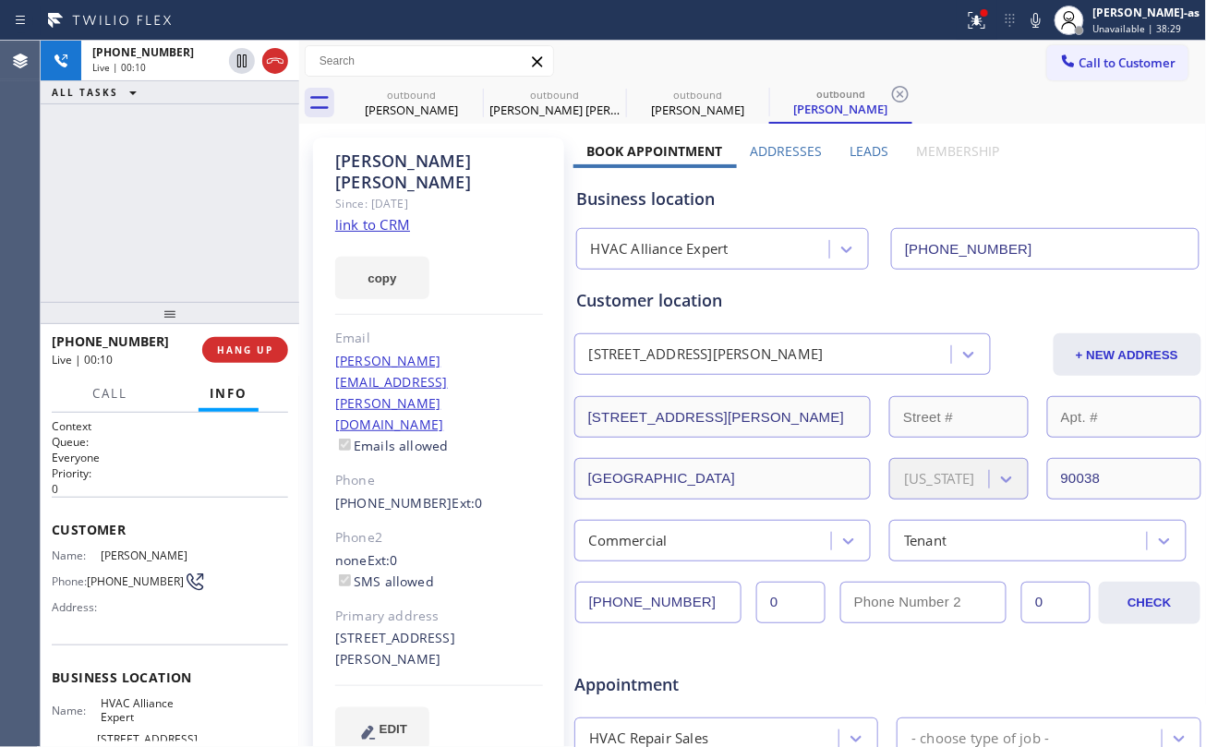
drag, startPoint x: 150, startPoint y: 155, endPoint x: 297, endPoint y: 67, distance: 171.8
click at [174, 149] on div "+12162251620 Live | 00:10 ALL TASKS ALL TASKS ACTIVE TASKS TASKS IN WRAP UP" at bounding box center [170, 171] width 258 height 261
drag, startPoint x: 278, startPoint y: 63, endPoint x: 292, endPoint y: 301, distance: 238.6
click at [279, 64] on icon at bounding box center [275, 61] width 22 height 22
click at [282, 323] on div at bounding box center [170, 313] width 258 height 22
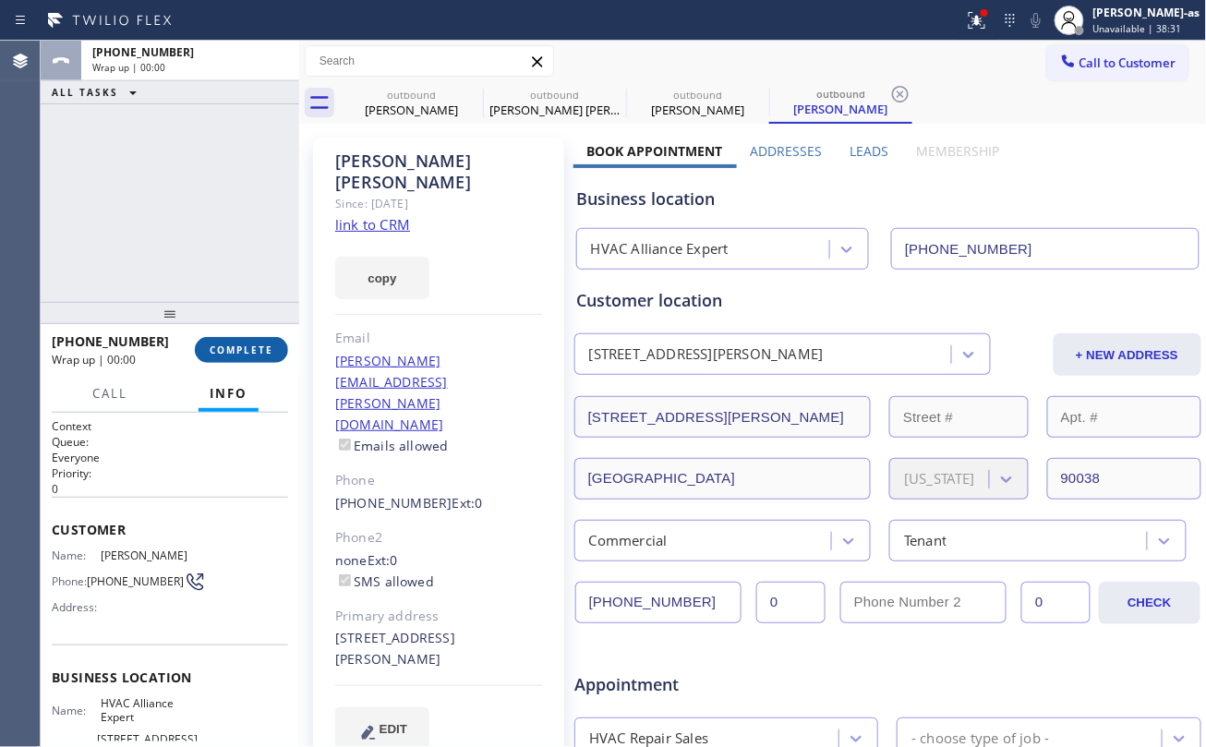
click at [255, 348] on span "COMPLETE" at bounding box center [242, 349] width 64 height 13
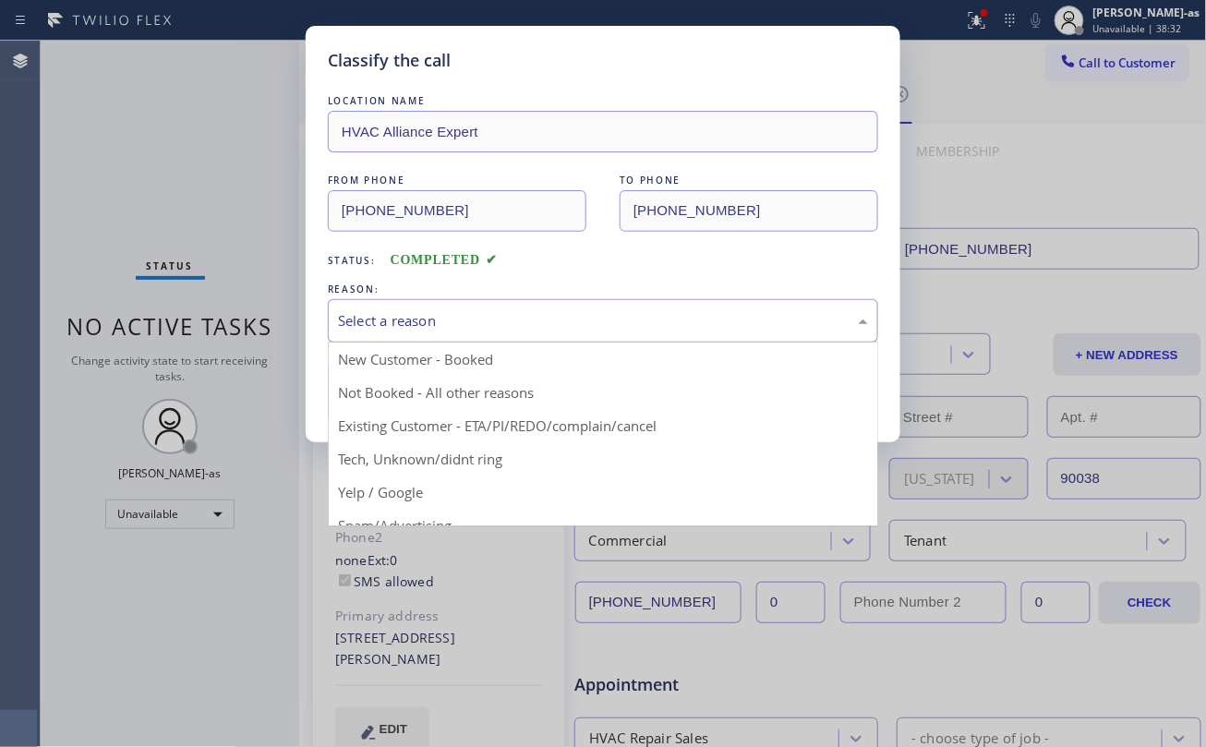
drag, startPoint x: 480, startPoint y: 312, endPoint x: 496, endPoint y: 314, distance: 15.8
click at [491, 314] on div "Select a reason" at bounding box center [603, 320] width 530 height 21
drag, startPoint x: 593, startPoint y: 437, endPoint x: 385, endPoint y: 423, distance: 208.2
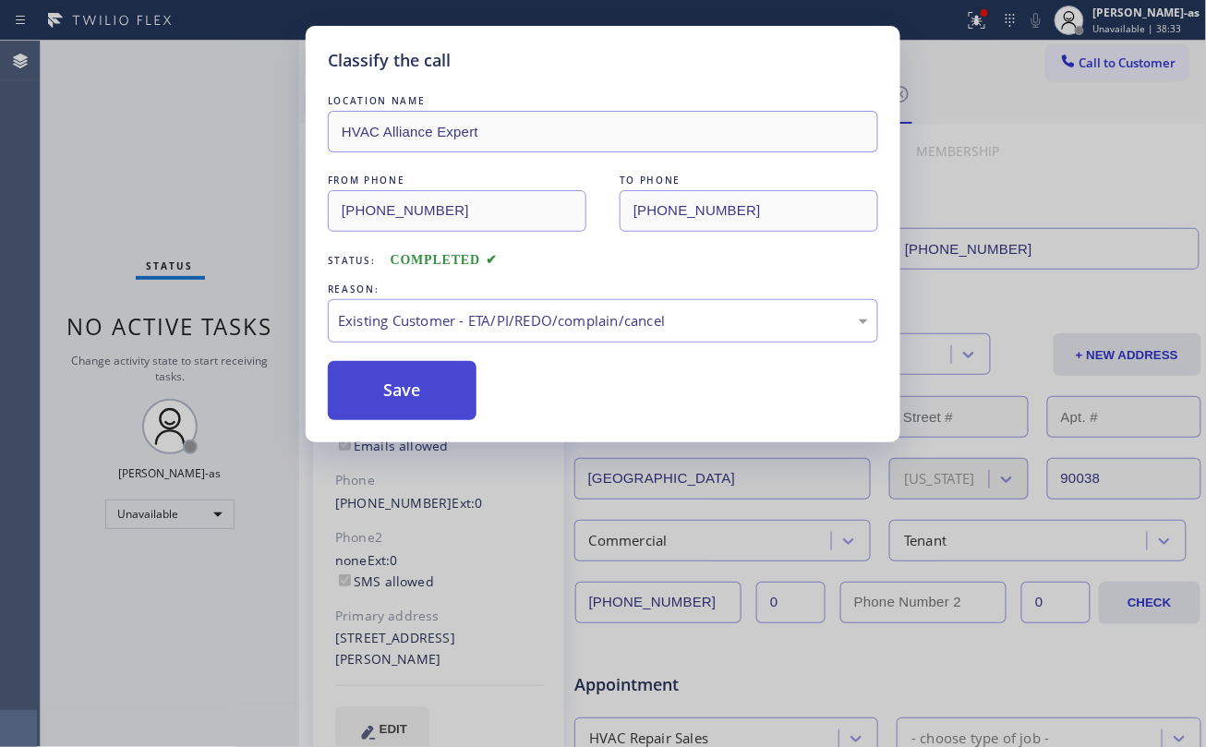
drag, startPoint x: 395, startPoint y: 378, endPoint x: 419, endPoint y: 379, distance: 24.0
click at [396, 378] on button "Save" at bounding box center [402, 390] width 149 height 59
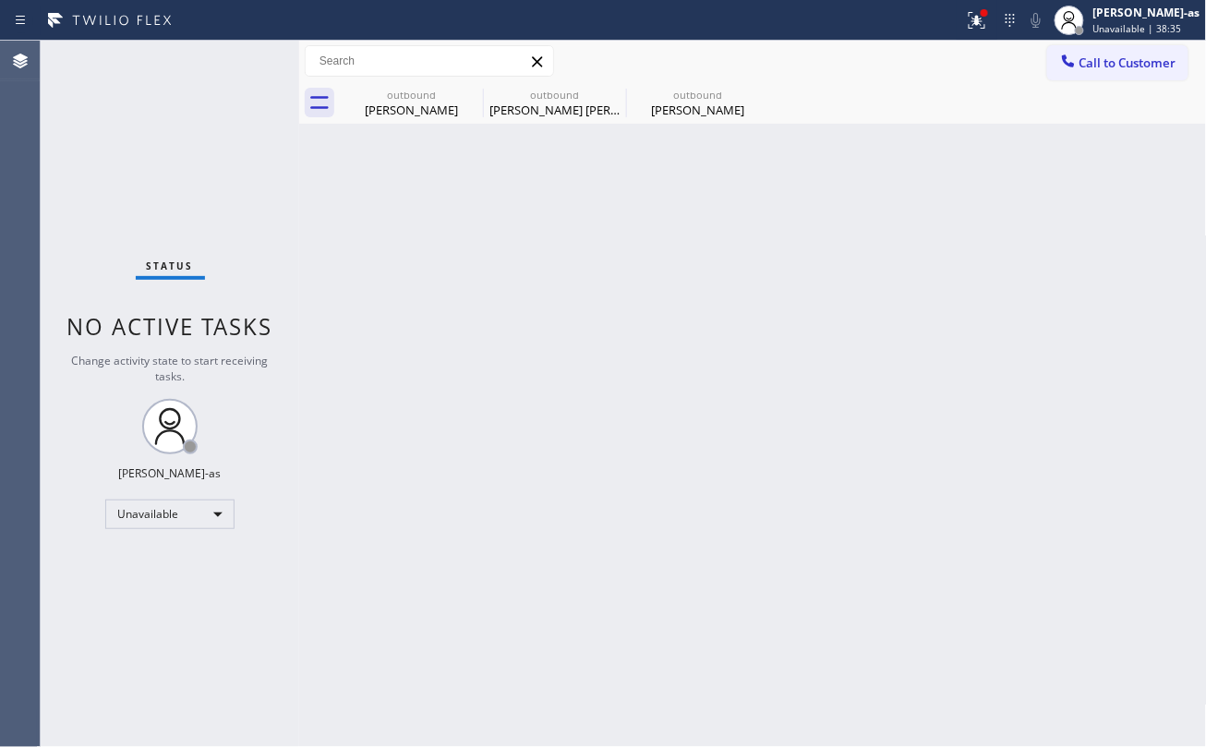
drag, startPoint x: 152, startPoint y: 118, endPoint x: 105, endPoint y: 172, distance: 71.3
click at [153, 118] on div "Status No active tasks Change activity state to start receiving tasks. [PERSON_…" at bounding box center [170, 394] width 258 height 706
drag, startPoint x: 408, startPoint y: 102, endPoint x: 458, endPoint y: 101, distance: 49.9
click at [414, 103] on div "Arisara Weranont" at bounding box center [411, 110] width 139 height 17
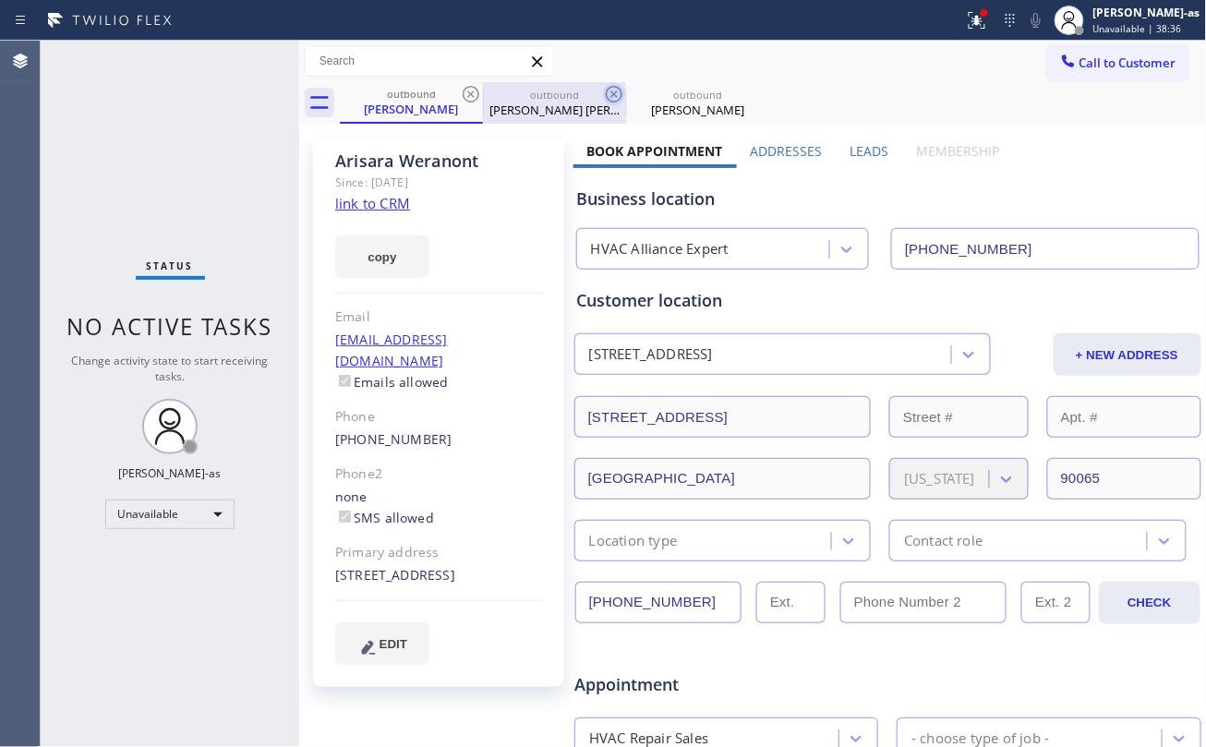
click at [466, 100] on icon at bounding box center [471, 94] width 22 height 22
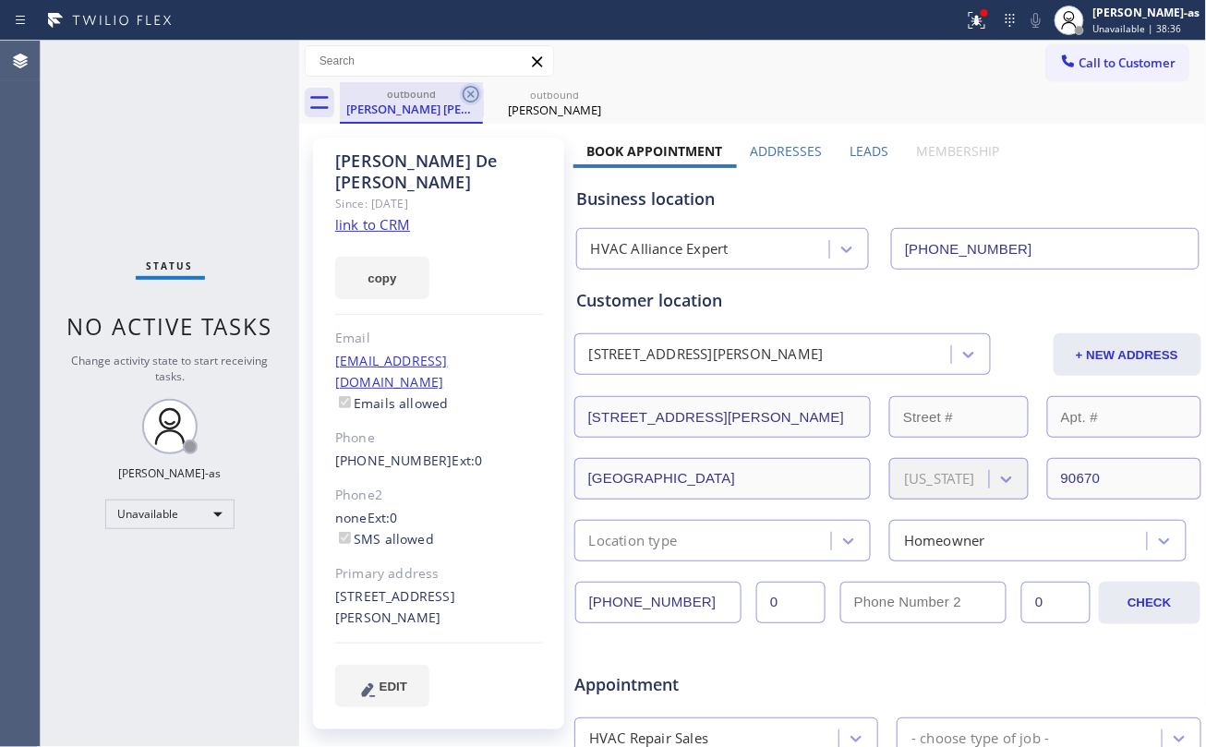
click at [466, 98] on icon at bounding box center [471, 94] width 22 height 22
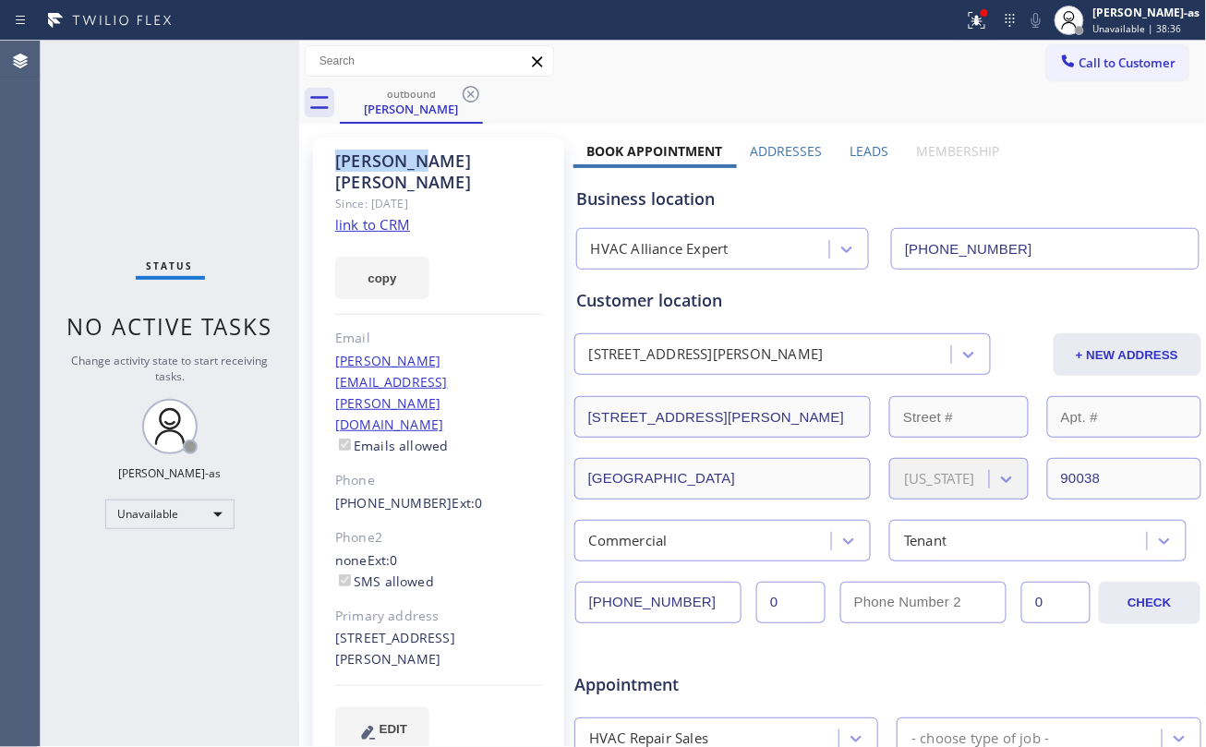
click at [466, 96] on icon at bounding box center [471, 94] width 22 height 22
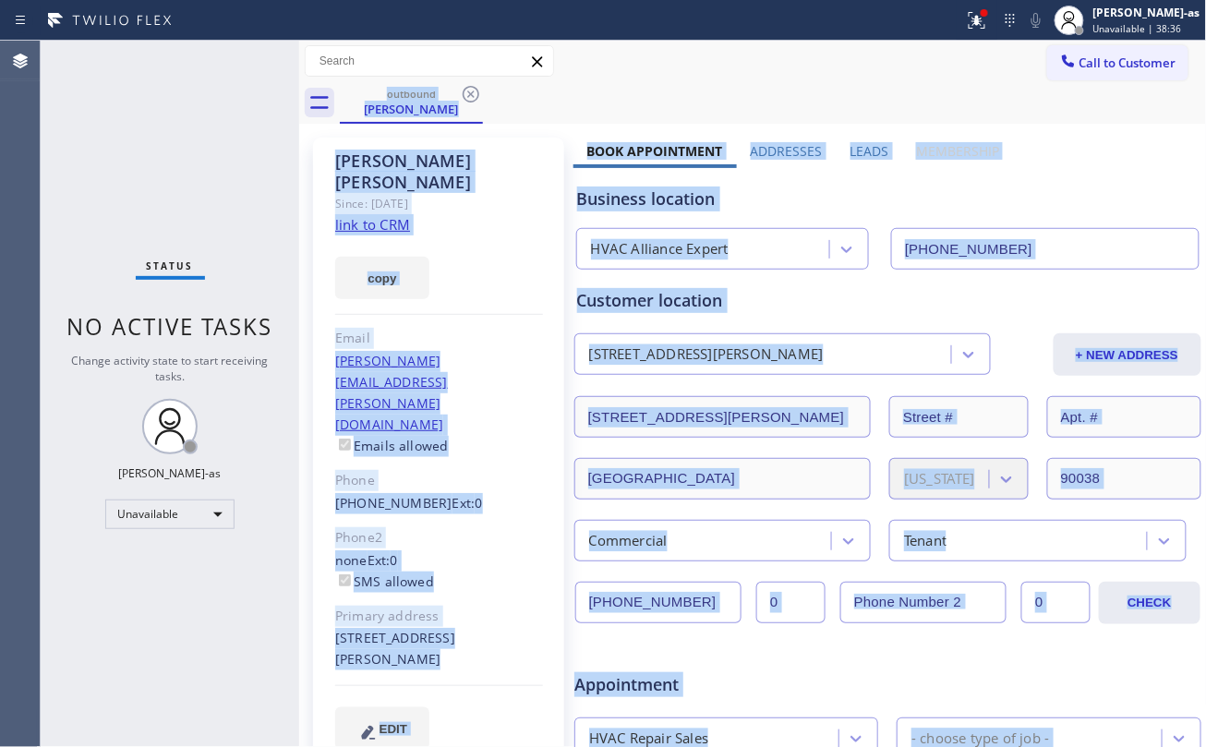
click at [466, 96] on div "outbound Gabrielle Gordon" at bounding box center [773, 103] width 867 height 42
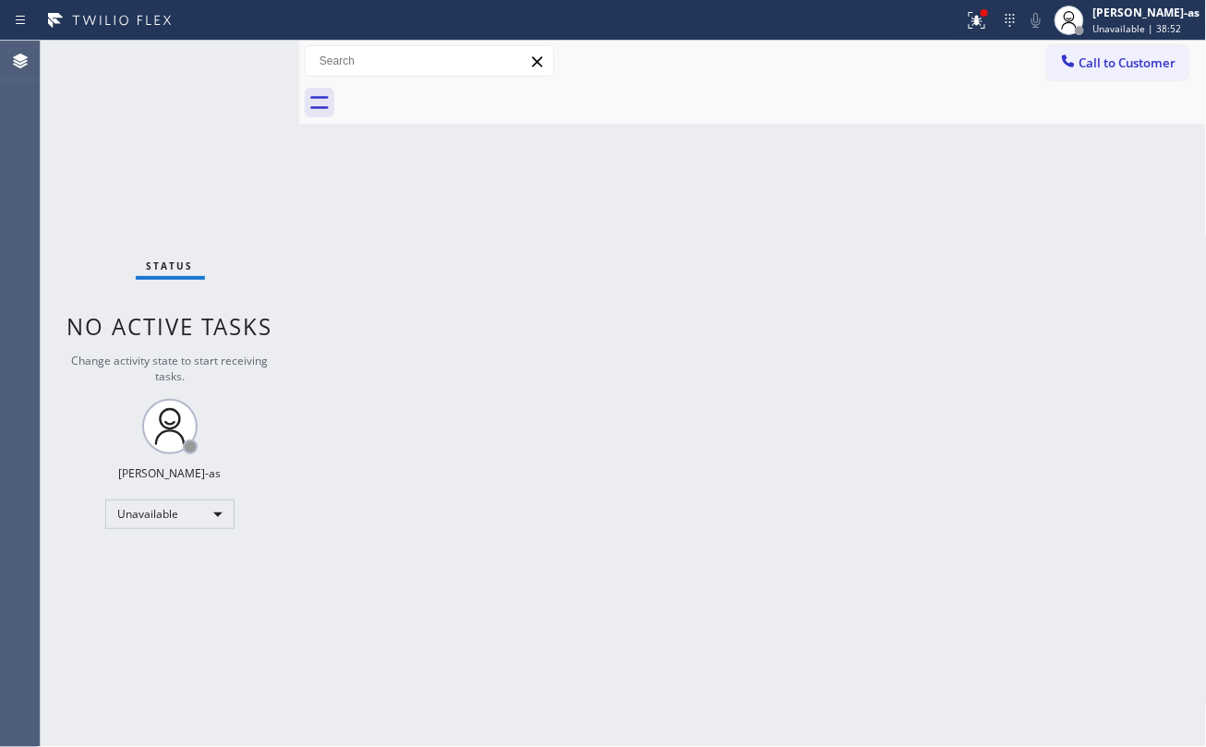
drag, startPoint x: 835, startPoint y: 358, endPoint x: 839, endPoint y: 332, distance: 26.3
click at [836, 358] on div "Back to Dashboard Change Sender ID Customers Technicians Select a contact Outbo…" at bounding box center [753, 394] width 908 height 706
click at [436, 215] on div "Back to Dashboard Change Sender ID Customers Technicians Select a contact Outbo…" at bounding box center [753, 394] width 908 height 706
click at [1120, 57] on span "Call to Customer" at bounding box center [1127, 62] width 97 height 17
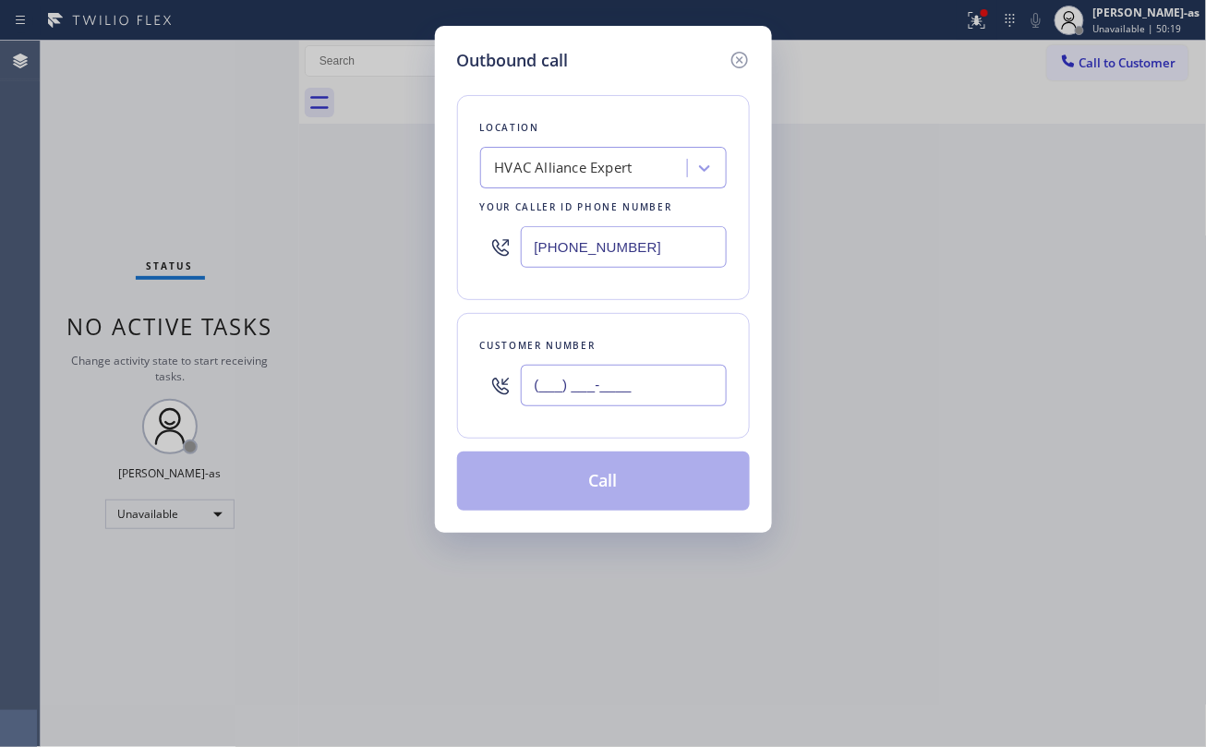
click at [619, 369] on input "(___) ___-____" at bounding box center [624, 386] width 206 height 42
paste input "310) 775-5788"
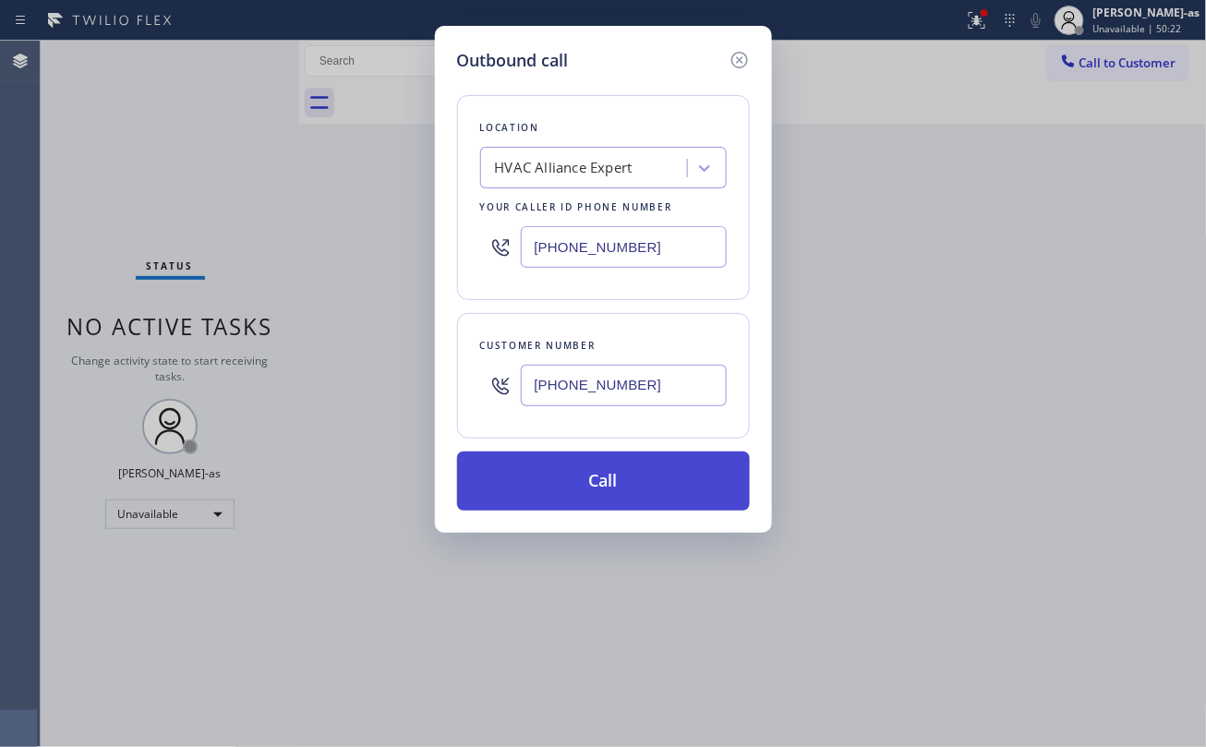
type input "(310) 775-5788"
click at [643, 489] on button "Call" at bounding box center [603, 480] width 293 height 59
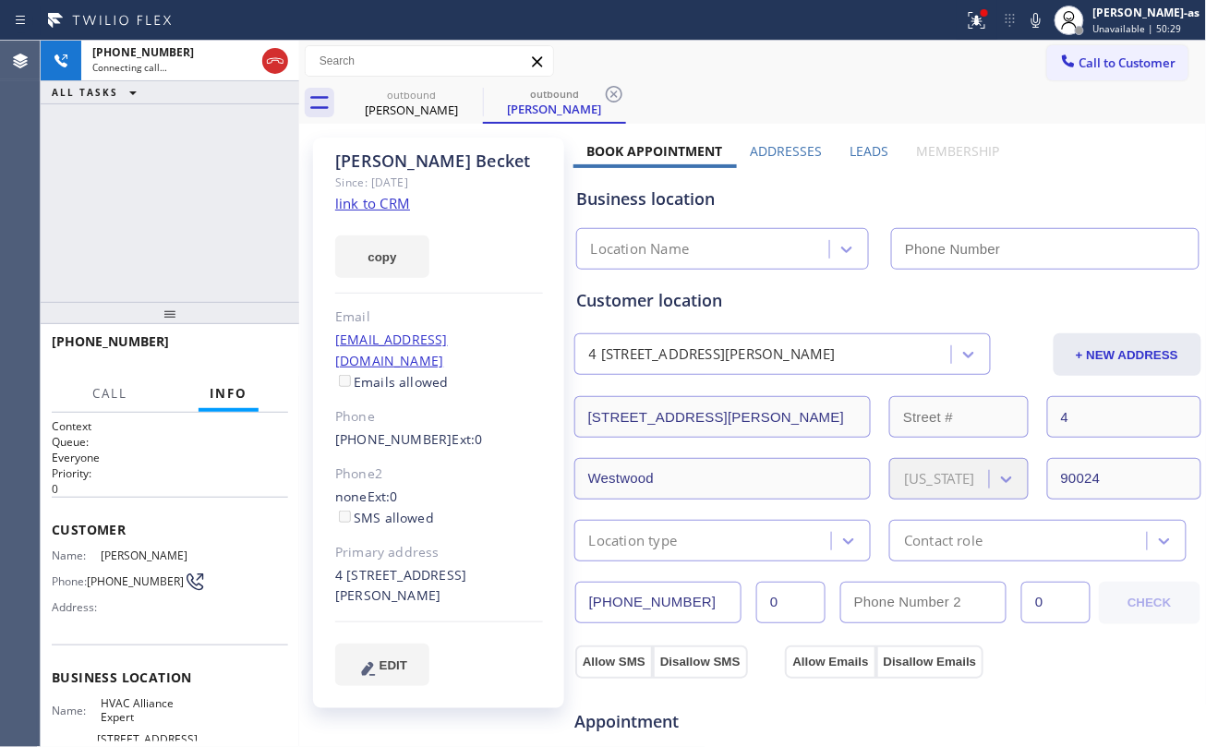
type input "(323) 991-9198"
drag, startPoint x: 193, startPoint y: 245, endPoint x: 314, endPoint y: 295, distance: 131.2
click at [204, 263] on div "+13107755788 Live | 00:04 ALL TASKS ALL TASKS ACTIVE TASKS TASKS IN WRAP UP" at bounding box center [170, 171] width 258 height 261
click at [381, 192] on div "Since: 20 may 2020" at bounding box center [439, 182] width 208 height 21
click at [385, 200] on link "link to CRM" at bounding box center [372, 203] width 75 height 18
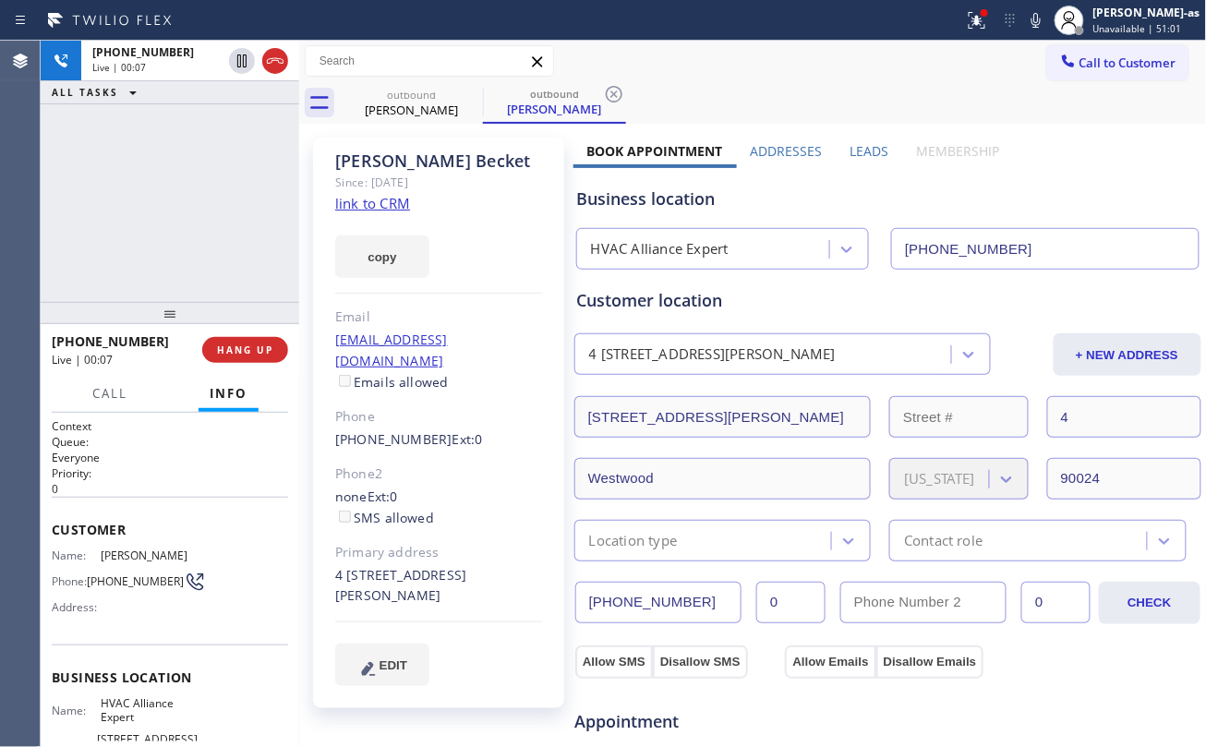
click at [234, 282] on div "+13107755788 Live | 00:07 ALL TASKS ALL TASKS ACTIVE TASKS TASKS IN WRAP UP" at bounding box center [170, 171] width 258 height 261
click at [247, 344] on span "HANG UP" at bounding box center [245, 349] width 56 height 13
drag, startPoint x: 208, startPoint y: 262, endPoint x: 242, endPoint y: 315, distance: 62.7
click at [208, 264] on div "+13107755788 Live | 00:08 ALL TASKS ALL TASKS ACTIVE TASKS TASKS IN WRAP UP" at bounding box center [170, 171] width 258 height 261
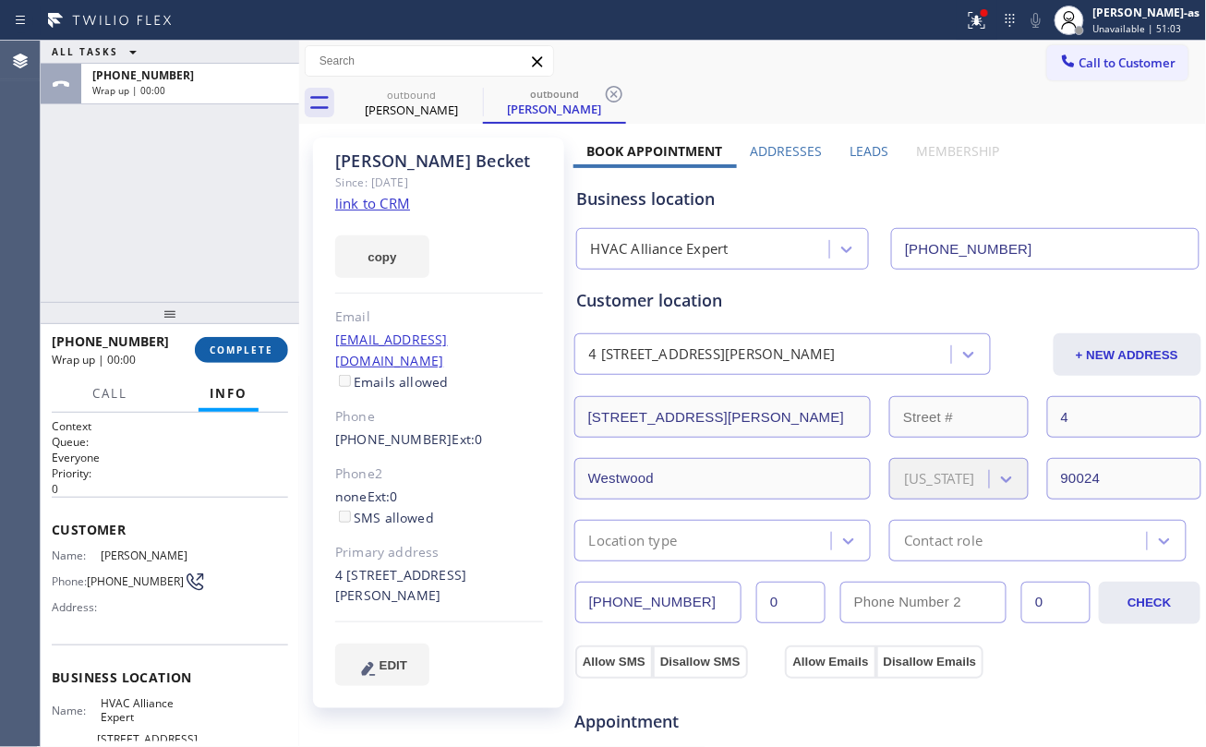
click at [241, 349] on span "COMPLETE" at bounding box center [242, 349] width 64 height 13
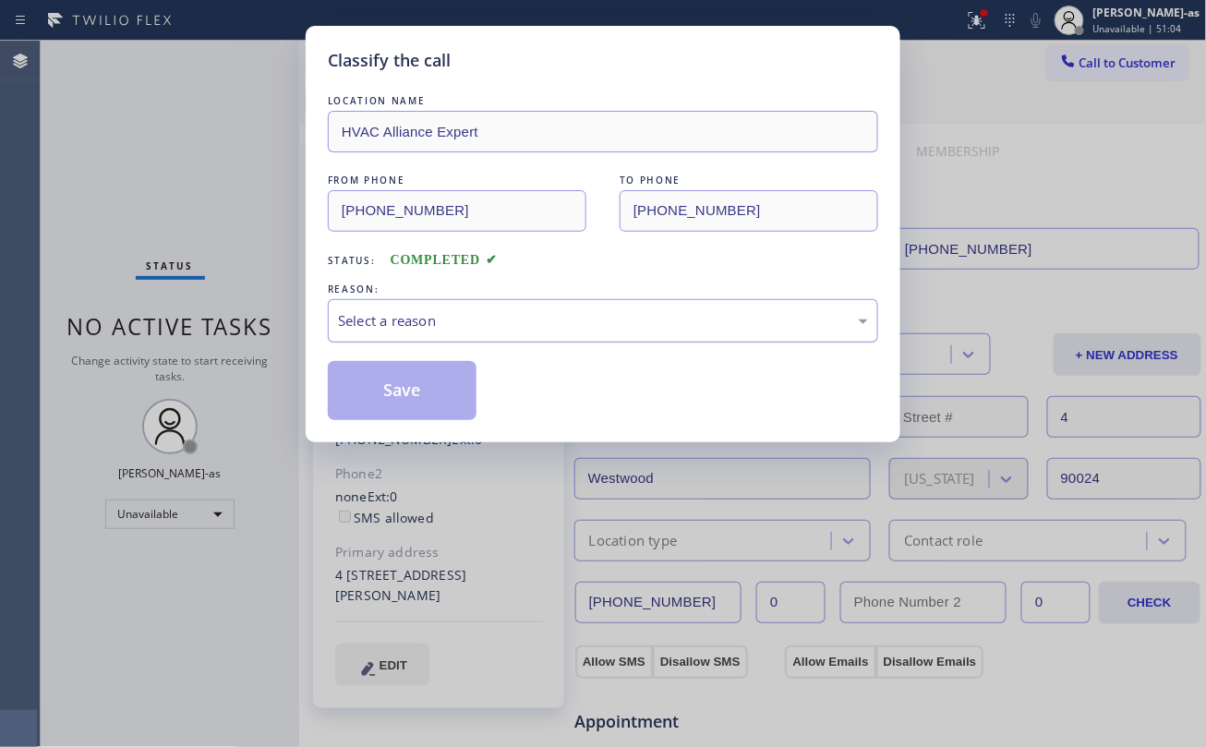
click at [559, 323] on div "Select a reason" at bounding box center [603, 320] width 530 height 21
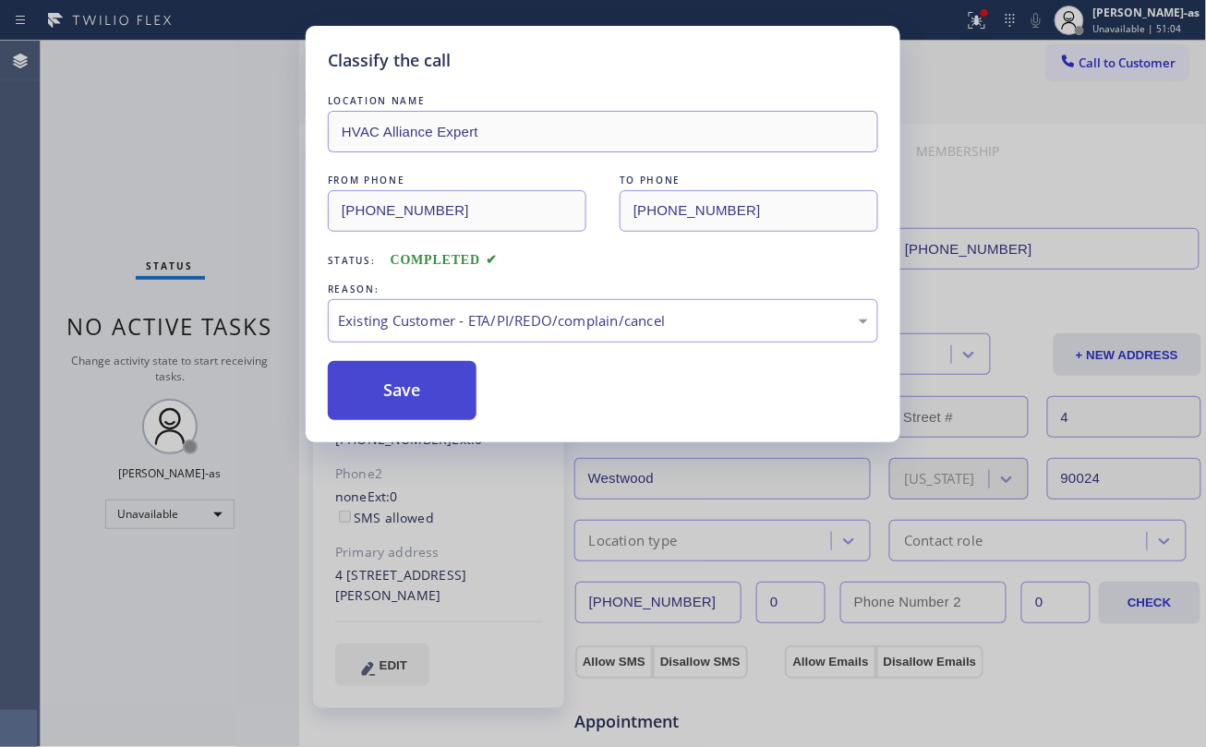
drag, startPoint x: 620, startPoint y: 430, endPoint x: 439, endPoint y: 415, distance: 181.6
click at [384, 379] on button "Save" at bounding box center [402, 390] width 149 height 59
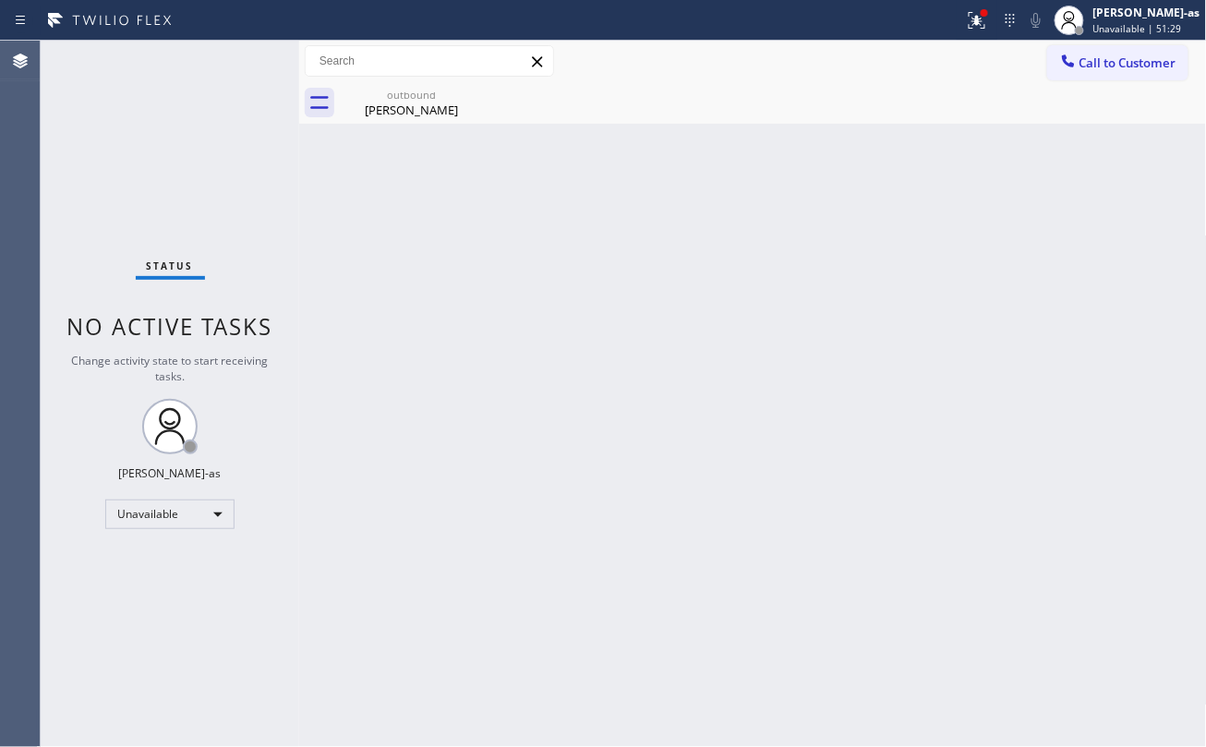
click at [1123, 49] on button "Call to Customer" at bounding box center [1117, 62] width 141 height 35
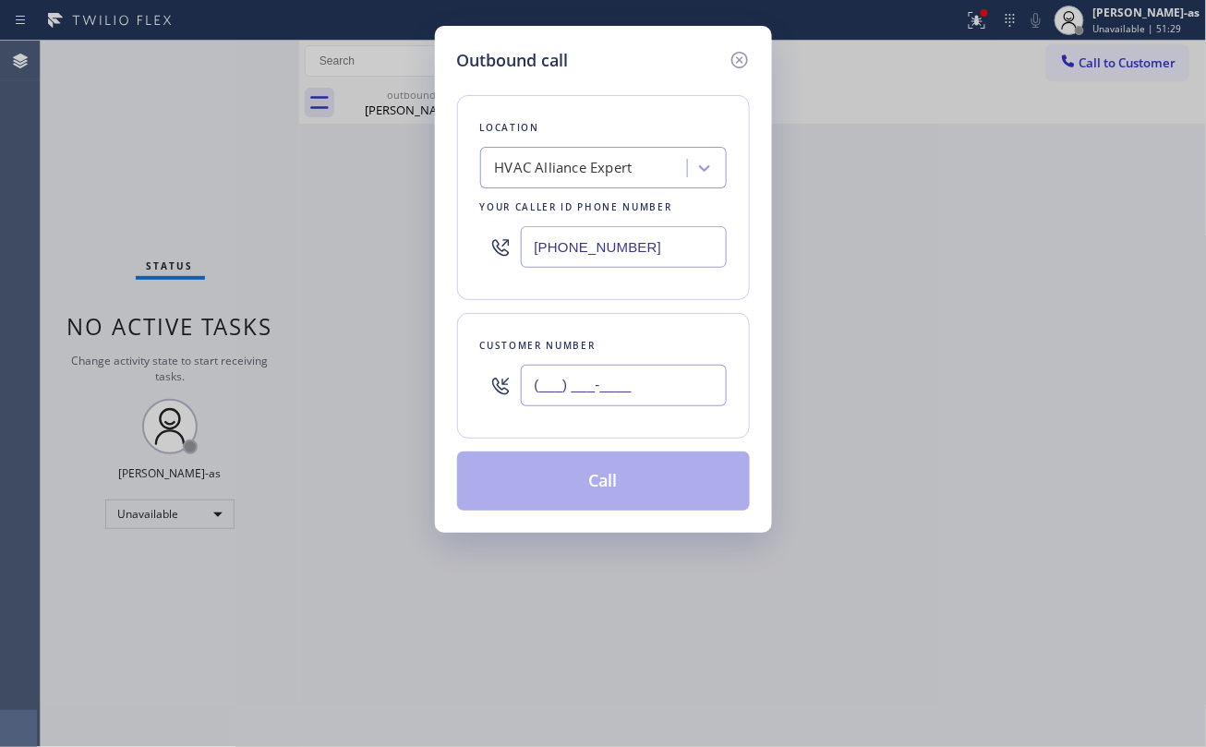
click at [559, 396] on input "(___) ___-____" at bounding box center [624, 386] width 206 height 42
paste input "323) 633-7524"
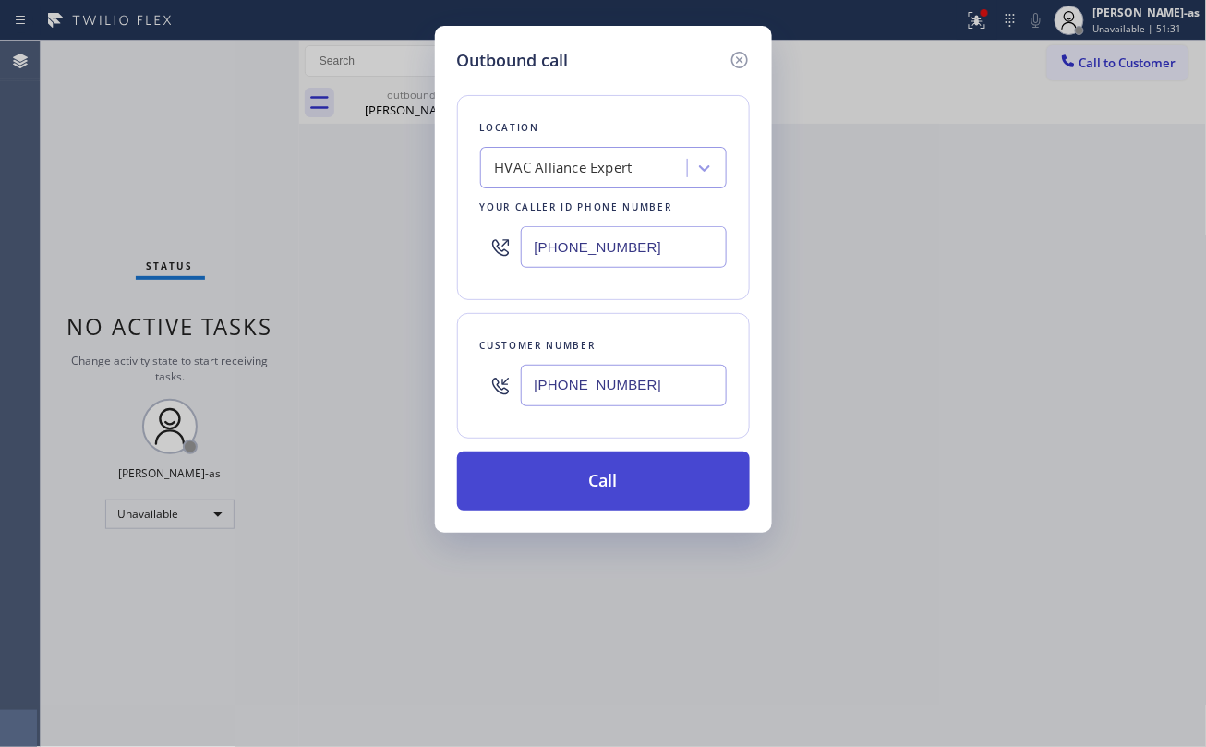
type input "(323) 633-7524"
click at [633, 482] on button "Call" at bounding box center [603, 480] width 293 height 59
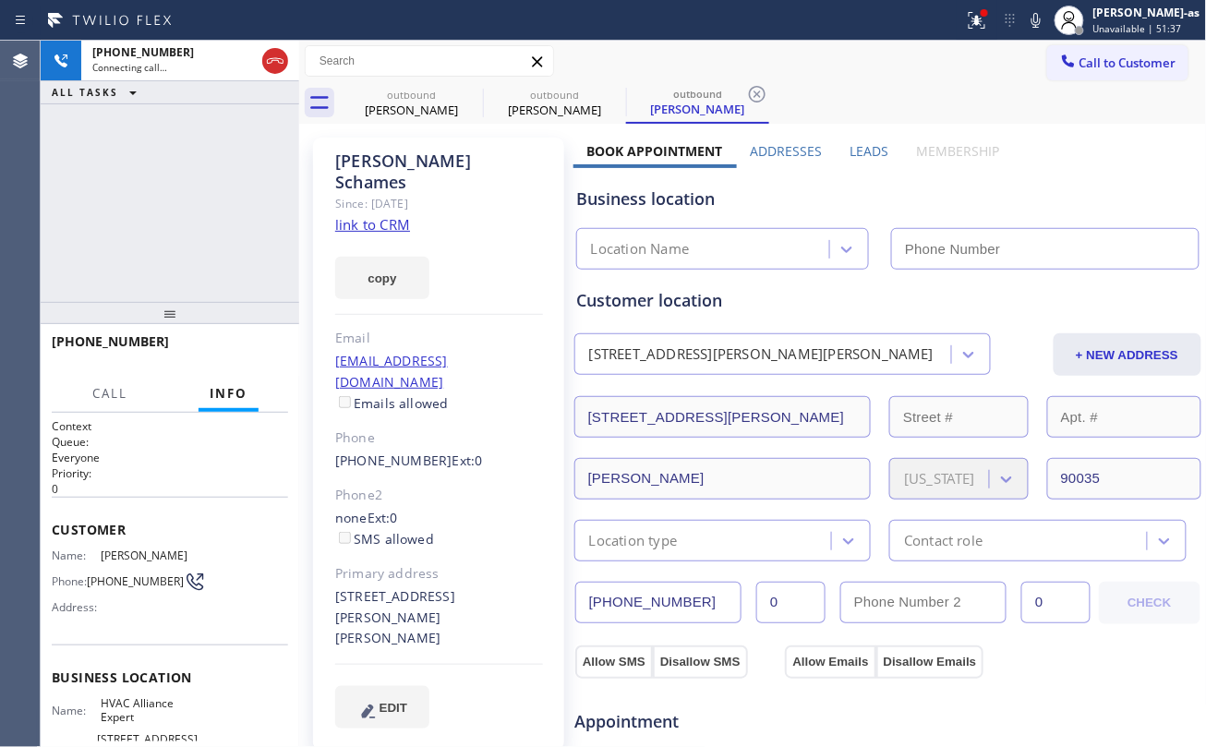
click at [379, 215] on link "link to CRM" at bounding box center [372, 224] width 75 height 18
type input "(323) 991-9198"
click at [183, 315] on div at bounding box center [170, 313] width 258 height 22
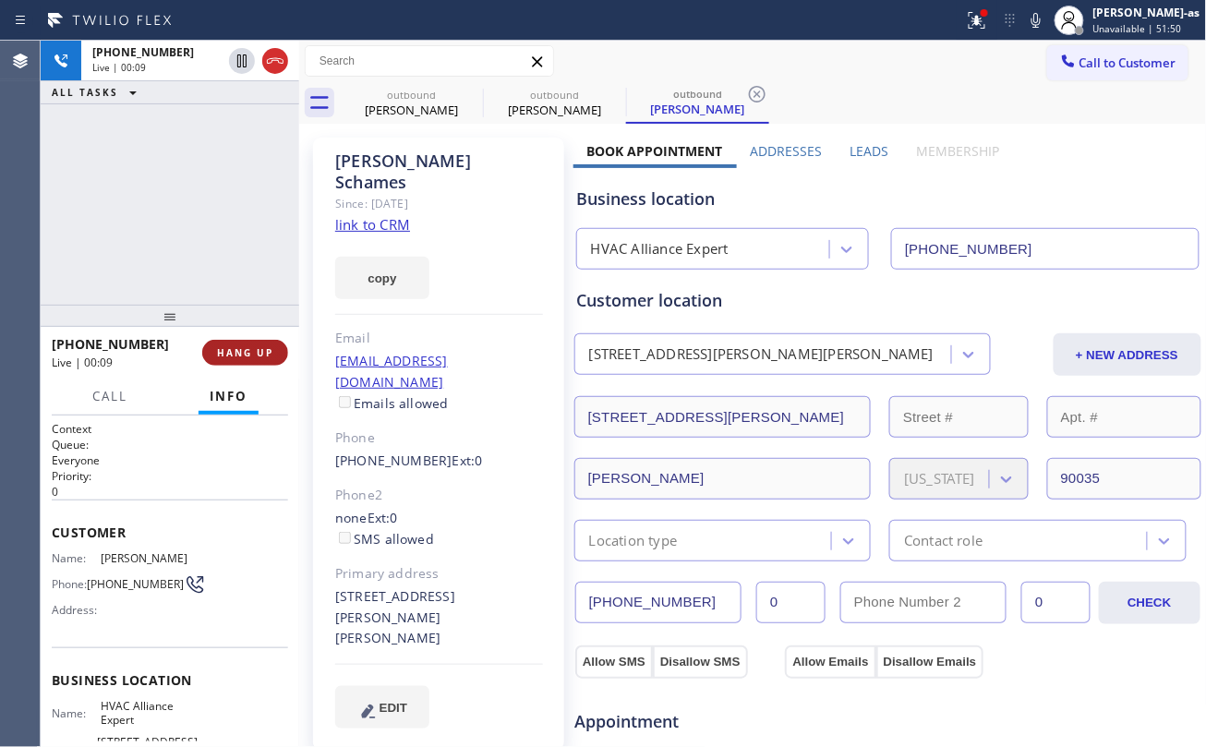
click at [245, 367] on div "+13236337524 Live | 00:09 HANG UP" at bounding box center [170, 353] width 236 height 48
click at [220, 319] on div at bounding box center [170, 316] width 258 height 22
click at [234, 355] on span "HANG UP" at bounding box center [245, 352] width 56 height 13
click at [238, 353] on span "HANG UP" at bounding box center [245, 352] width 56 height 13
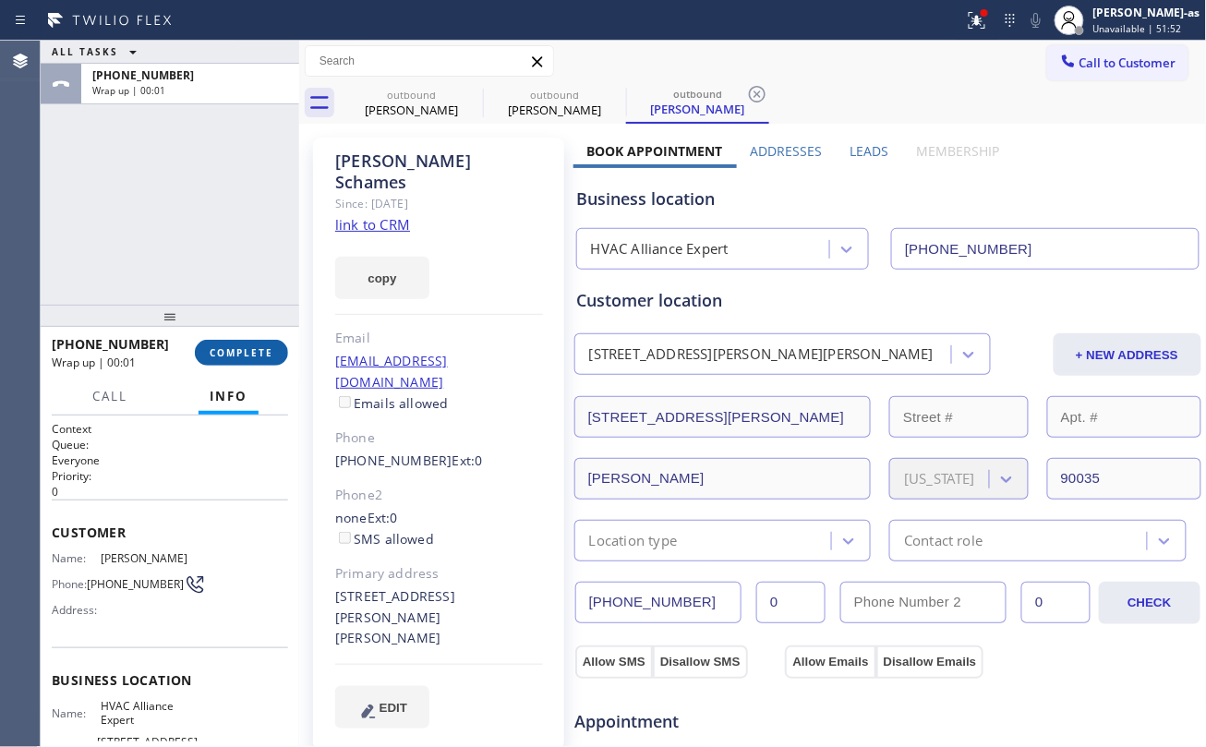
drag, startPoint x: 240, startPoint y: 355, endPoint x: 249, endPoint y: 353, distance: 9.4
click at [240, 358] on span "COMPLETE" at bounding box center [242, 352] width 64 height 13
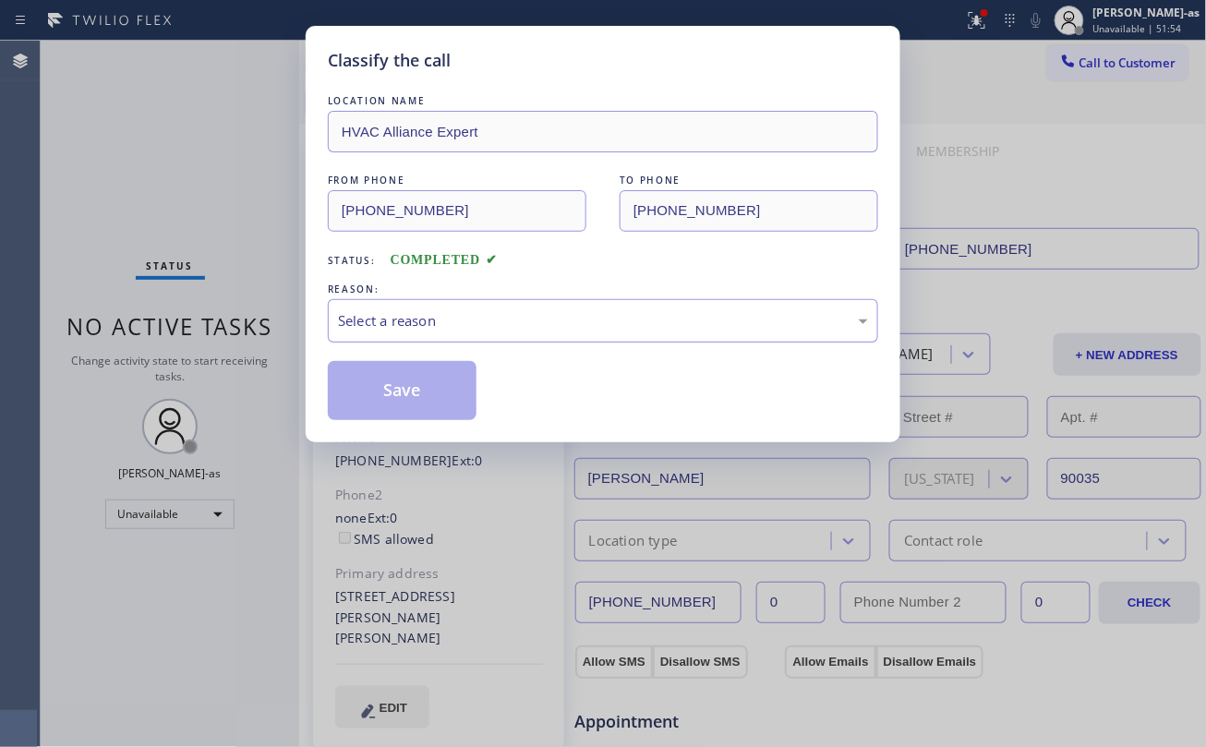
click at [437, 318] on div "Select a reason" at bounding box center [603, 320] width 530 height 21
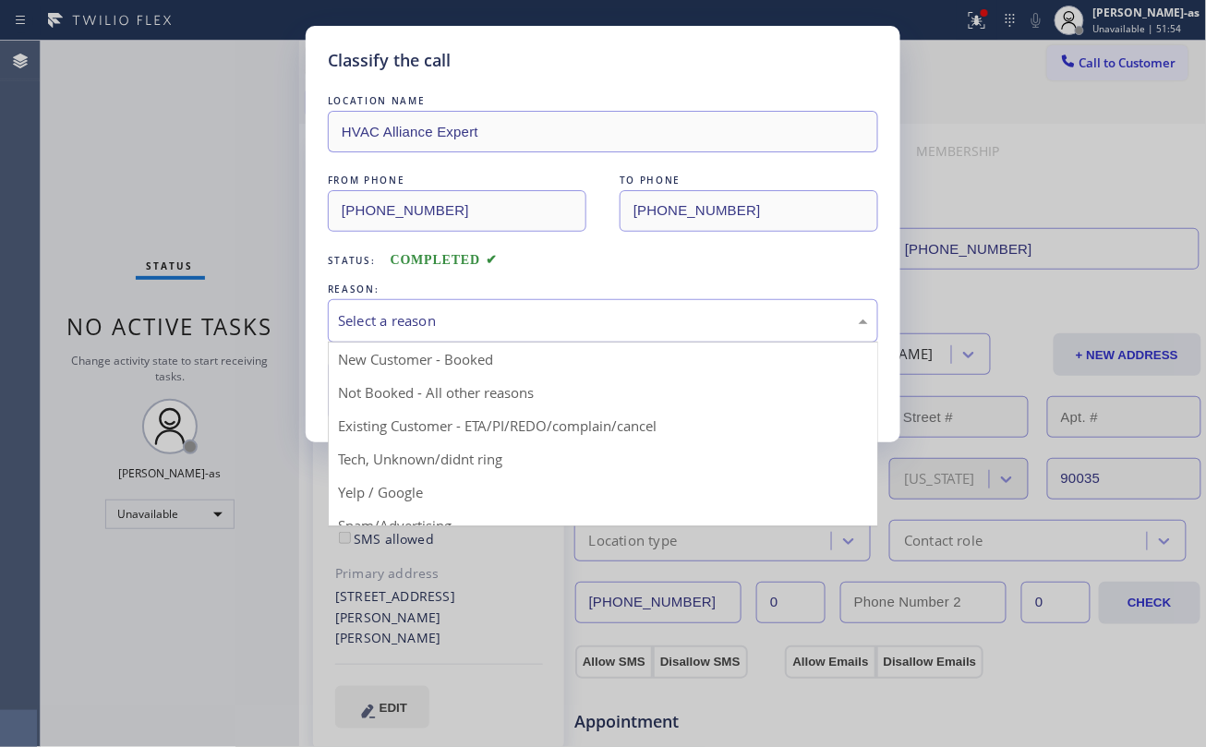
drag, startPoint x: 587, startPoint y: 427, endPoint x: 425, endPoint y: 388, distance: 167.0
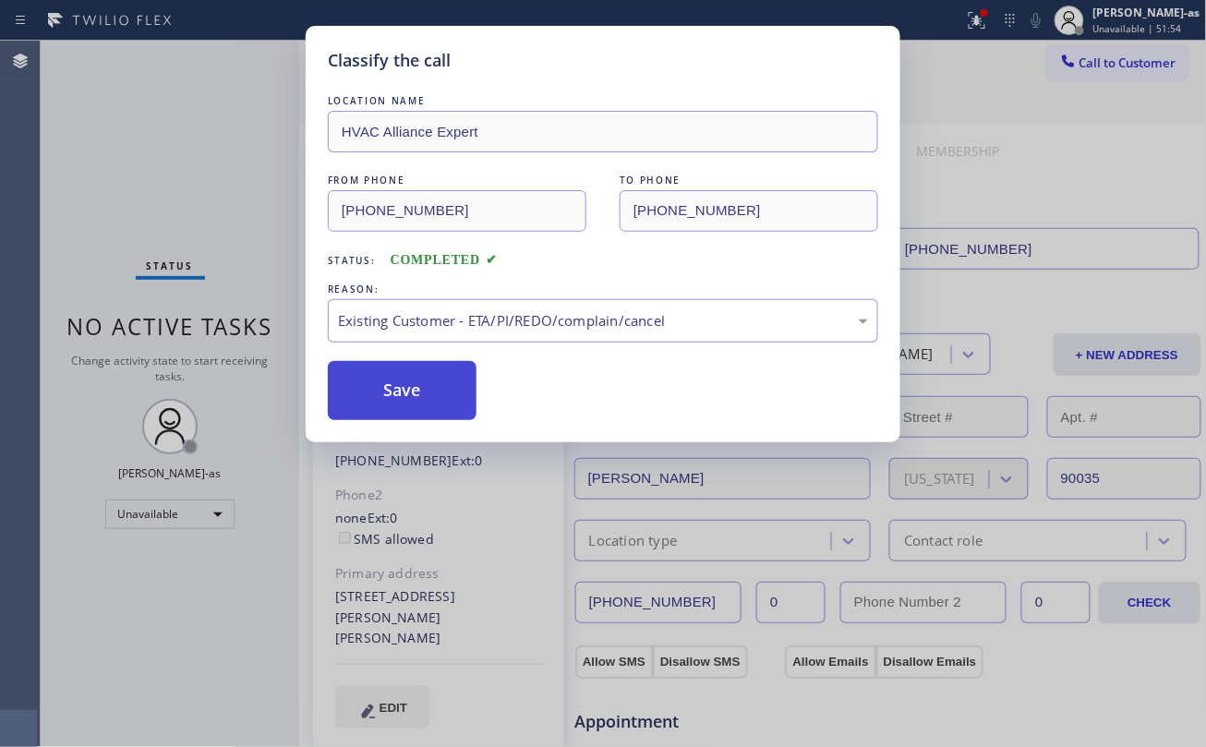
drag, startPoint x: 397, startPoint y: 386, endPoint x: 1120, endPoint y: 344, distance: 724.1
click at [403, 389] on button "Save" at bounding box center [402, 390] width 149 height 59
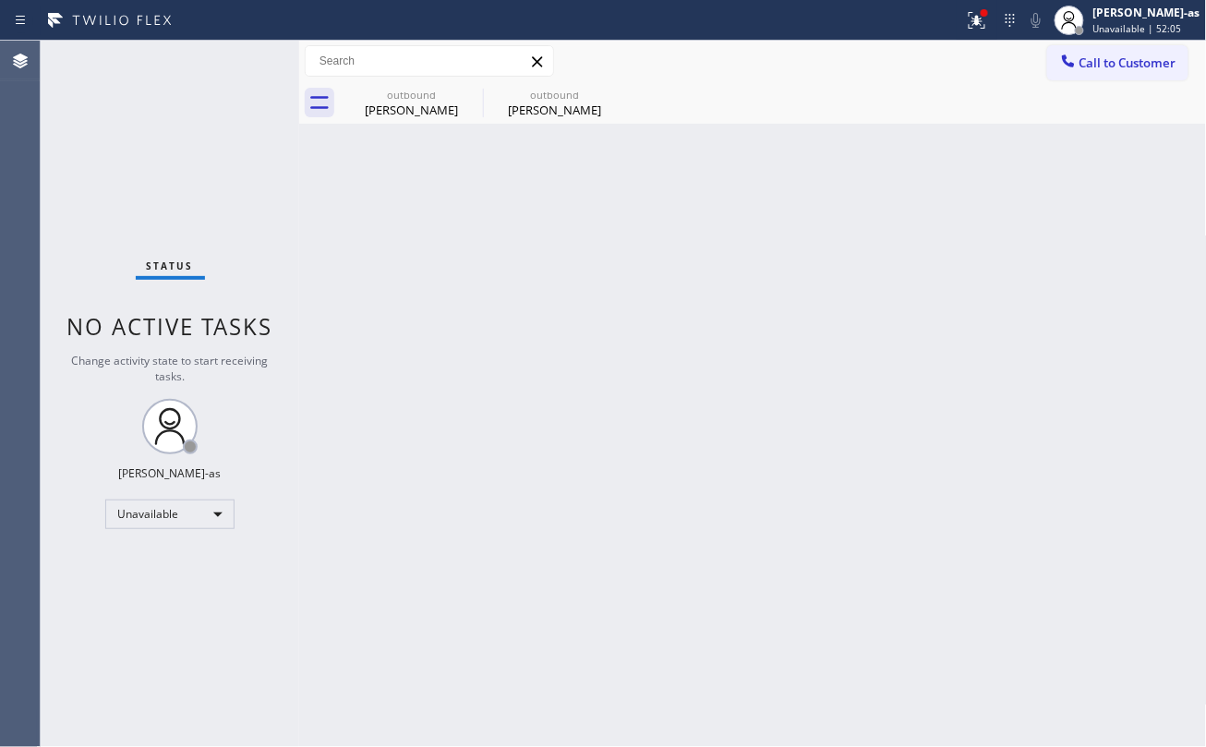
drag, startPoint x: 581, startPoint y: 448, endPoint x: 886, endPoint y: 237, distance: 371.1
click at [658, 397] on div "Back to Dashboard Change Sender ID Customers Technicians Select a contact Outbo…" at bounding box center [753, 394] width 908 height 706
click at [1076, 71] on div at bounding box center [1068, 63] width 22 height 22
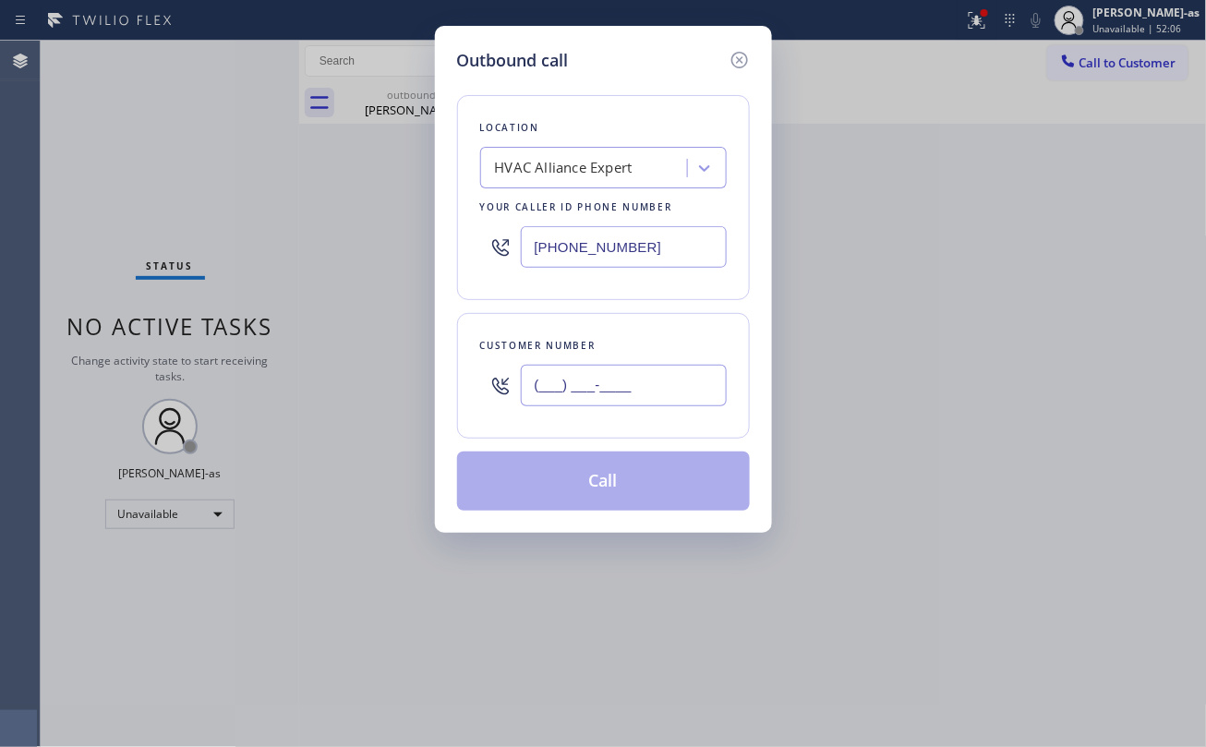
click at [654, 382] on input "(___) ___-____" at bounding box center [624, 386] width 206 height 42
paste input "323) 501-1067"
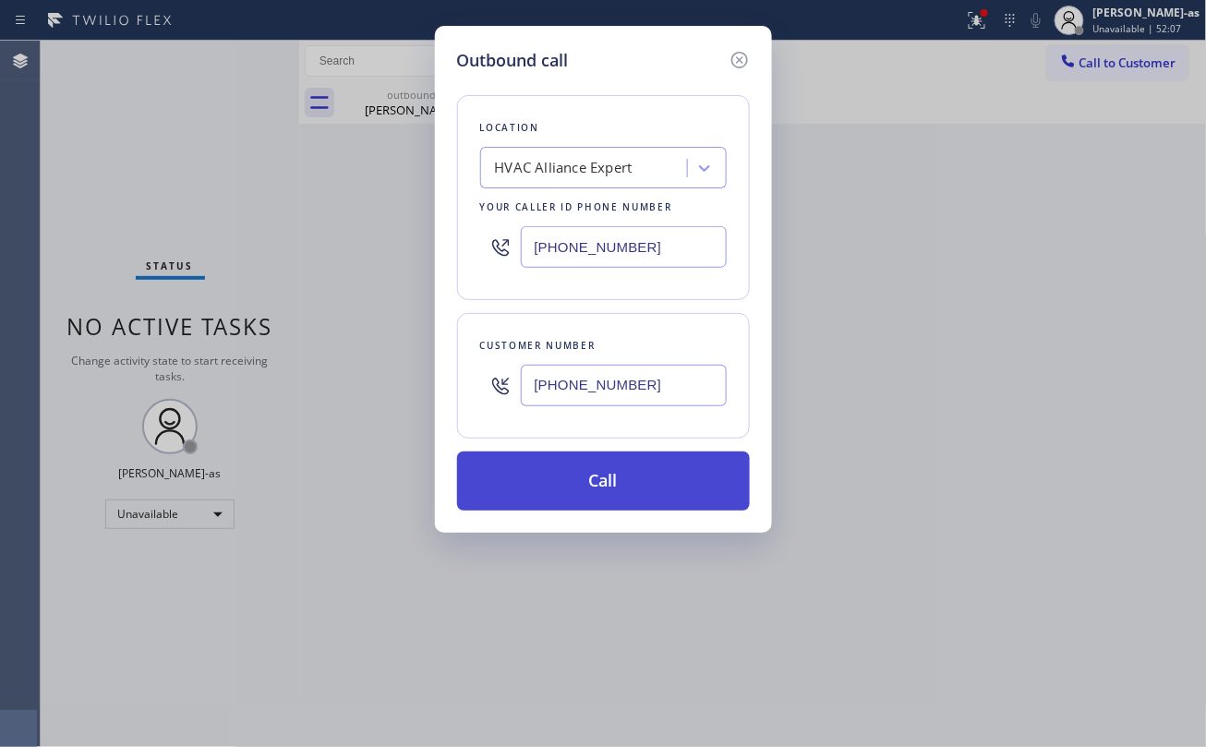
type input "(323) 501-1067"
click at [659, 489] on button "Call" at bounding box center [603, 480] width 293 height 59
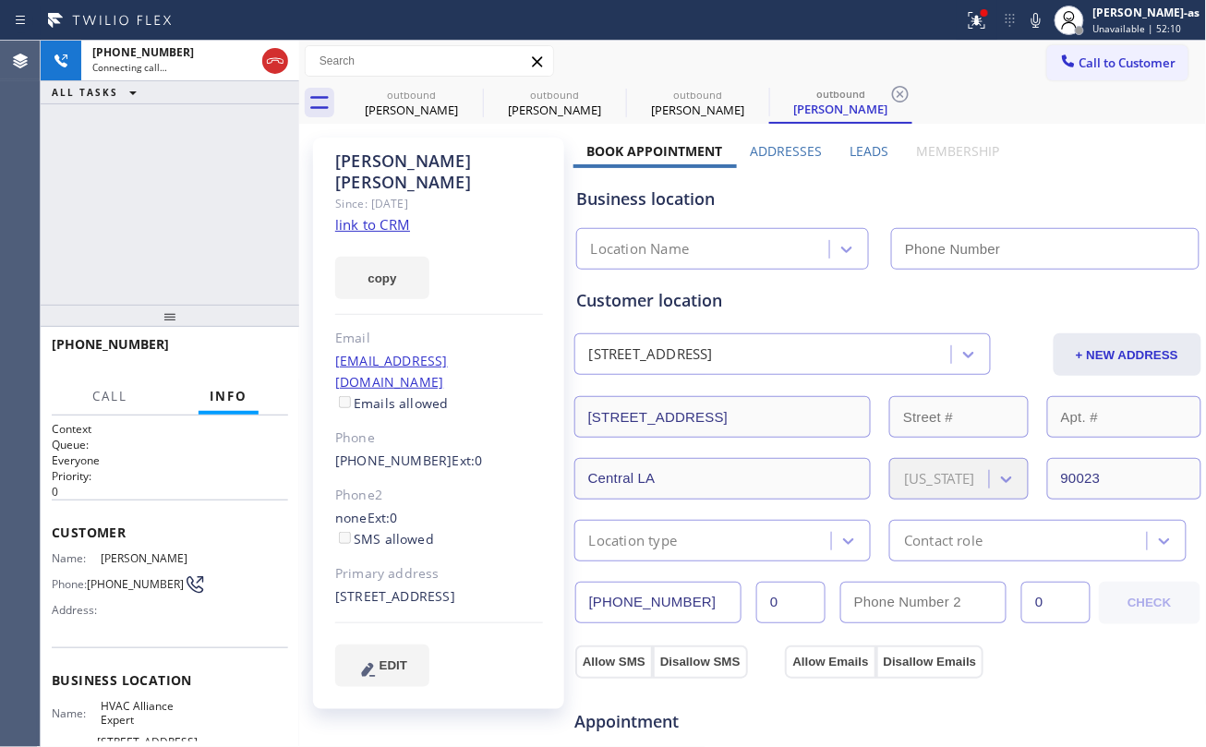
click at [380, 215] on link "link to CRM" at bounding box center [372, 224] width 75 height 18
type input "(323) 991-9198"
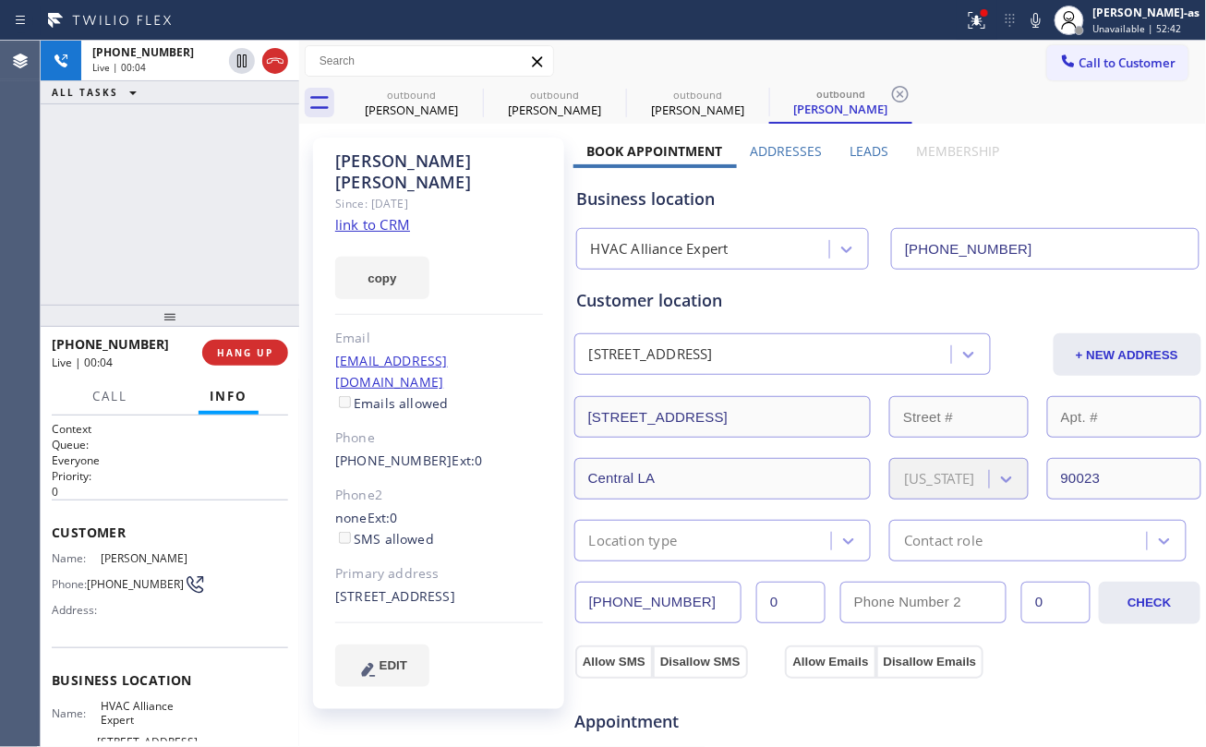
drag, startPoint x: 134, startPoint y: 194, endPoint x: 153, endPoint y: 186, distance: 20.7
click at [144, 192] on div "+13235011067 Live | 00:04 ALL TASKS ALL TASKS ACTIVE TASKS TASKS IN WRAP UP" at bounding box center [170, 173] width 258 height 264
click at [144, 196] on div "+13235011067 Live | 00:05 ALL TASKS ALL TASKS ACTIVE TASKS TASKS IN WRAP UP" at bounding box center [170, 173] width 258 height 264
click at [209, 237] on div "+13235011067 Live | 00:09 ALL TASKS ALL TASKS ACTIVE TASKS TASKS IN WRAP UP" at bounding box center [170, 173] width 258 height 264
click at [196, 270] on div "+13235011067 Live | 00:10 ALL TASKS ALL TASKS ACTIVE TASKS TASKS IN WRAP UP" at bounding box center [170, 173] width 258 height 264
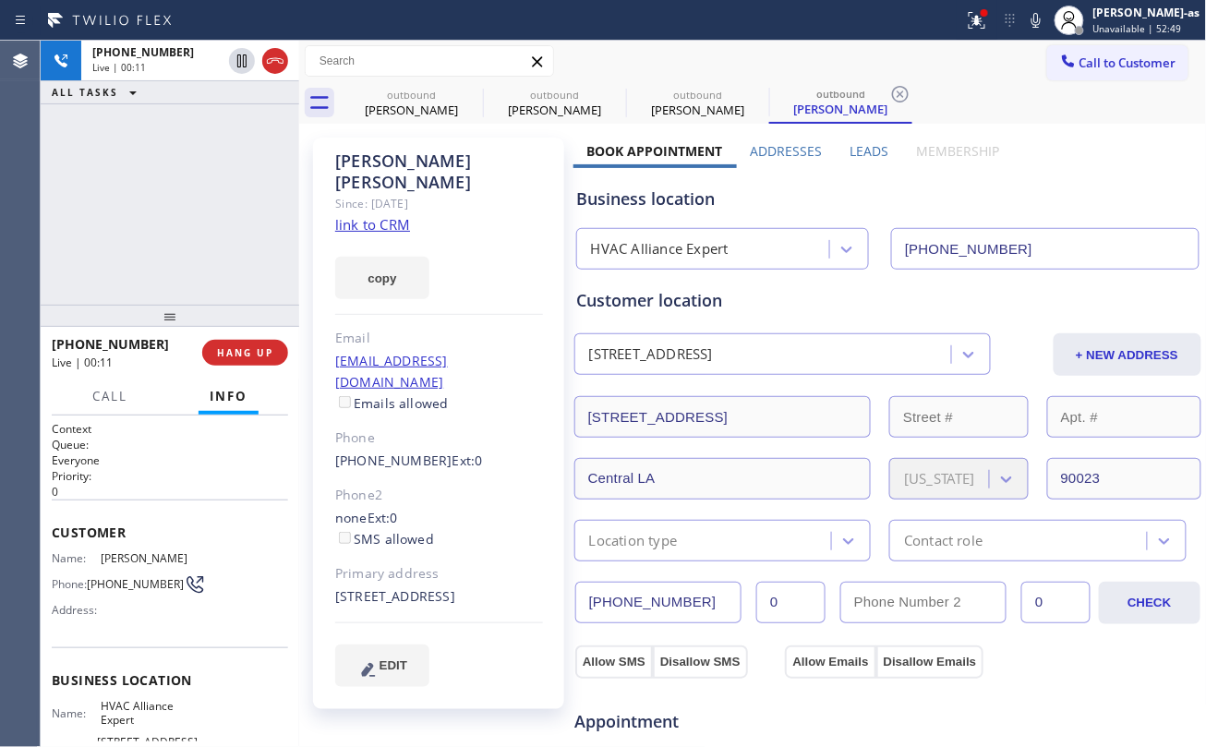
click at [238, 326] on div at bounding box center [170, 316] width 258 height 22
click at [236, 358] on span "HANG UP" at bounding box center [245, 352] width 56 height 13
click at [236, 355] on span "HANG UP" at bounding box center [245, 352] width 56 height 13
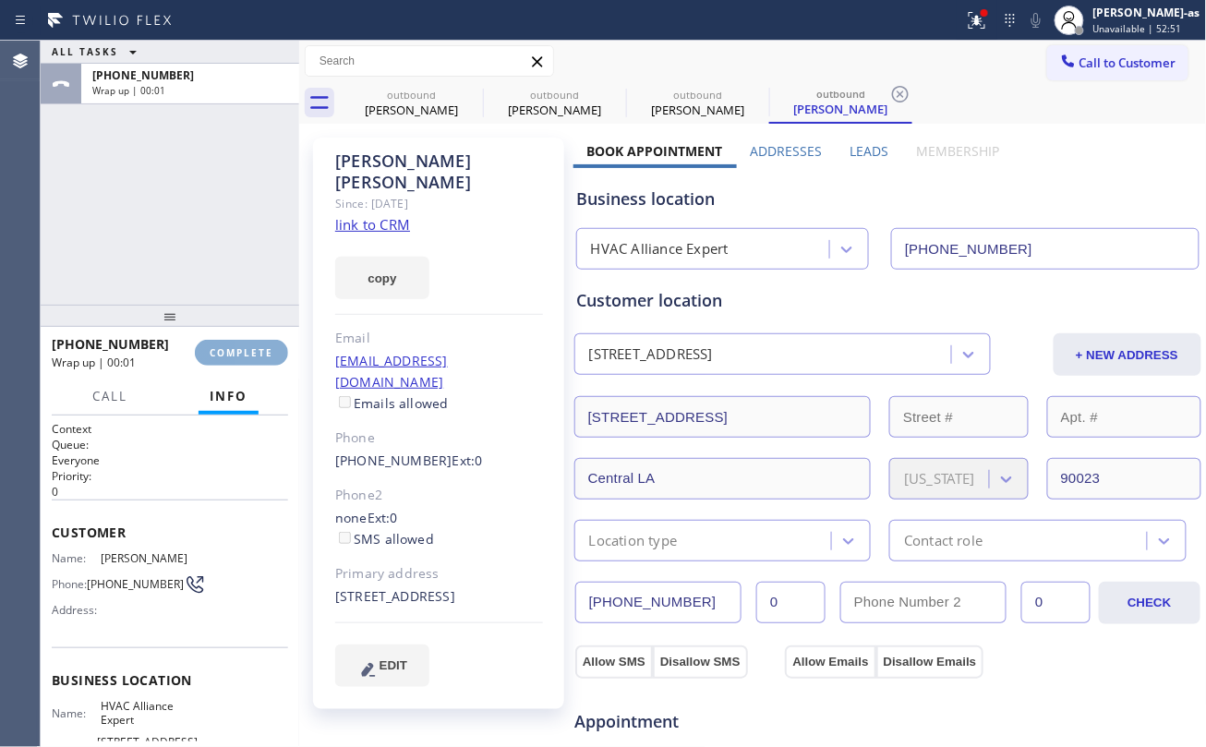
click at [236, 355] on span "COMPLETE" at bounding box center [242, 352] width 64 height 13
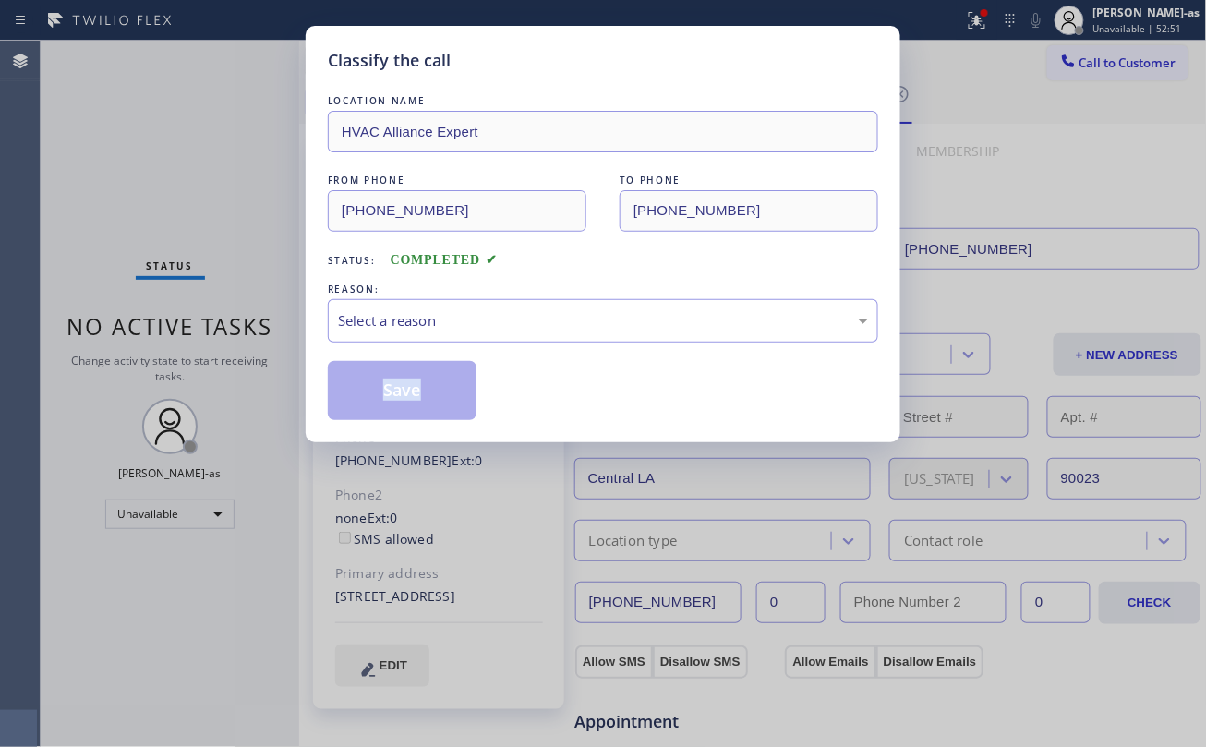
click at [236, 356] on div "Classify the call LOCATION NAME HVAC Alliance Expert FROM PHONE (323) 991-9198 …" at bounding box center [603, 373] width 1206 height 747
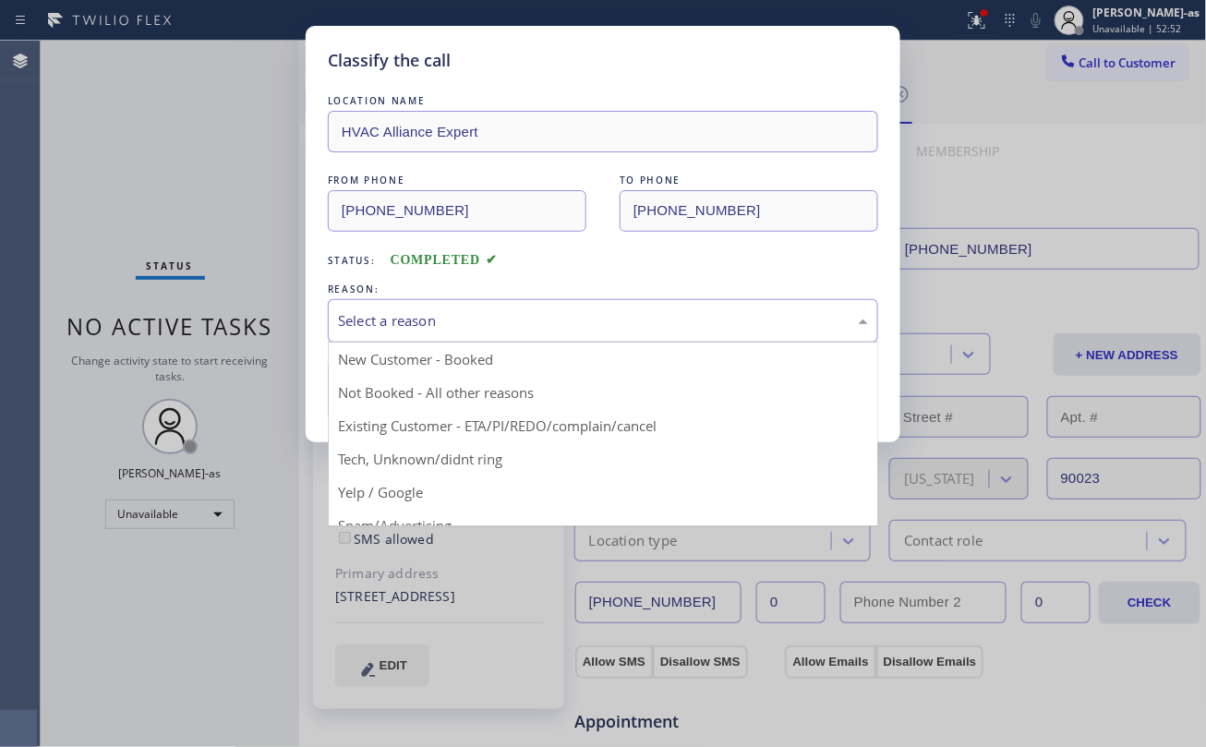
click at [456, 323] on div "Select a reason" at bounding box center [603, 320] width 530 height 21
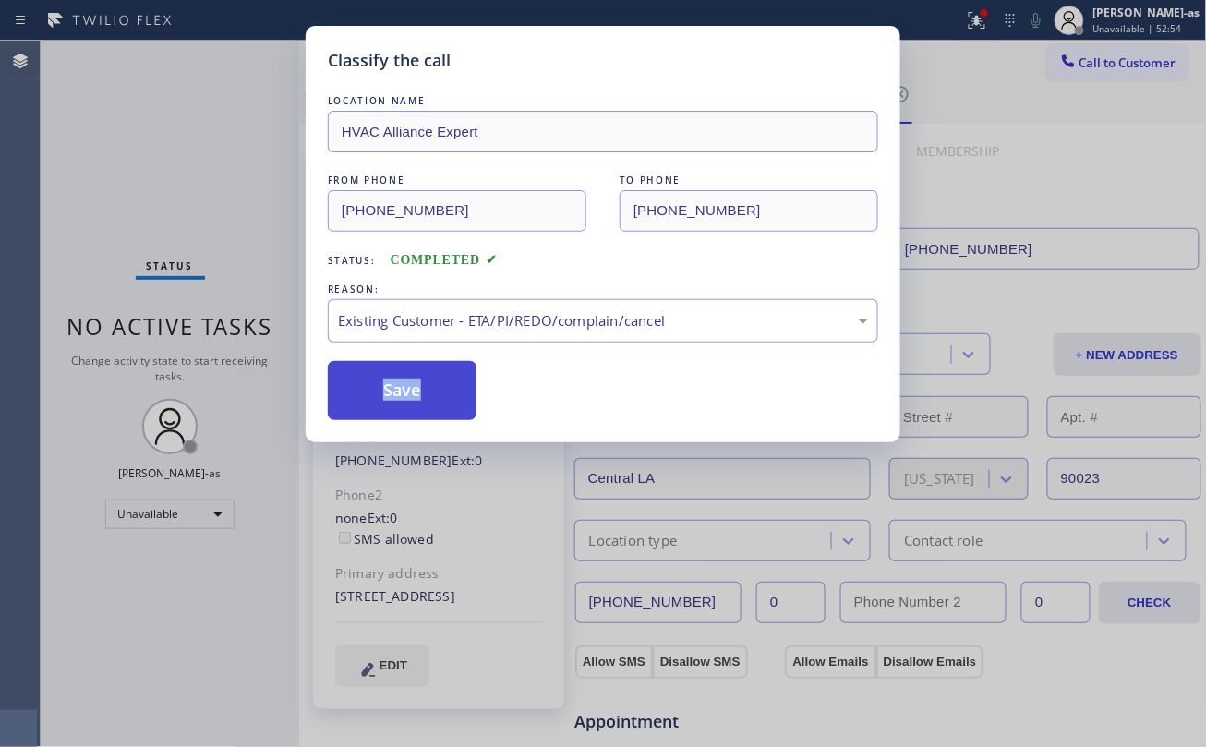
click at [412, 390] on button "Save" at bounding box center [402, 390] width 149 height 59
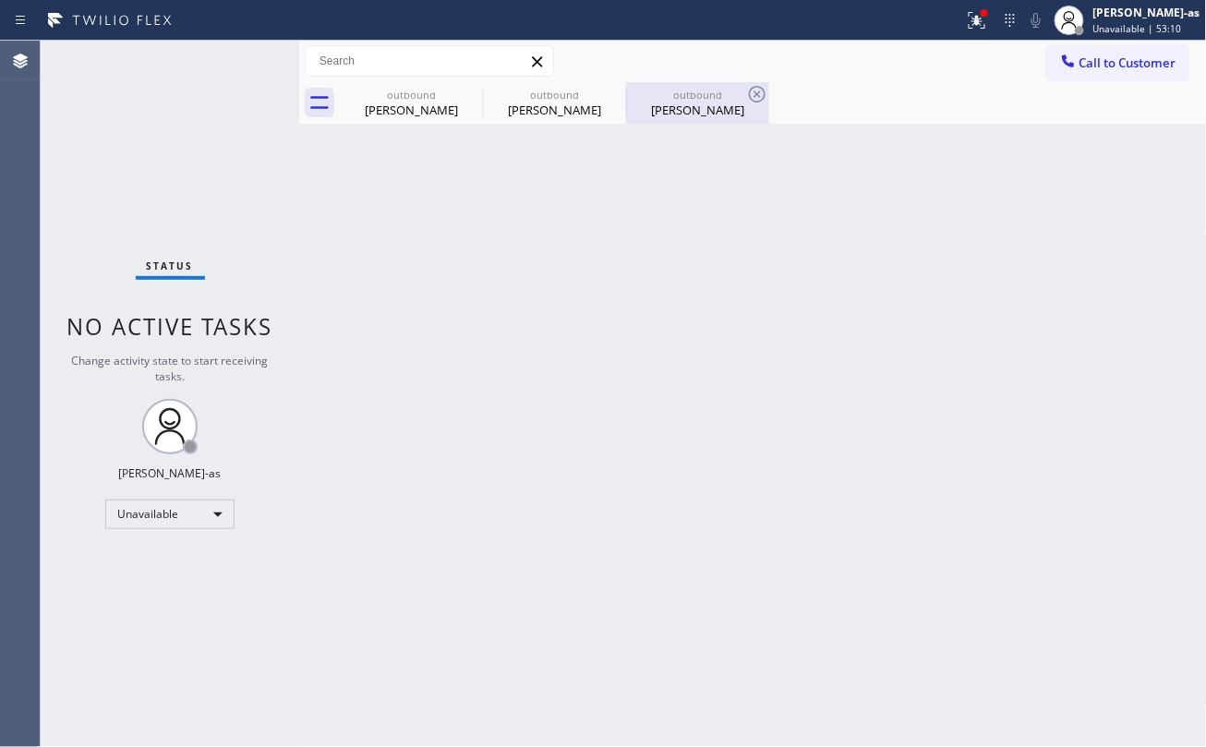
click at [685, 116] on div "outbound Victor Vasquez" at bounding box center [697, 103] width 139 height 42
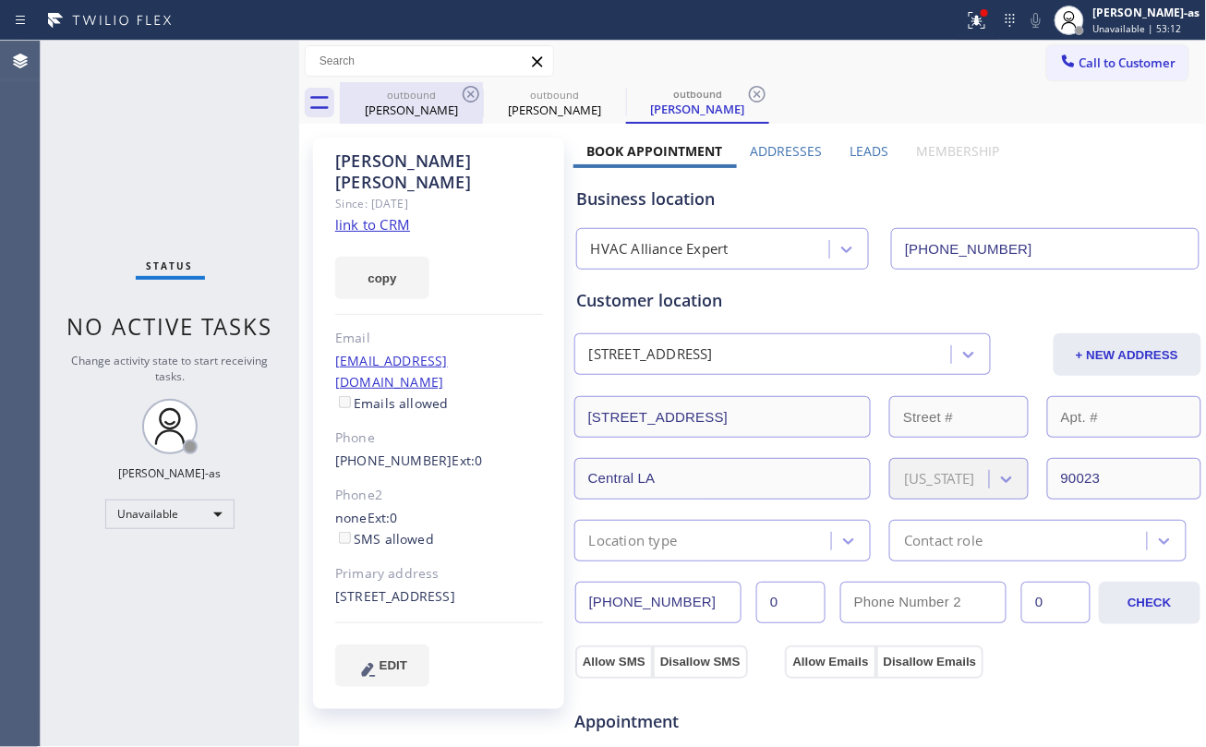
click at [449, 92] on div "outbound" at bounding box center [411, 95] width 139 height 14
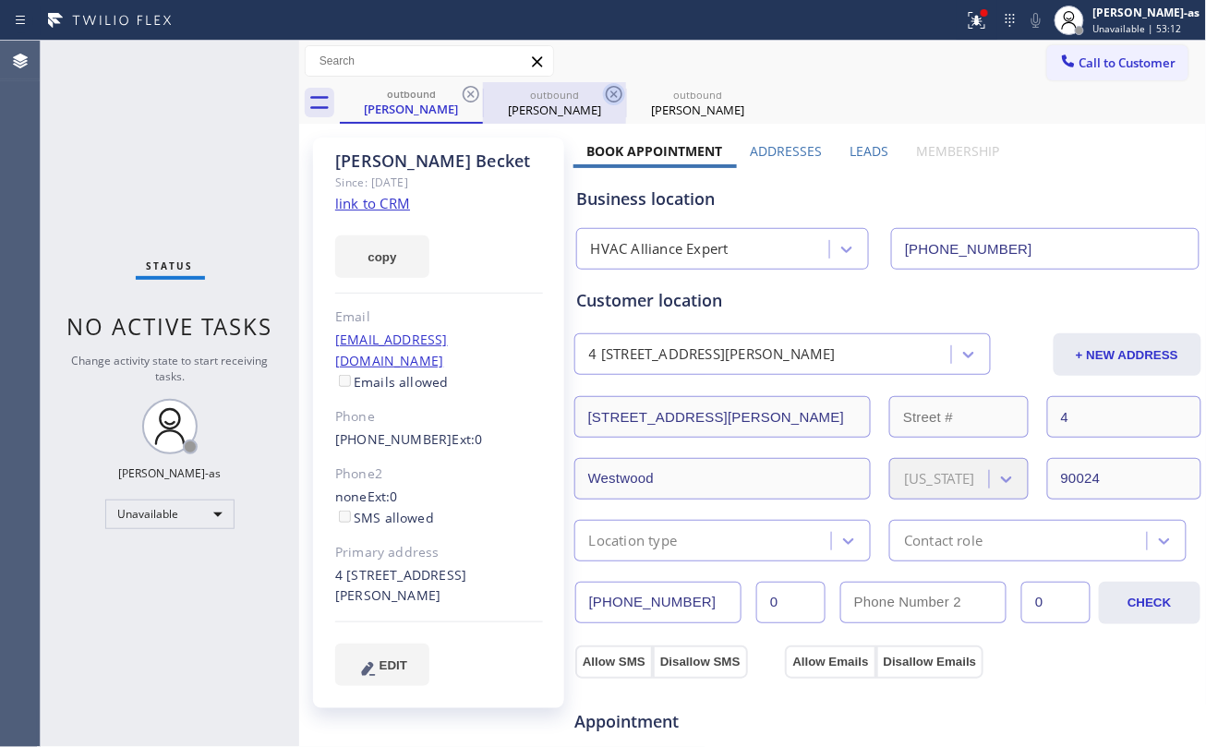
click at [471, 93] on icon at bounding box center [471, 94] width 22 height 22
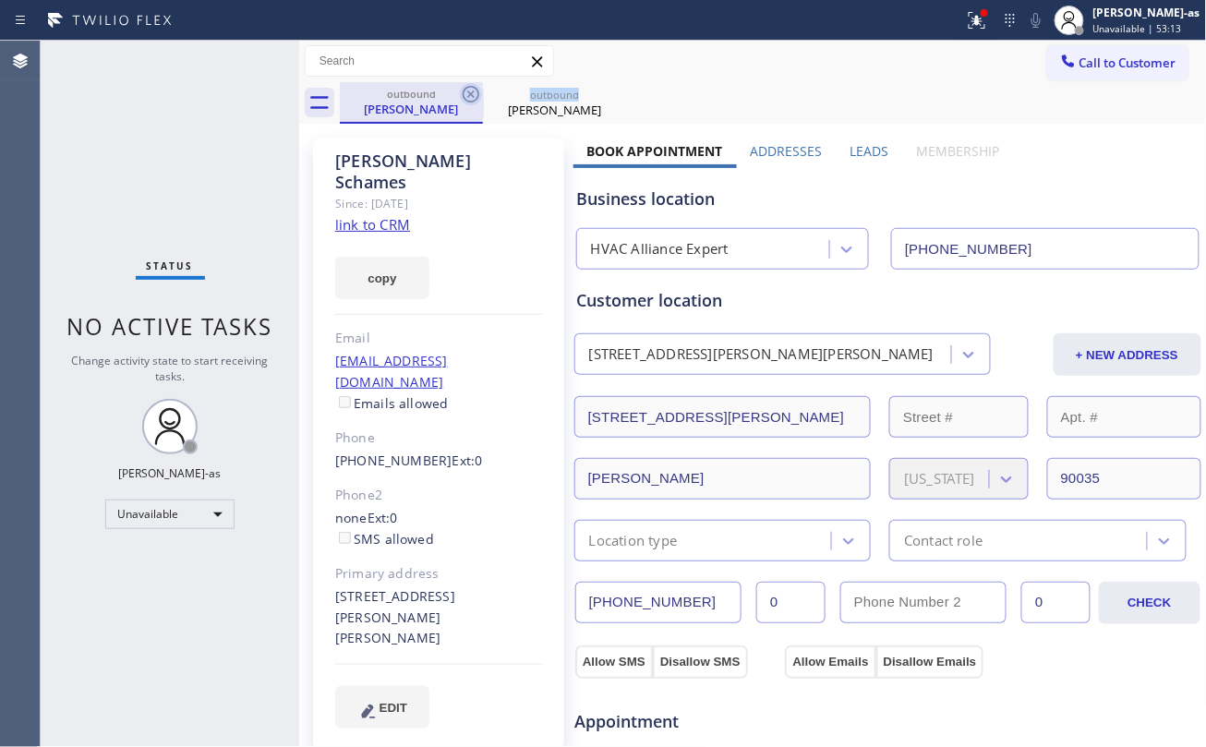
click at [471, 93] on icon at bounding box center [471, 94] width 17 height 17
click at [0, 0] on icon at bounding box center [0, 0] width 0 height 0
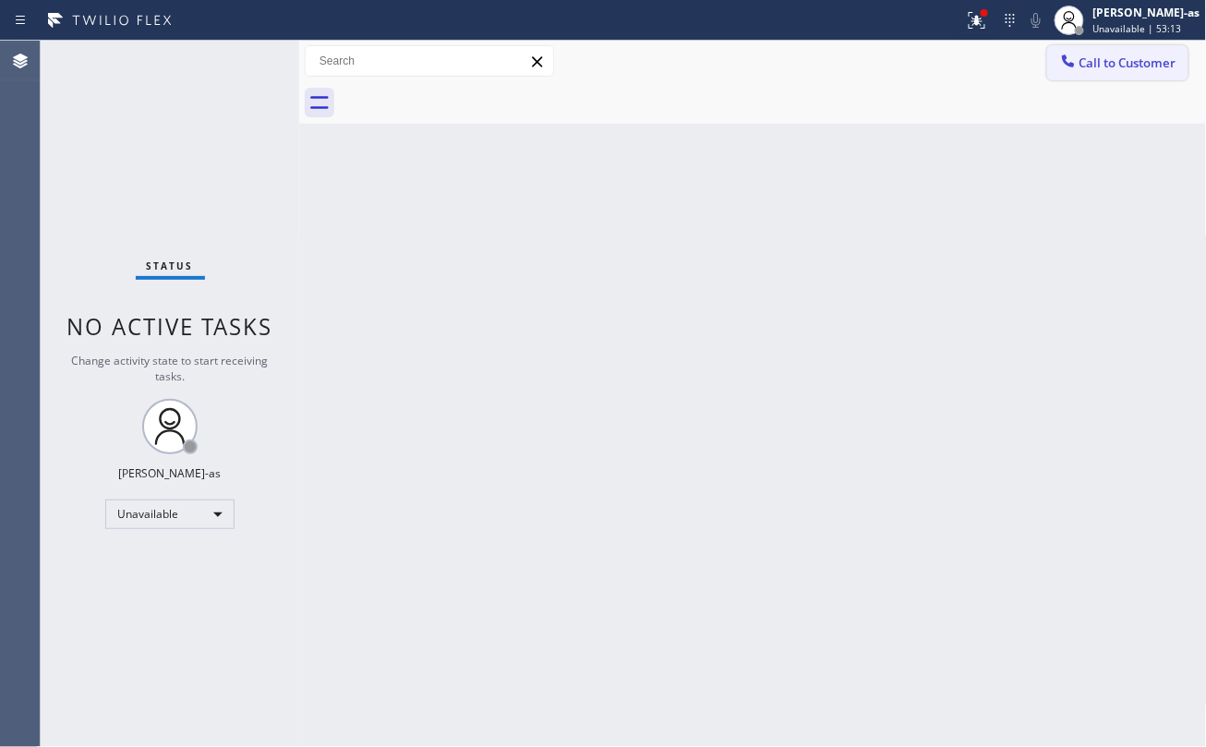
click at [1064, 60] on icon at bounding box center [1068, 60] width 12 height 12
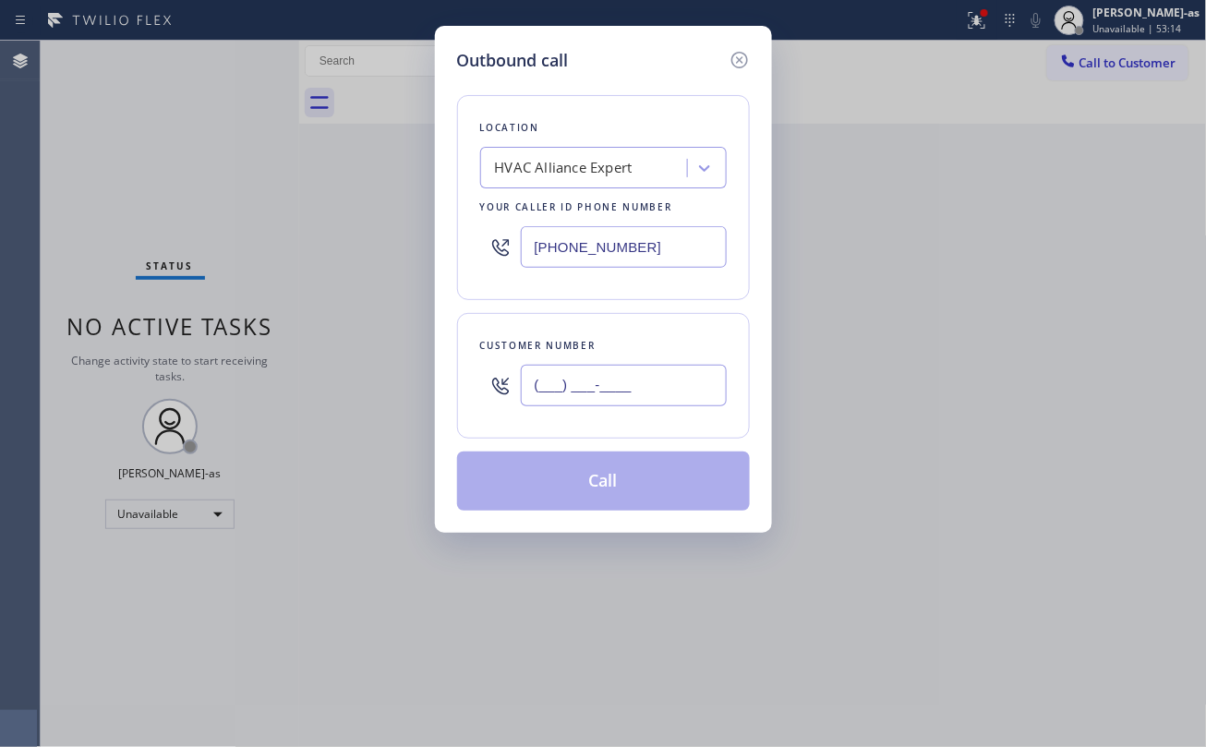
click at [629, 392] on input "(___) ___-____" at bounding box center [624, 386] width 206 height 42
paste input "323) 719-6361"
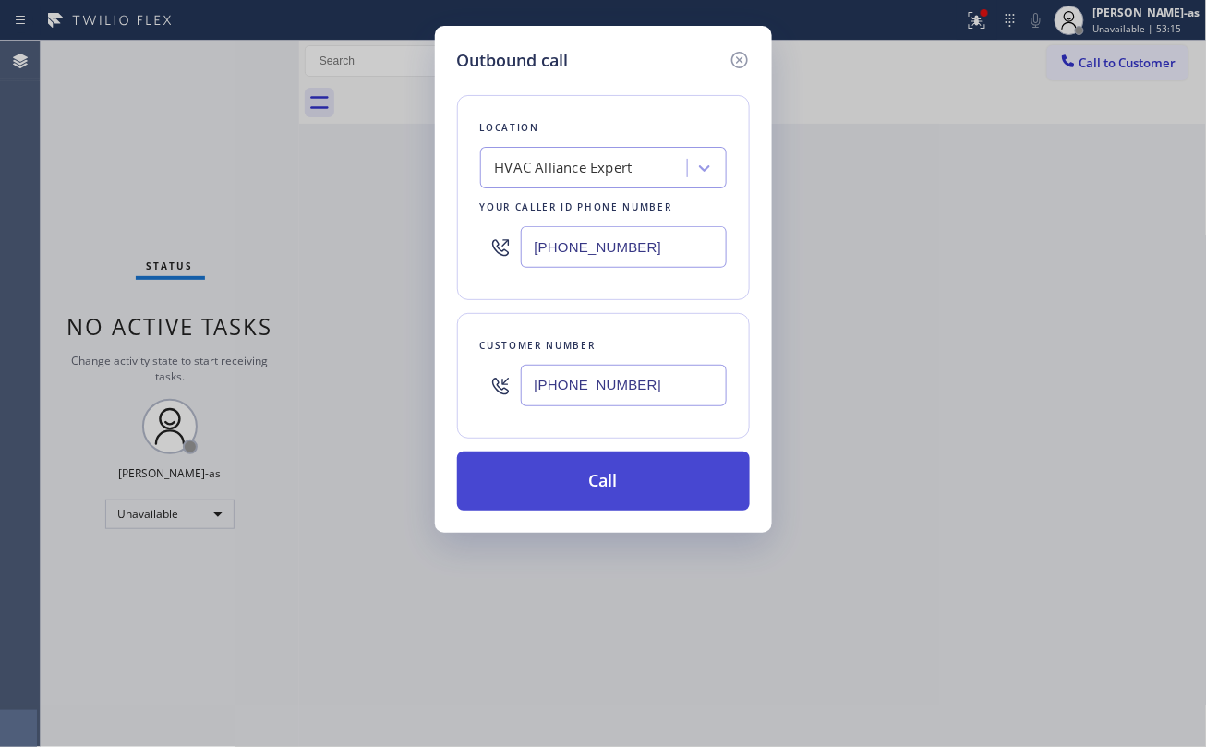
type input "(323) 719-6361"
click at [589, 482] on button "Call" at bounding box center [603, 480] width 293 height 59
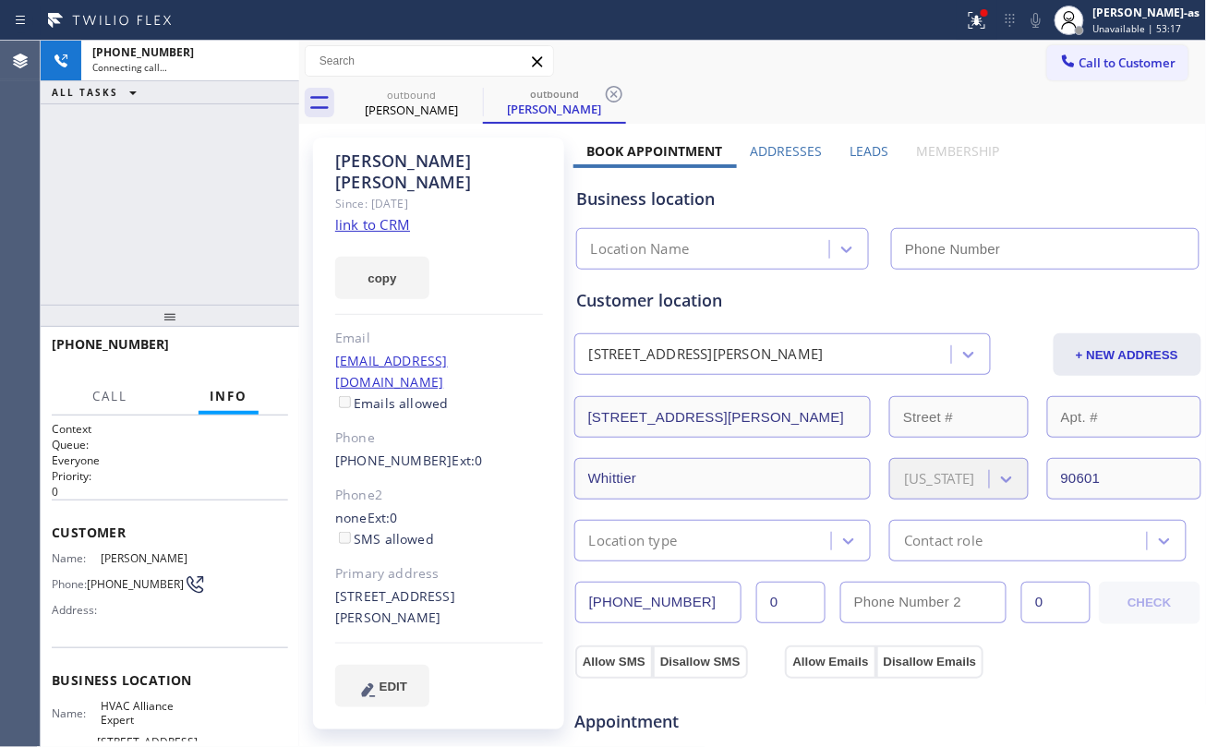
drag, startPoint x: 155, startPoint y: 252, endPoint x: 277, endPoint y: 229, distance: 124.0
click at [181, 252] on div "+13237196361 Connecting call… ALL TASKS ALL TASKS ACTIVE TASKS TASKS IN WRAP UP" at bounding box center [170, 173] width 258 height 264
click at [407, 215] on link "link to CRM" at bounding box center [372, 224] width 75 height 18
type input "(323) 991-9198"
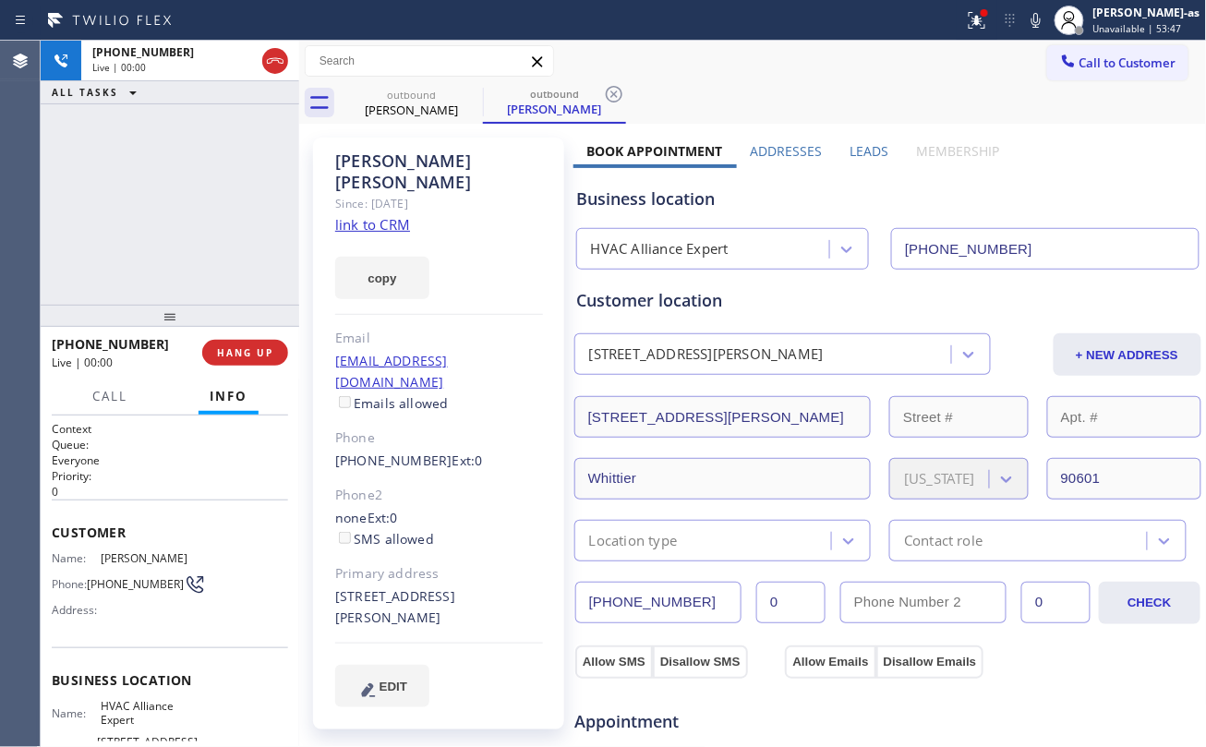
click at [205, 196] on div "+13237196361 Live | 00:00 ALL TASKS ALL TASKS ACTIVE TASKS TASKS IN WRAP UP" at bounding box center [170, 173] width 258 height 264
click at [414, 93] on div "outbound" at bounding box center [411, 95] width 139 height 14
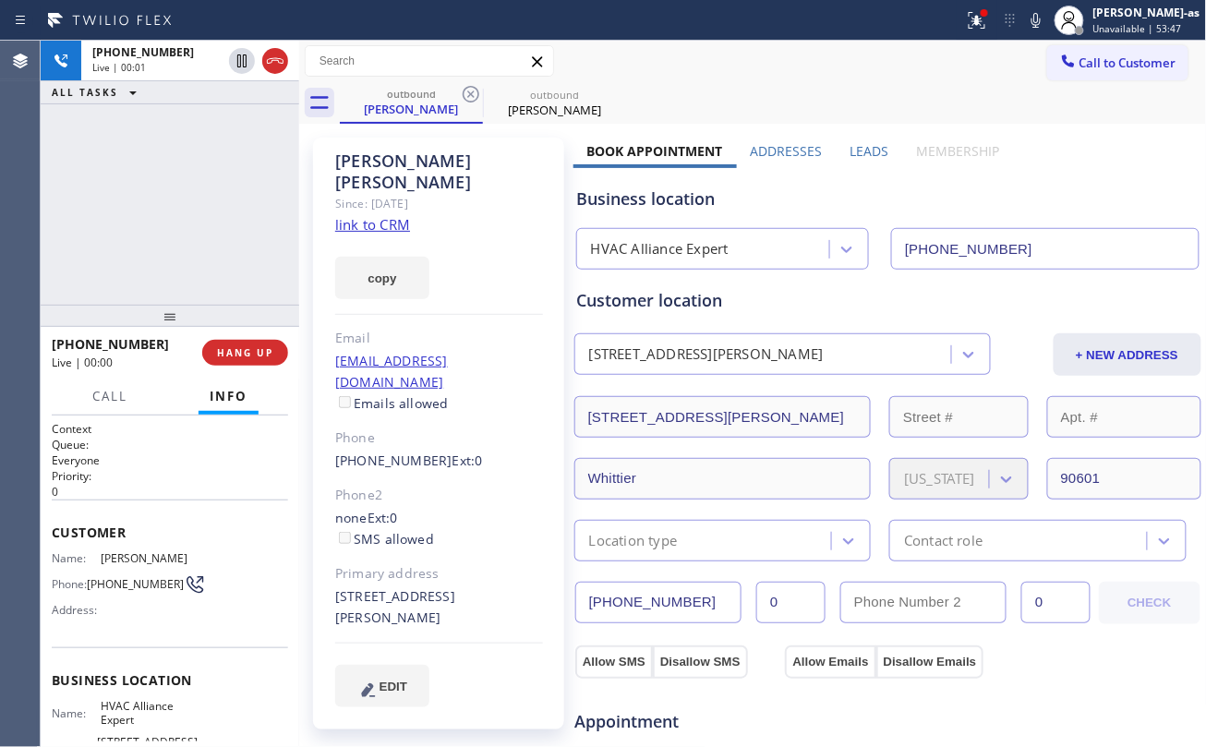
drag, startPoint x: 192, startPoint y: 226, endPoint x: 200, endPoint y: 251, distance: 26.3
click at [198, 242] on div "+13237196361 Live | 00:01 ALL TASKS ALL TASKS ACTIVE TASKS TASKS IN WRAP UP" at bounding box center [170, 173] width 258 height 264
drag, startPoint x: 236, startPoint y: 349, endPoint x: 245, endPoint y: 322, distance: 28.0
click at [234, 353] on span "HANG UP" at bounding box center [245, 352] width 56 height 13
click at [220, 293] on div "+13237196361 Live | 00:02 ALL TASKS ALL TASKS ACTIVE TASKS TASKS IN WRAP UP" at bounding box center [170, 173] width 258 height 264
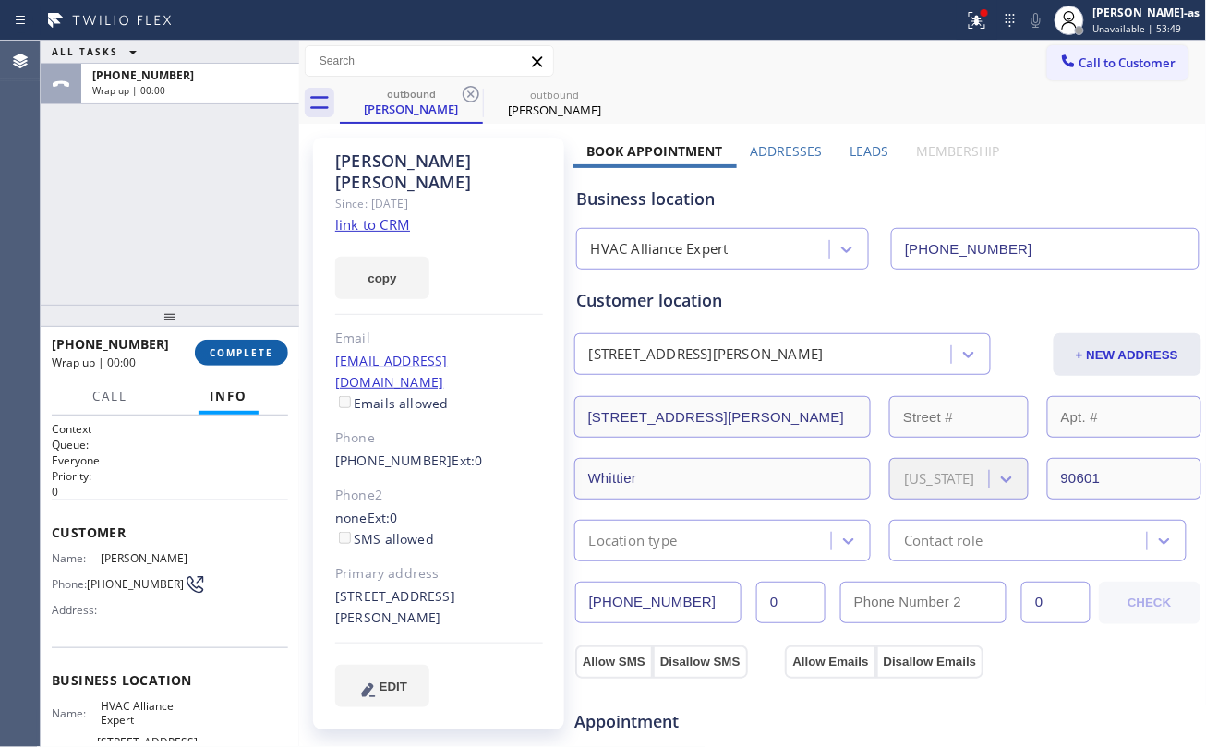
click at [257, 348] on span "COMPLETE" at bounding box center [242, 352] width 64 height 13
drag, startPoint x: 145, startPoint y: 258, endPoint x: 247, endPoint y: 283, distance: 105.2
click at [159, 268] on div "ALL TASKS ALL TASKS ACTIVE TASKS TASKS IN WRAP UP +13237196361 Wrap up | 00:00" at bounding box center [170, 173] width 258 height 264
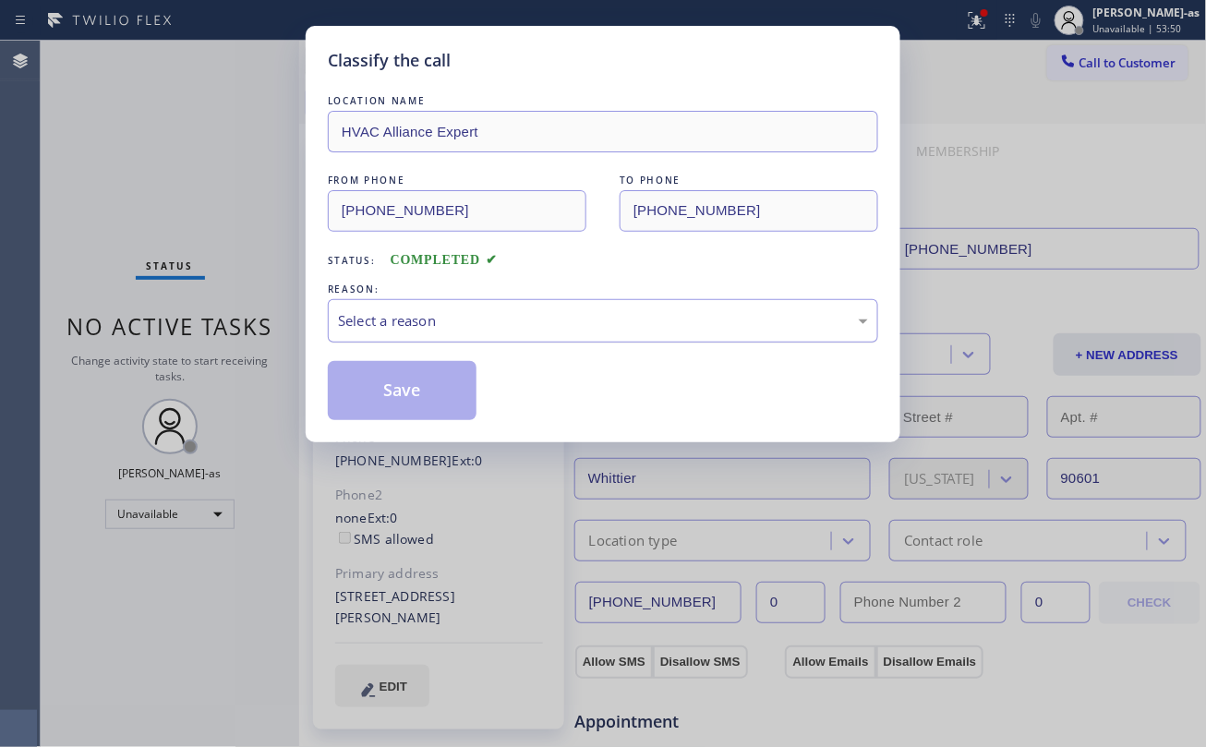
drag, startPoint x: 481, startPoint y: 323, endPoint x: 500, endPoint y: 338, distance: 24.4
click at [480, 329] on div "Select a reason" at bounding box center [603, 320] width 530 height 21
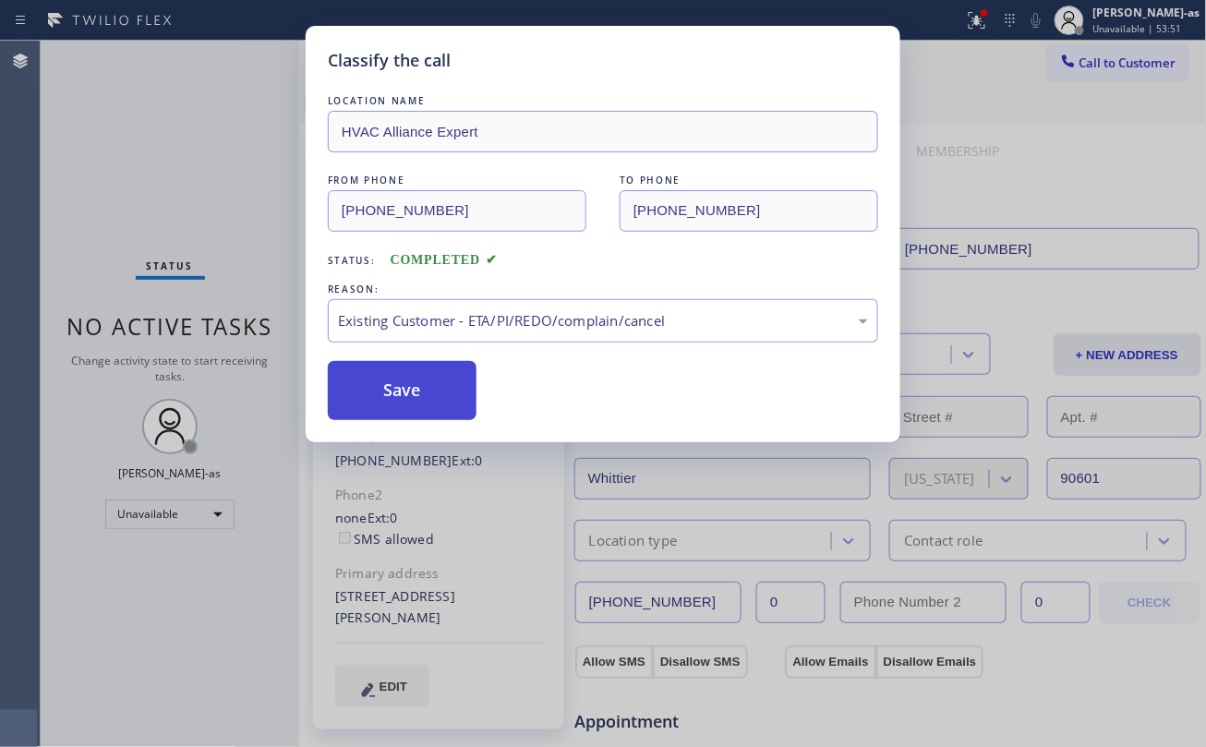
click at [415, 396] on button "Save" at bounding box center [402, 390] width 149 height 59
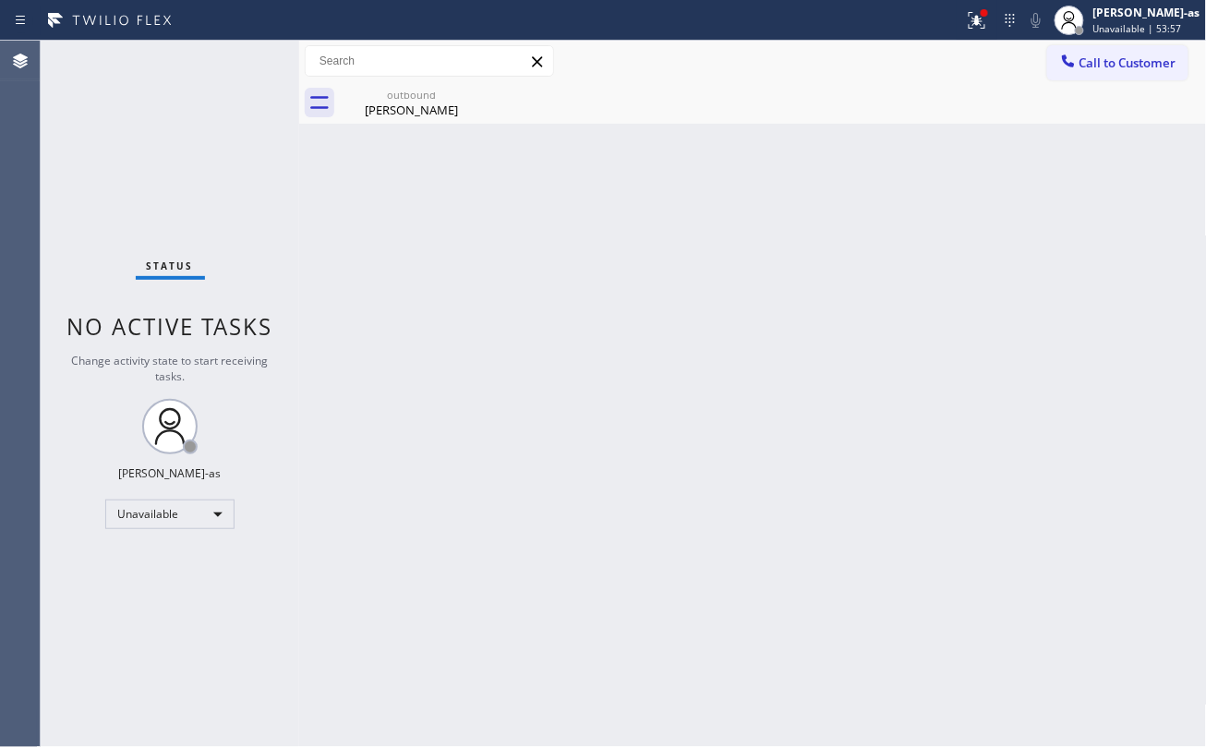
click at [814, 286] on div "Back to Dashboard Change Sender ID Customers Technicians Select a contact Outbo…" at bounding box center [753, 394] width 908 height 706
click at [1116, 60] on span "Call to Customer" at bounding box center [1127, 62] width 97 height 17
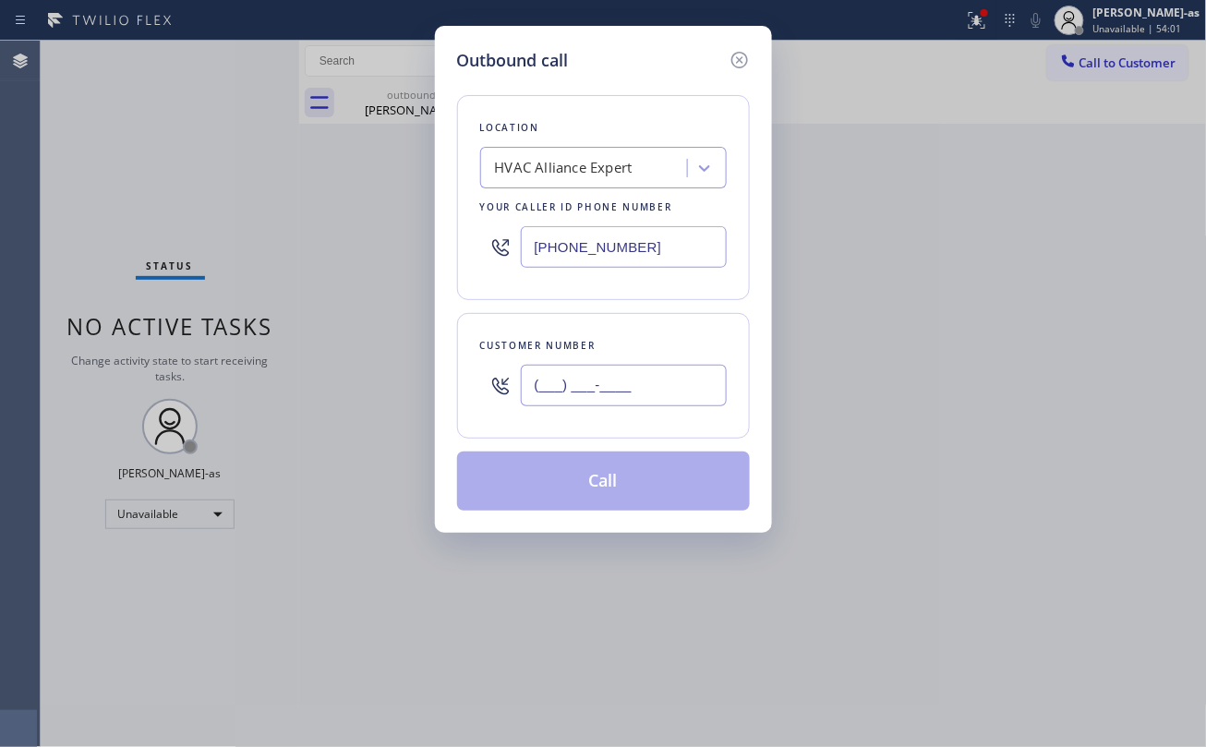
click at [633, 403] on input "(___) ___-____" at bounding box center [624, 386] width 206 height 42
paste input "310) 729-2876"
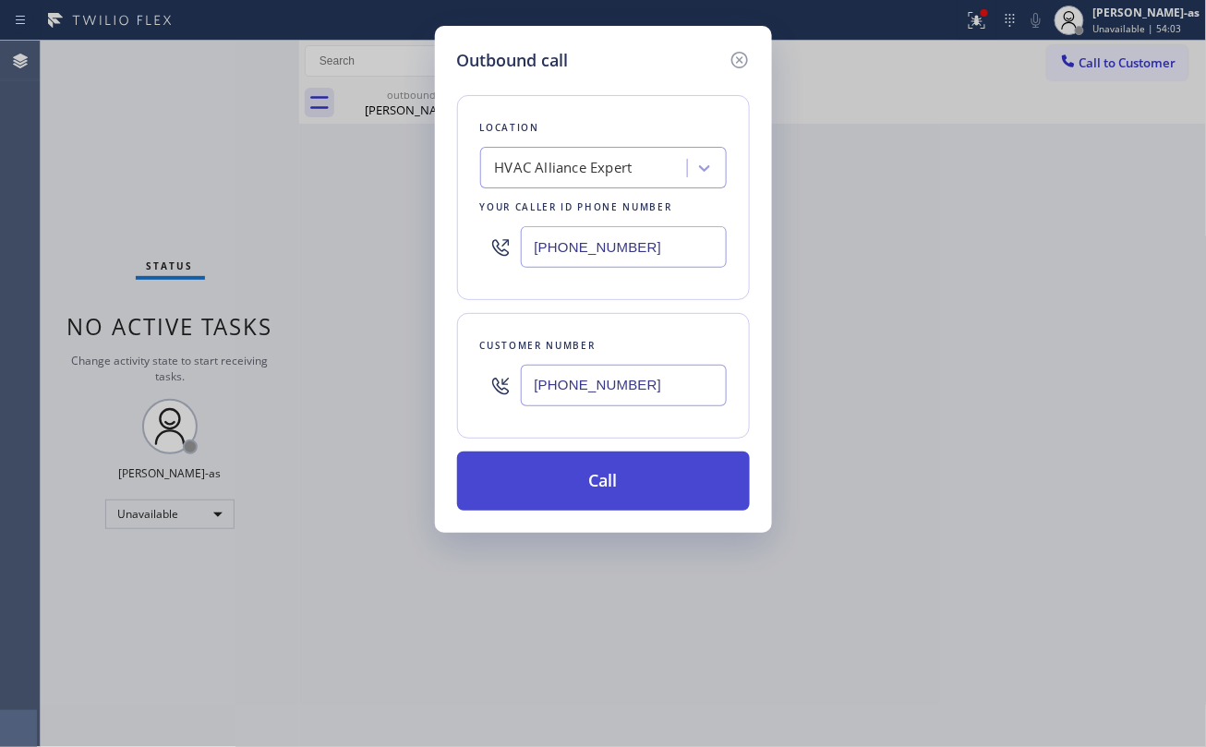
type input "(310) 729-2876"
click at [625, 493] on button "Call" at bounding box center [603, 480] width 293 height 59
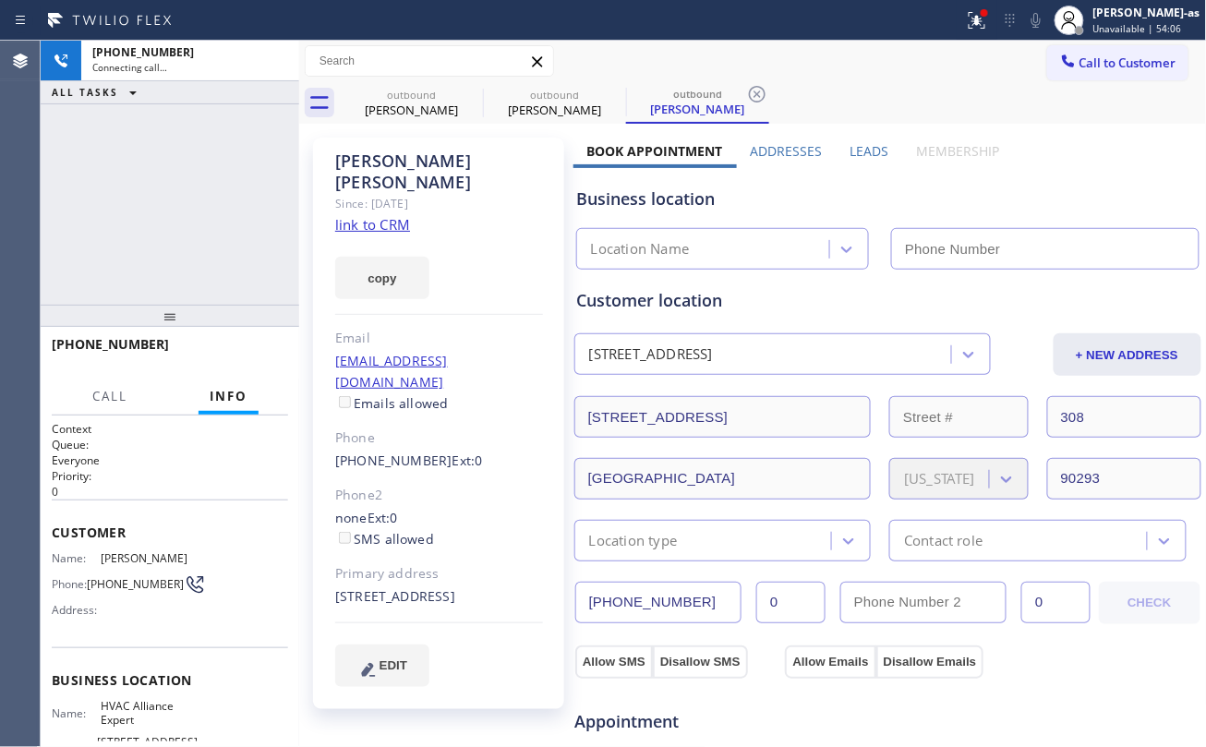
click at [371, 215] on link "link to CRM" at bounding box center [372, 224] width 75 height 18
type input "(323) 991-9198"
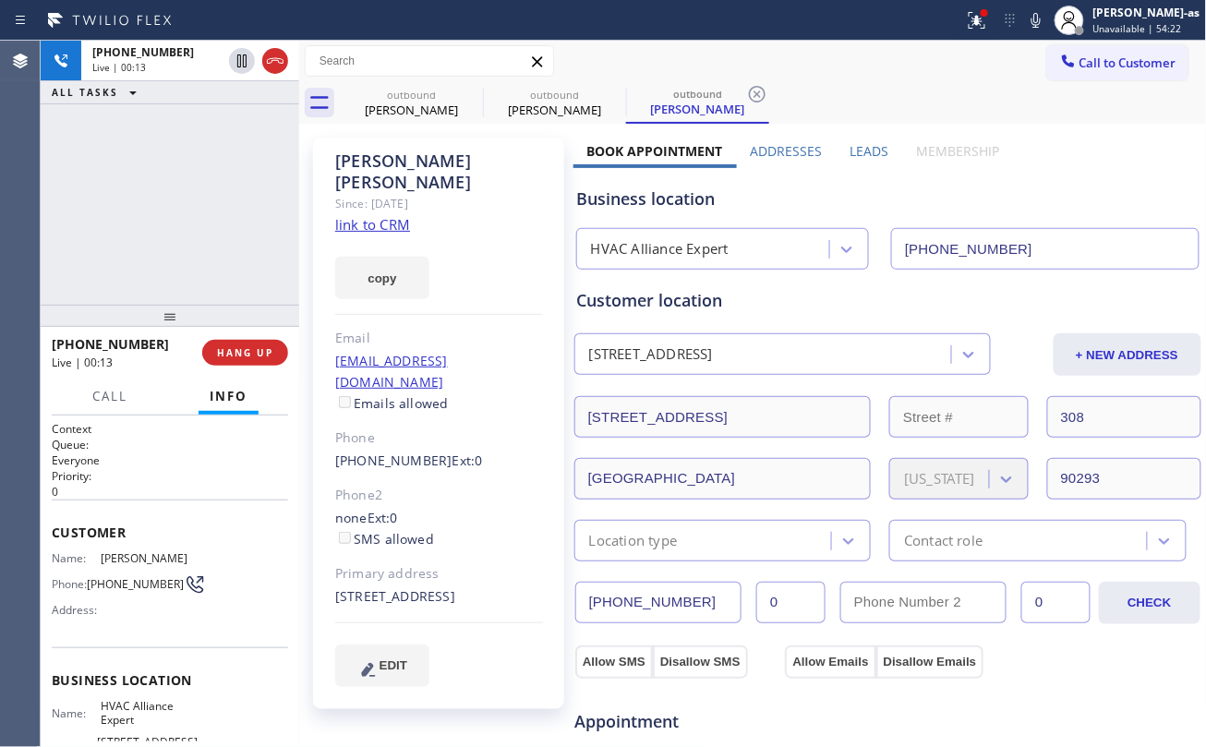
drag, startPoint x: 203, startPoint y: 227, endPoint x: 259, endPoint y: 116, distance: 124.3
click at [220, 225] on div "+13107292876 Live | 00:13 ALL TASKS ALL TASKS ACTIVE TASKS TASKS IN WRAP UP" at bounding box center [170, 173] width 258 height 264
drag, startPoint x: 266, startPoint y: 57, endPoint x: 233, endPoint y: 162, distance: 110.4
click at [267, 57] on icon at bounding box center [275, 61] width 22 height 22
click at [229, 238] on div "+13107292876 Live | 00:15 ALL TASKS ALL TASKS ACTIVE TASKS TASKS IN WRAP UP" at bounding box center [170, 173] width 258 height 264
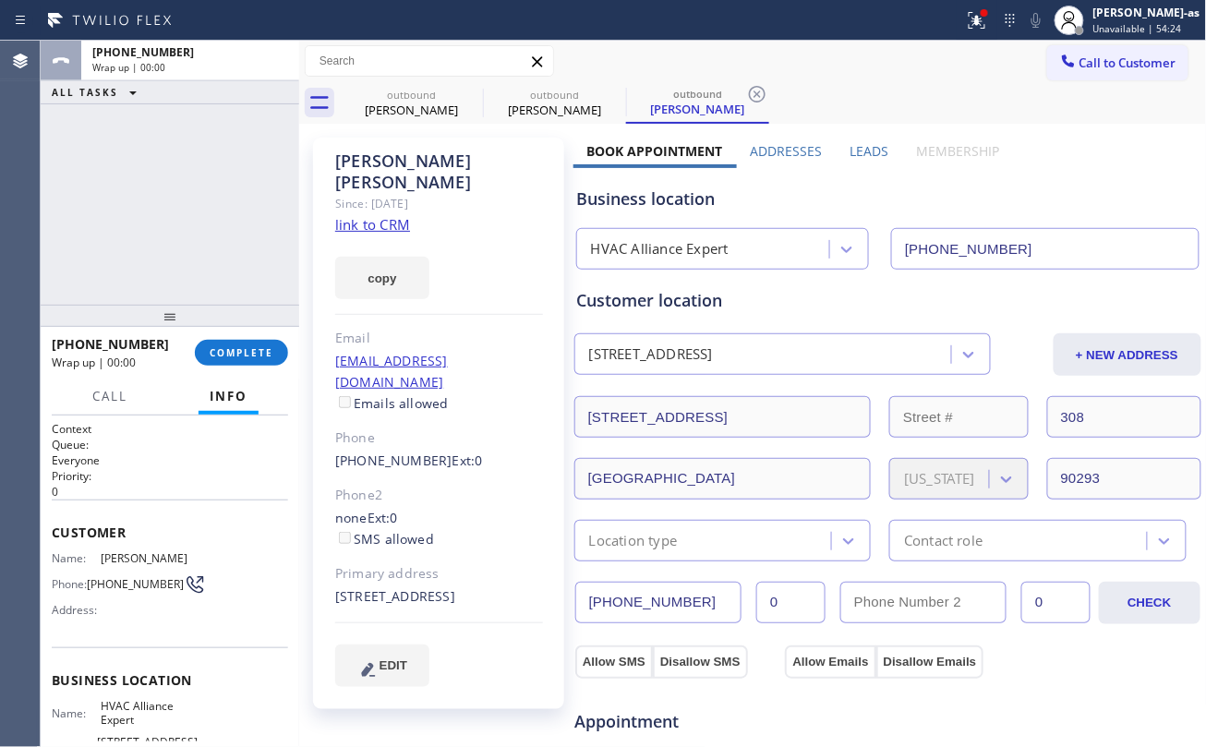
drag, startPoint x: 248, startPoint y: 341, endPoint x: 200, endPoint y: 253, distance: 100.0
click at [248, 342] on button "COMPLETE" at bounding box center [241, 353] width 93 height 26
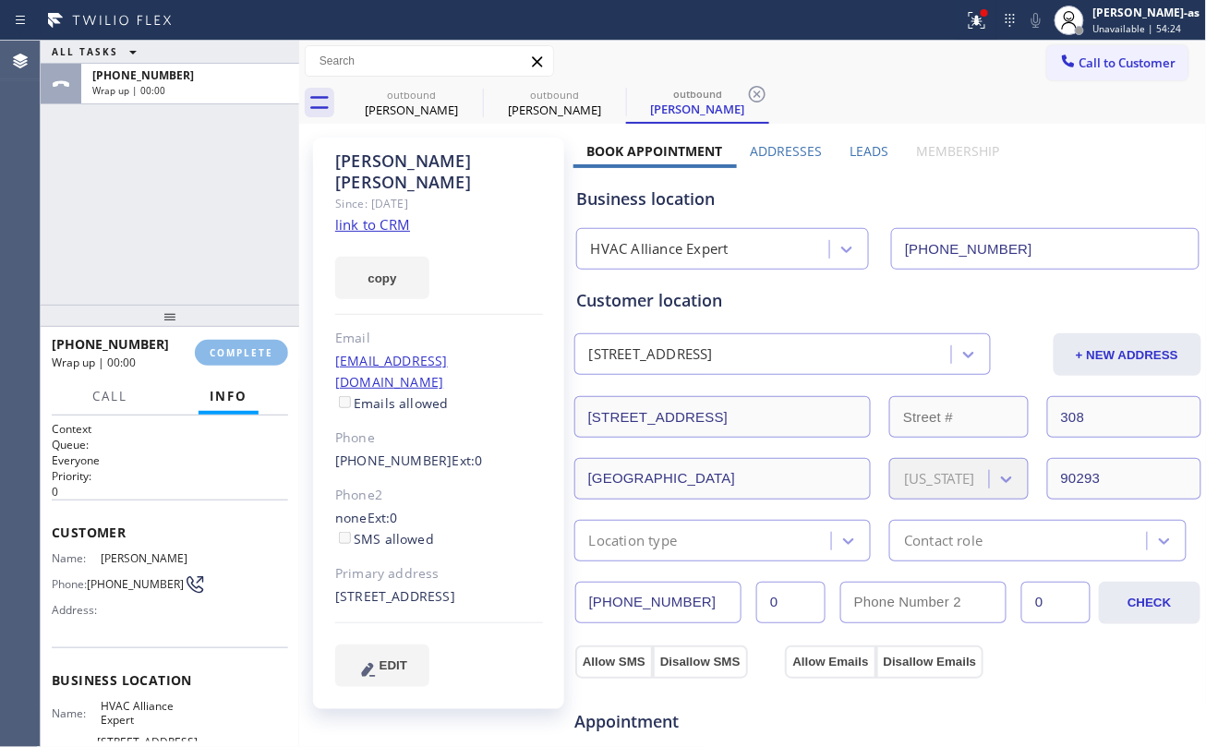
click at [200, 252] on div "ALL TASKS ALL TASKS ACTIVE TASKS TASKS IN WRAP UP +13107292876 Wrap up | 00:00" at bounding box center [170, 173] width 258 height 264
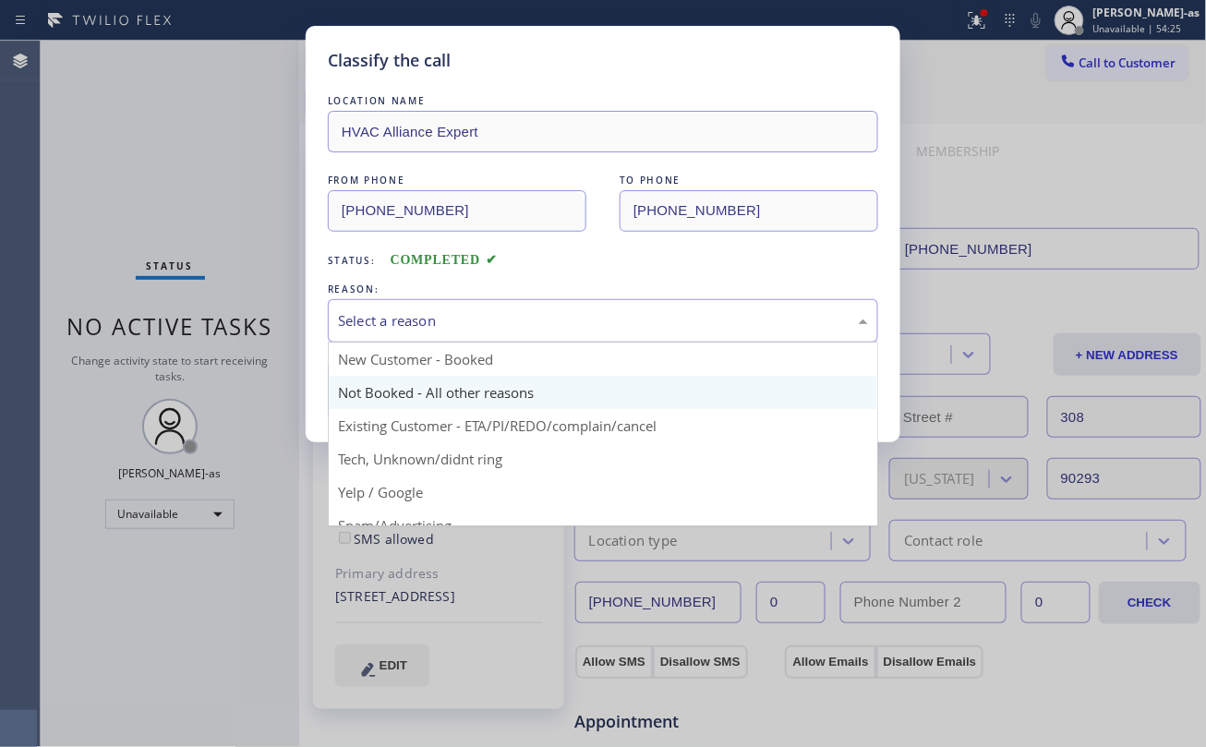
drag, startPoint x: 489, startPoint y: 330, endPoint x: 556, endPoint y: 389, distance: 88.9
click at [496, 331] on div "Select a reason" at bounding box center [603, 320] width 530 height 21
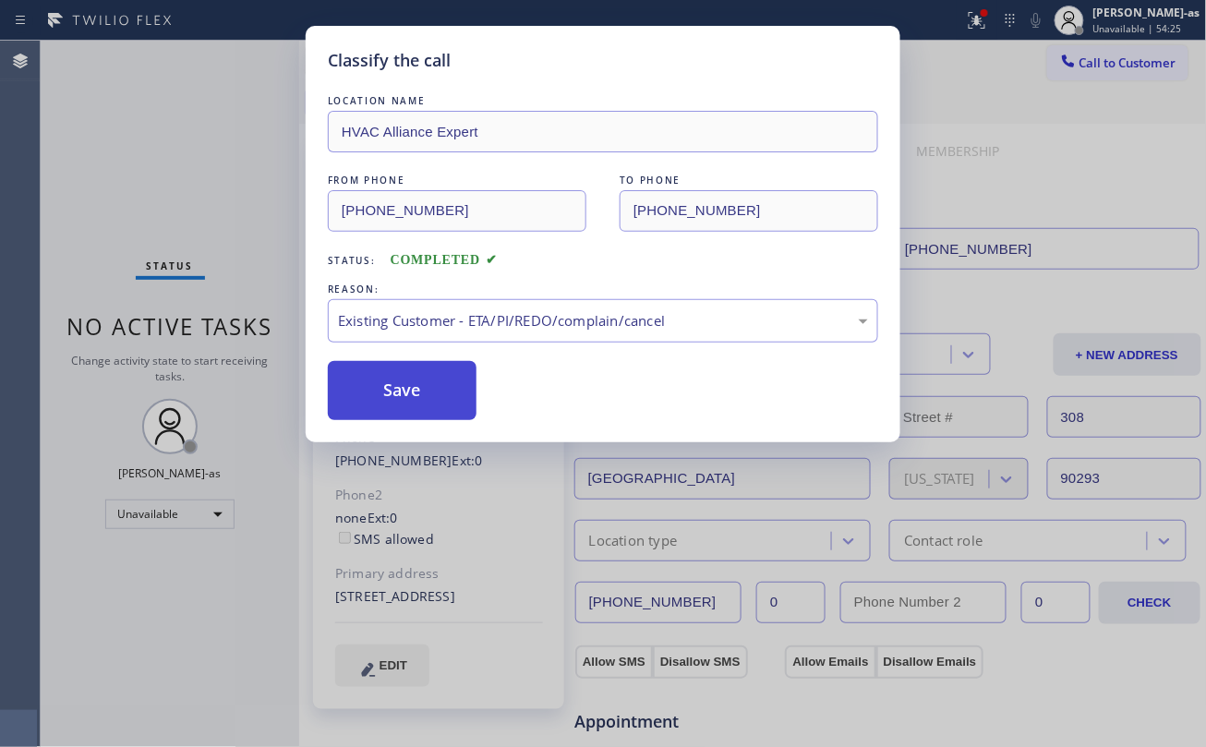
click at [412, 386] on button "Save" at bounding box center [402, 390] width 149 height 59
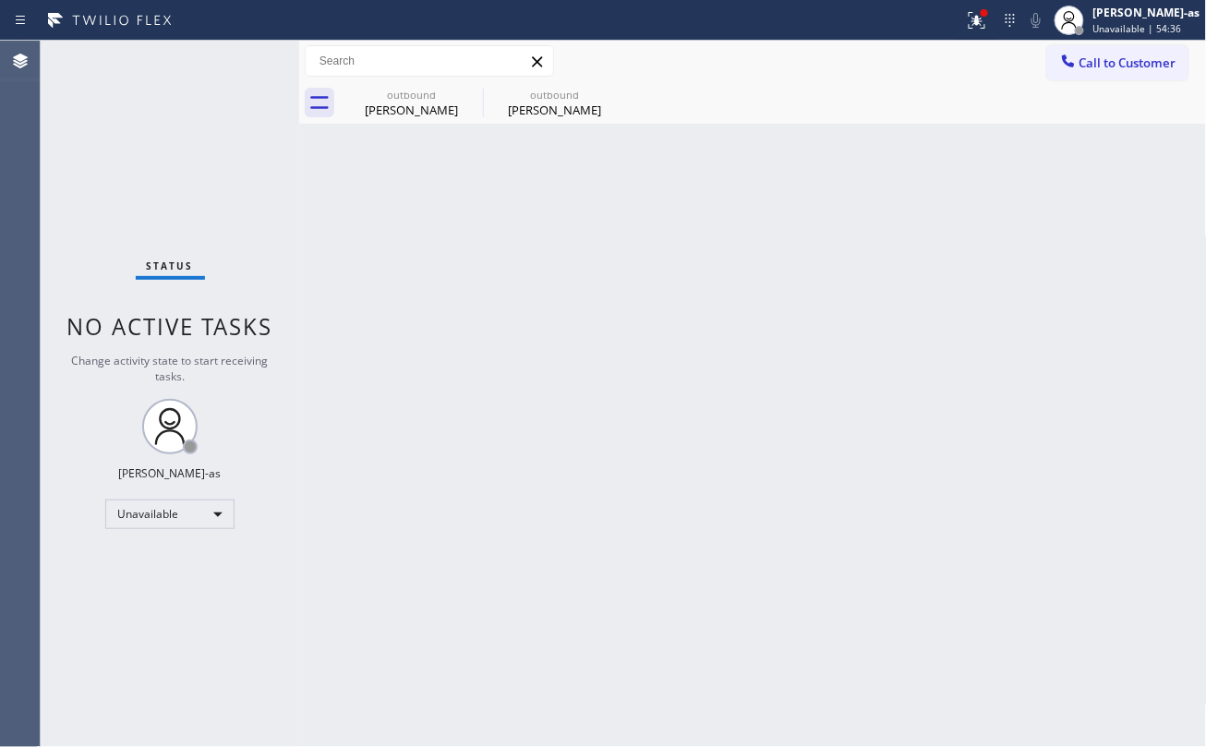
click at [1090, 53] on button "Call to Customer" at bounding box center [1117, 62] width 141 height 35
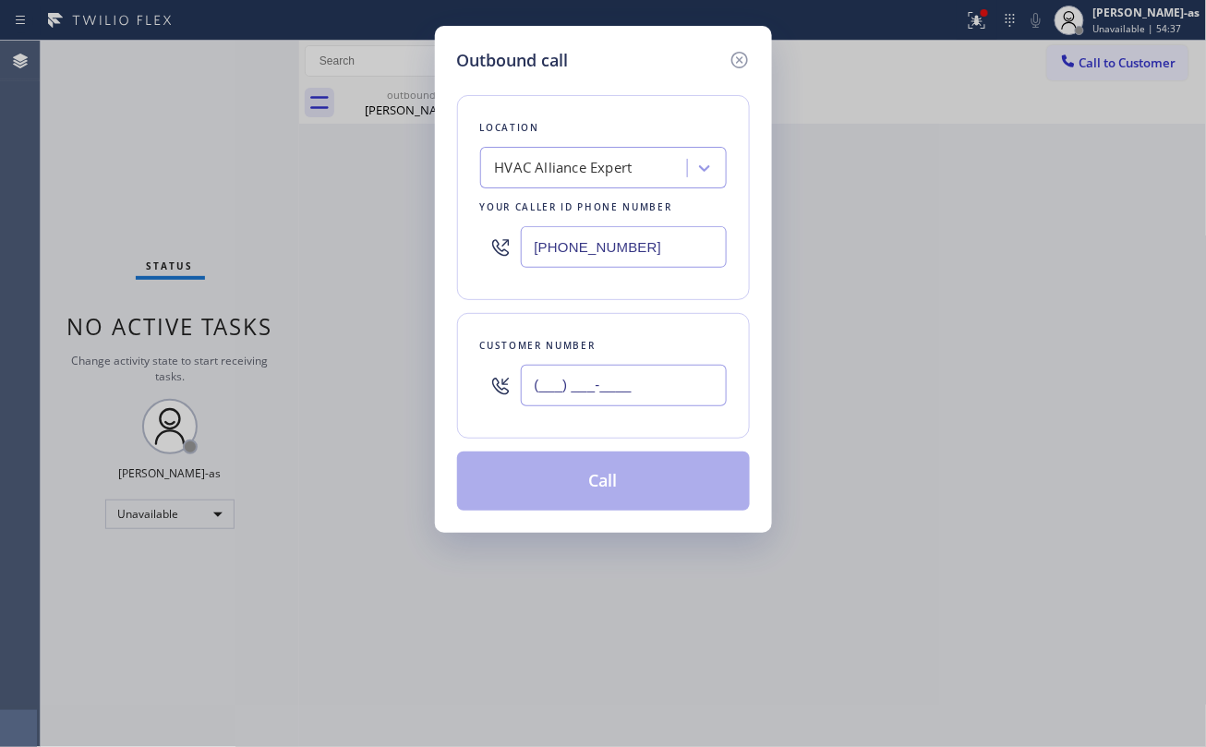
click at [680, 367] on input "(___) ___-____" at bounding box center [624, 386] width 206 height 42
paste input "661) 600-7800"
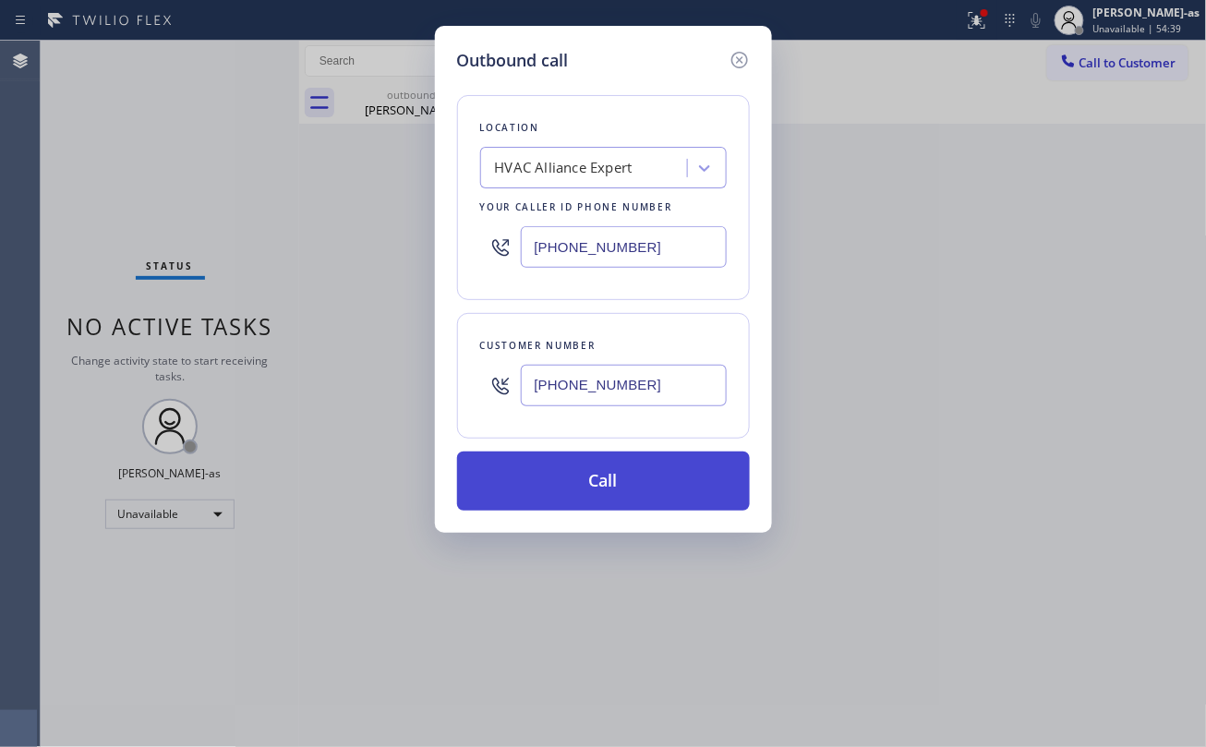
type input "(661) 600-7800"
click at [644, 488] on button "Call" at bounding box center [603, 480] width 293 height 59
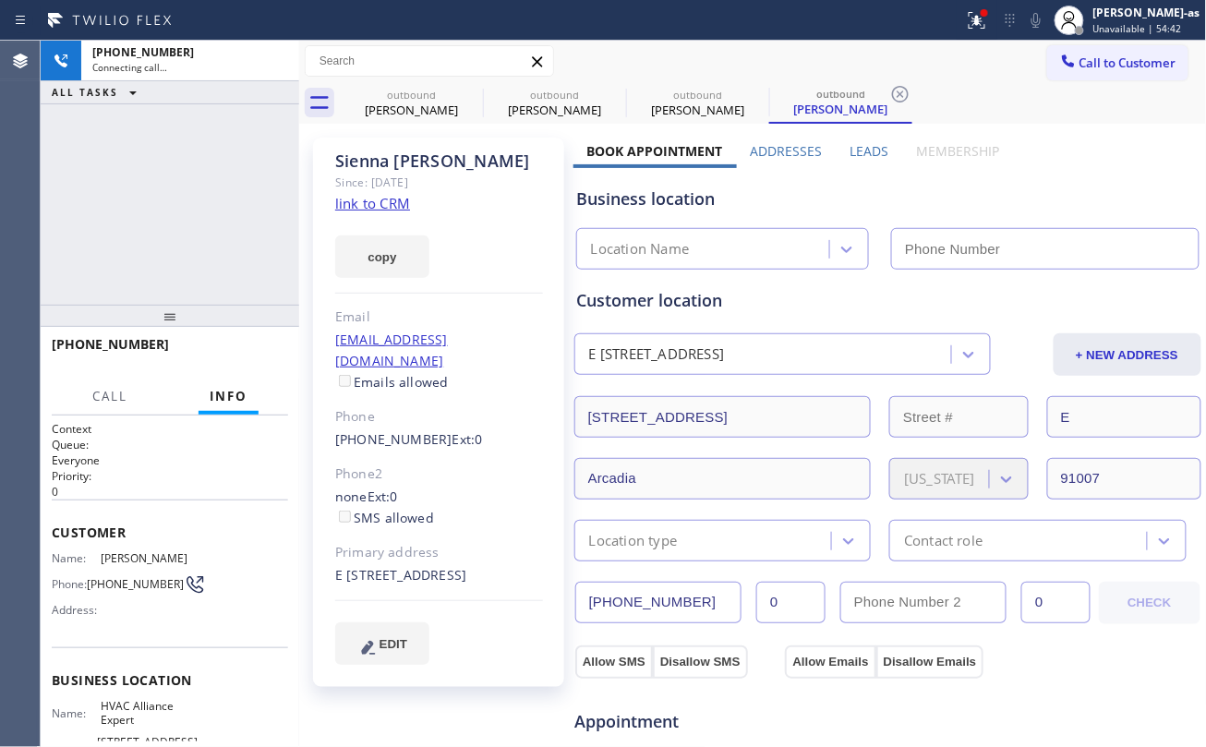
click at [371, 207] on link "link to CRM" at bounding box center [372, 203] width 75 height 18
type input "(323) 991-9198"
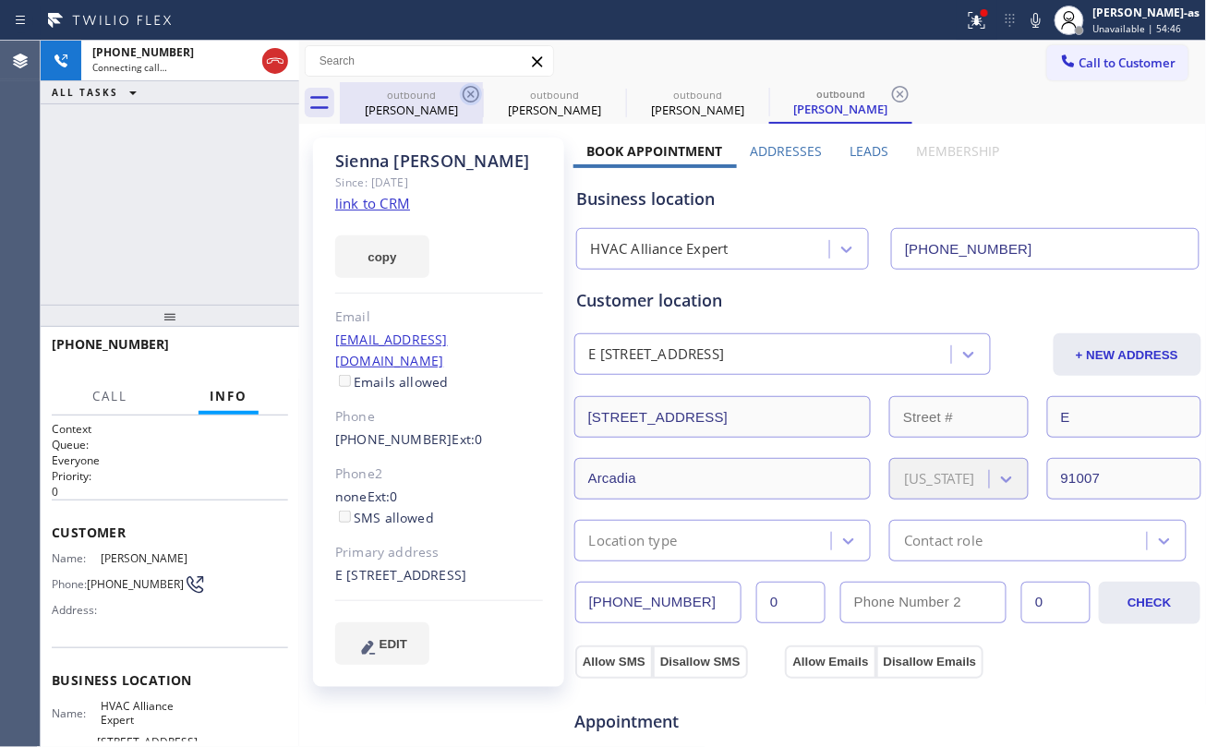
drag, startPoint x: 391, startPoint y: 109, endPoint x: 462, endPoint y: 94, distance: 71.7
click at [393, 109] on div "Jorge Munoz" at bounding box center [411, 110] width 139 height 17
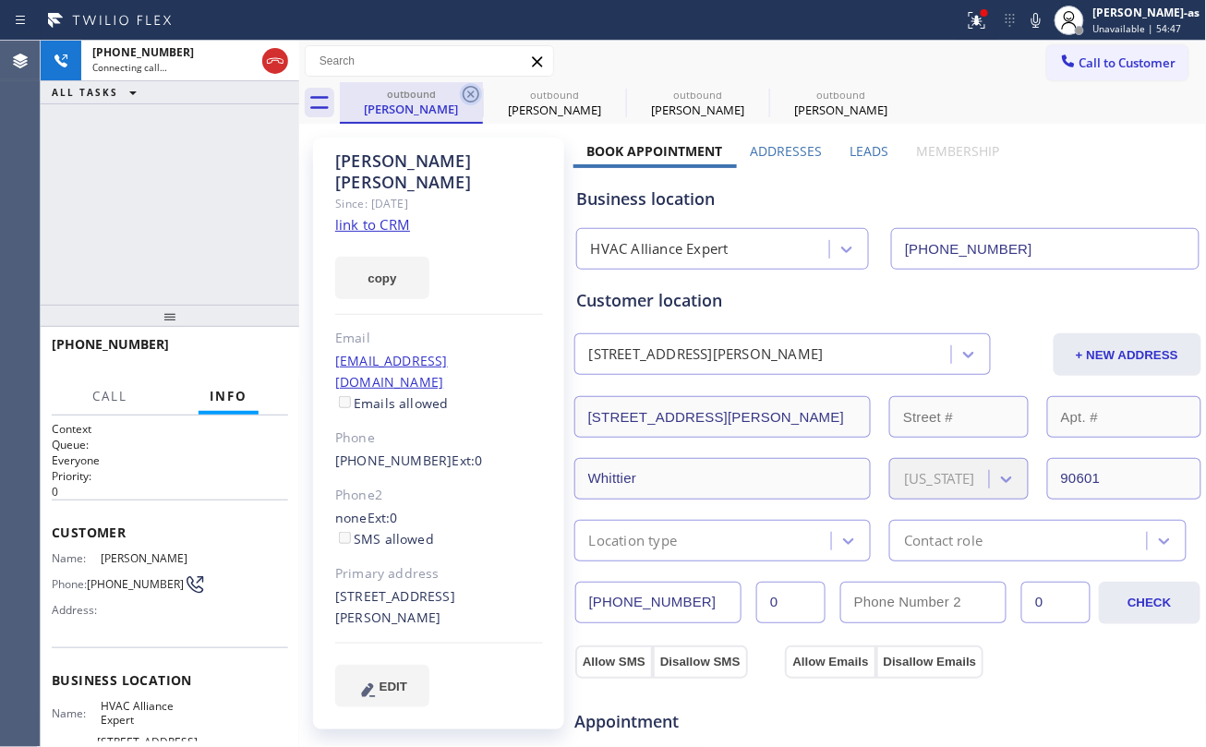
click at [470, 92] on icon at bounding box center [471, 94] width 22 height 22
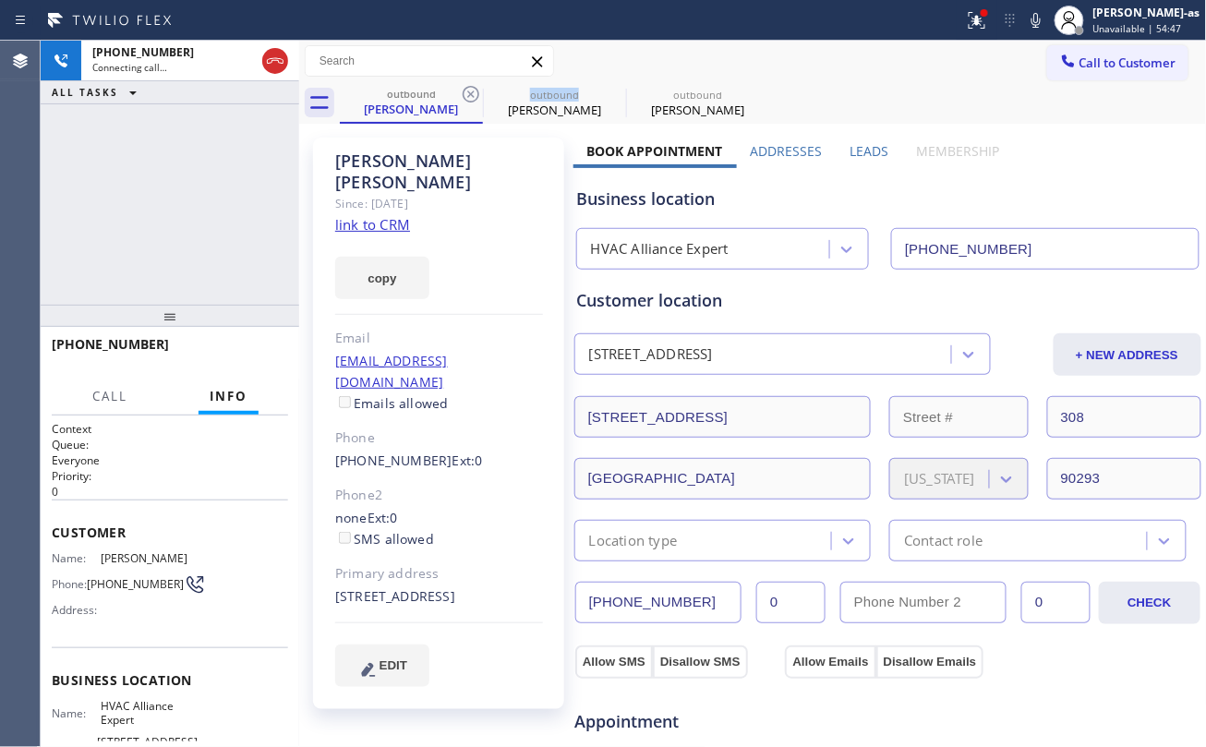
click at [470, 92] on icon at bounding box center [471, 94] width 22 height 22
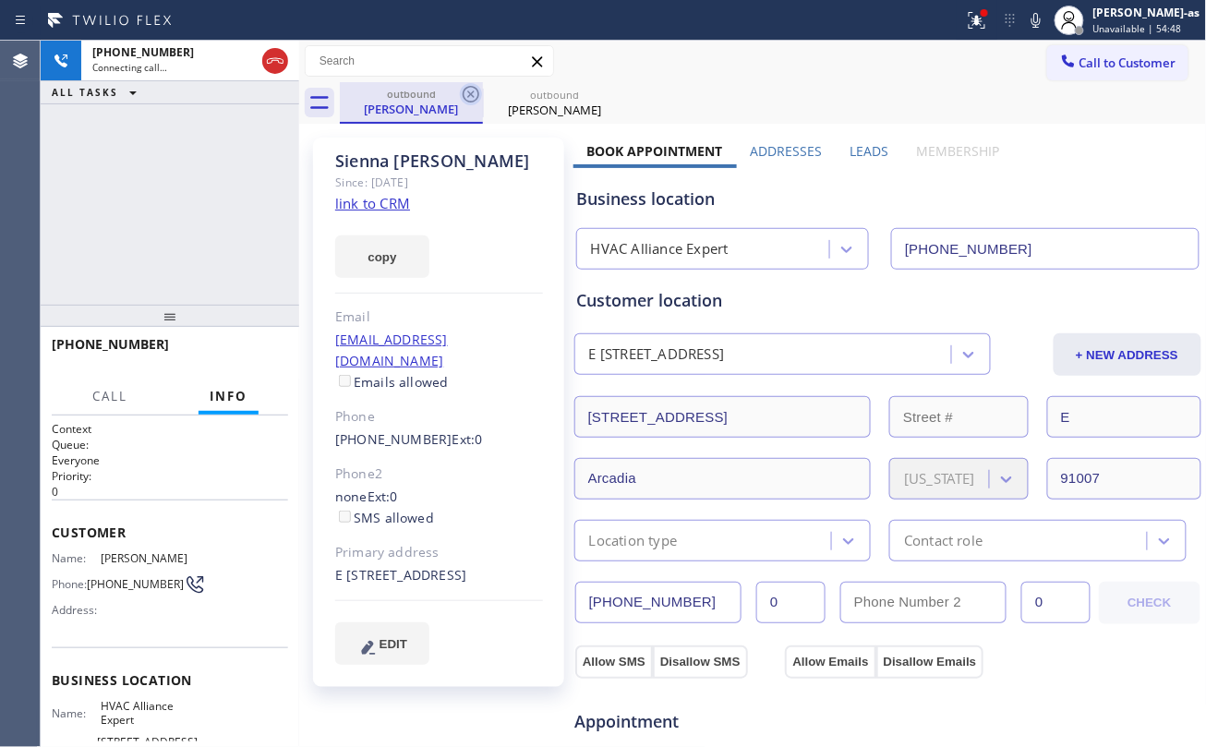
click at [470, 92] on icon at bounding box center [471, 94] width 22 height 22
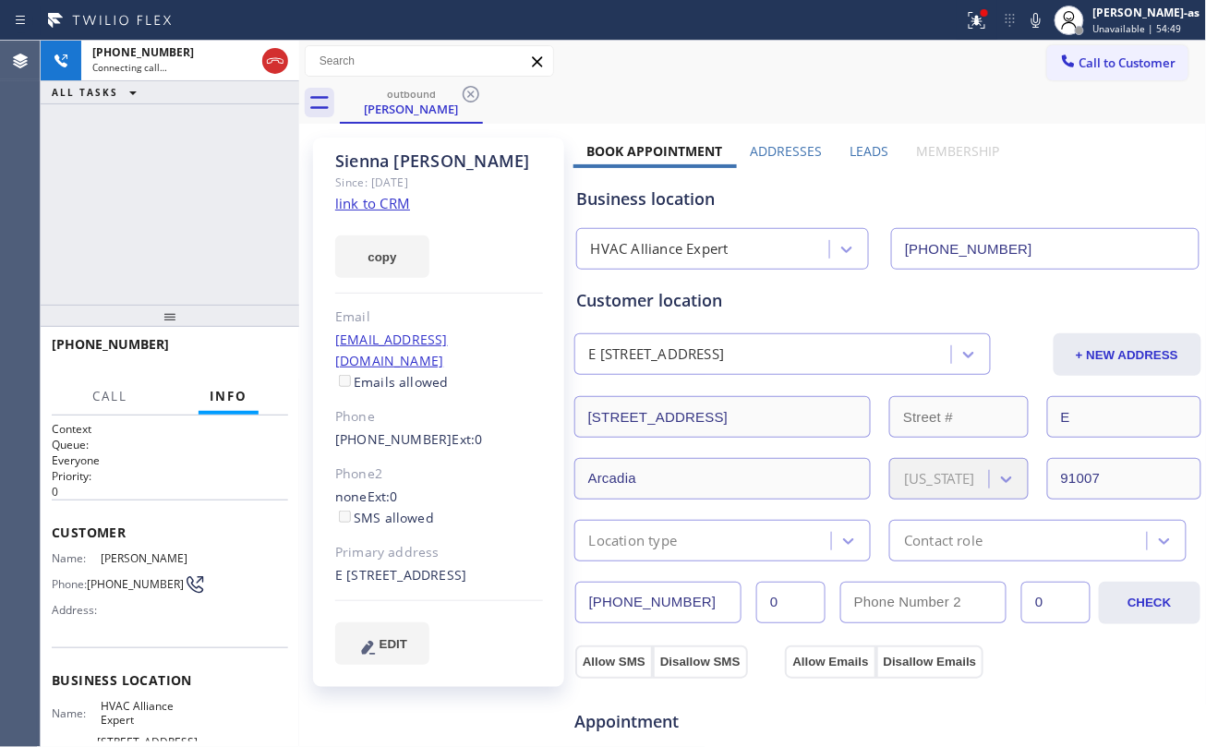
drag, startPoint x: 233, startPoint y: 186, endPoint x: 294, endPoint y: 219, distance: 69.4
click at [234, 189] on div "+16616007800 Connecting call… ALL TASKS ALL TASKS ACTIVE TASKS TASKS IN WRAP UP" at bounding box center [170, 173] width 258 height 264
click at [375, 207] on link "link to CRM" at bounding box center [372, 203] width 75 height 18
drag, startPoint x: 113, startPoint y: 186, endPoint x: 142, endPoint y: 185, distance: 29.6
click at [114, 186] on div "+16616007800 Live | 00:05 ALL TASKS ALL TASKS ACTIVE TASKS TASKS IN WRAP UP" at bounding box center [170, 173] width 258 height 264
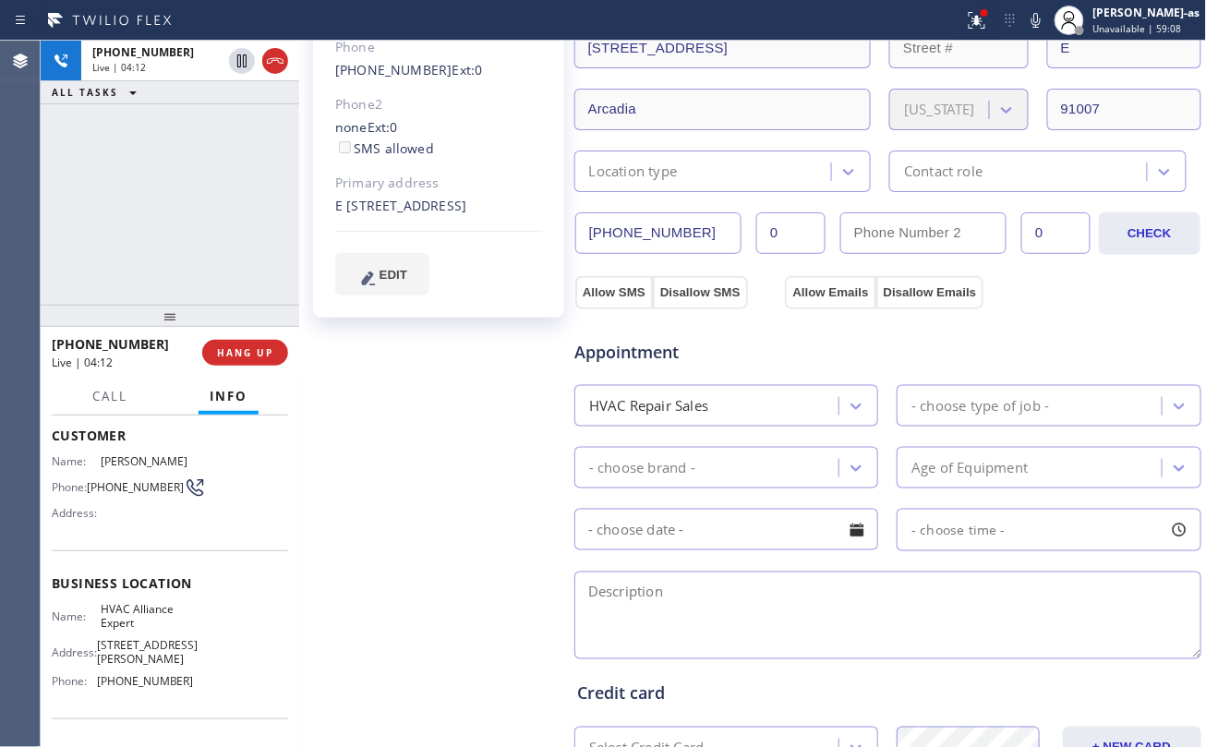
scroll to position [208, 0]
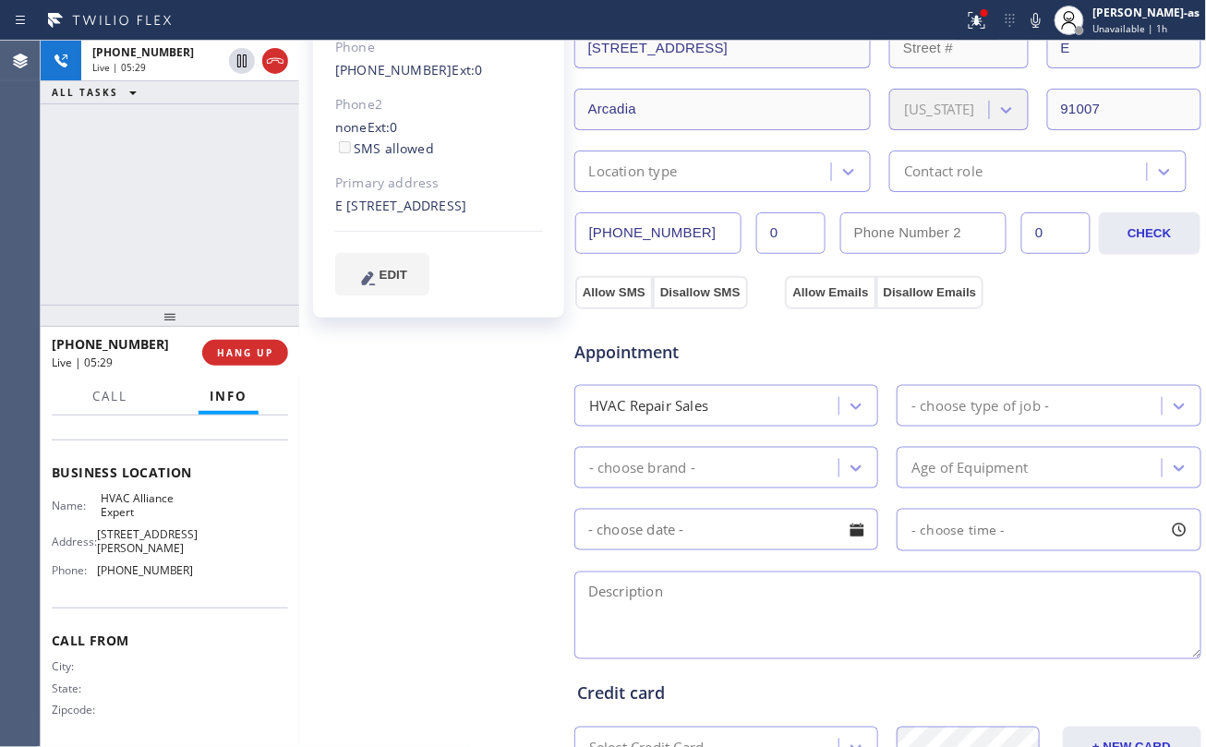
click at [189, 219] on div "+16616007800 Live | 05:29 ALL TASKS ALL TASKS ACTIVE TASKS TASKS IN WRAP UP" at bounding box center [170, 173] width 258 height 264
drag, startPoint x: 159, startPoint y: 237, endPoint x: 341, endPoint y: 229, distance: 182.1
click at [162, 236] on div "+16616007800 Live | 05:30 ALL TASKS ALL TASKS ACTIVE TASKS TASKS IN WRAP UP" at bounding box center [170, 173] width 258 height 264
click at [209, 263] on div "+16616007800 Live | 05:43 ALL TASKS ALL TASKS ACTIVE TASKS TASKS IN WRAP UP" at bounding box center [170, 173] width 258 height 264
click at [123, 211] on div "+16616007800 Live | 05:45 ALL TASKS ALL TASKS ACTIVE TASKS TASKS IN WRAP UP" at bounding box center [170, 173] width 258 height 264
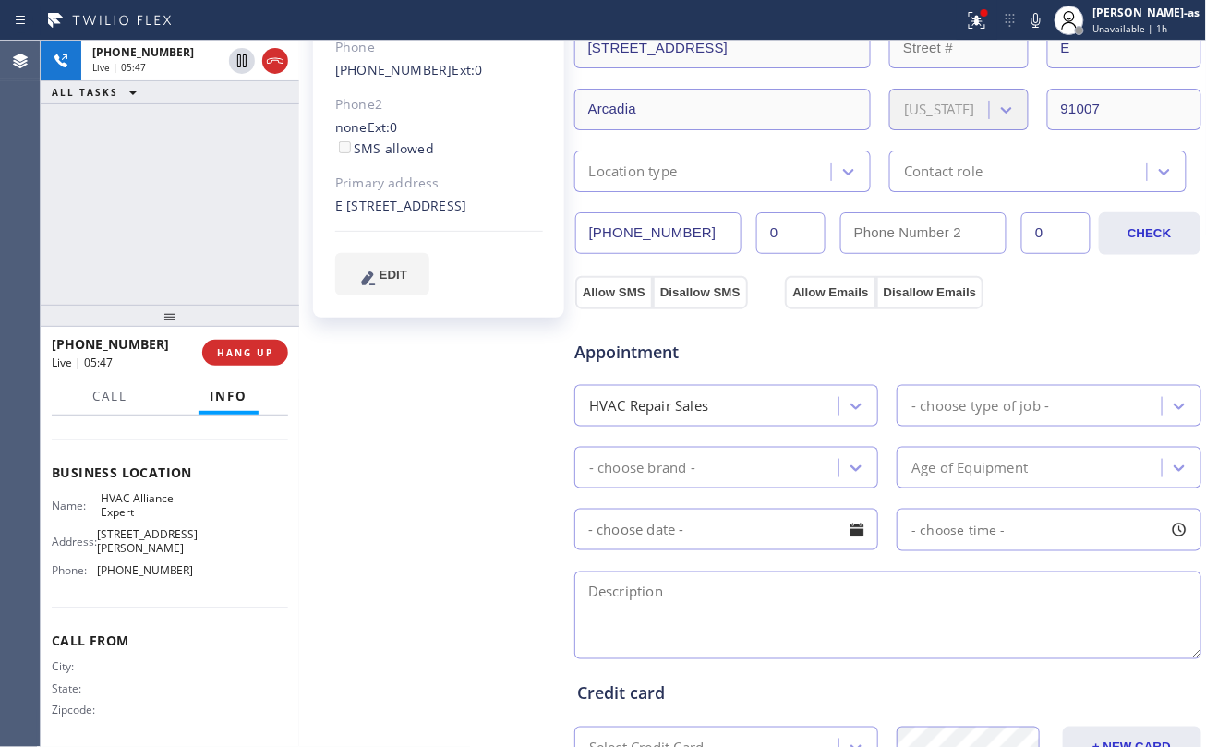
click at [140, 214] on div "+16616007800 Live | 05:47 ALL TASKS ALL TASKS ACTIVE TASKS TASKS IN WRAP UP" at bounding box center [170, 173] width 258 height 264
click at [203, 220] on div "+16616007800 Live | 05:48 ALL TASKS ALL TASKS ACTIVE TASKS TASKS IN WRAP UP" at bounding box center [170, 173] width 258 height 264
click at [208, 241] on div "+16616007800 Live | 05:50 ALL TASKS ALL TASKS ACTIVE TASKS TASKS IN WRAP UP" at bounding box center [170, 173] width 258 height 264
click at [204, 258] on div "+16616007800 Live | 05:51 ALL TASKS ALL TASKS ACTIVE TASKS TASKS IN WRAP UP" at bounding box center [170, 173] width 258 height 264
click at [204, 258] on div "+16616007800 Live | 05:54 ALL TASKS ALL TASKS ACTIVE TASKS TASKS IN WRAP UP" at bounding box center [170, 173] width 258 height 264
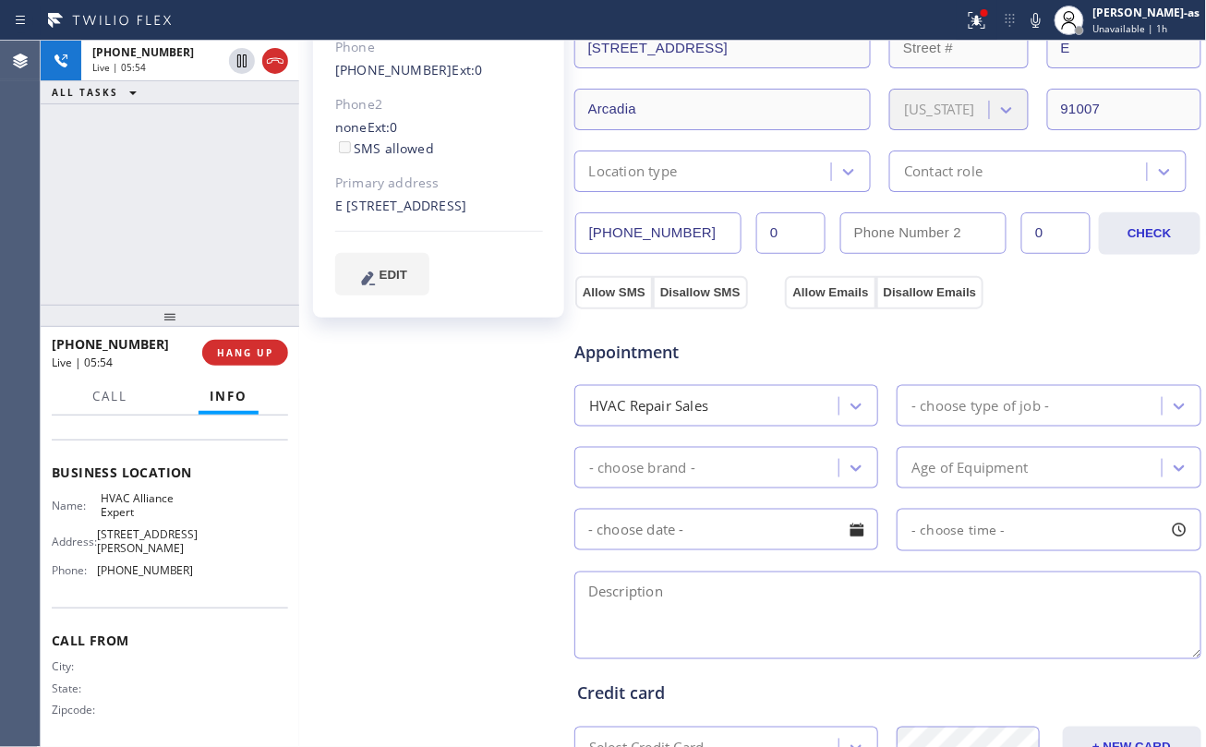
click at [204, 257] on div "+16616007800 Live | 05:54 ALL TASKS ALL TASKS ACTIVE TASKS TASKS IN WRAP UP" at bounding box center [170, 173] width 258 height 264
click at [190, 240] on div "+16616007800 Live | 05:55 ALL TASKS ALL TASKS ACTIVE TASKS TASKS IN WRAP UP" at bounding box center [170, 173] width 258 height 264
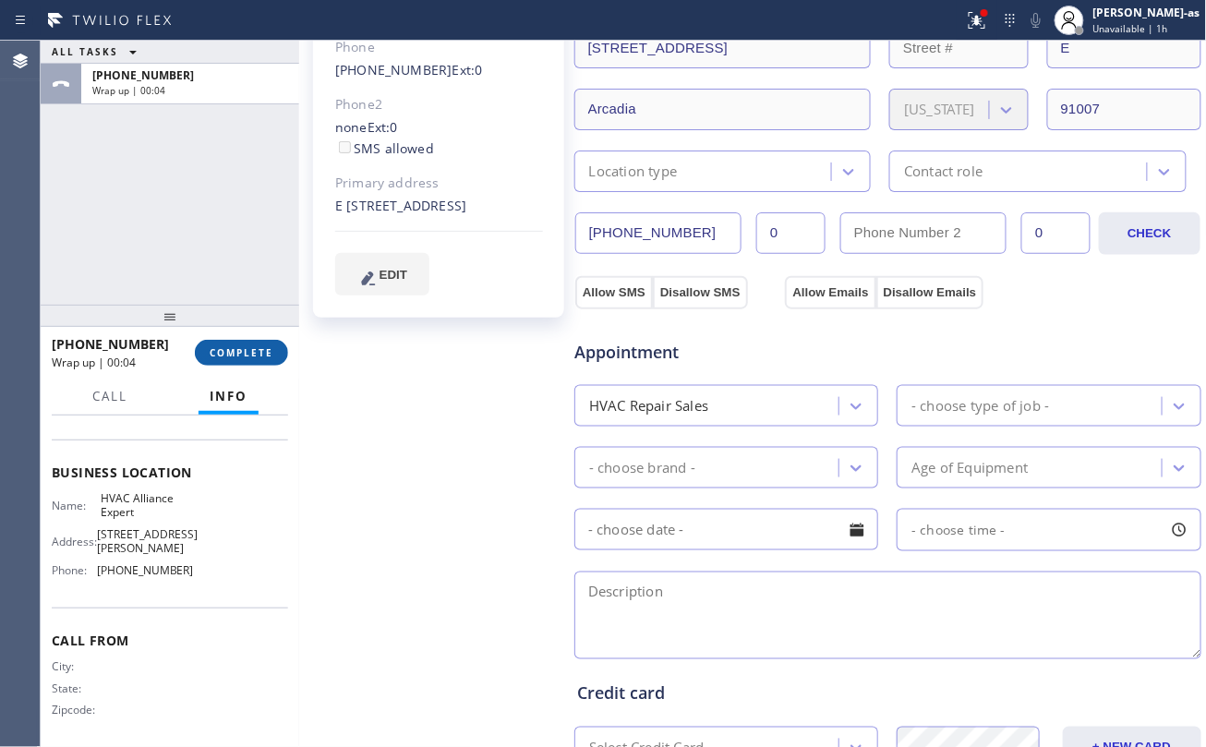
click at [248, 356] on span "COMPLETE" at bounding box center [242, 352] width 64 height 13
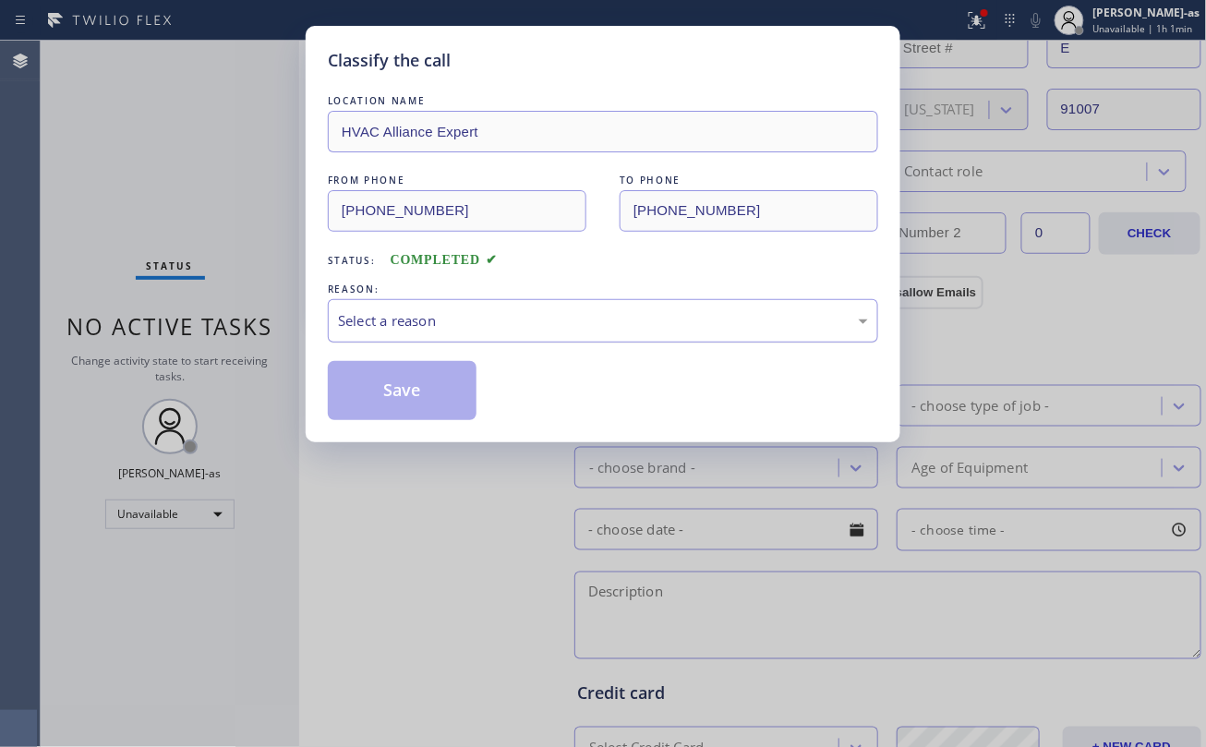
drag, startPoint x: 444, startPoint y: 325, endPoint x: 469, endPoint y: 340, distance: 29.0
click at [445, 325] on div "Select a reason" at bounding box center [603, 320] width 530 height 21
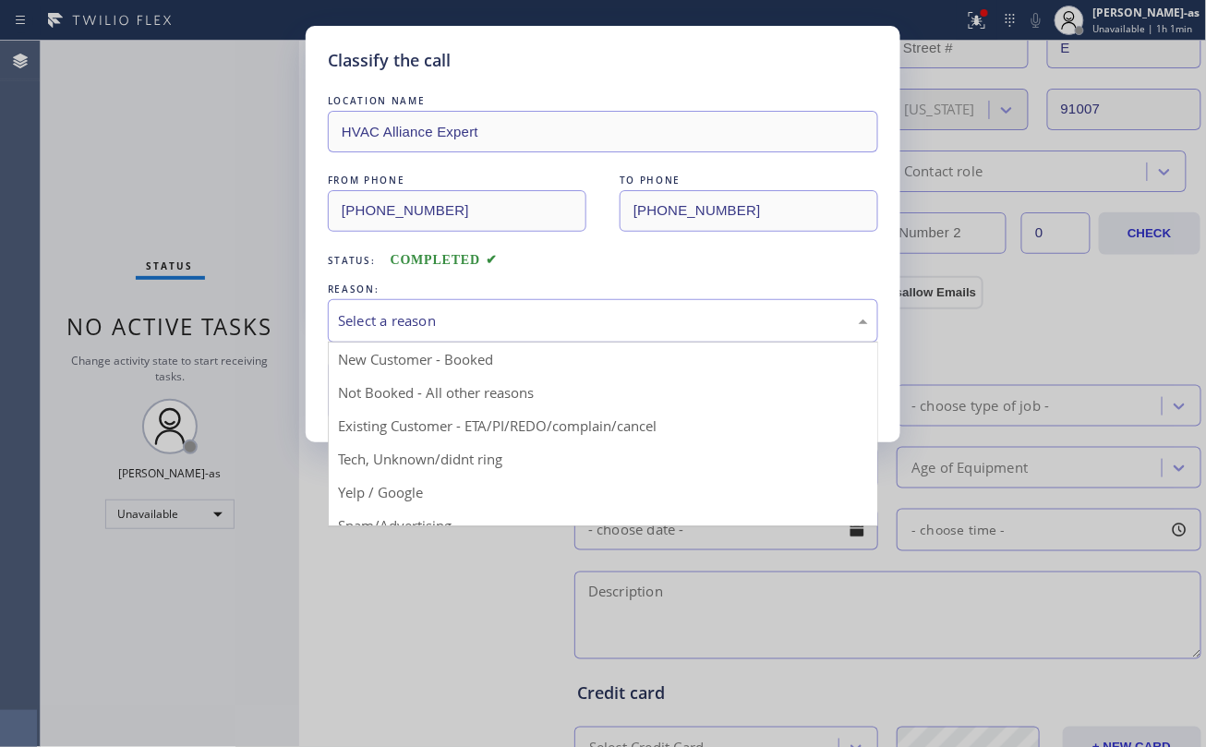
drag, startPoint x: 593, startPoint y: 417, endPoint x: 440, endPoint y: 397, distance: 153.7
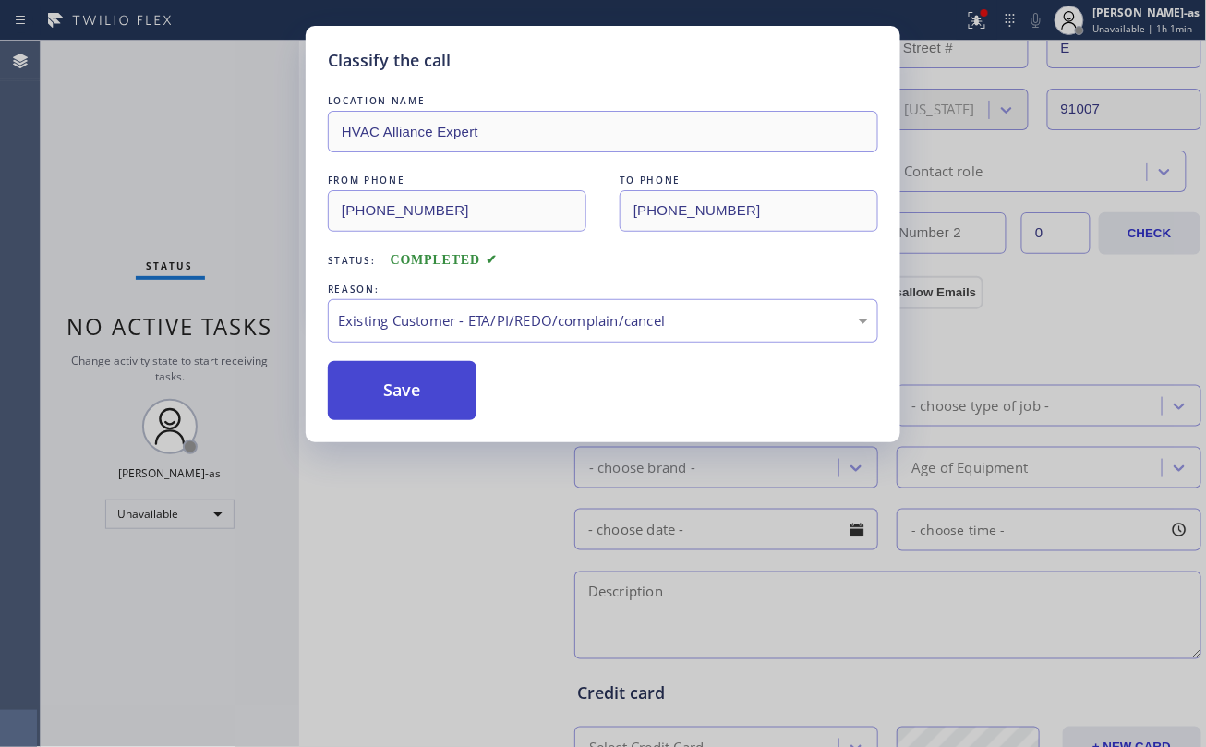
drag, startPoint x: 408, startPoint y: 390, endPoint x: 415, endPoint y: 344, distance: 45.7
click at [408, 389] on button "Save" at bounding box center [402, 390] width 149 height 59
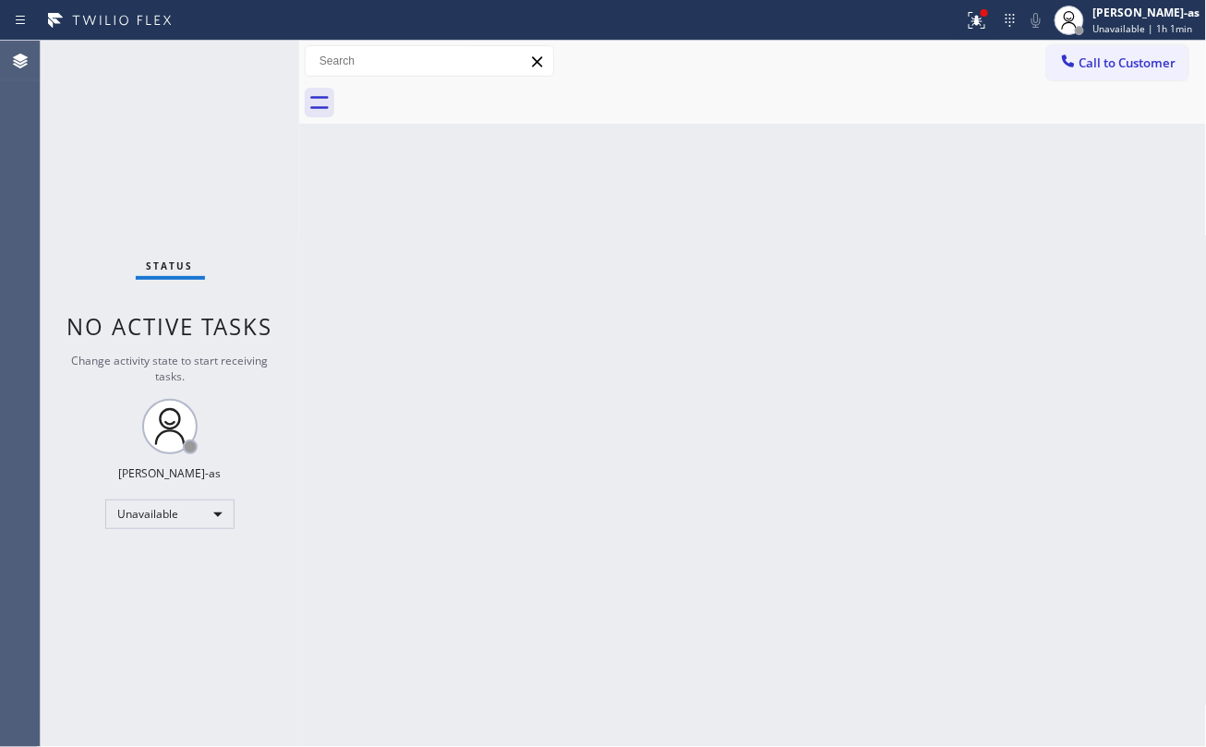
click at [1124, 53] on button "Call to Customer" at bounding box center [1117, 62] width 141 height 35
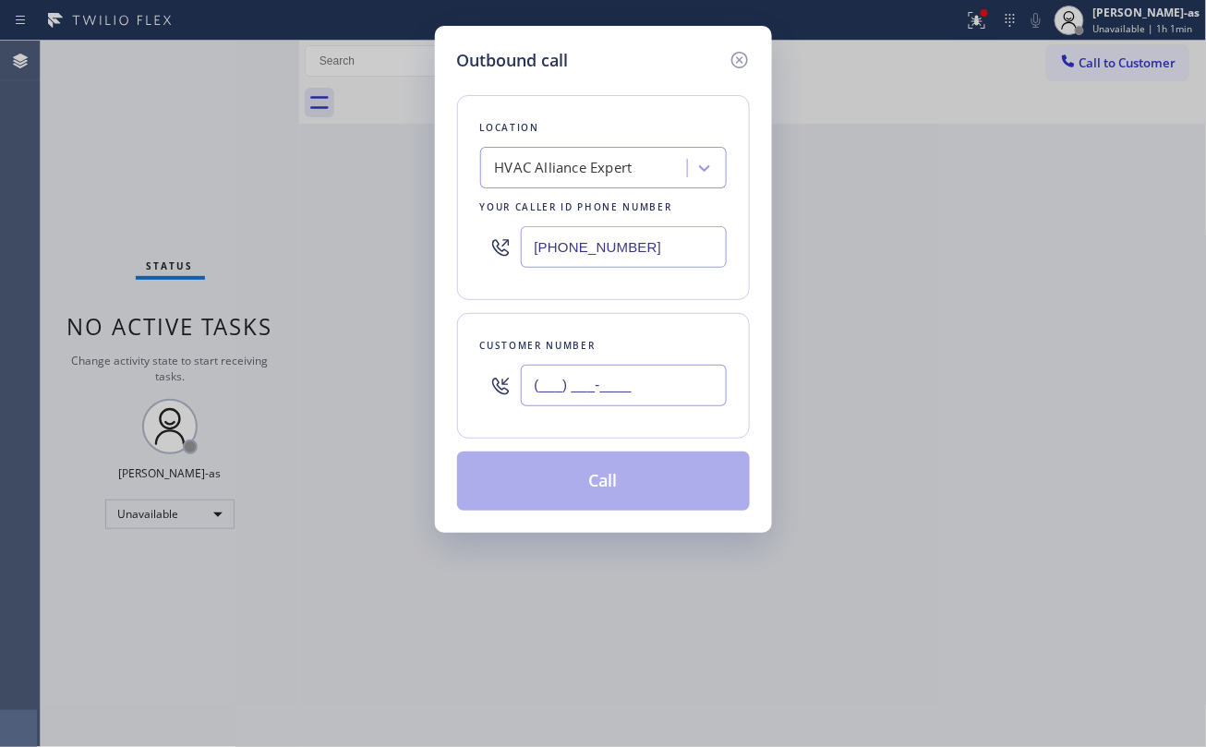
click at [637, 397] on input "(___) ___-____" at bounding box center [624, 386] width 206 height 42
paste input "310) 570-8286"
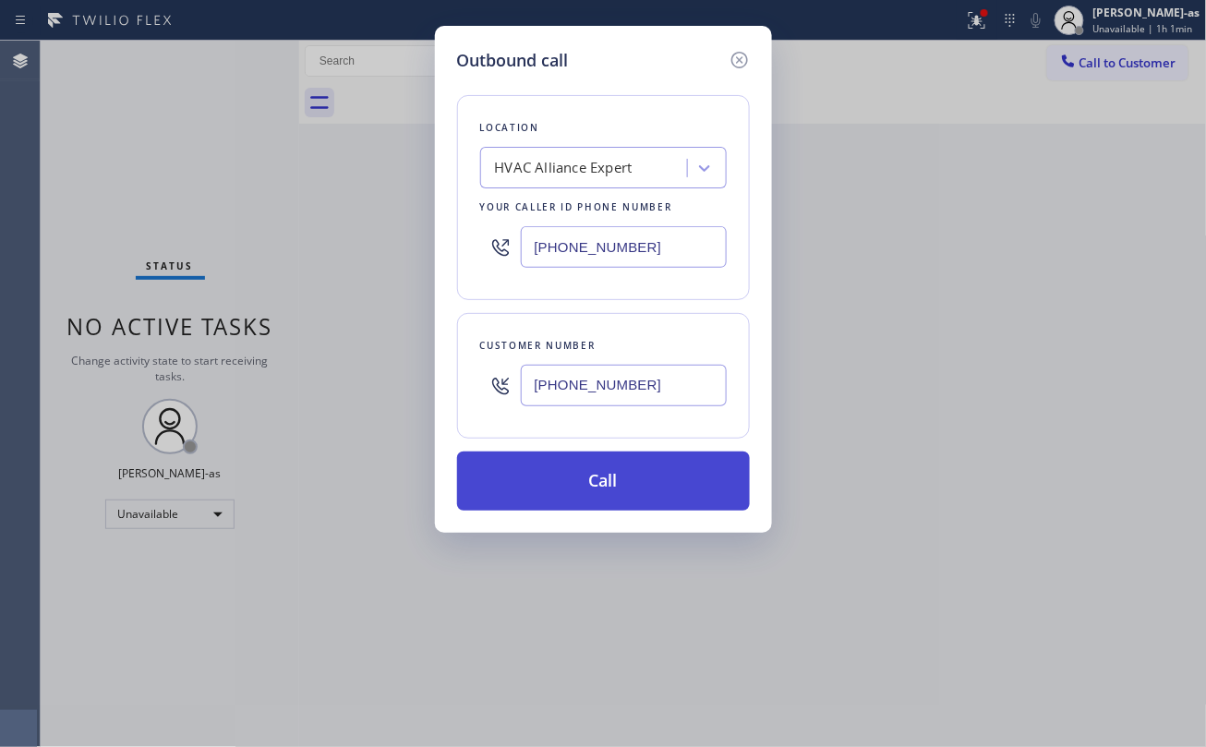
type input "(310) 570-8286"
click at [626, 485] on button "Call" at bounding box center [603, 480] width 293 height 59
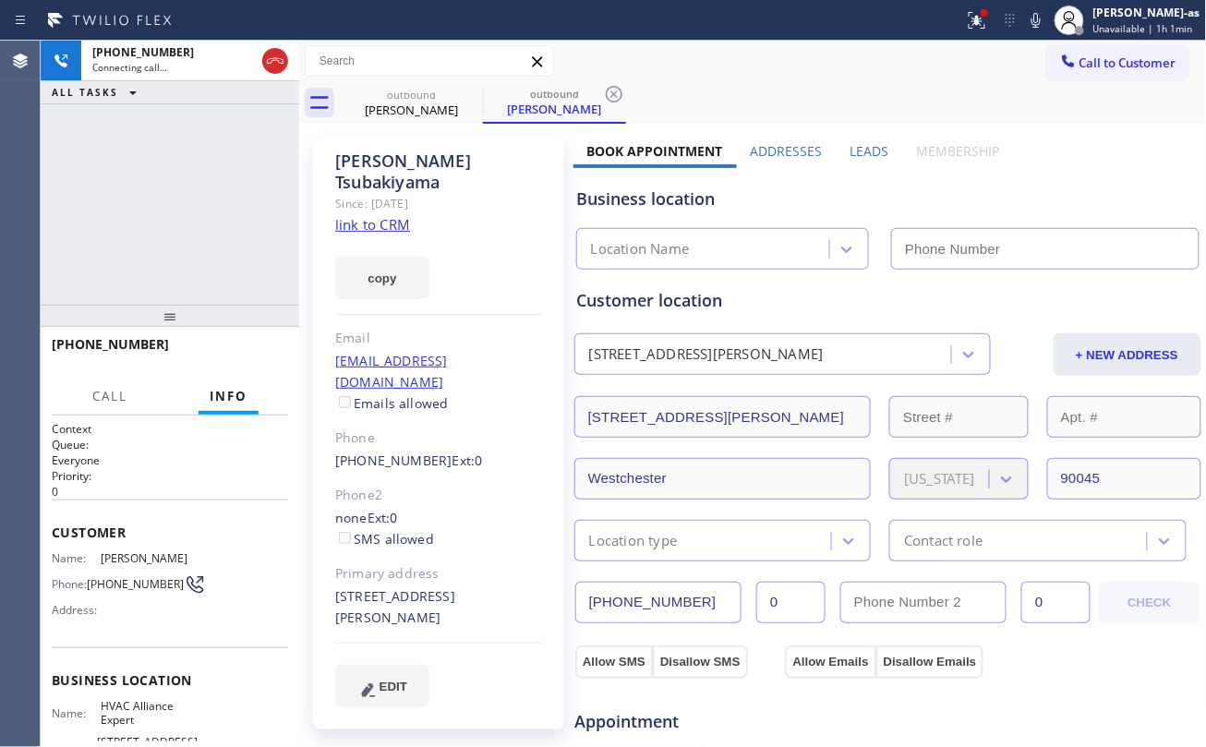
type input "(323) 991-9198"
drag, startPoint x: 155, startPoint y: 181, endPoint x: 211, endPoint y: 156, distance: 61.6
click at [175, 178] on div "+13105708286 Connecting call… ALL TASKS ALL TASKS ACTIVE TASKS TASKS IN WRAP UP" at bounding box center [170, 173] width 258 height 264
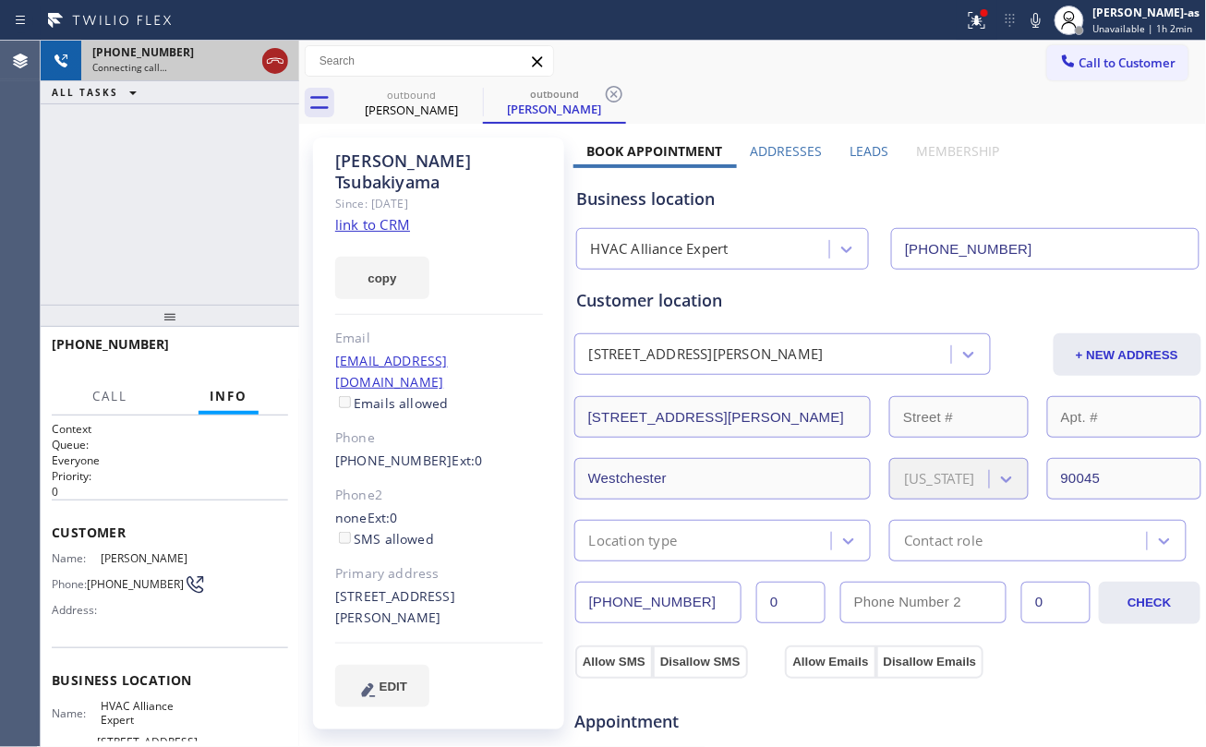
click at [274, 60] on icon at bounding box center [275, 61] width 17 height 6
drag, startPoint x: 391, startPoint y: 102, endPoint x: 496, endPoint y: 100, distance: 104.3
click at [401, 102] on div "Margaret Tsubakiyama" at bounding box center [411, 110] width 139 height 17
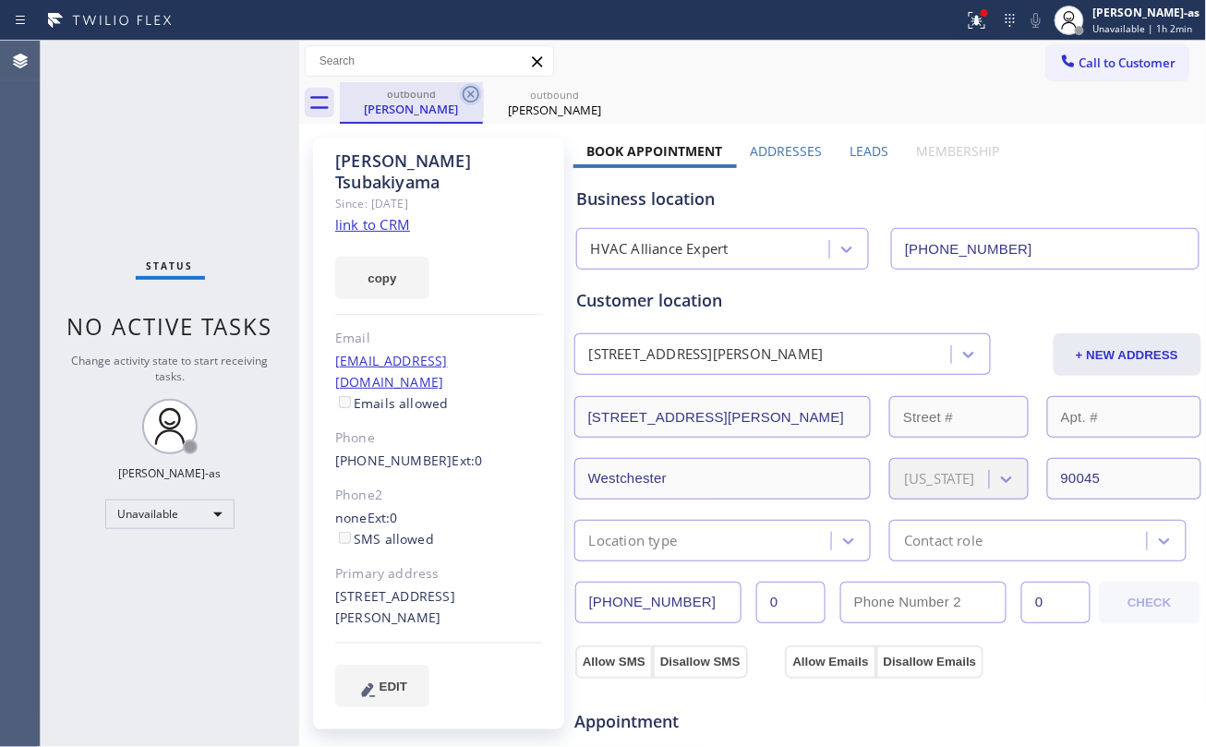
click at [471, 85] on icon at bounding box center [471, 94] width 22 height 22
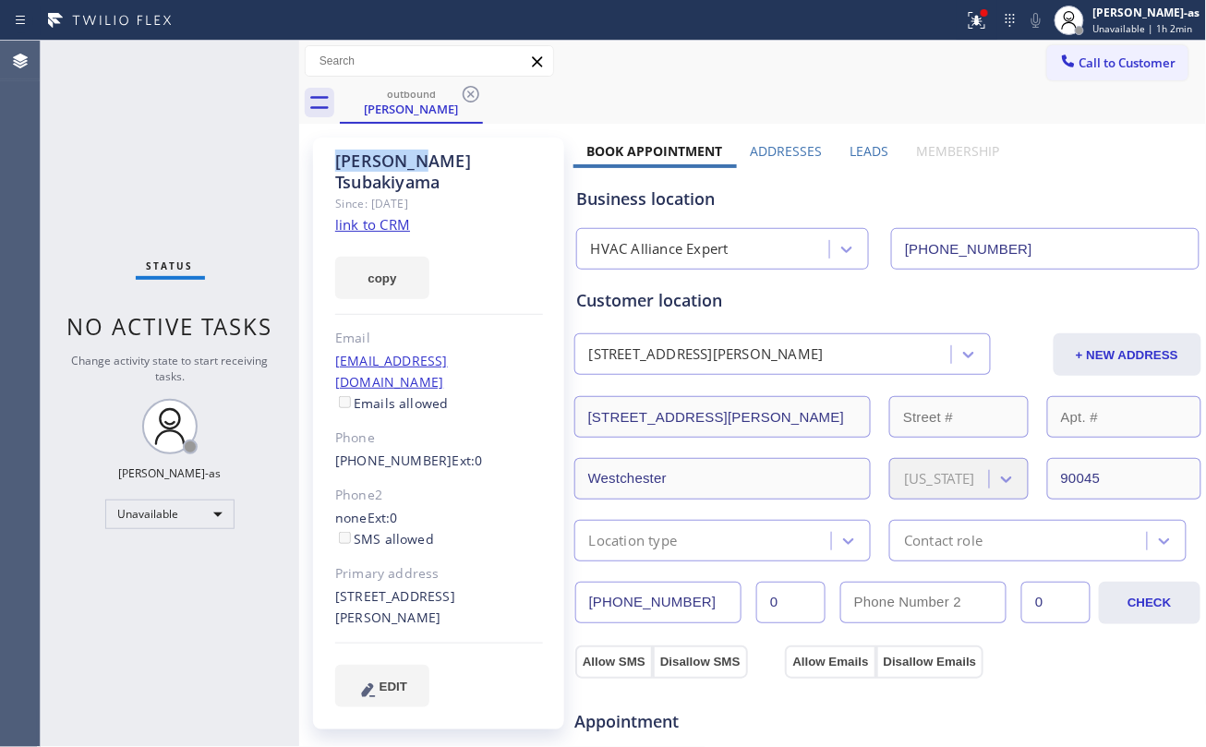
click at [471, 85] on icon at bounding box center [471, 94] width 22 height 22
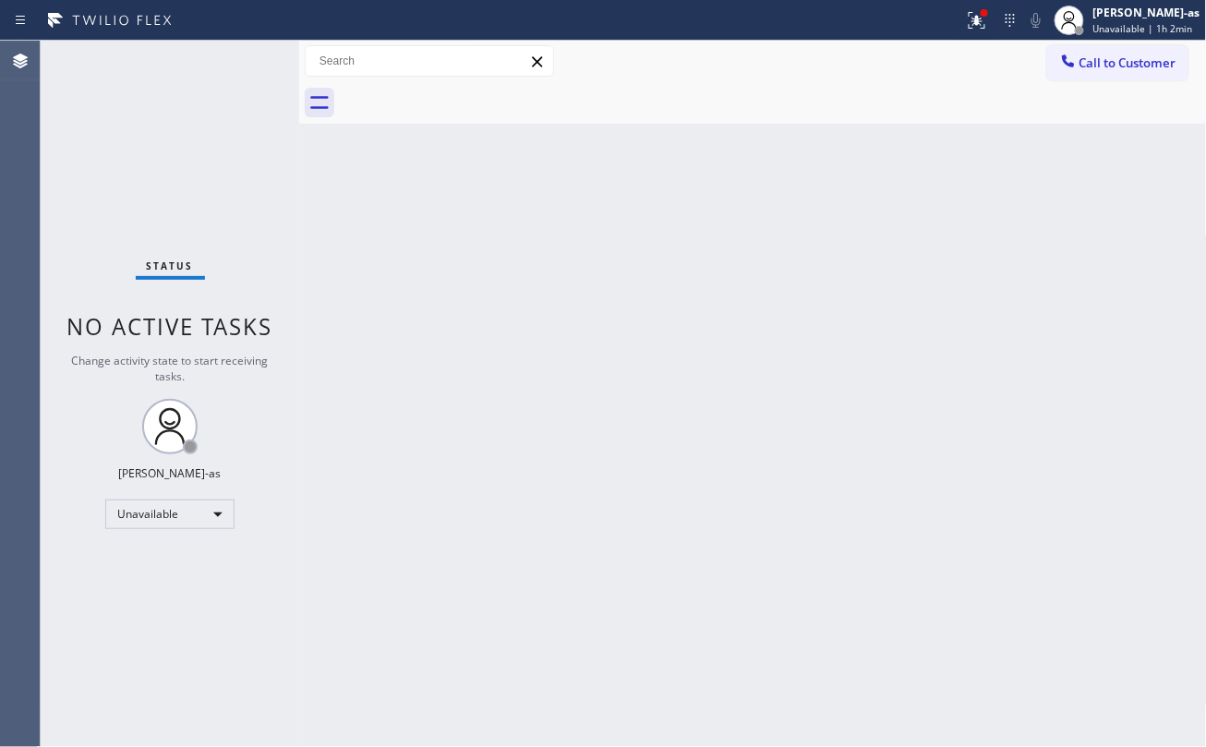
click at [471, 85] on div at bounding box center [773, 103] width 867 height 42
drag, startPoint x: 332, startPoint y: 226, endPoint x: 721, endPoint y: 90, distance: 411.7
click at [332, 226] on div "Back to Dashboard Change Sender ID Customers Technicians Select a contact Outbo…" at bounding box center [753, 394] width 908 height 706
drag, startPoint x: 459, startPoint y: 234, endPoint x: 537, endPoint y: 222, distance: 79.3
click at [474, 234] on div "Back to Dashboard Change Sender ID Customers Technicians Select a contact Outbo…" at bounding box center [753, 394] width 908 height 706
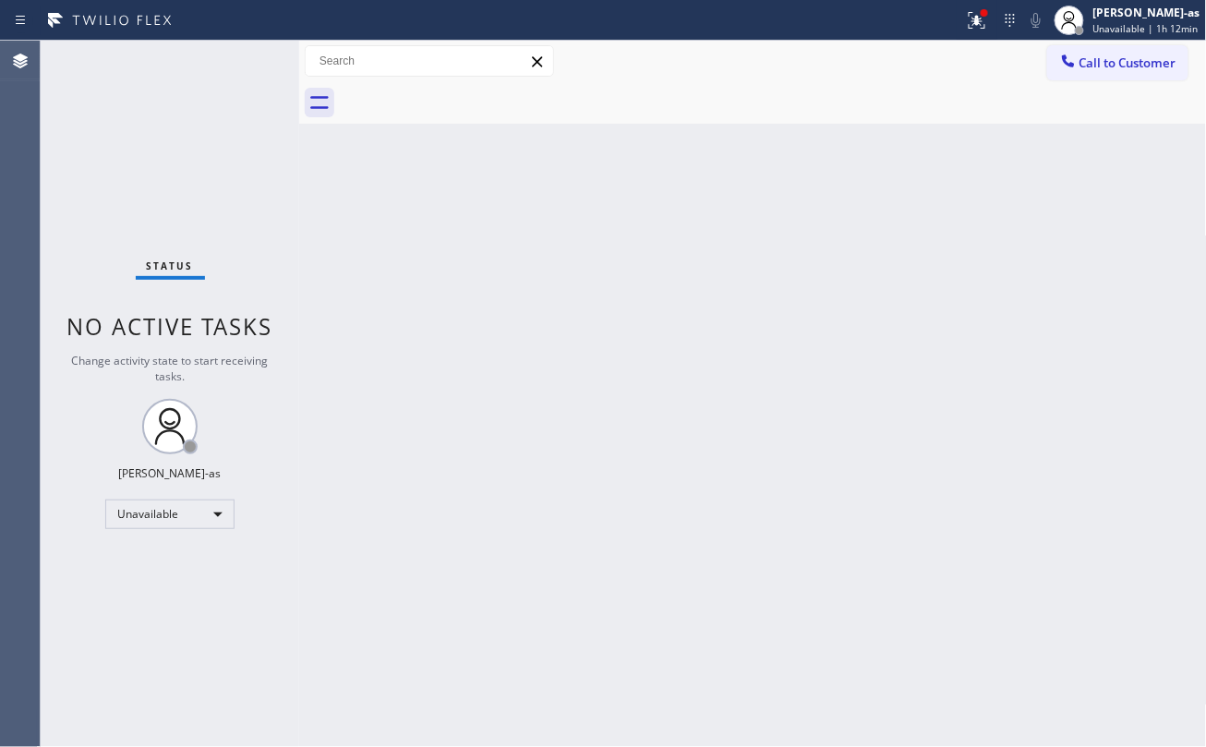
click at [574, 352] on div "Back to Dashboard Change Sender ID Customers Technicians Select a contact Outbo…" at bounding box center [753, 394] width 908 height 706
drag, startPoint x: 666, startPoint y: 377, endPoint x: 696, endPoint y: 363, distance: 33.5
click at [679, 370] on div "Back to Dashboard Change Sender ID Customers Technicians Select a contact Outbo…" at bounding box center [753, 394] width 908 height 706
click at [522, 347] on div "Back to Dashboard Change Sender ID Customers Technicians Select a contact Outbo…" at bounding box center [753, 394] width 908 height 706
click at [338, 241] on div "Back to Dashboard Change Sender ID Customers Technicians Select a contact Outbo…" at bounding box center [753, 394] width 908 height 706
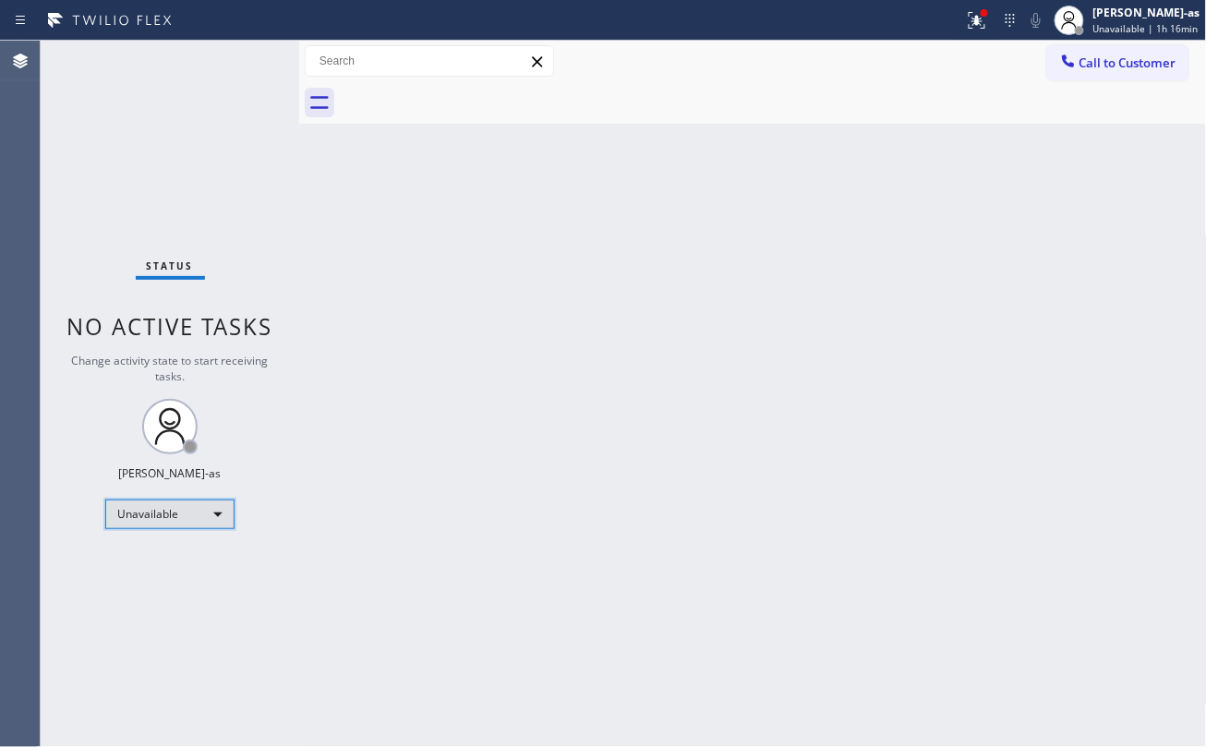
click at [186, 511] on div "Unavailable" at bounding box center [169, 514] width 129 height 30
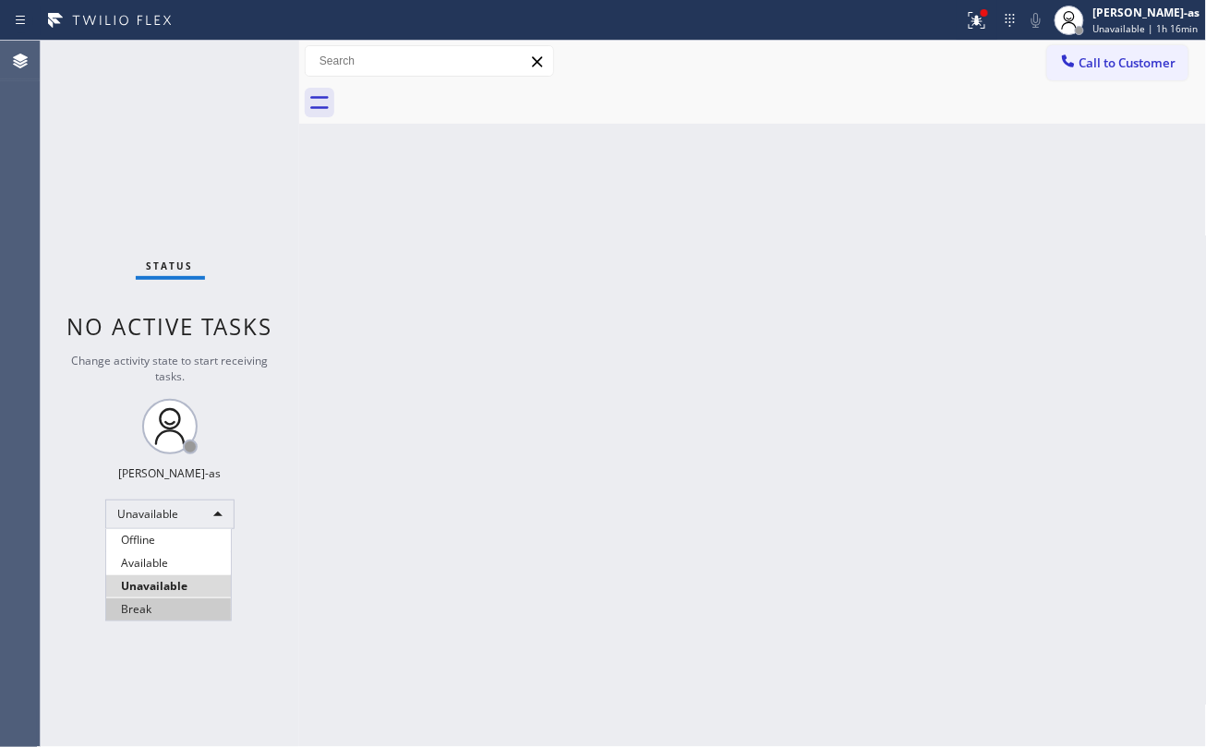
click at [155, 607] on li "Break" at bounding box center [168, 609] width 125 height 22
